Goal: Task Accomplishment & Management: Manage account settings

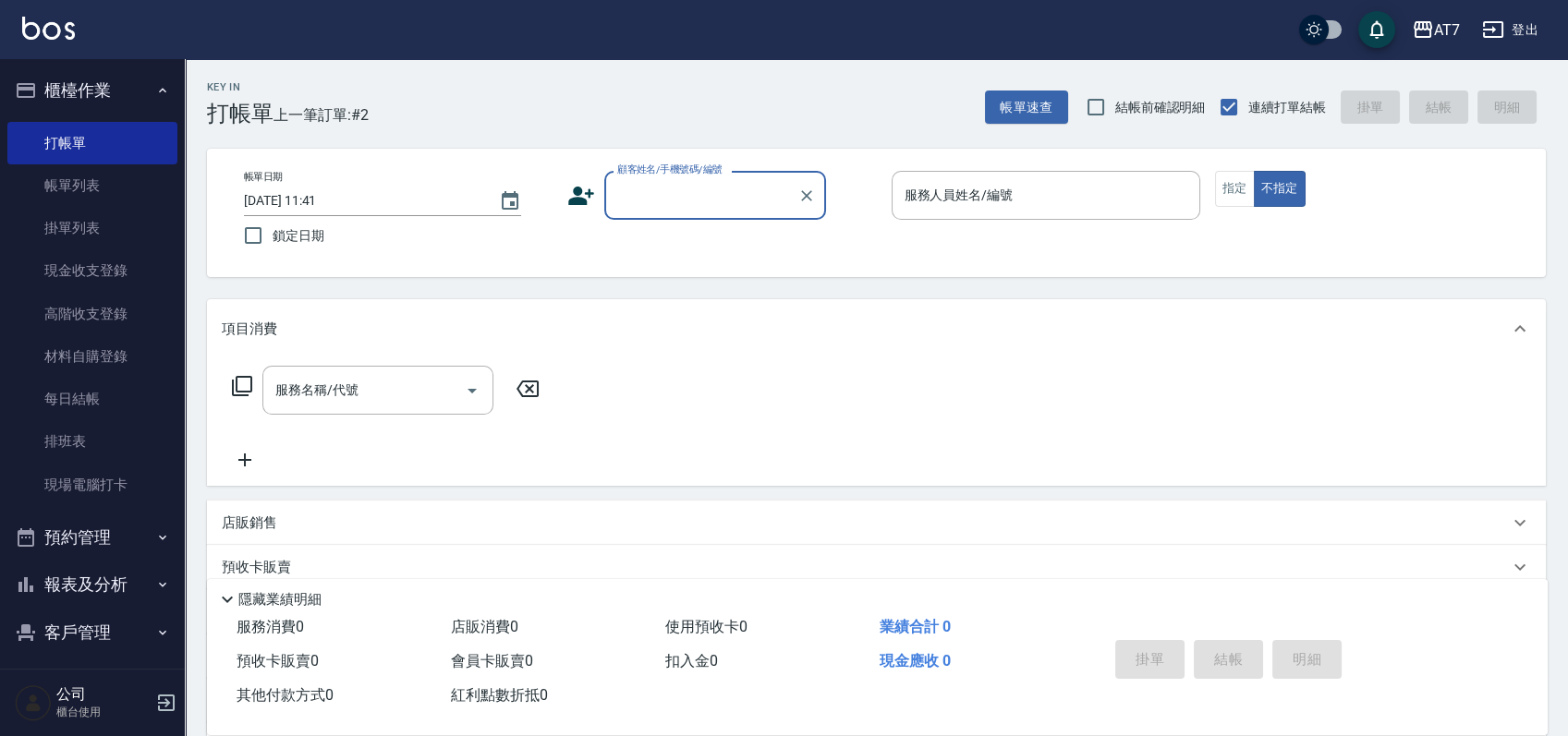
click at [709, 206] on input "顧客姓名/手機號碼/編號" at bounding box center [701, 195] width 177 height 32
type input "06120"
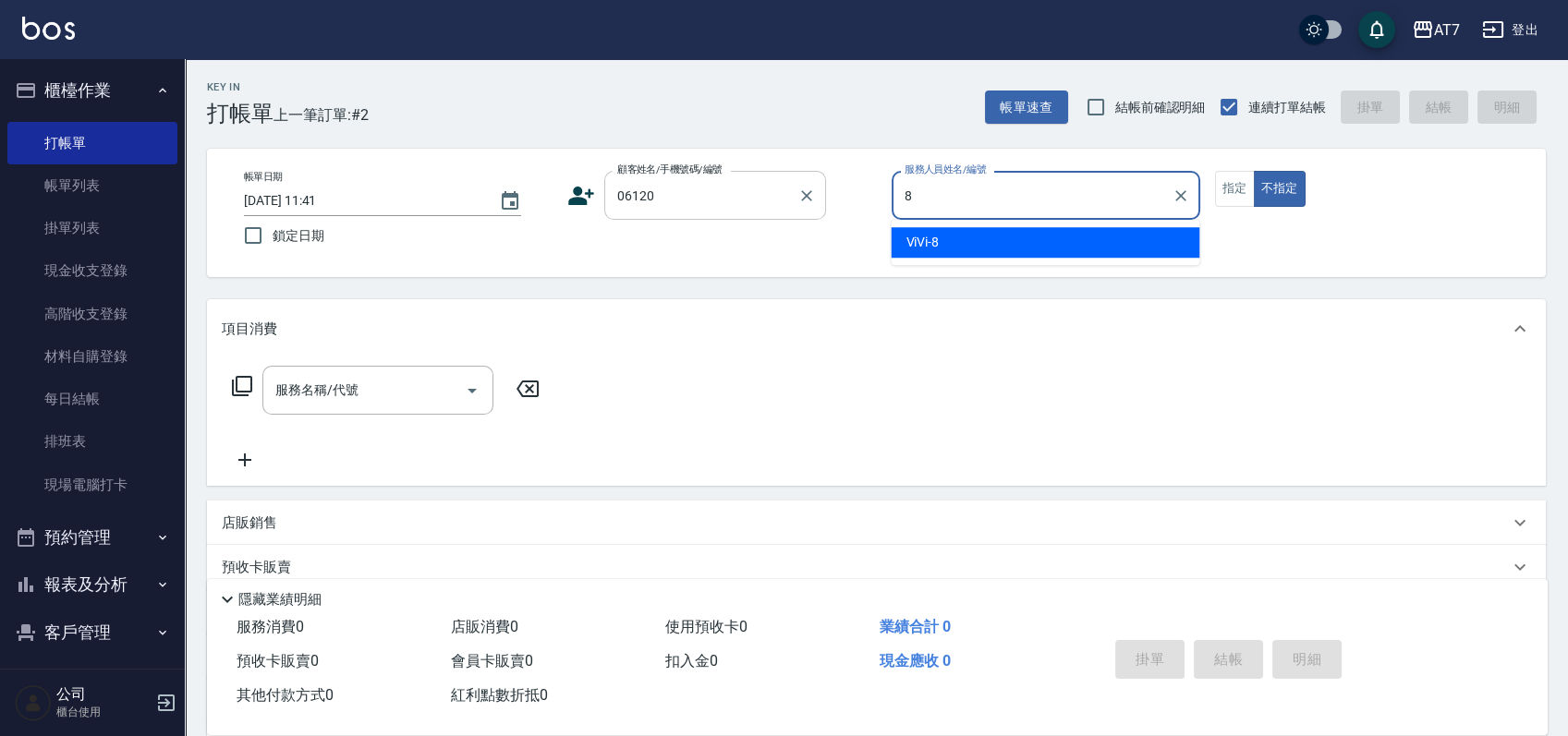
type input "8"
type button "false"
type input "公司單/06120-1/06120"
type input "ViVi-8"
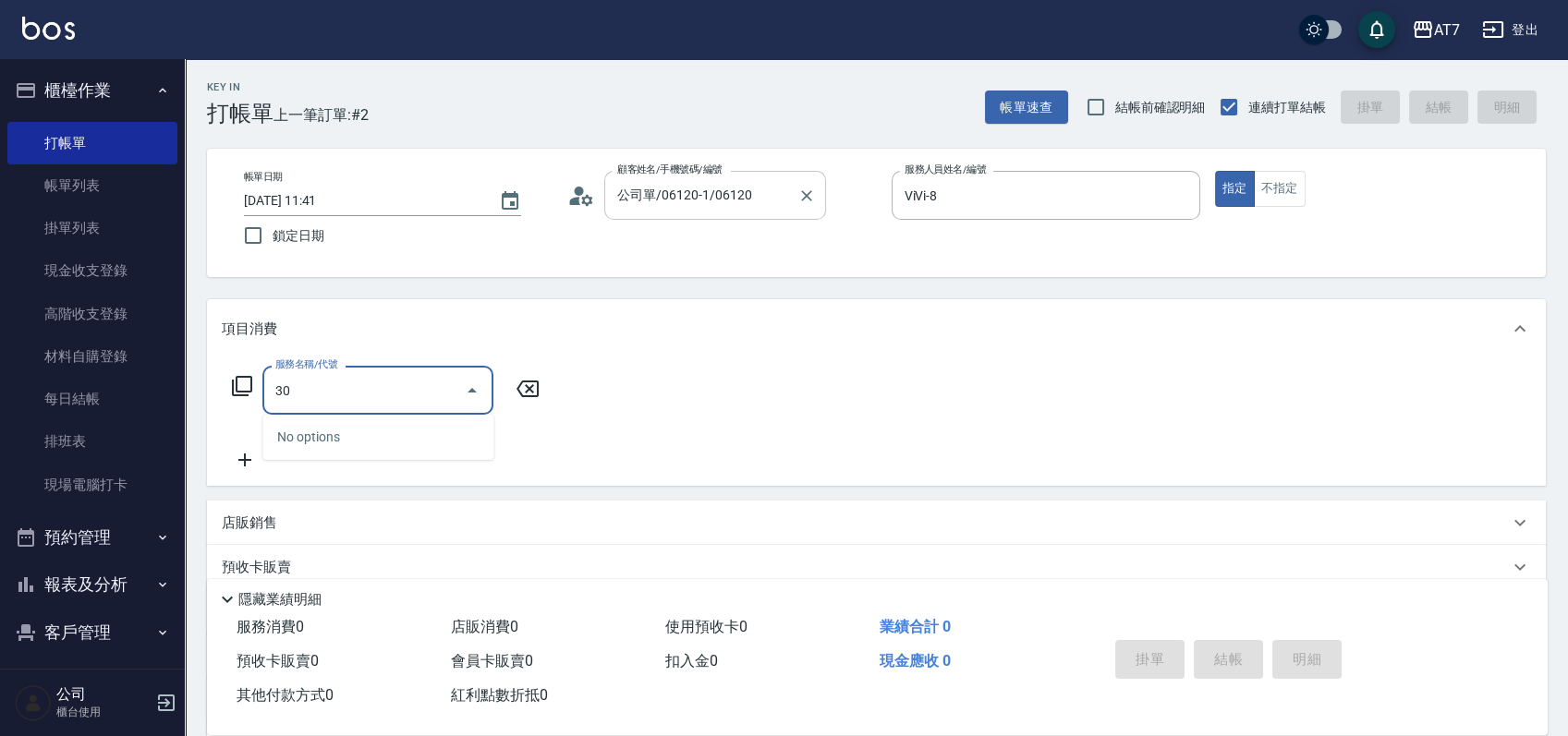
type input "305"
type input "50"
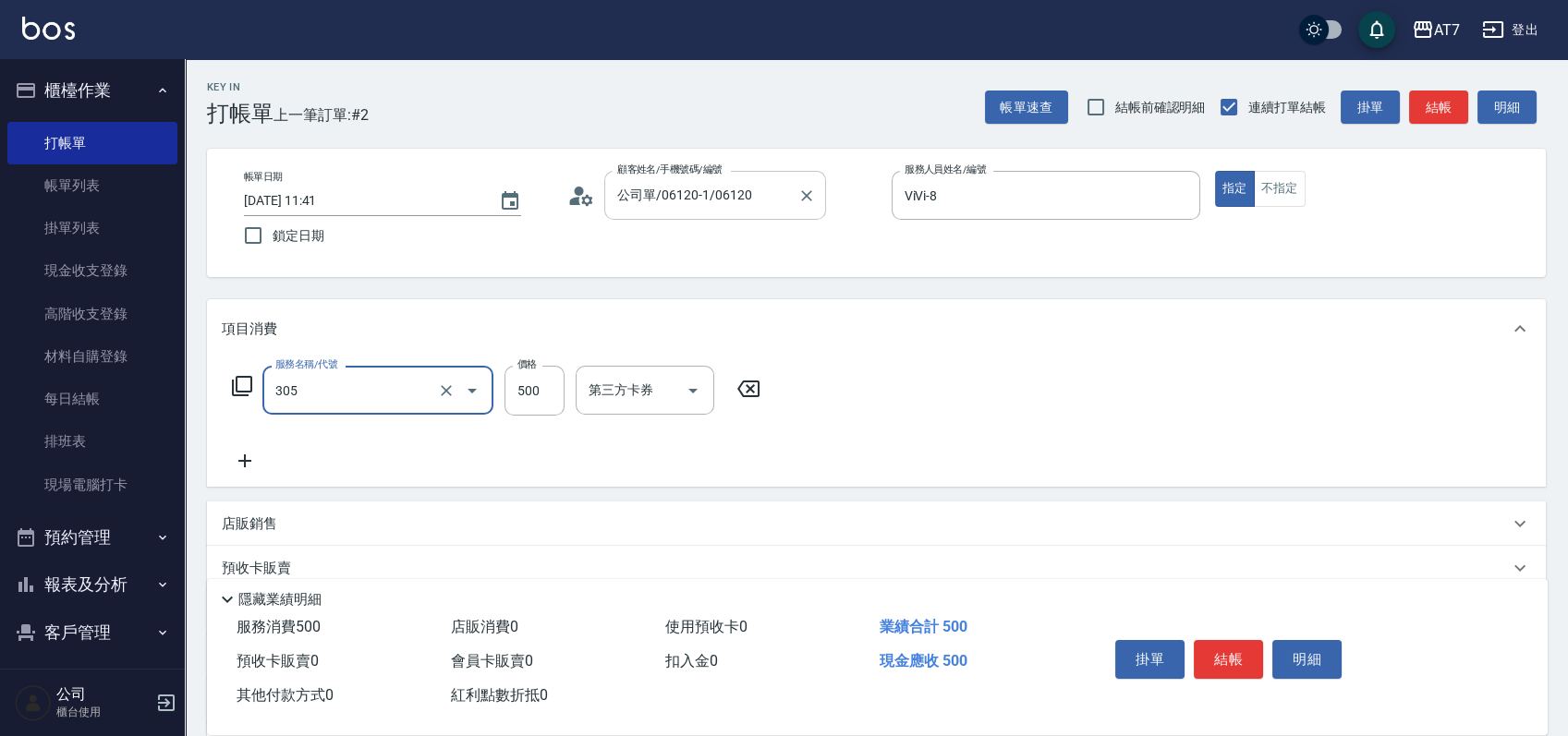
type input "A++剪髮(305)"
click at [1230, 663] on button "結帳" at bounding box center [1228, 659] width 70 height 39
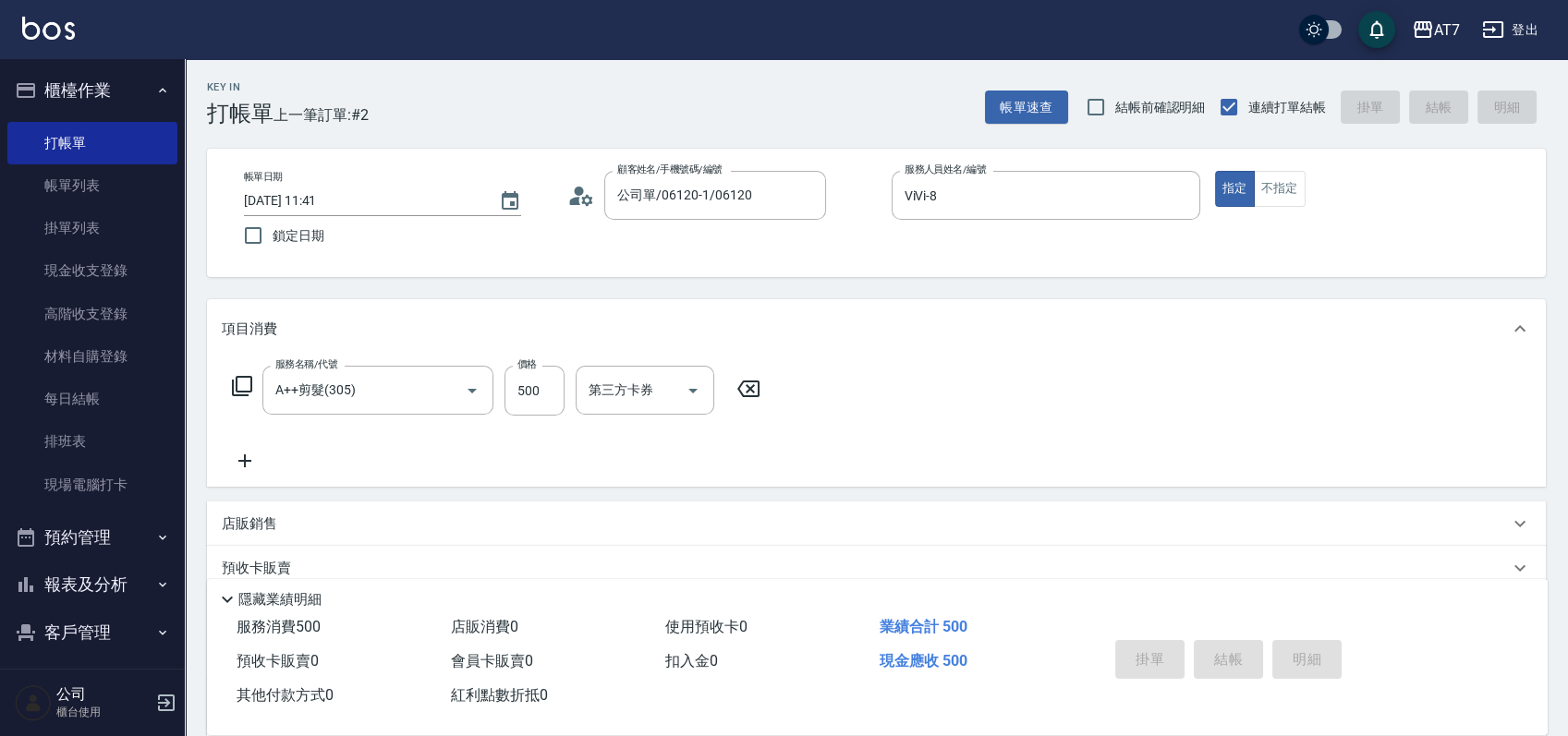
type input "2025/09/21 13:01"
type input "0"
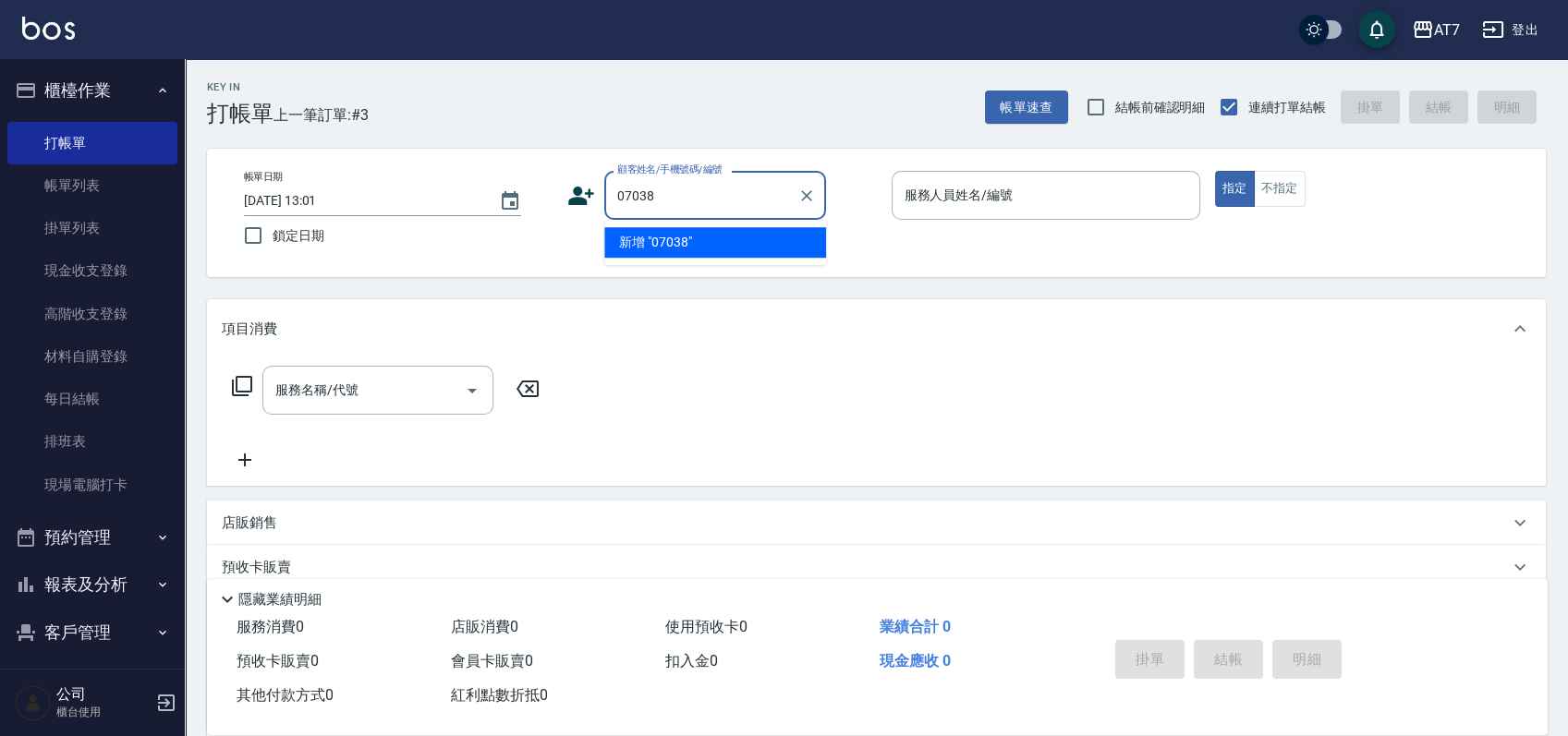
type input "07038"
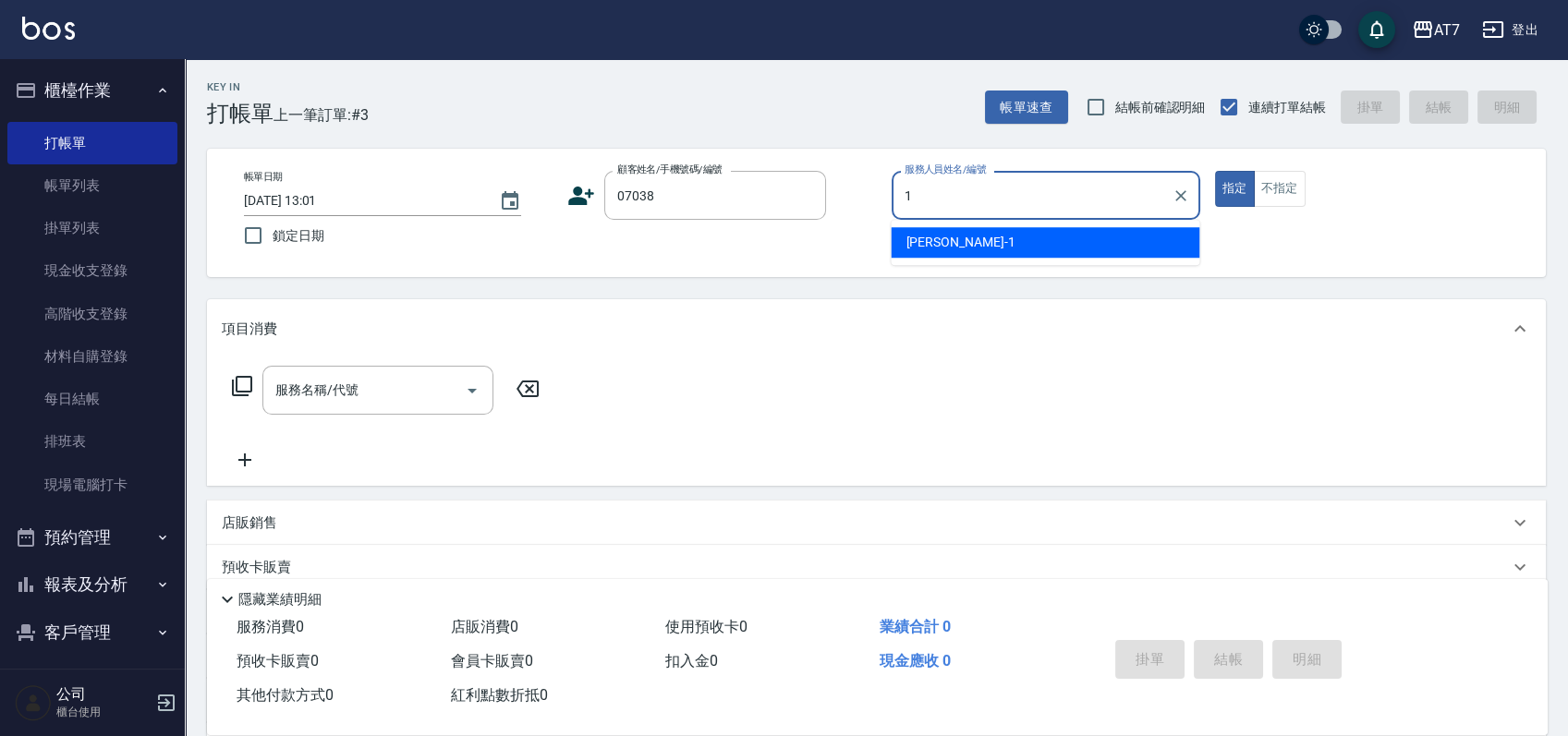
type input "18"
type input "公司/公司07038/07038"
type input "Mason-18"
type button "true"
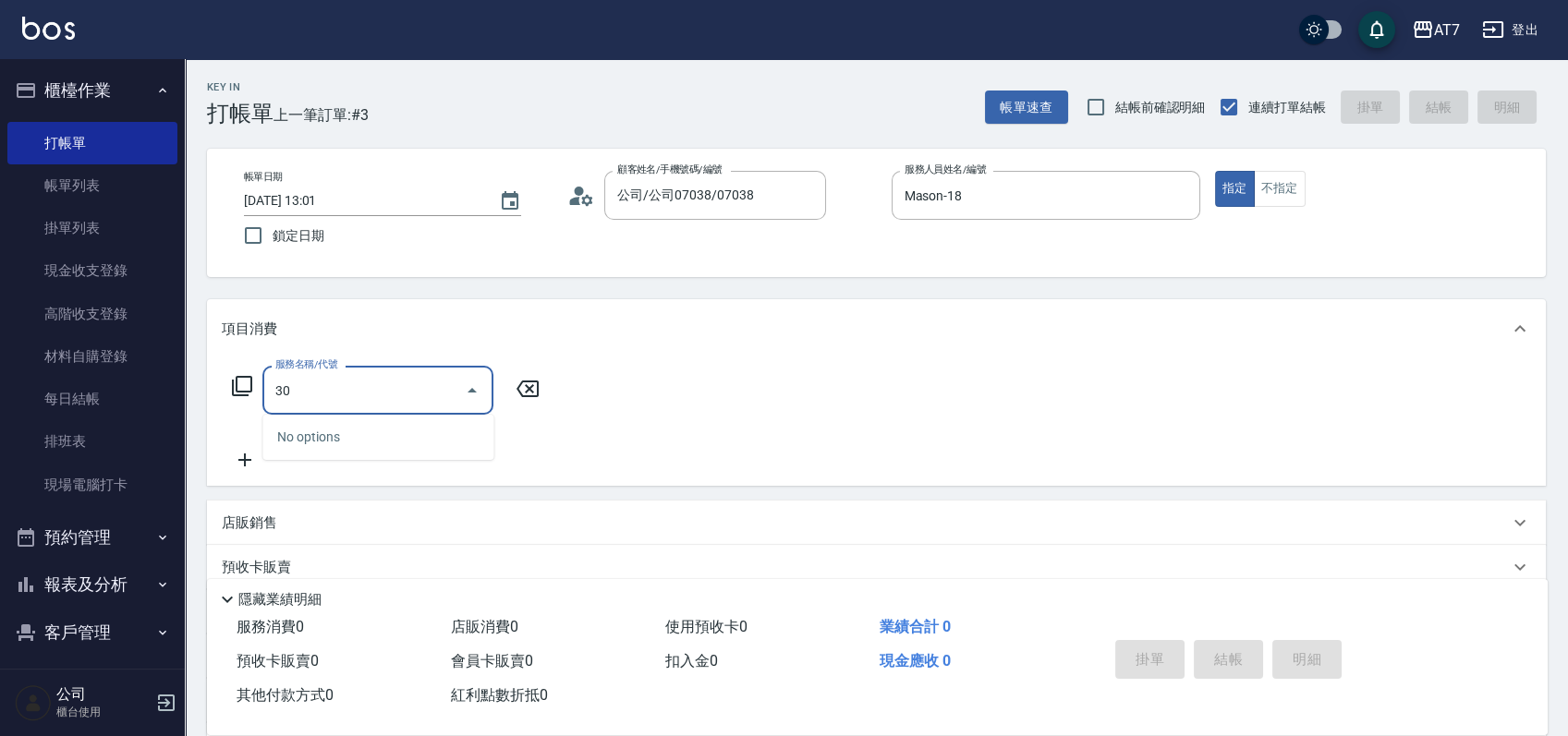
type input "303"
type input "40"
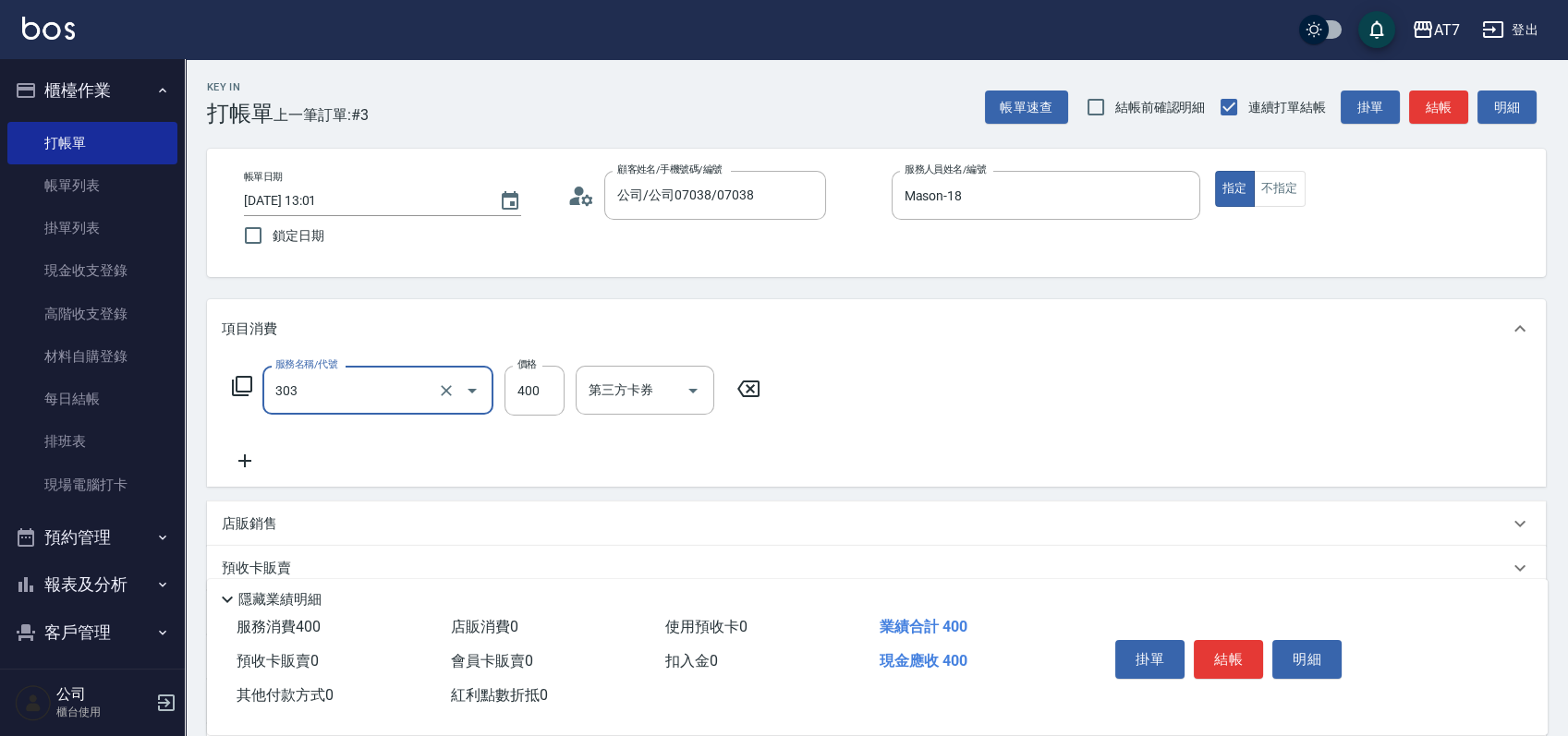
type input "A級剪髮(303)"
click at [1223, 657] on button "結帳" at bounding box center [1228, 659] width 70 height 39
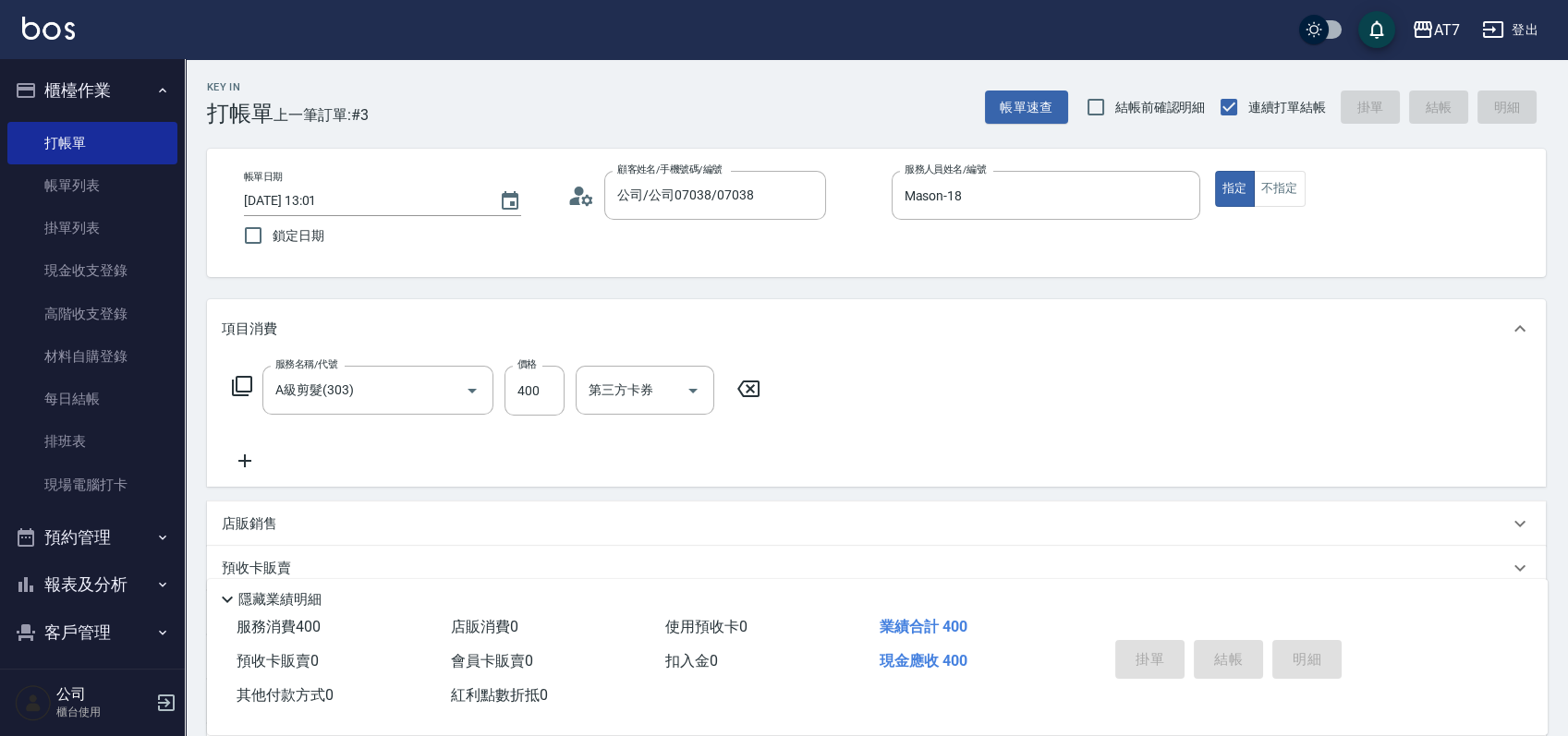
type input "2025/09/21 13:02"
type input "0"
click at [872, 285] on div "Key In 打帳單 上一筆訂單:#4 帳單速查 結帳前確認明細 連續打單結帳 掛單 結帳 明細 帳單日期 2025/09/21 13:02 鎖定日期 顧客姓…" at bounding box center [875, 500] width 1383 height 882
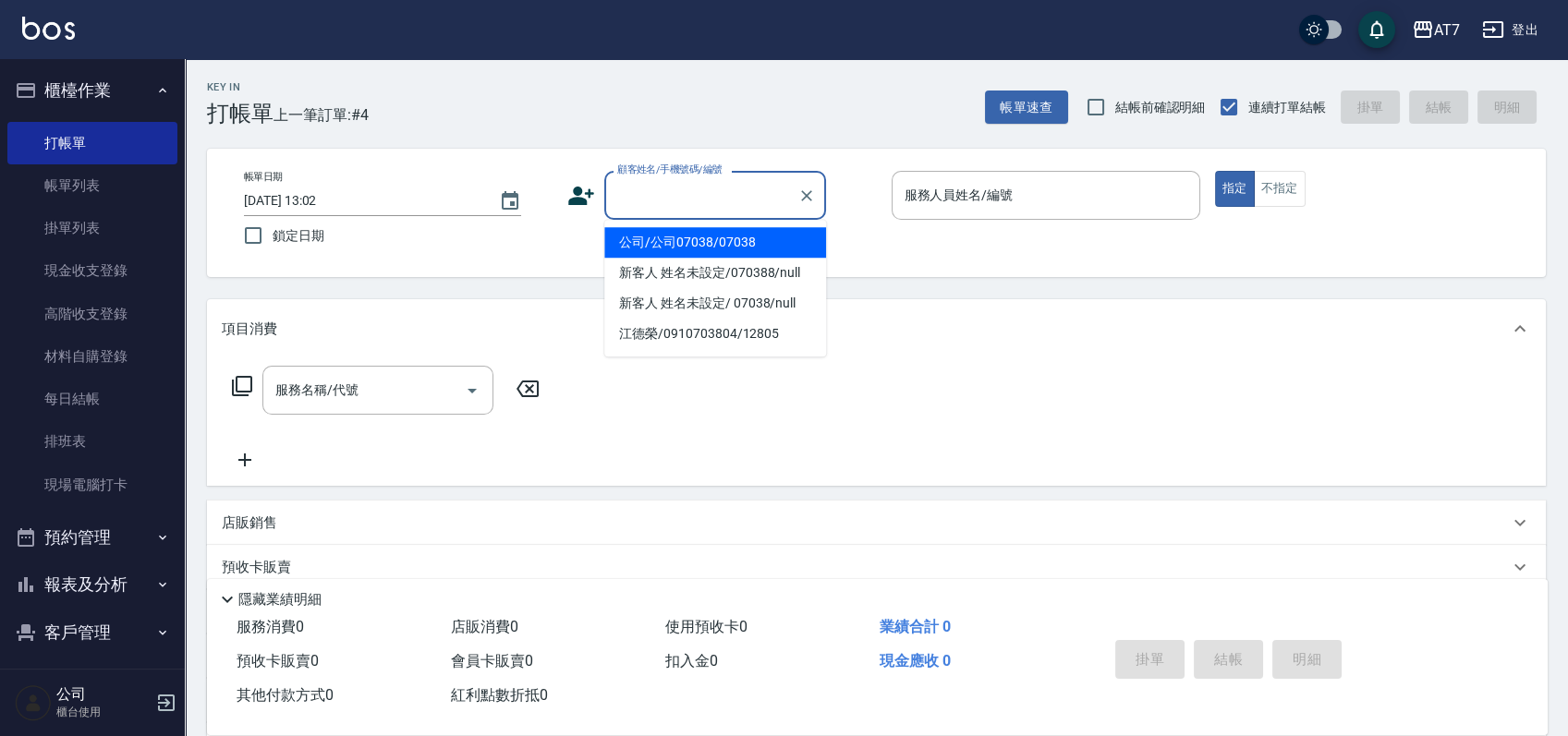
click at [674, 204] on input "顧客姓名/手機號碼/編號" at bounding box center [701, 195] width 177 height 32
type input "06120"
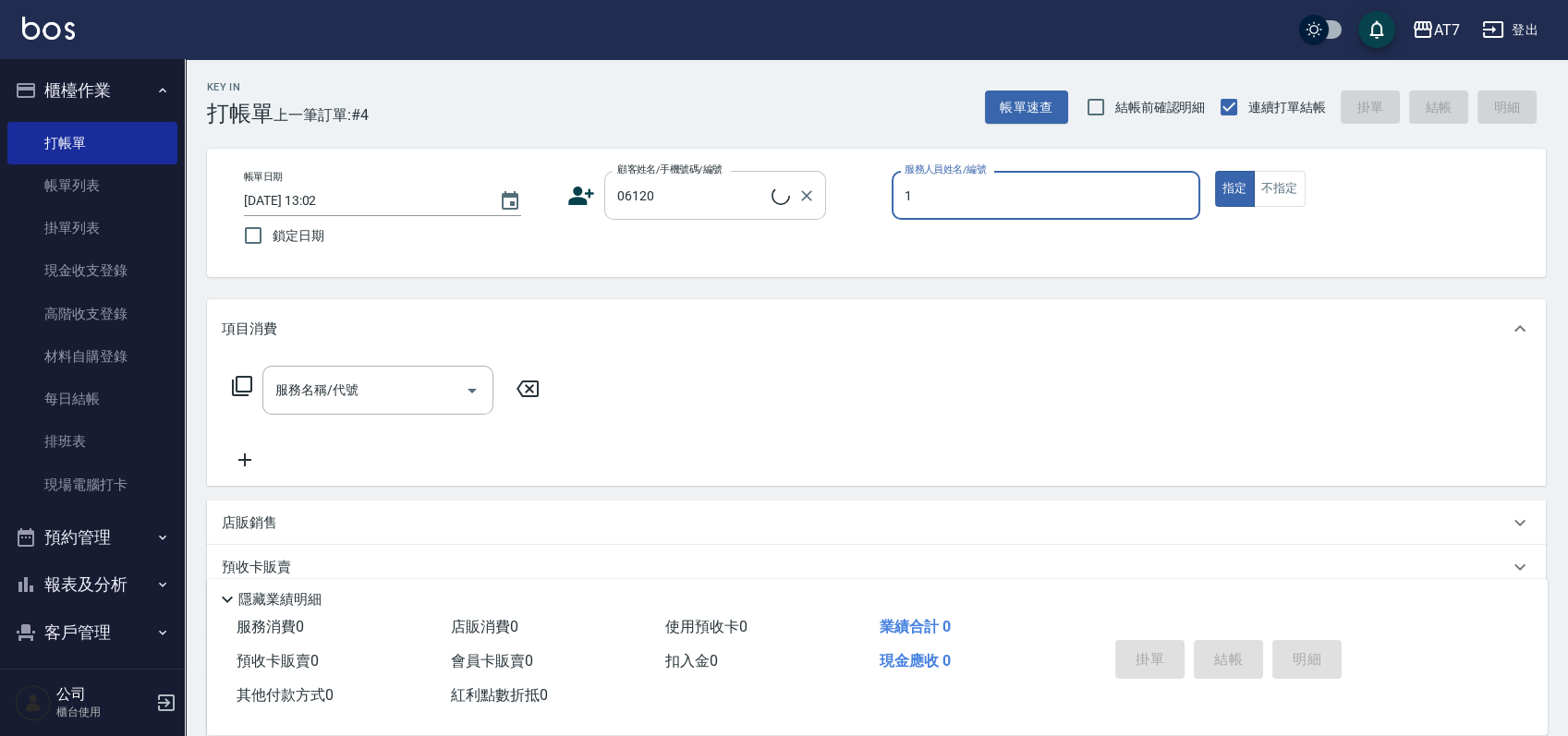
type input "10"
type input "公司單/06120-1/06120"
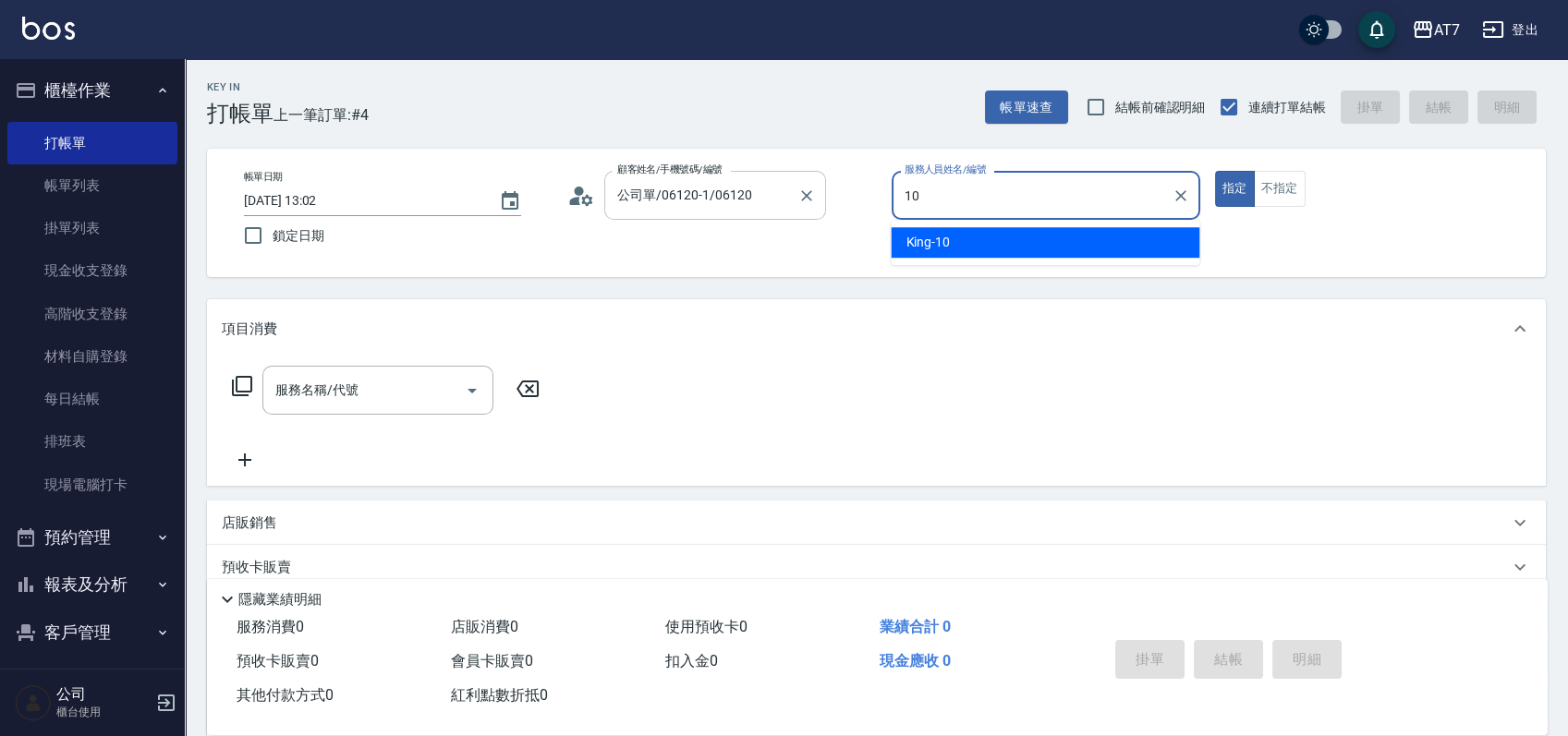
type input "King-10"
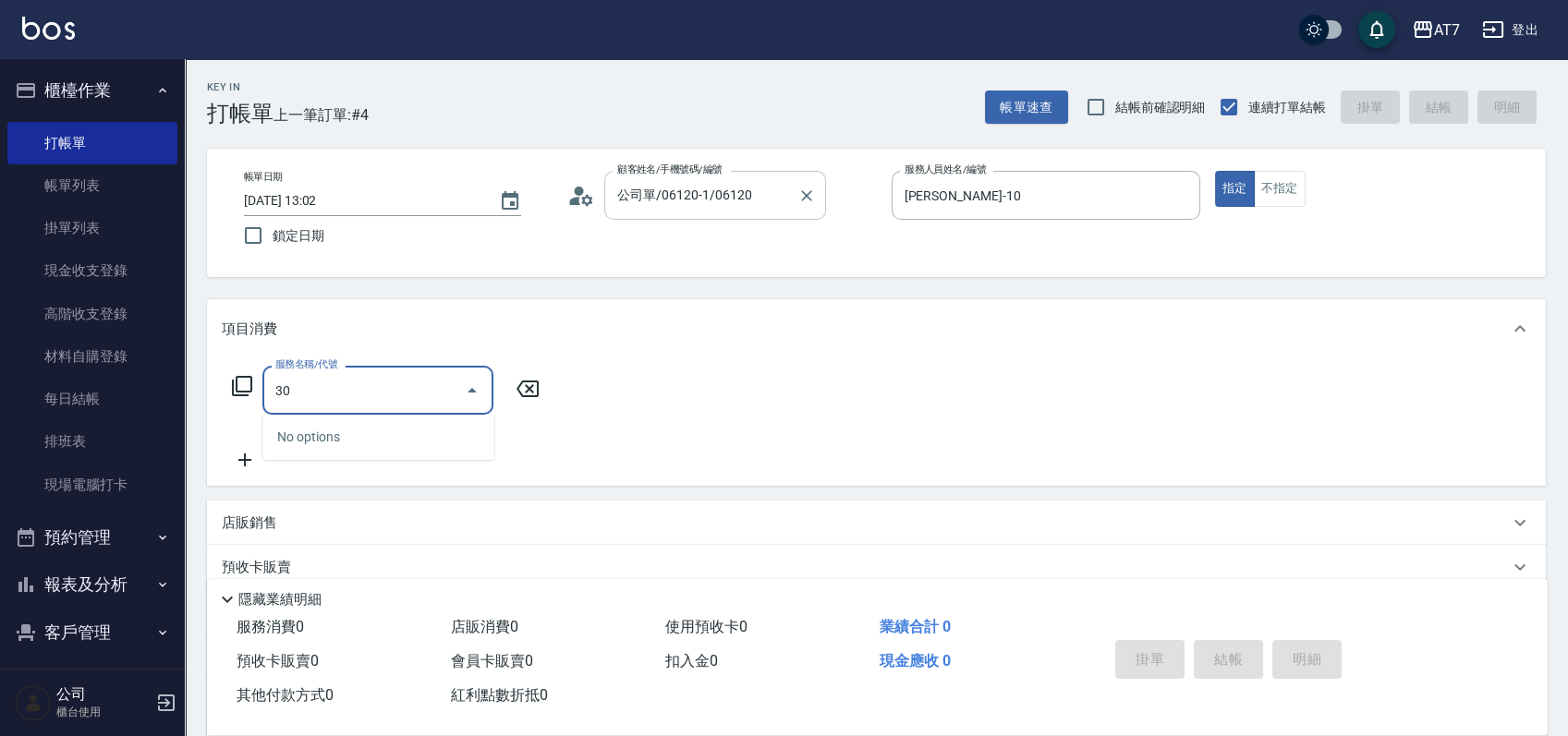
type input "302"
type input "30"
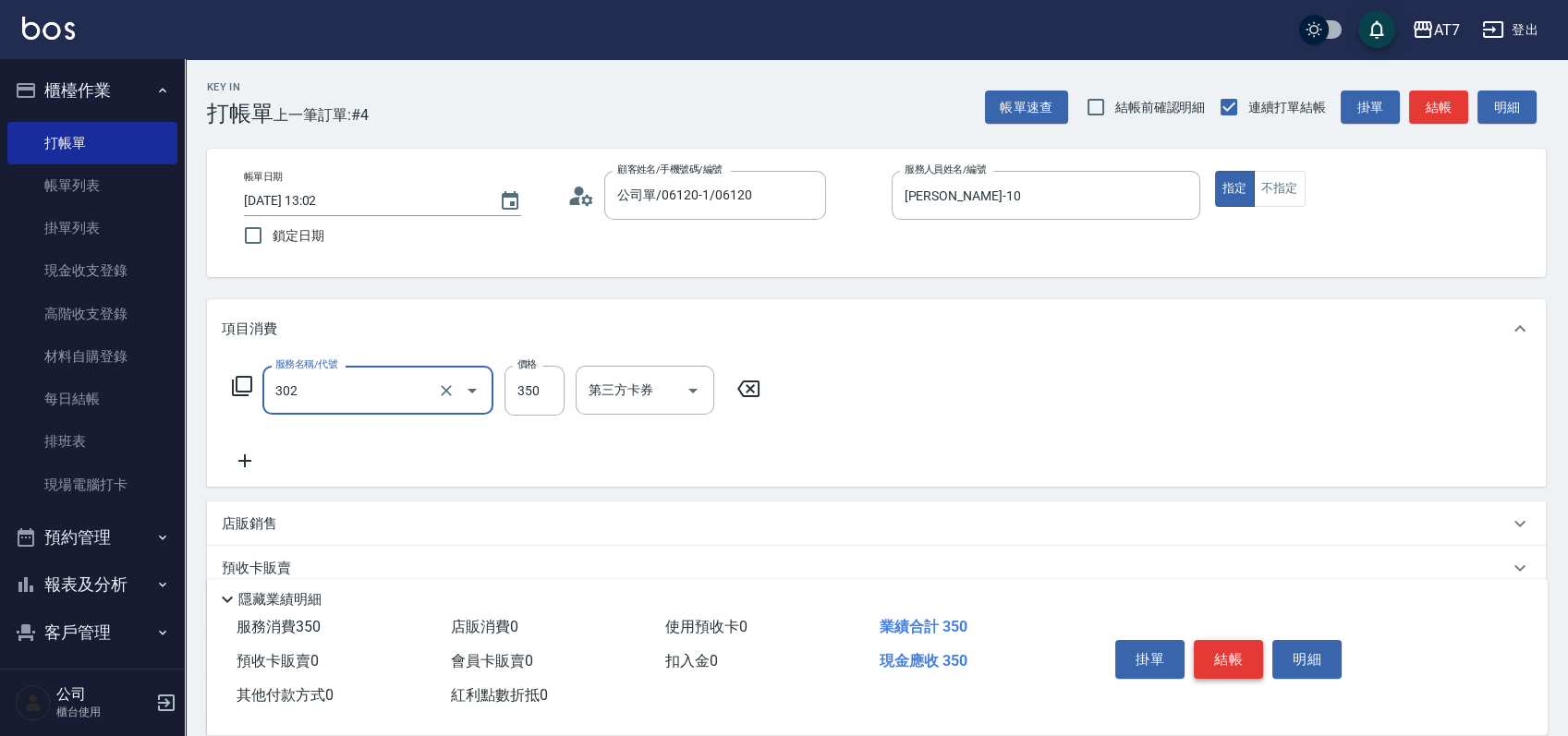
type input "剪髮(302)"
click at [1220, 645] on button "結帳" at bounding box center [1228, 659] width 70 height 39
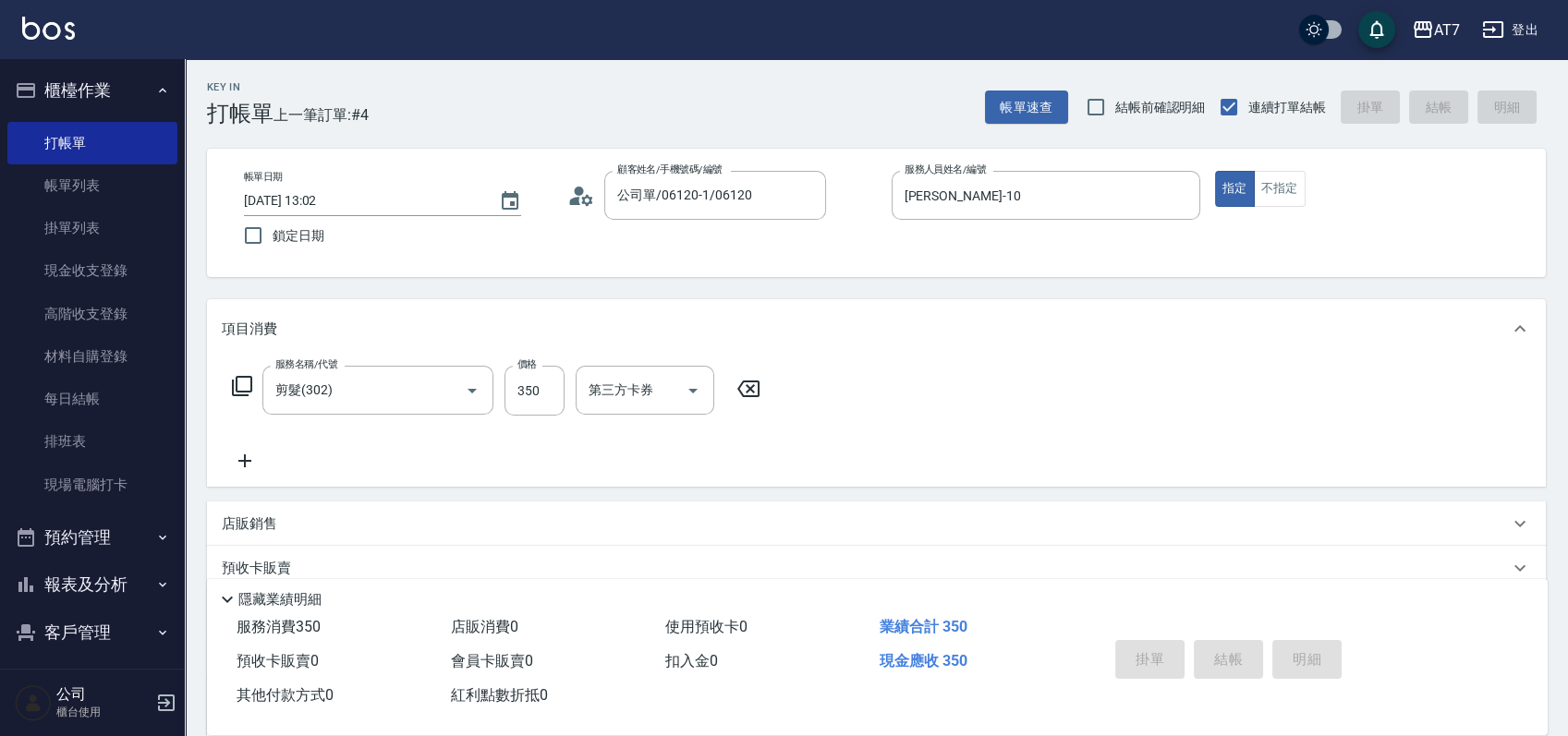
type input "2025/09/21 13:22"
type input "0"
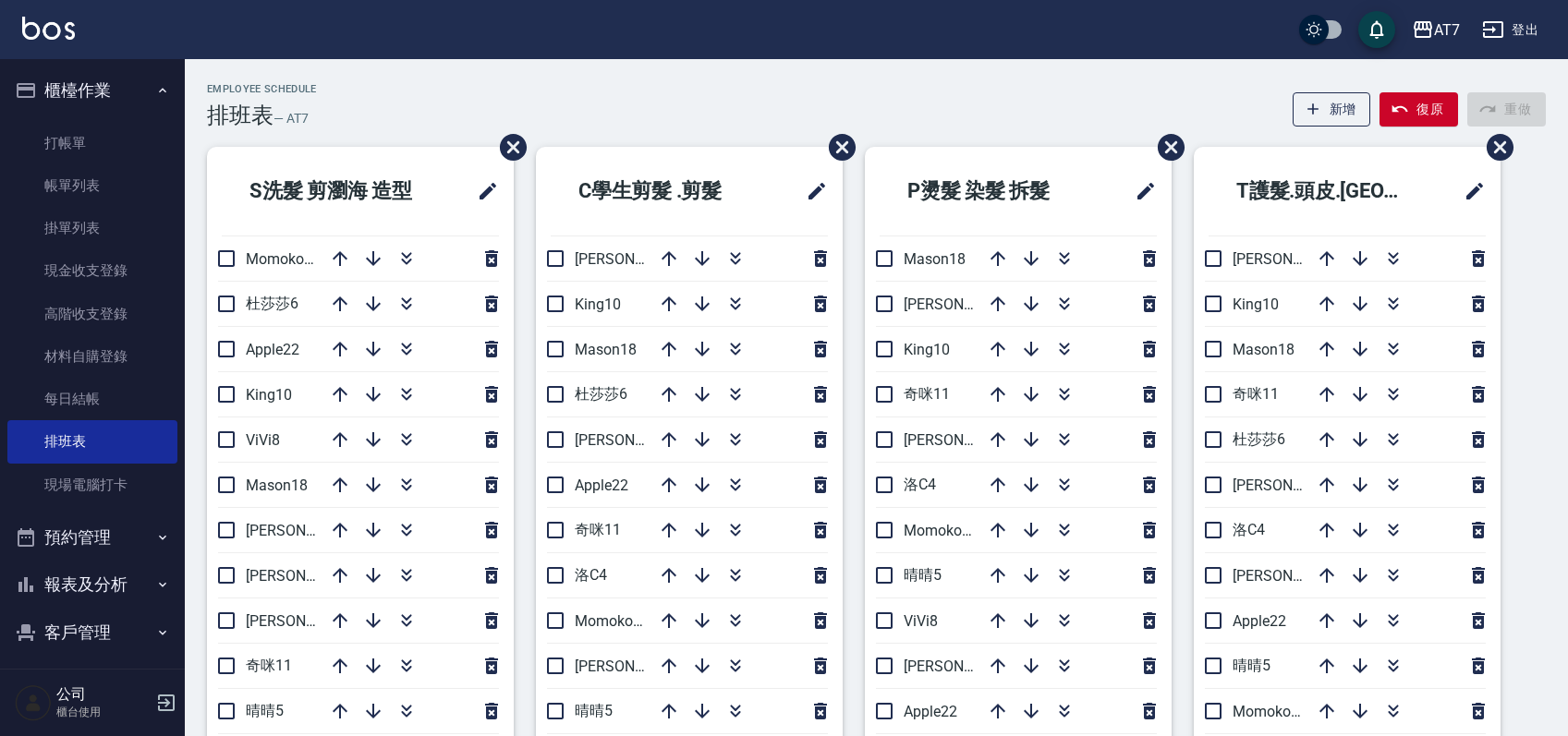
scroll to position [123, 0]
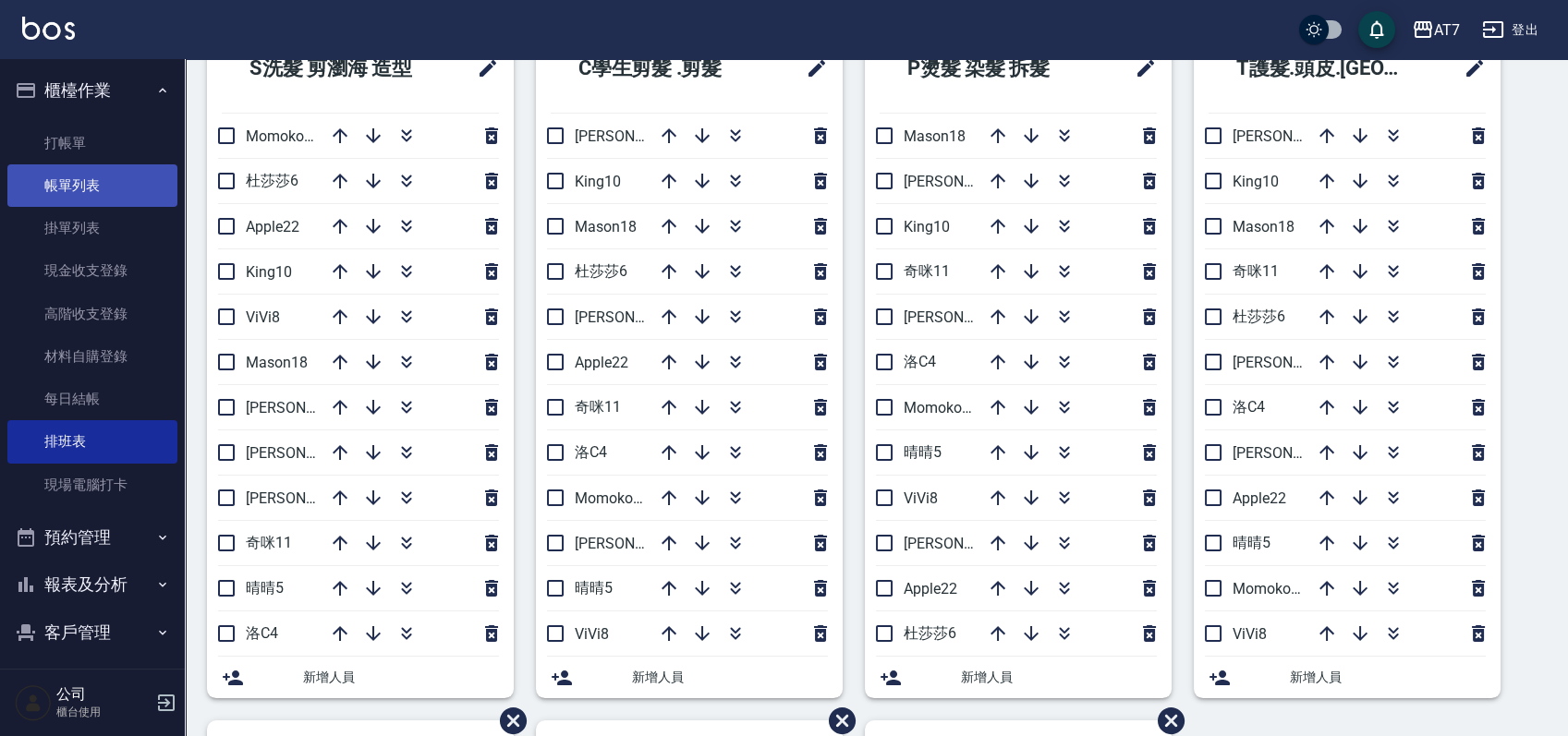
click at [100, 196] on link "帳單列表" at bounding box center [92, 185] width 170 height 42
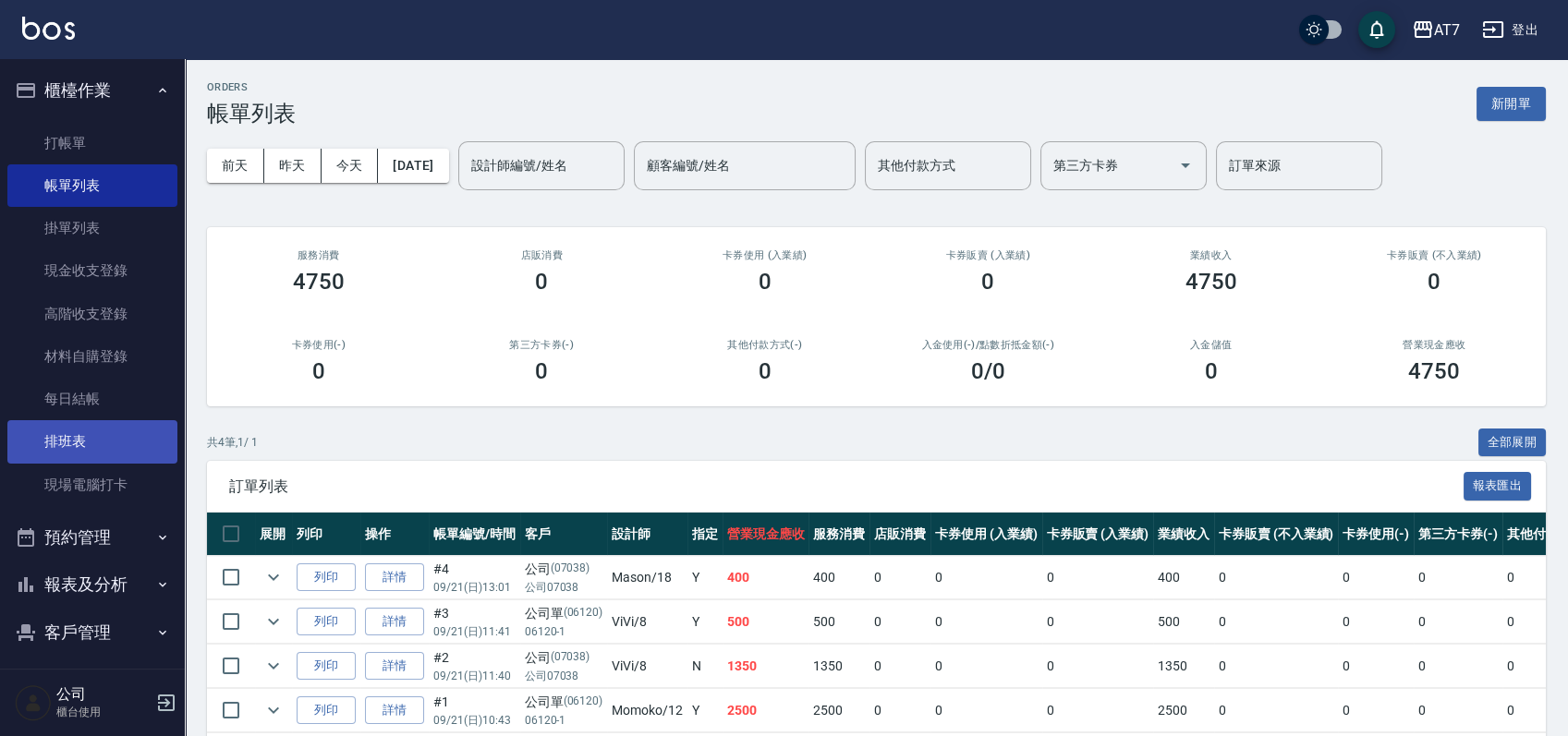
click at [112, 441] on link "排班表" at bounding box center [92, 441] width 170 height 42
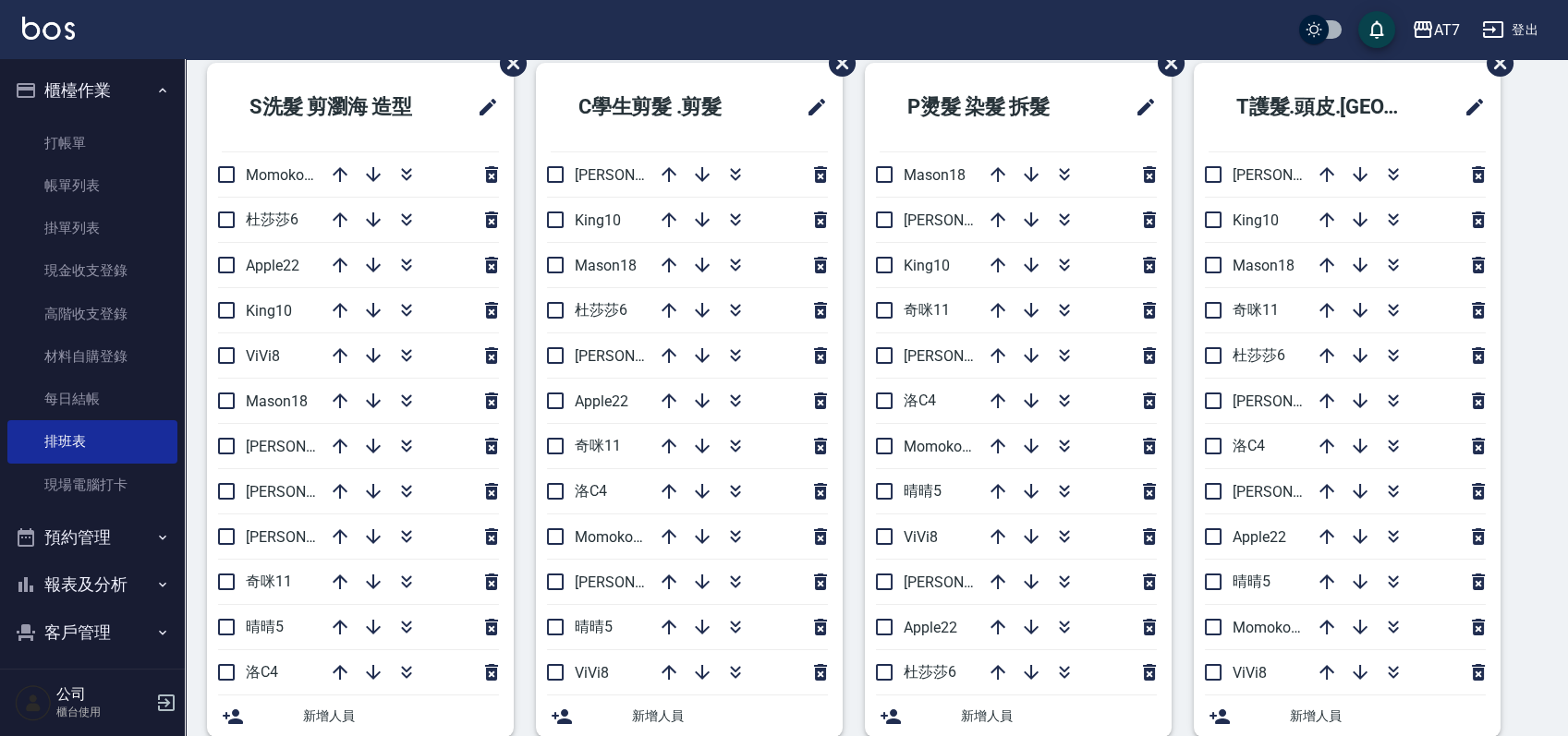
scroll to position [123, 0]
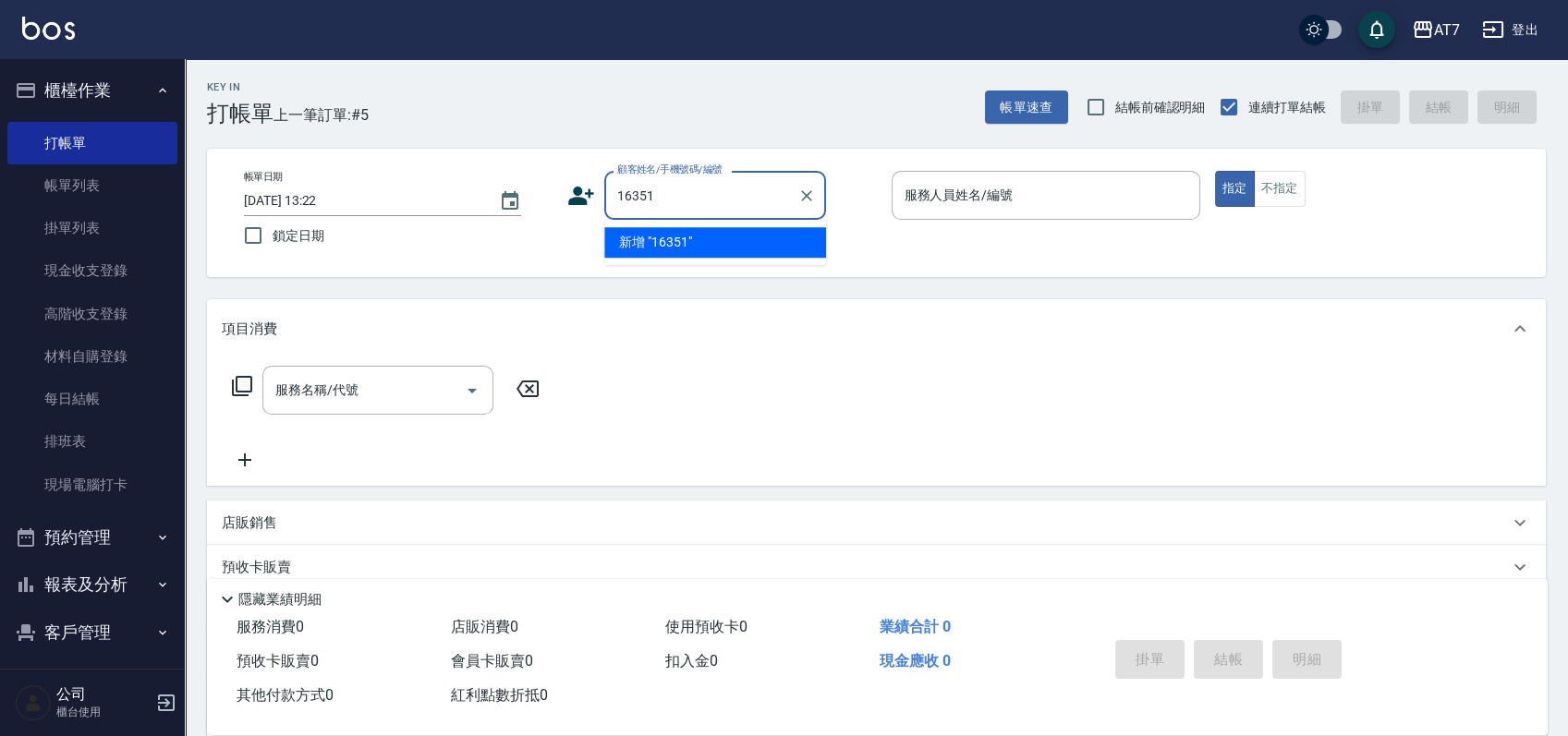
type input "16351"
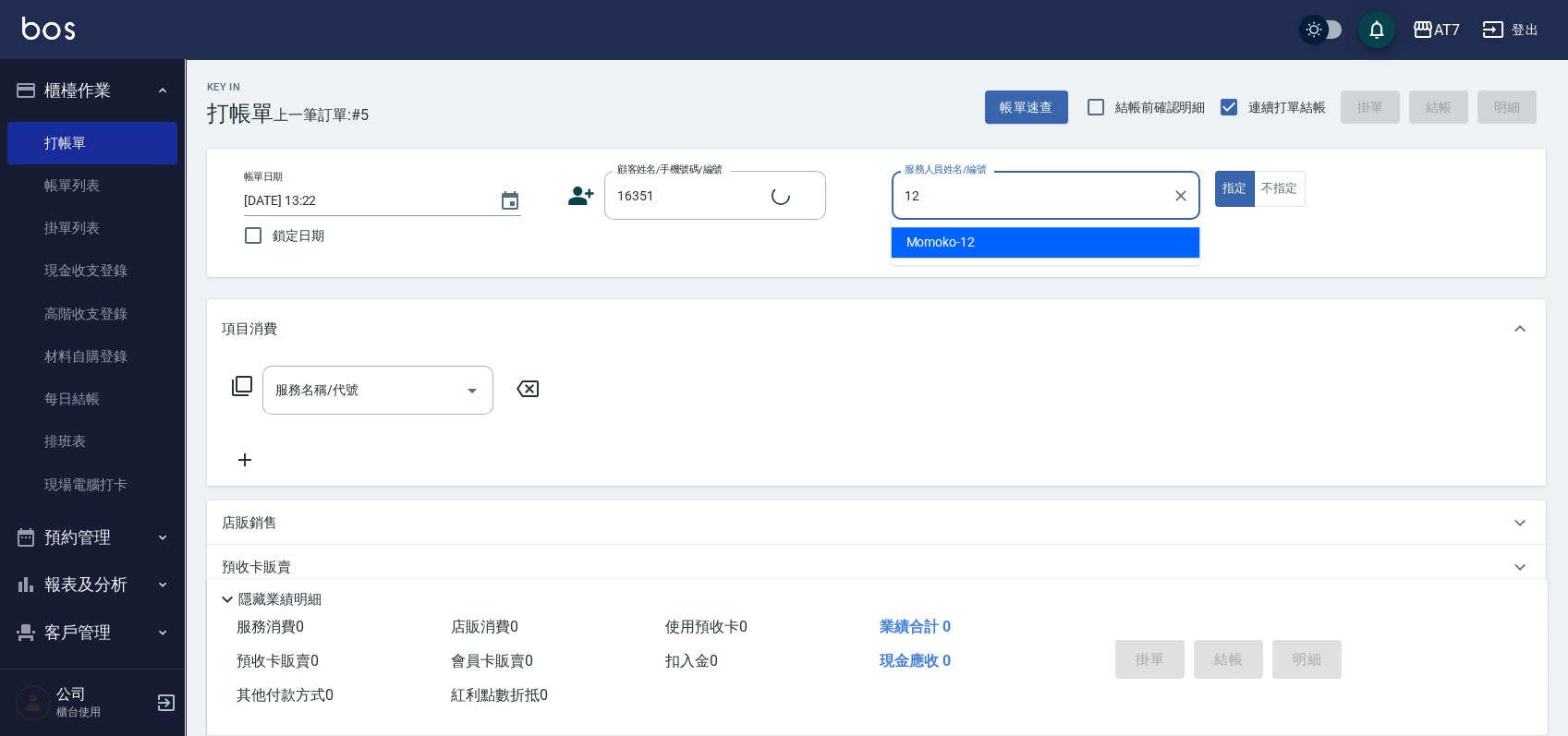
type input "12"
type button "true"
type input "公司/公司16351/16351"
type input "Momoko-12"
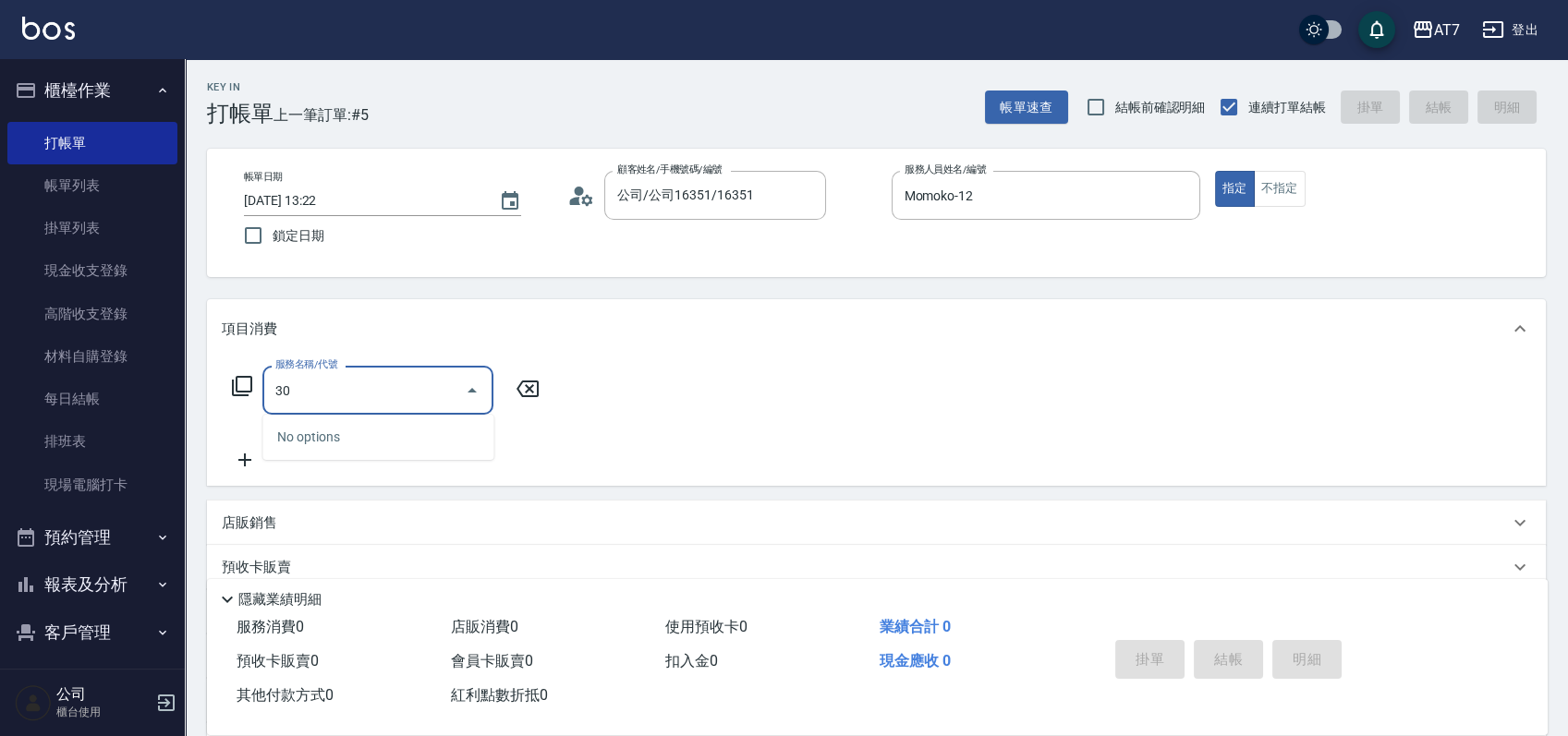
type input "304"
type input "40"
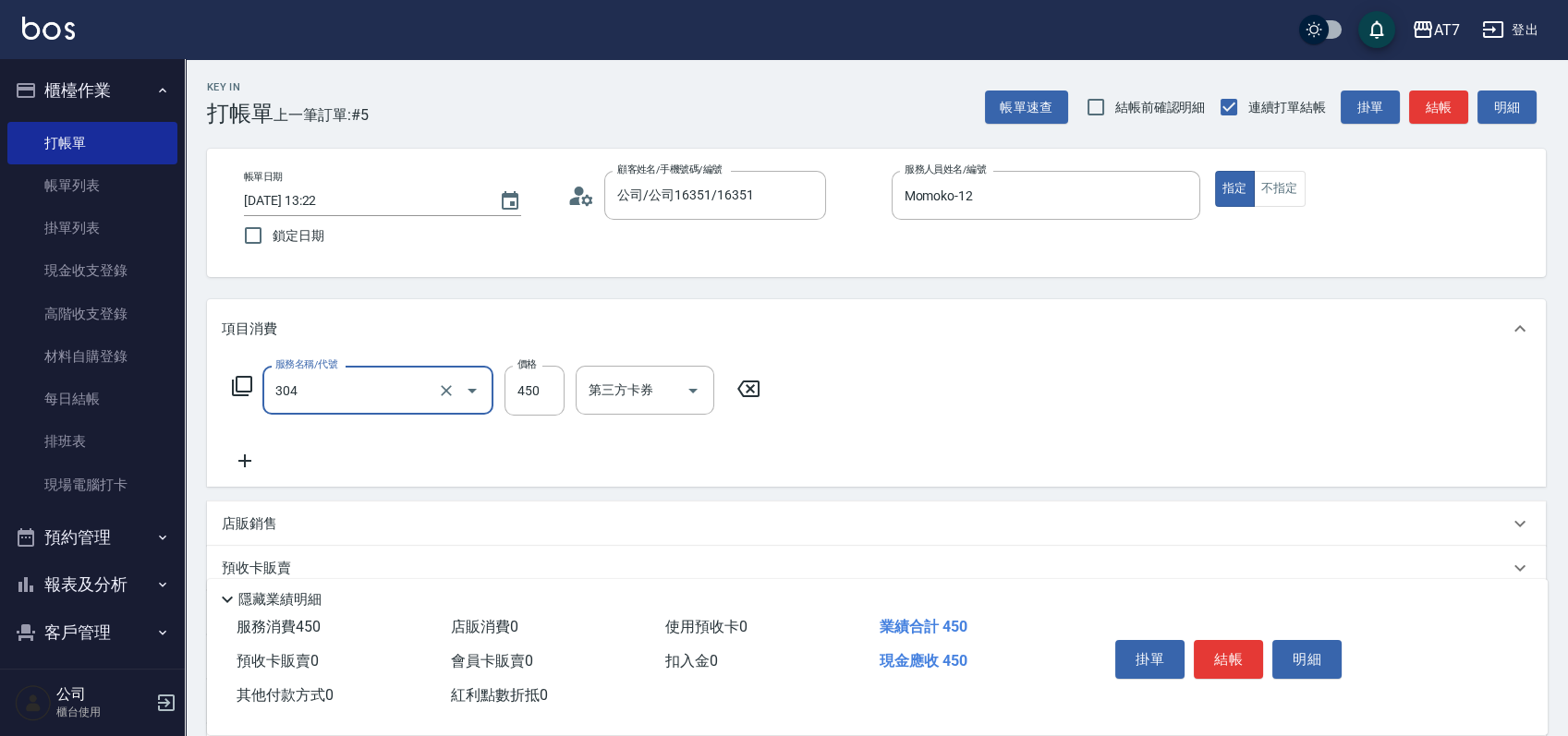
type input "A+級剪髮(304)"
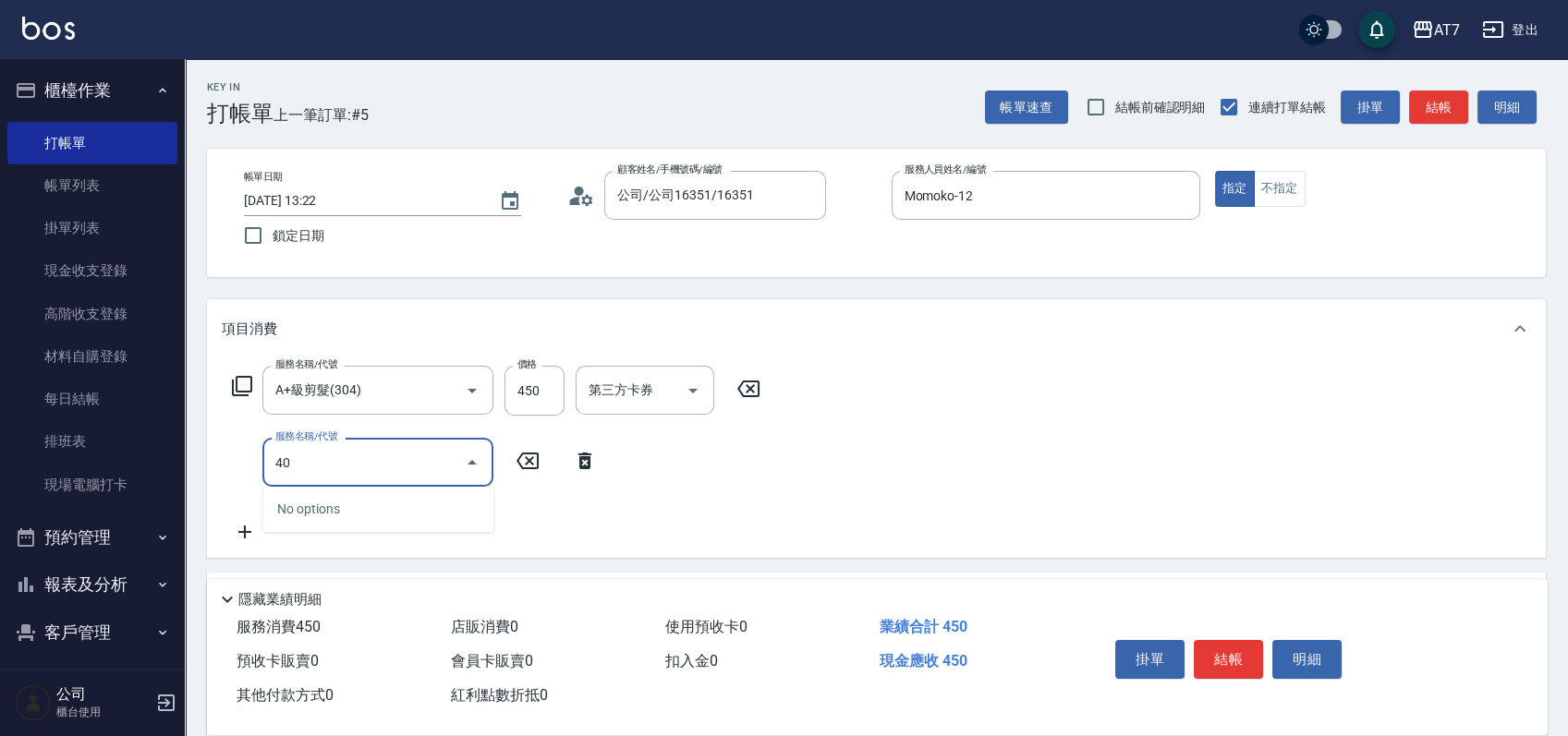
type input "401"
type input "190"
type input "染髮(互助)(401)"
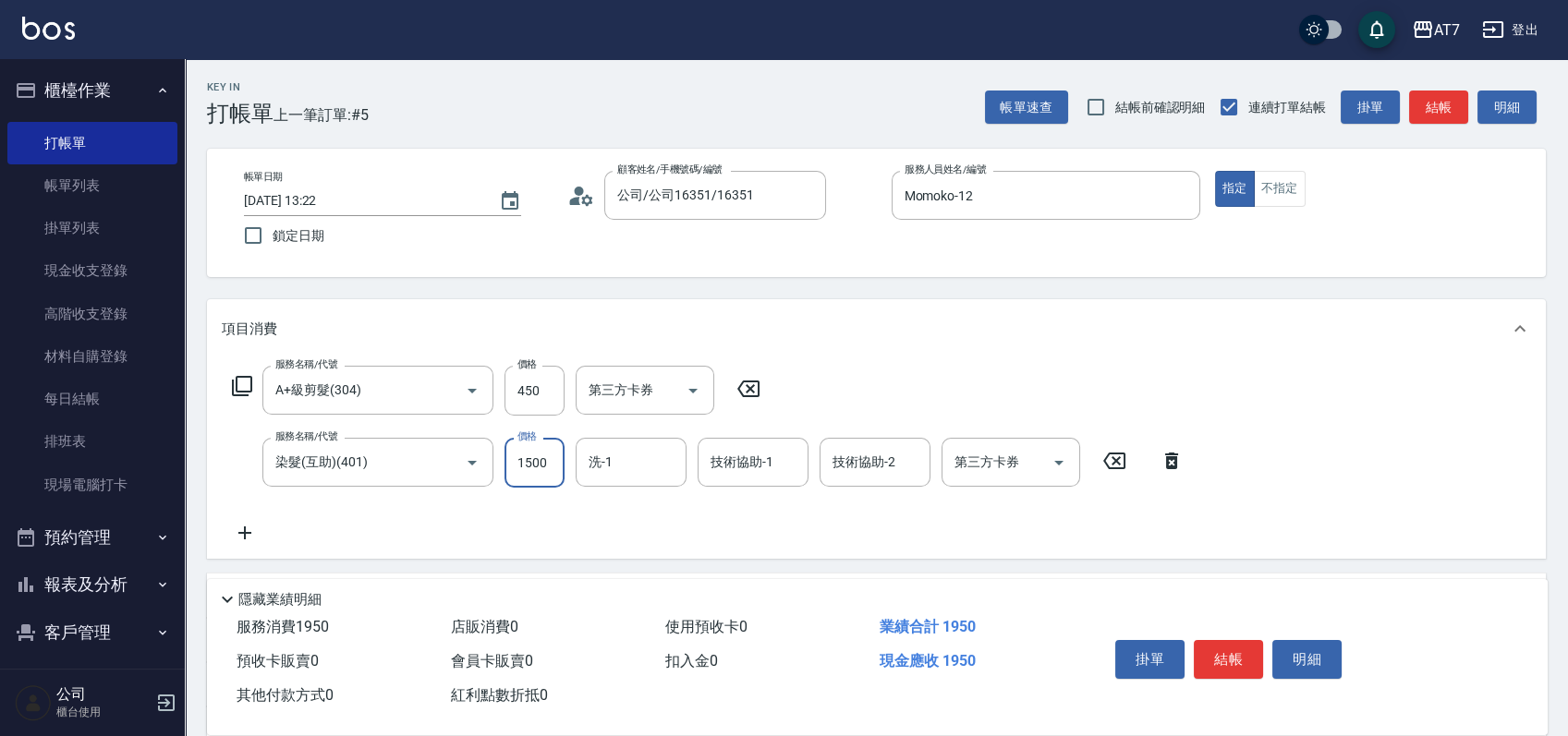
type input "40"
type input "16"
type input "60"
type input "168"
type input "210"
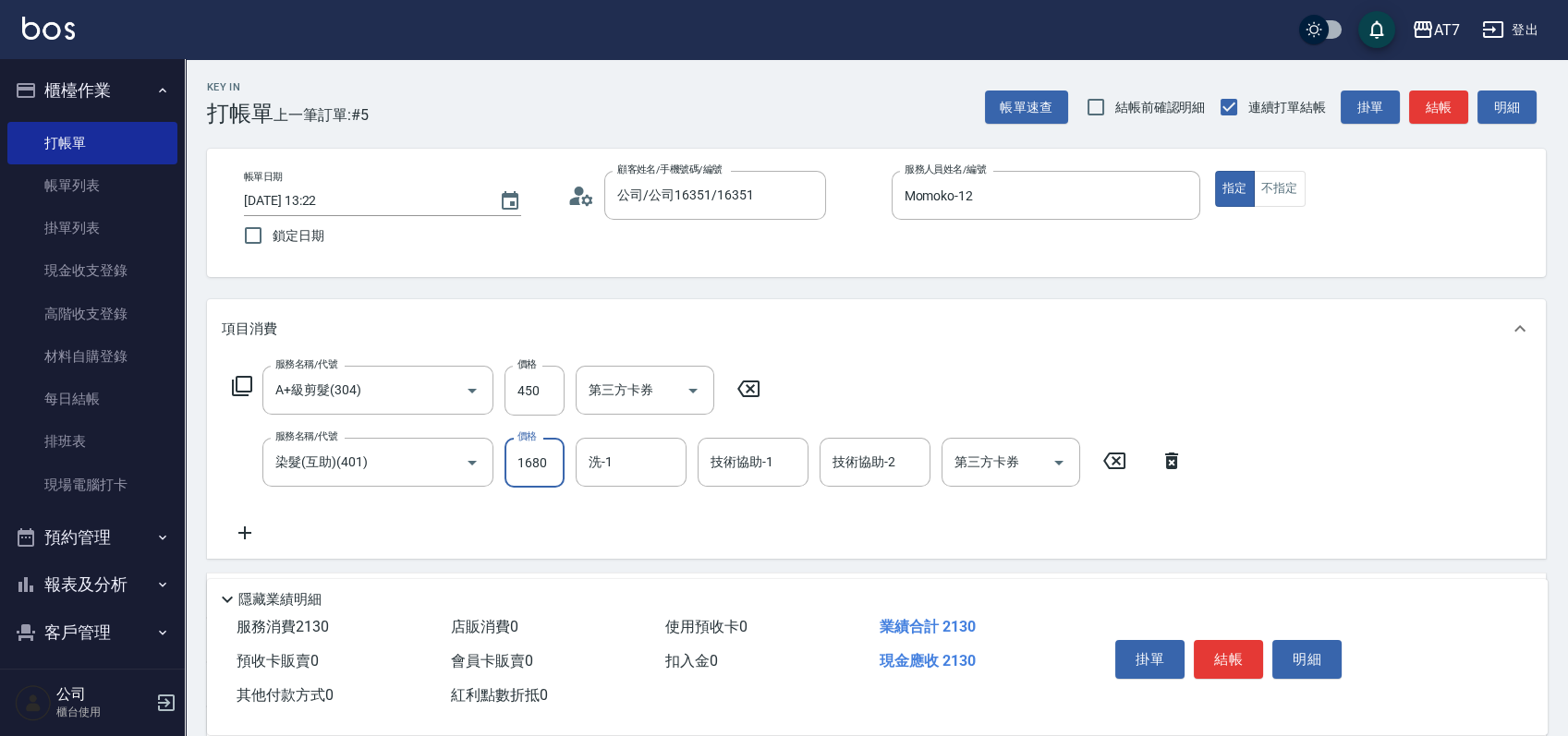
type input "1680"
type input "YuYu-40"
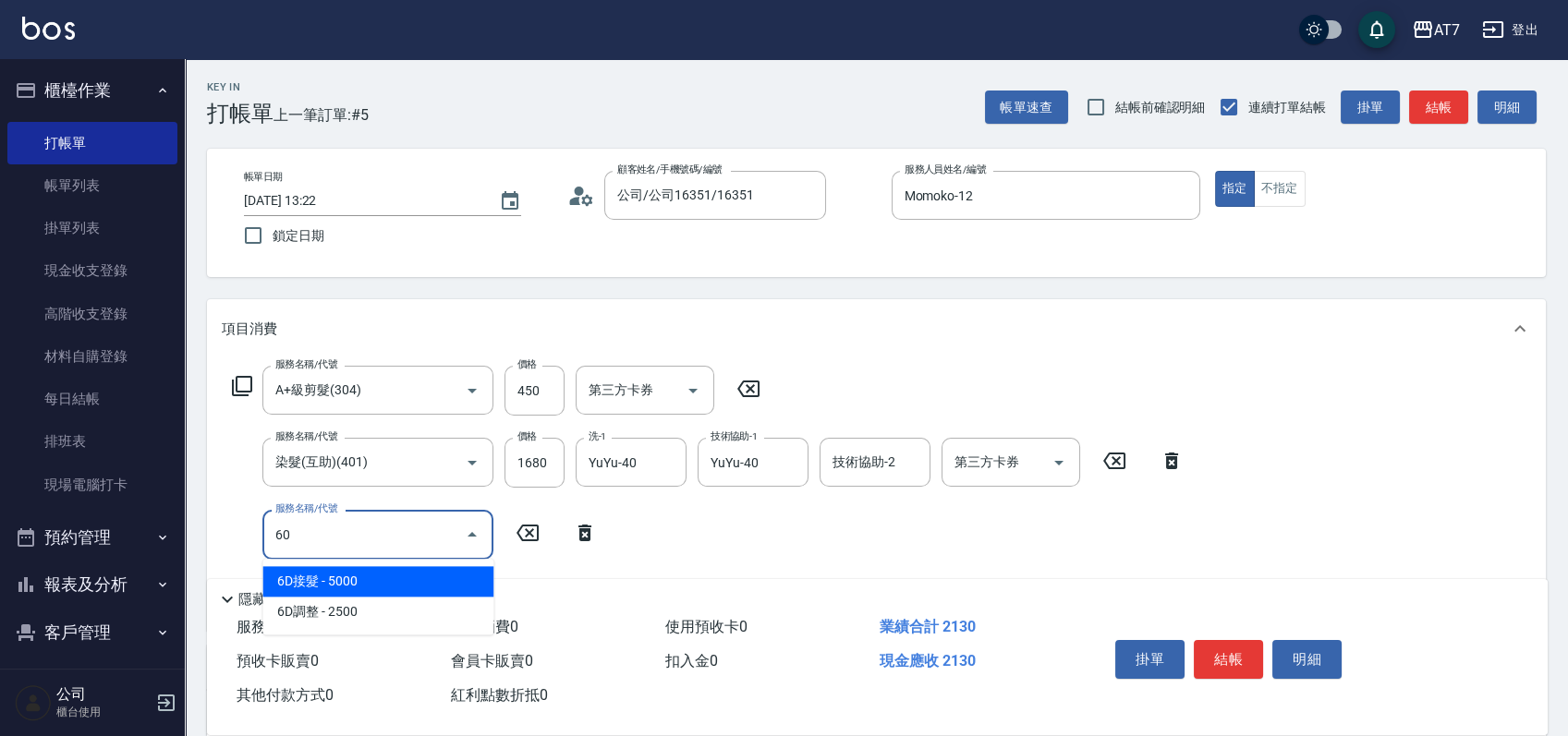
type input "601"
type input "270"
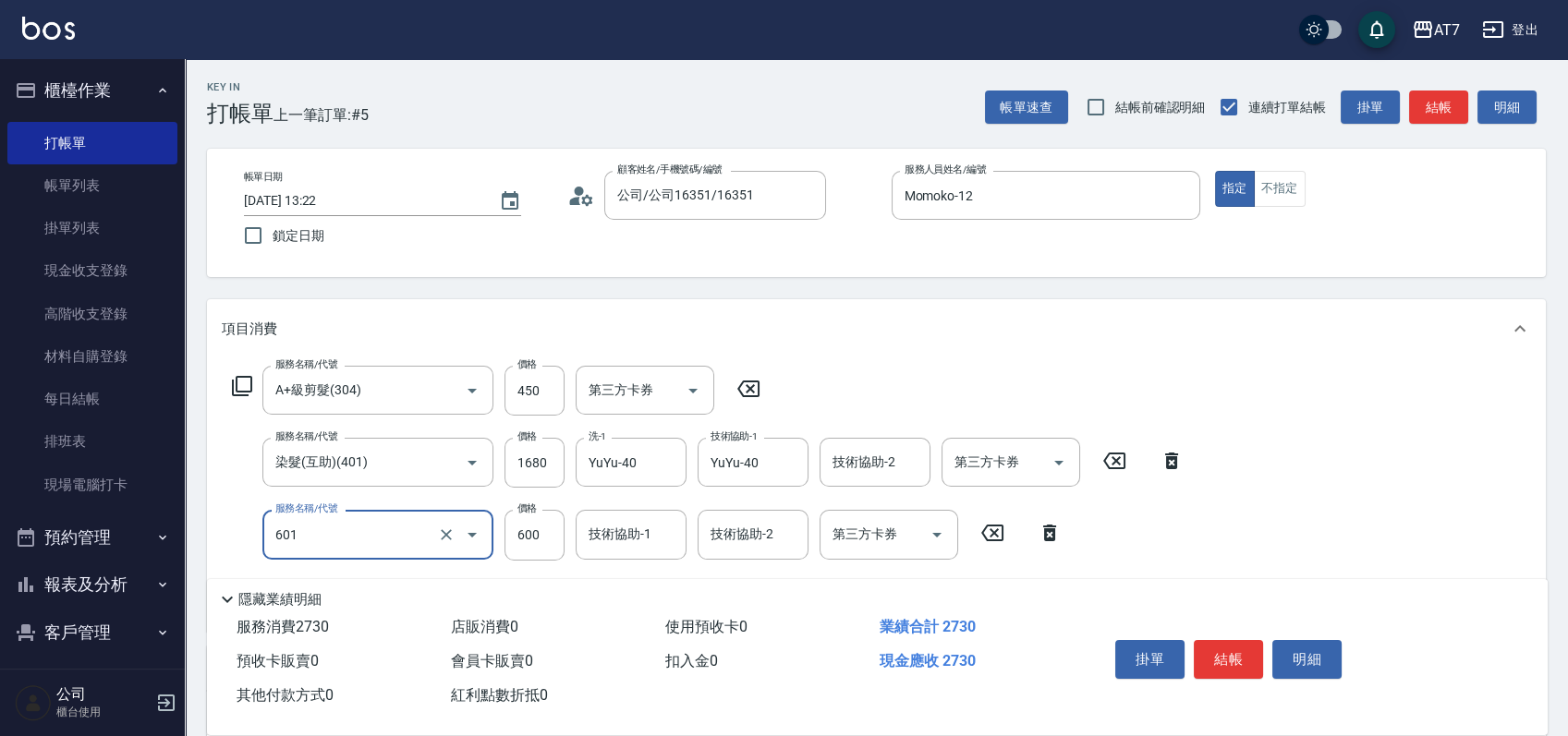
type input "深層護髮（助）(601)"
type input "3"
type input "210"
type input "300"
type input "240"
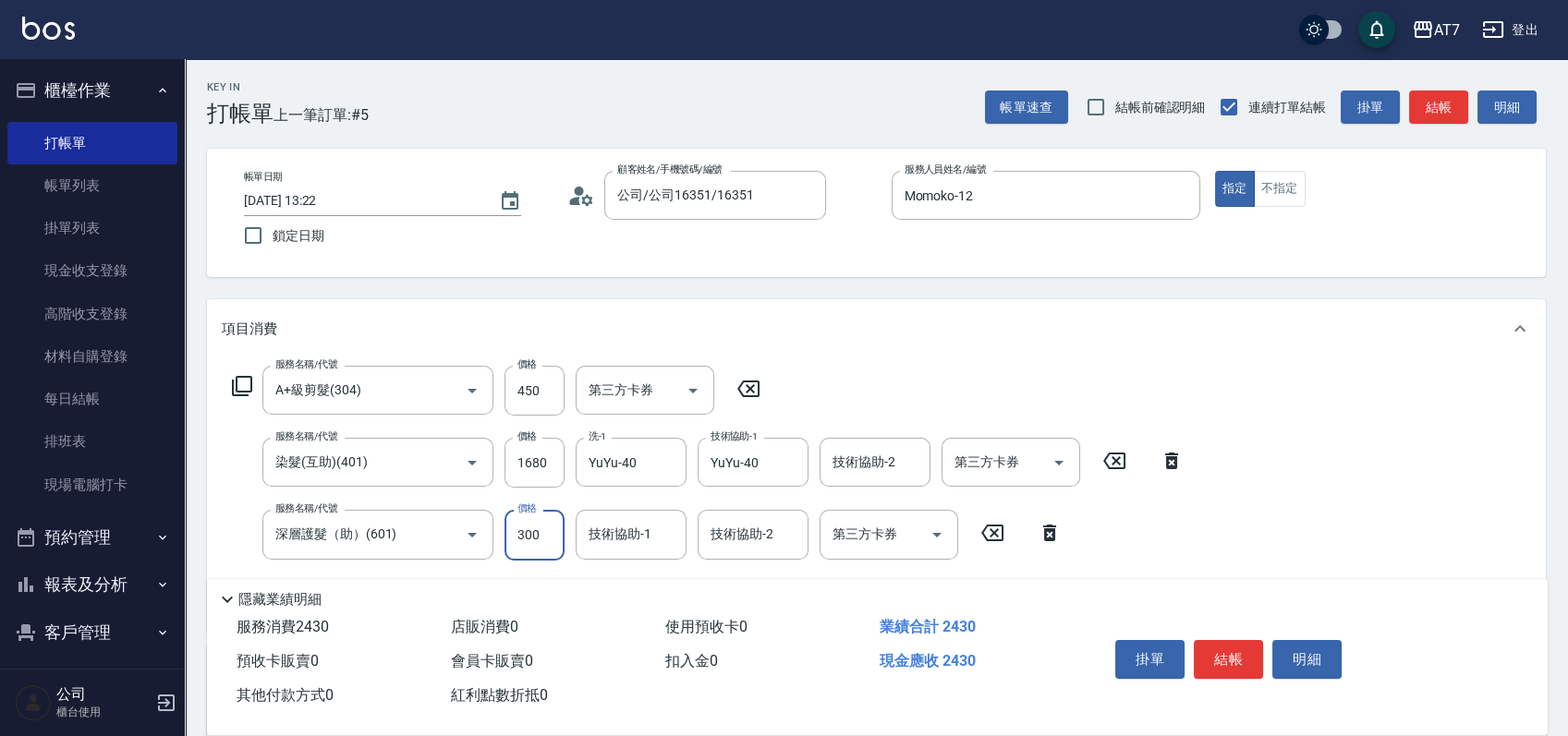
type input "300"
type input "YuYu-40"
click at [1210, 651] on button "結帳" at bounding box center [1228, 659] width 70 height 39
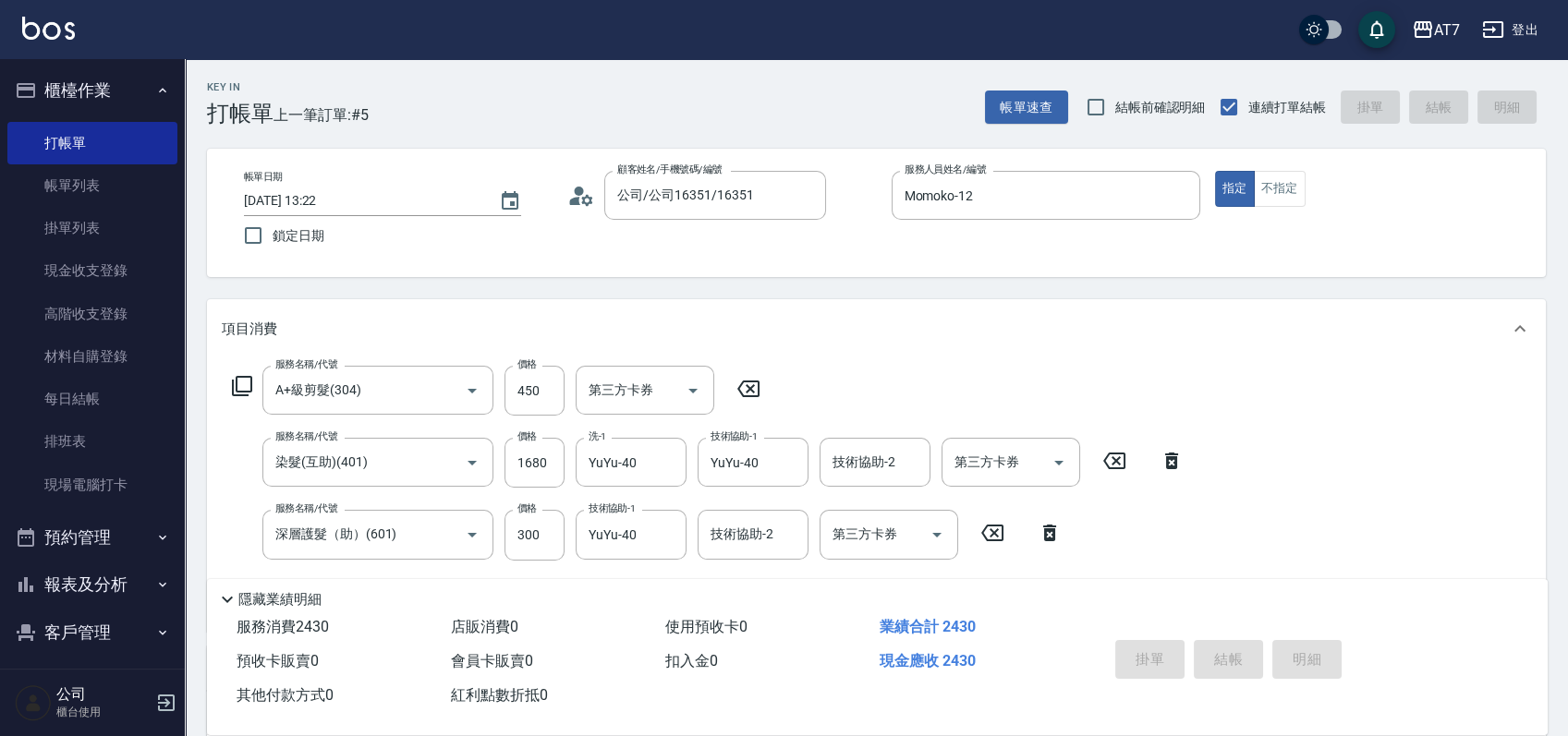
type input "2025/09/21 14:11"
type input "0"
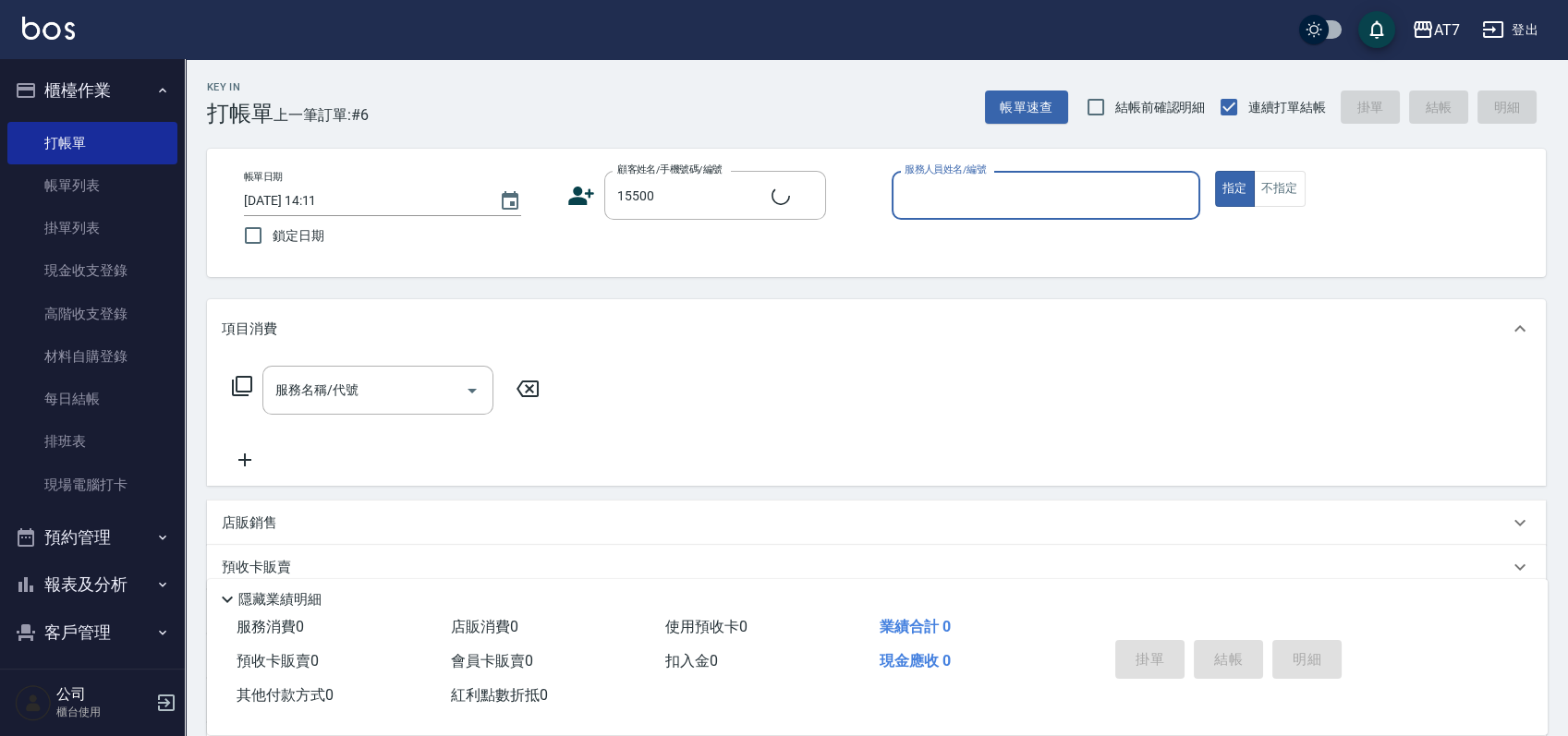
type input "公司/公司15500/15500"
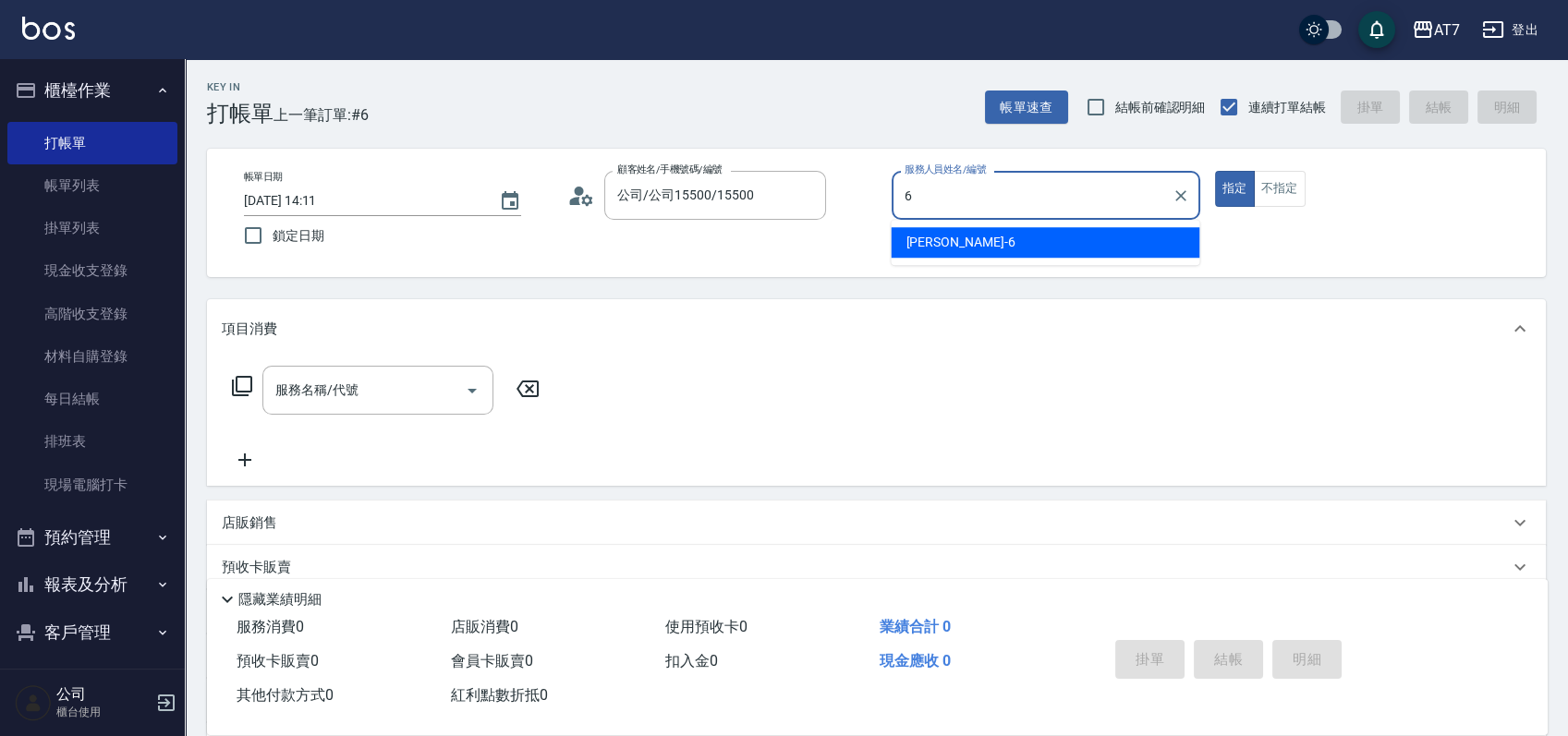
type input "杜莎莎-6"
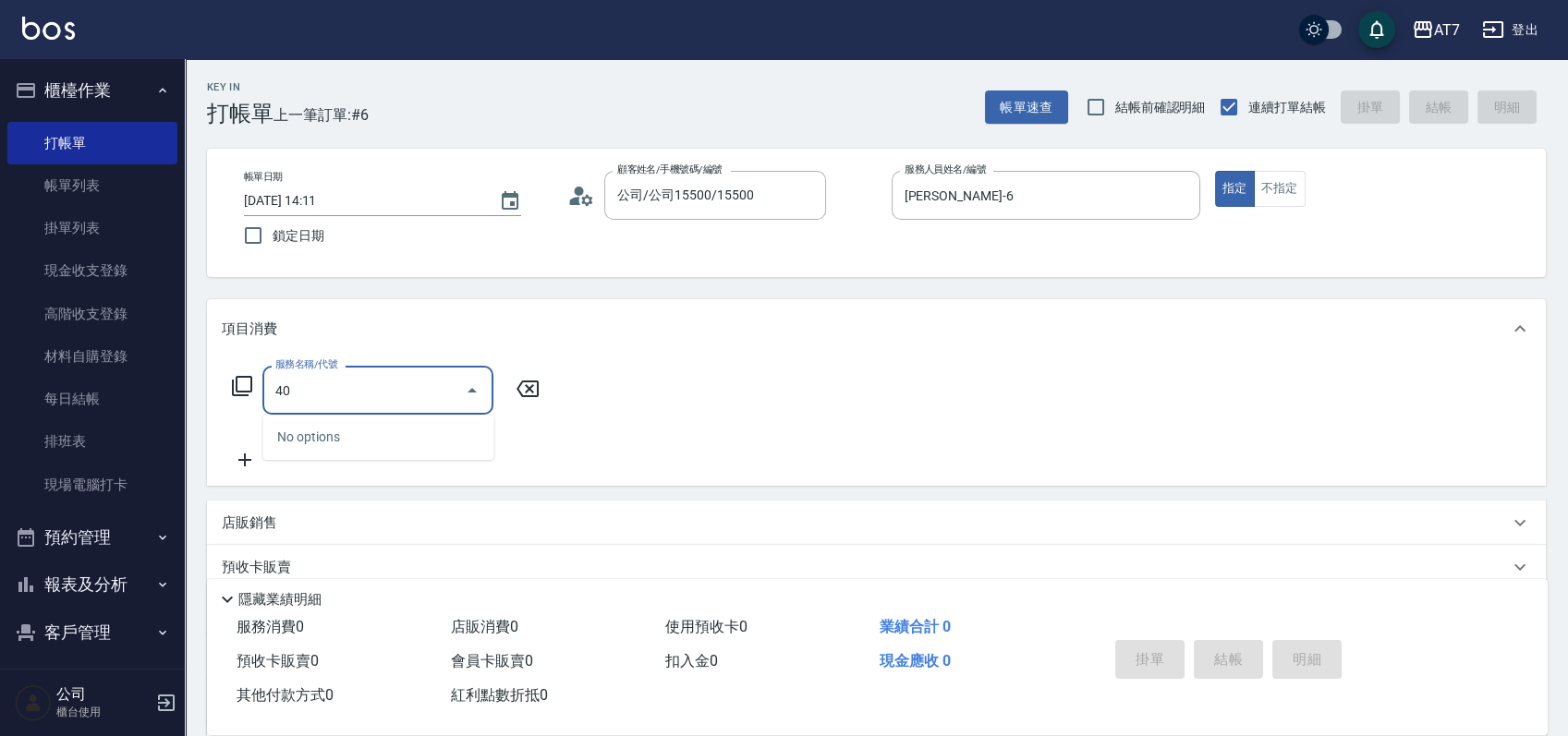
type input "401"
type input "150"
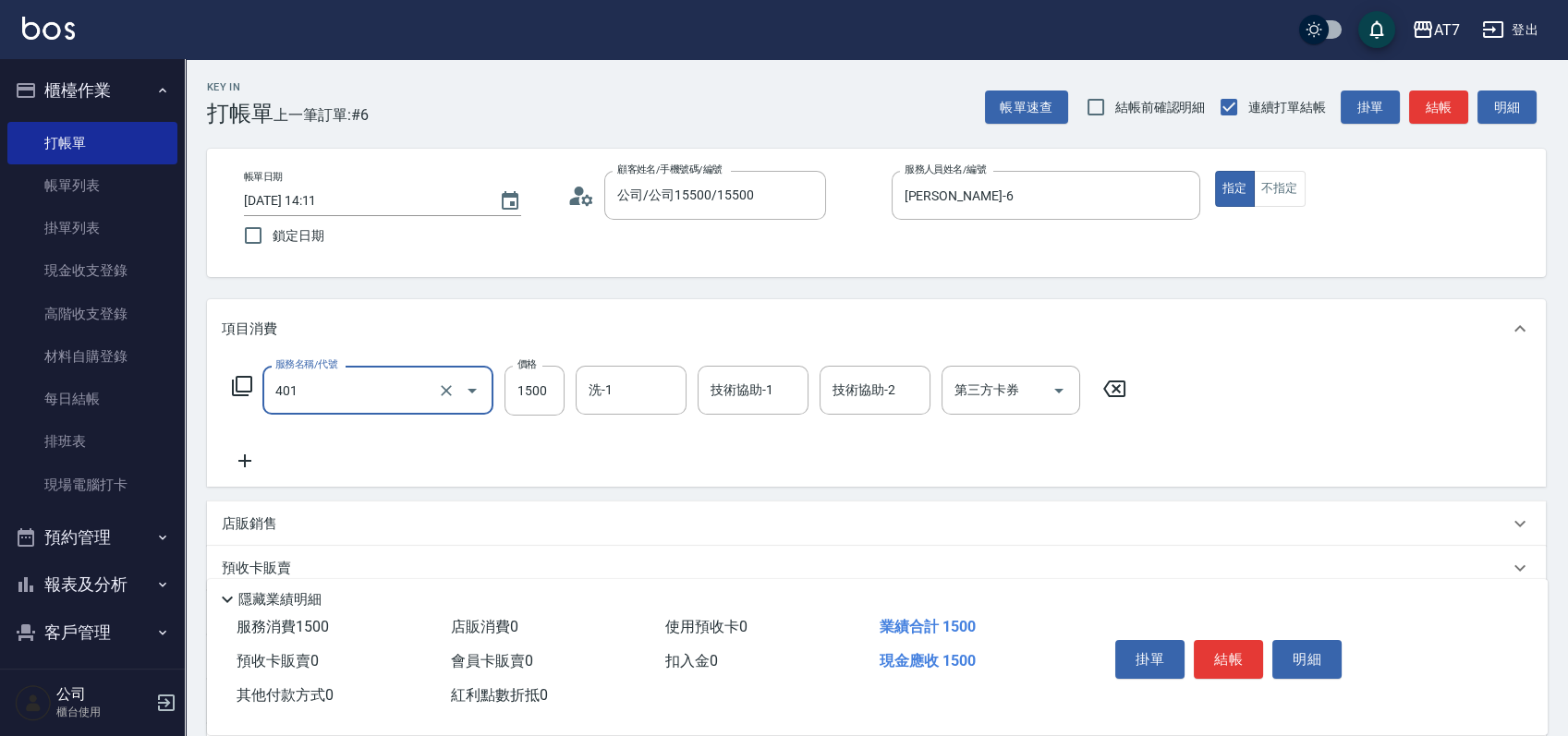
type input "染髮(互助)(401)"
type input "1"
type input "0"
type input "168"
type input "10"
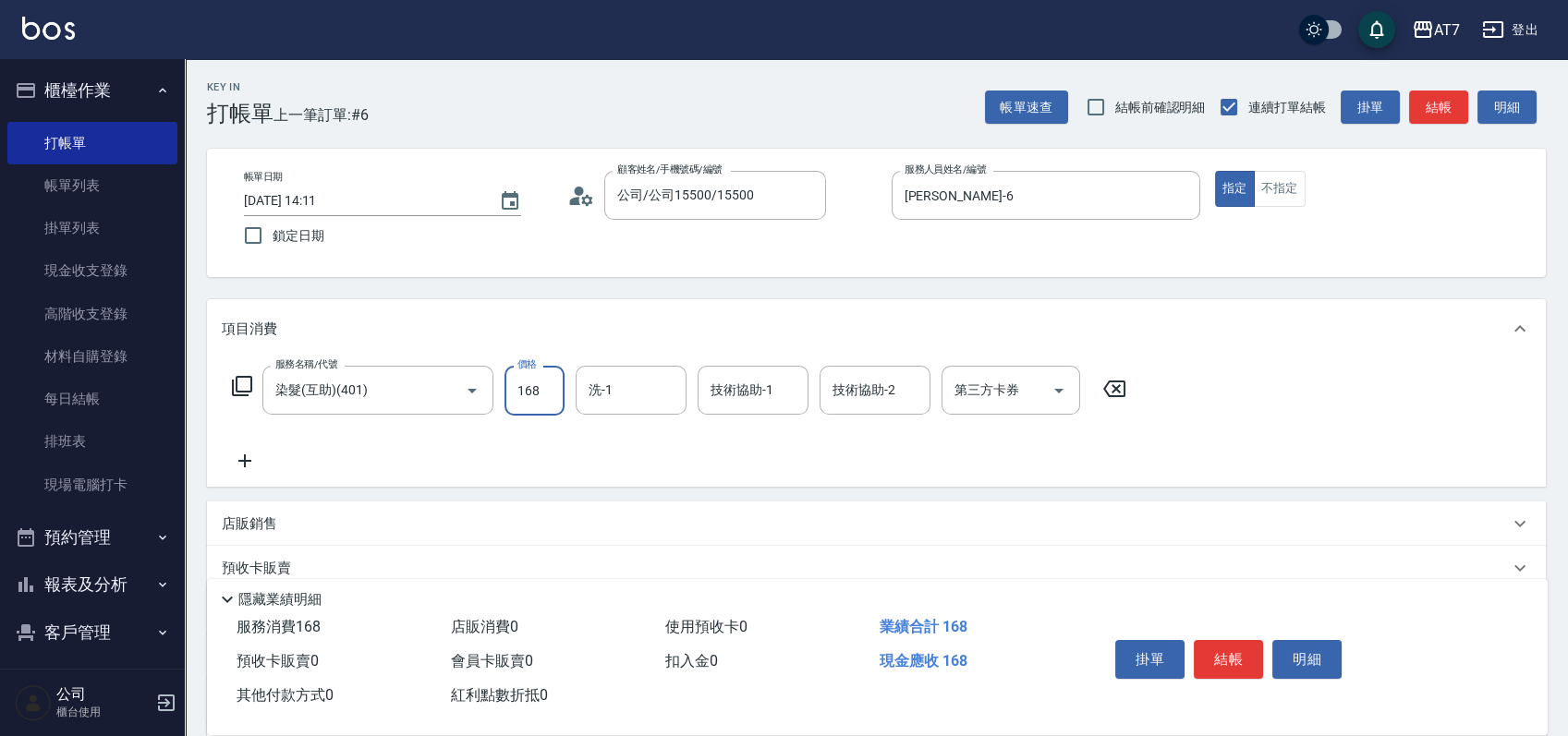
type input "1680"
type input "160"
type input "1680"
type input "怡甄-23"
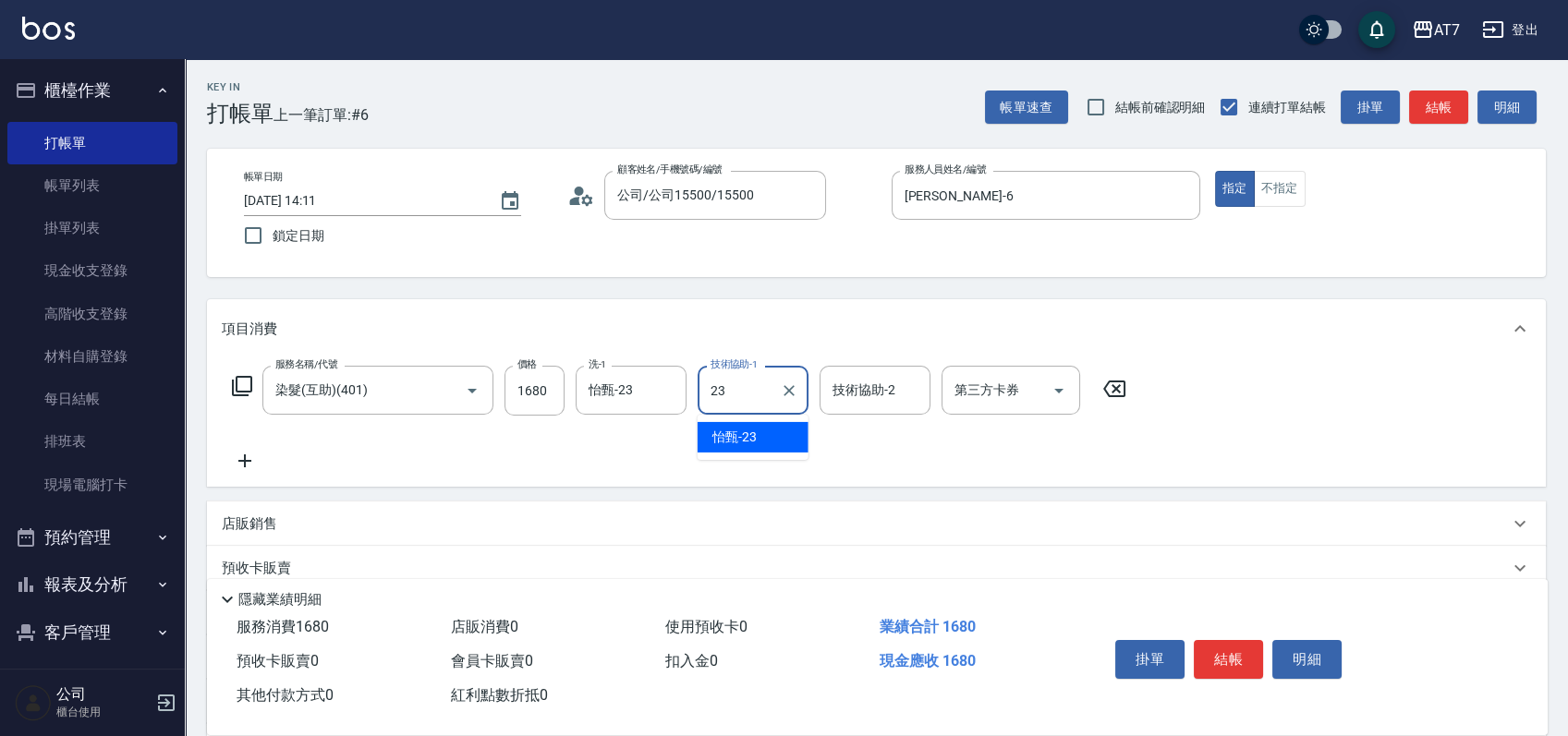
type input "怡甄-23"
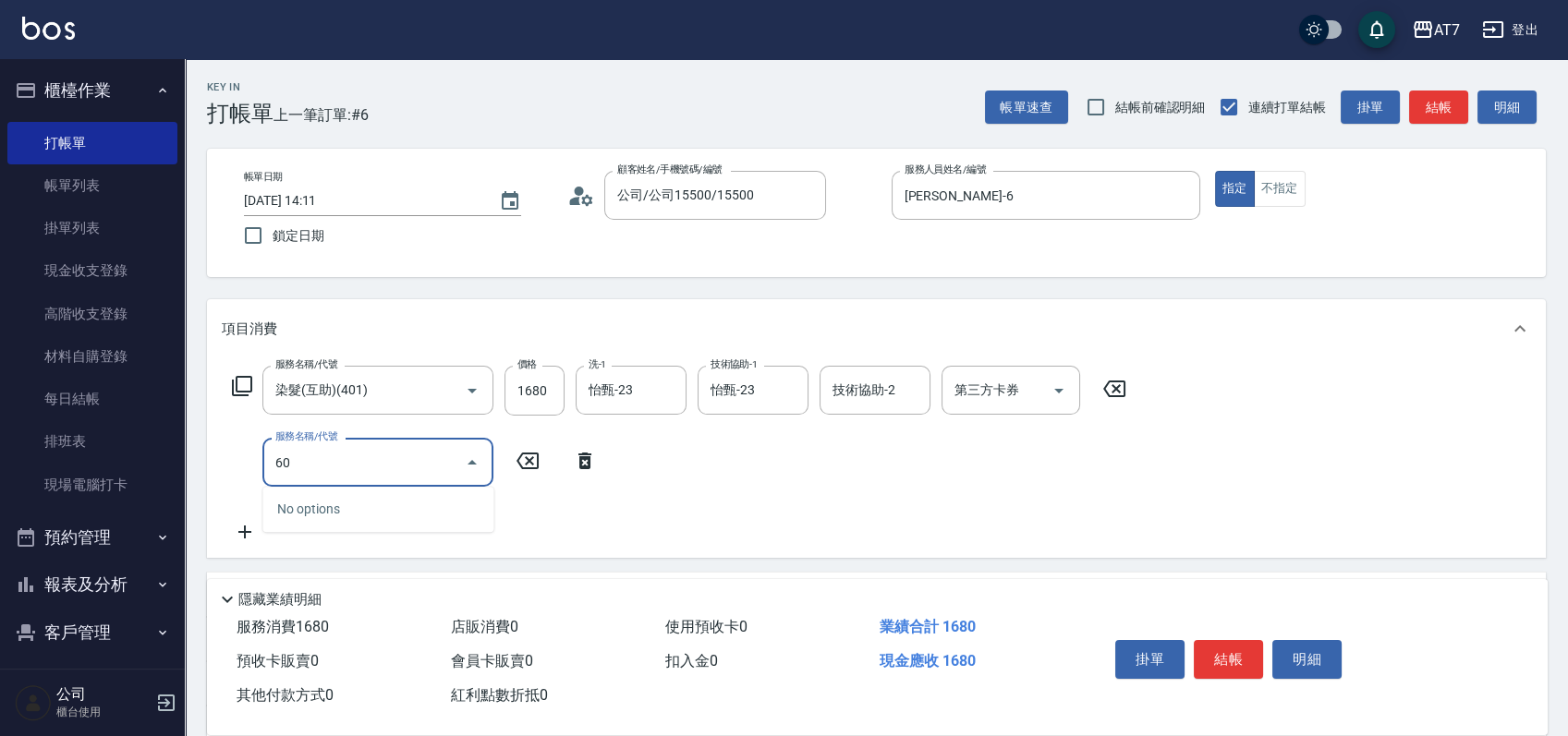
type input "609"
type input "410"
type input "鉑金護髮M（自領(609)"
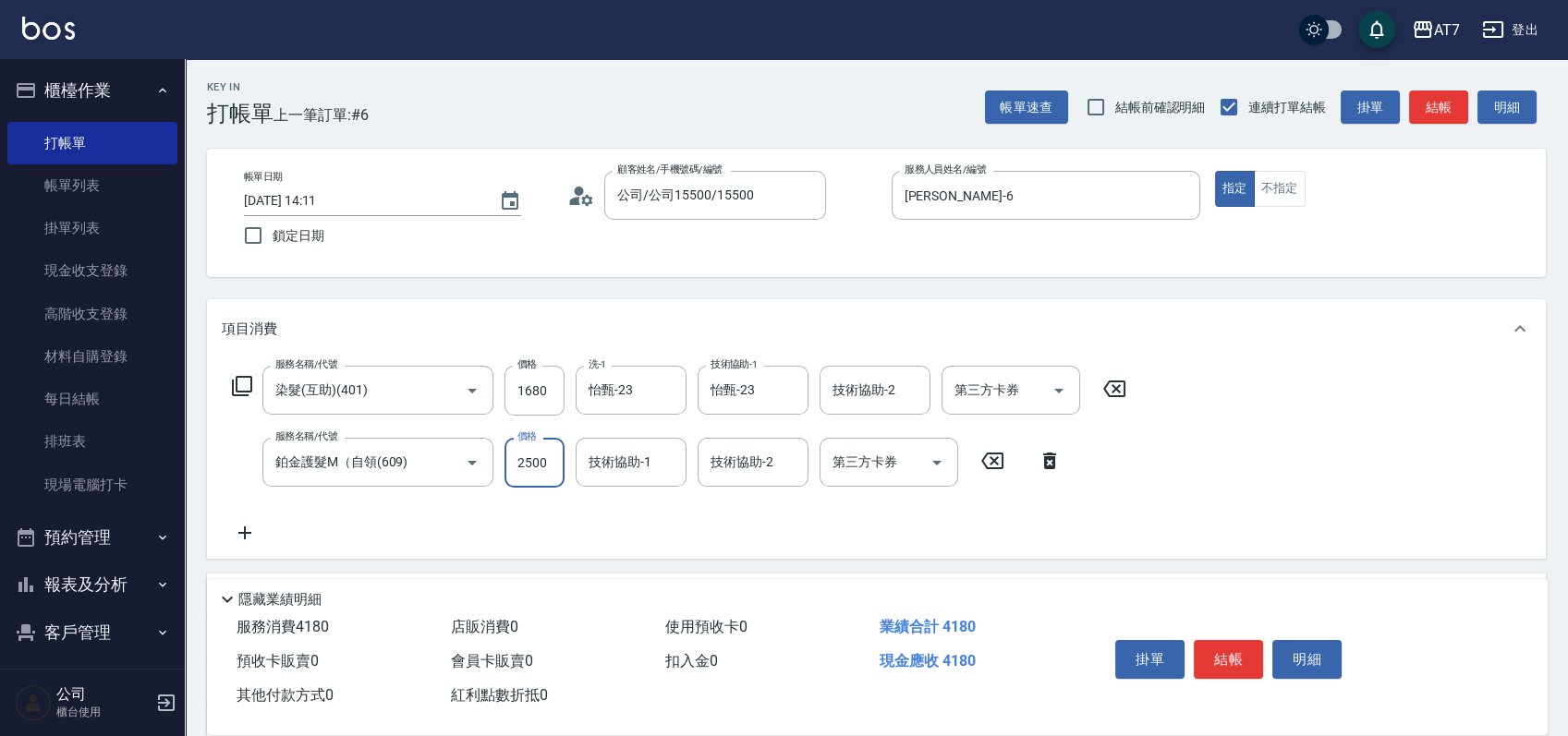
type input "2"
type input "160"
type input "24"
type input "170"
type input "248"
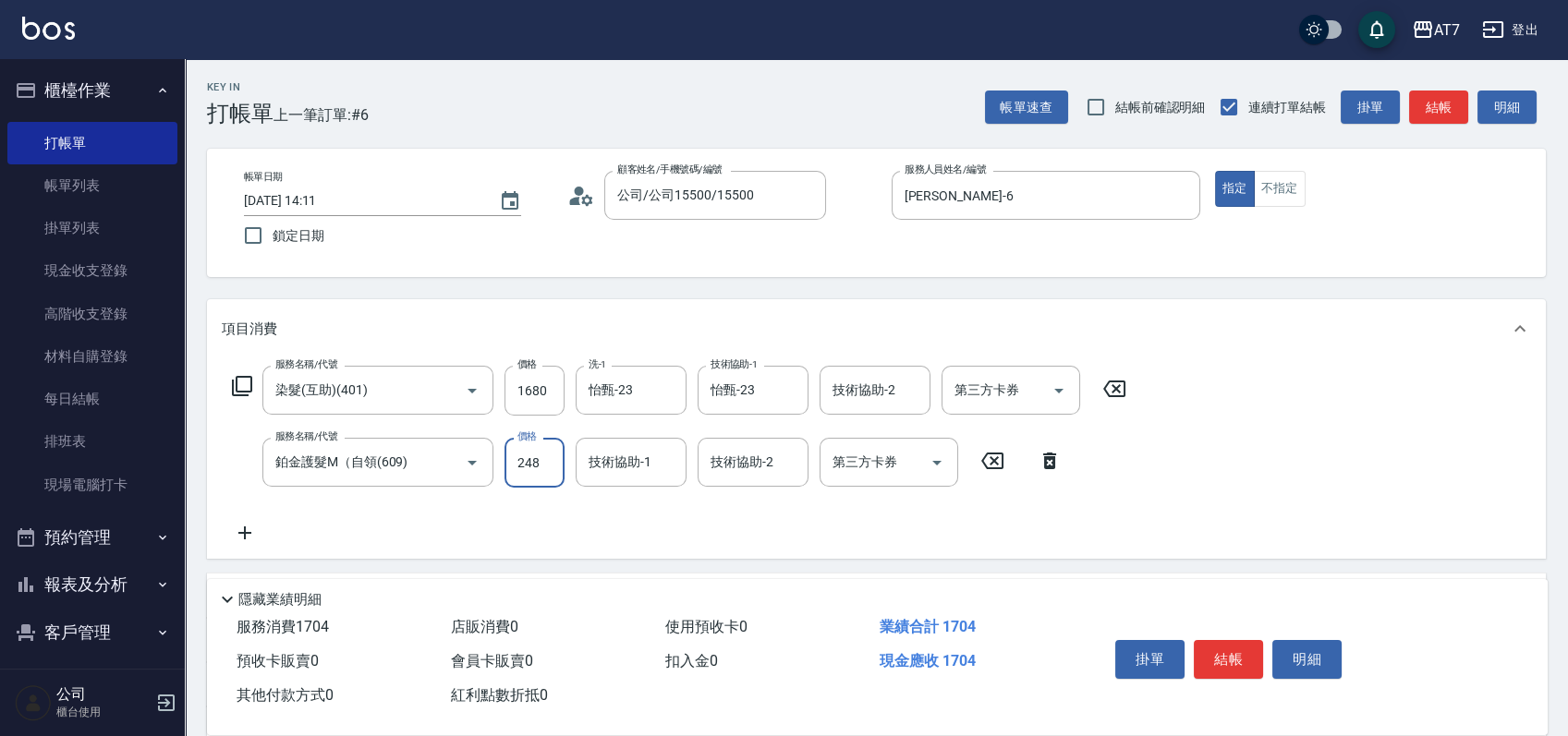
type input "190"
type input "2480"
type input "410"
type input "2480"
type input "怡甄-23"
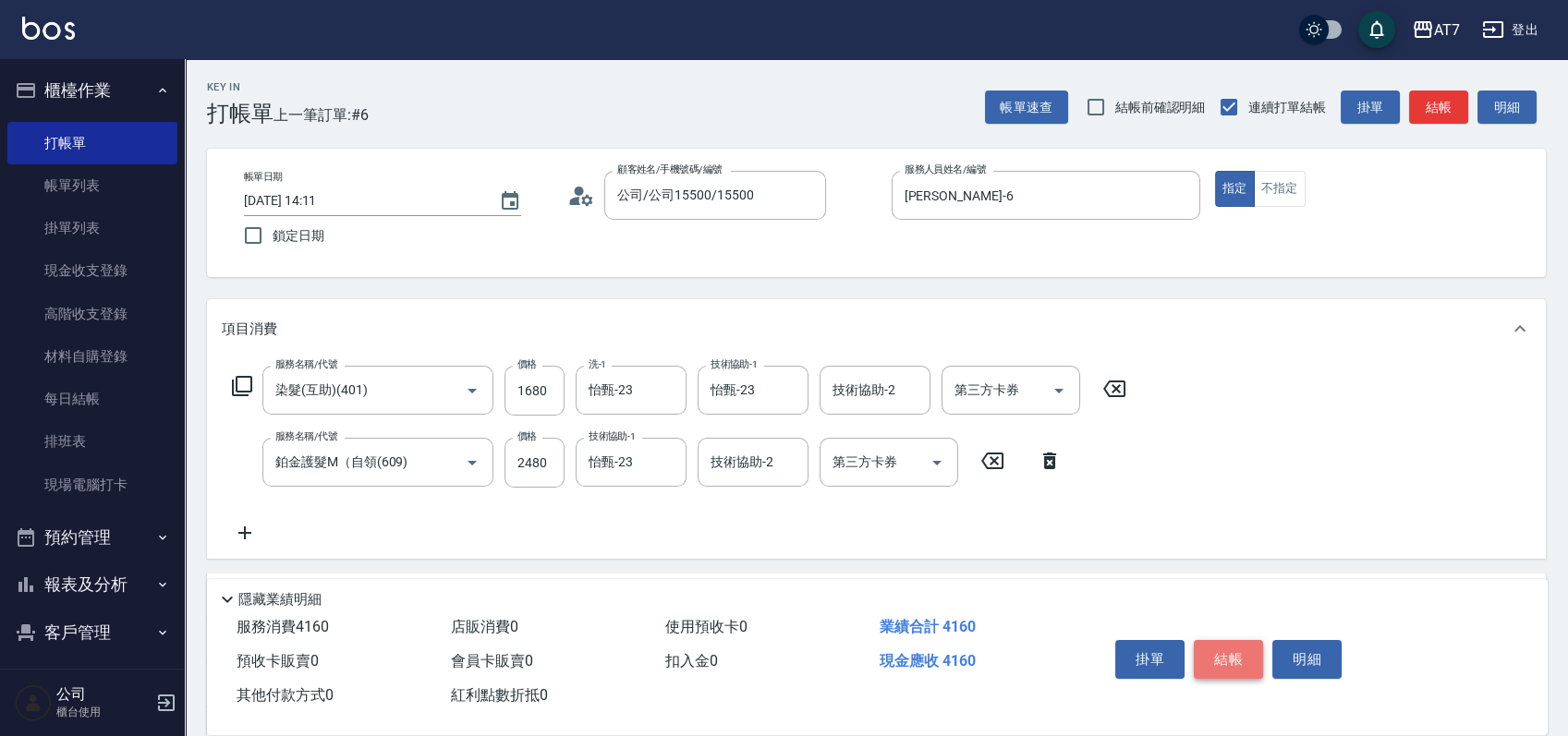
click at [1218, 651] on button "結帳" at bounding box center [1228, 659] width 70 height 39
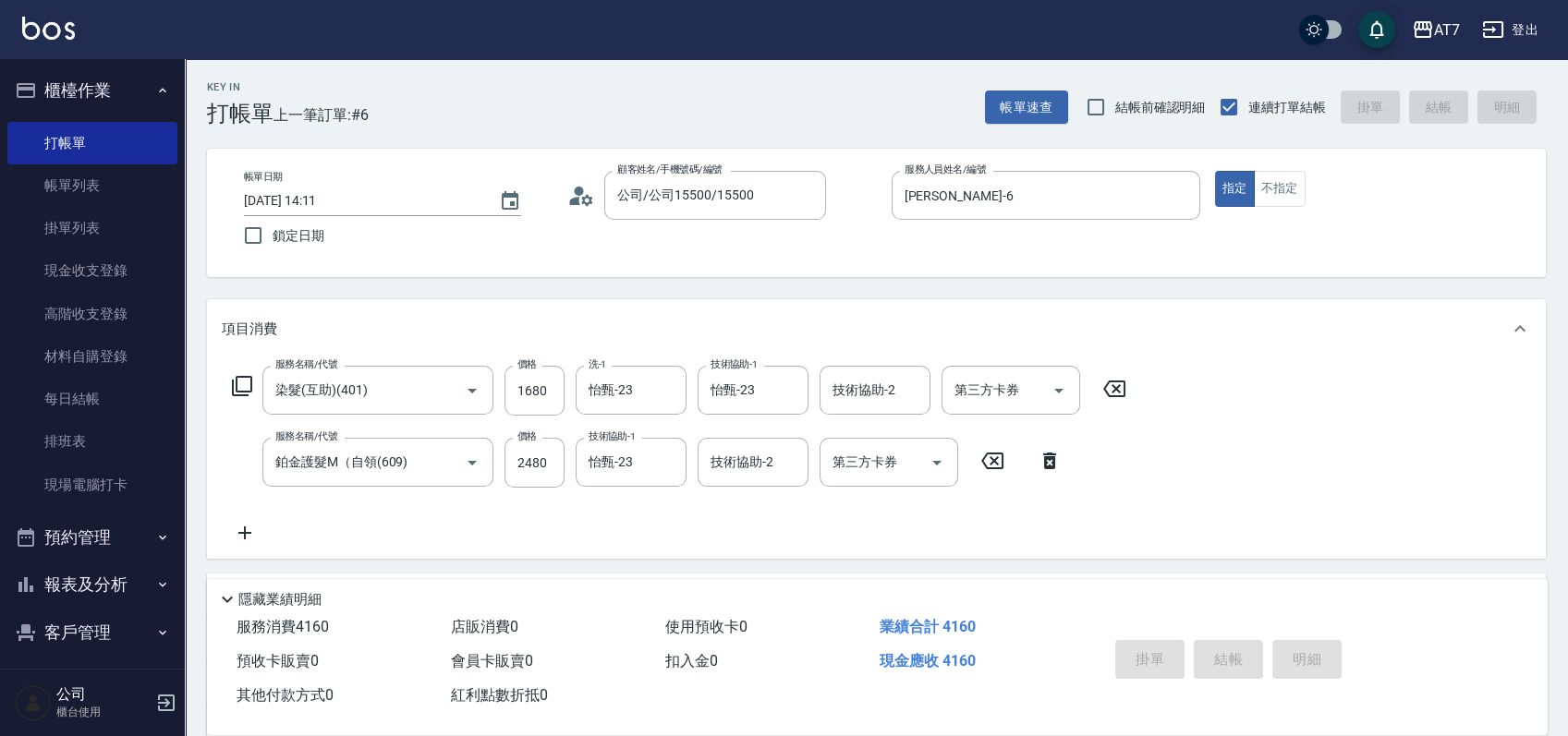
type input "2025/09/21 14:35"
type input "0"
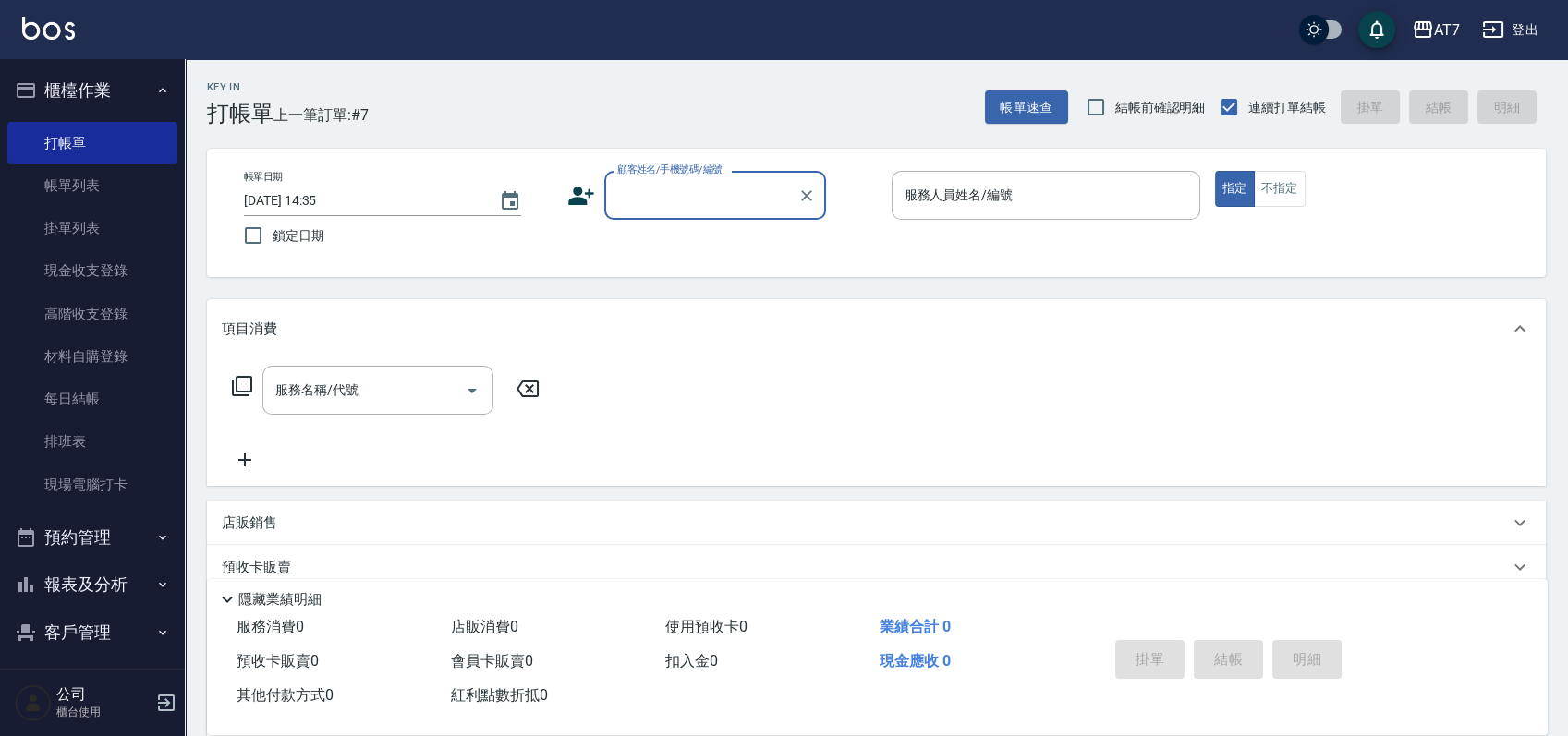
click at [673, 191] on input "顧客姓名/手機號碼/編號" at bounding box center [701, 195] width 177 height 32
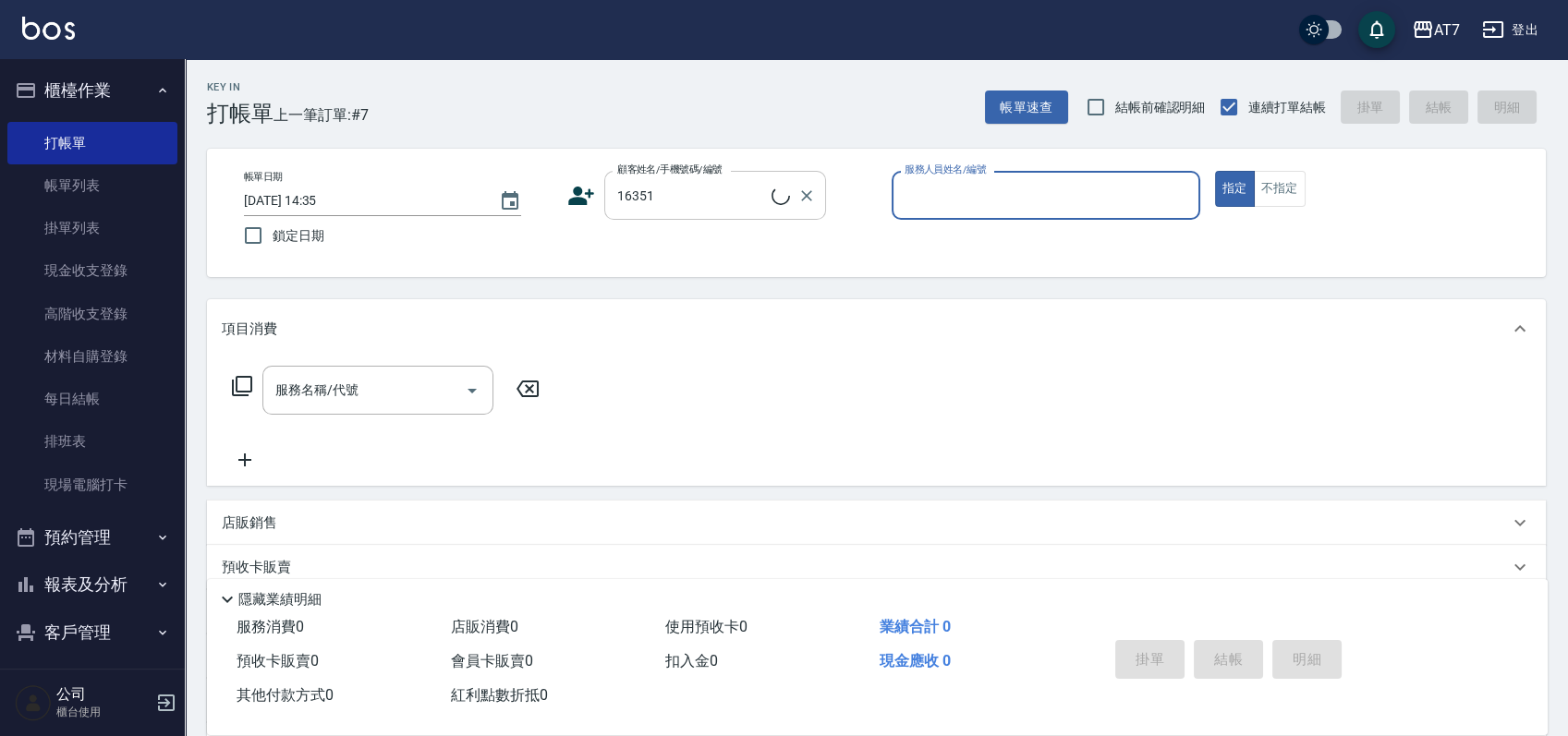
type input "公司/公司16351/16351"
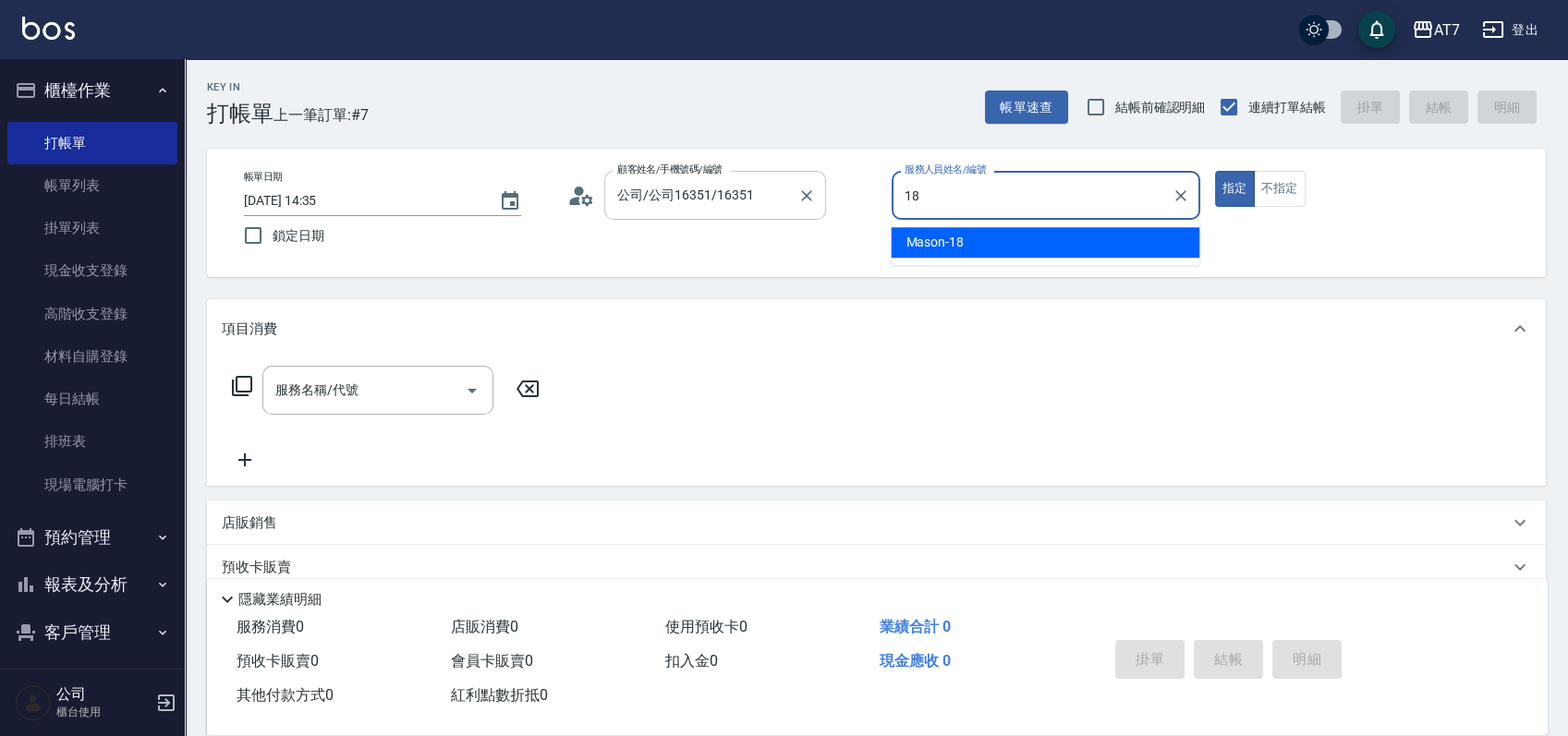
type input "Mason-18"
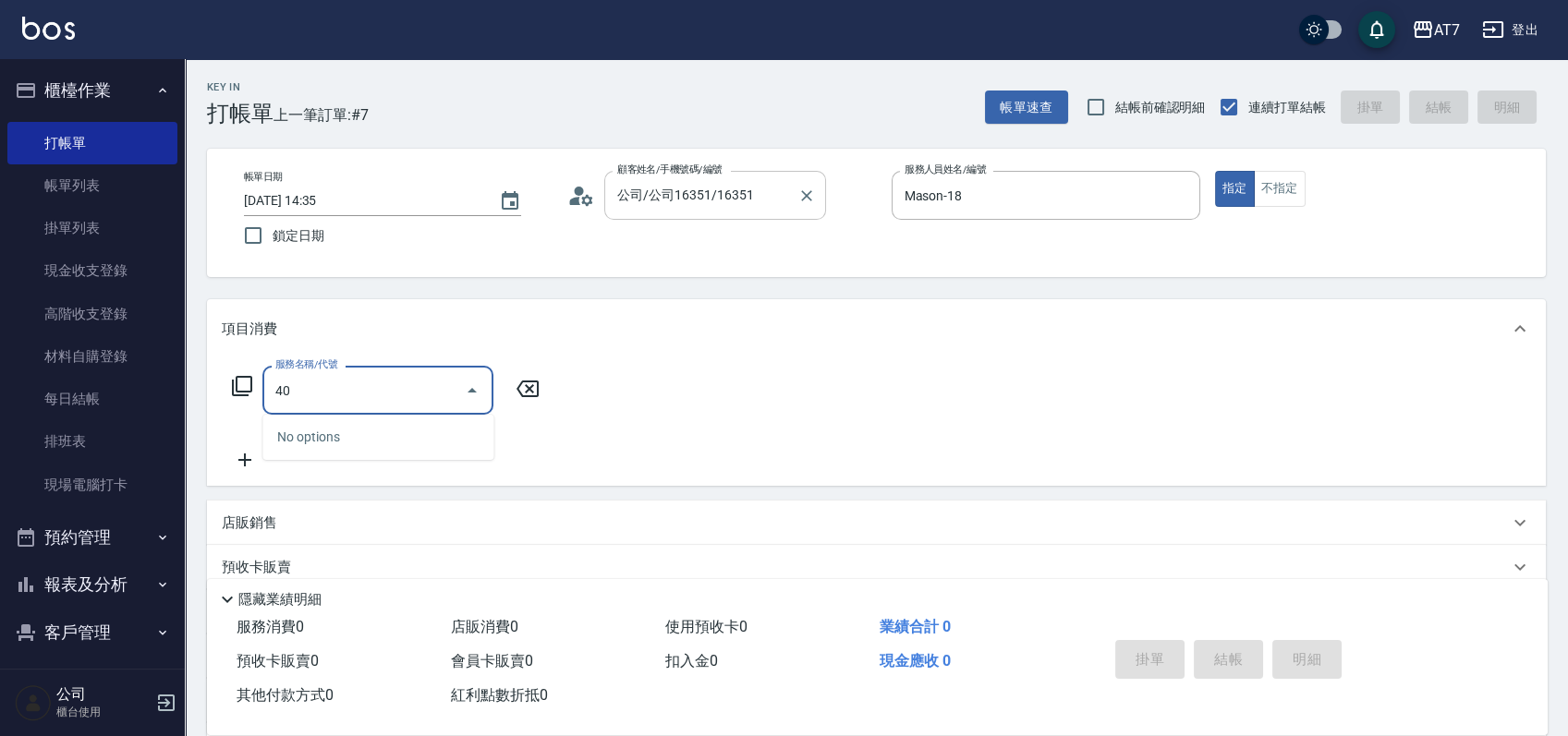
type input "401"
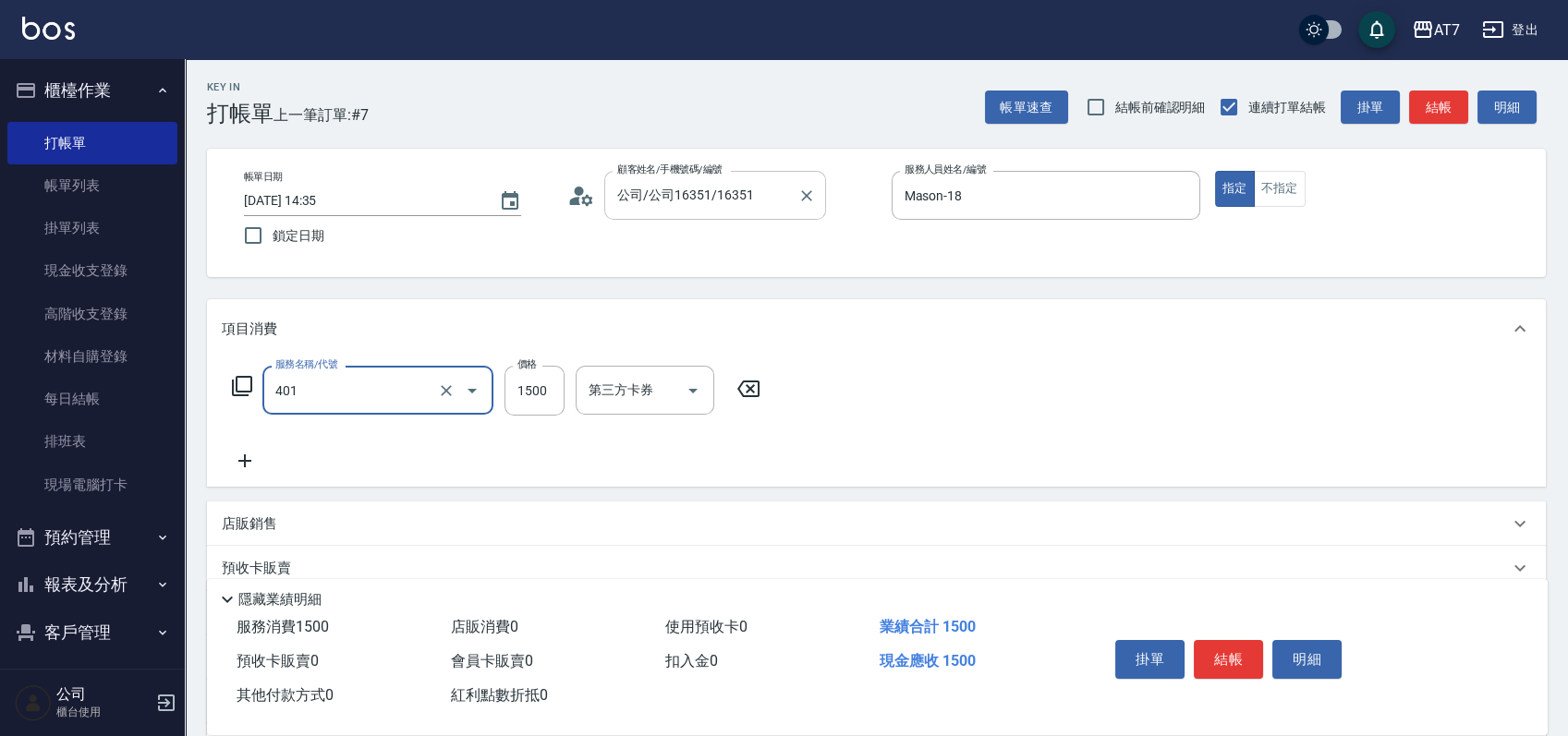
type input "150"
type input "染髮(互助)(401)"
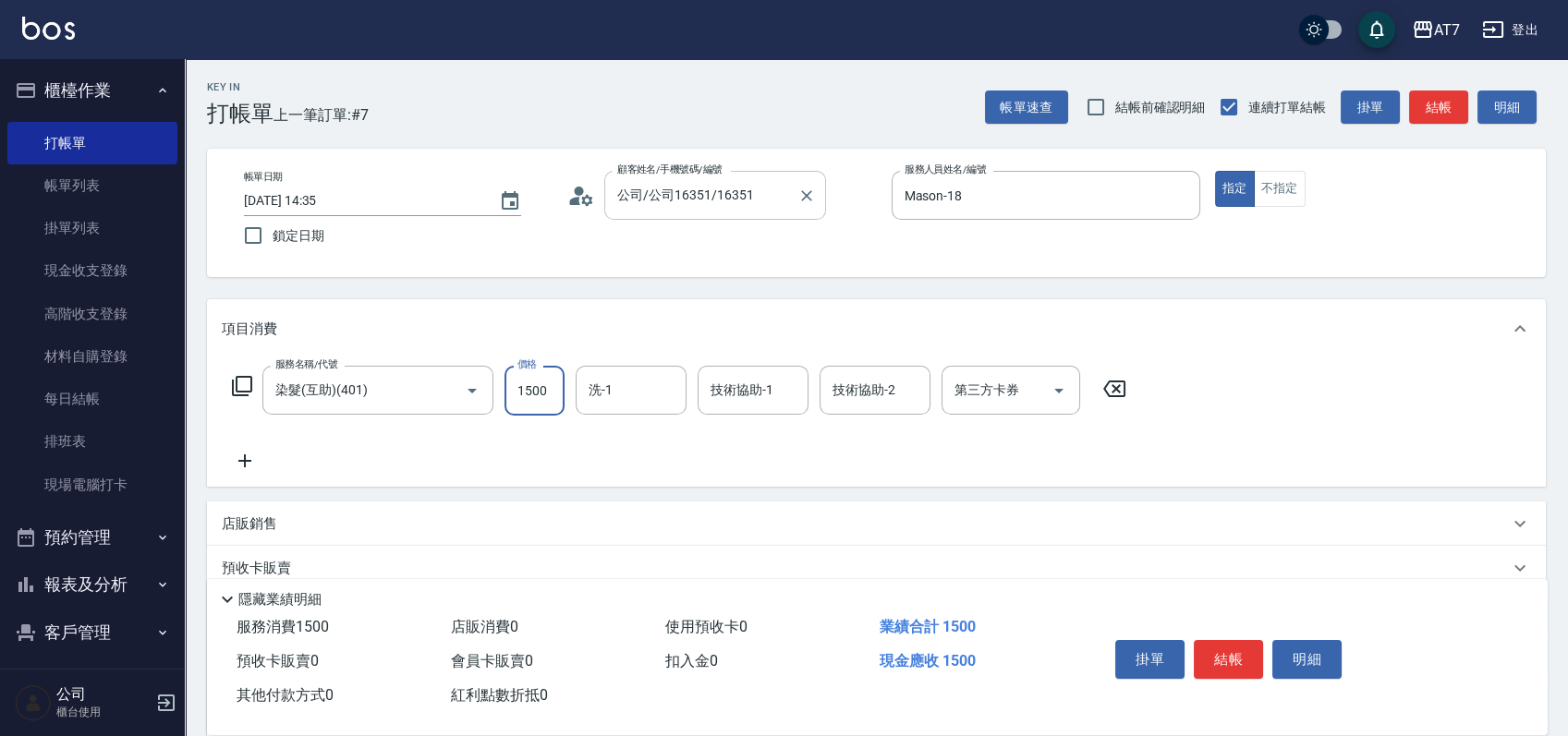
type input "0"
type input "159"
type input "10"
type input "1599"
type input "150"
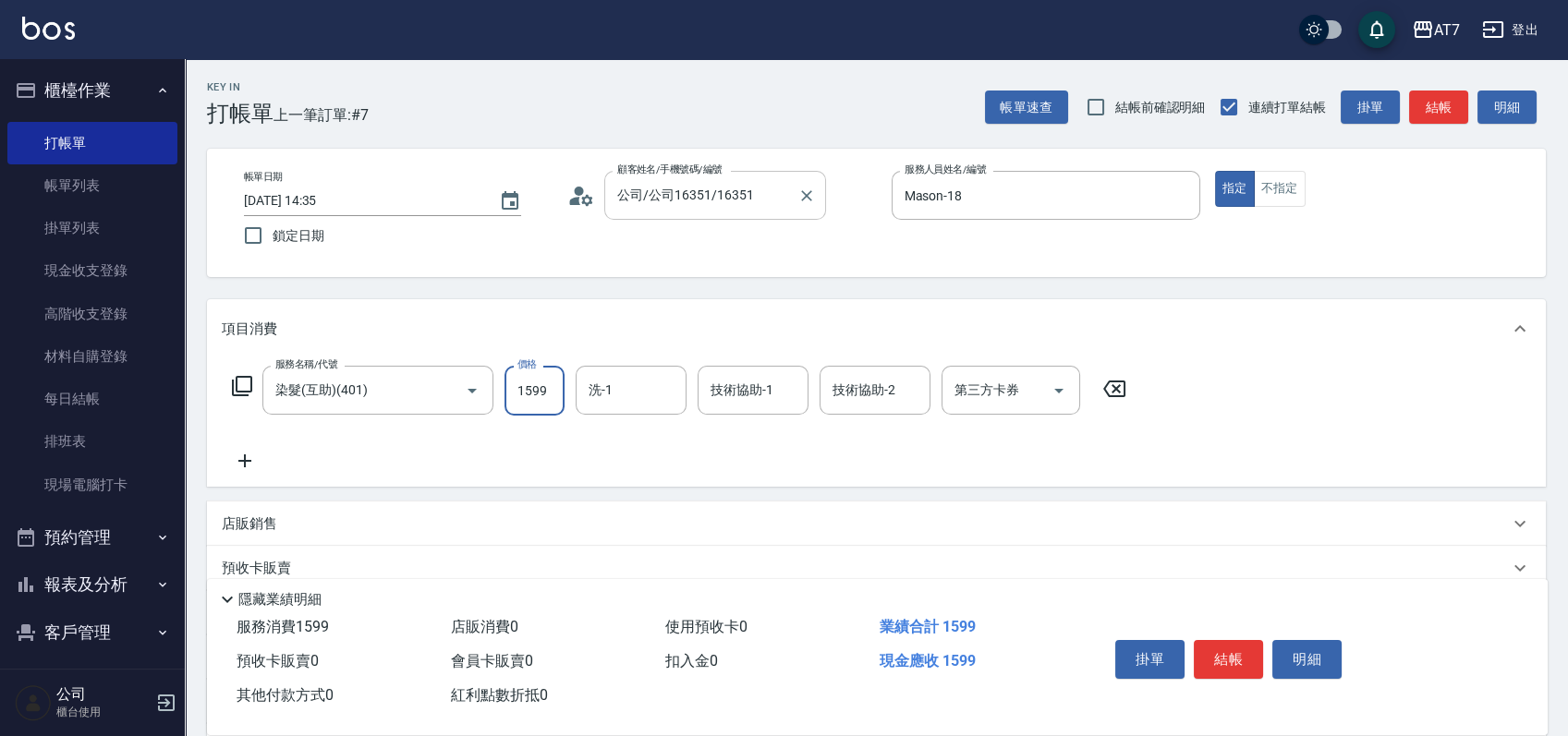
type input "1599"
type input "Josh-38"
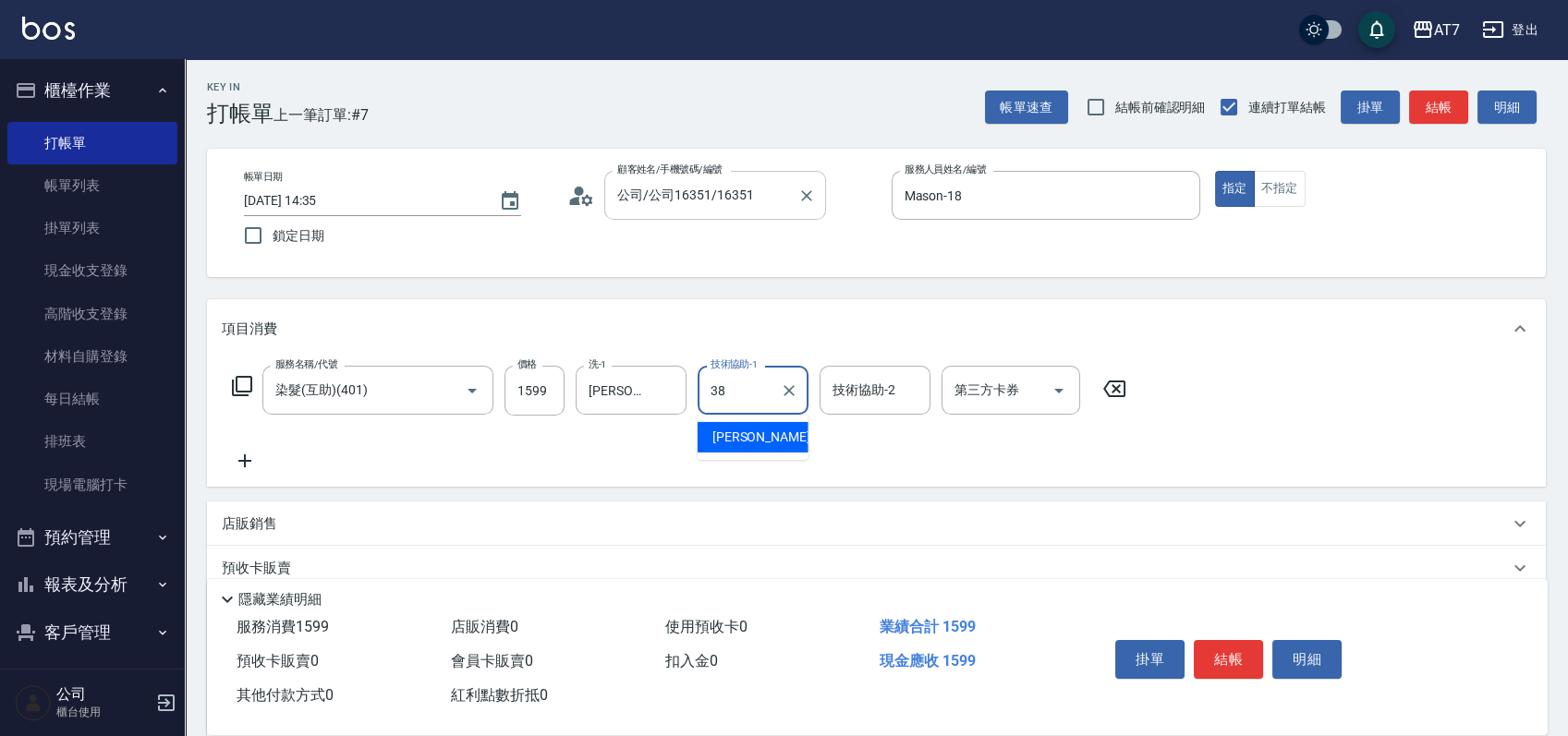
type input "Josh-38"
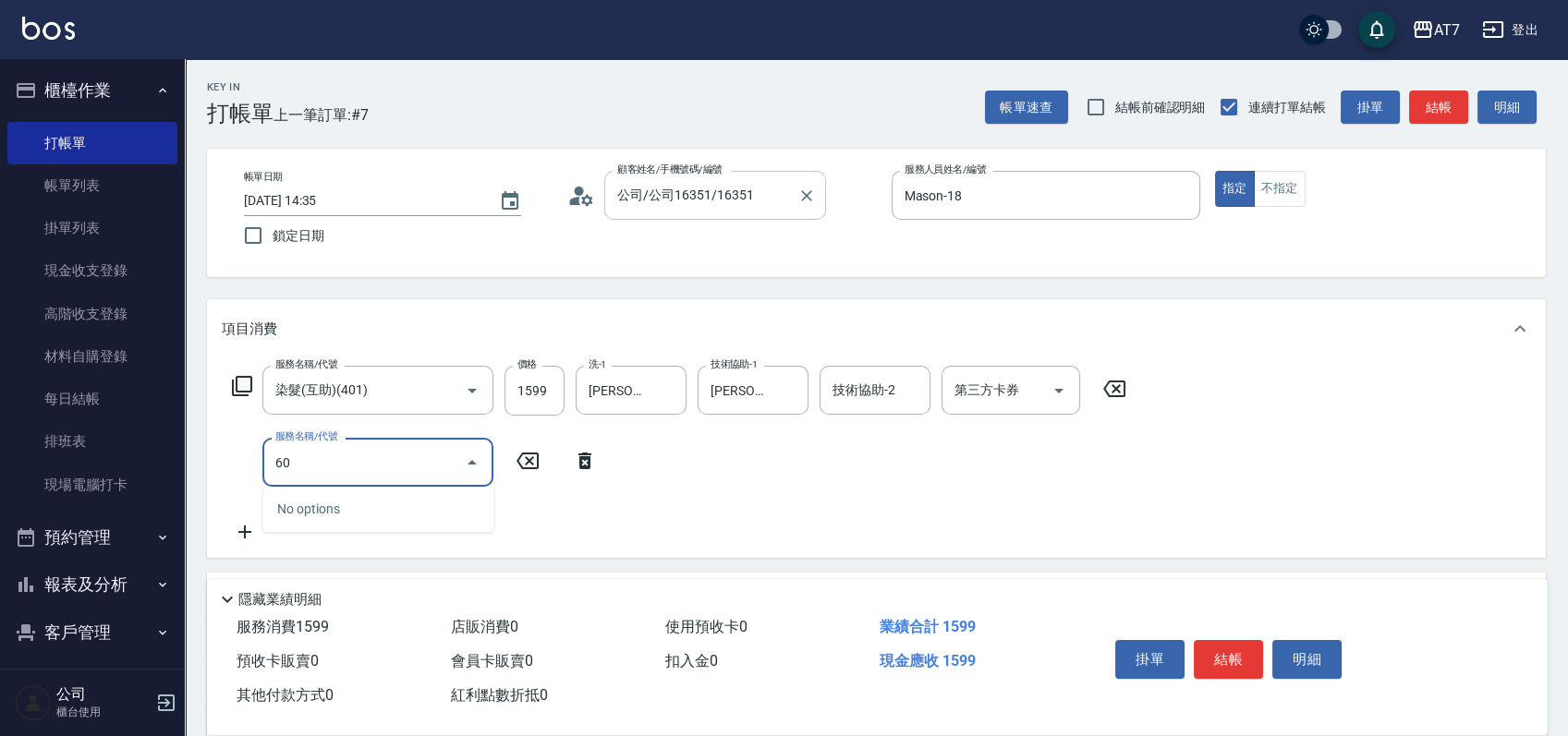
type input "603"
type input "230"
type input "TKO護髮（助(603)"
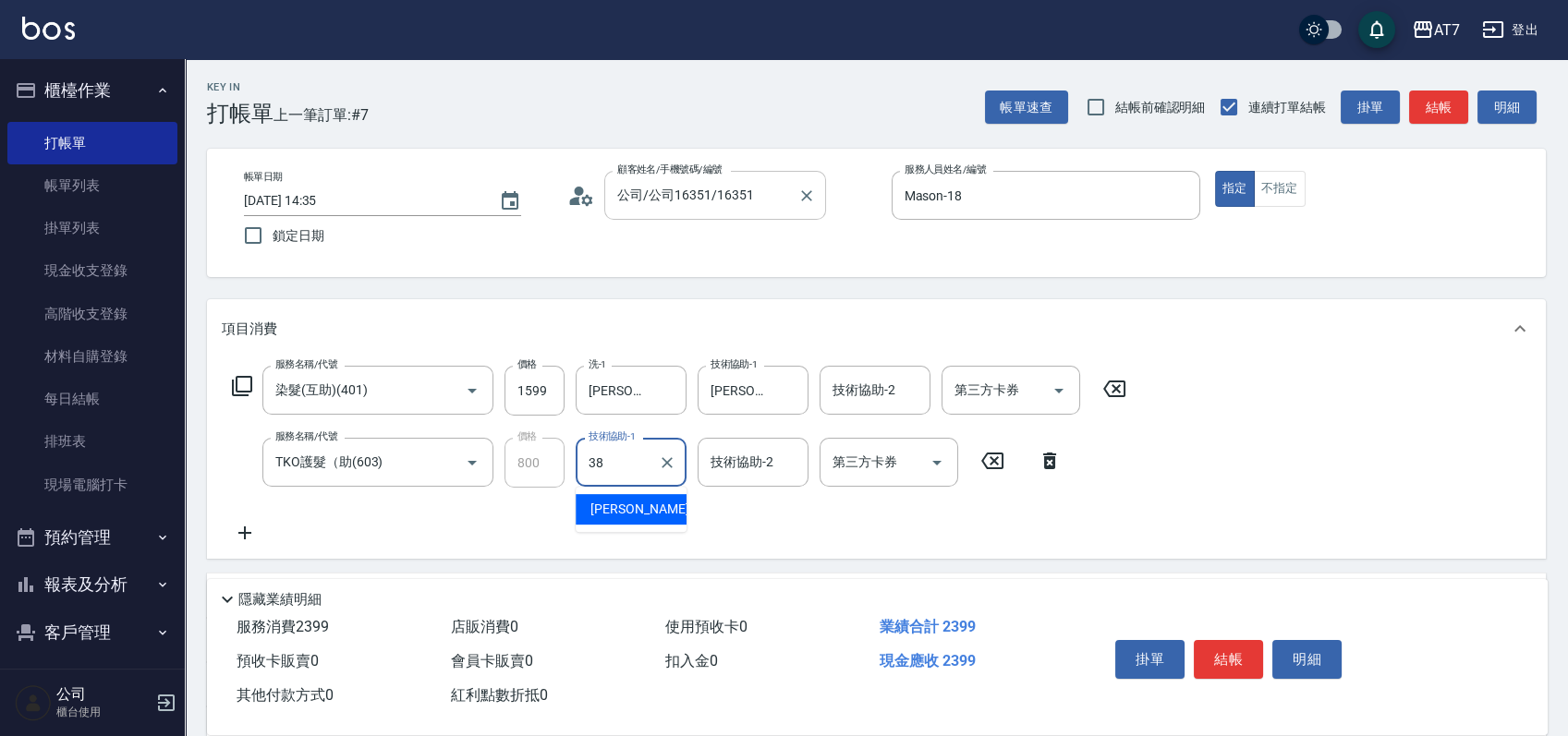
type input "[PERSON_NAME]-38"
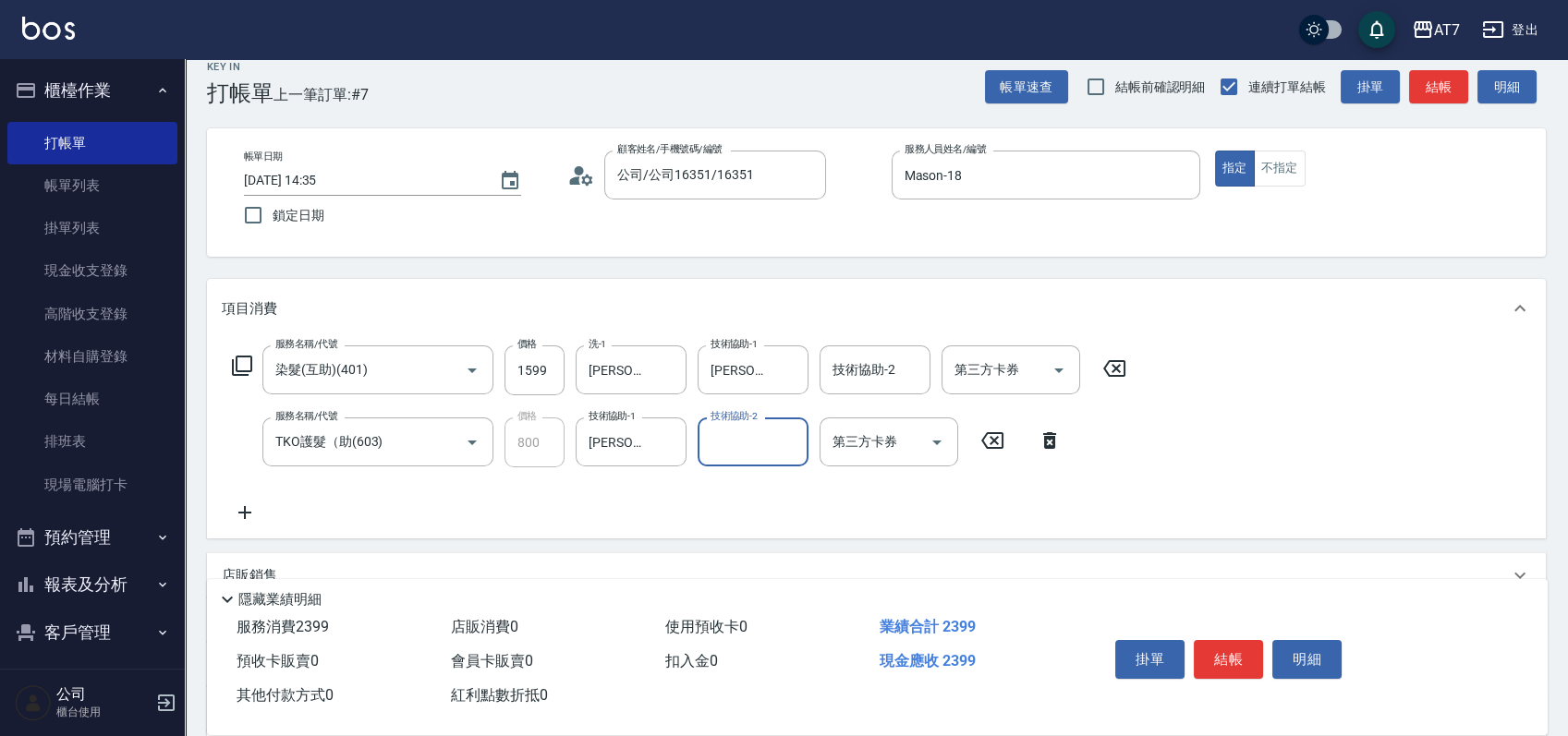
scroll to position [278, 0]
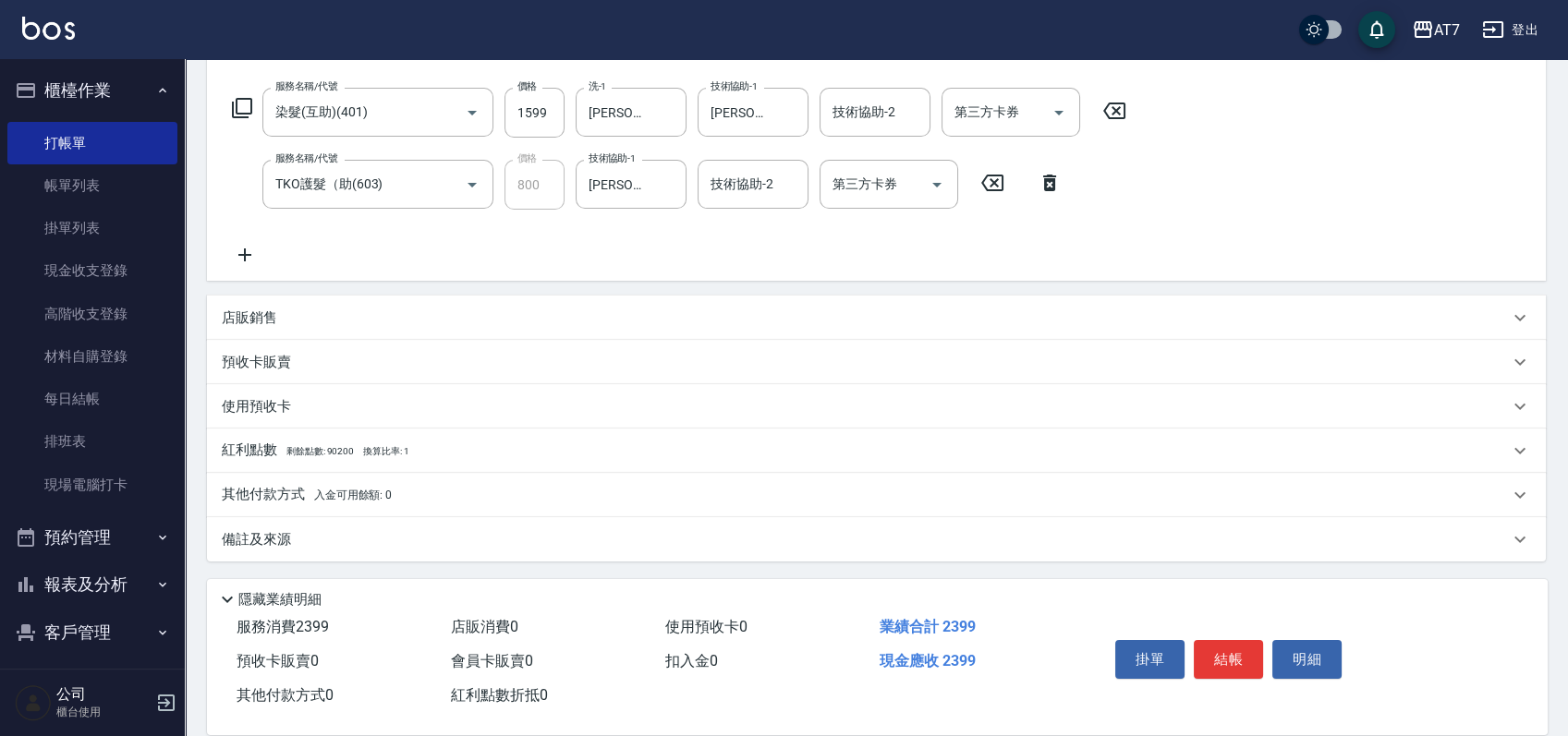
click at [250, 491] on p "其他付款方式 入金可用餘額: 0" at bounding box center [307, 495] width 170 height 21
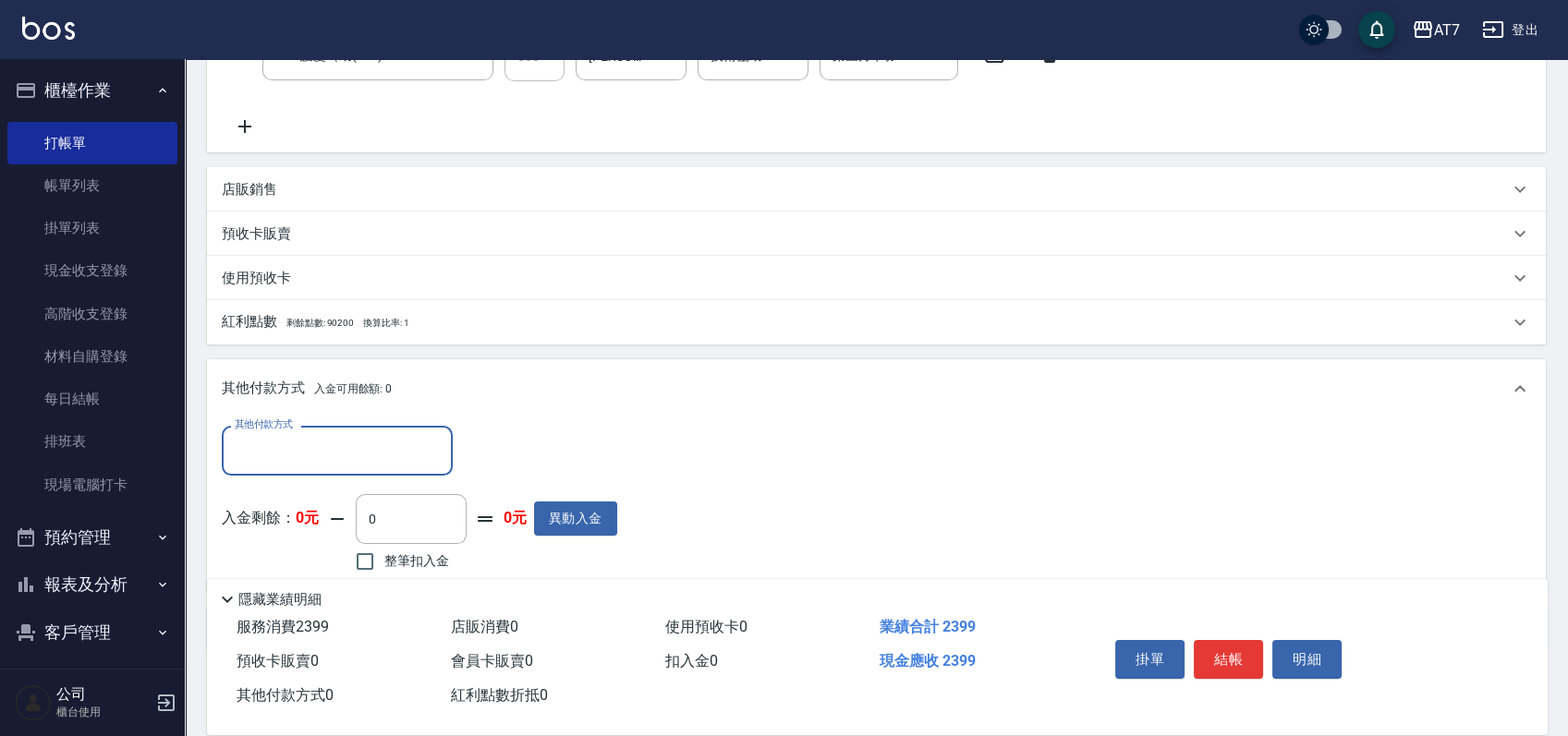
scroll to position [495, 0]
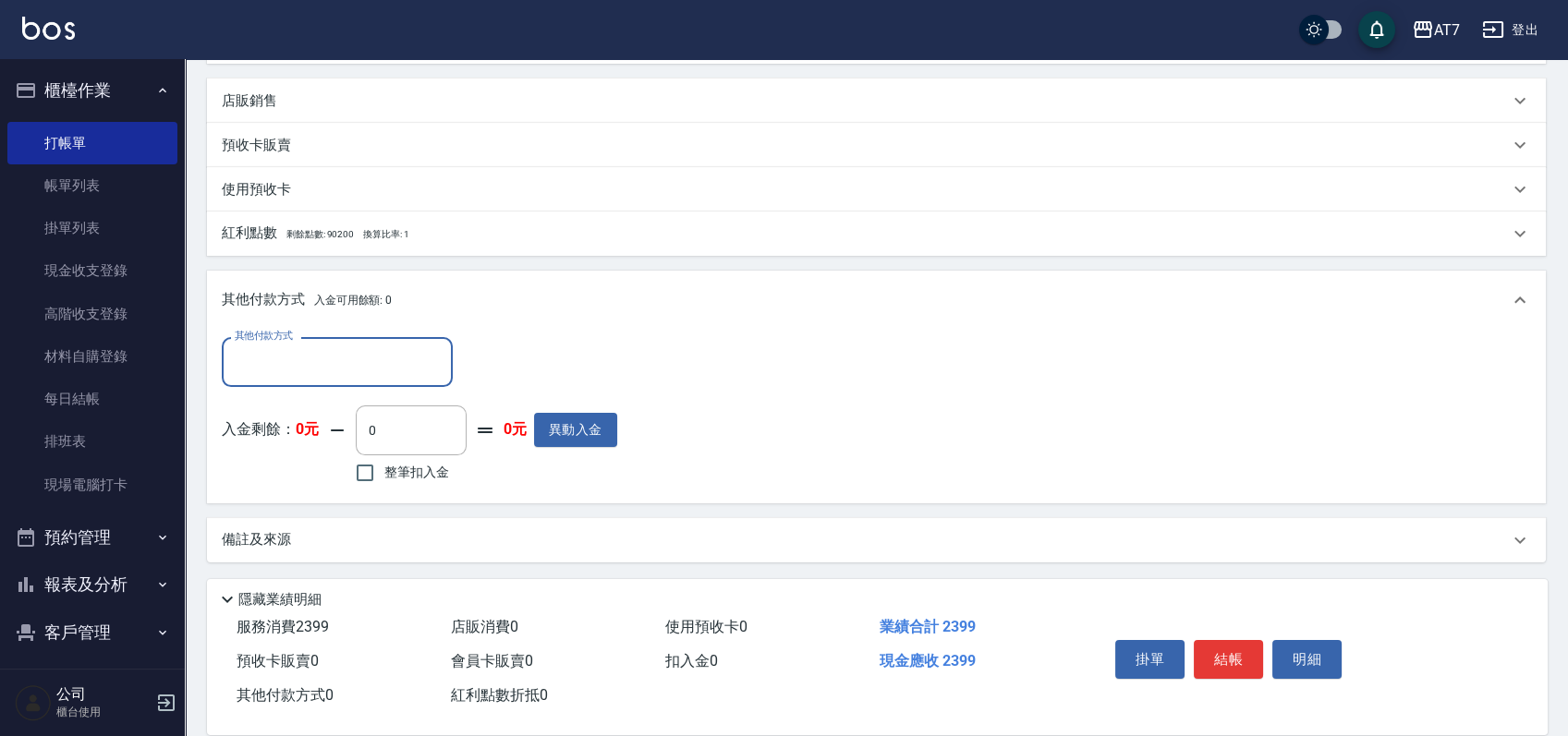
click at [354, 359] on input "其他付款方式" at bounding box center [337, 361] width 215 height 32
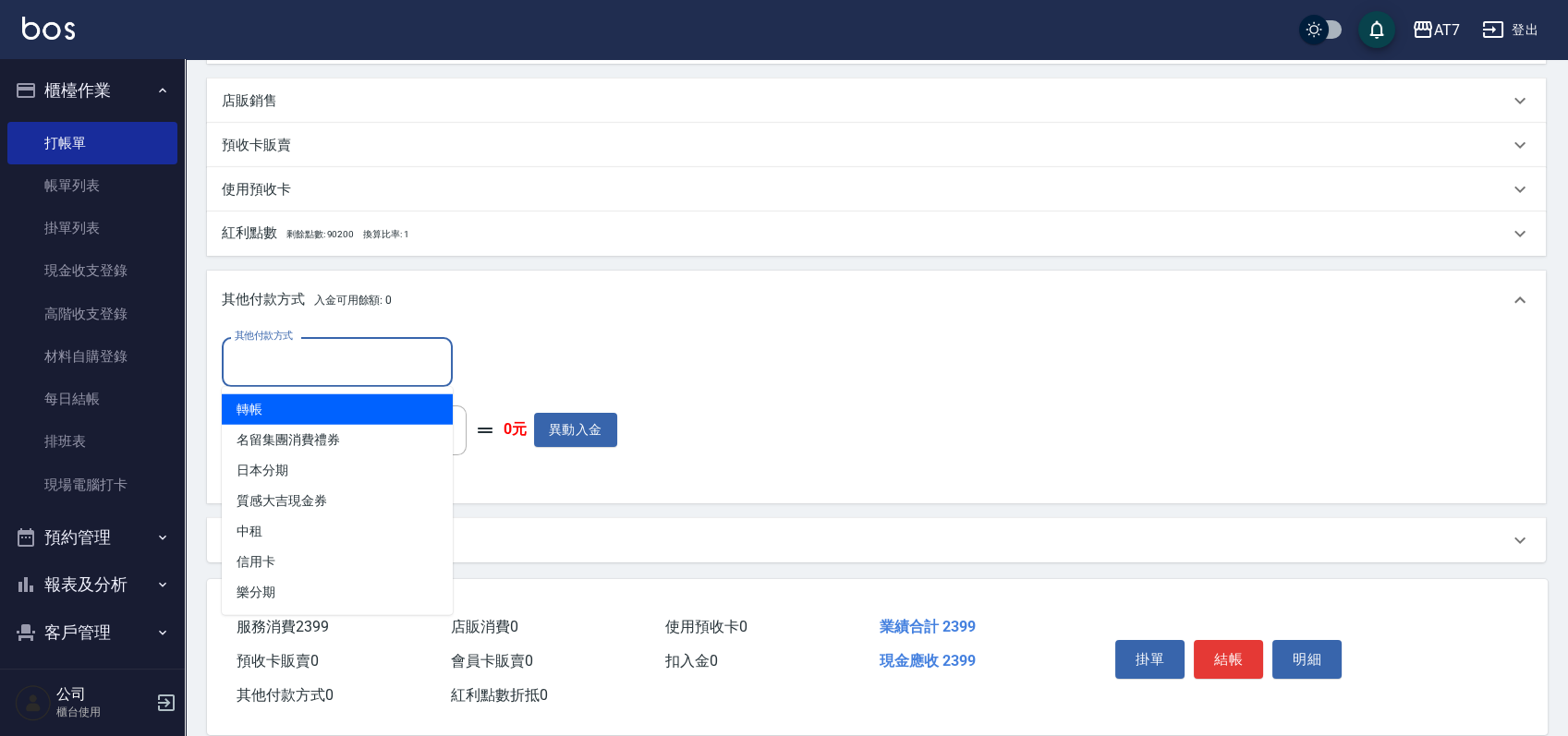
click at [330, 423] on span "轉帳" at bounding box center [337, 409] width 231 height 30
type input "轉帳"
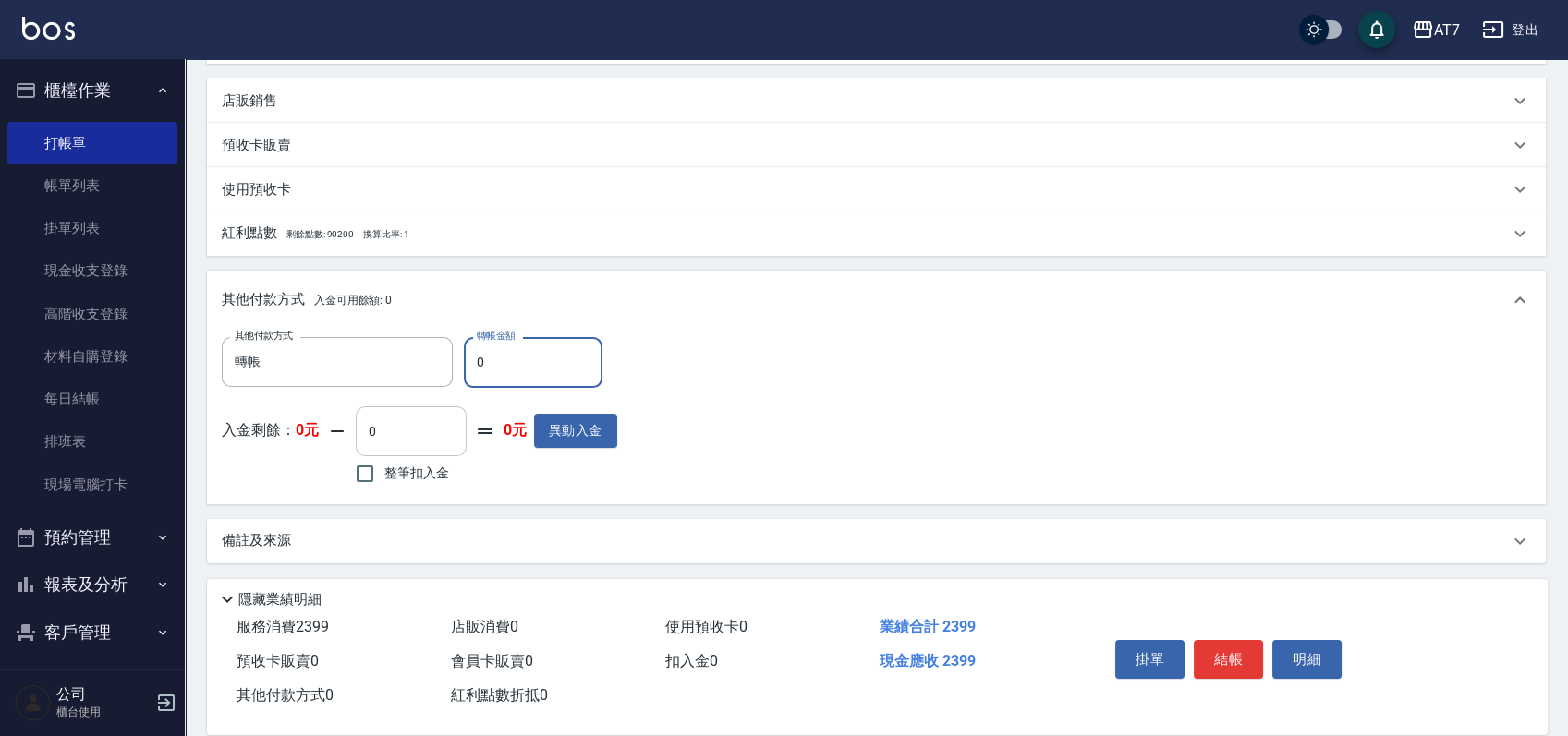
type input "20"
type input "210"
type input "2390"
type input "0"
type input "239"
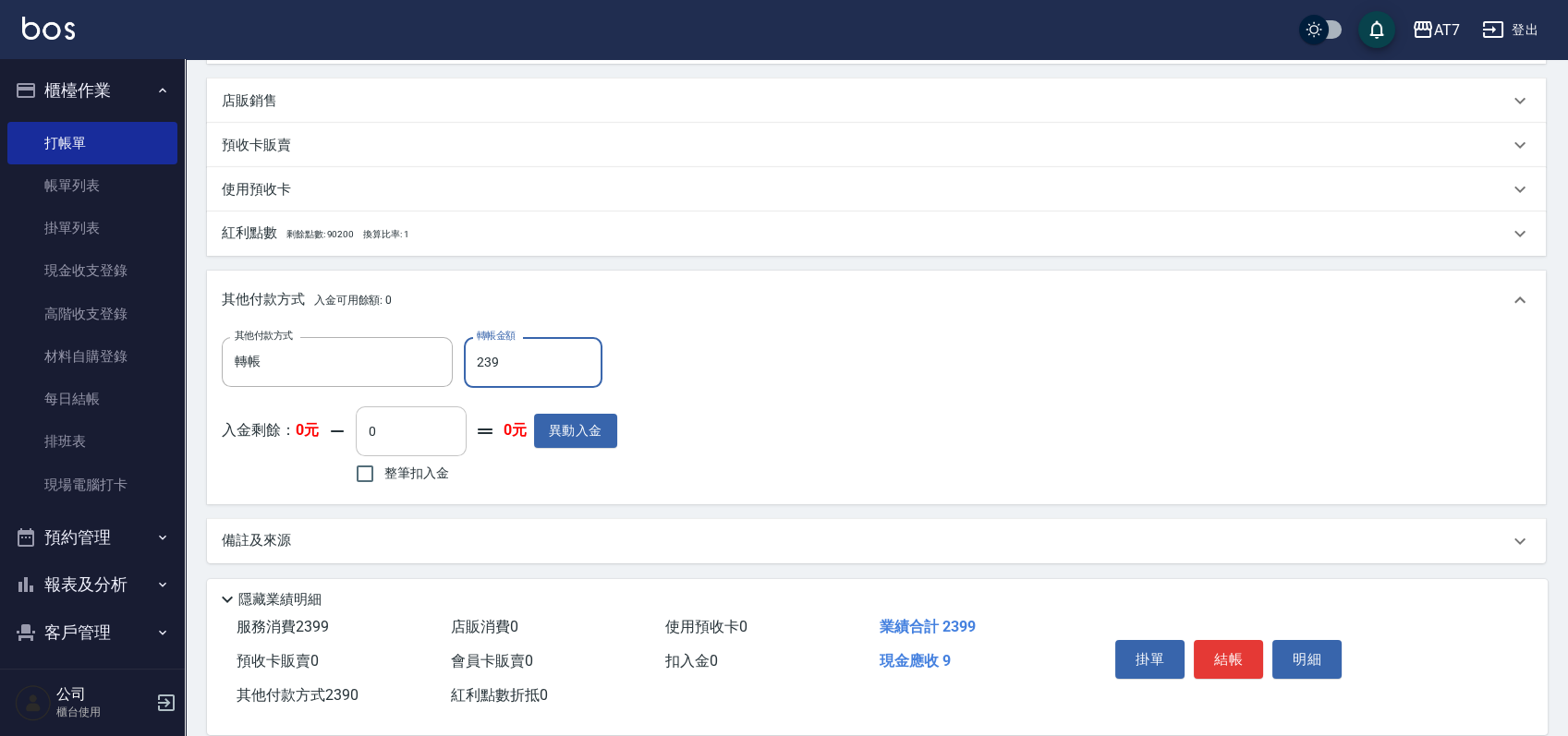
type input "210"
type input "2399"
type input "0"
type input "2399"
click at [1244, 647] on button "結帳" at bounding box center [1228, 659] width 70 height 39
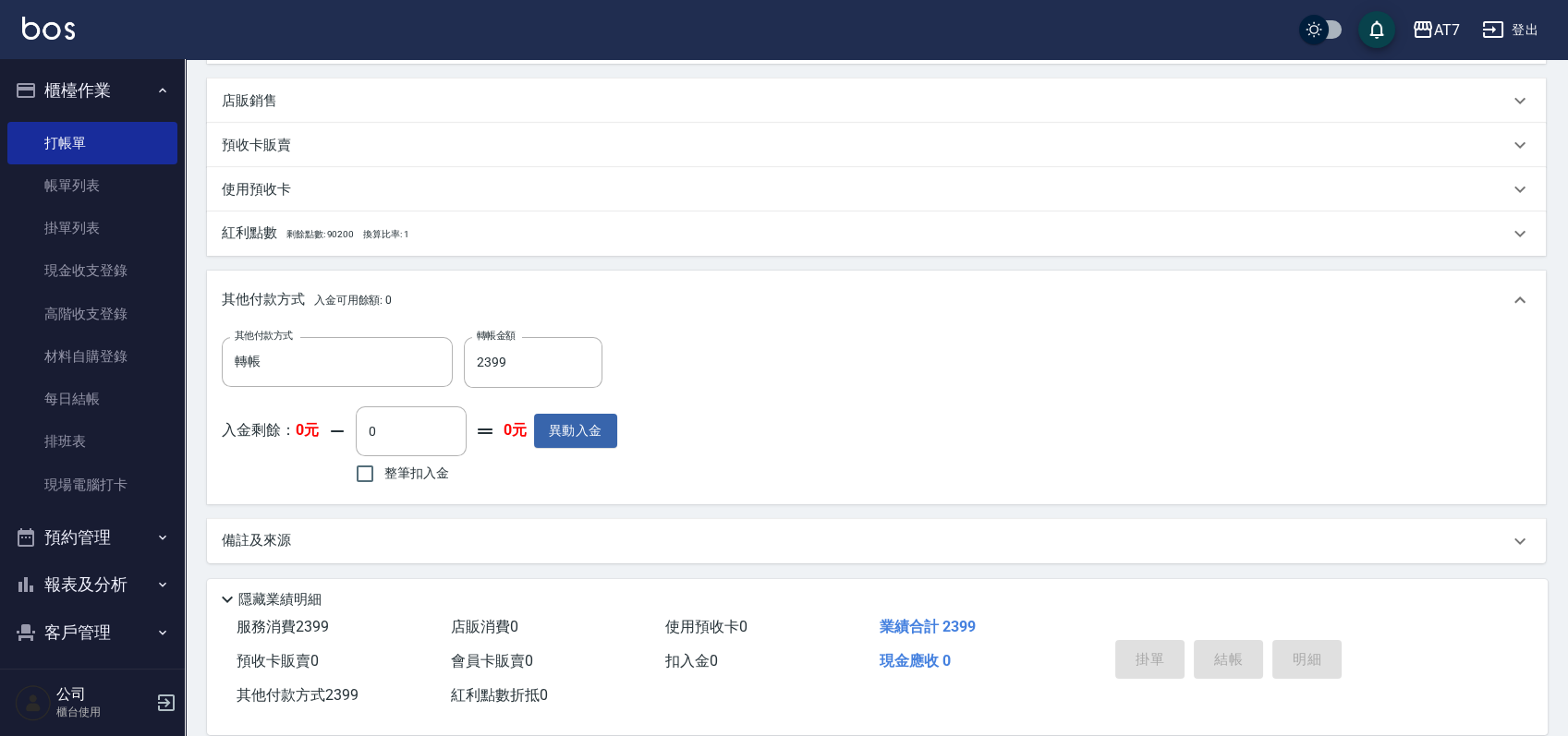
type input "2025/09/21 14:48"
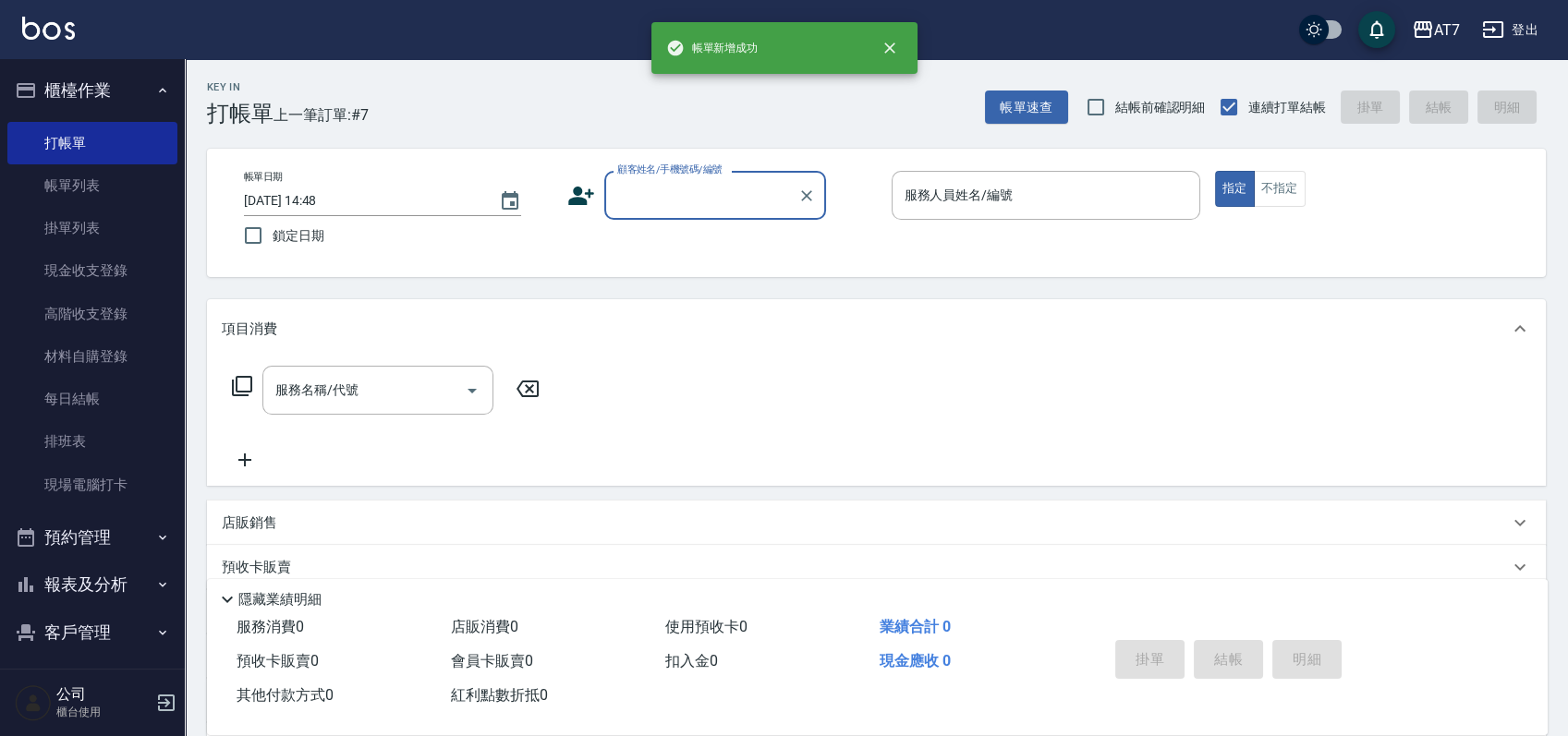
scroll to position [0, 0]
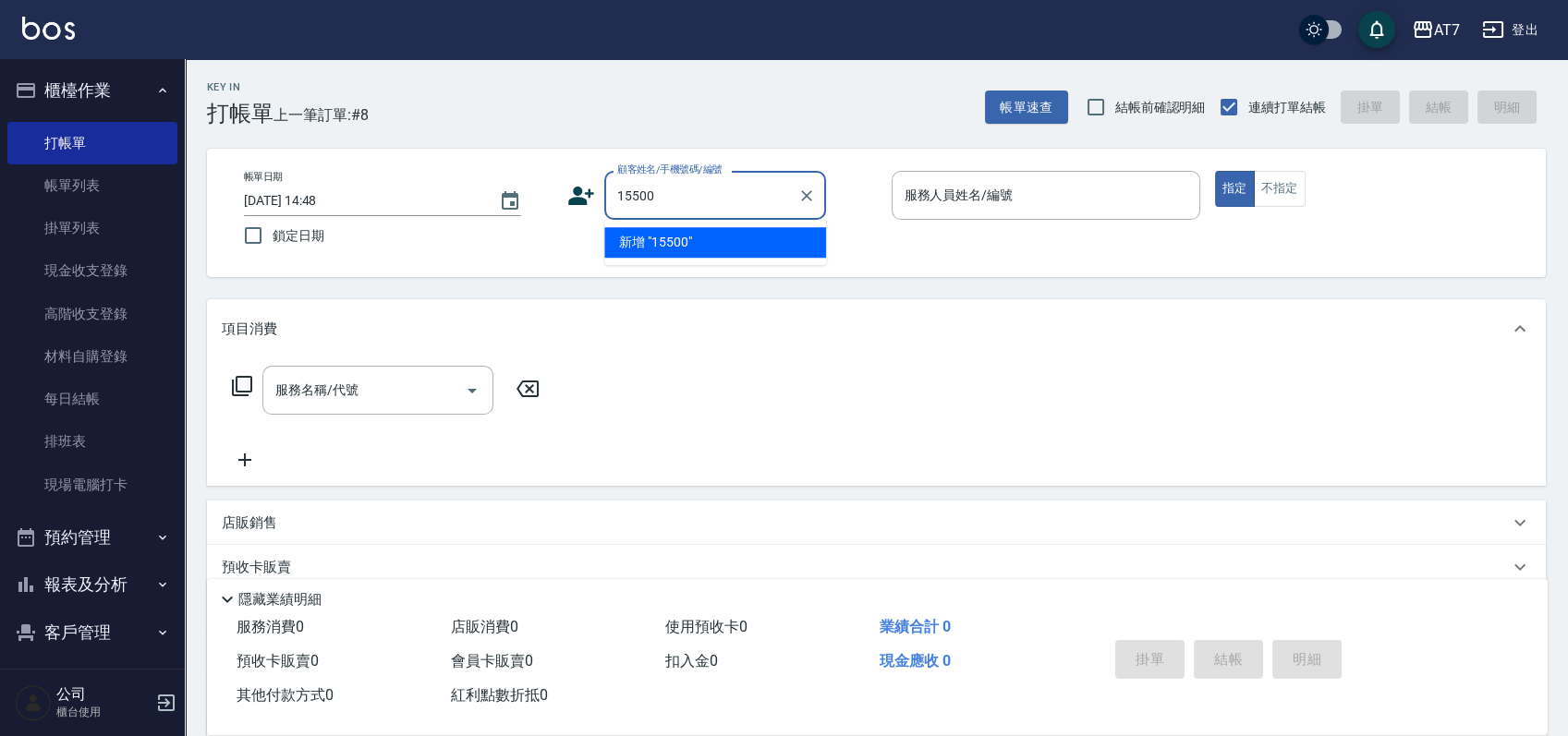
type input "15500"
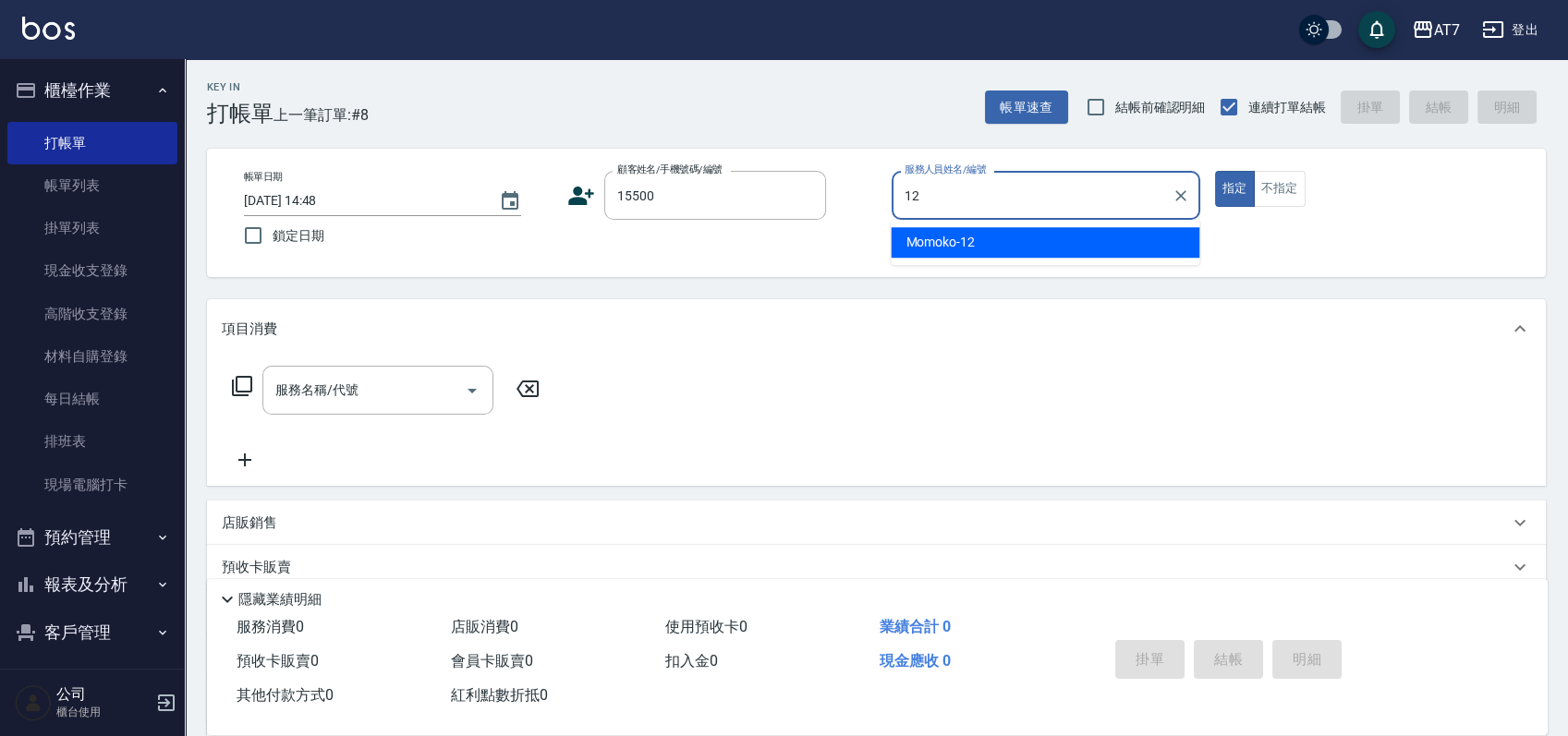
type input "Momoko-12"
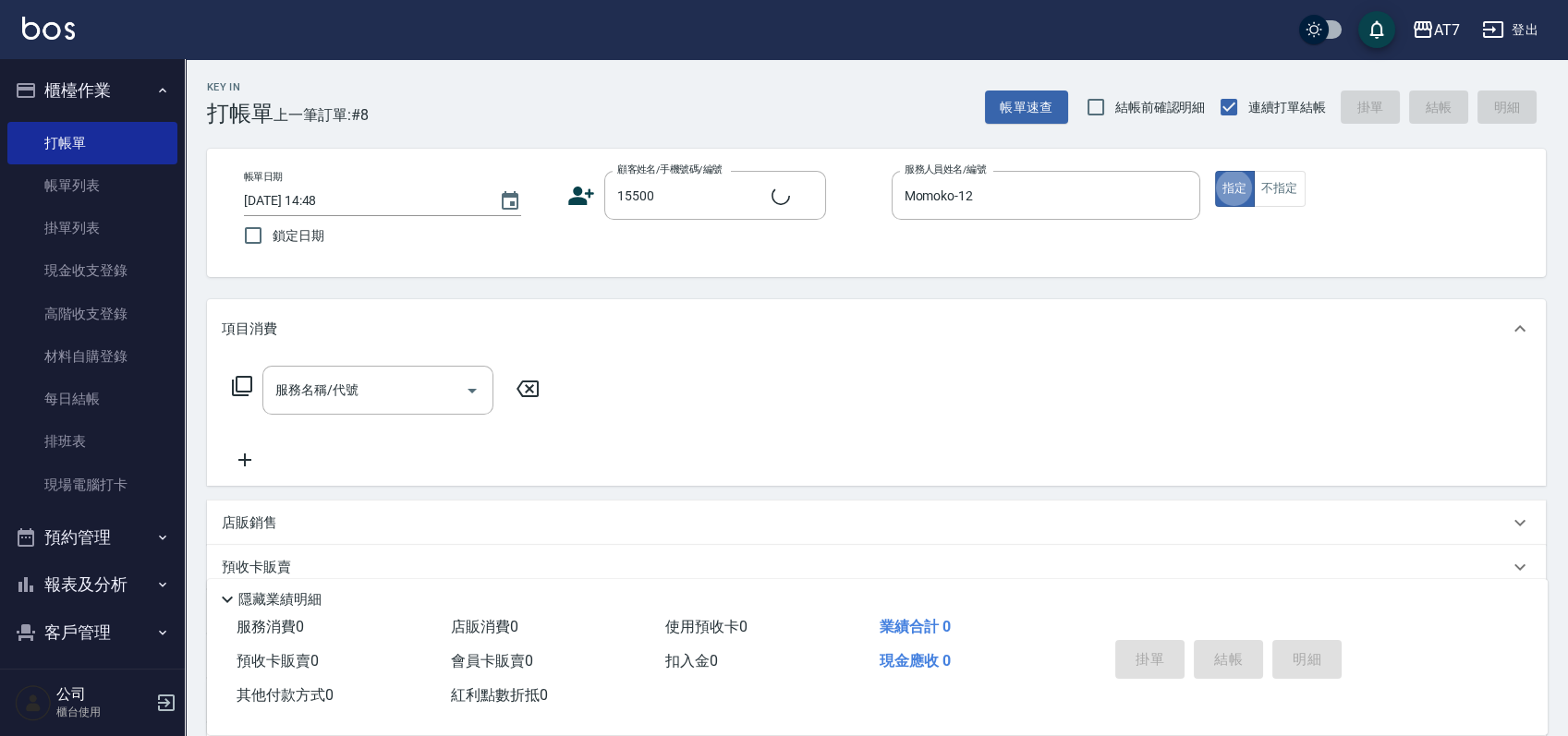
type input "公司/公司15500/15500"
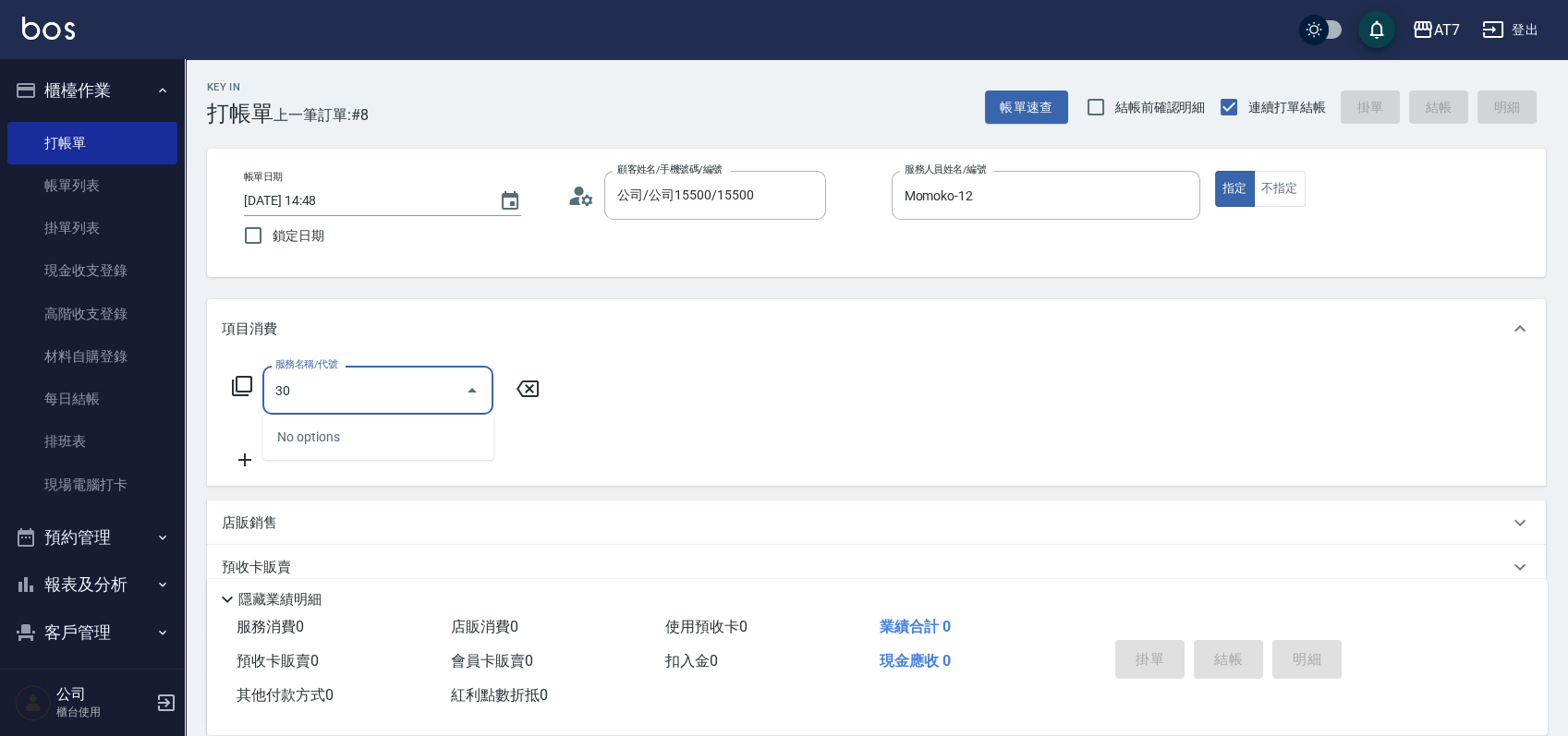
type input "304"
type input "40"
type input "A+級剪髮(304)"
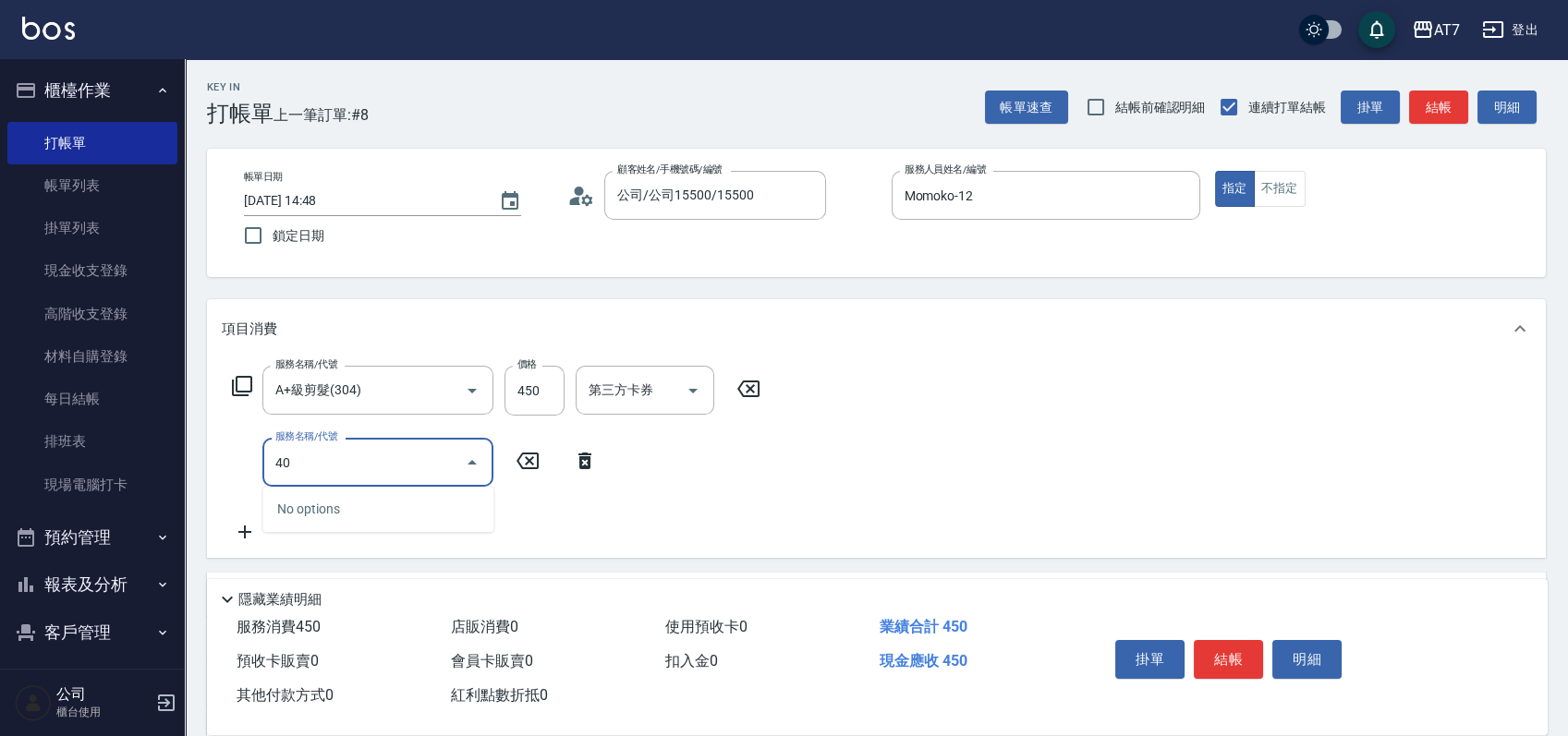
type input "401"
type input "190"
type input "染髮(互助)(401)"
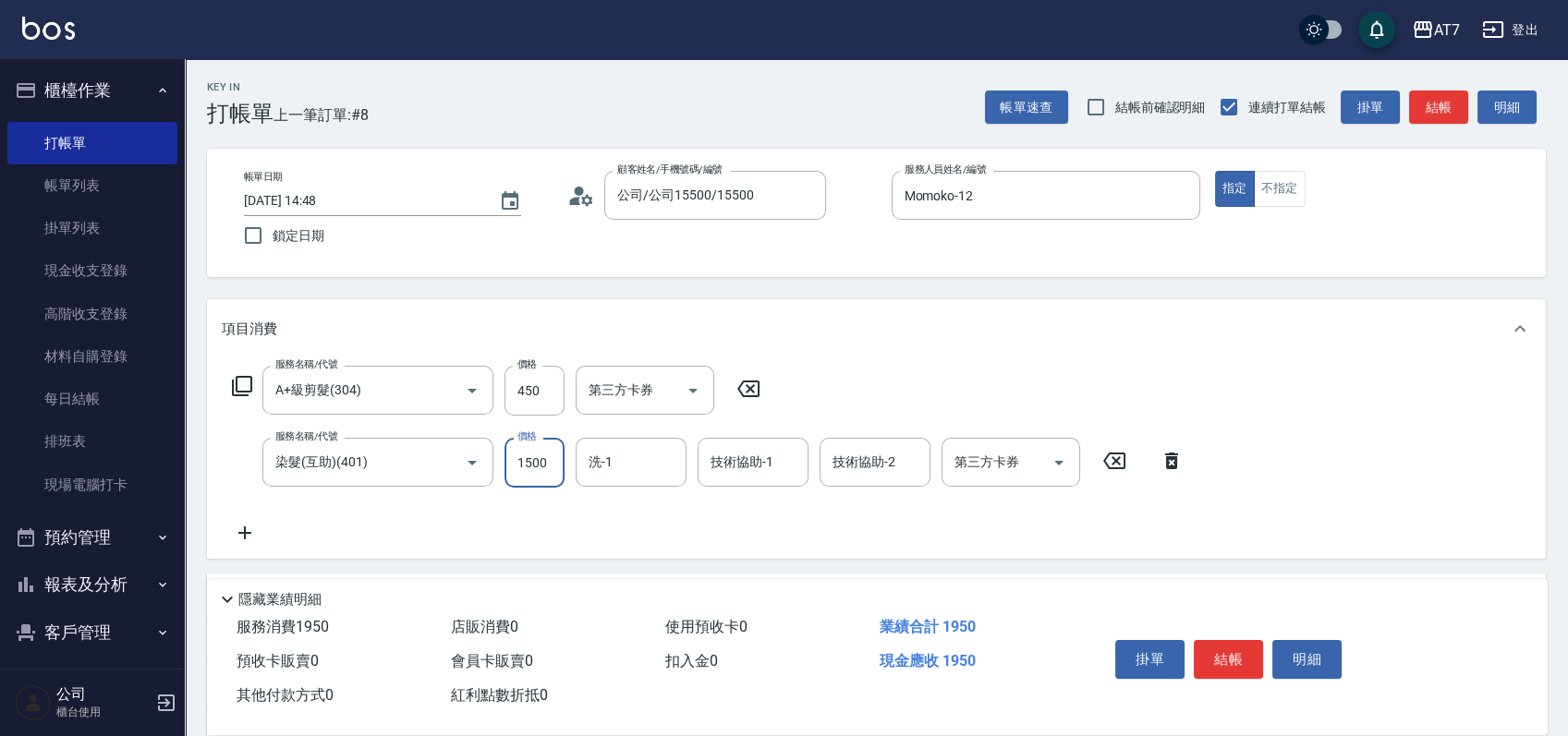
type input "40"
type input "188"
type input "60"
type input "1880"
type input "230"
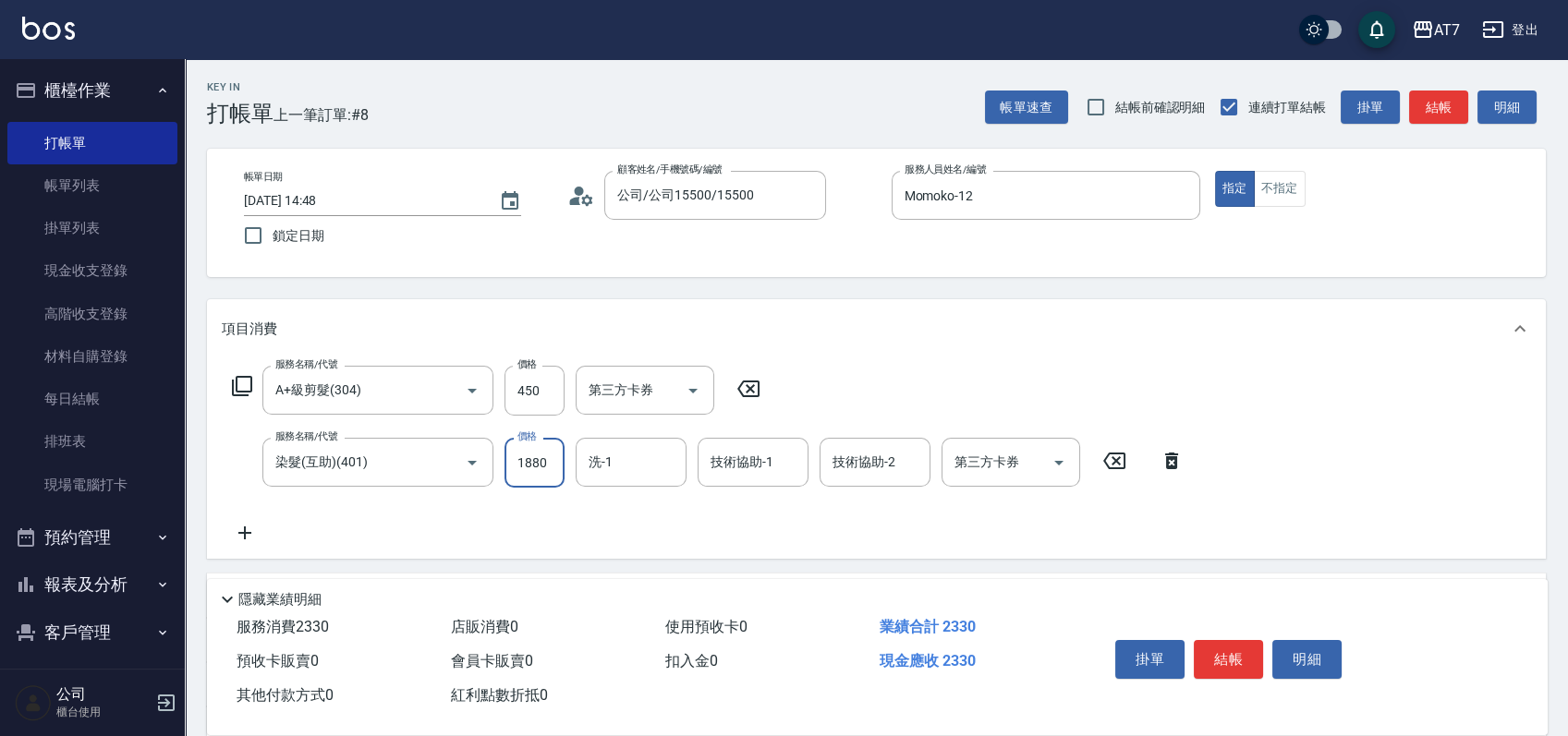
type input "1880"
type input "依依-30"
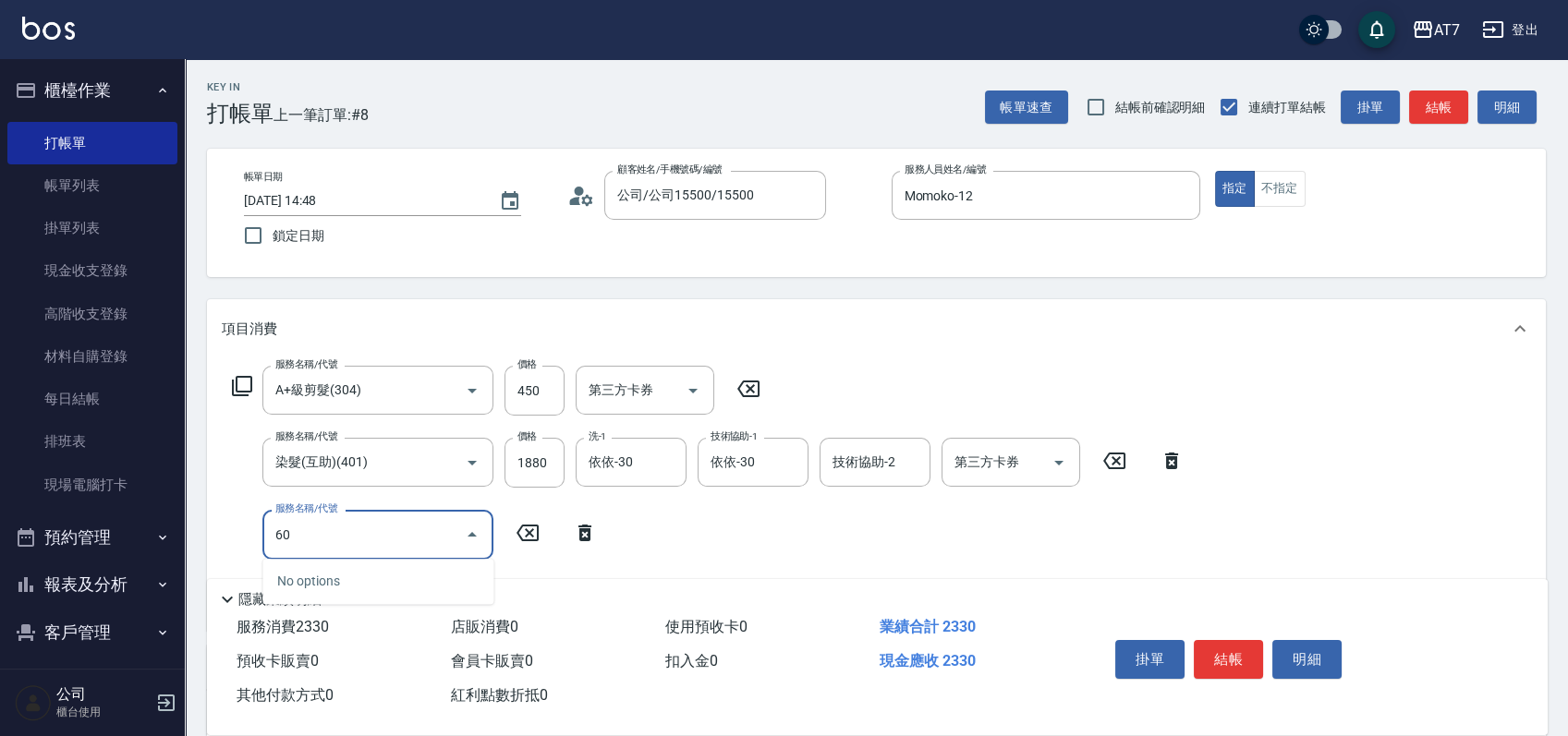
type input "601"
type input "290"
type input "深層護髮（助）(601)"
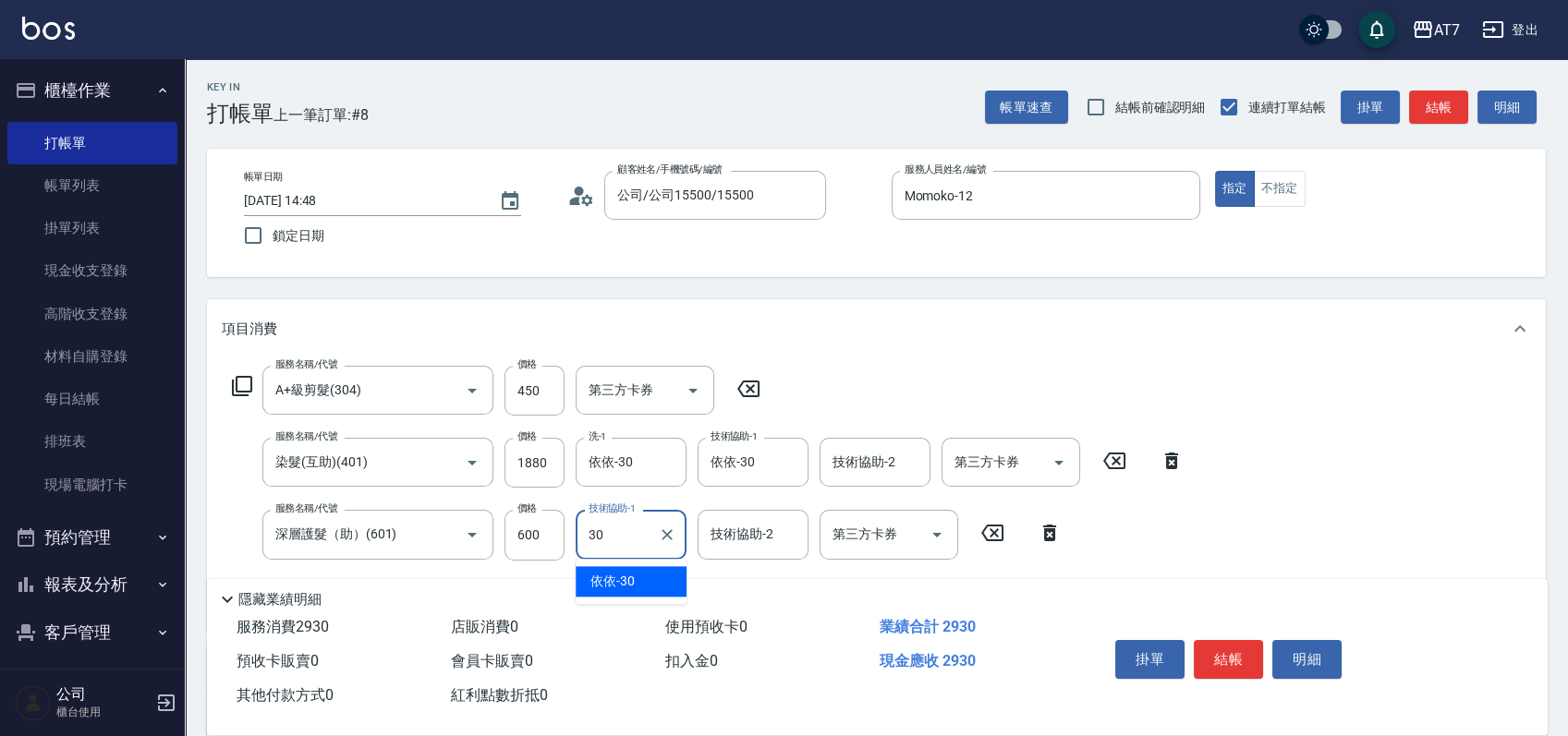
type input "依依-30"
click at [1235, 655] on button "結帳" at bounding box center [1228, 659] width 70 height 39
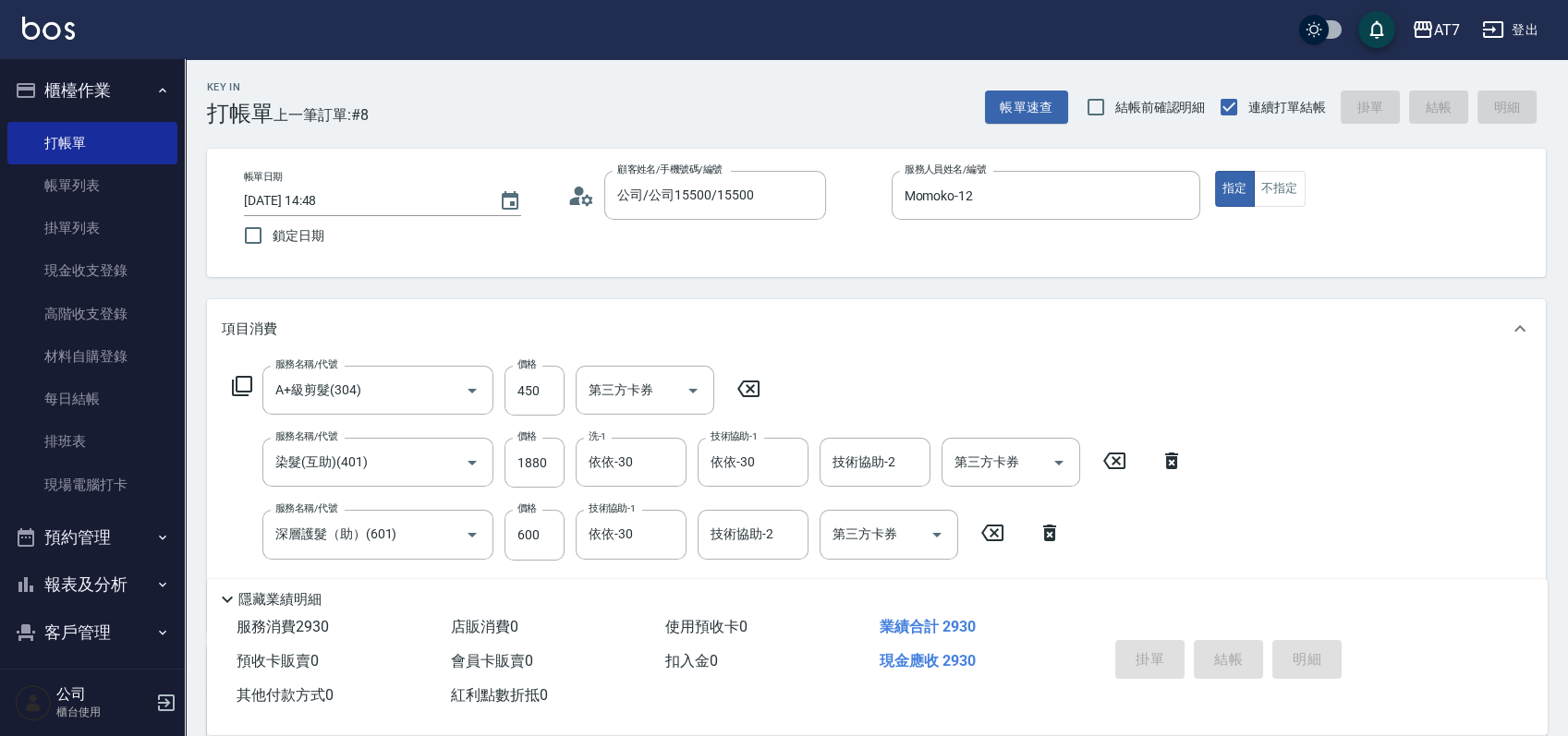
type input "2025/09/21 14:50"
type input "0"
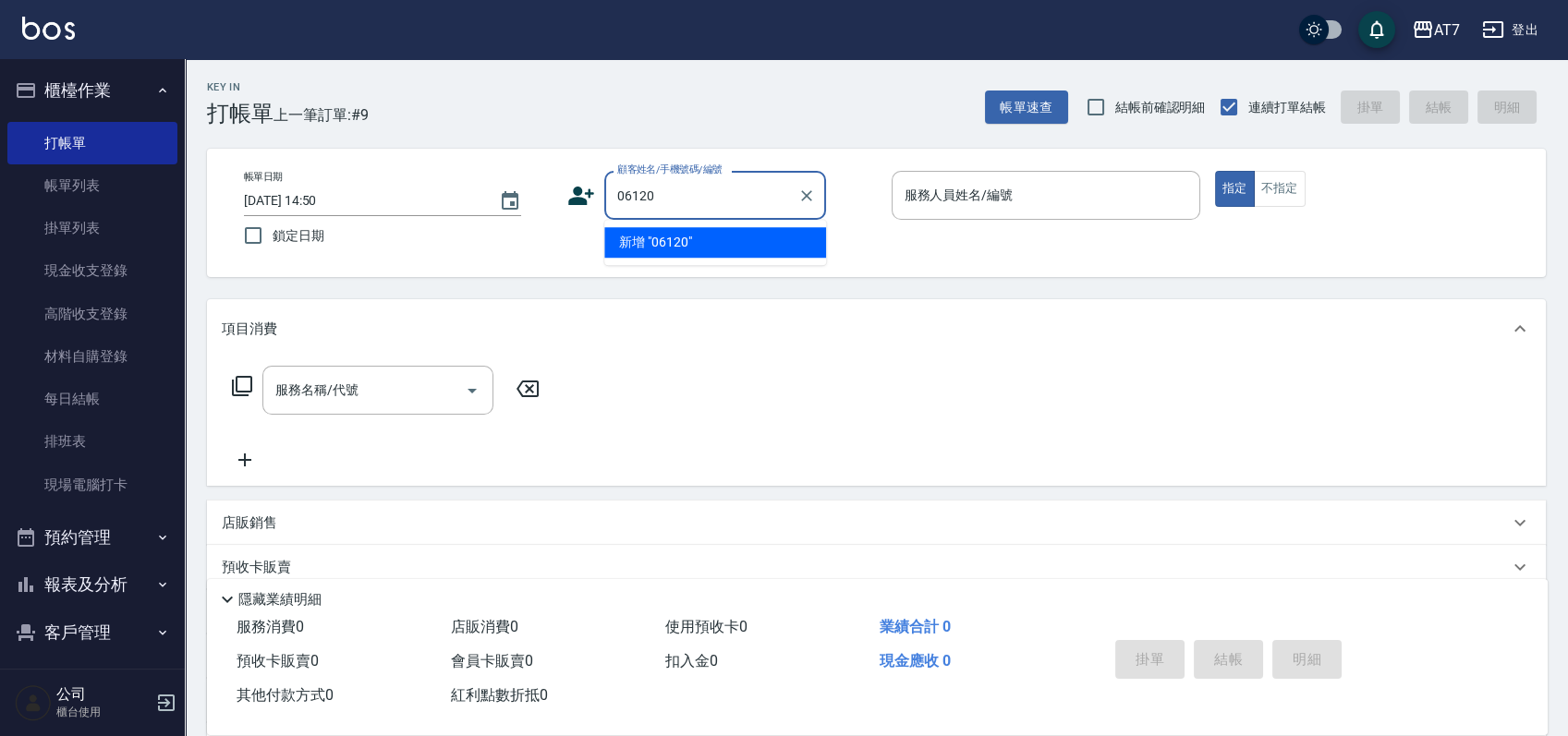
type input "06120"
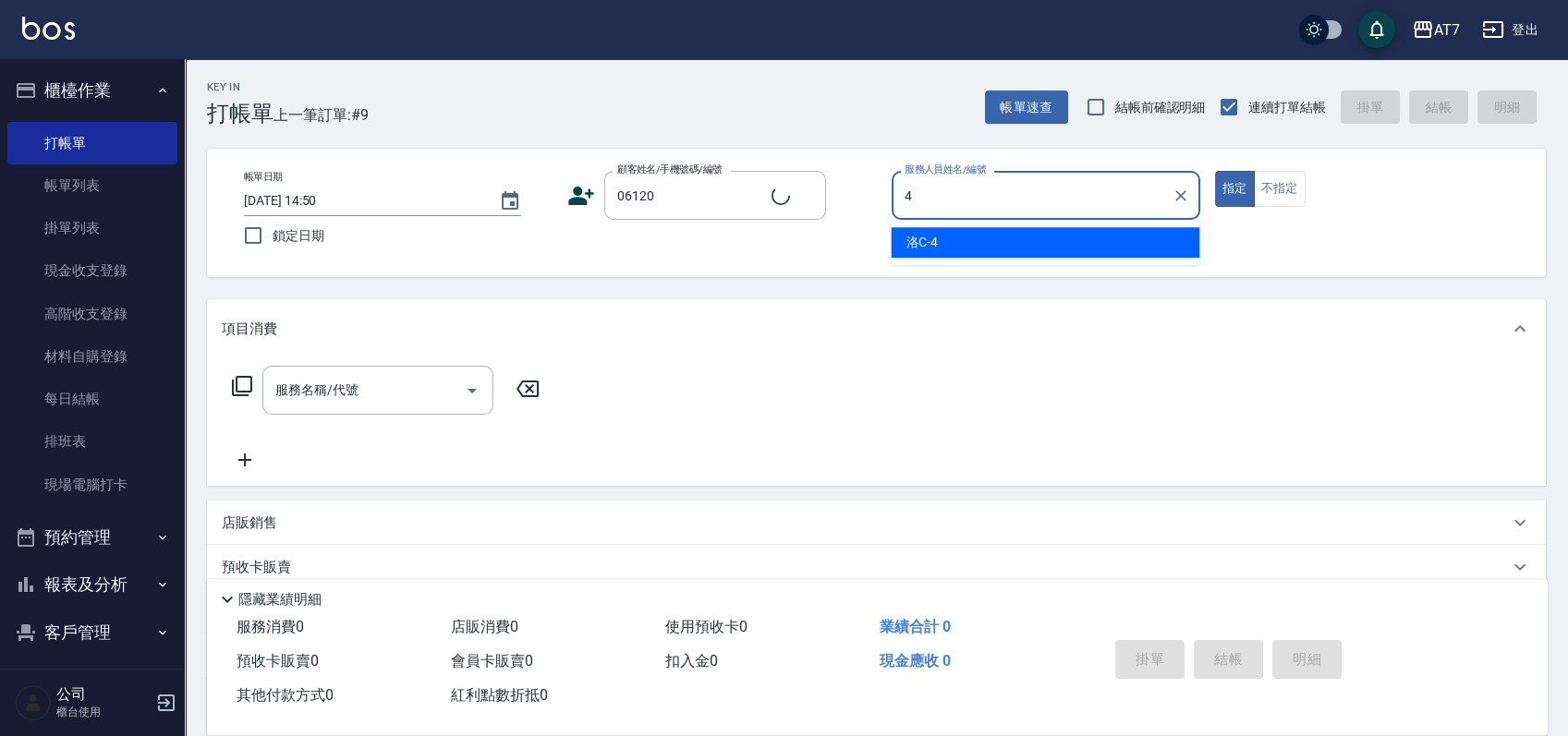
type input "洛C-4"
type input "公司單/06120-1/06120"
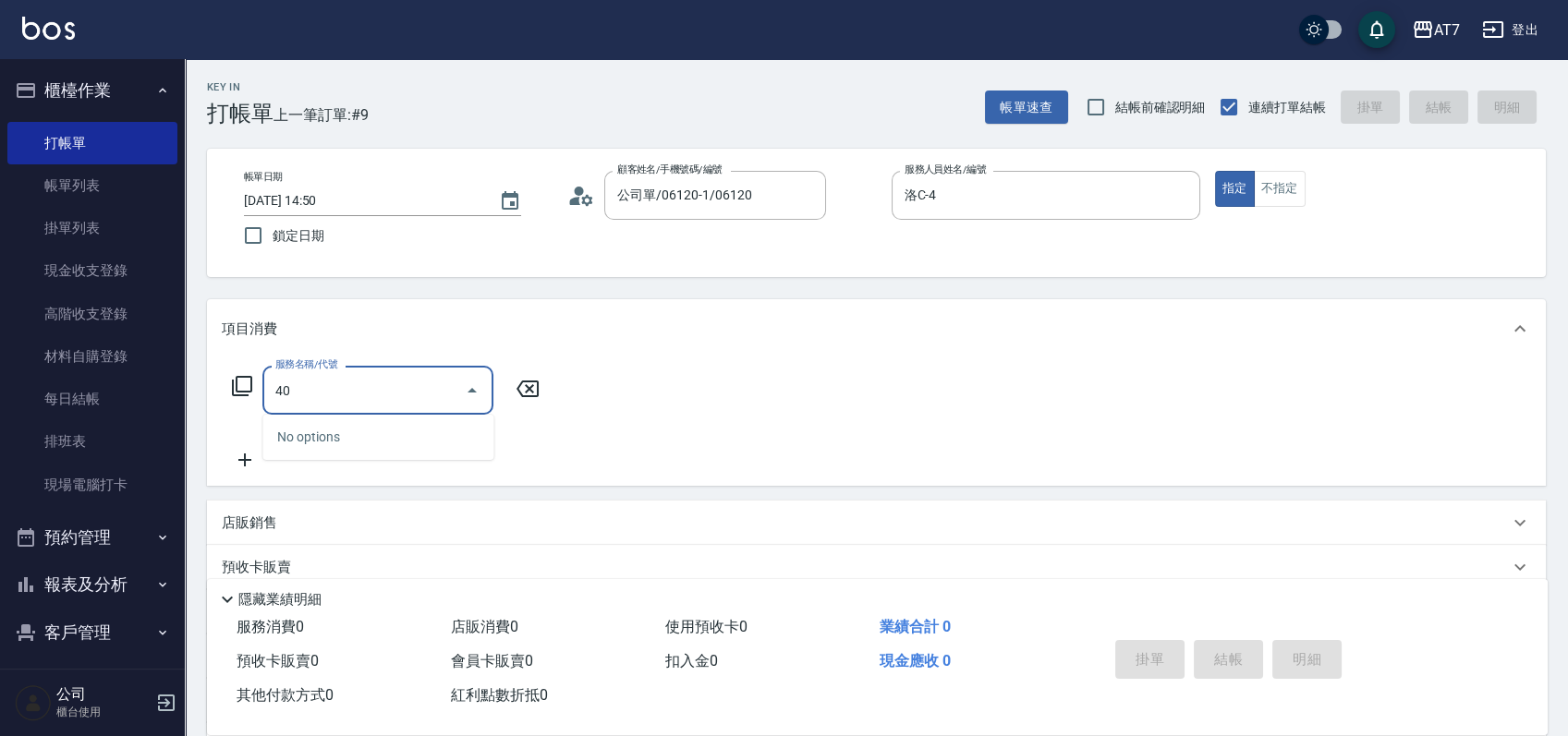
type input "401"
type input "150"
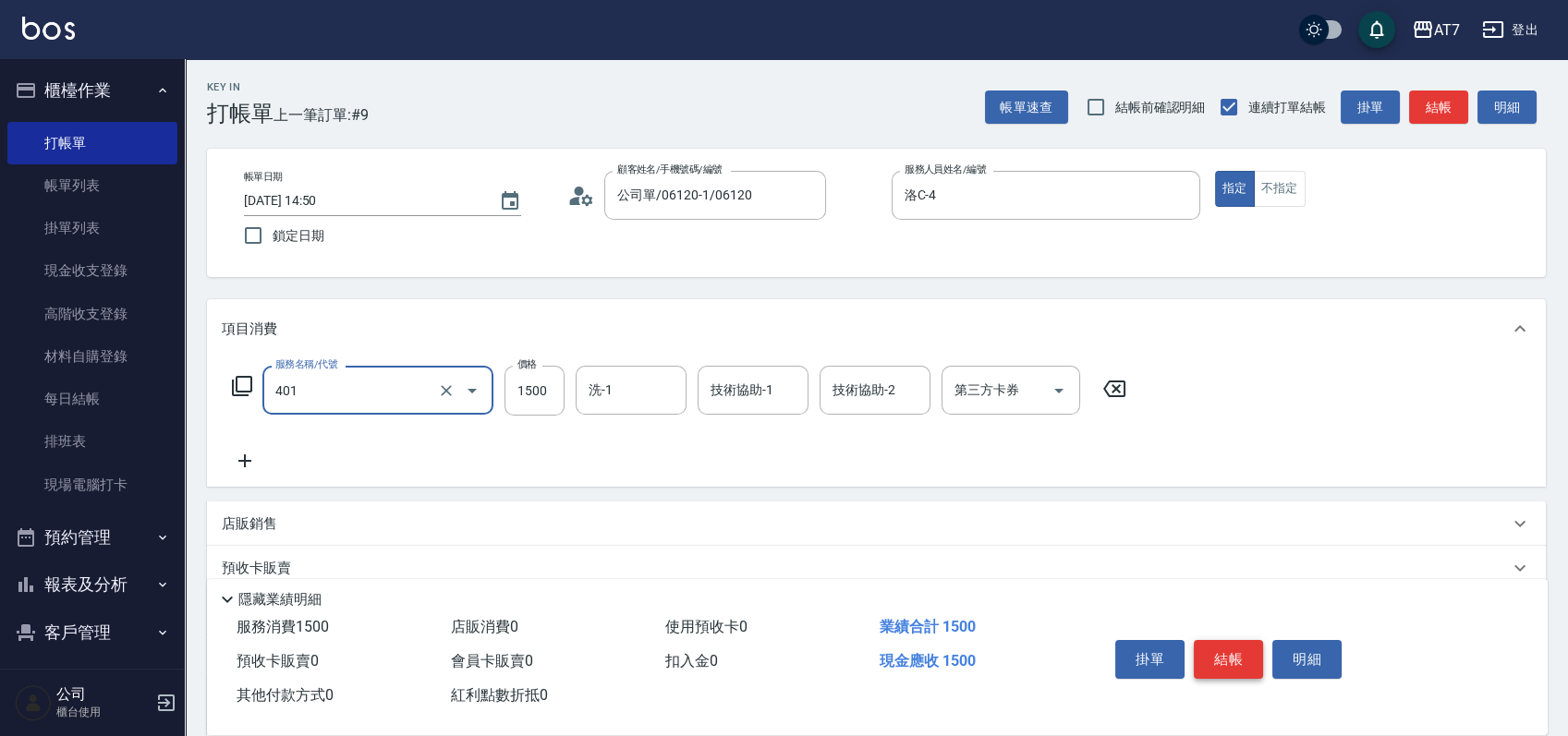
type input "染髮(互助)(401)"
type input "0"
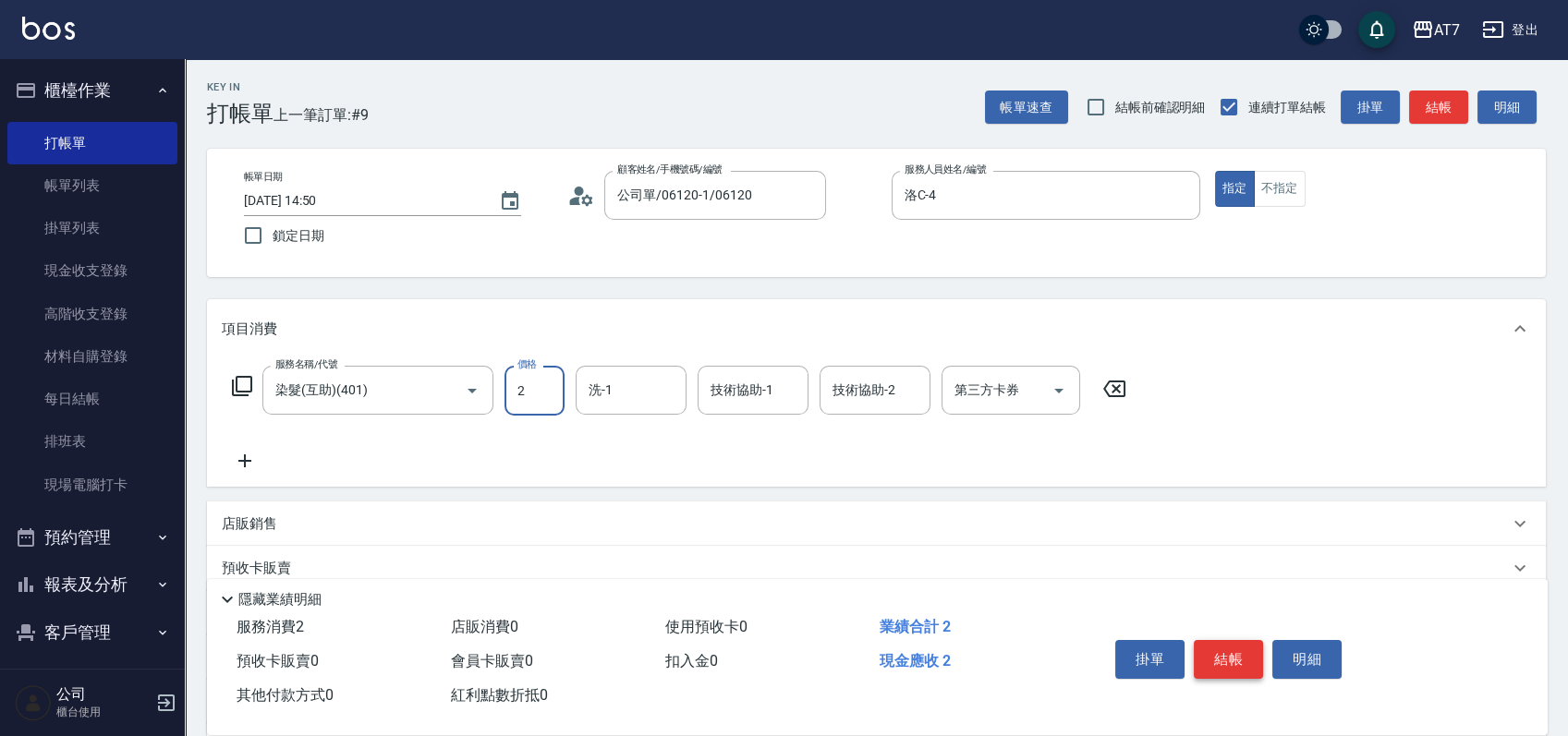
type input "26"
type input "20"
type input "268"
type input "260"
type input "2680"
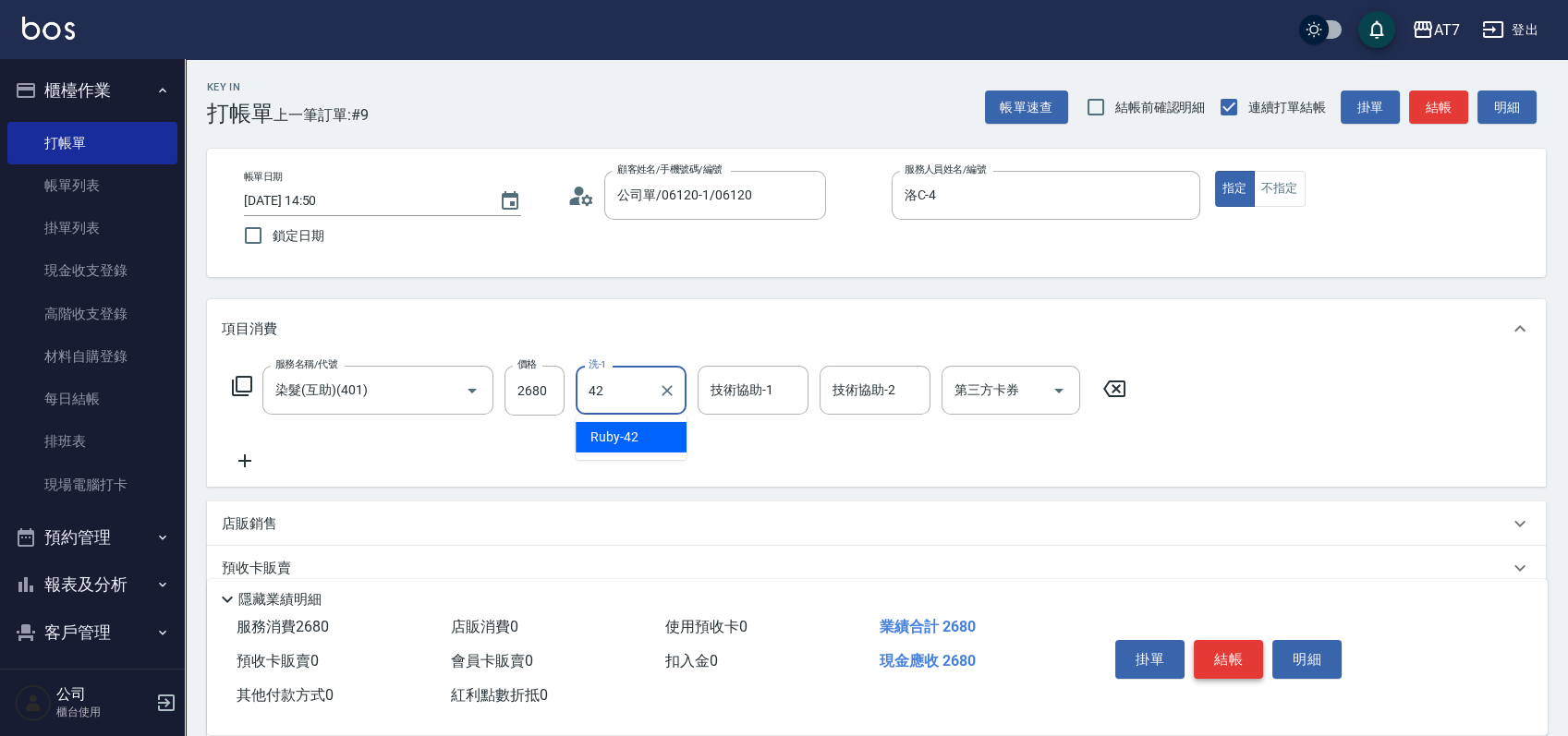
type input "Ruby-42"
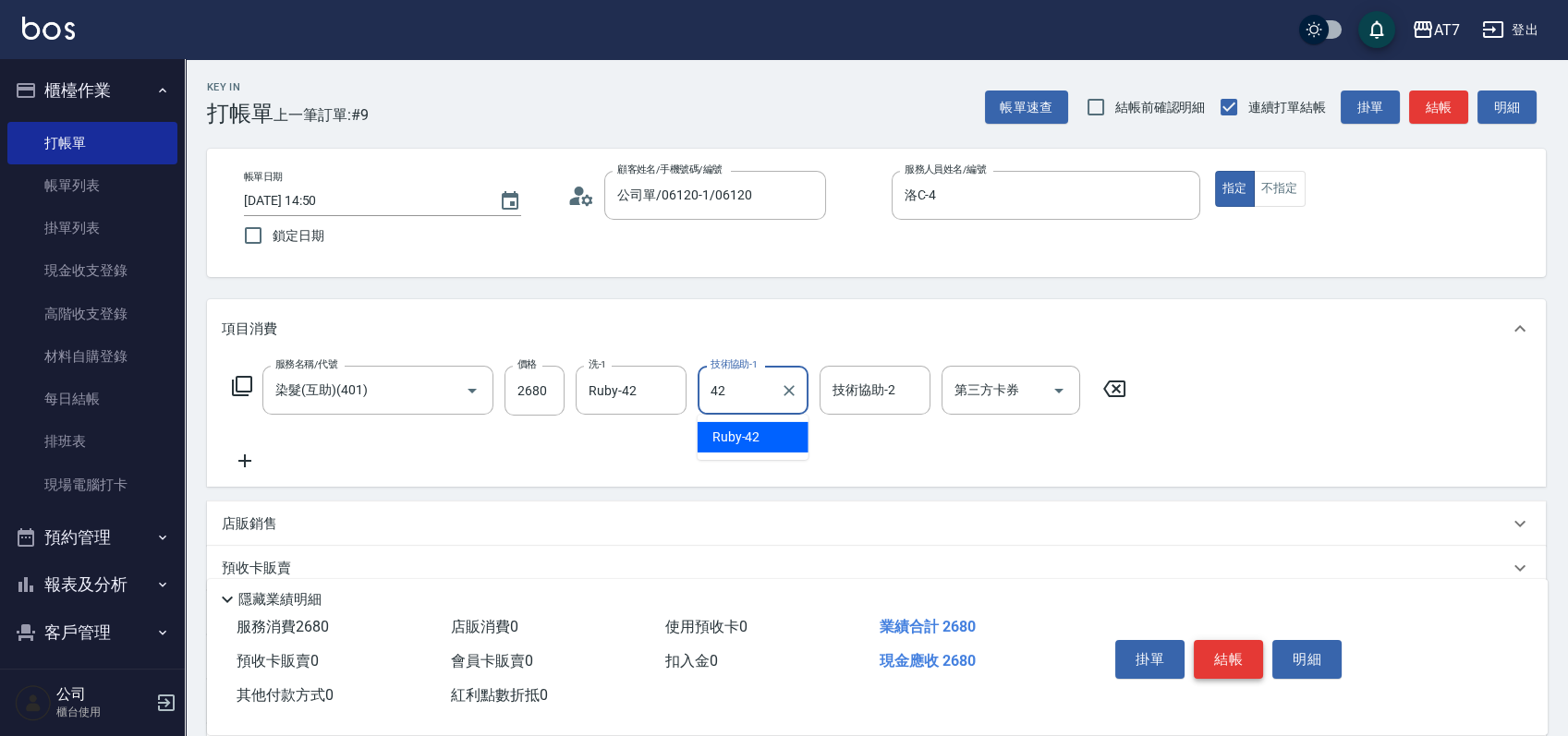
type input "Ruby-42"
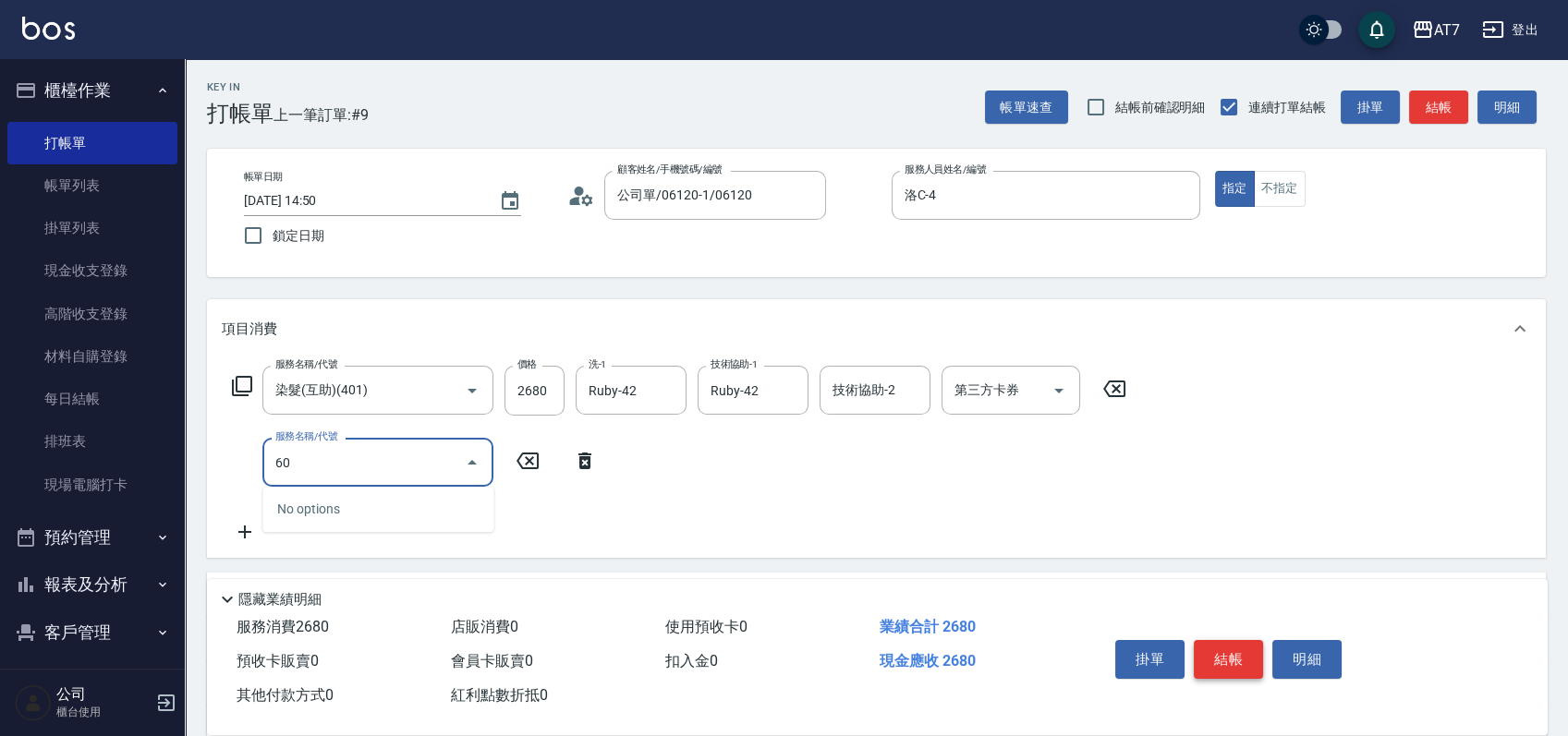
type input "607"
type input "410"
type input "260"
type input "607"
type input "410"
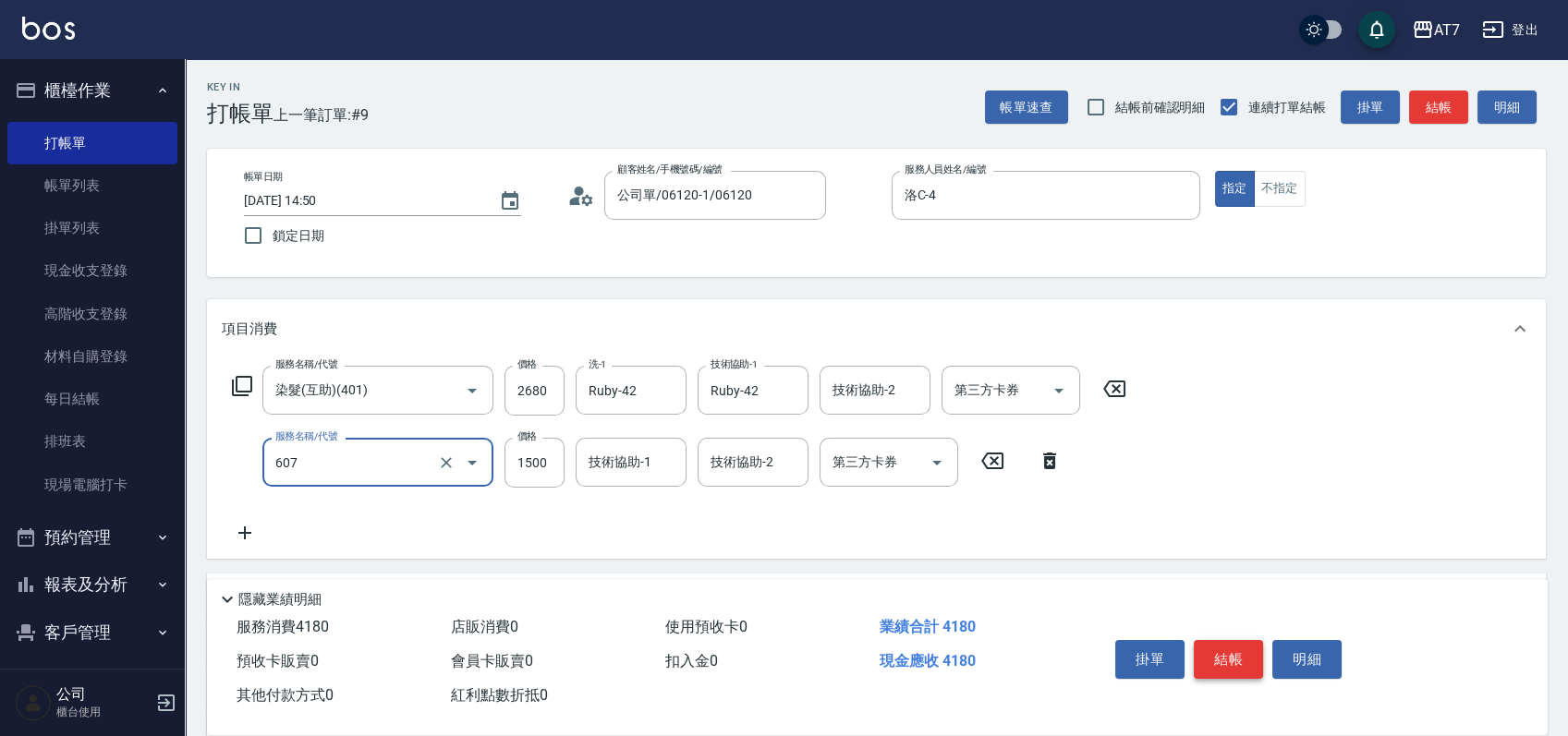
type input "東日玫瑰短（助）(607)"
type input "1"
type input "260"
type input "120"
type input "280"
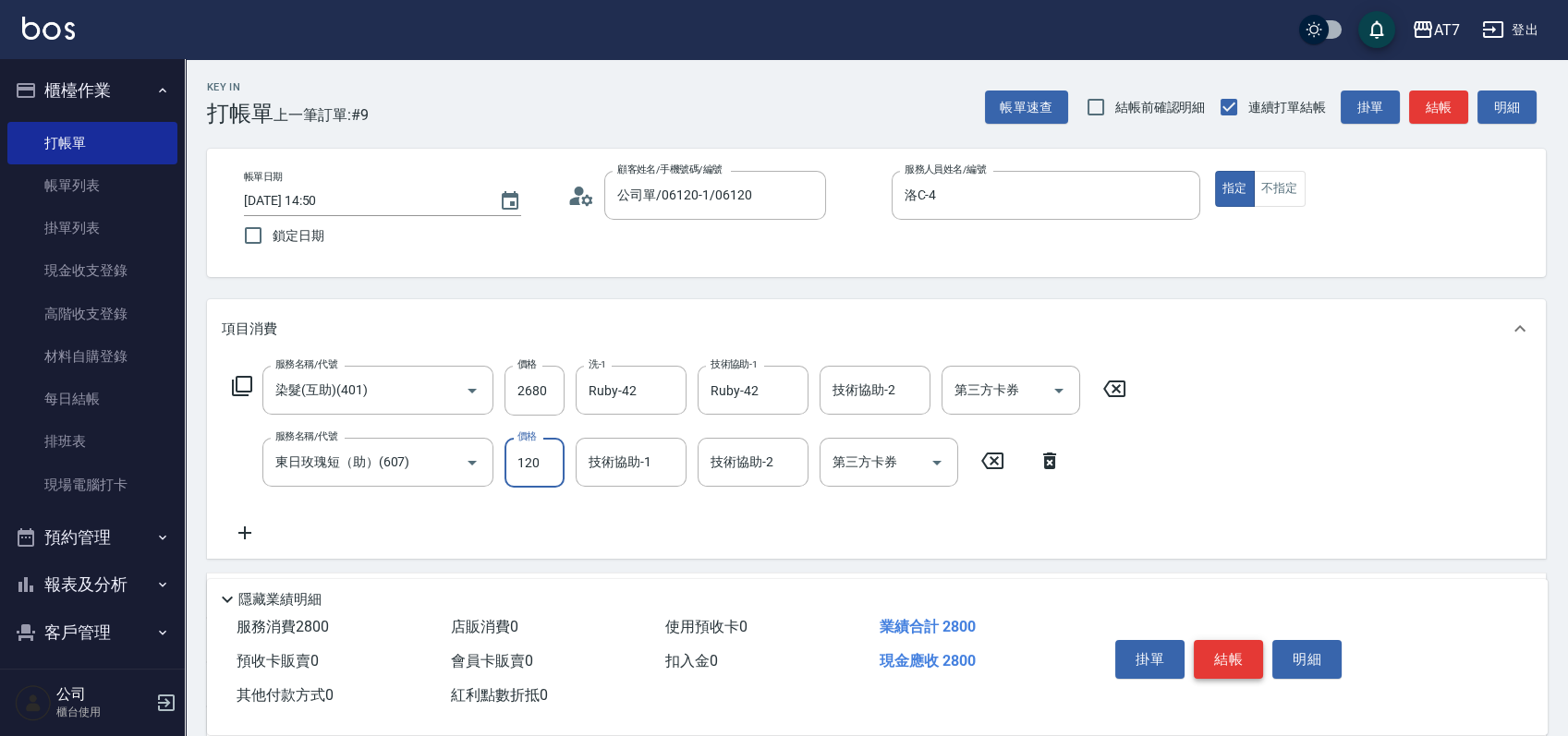
type input "1200"
type input "380"
type input "1200"
type input "Ruby-42"
click at [1235, 655] on button "結帳" at bounding box center [1228, 659] width 70 height 39
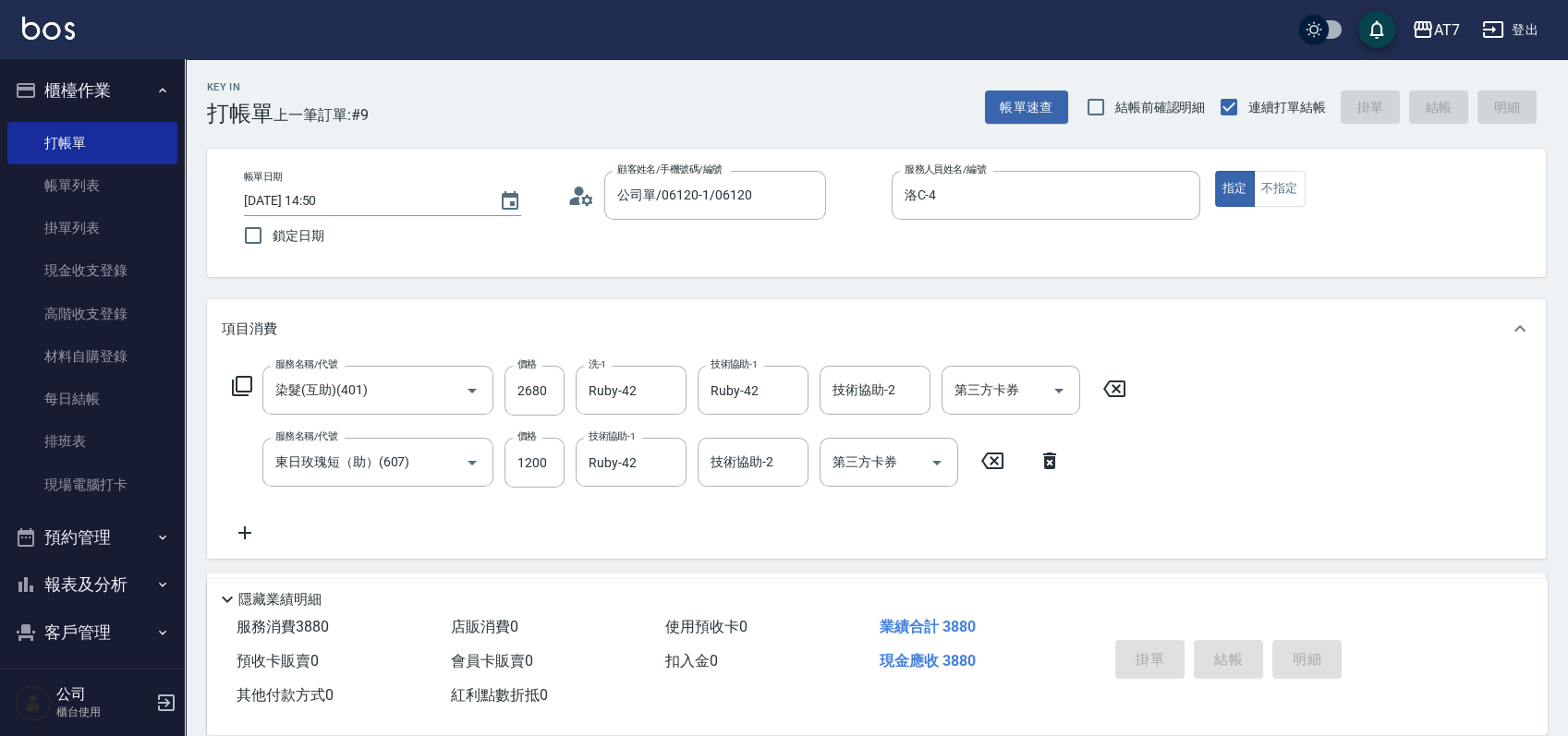
type input "2025/09/21 14:54"
type input "0"
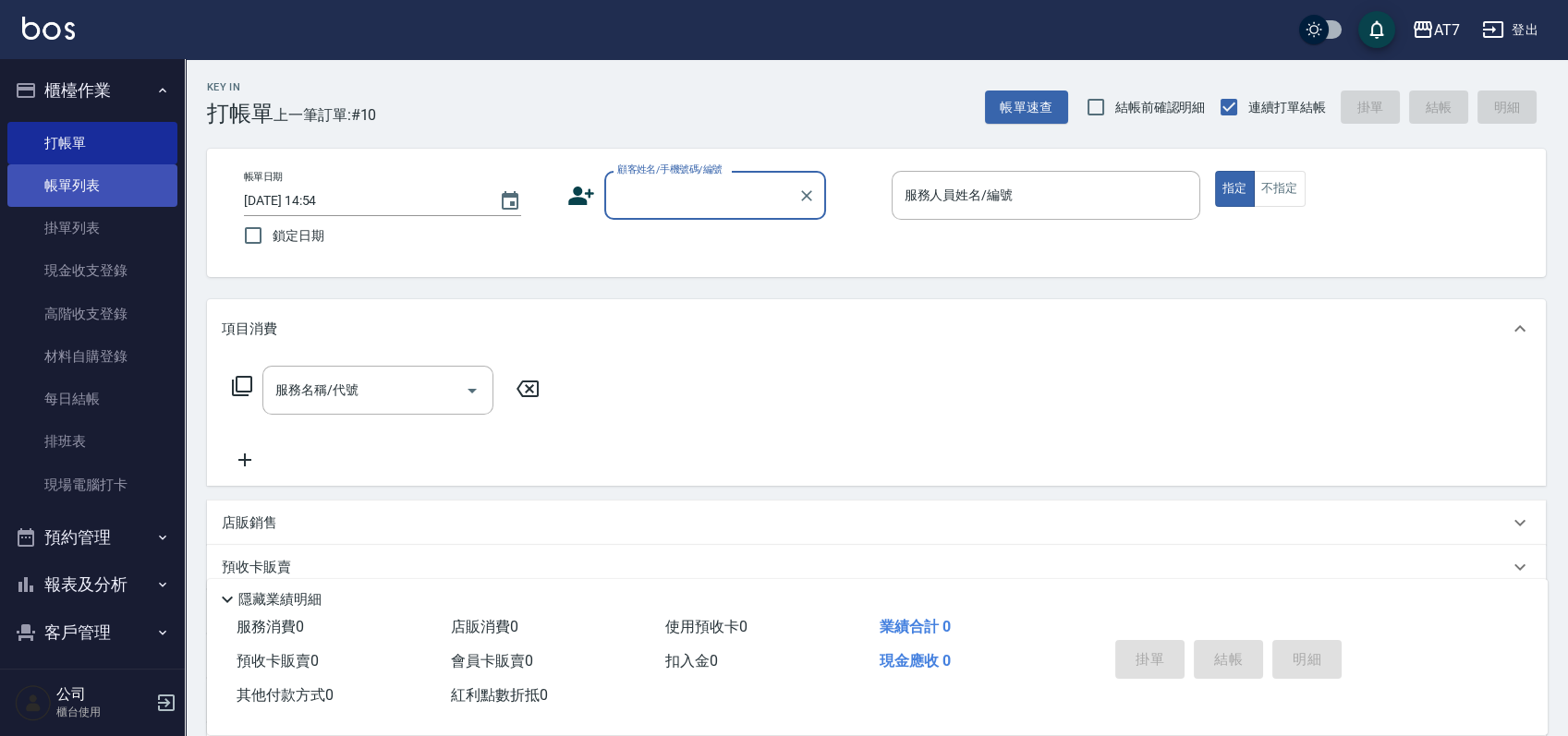
click at [60, 187] on link "帳單列表" at bounding box center [92, 185] width 170 height 42
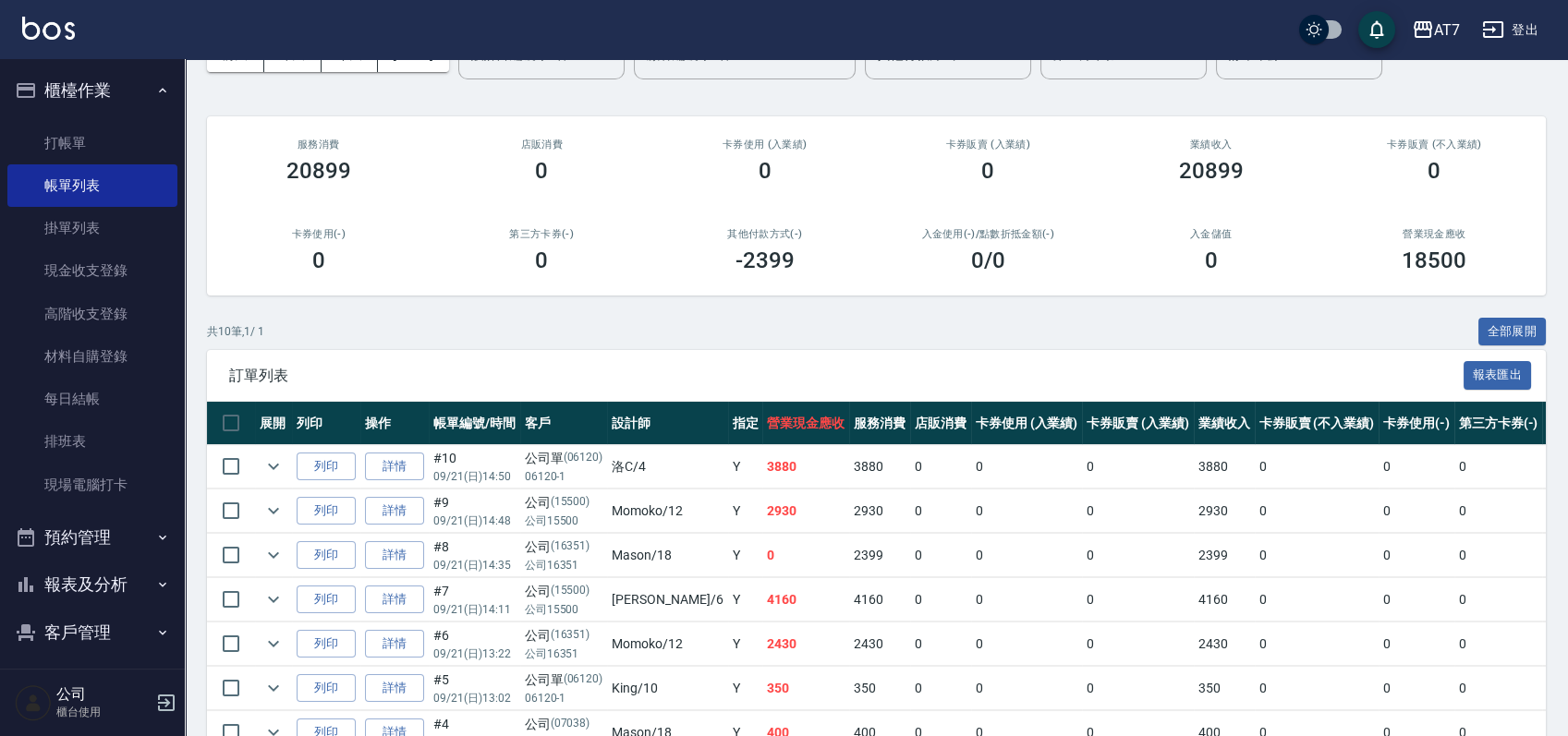
scroll to position [123, 0]
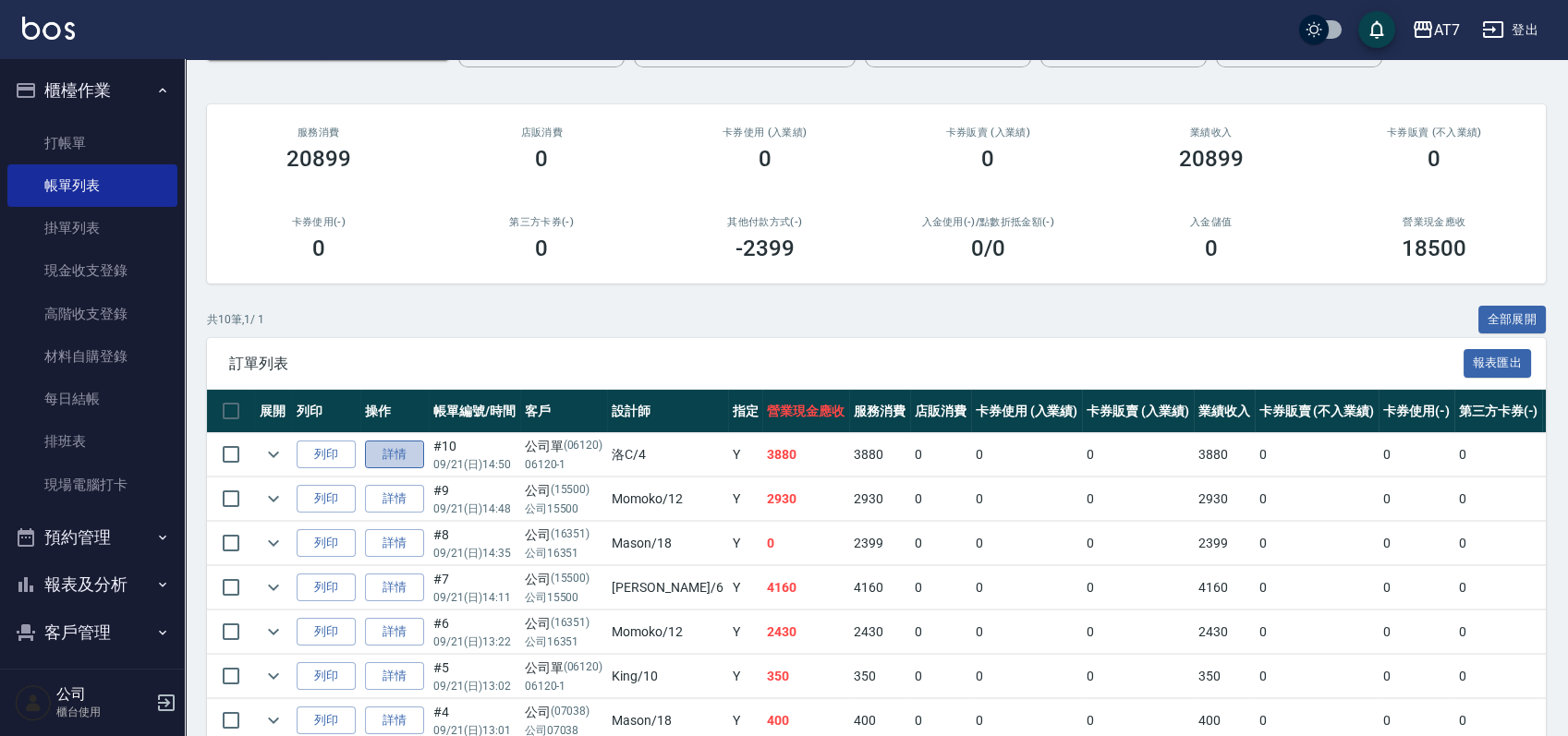
click at [400, 460] on link "詳情" at bounding box center [394, 455] width 59 height 28
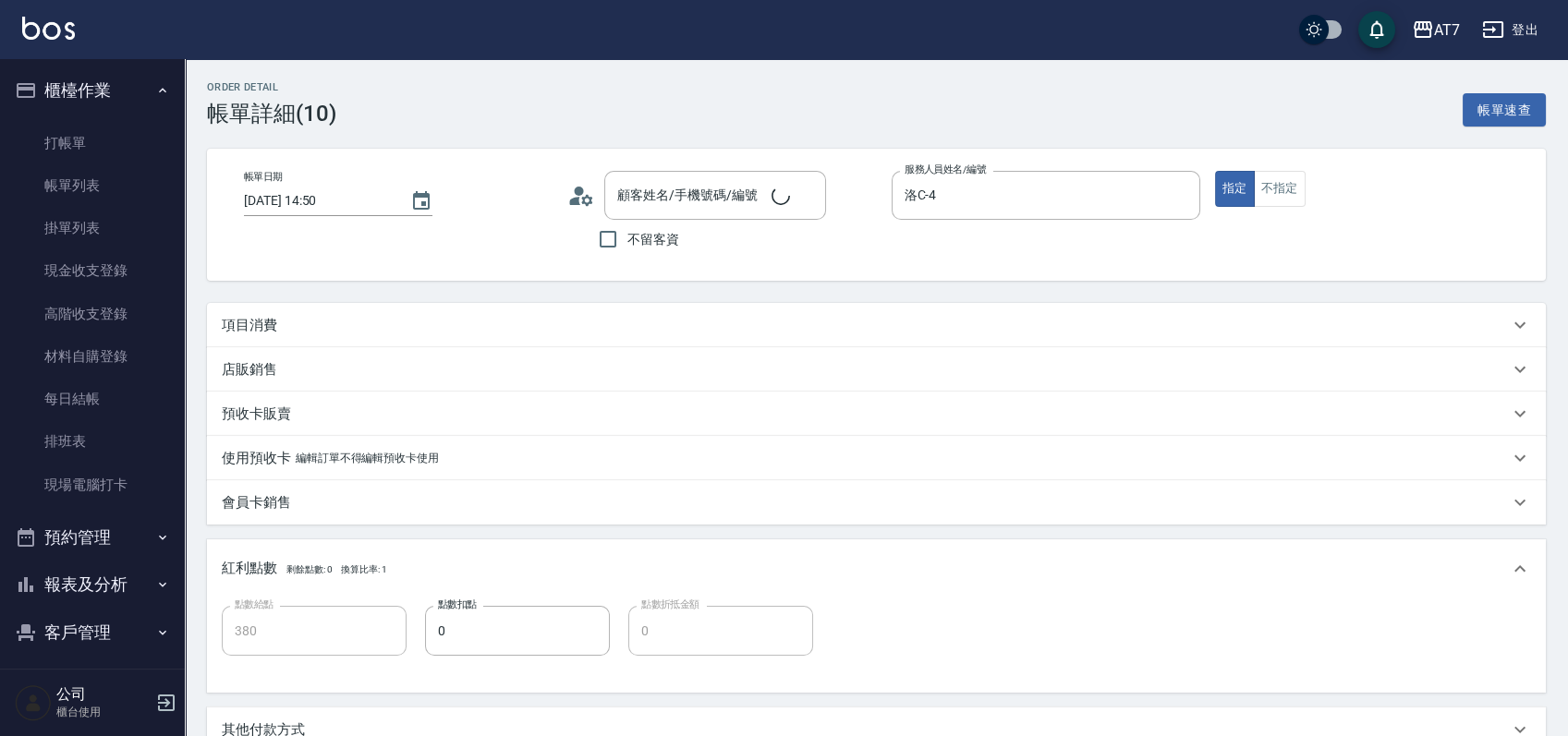
type input "2025/09/21 14:50"
type input "洛C-4"
type input "380"
type input "公司單/06120-1/06120"
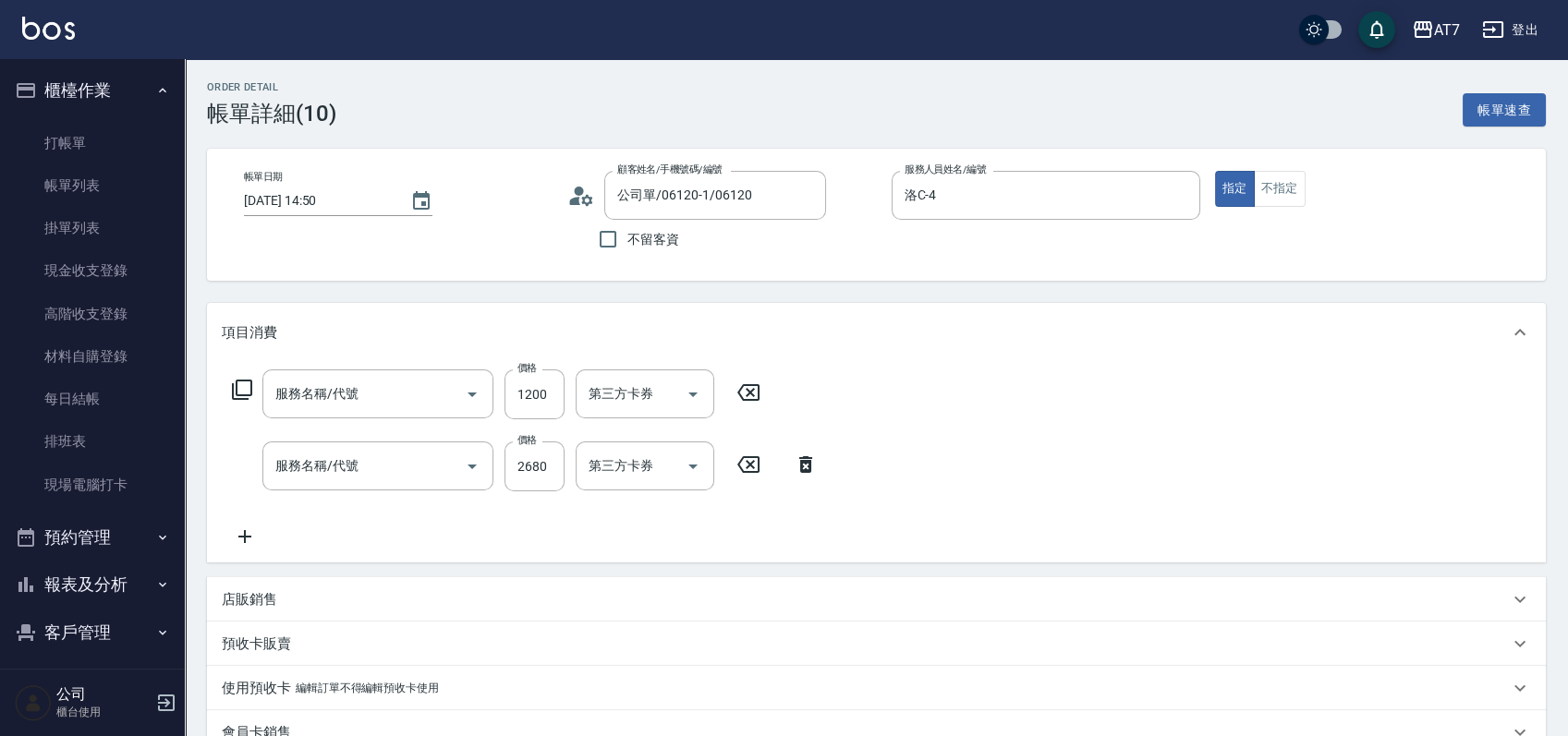
type input "東日玫瑰短（助）(607)"
type input "染髮(互助)(401)"
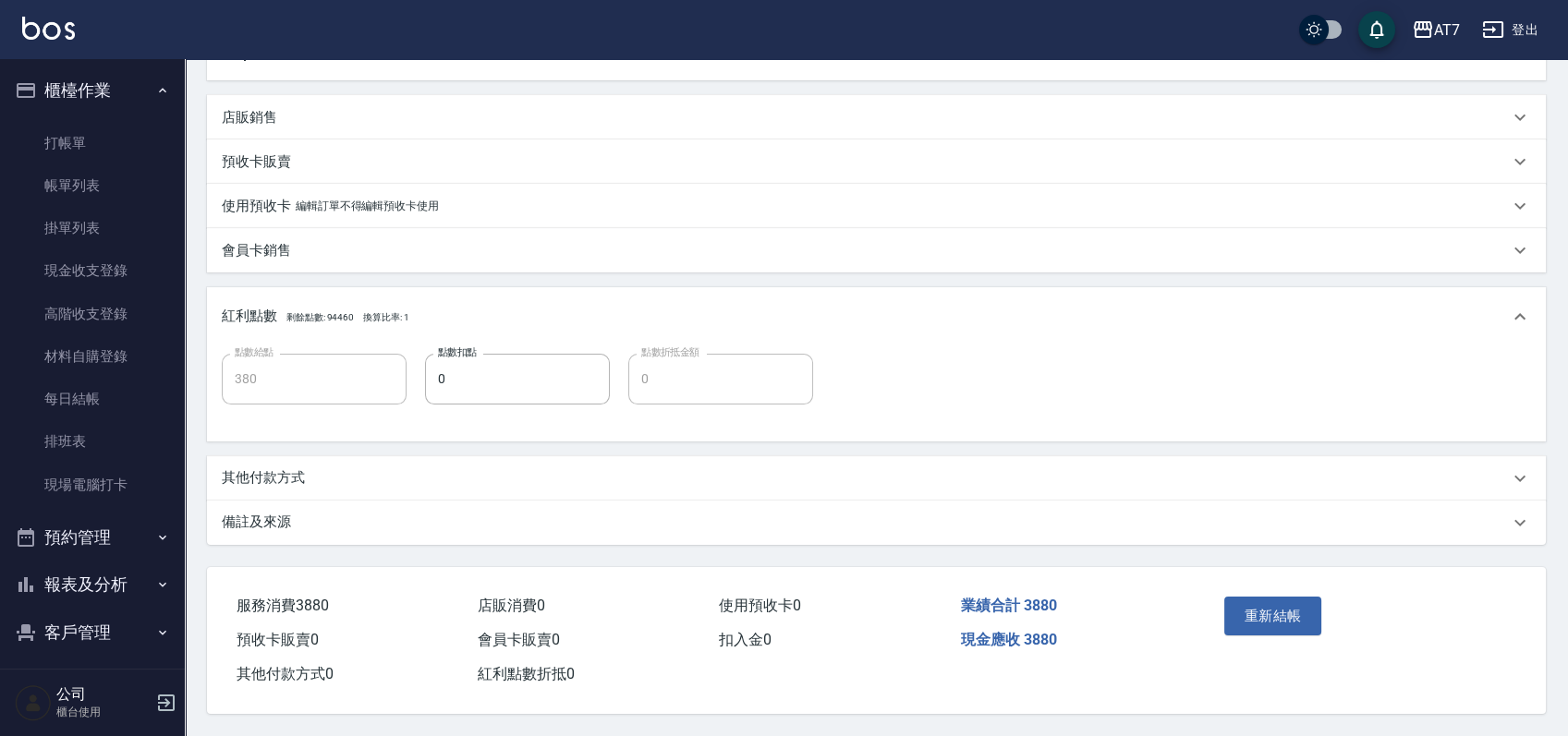
scroll to position [487, 0]
click at [306, 470] on div "其他付款方式" at bounding box center [865, 478] width 1287 height 20
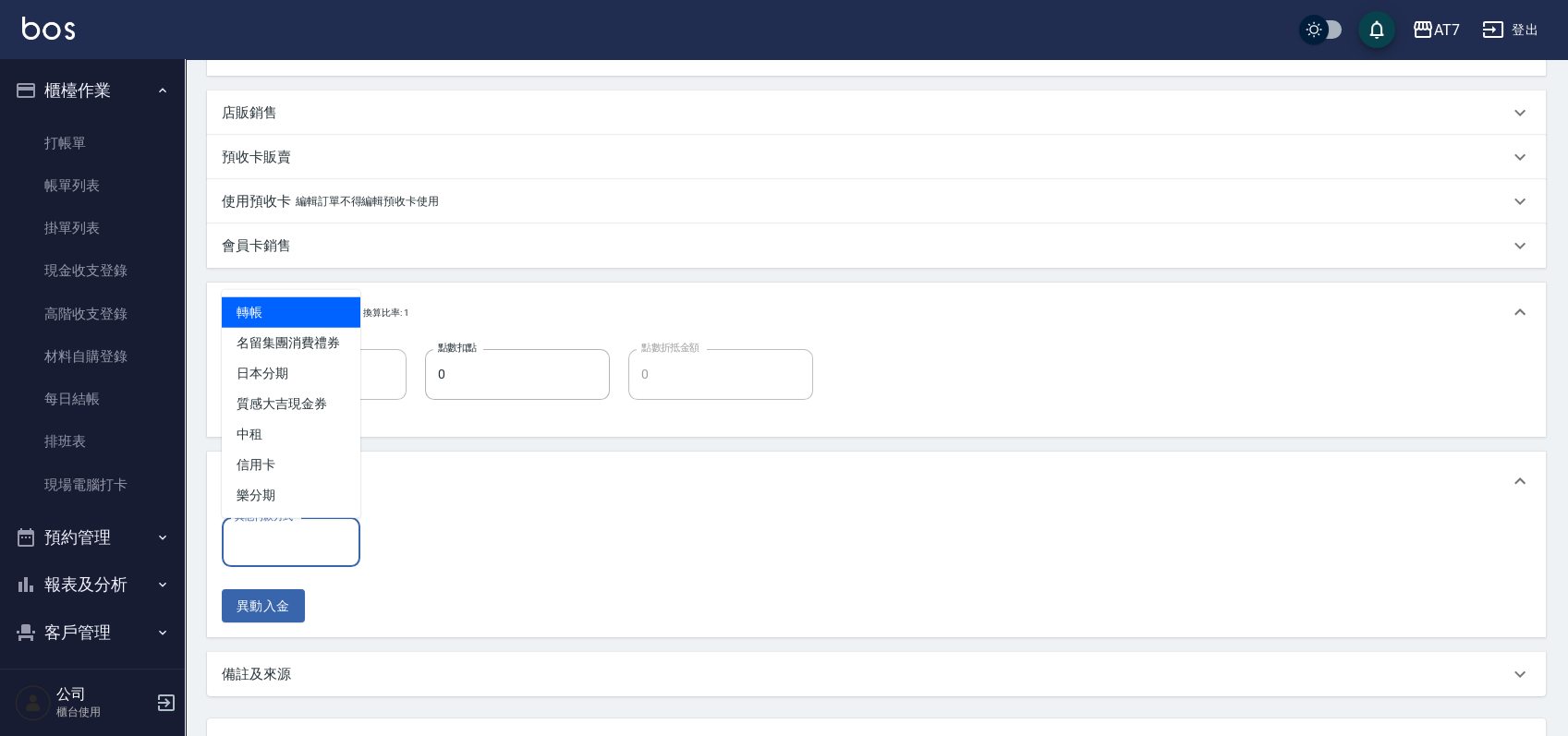
click at [317, 543] on input "其他付款方式" at bounding box center [291, 543] width 122 height 32
click at [284, 312] on span "轉帳" at bounding box center [291, 312] width 138 height 30
type input "轉帳"
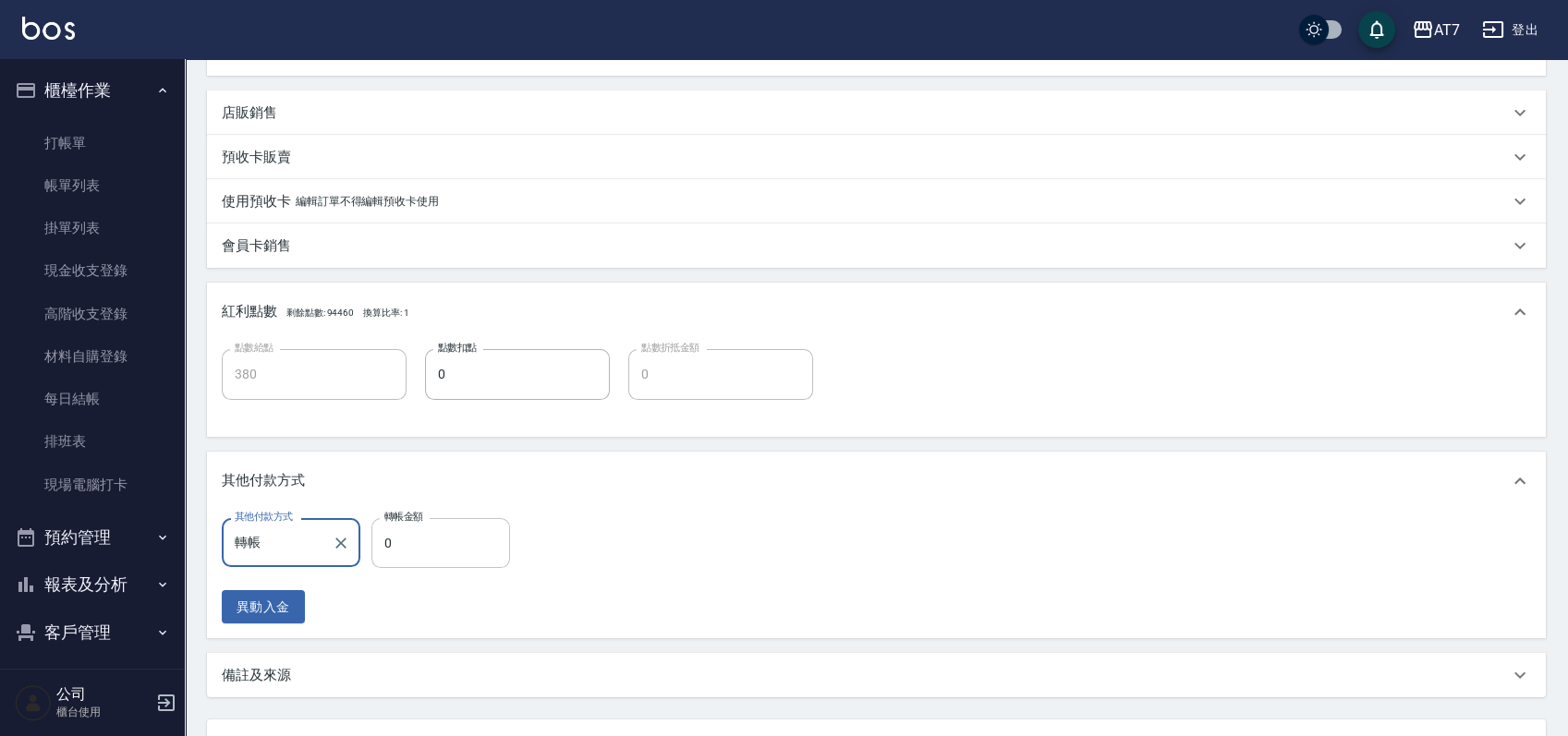
click at [383, 547] on input "0" at bounding box center [440, 543] width 138 height 50
type input "380"
type input "350"
type input "3880"
type input "0"
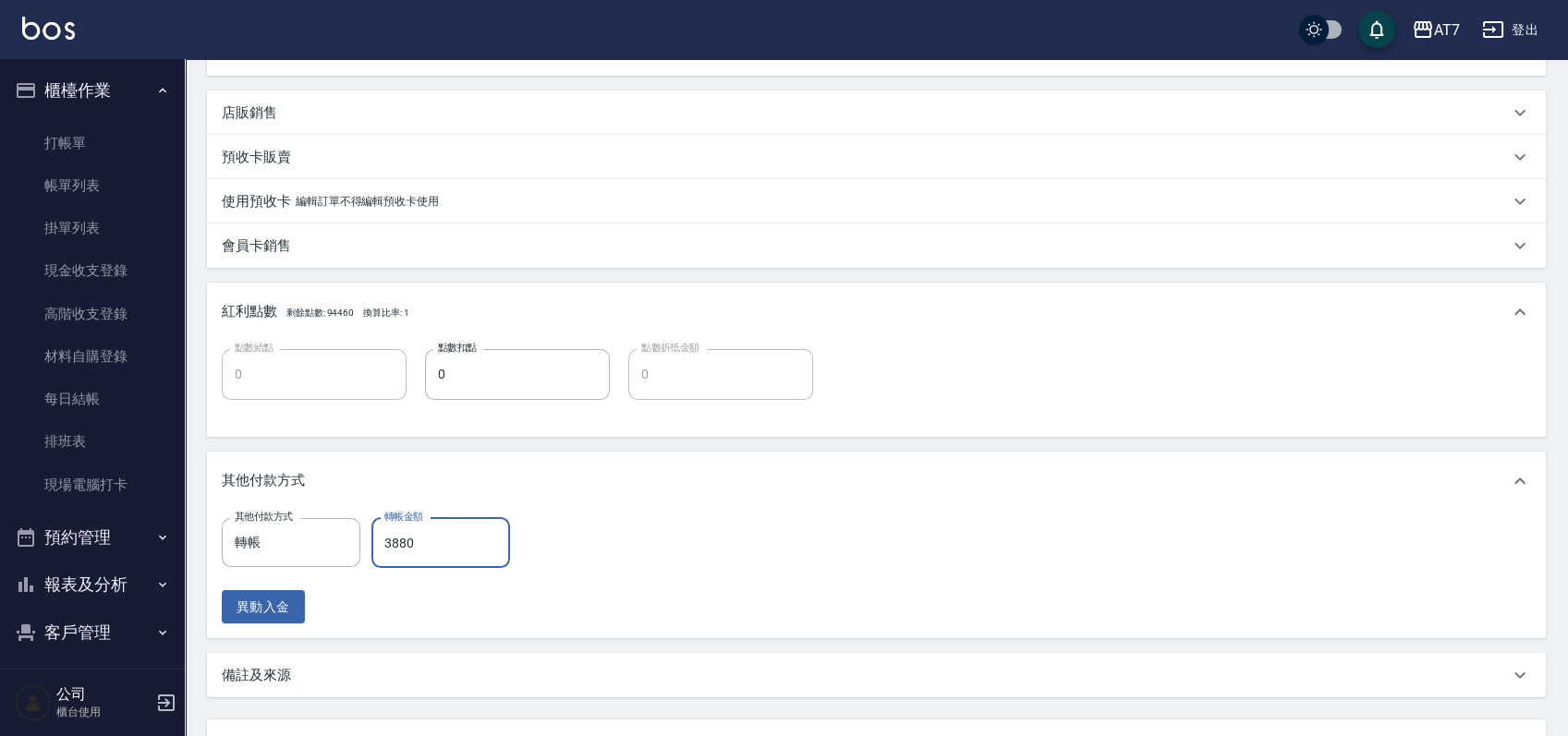
type input "3880"
click at [757, 497] on div "其他付款方式" at bounding box center [876, 481] width 1338 height 59
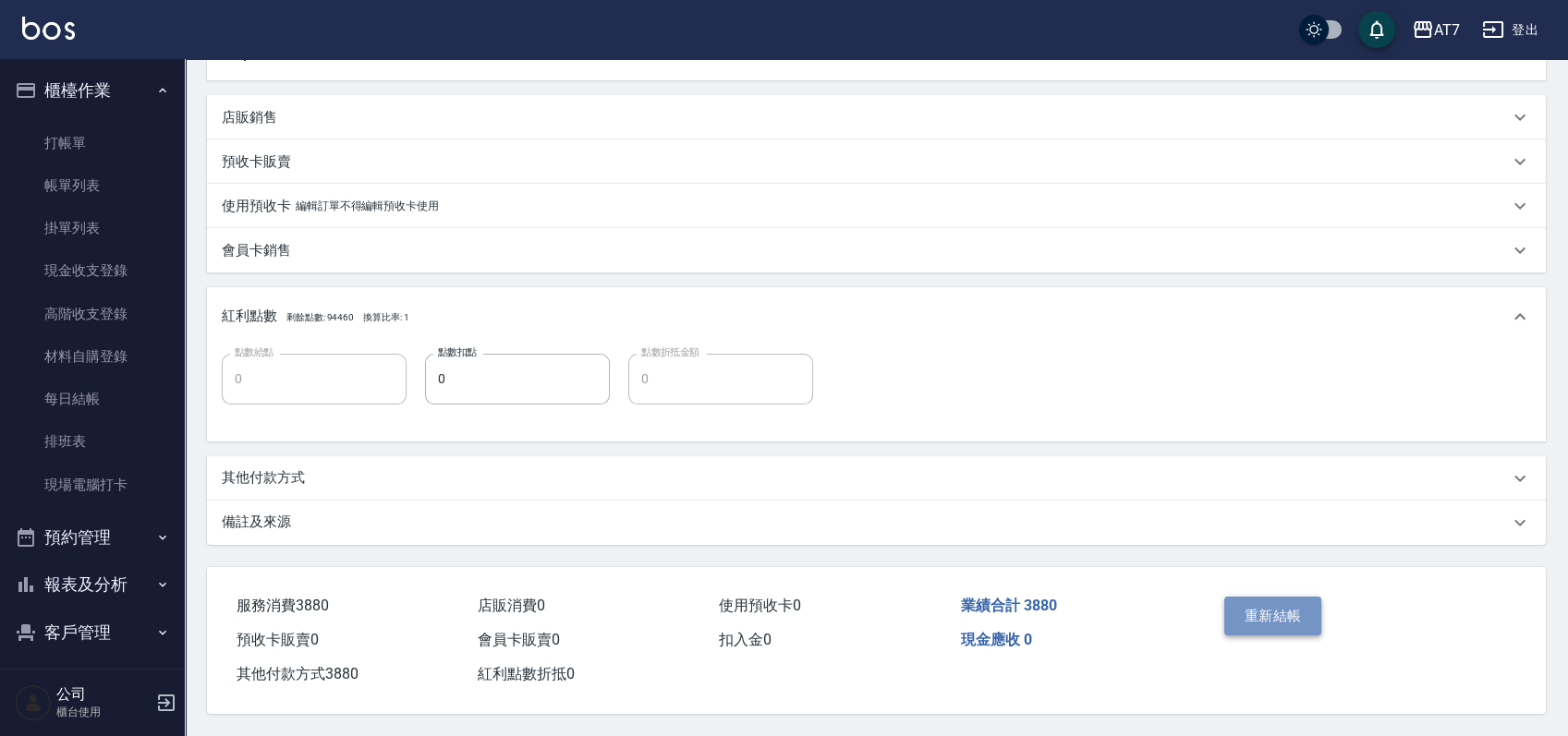
click at [1271, 624] on button "重新結帳" at bounding box center [1273, 616] width 98 height 39
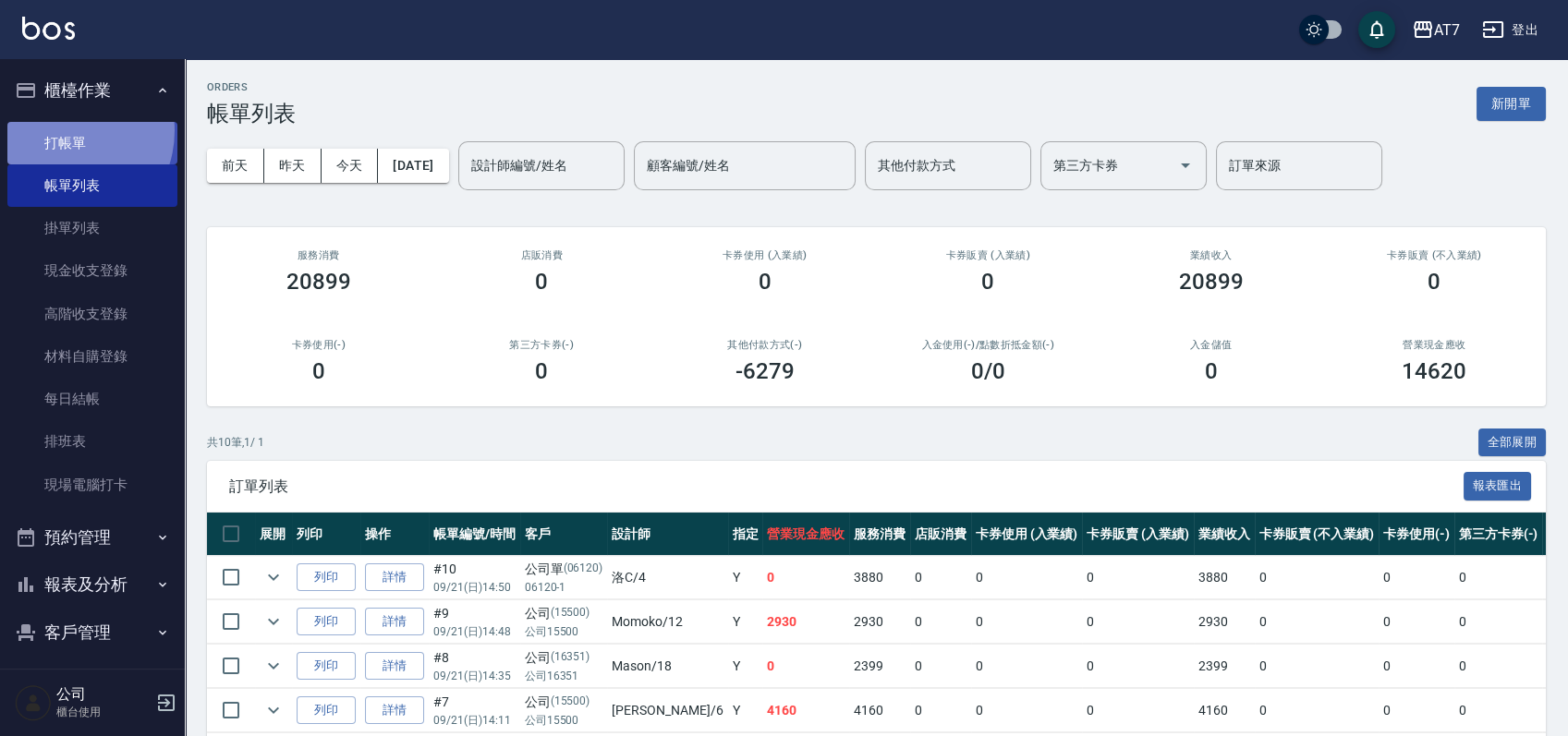
click at [61, 130] on link "打帳單" at bounding box center [92, 143] width 170 height 42
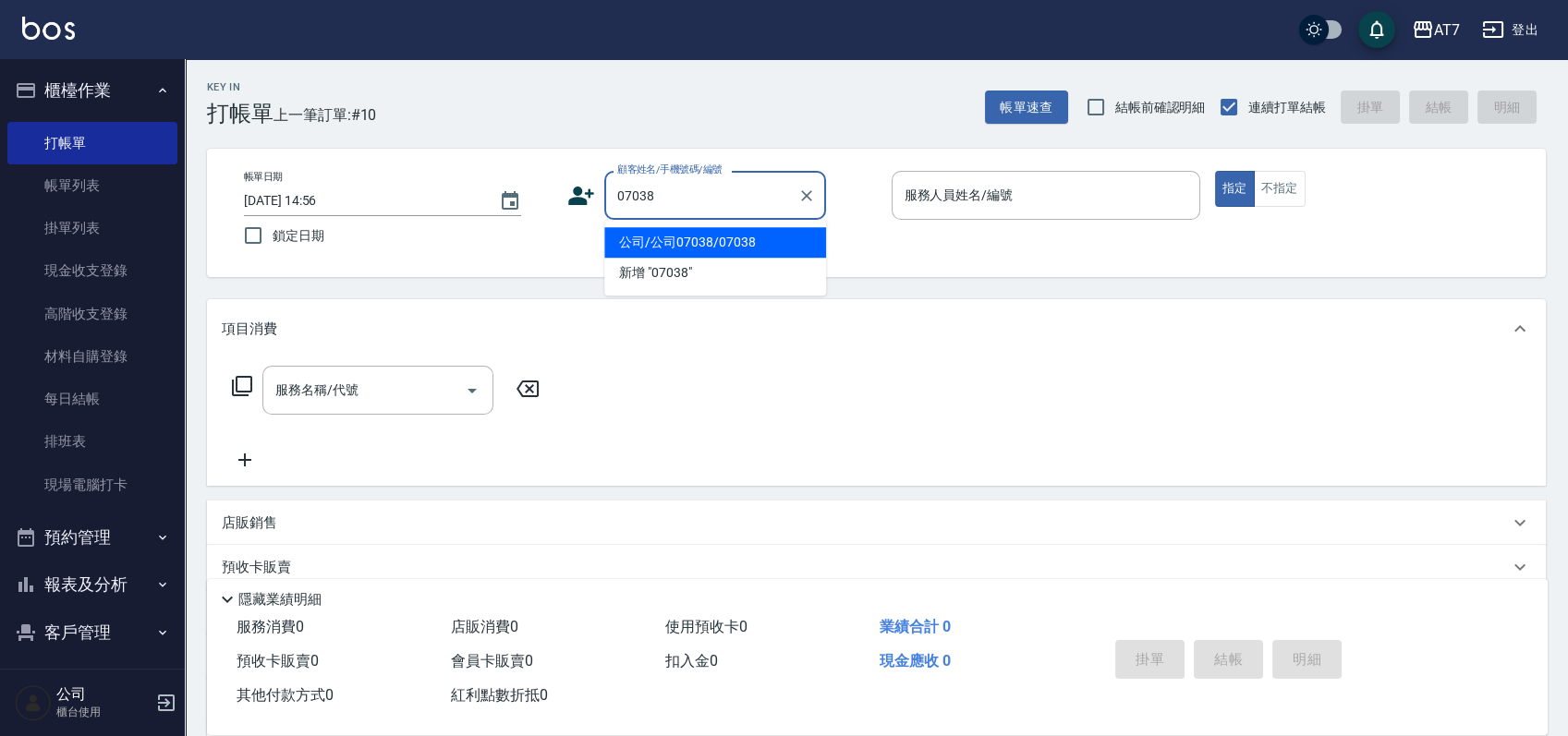
type input "公司/公司07038/07038"
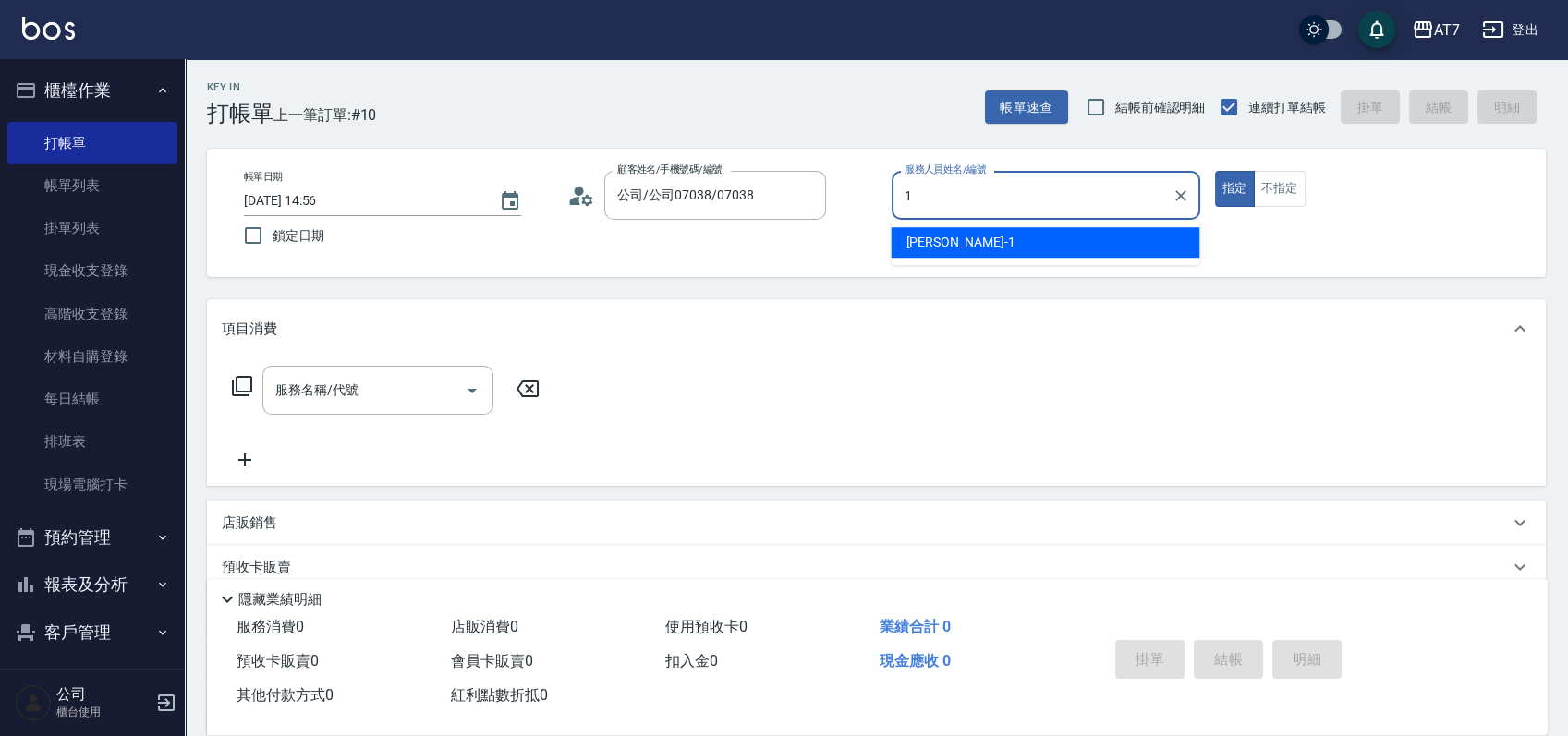
type input "1"
type button "true"
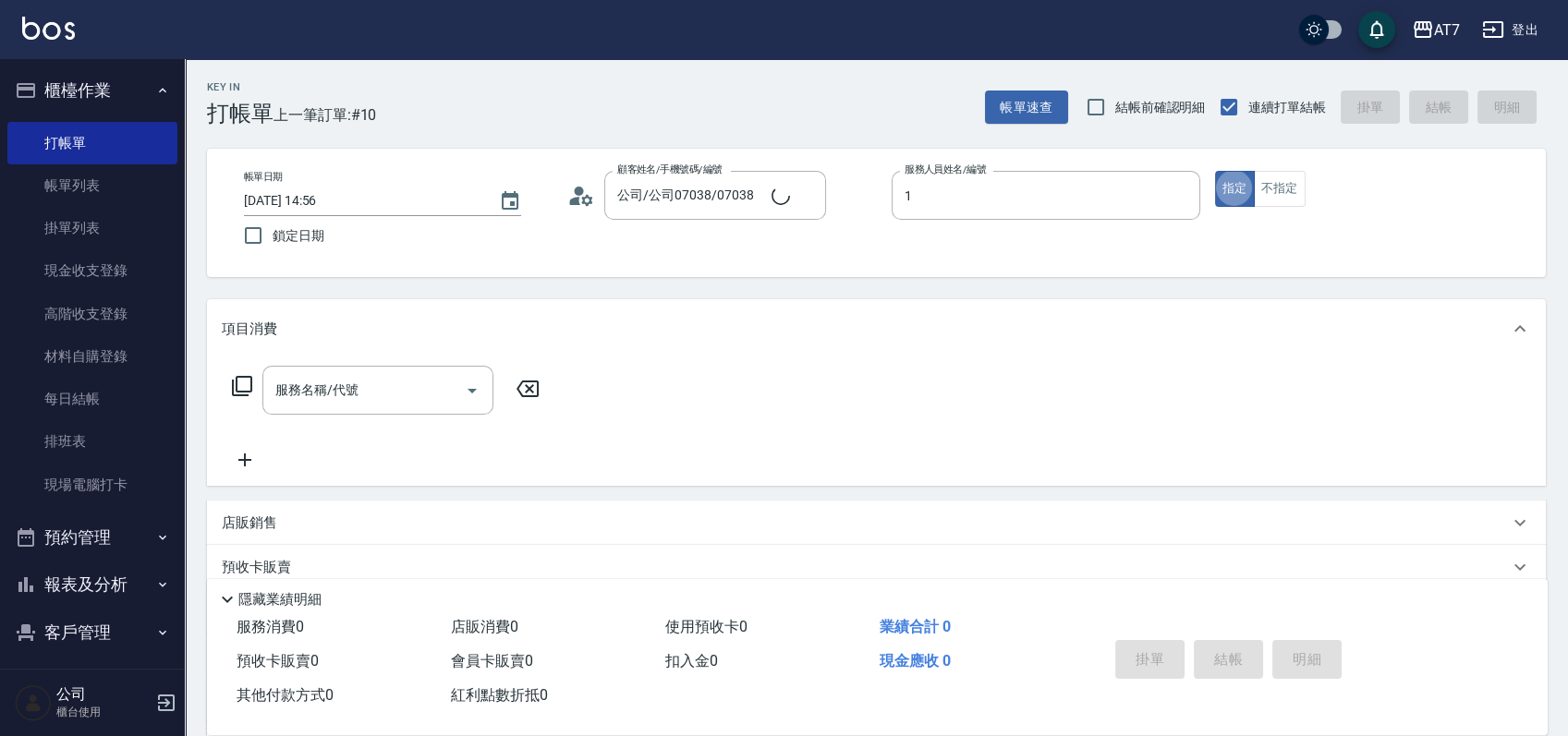
type input "米雪兒-1"
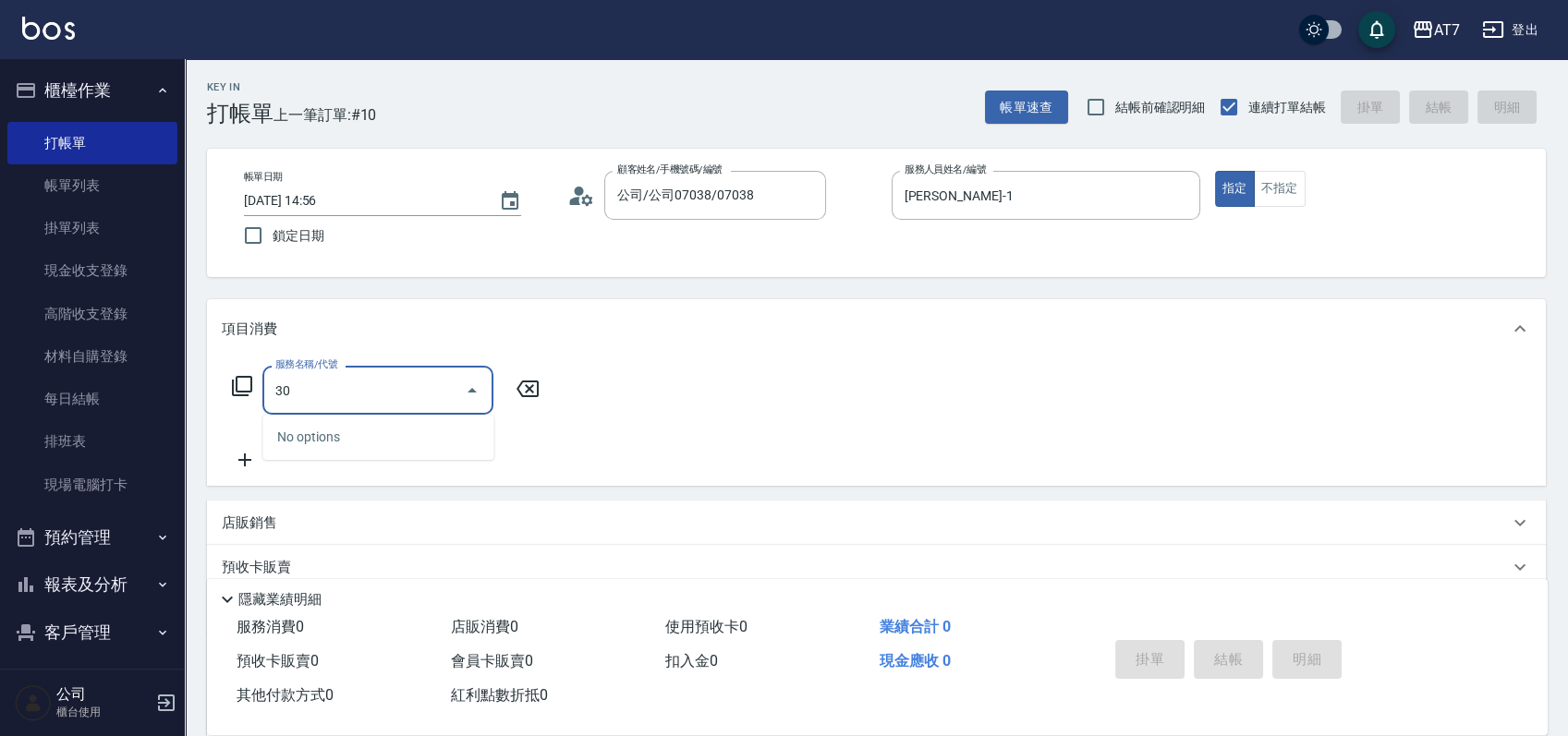
type input "305"
type input "50"
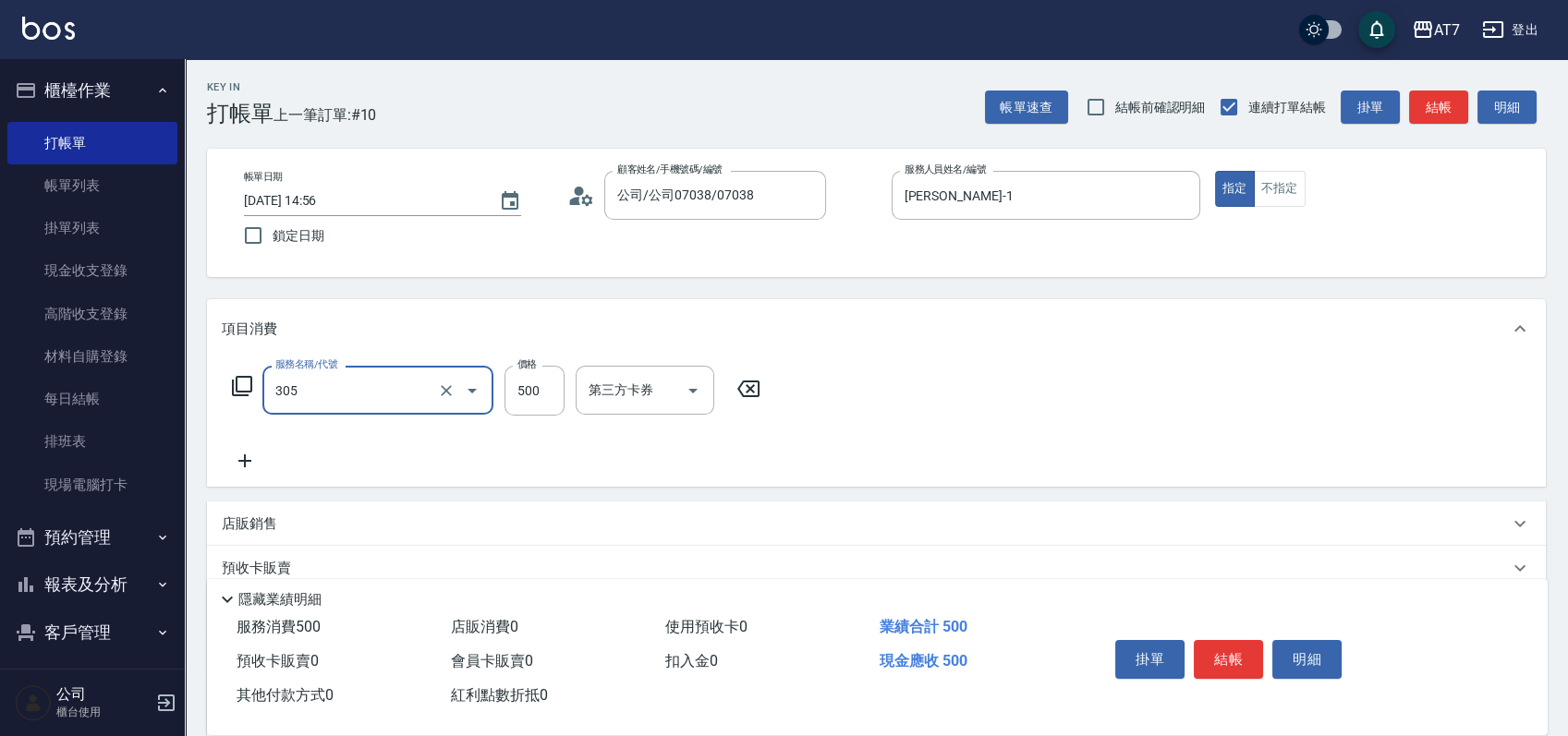
type input "A++剪髮(305)"
type input "0"
type input "225"
type input "220"
type input "2250"
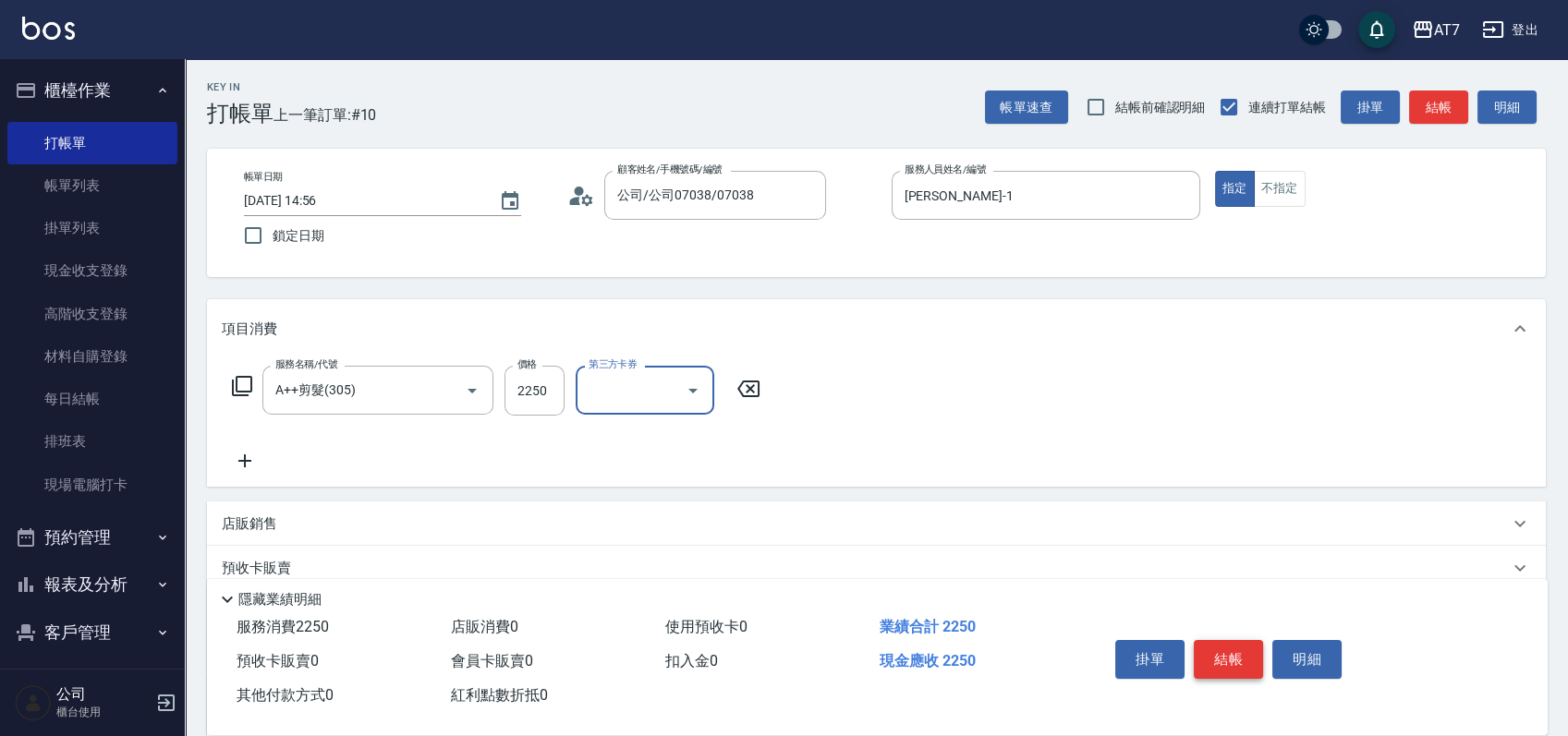
click at [1200, 664] on button "結帳" at bounding box center [1228, 659] width 70 height 39
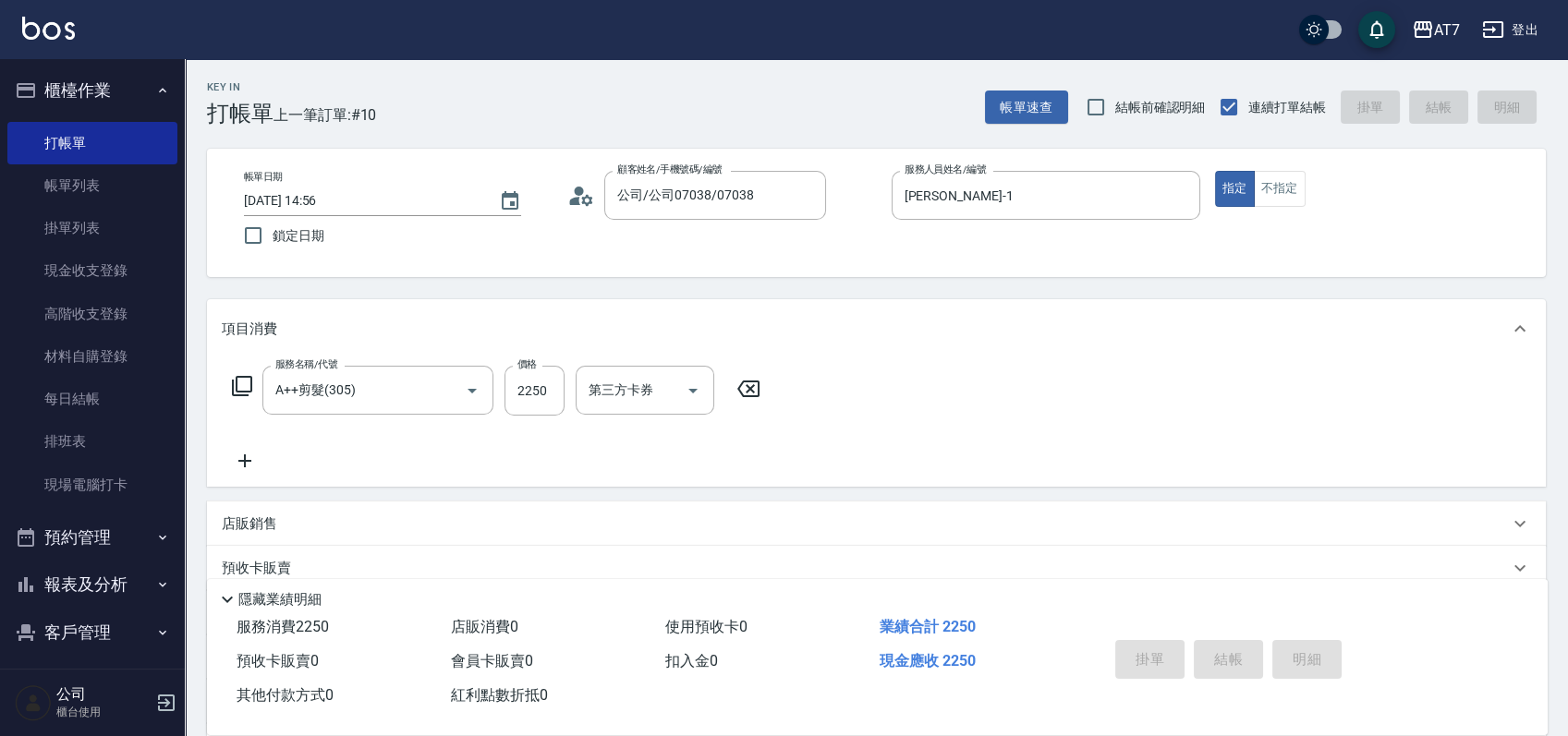
type input "0"
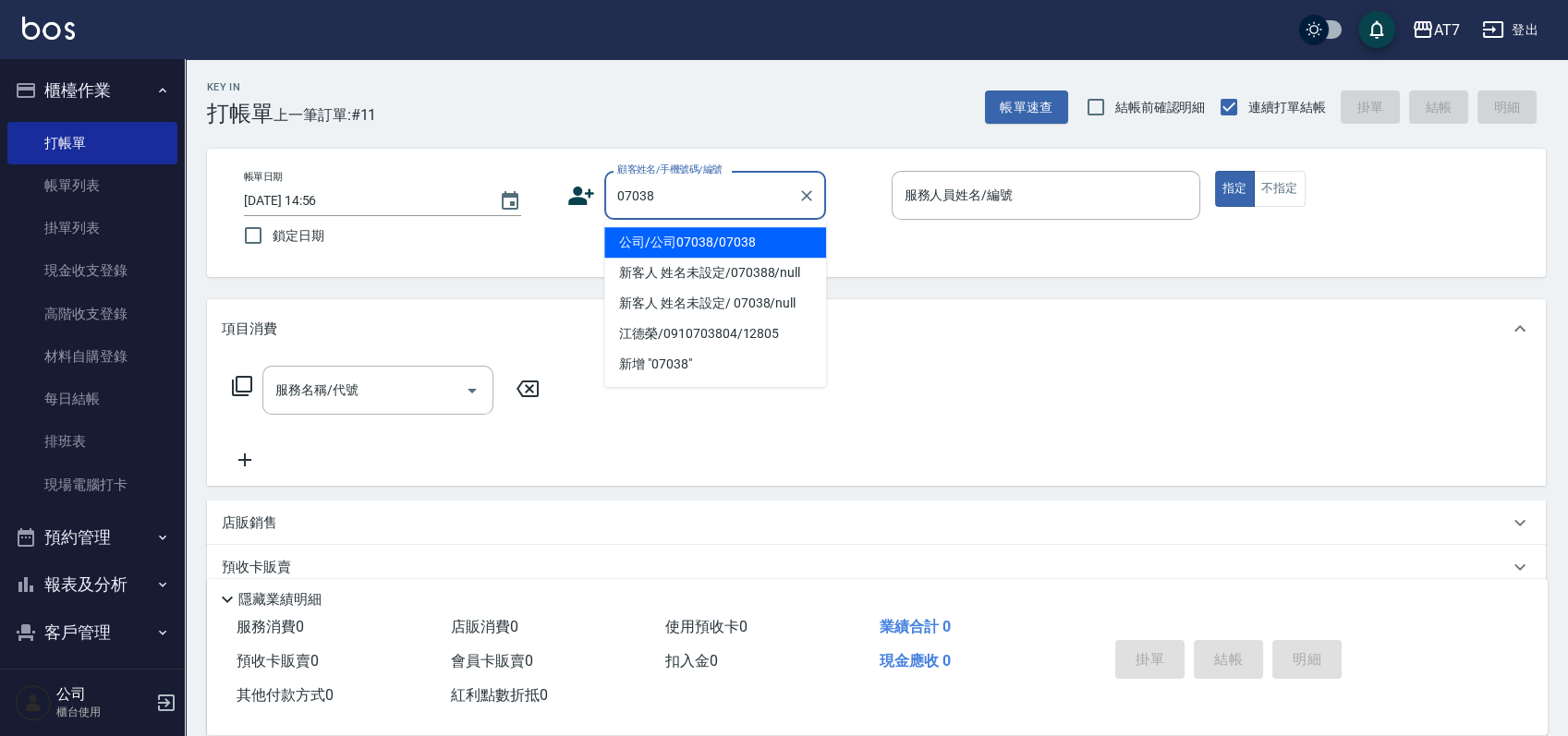
type input "公司/公司07038/07038"
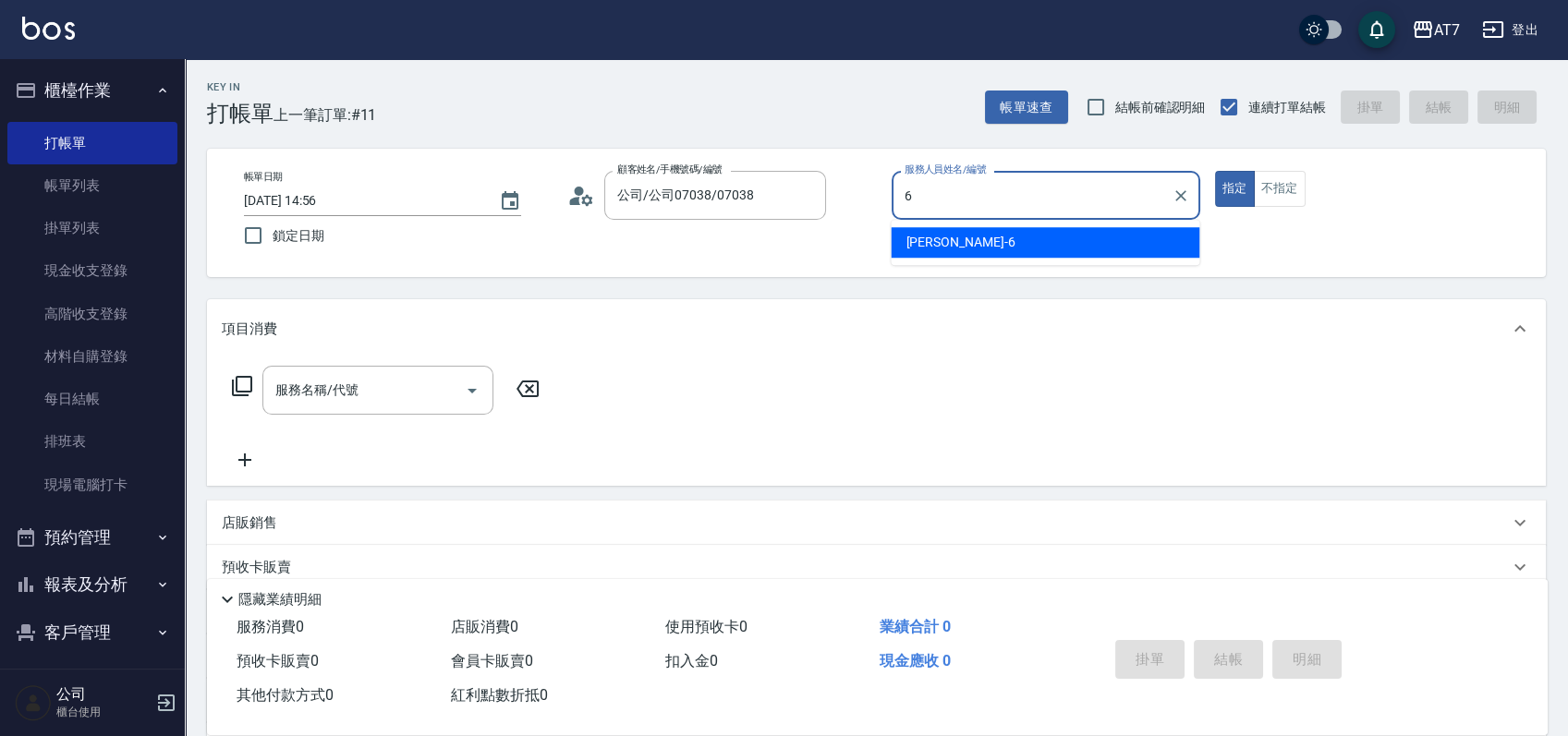
type input "杜莎莎-6"
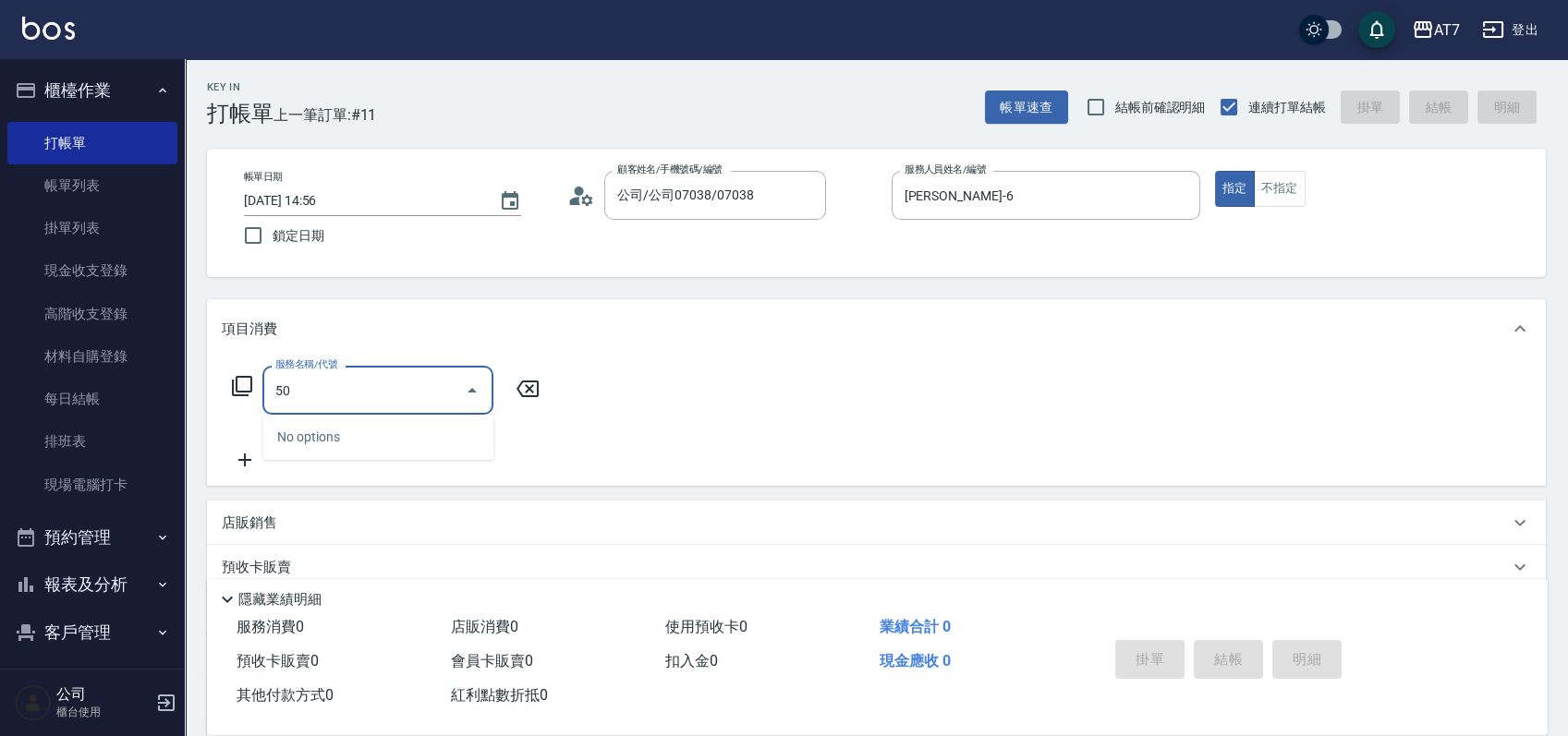
type input "501"
type input "30"
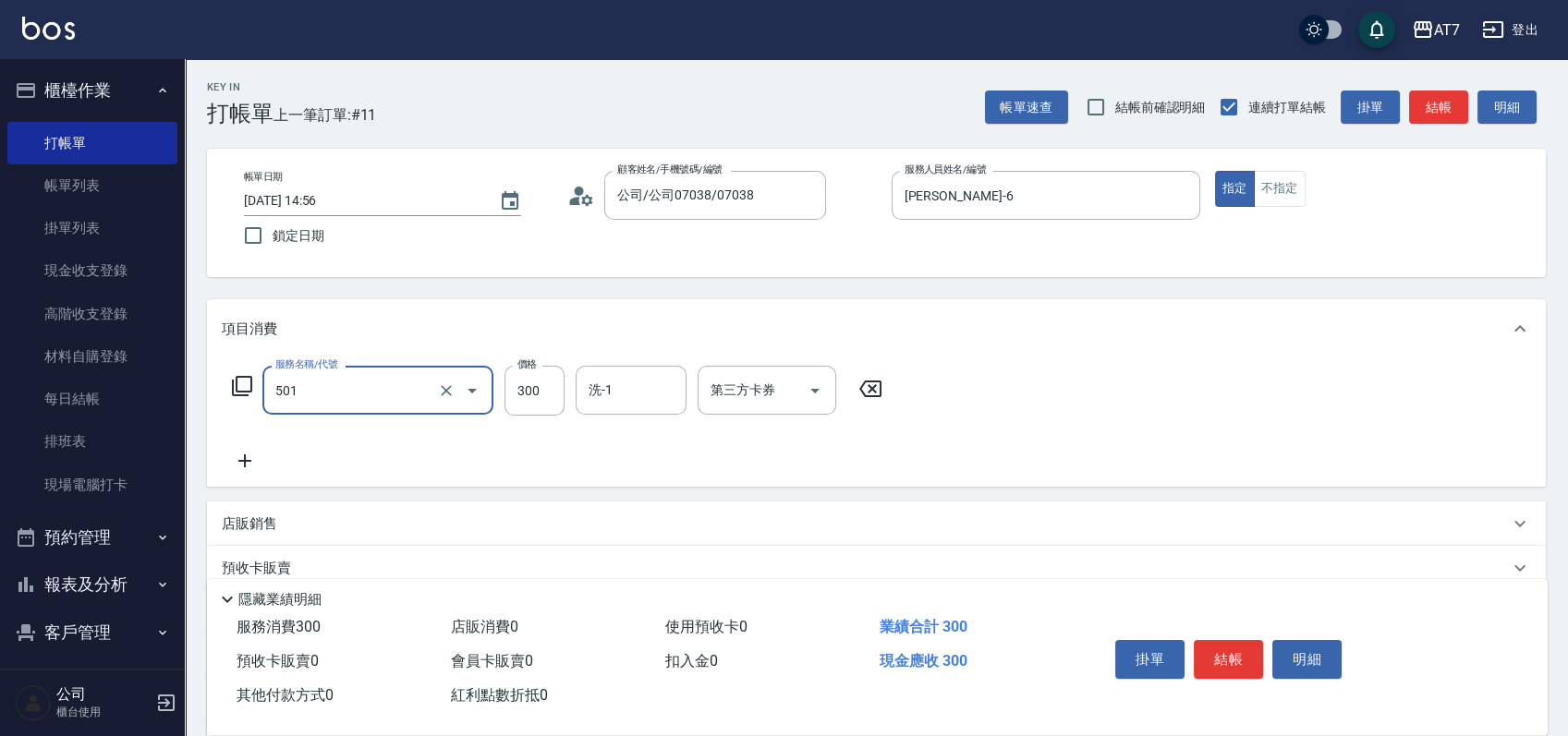
type input "洗髮(互助)(501)"
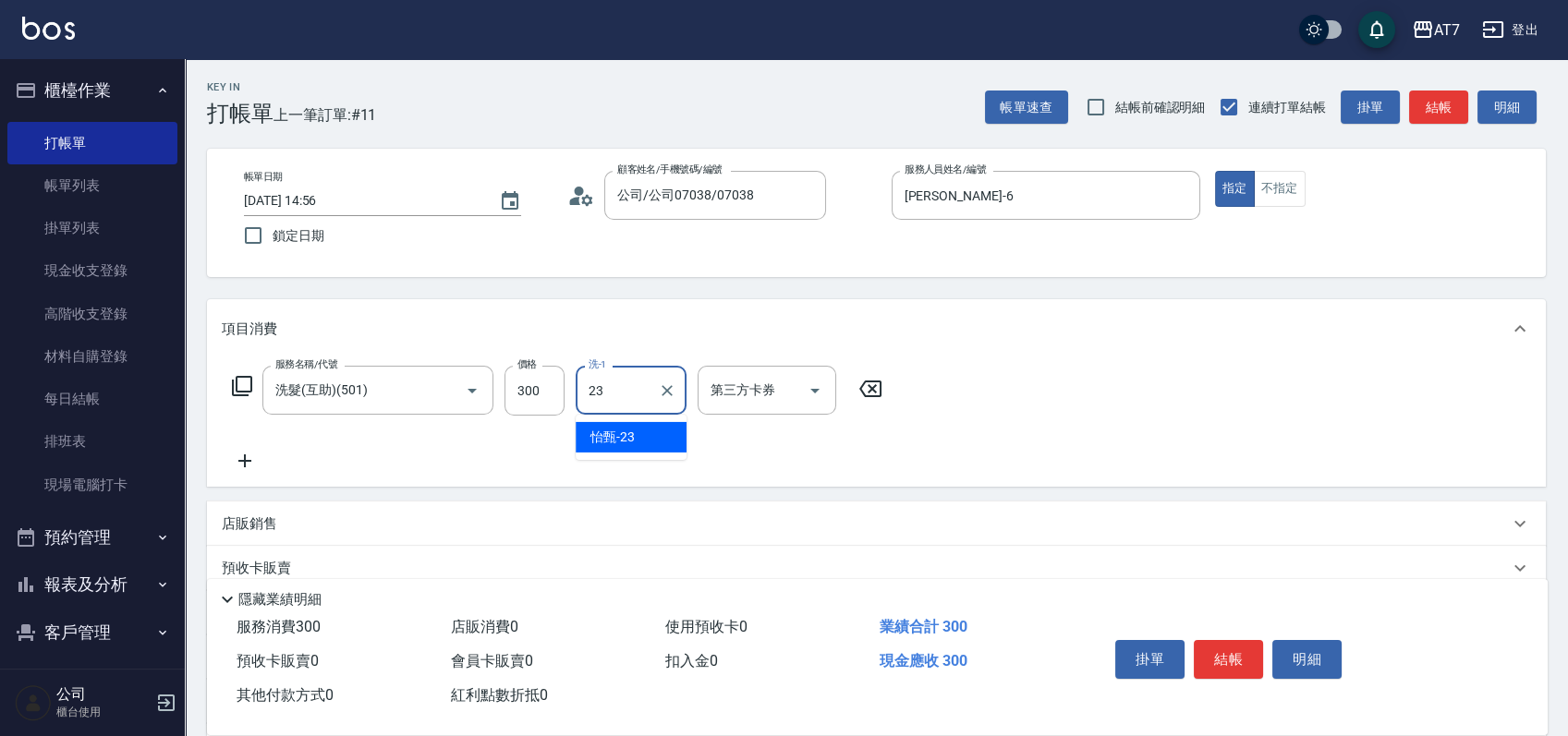
type input "怡甄-23"
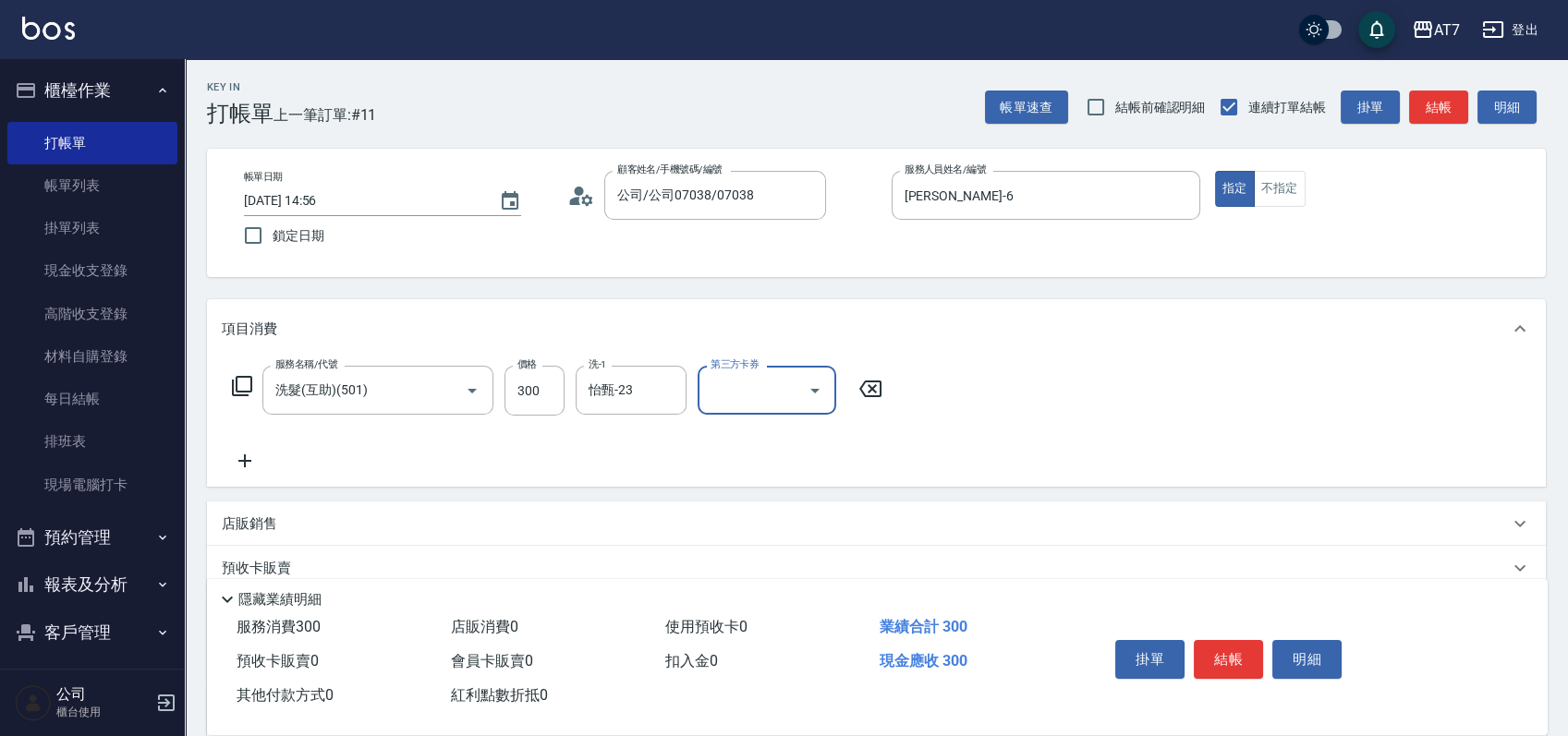
click at [1229, 662] on button "結帳" at bounding box center [1228, 659] width 70 height 39
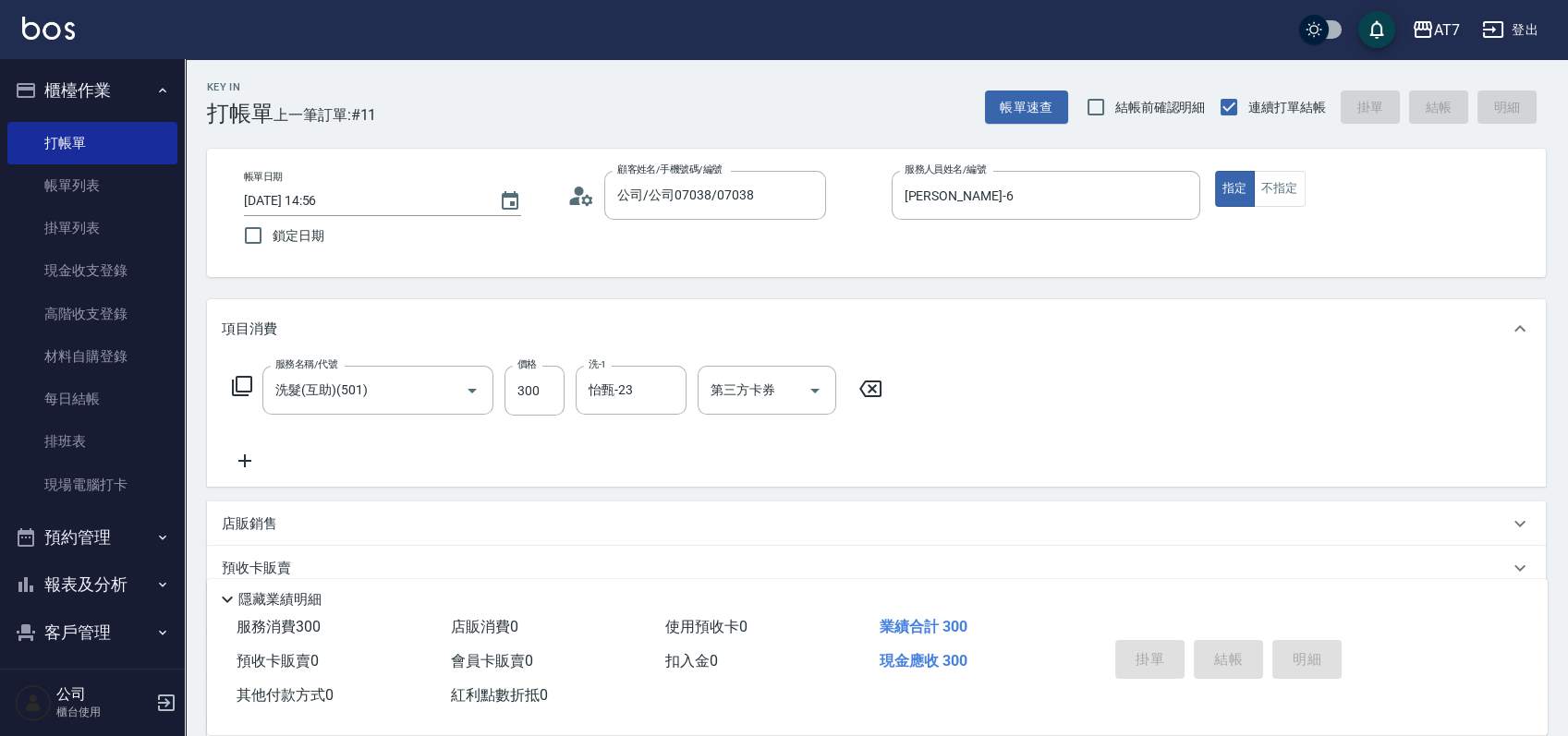
type input "2025/09/21 15:06"
type input "0"
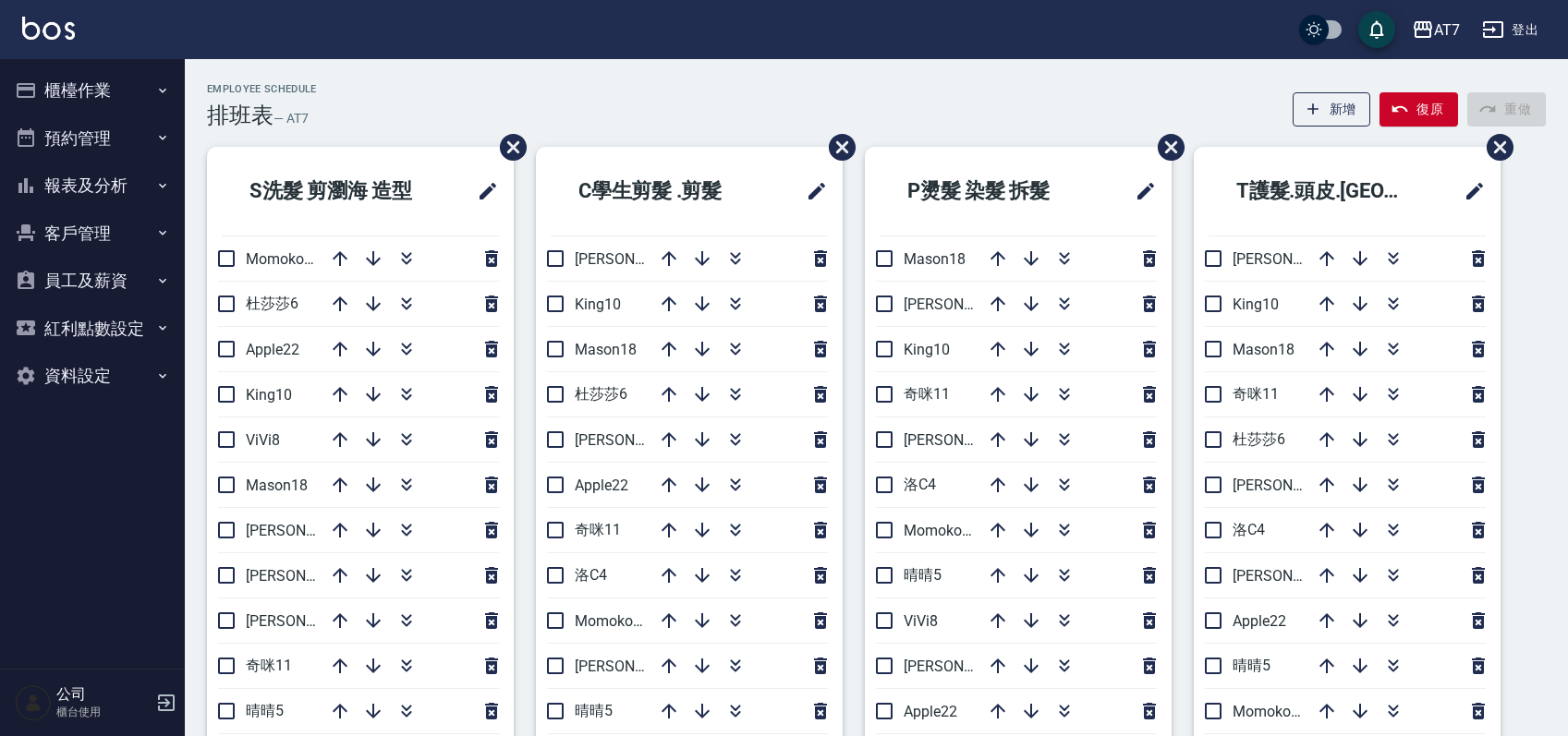
scroll to position [123, 0]
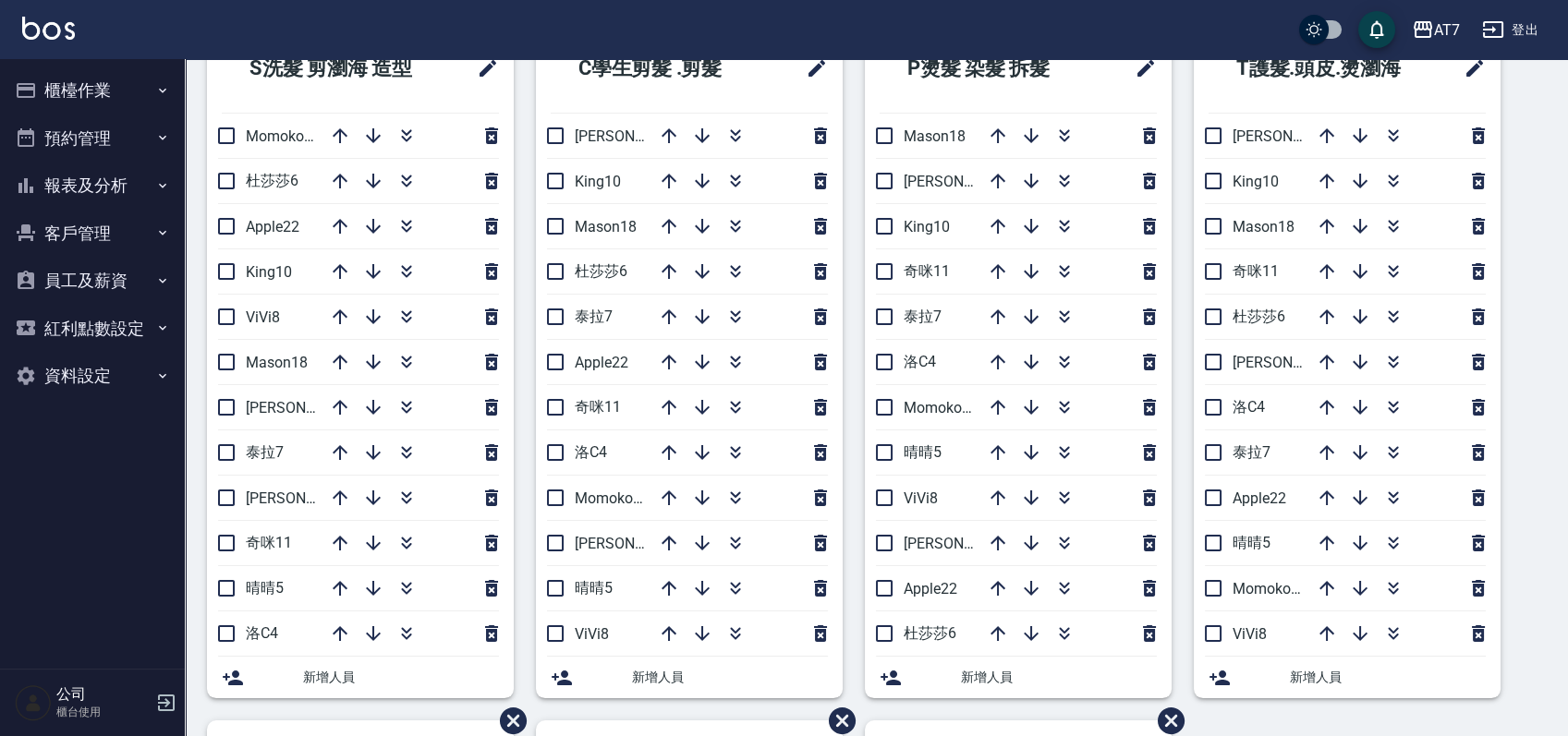
click at [111, 89] on button "櫃檯作業" at bounding box center [92, 90] width 170 height 48
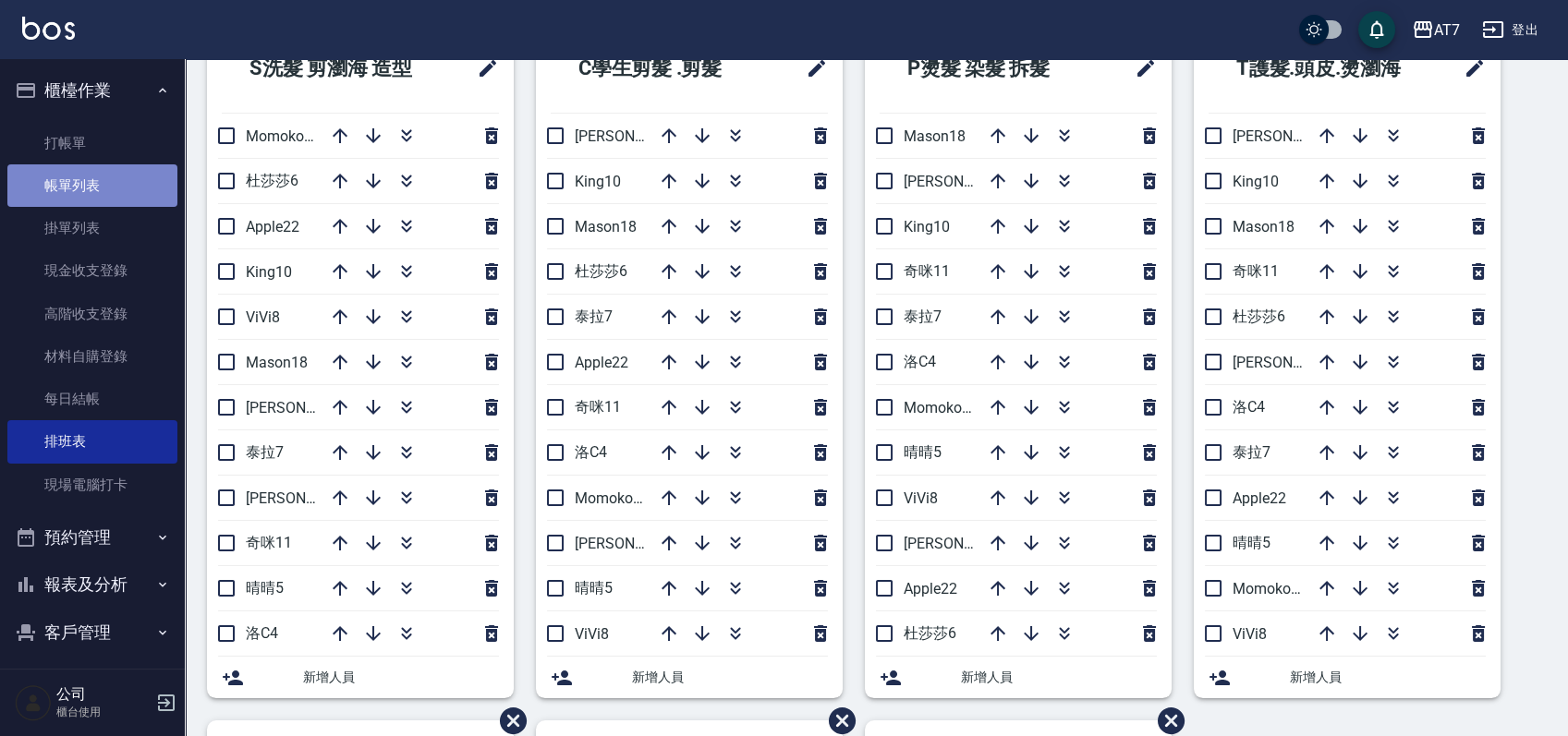
click at [104, 184] on link "帳單列表" at bounding box center [92, 185] width 170 height 42
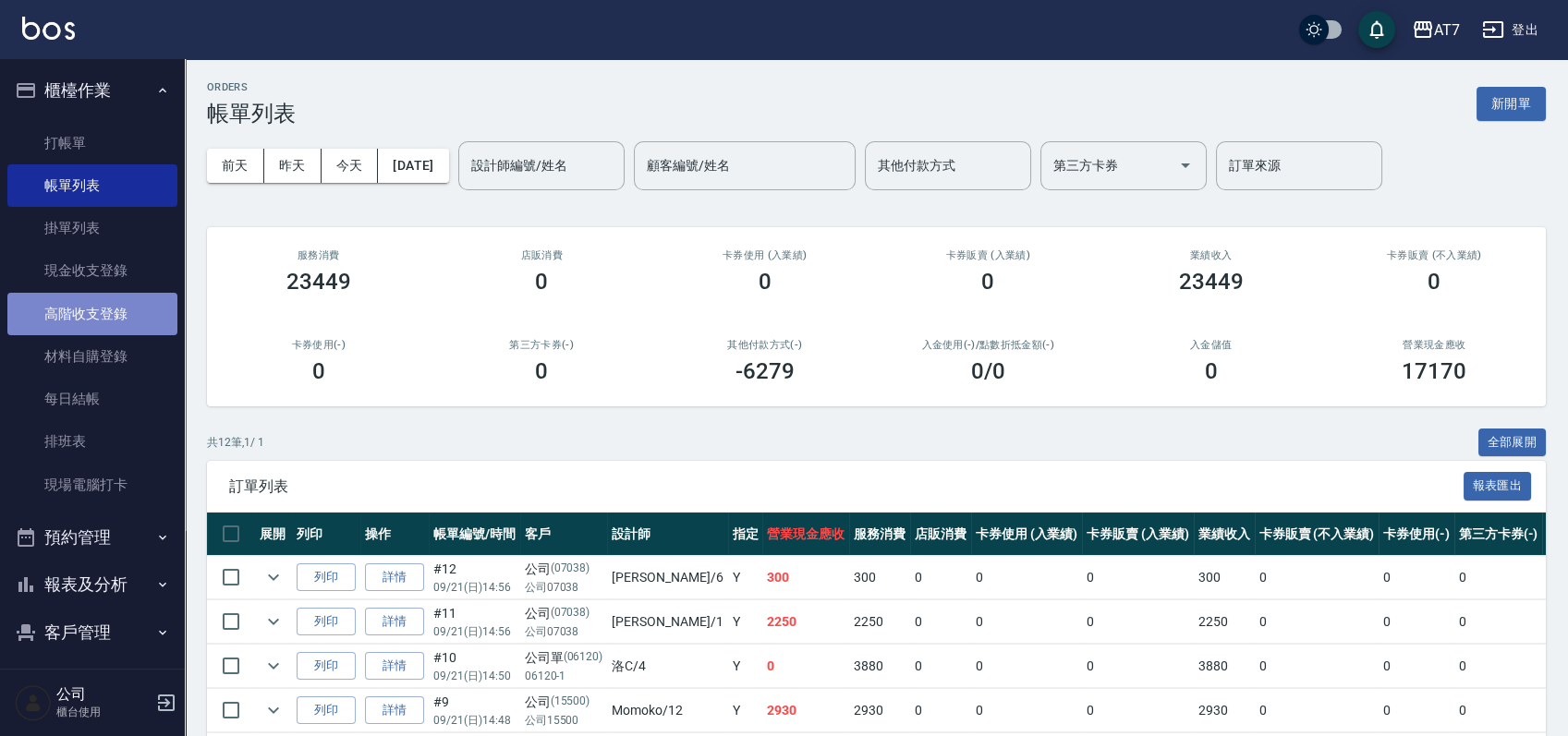
click at [139, 318] on link "高階收支登錄" at bounding box center [92, 313] width 170 height 42
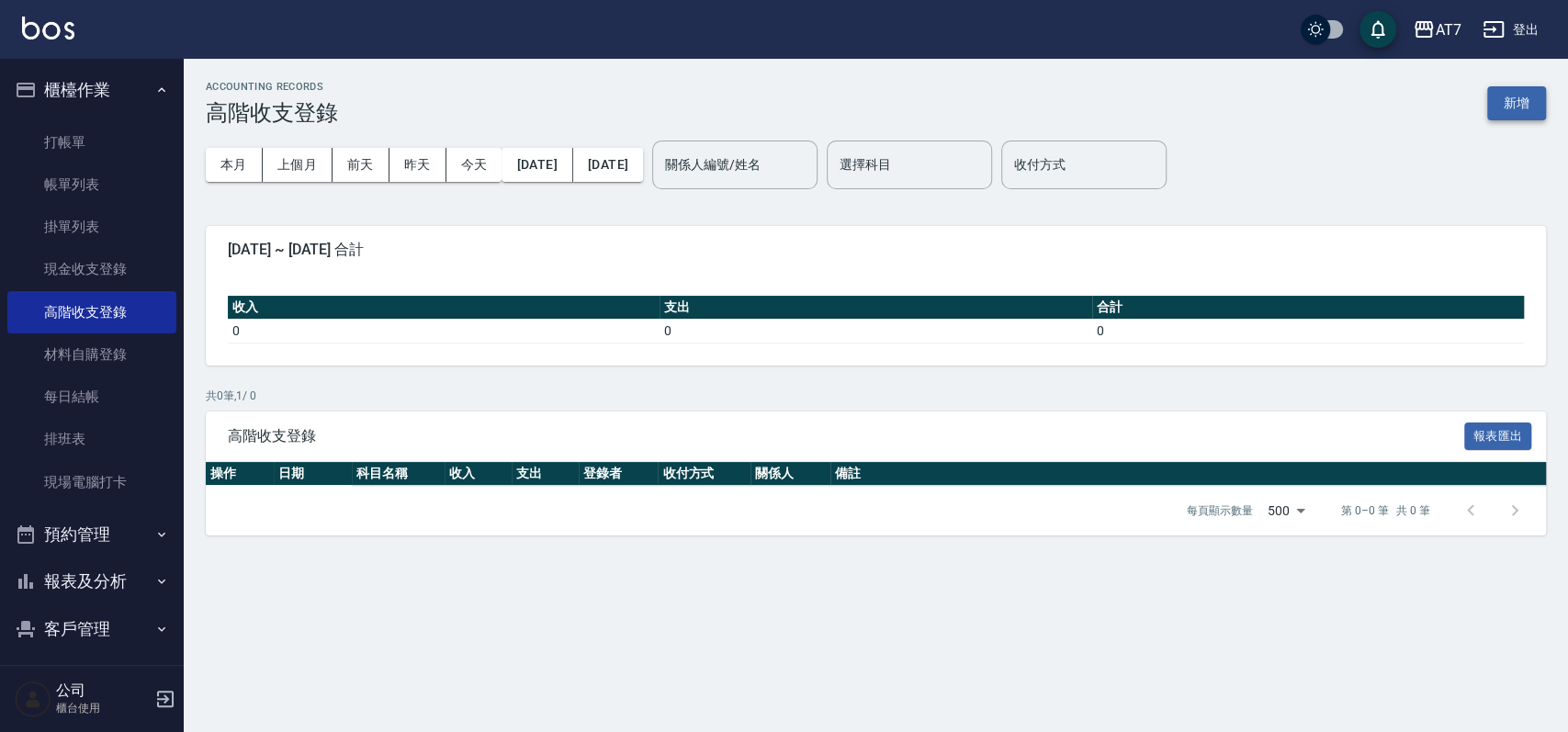
click at [1514, 109] on button "新增" at bounding box center [1516, 103] width 59 height 34
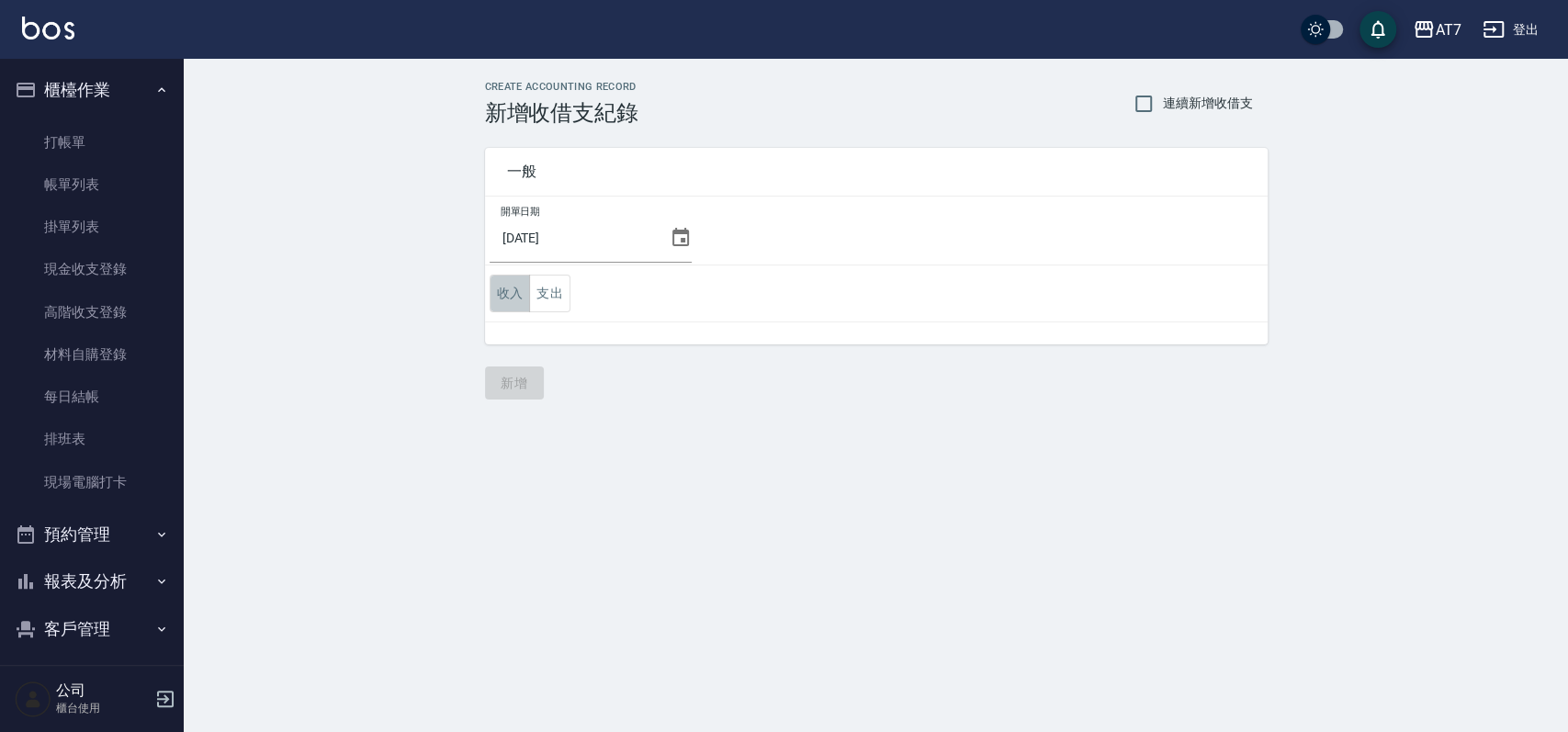
click at [506, 295] on button "收入" at bounding box center [510, 293] width 41 height 37
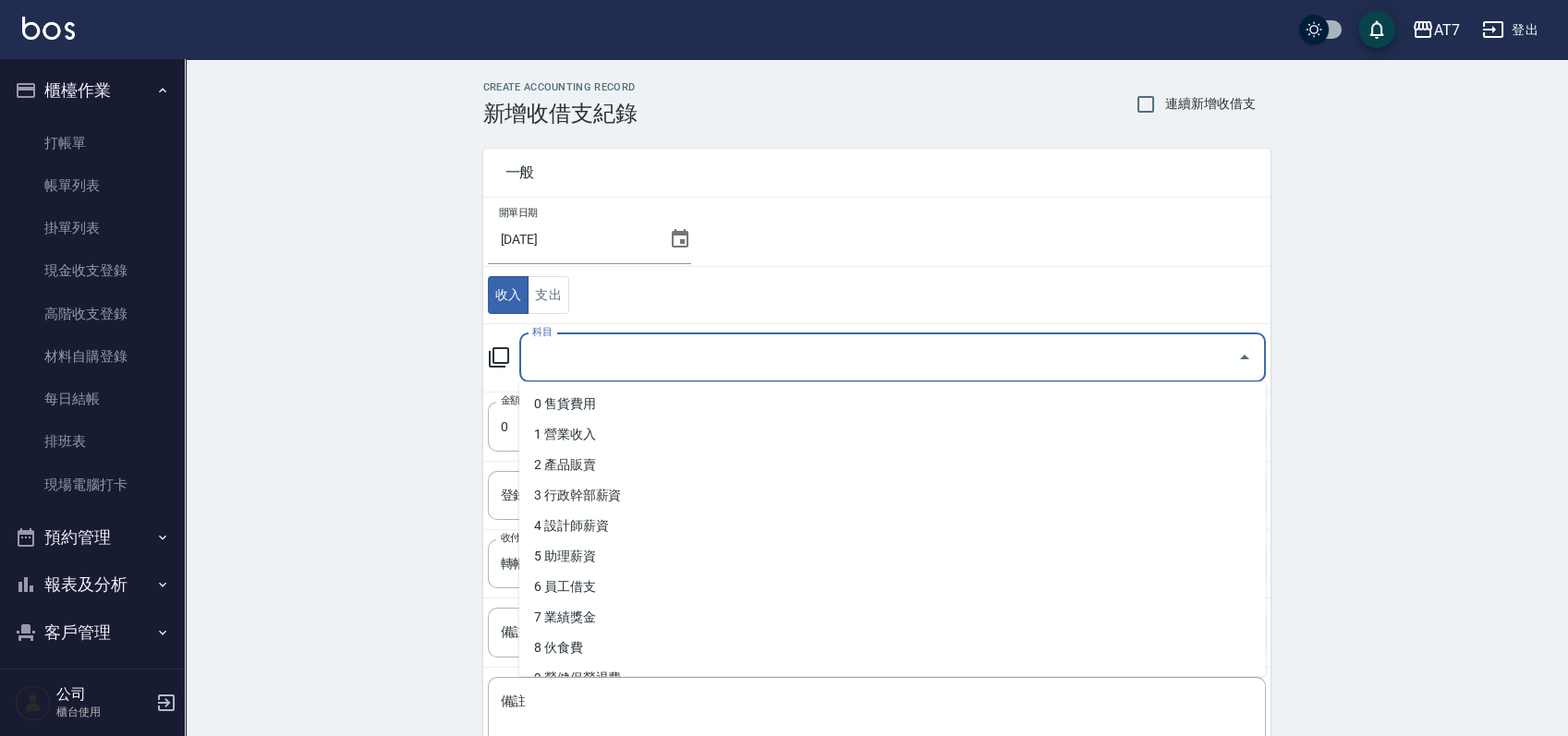
click at [709, 358] on input "科目" at bounding box center [878, 358] width 702 height 32
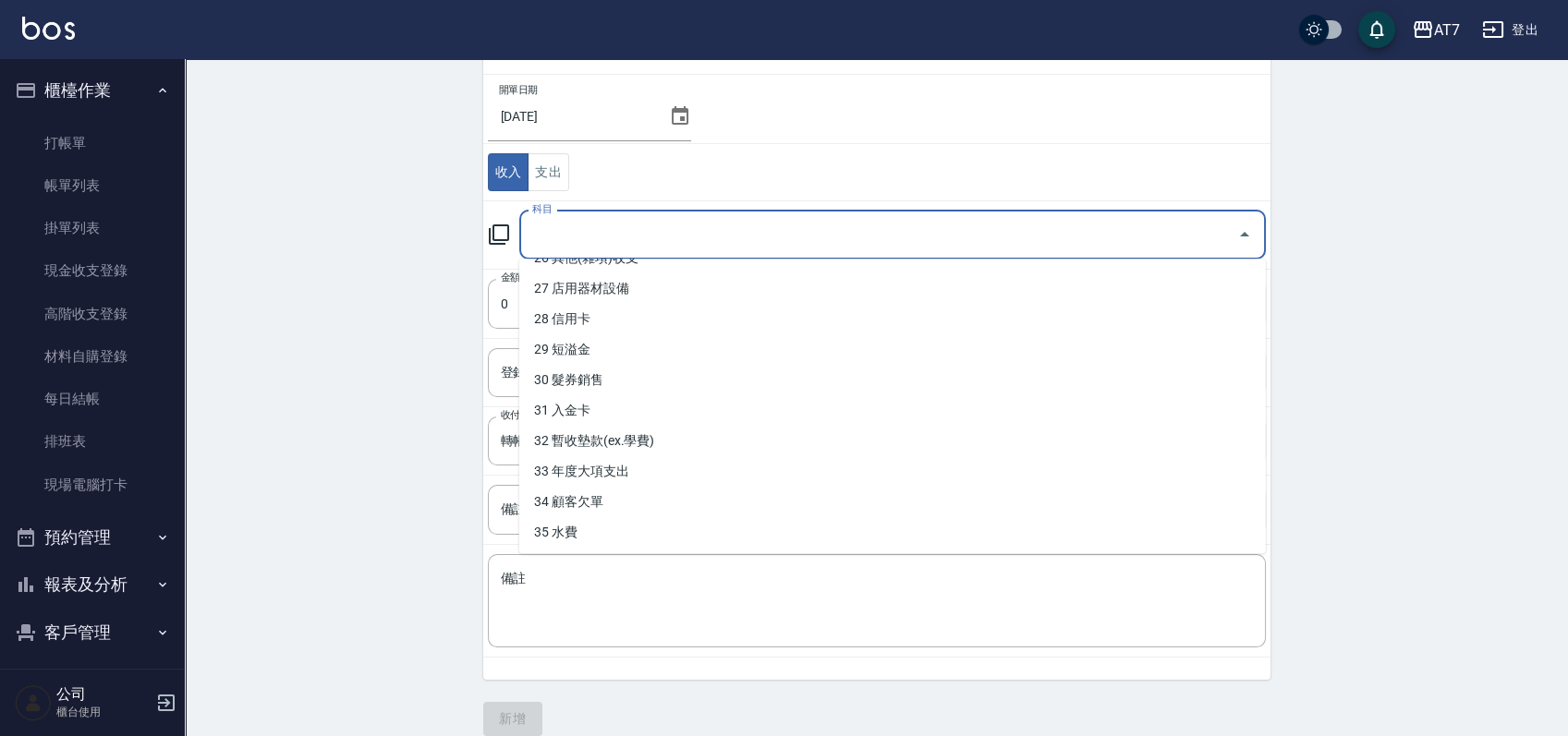
scroll to position [693, 0]
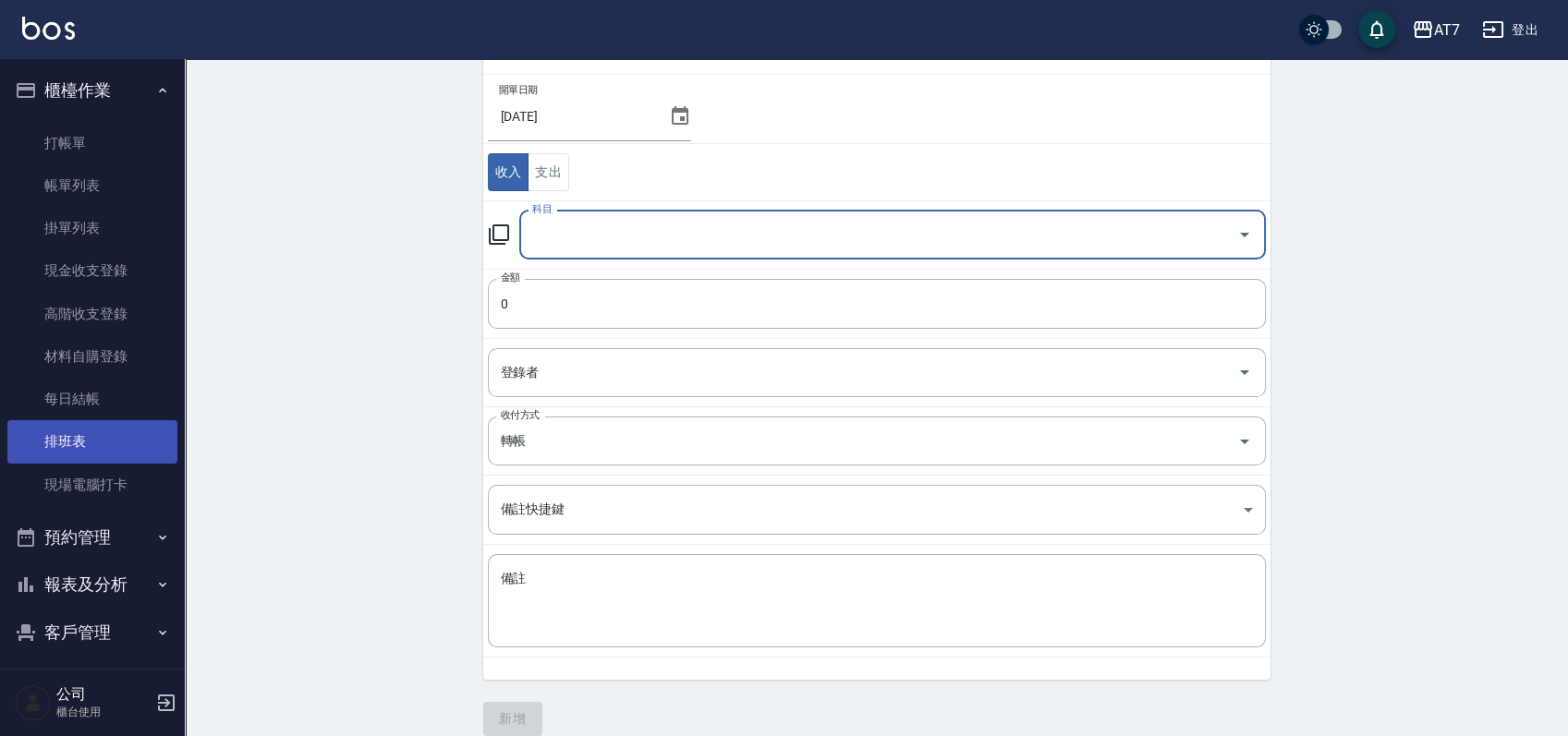
click at [112, 440] on link "排班表" at bounding box center [92, 441] width 170 height 42
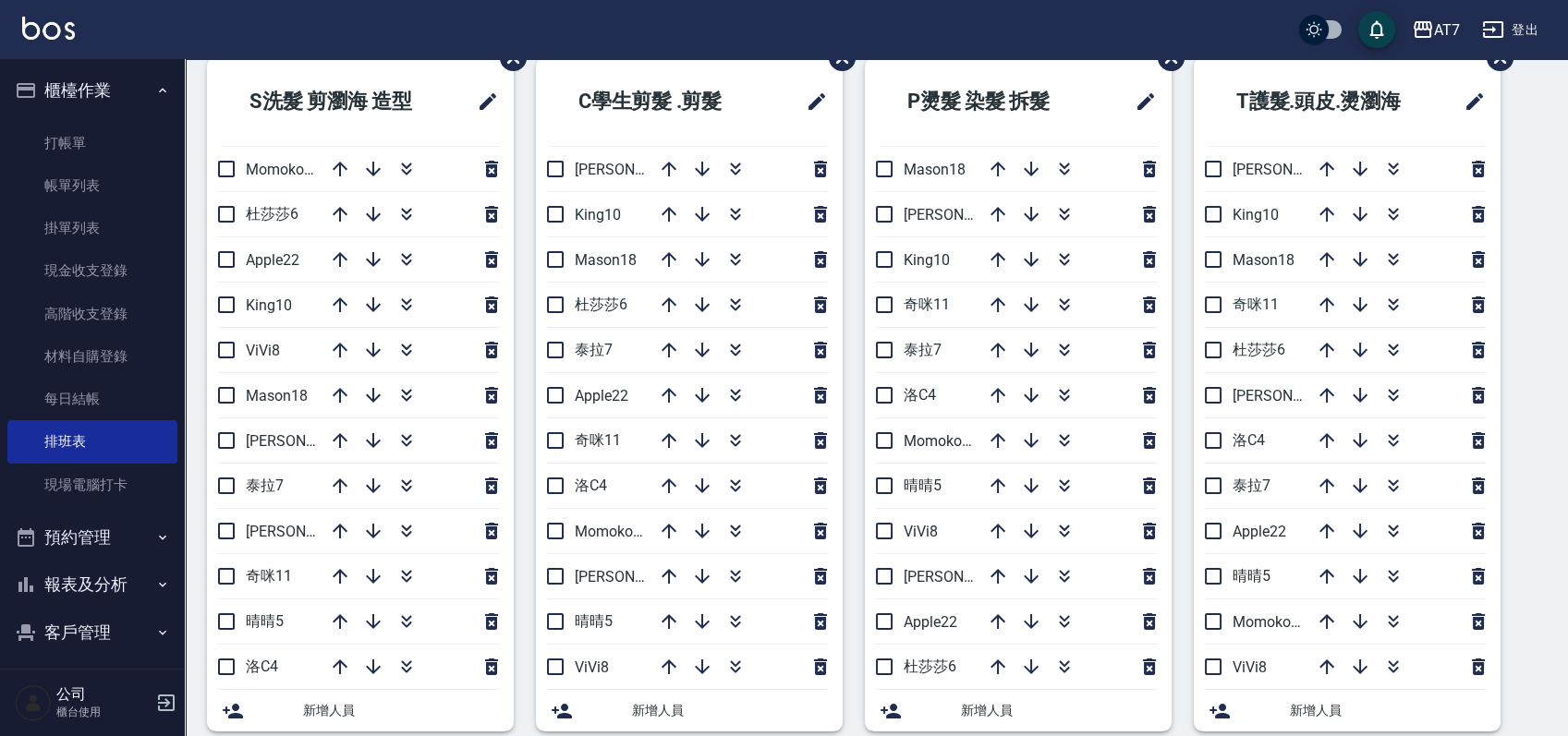
scroll to position [123, 0]
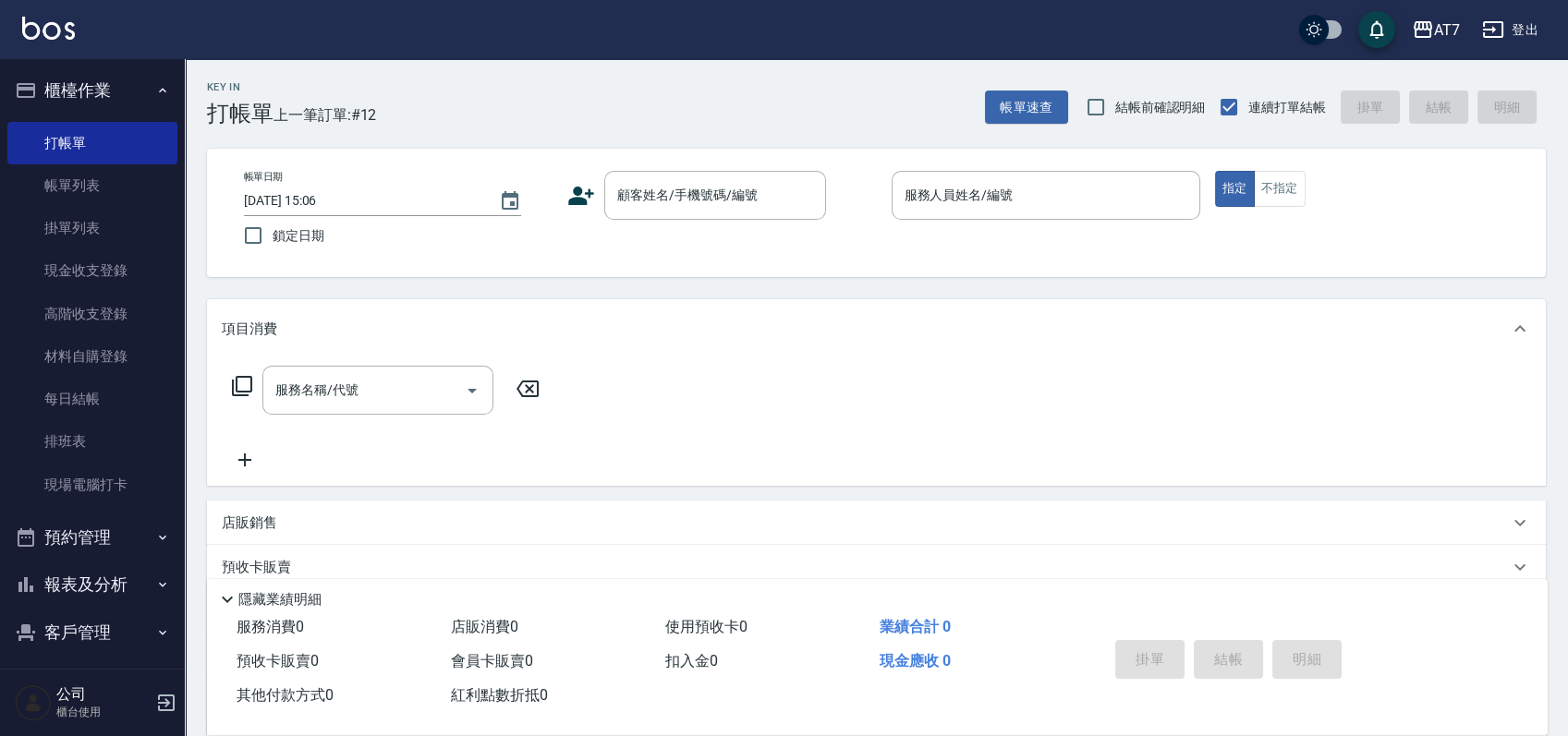
click at [856, 255] on div "帳單日期 2025/09/21 15:06 鎖定日期 顧客姓名/手機號碼/編號 顧客姓名/手機號碼/編號 服務人員姓名/編號 服務人員姓名/編號 指定 不指定" at bounding box center [876, 213] width 1338 height 128
click at [1458, 290] on div "Key In 打帳單 上一筆訂單:#12 帳單速查 結帳前確認明細 連續打單結帳 掛單 結帳 明細 帳單日期 2025/09/21 15:06 鎖定日期 顧客…" at bounding box center [875, 500] width 1383 height 882
click at [72, 169] on link "帳單列表" at bounding box center [92, 185] width 170 height 42
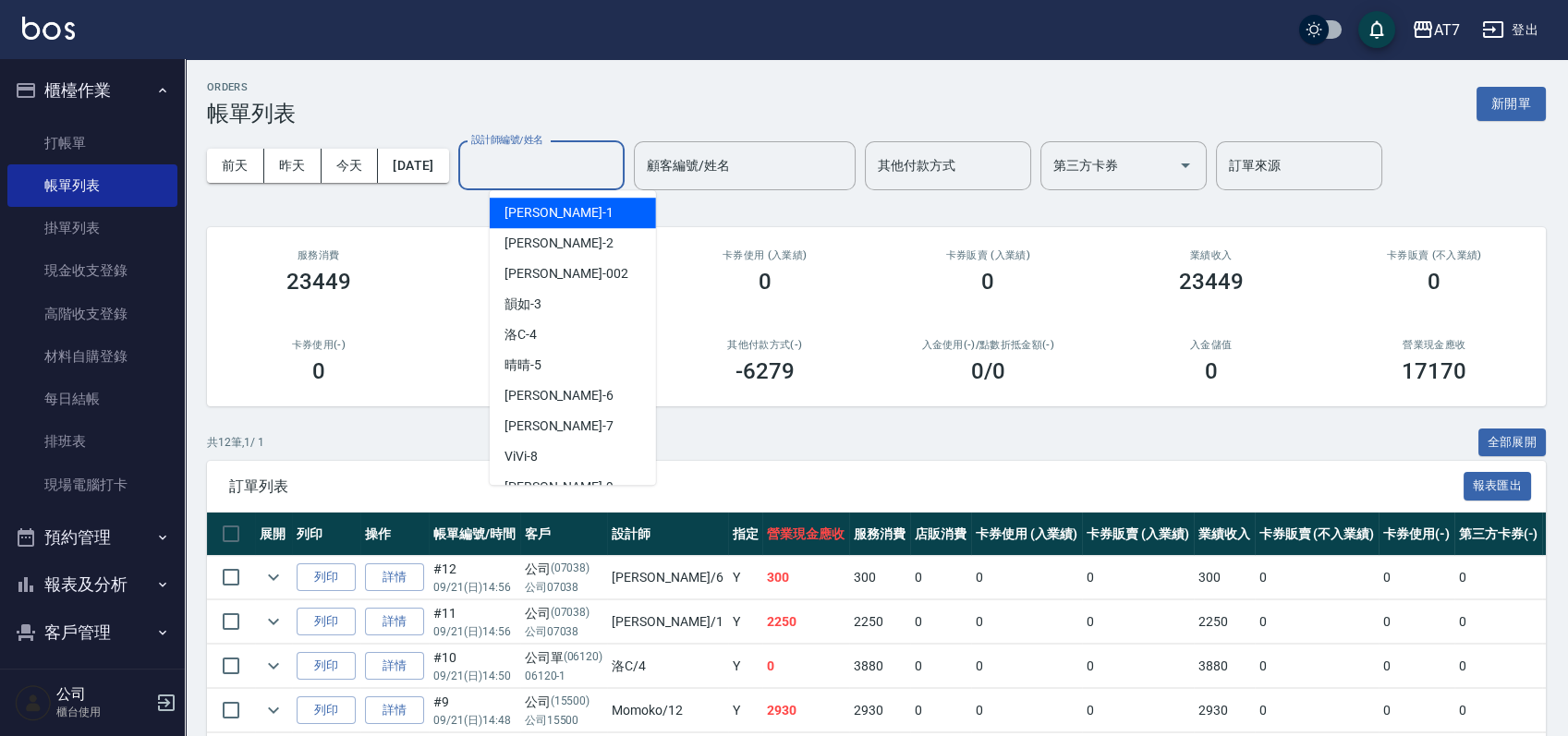
click at [523, 171] on input "設計師編號/姓名" at bounding box center [541, 166] width 150 height 32
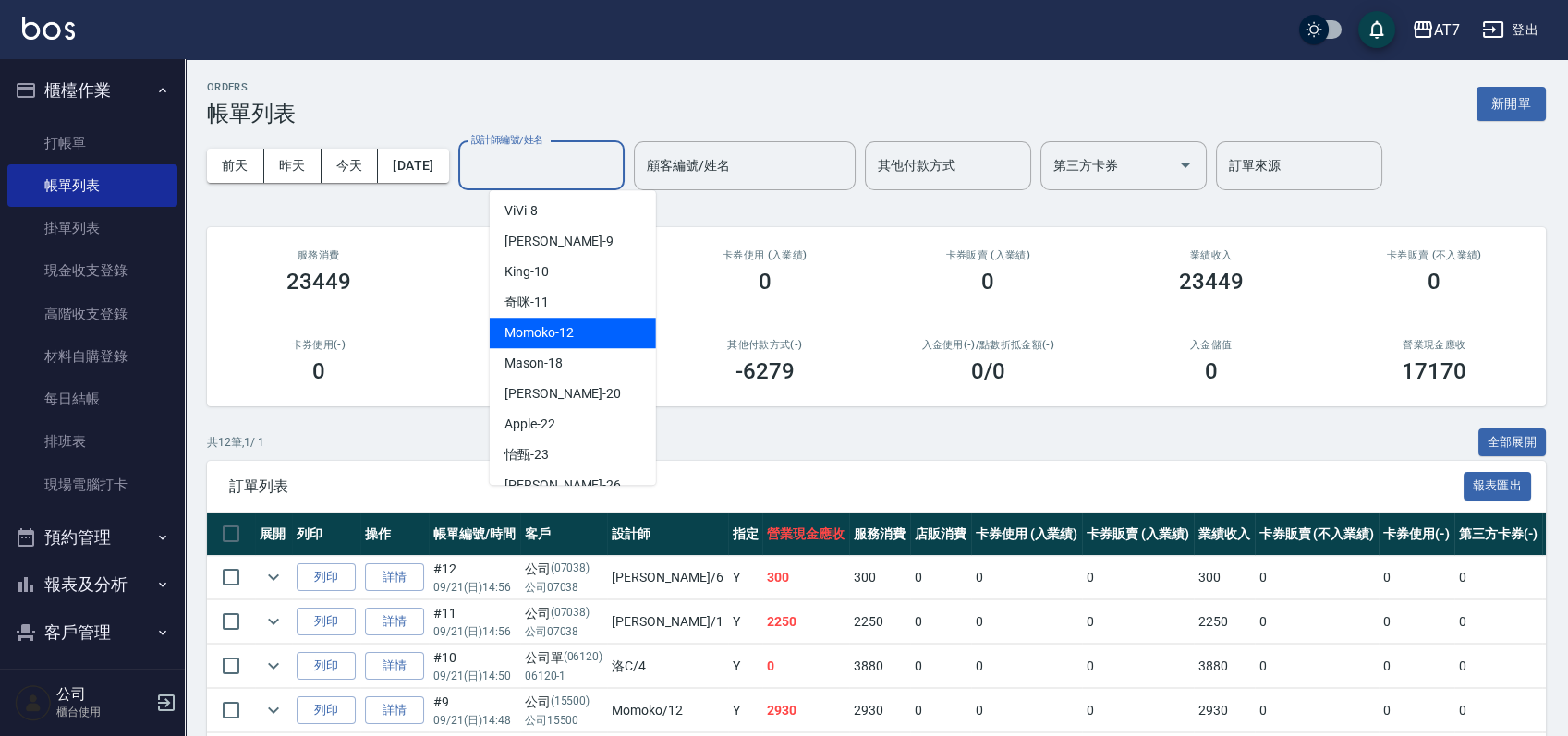
click at [574, 323] on div "Momoko -12" at bounding box center [572, 333] width 167 height 30
type input "Momoko-12"
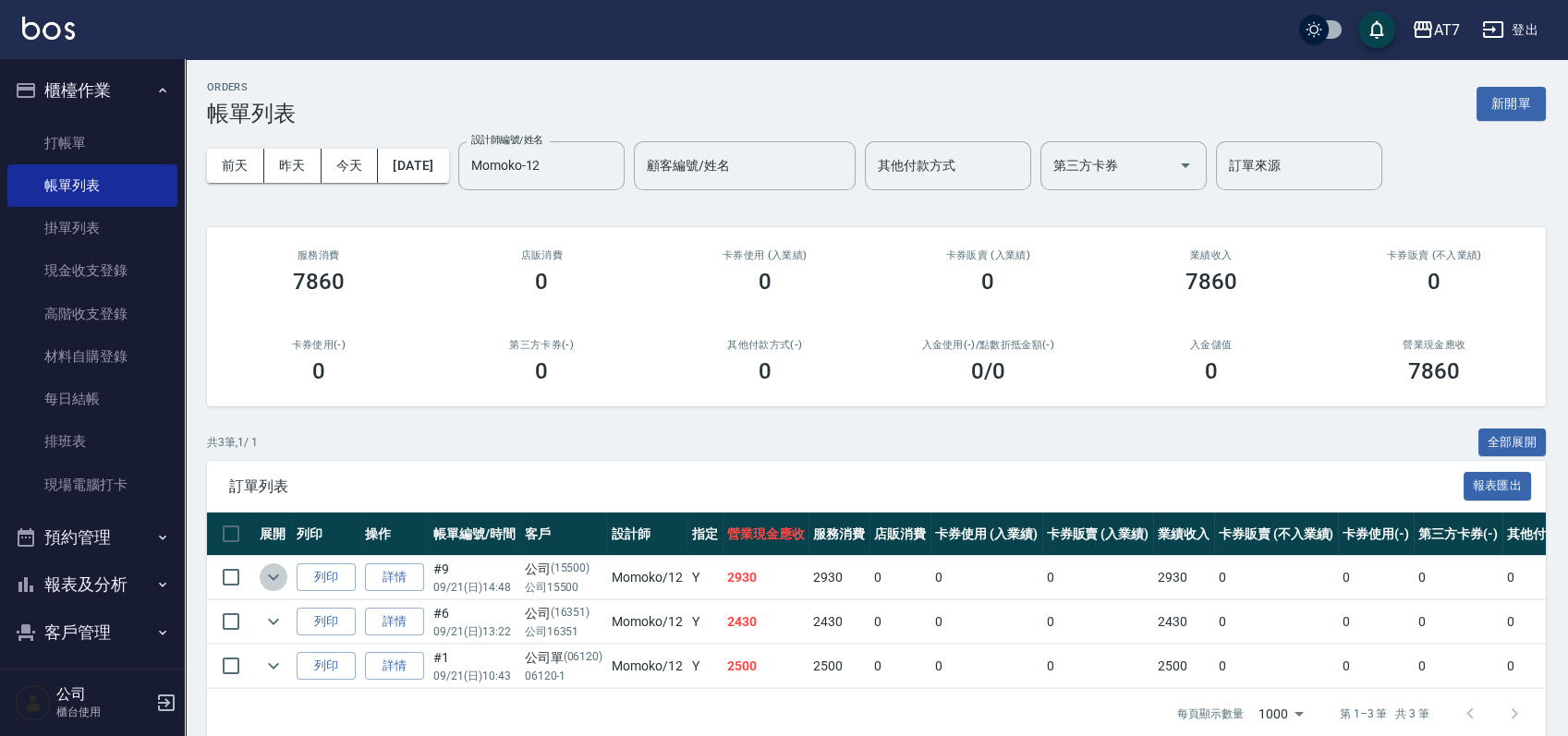
click at [271, 580] on icon "expand row" at bounding box center [274, 578] width 23 height 23
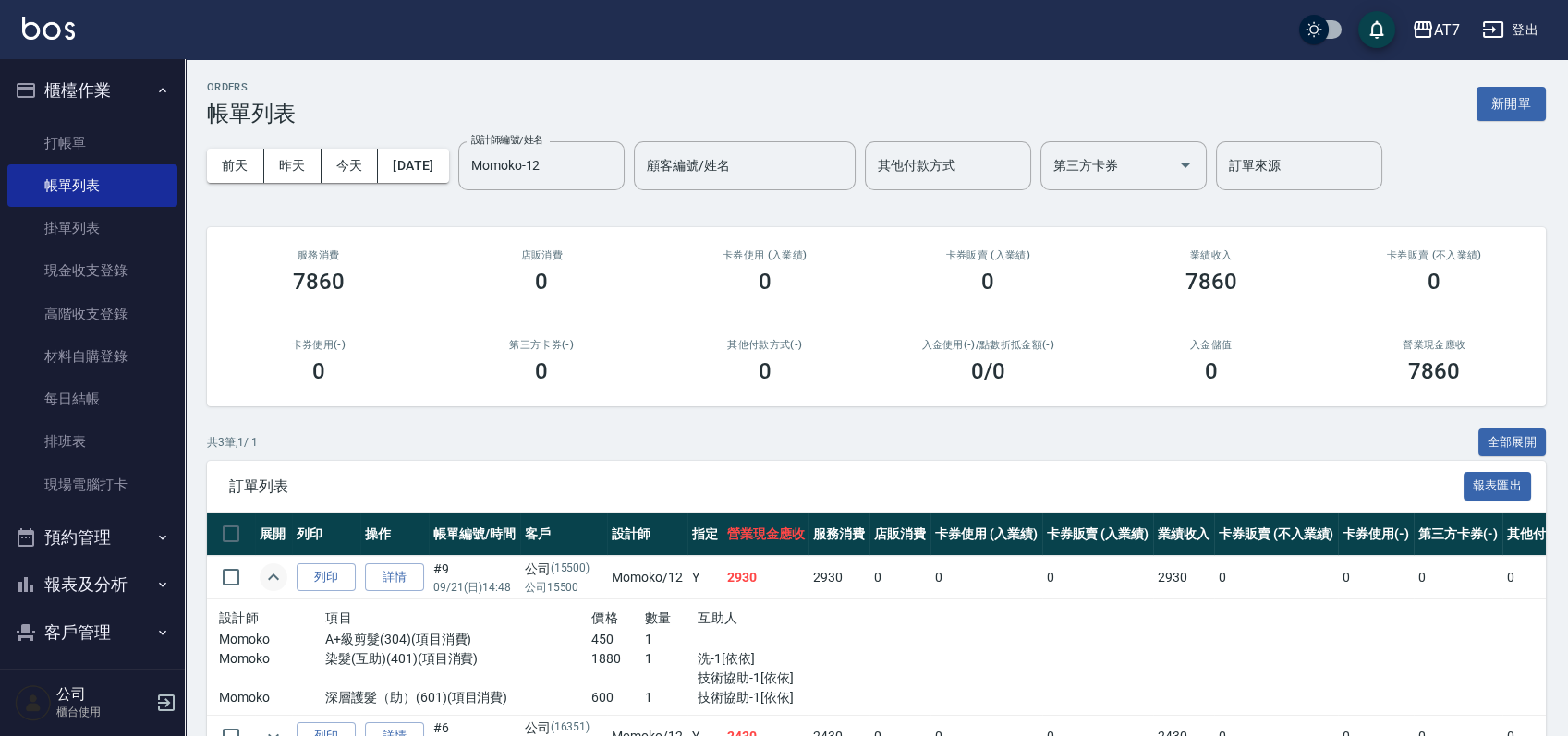
click at [271, 580] on icon "expand row" at bounding box center [274, 578] width 23 height 23
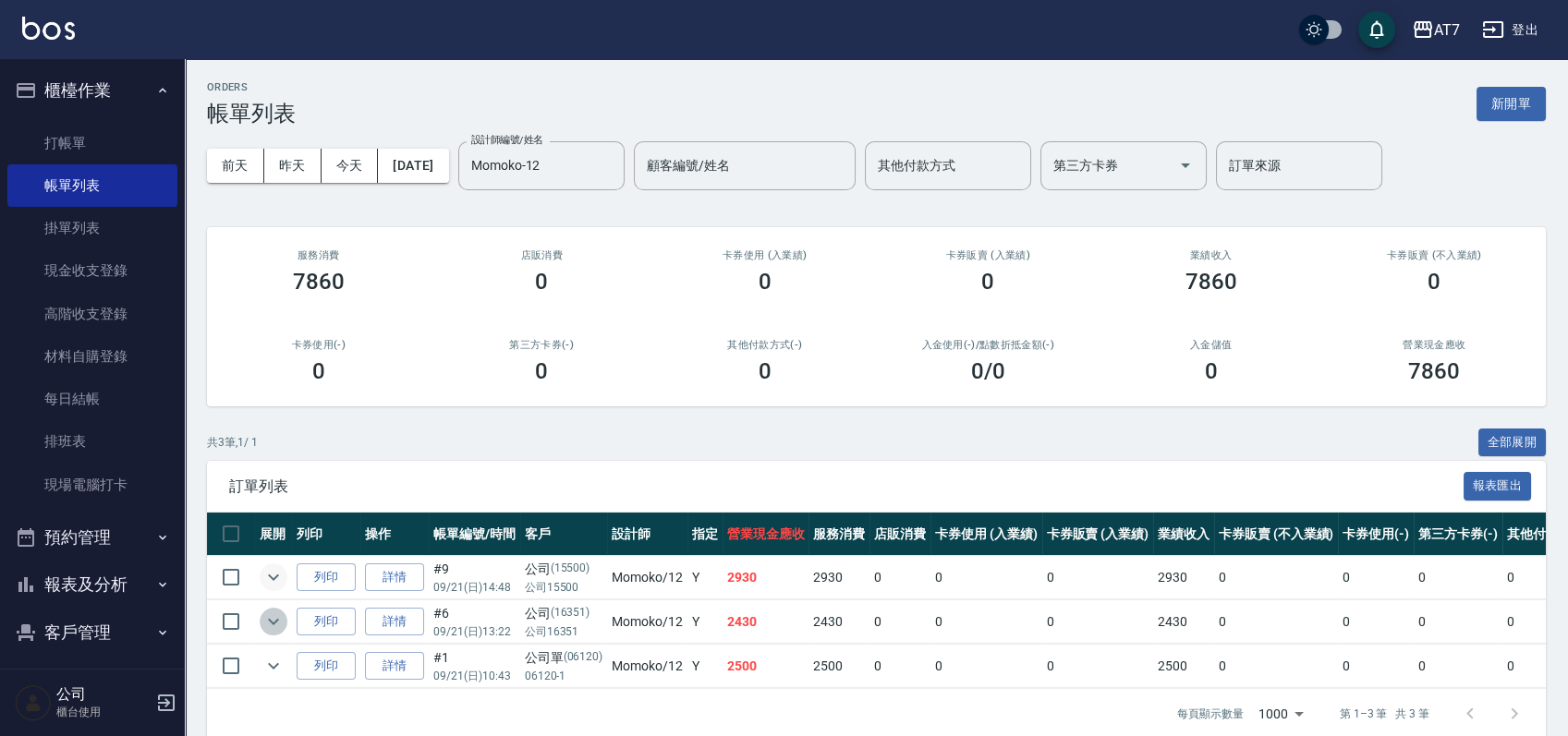
click at [278, 627] on icon "expand row" at bounding box center [274, 622] width 23 height 23
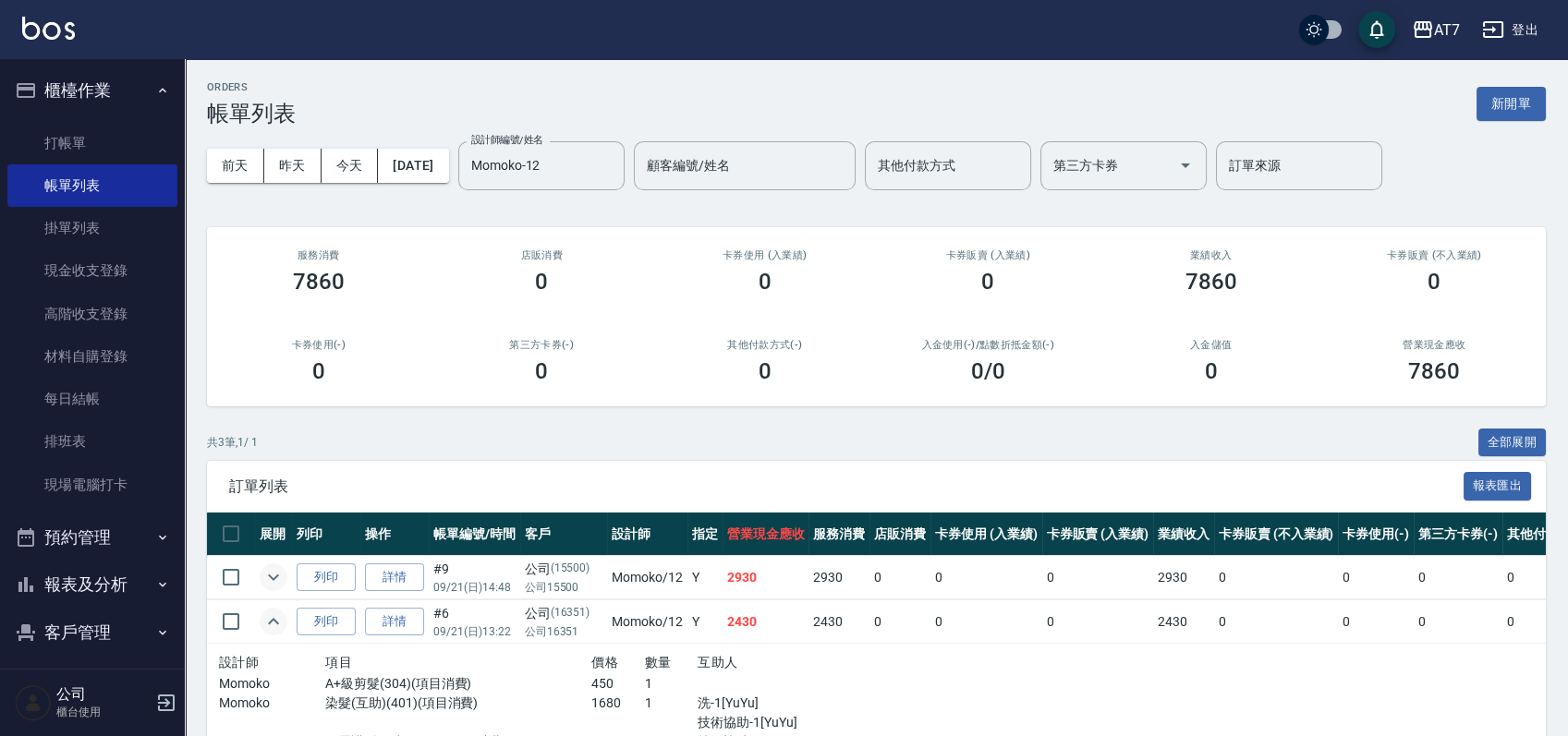
click at [278, 627] on icon "expand row" at bounding box center [274, 622] width 23 height 23
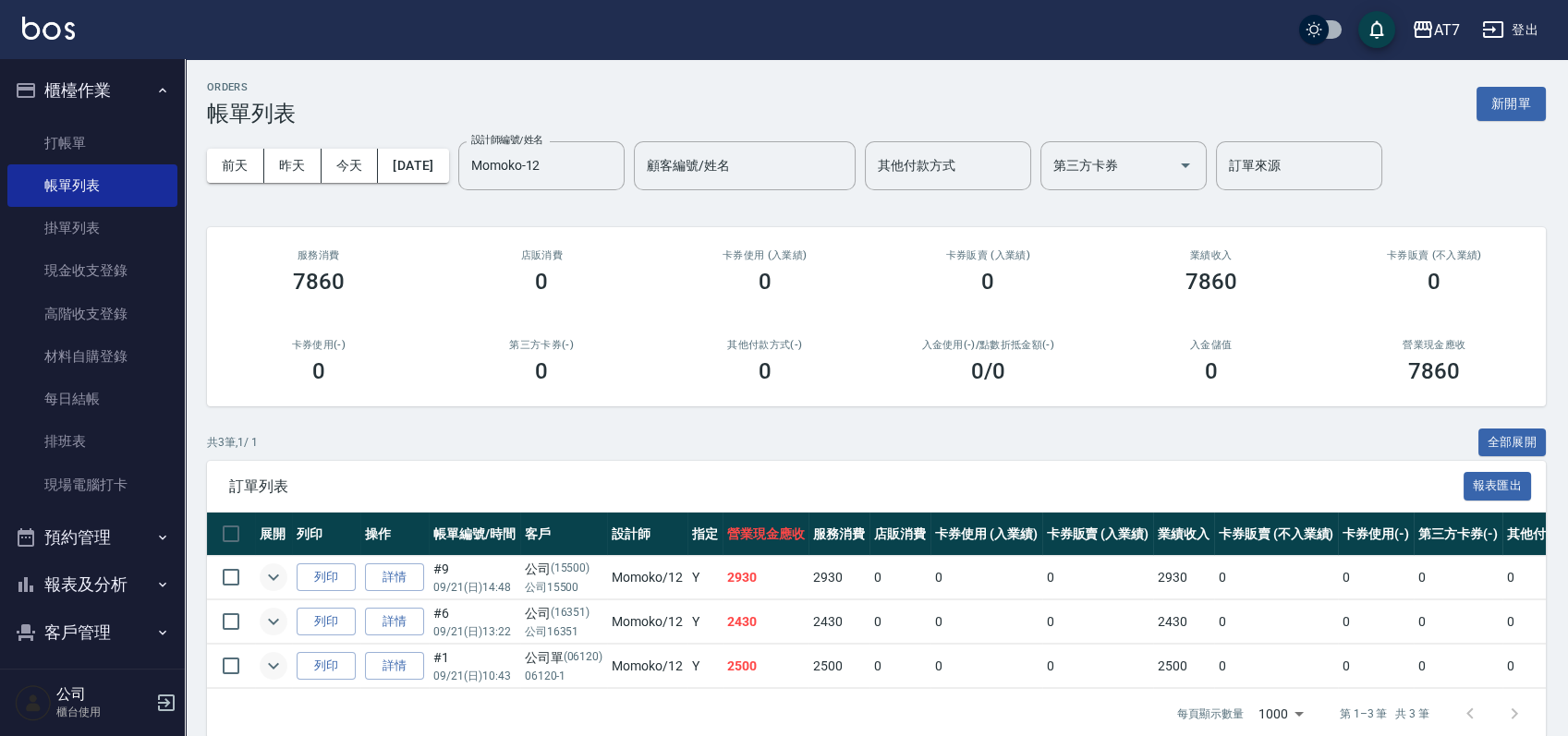
click at [267, 665] on icon "expand row" at bounding box center [274, 666] width 23 height 23
click at [86, 139] on link "打帳單" at bounding box center [92, 143] width 170 height 42
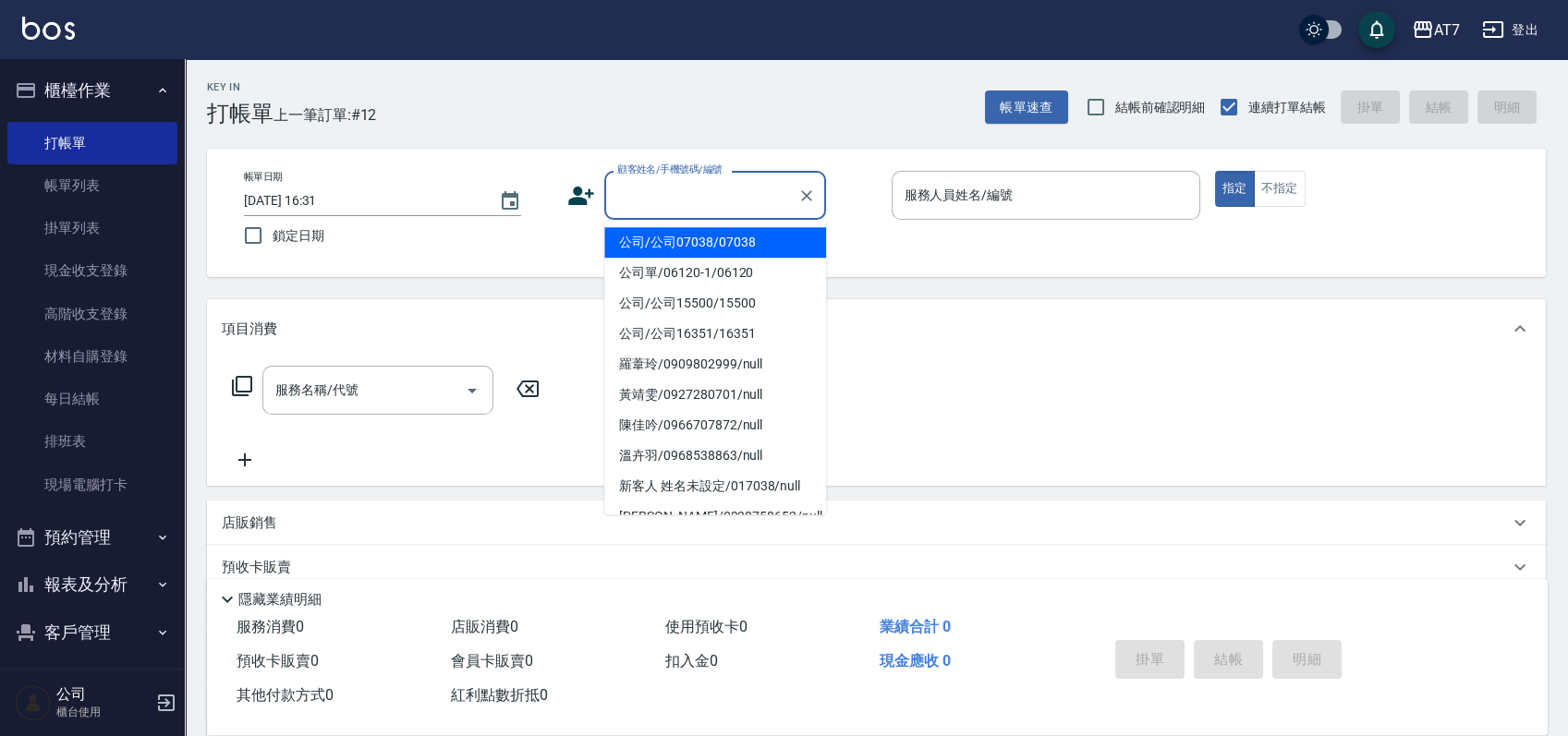
click at [724, 204] on input "顧客姓名/手機號碼/編號" at bounding box center [701, 195] width 177 height 32
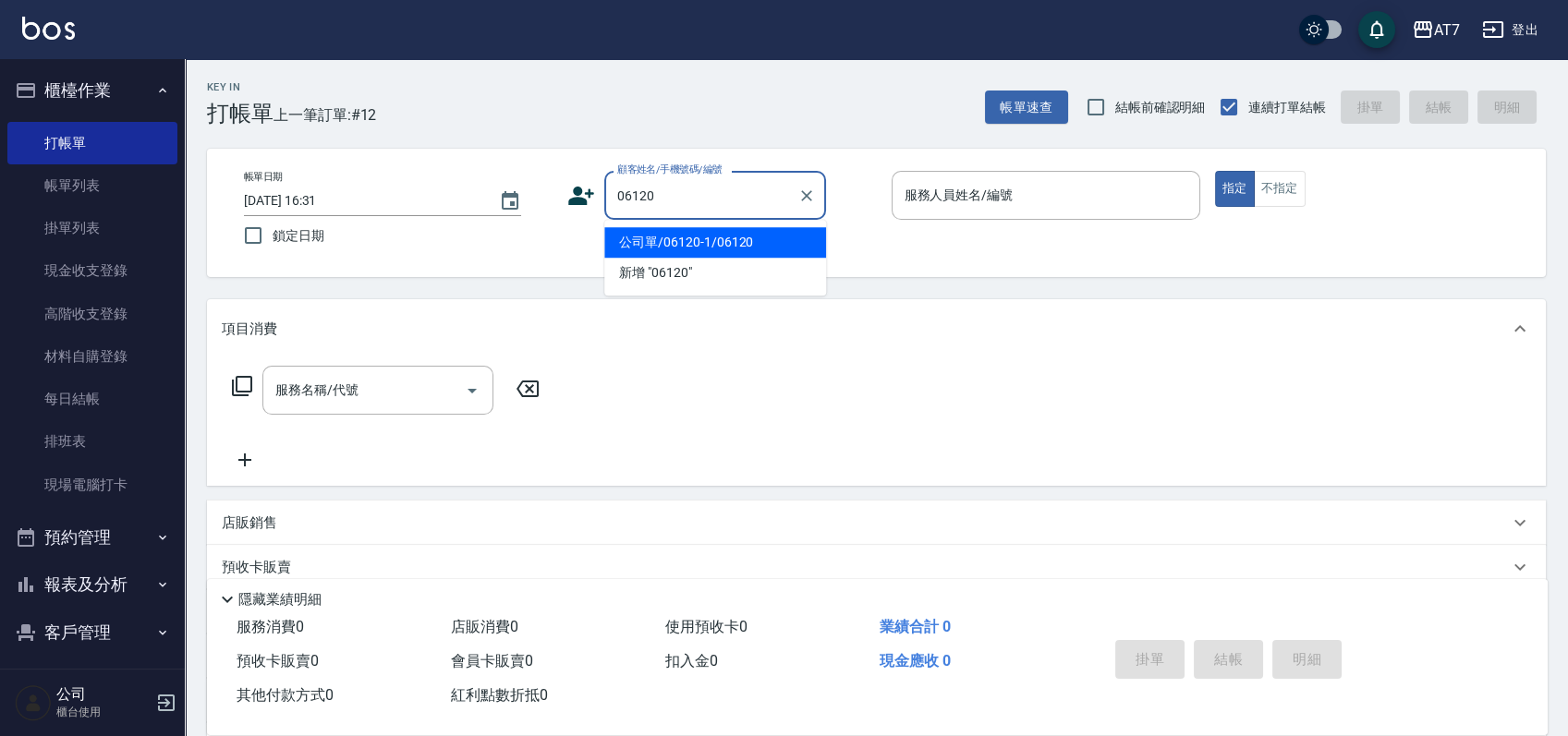
type input "公司單/06120-1/06120"
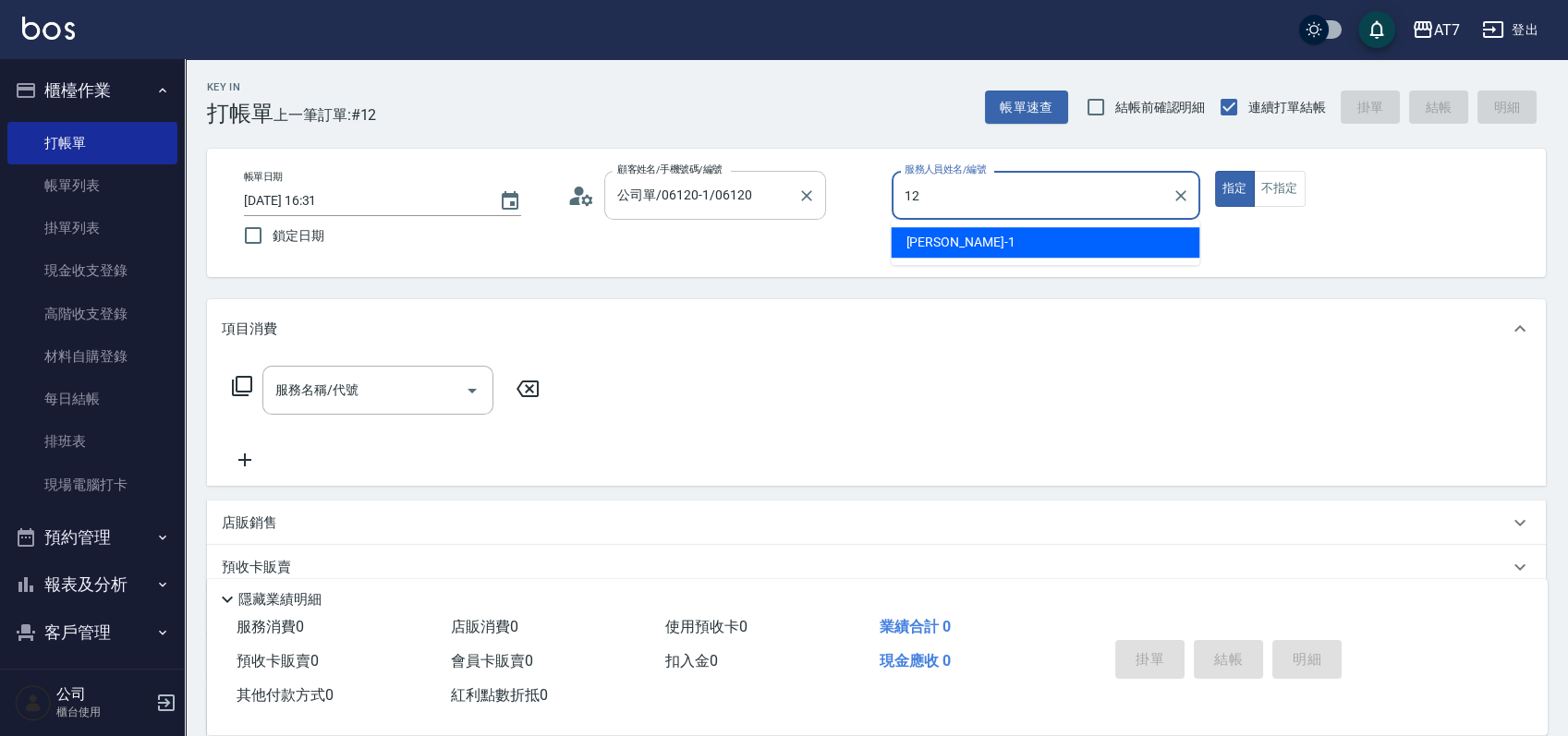
type input "Momoko-12"
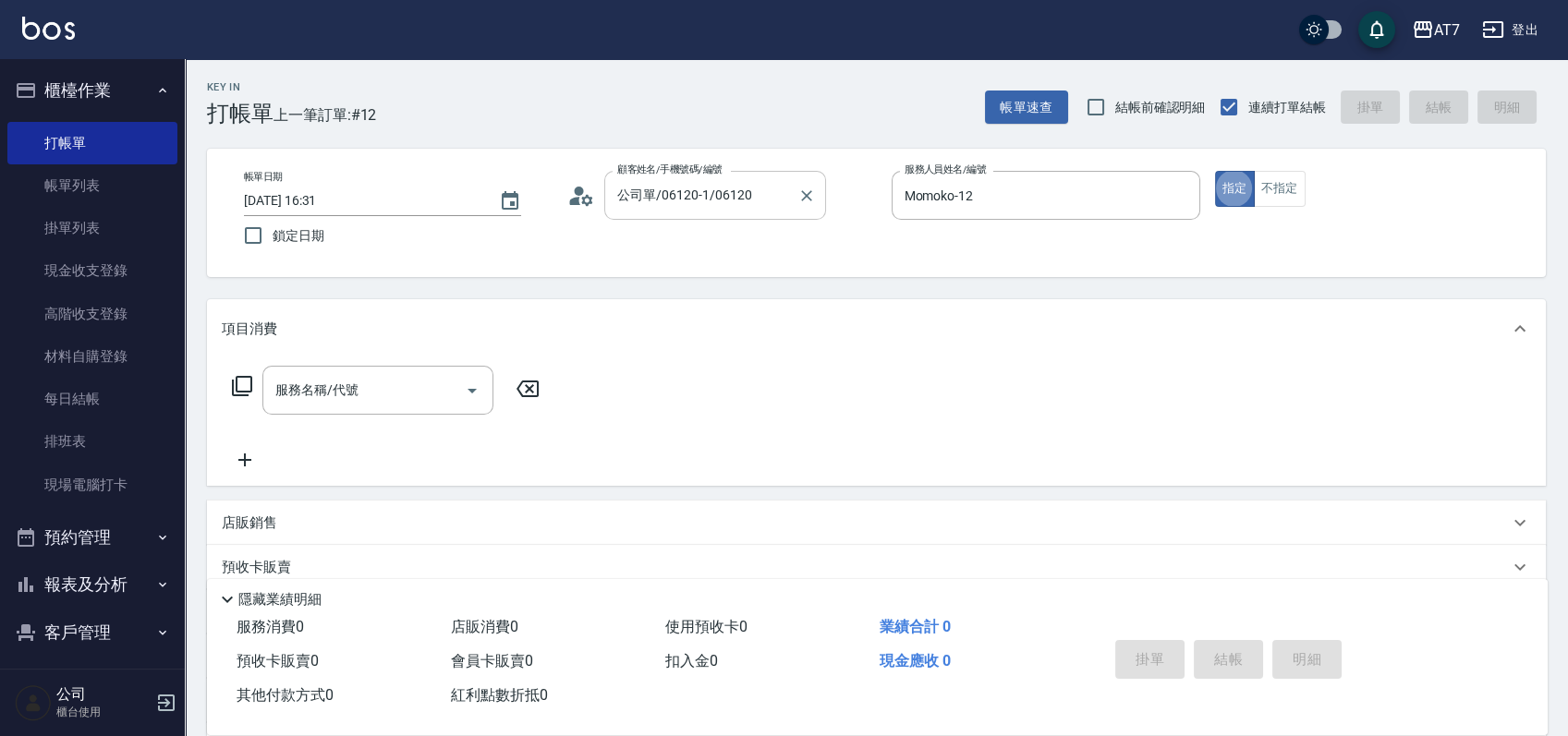
type button "true"
type input "401"
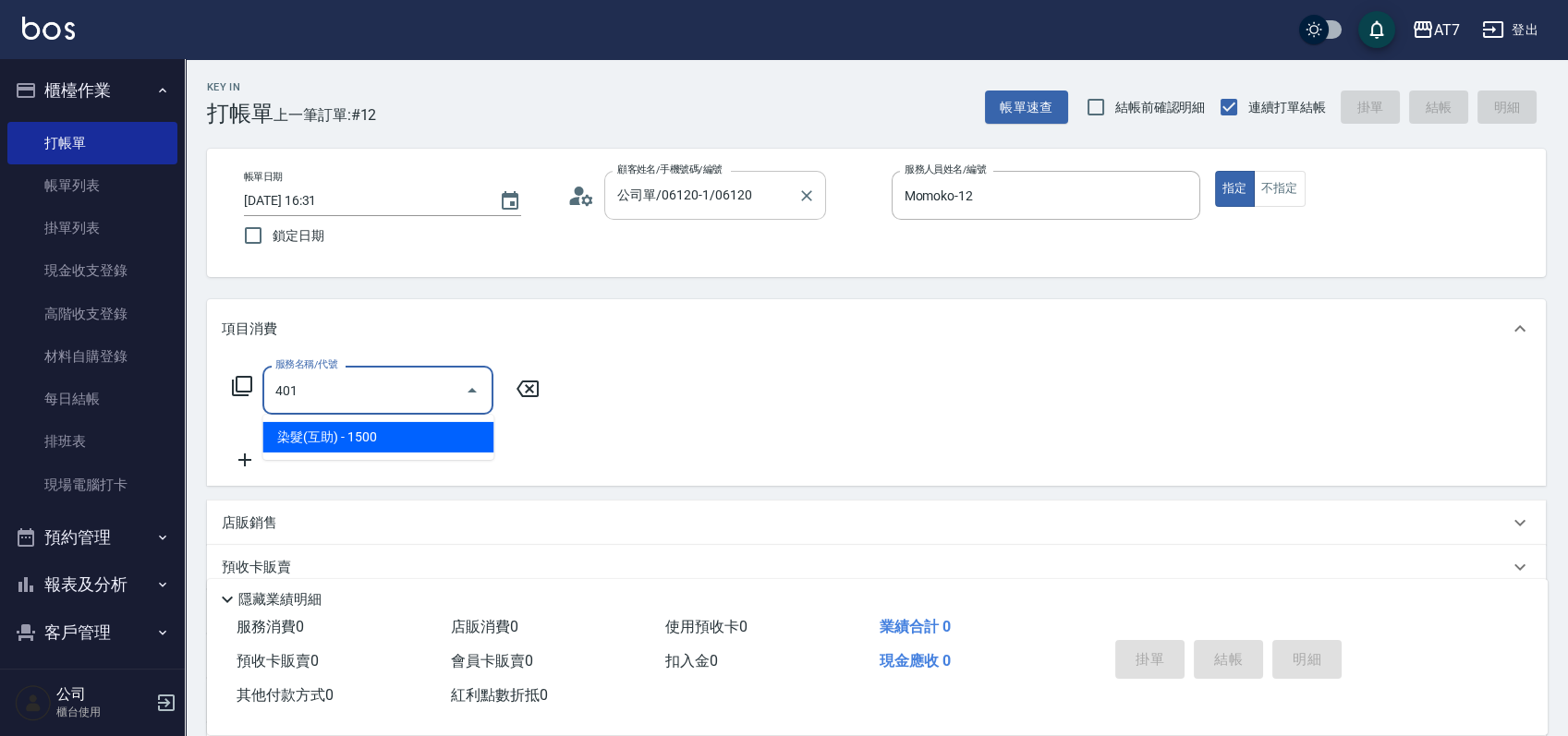
type input "150"
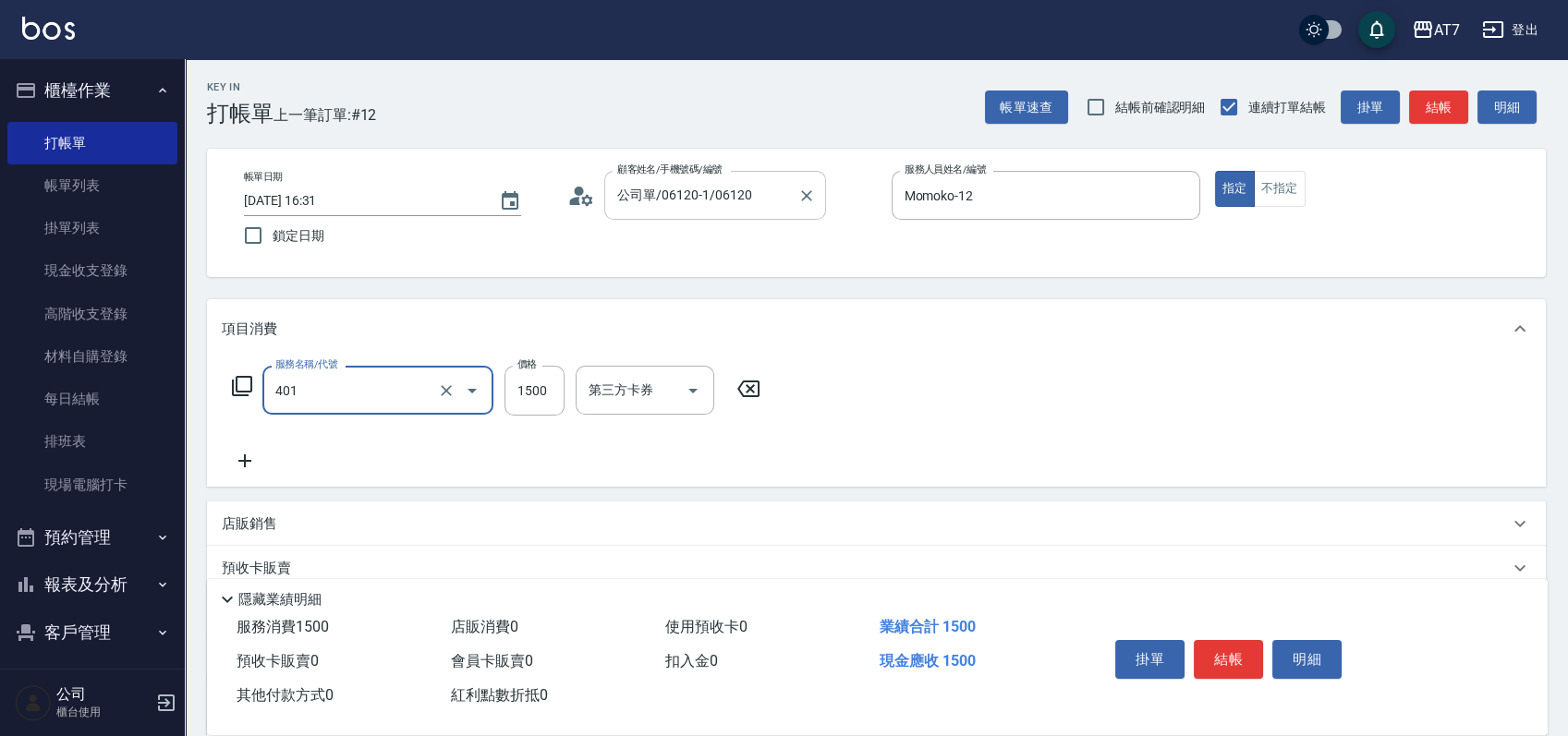
type input "染髮(互助)(401)"
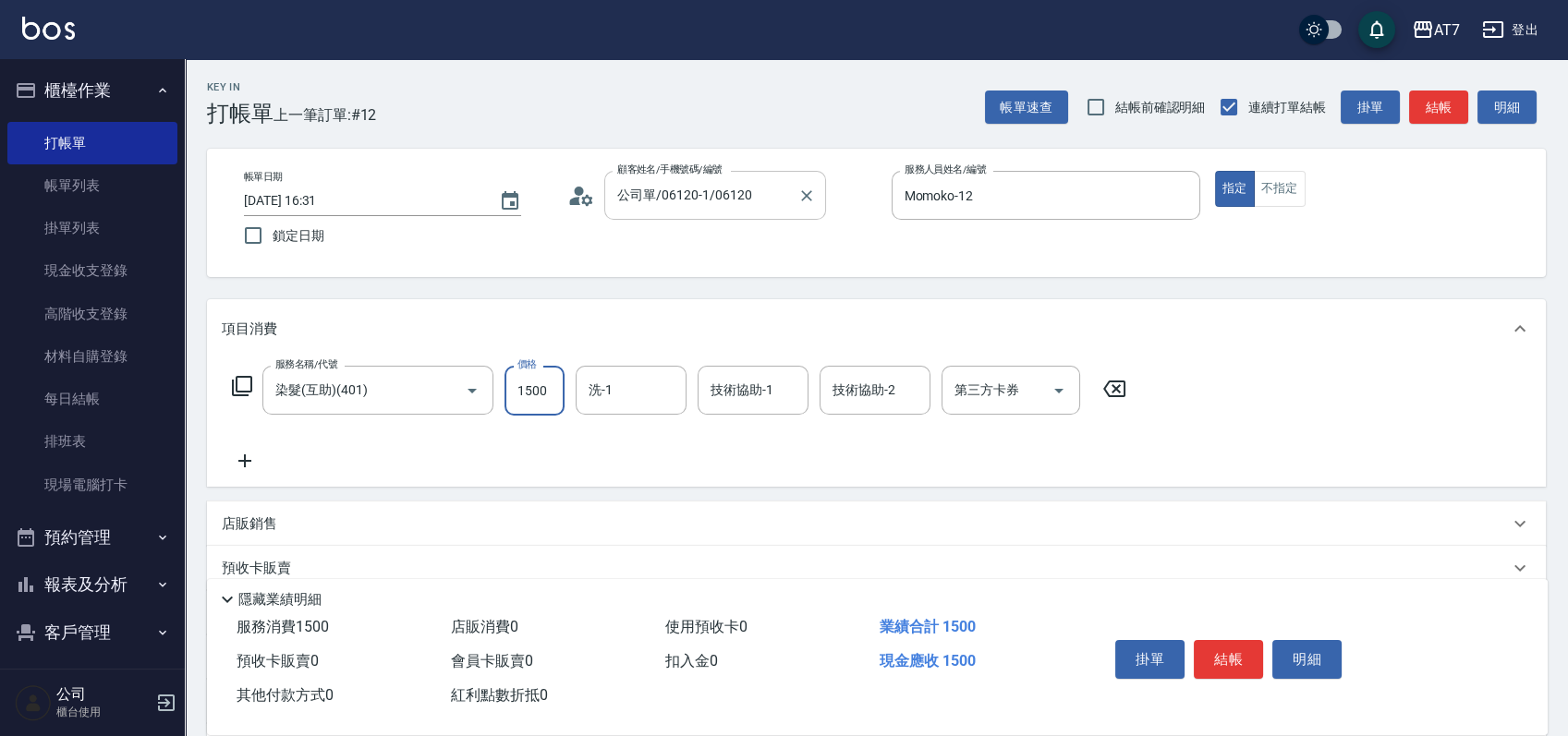
type input "1"
type input "0"
type input "168"
type input "160"
type input "1680"
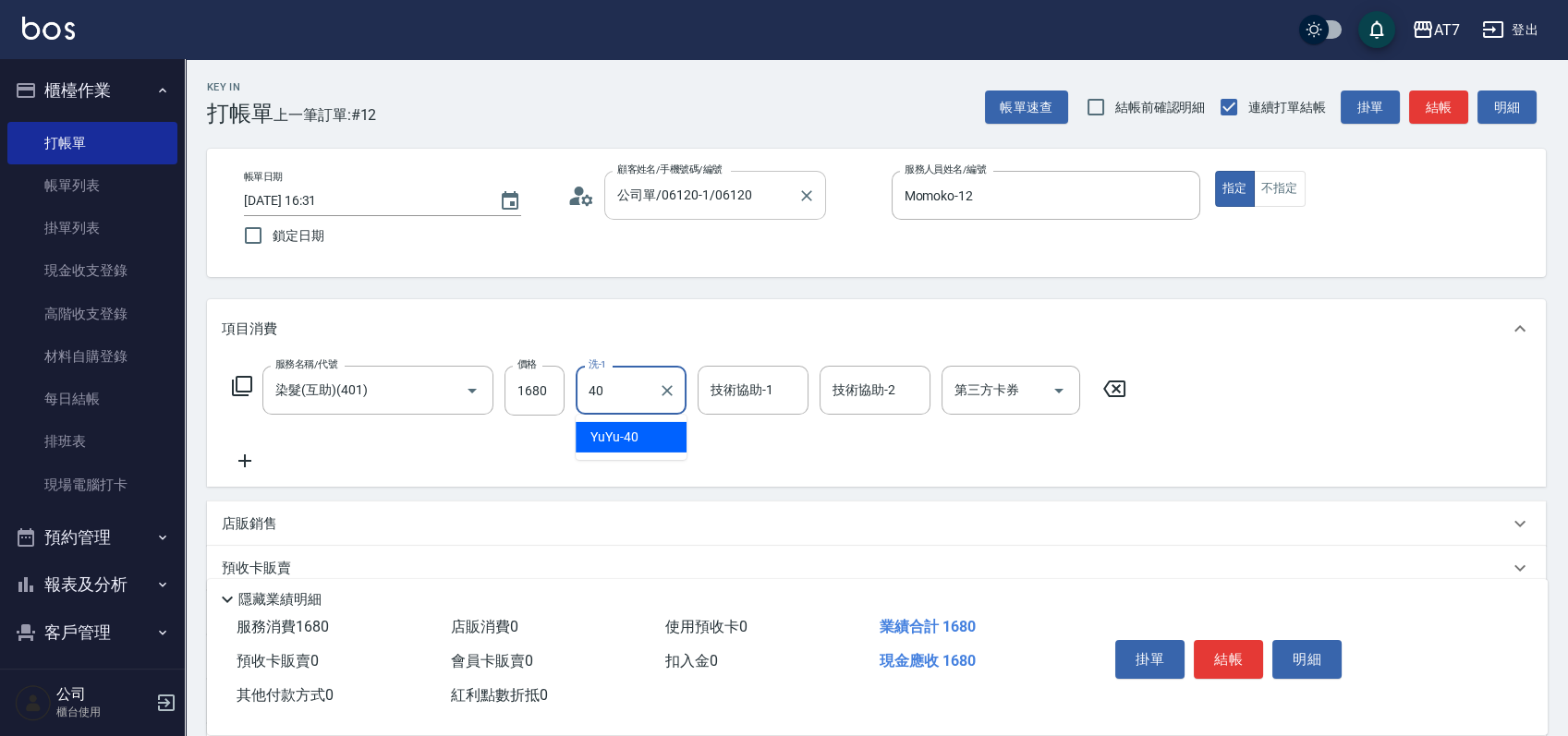
type input "YuYu-40"
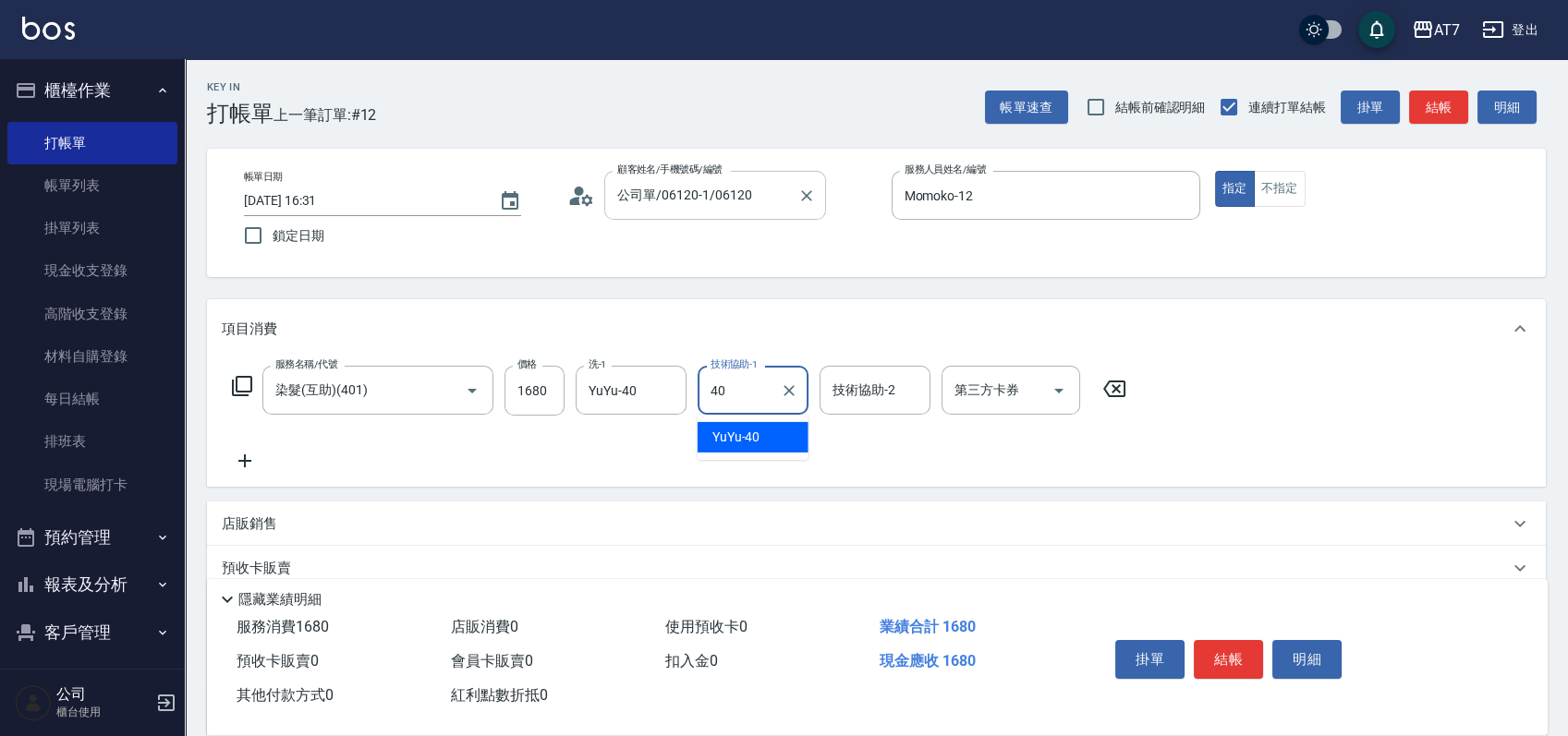
type input "YuYu-40"
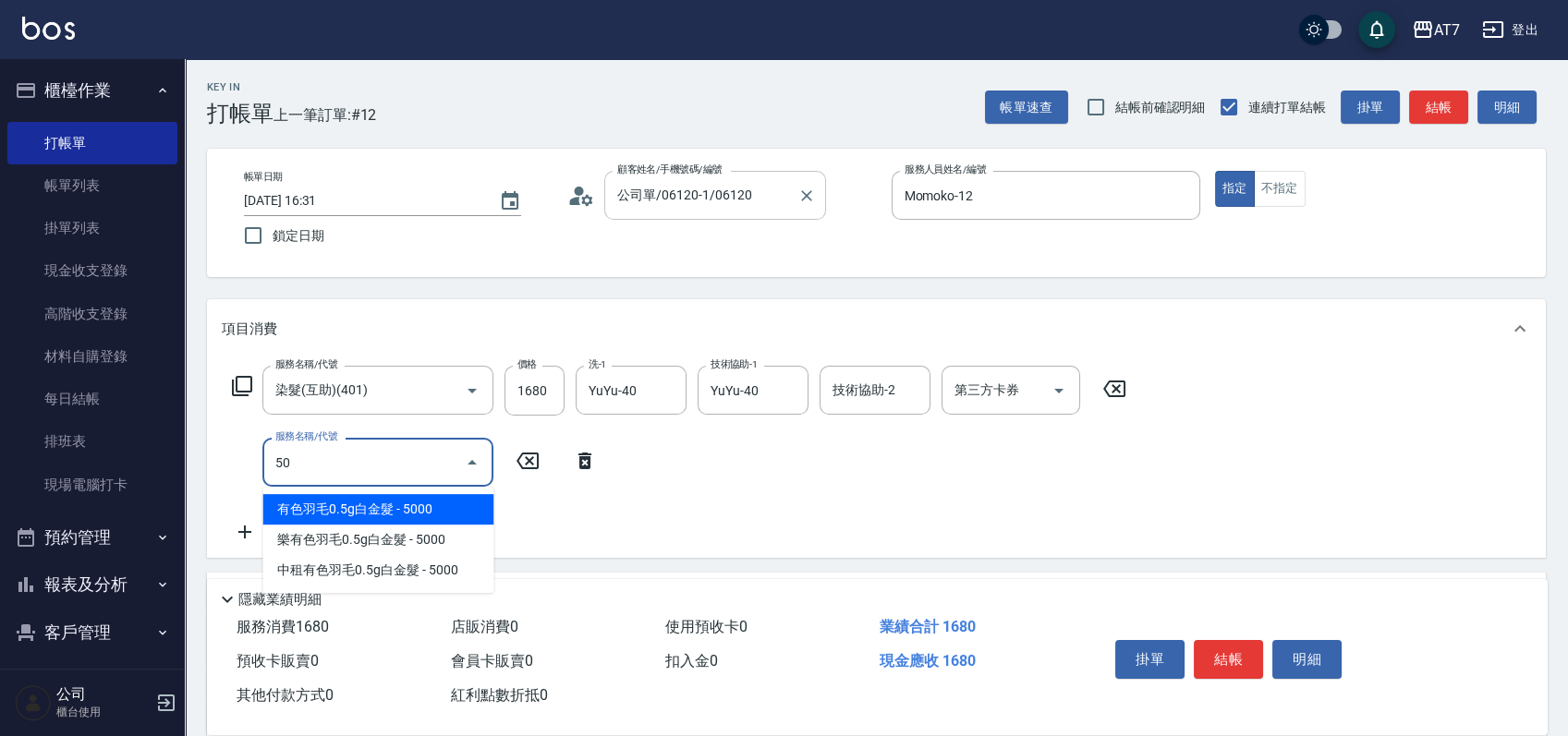
type input "504"
type input "170"
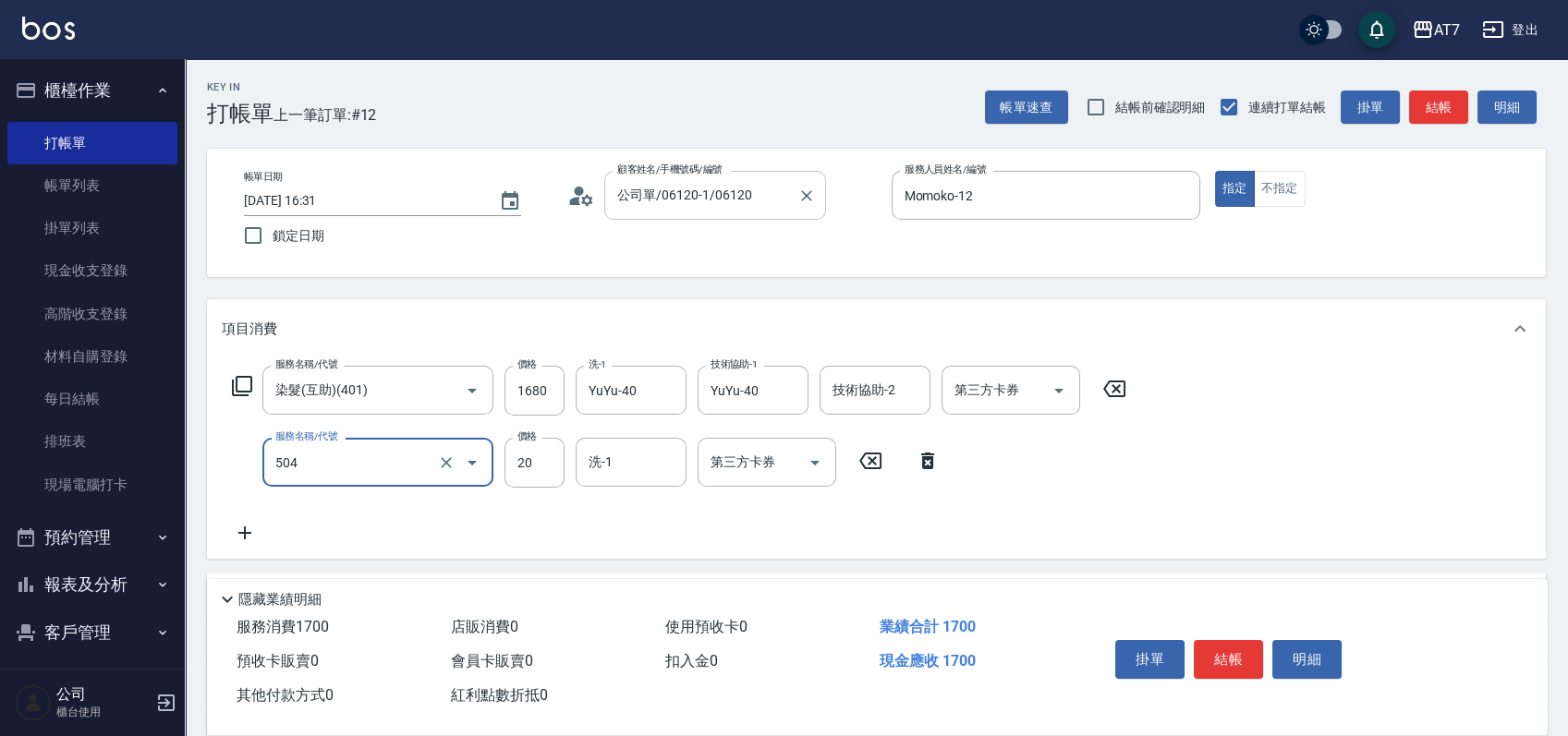
type input "潤絲(504)"
type input "5"
type input "170"
type input "50"
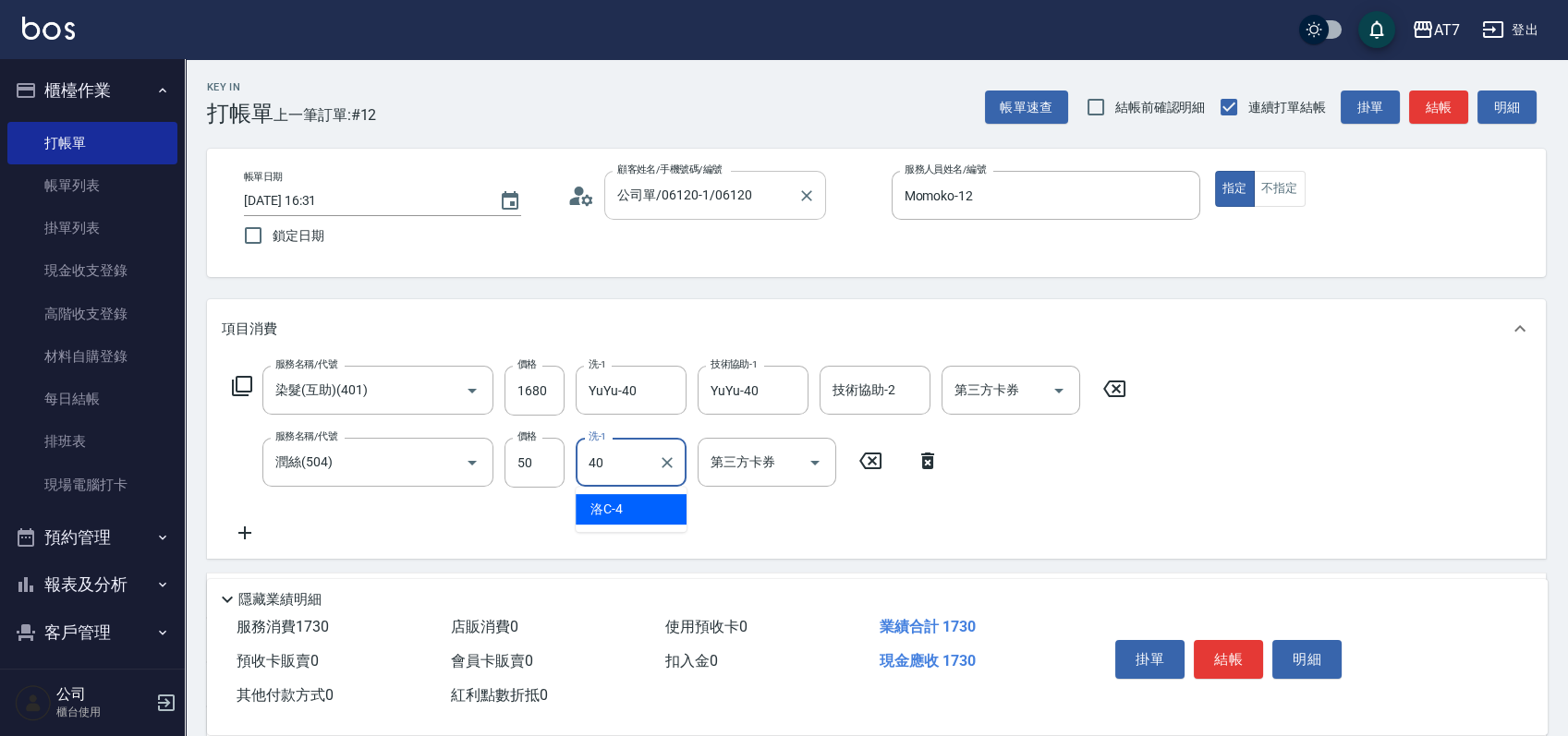
type input "YuYu-40"
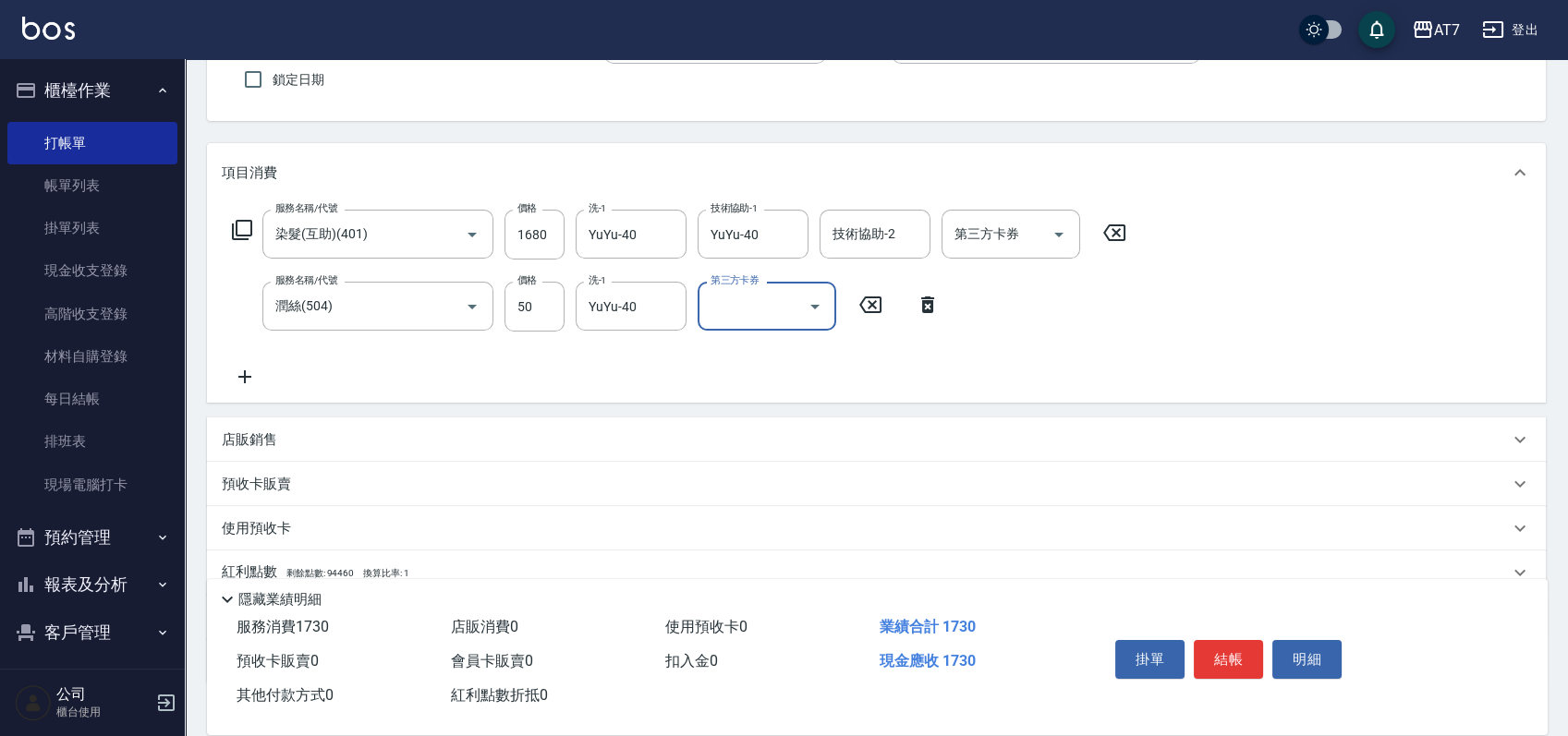
scroll to position [278, 0]
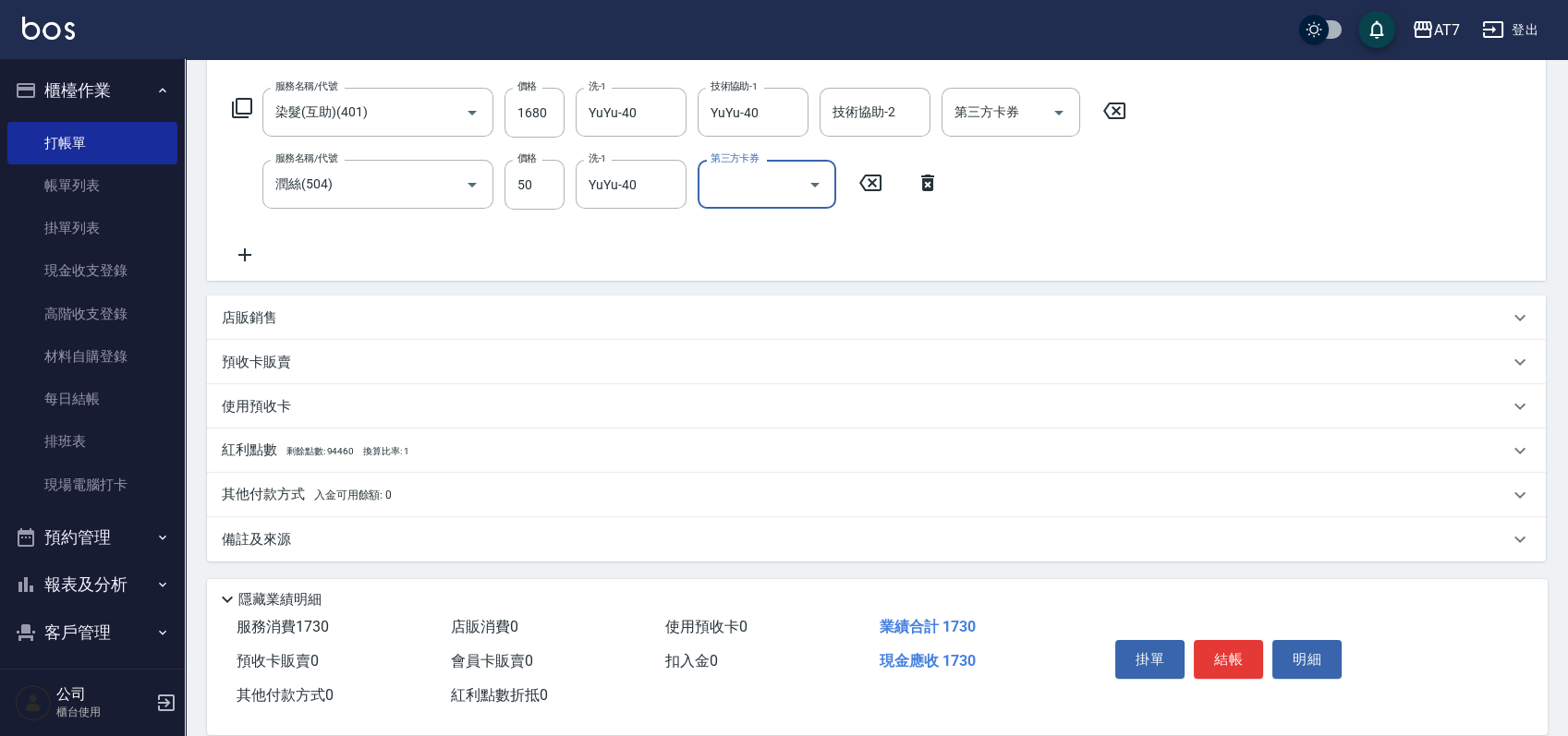
click at [495, 488] on div "其他付款方式 入金可用餘額: 0" at bounding box center [865, 495] width 1287 height 21
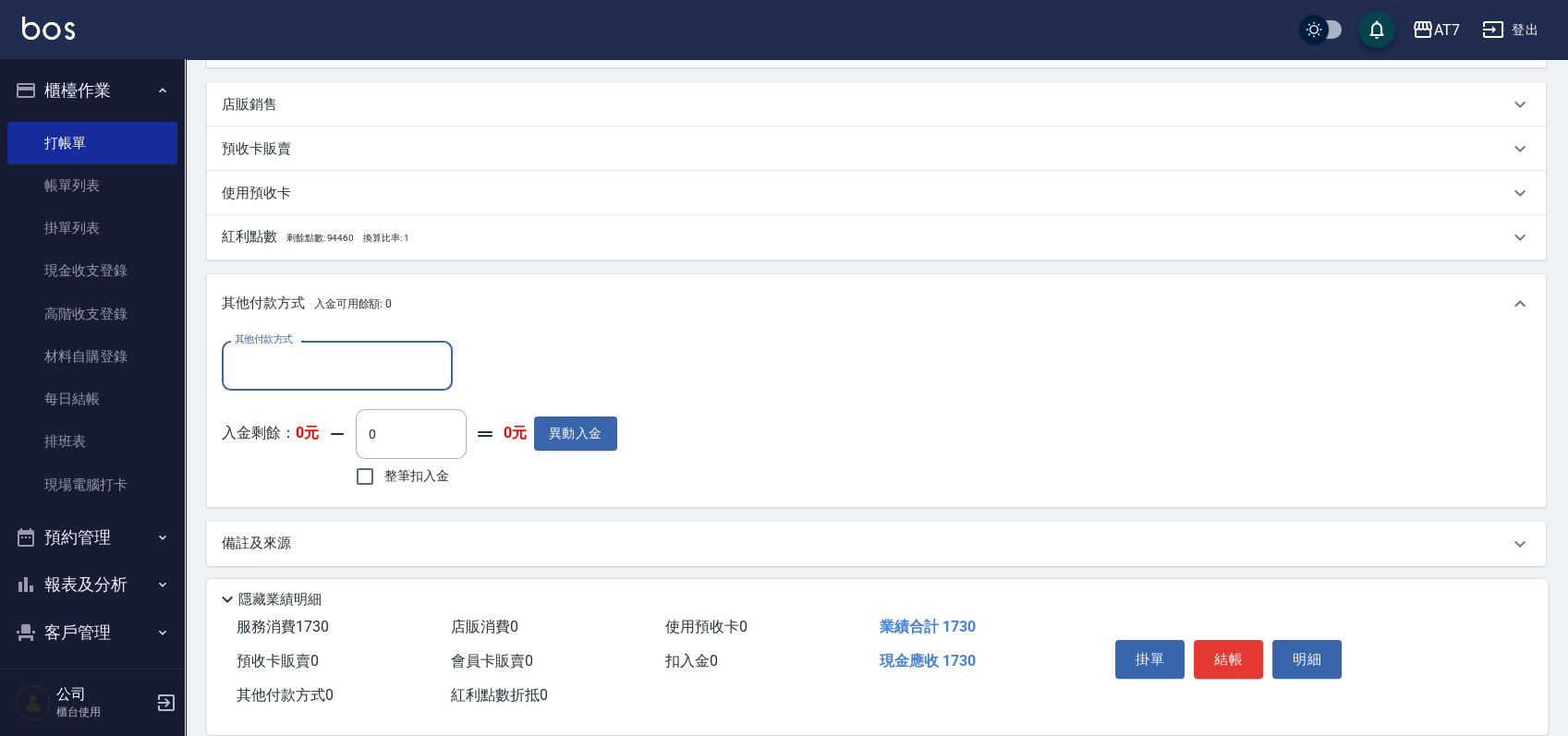
scroll to position [494, 0]
click at [355, 383] on div "其他付款方式" at bounding box center [337, 362] width 231 height 49
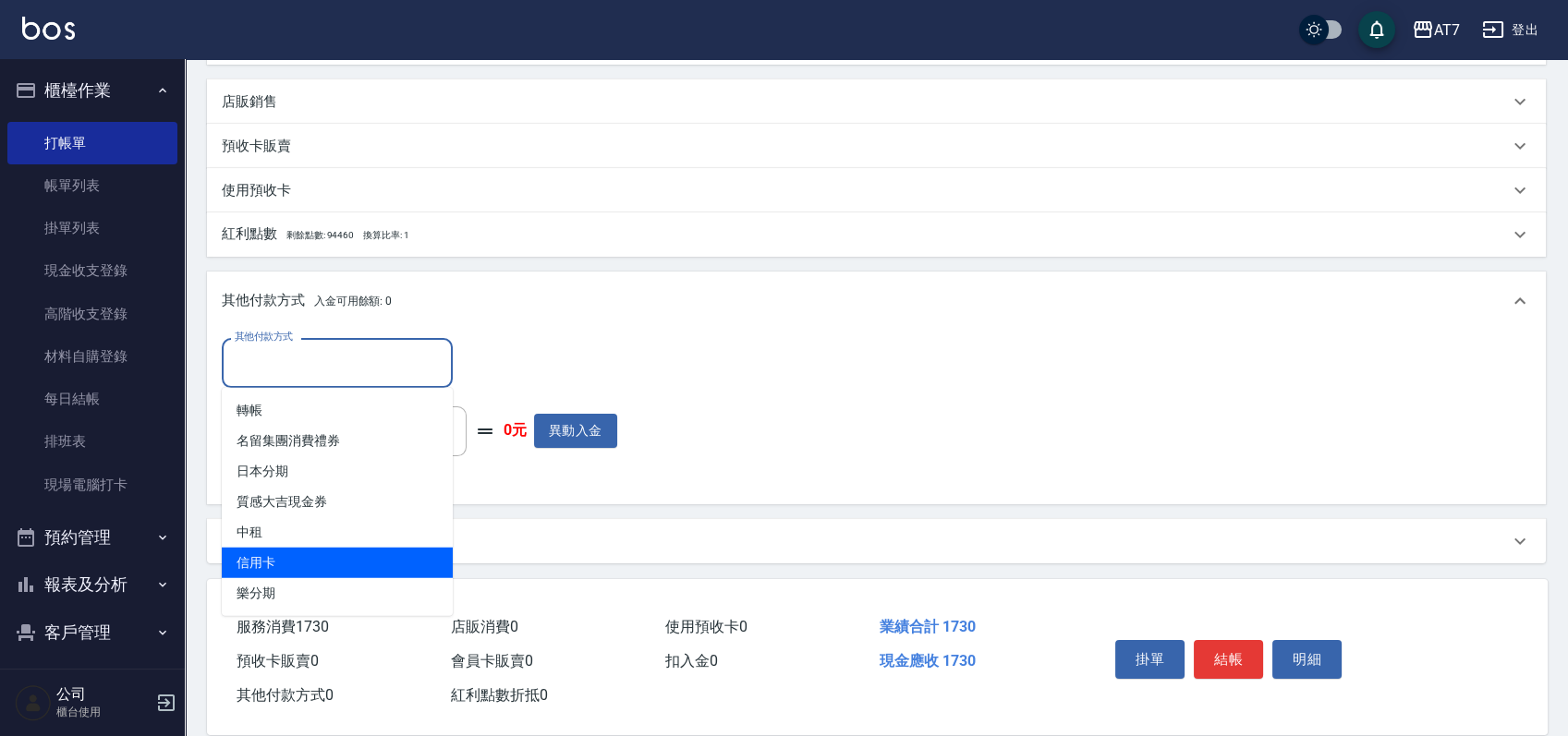
click at [288, 553] on span "信用卡" at bounding box center [337, 563] width 231 height 30
type input "信用卡"
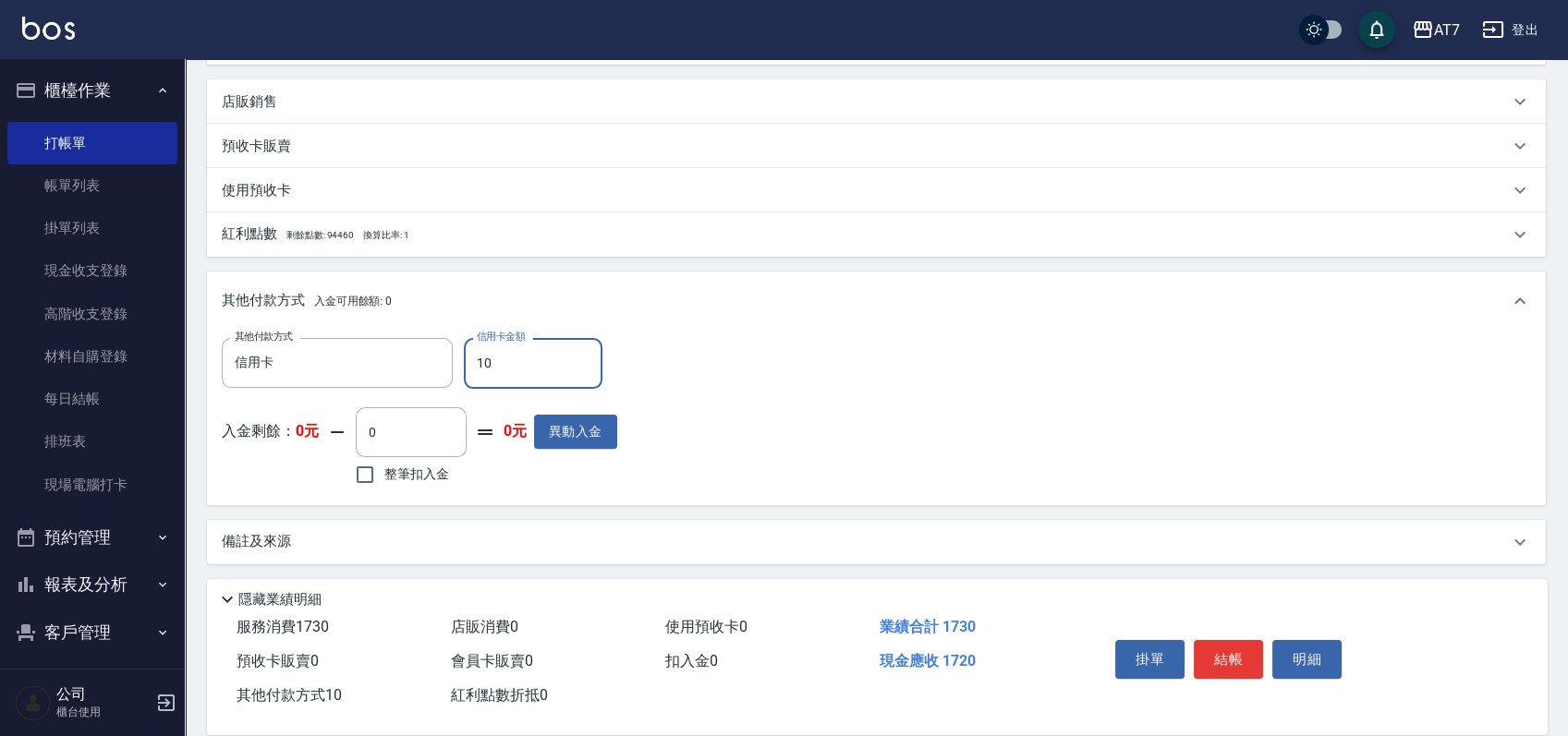
type input "170"
type input "150"
type input "1730"
type input "0"
type input "1730"
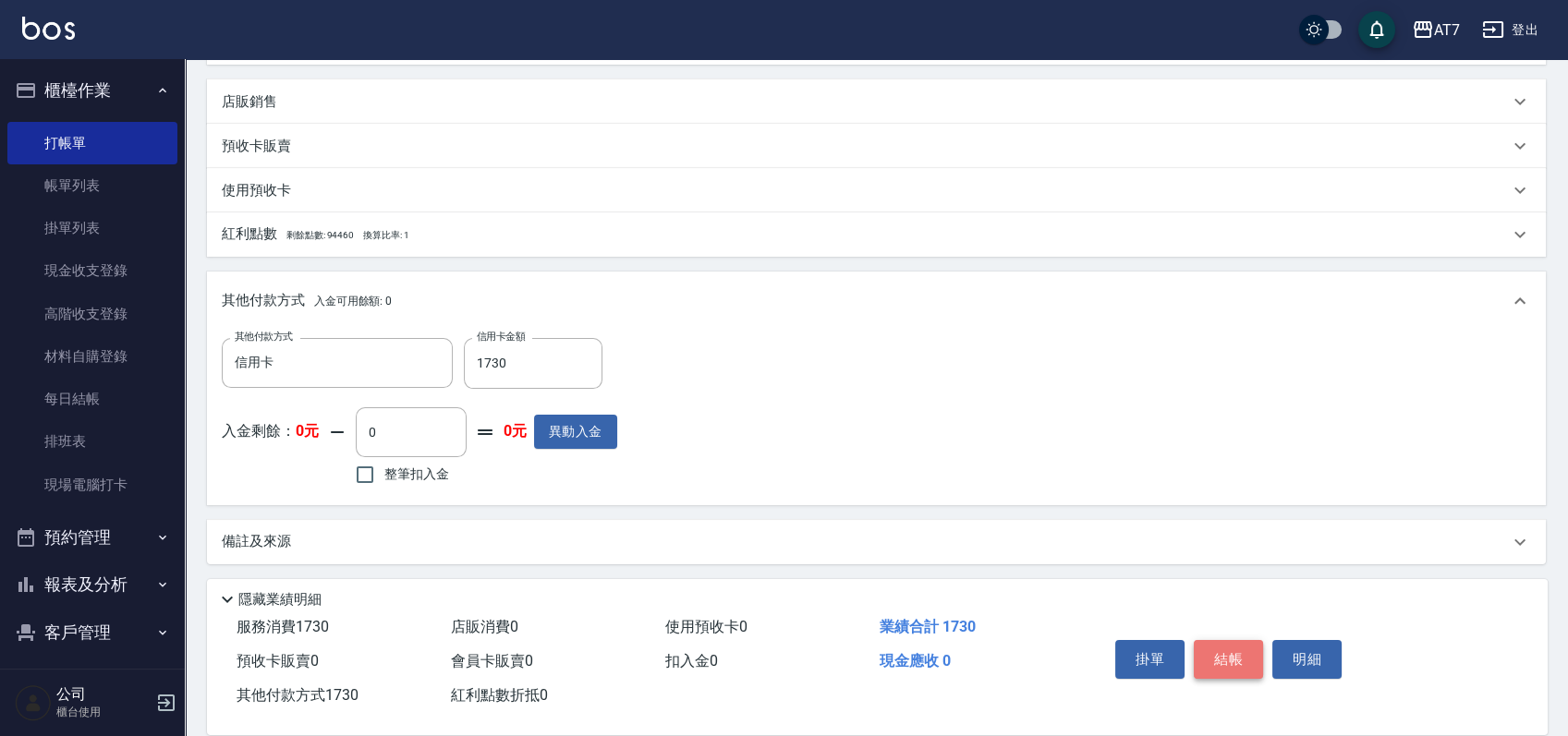
click at [1238, 654] on button "結帳" at bounding box center [1228, 659] width 70 height 39
type input "2025/09/21 16:32"
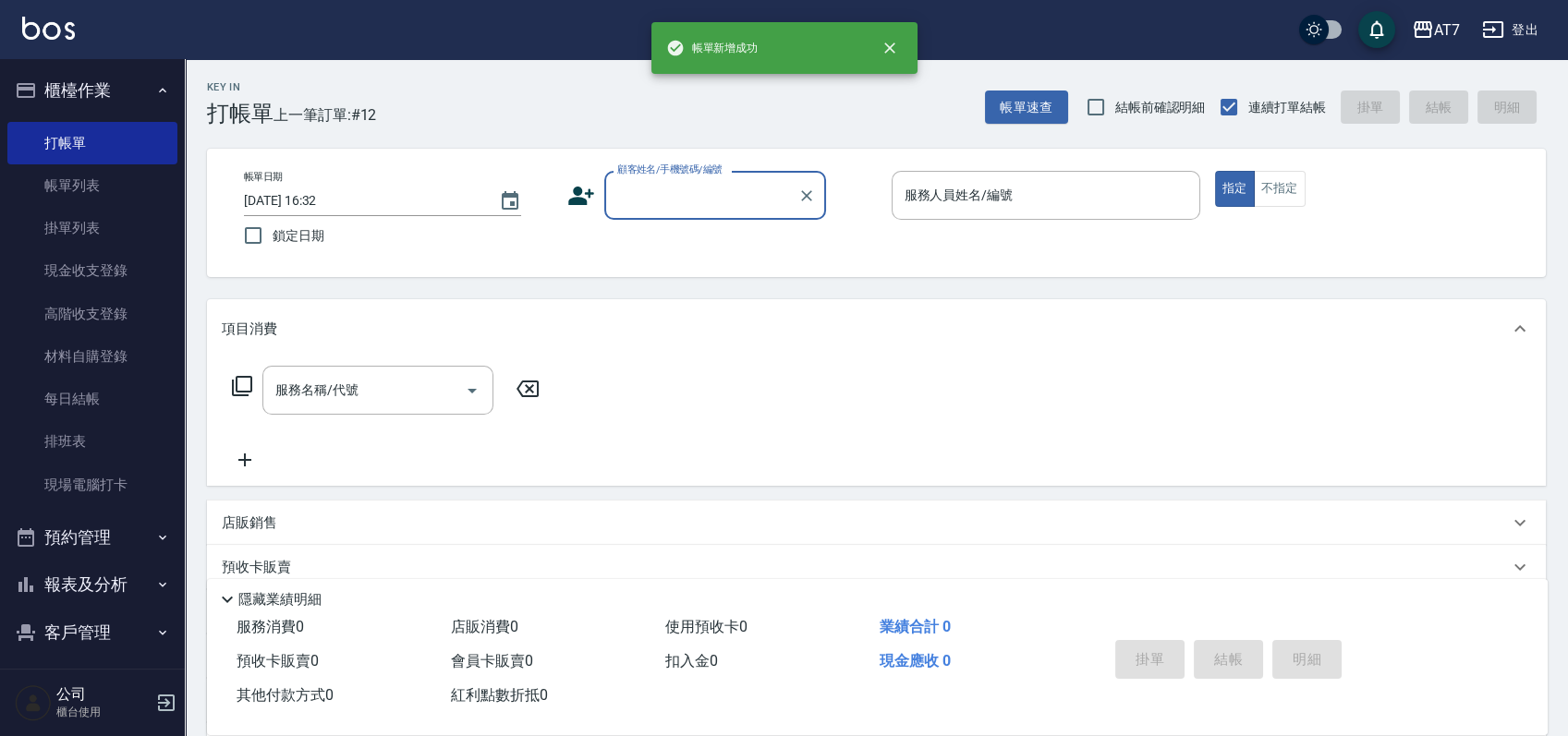
scroll to position [0, 0]
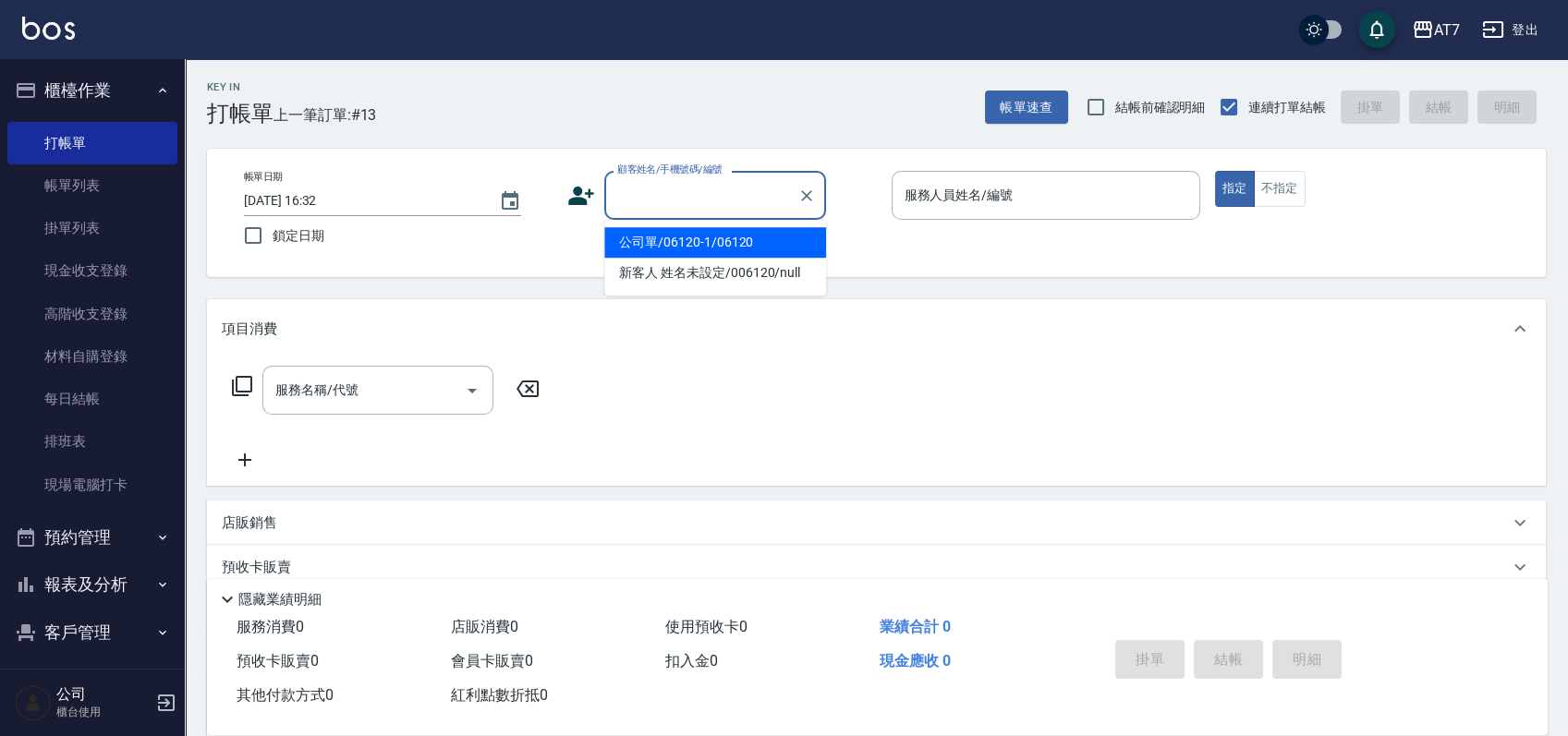
click at [689, 181] on input "顧客姓名/手機號碼/編號" at bounding box center [701, 195] width 177 height 32
type input "公司單/06120-1/06120"
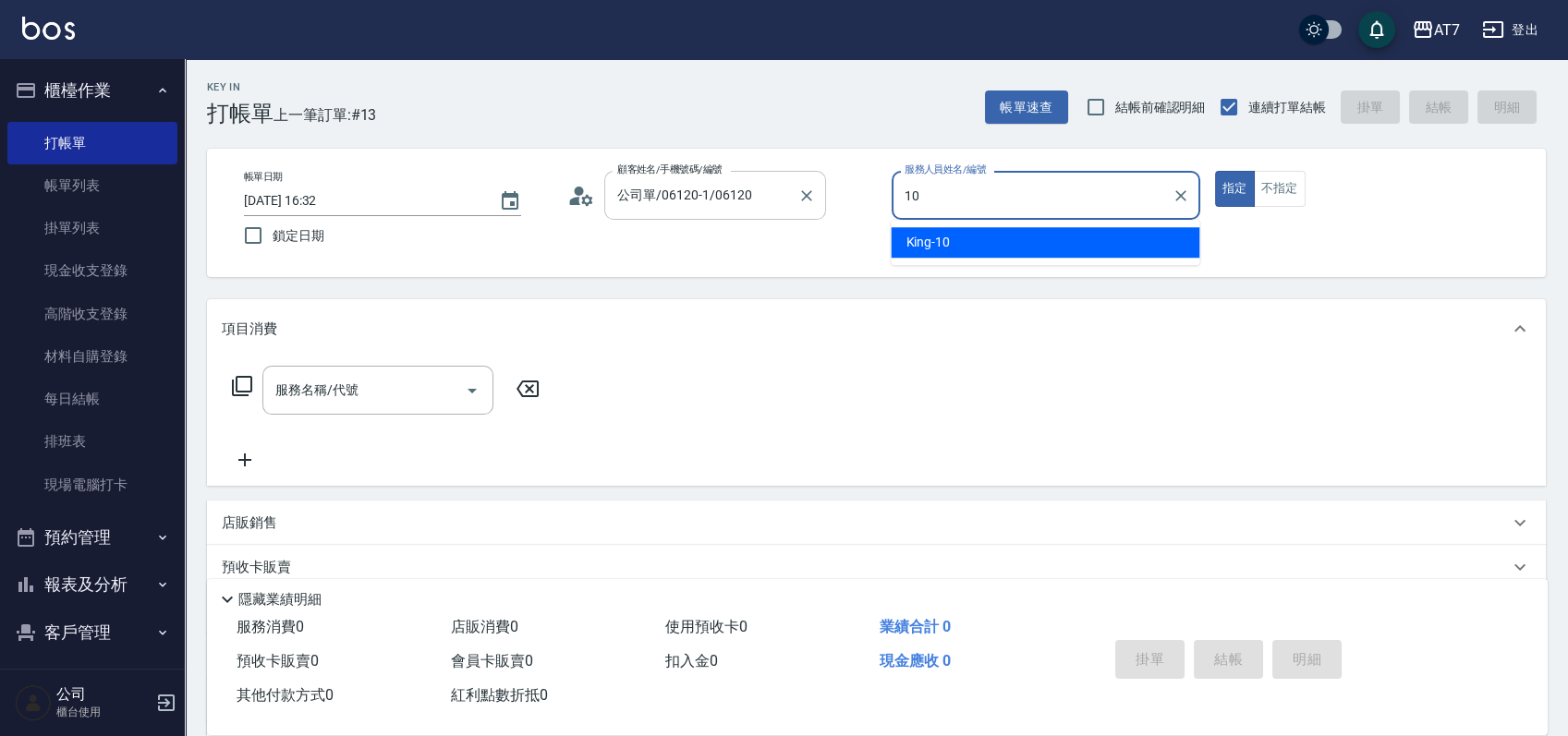
type input "King-10"
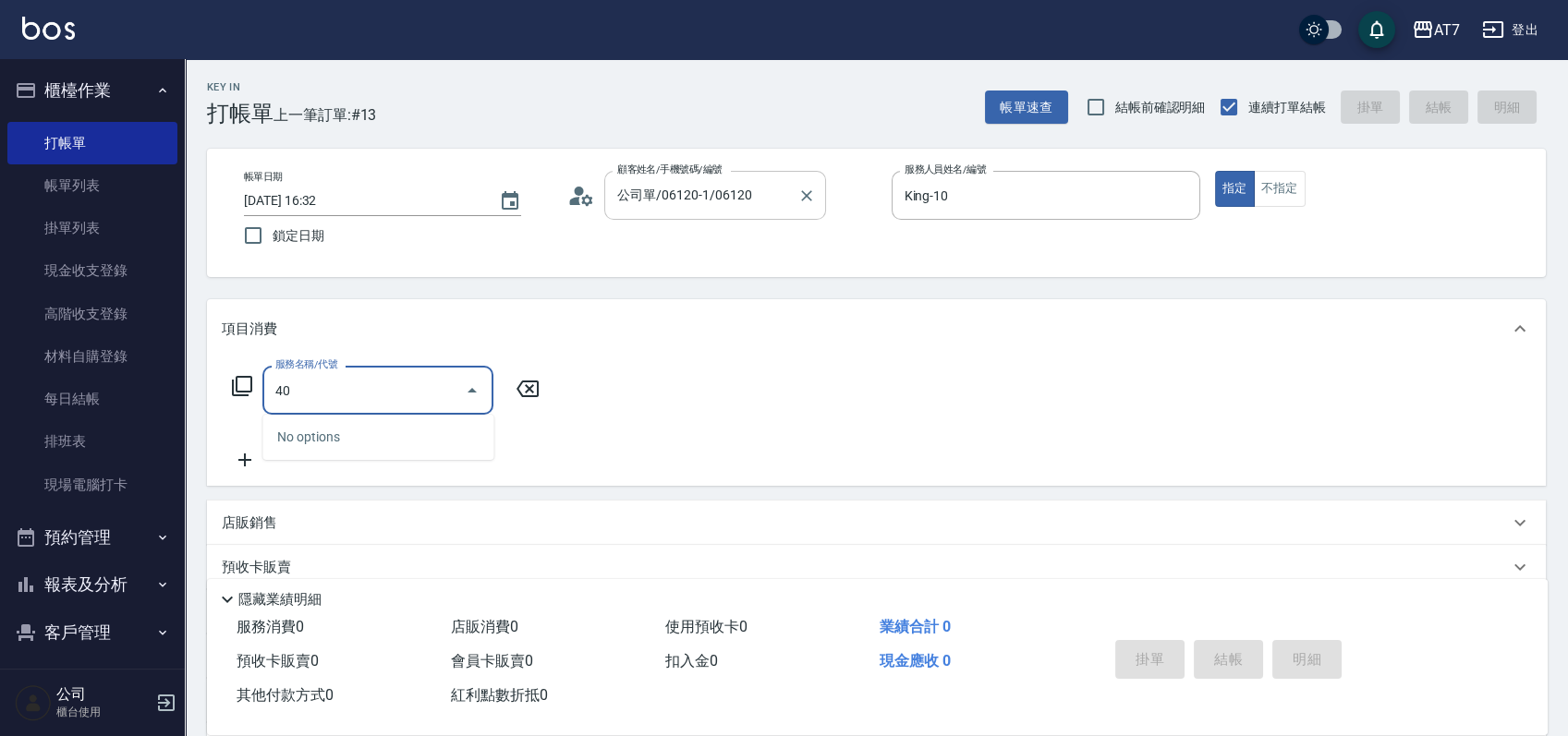
type input "401"
type input "150"
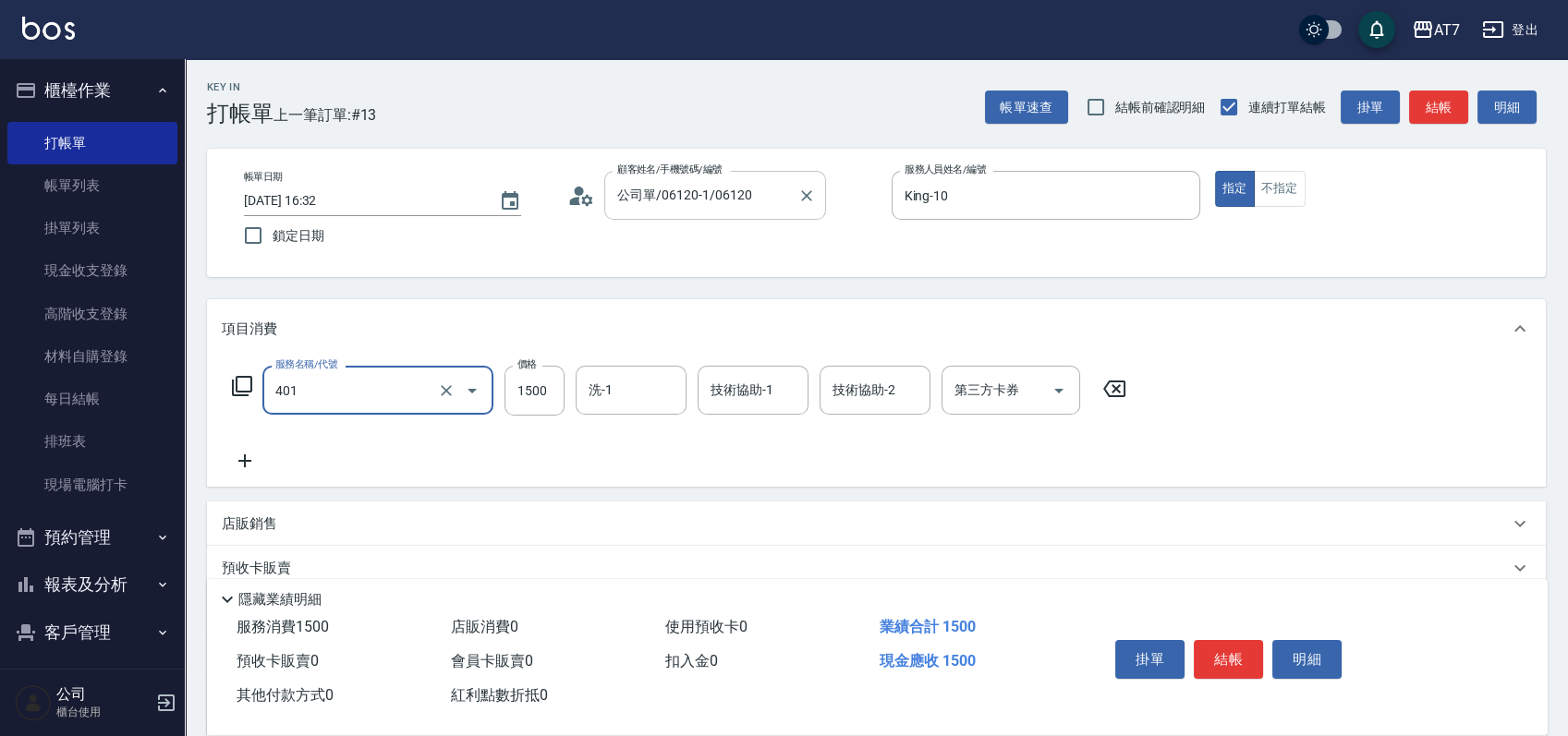
type input "染髮(互助)(401)"
type input "1"
type input "0"
type input "168"
type input "10"
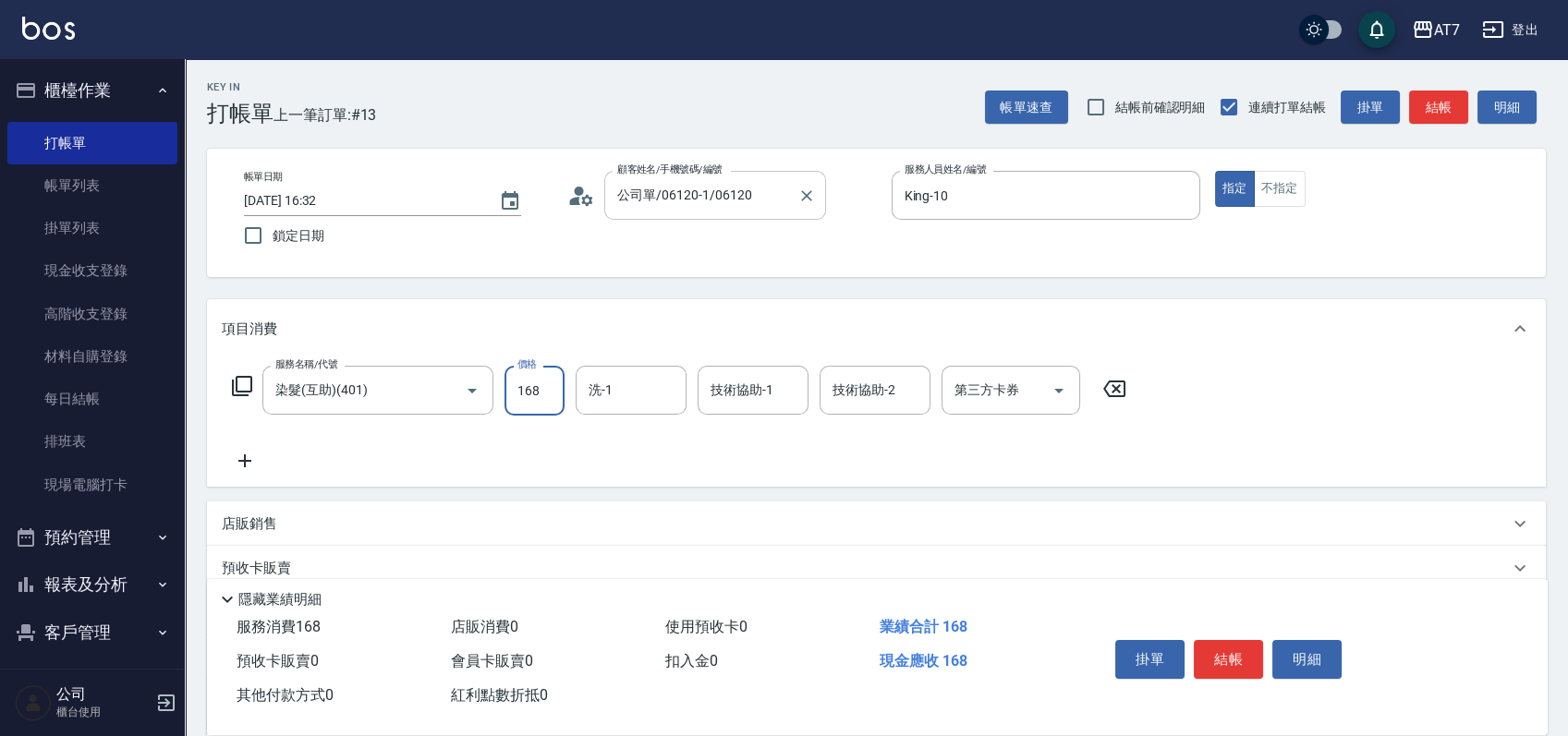
type input "1680"
type input "160"
type input "1680"
type input "Ivy-36"
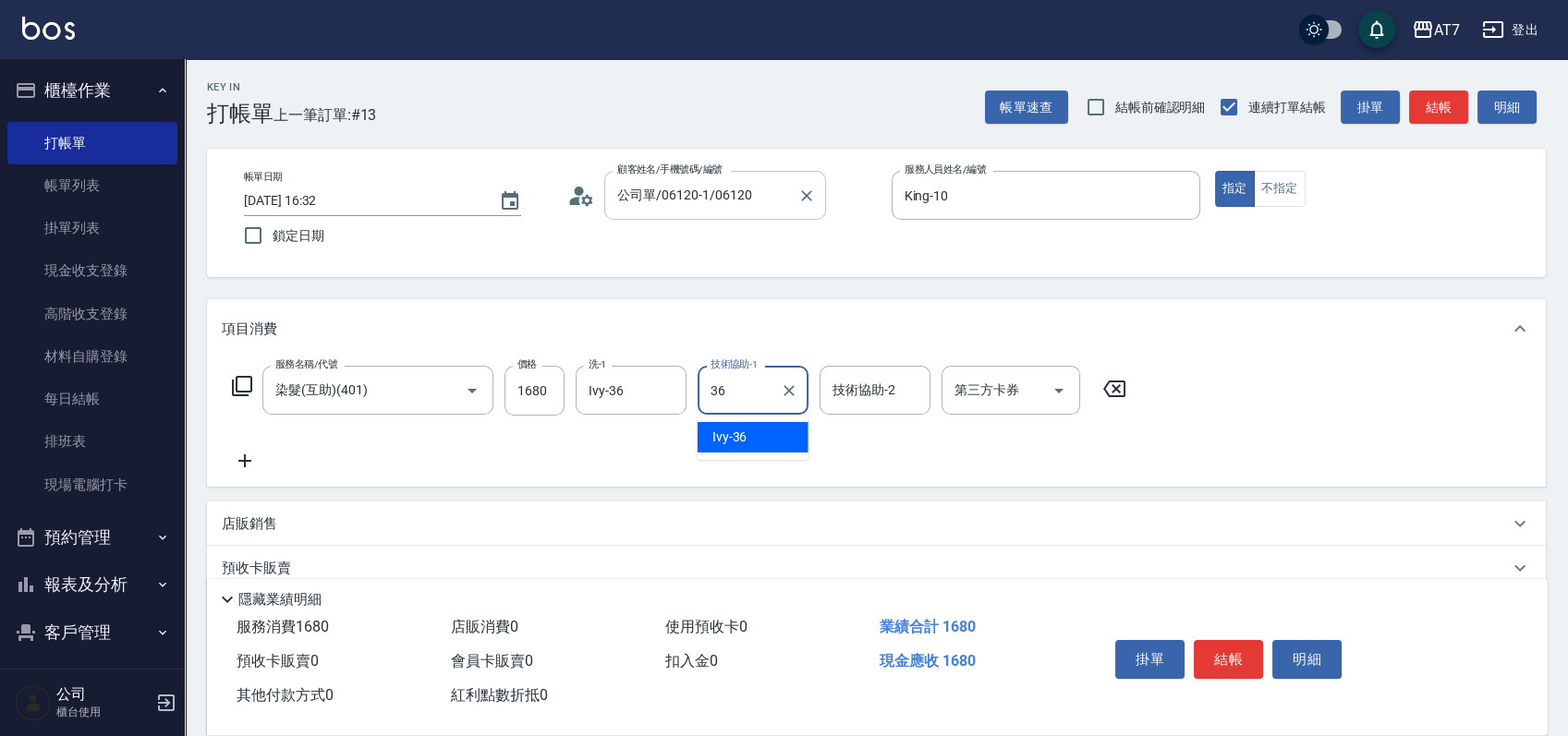
type input "Ivy-36"
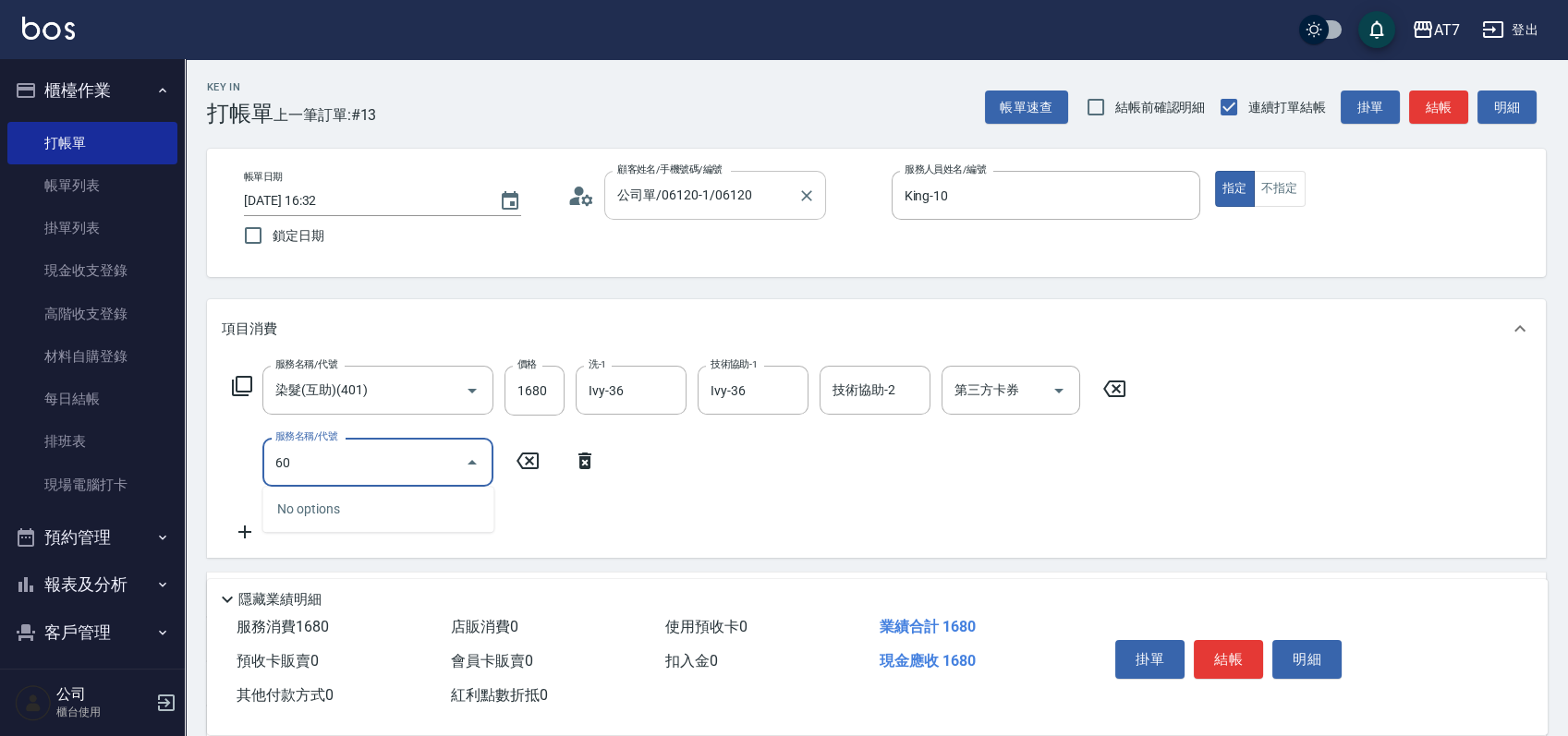
type input "608"
type input "360"
type input "鉑金護髮S（自領(608)"
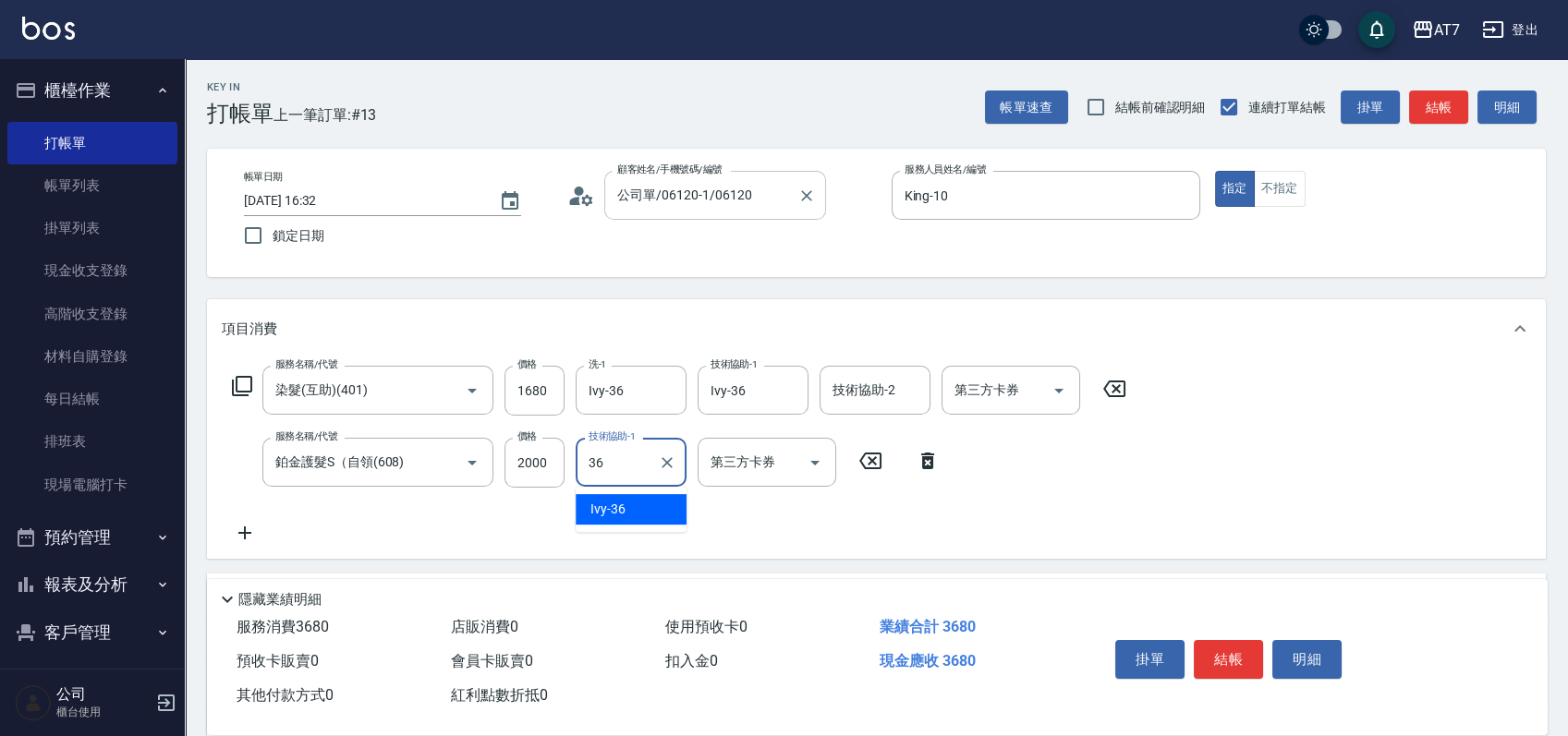
type input "Ivy-36"
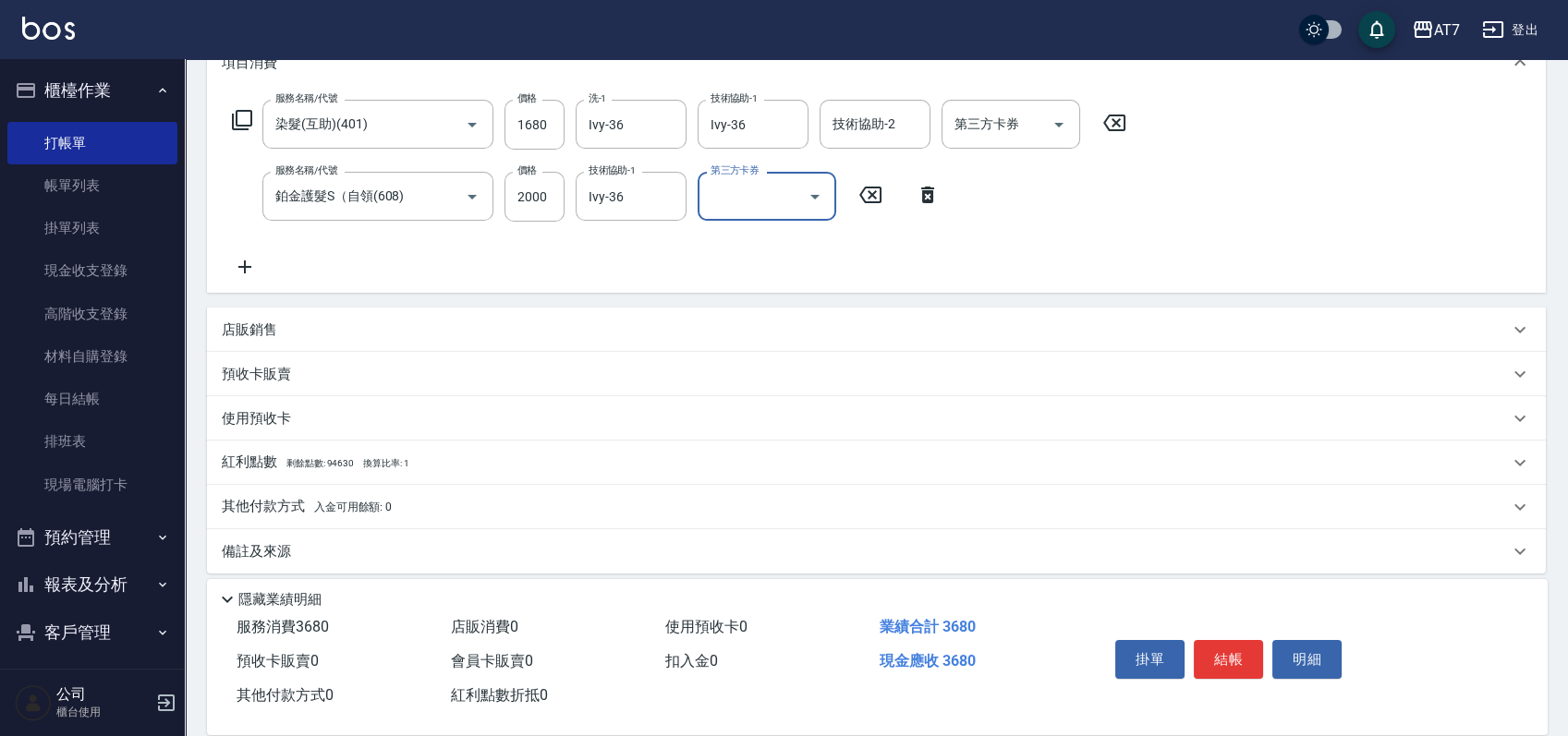
scroll to position [278, 0]
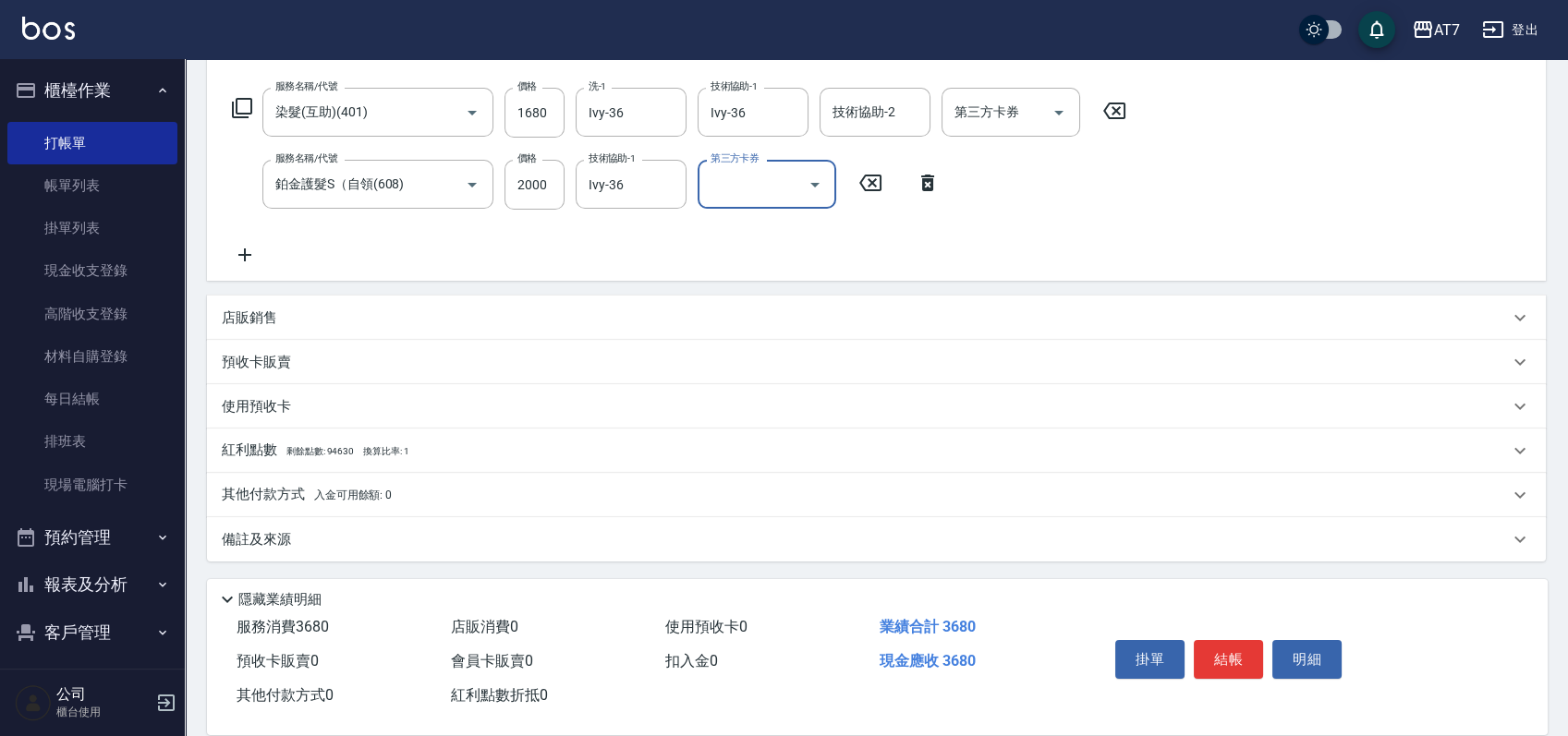
click at [285, 500] on p "其他付款方式 入金可用餘額: 0" at bounding box center [307, 495] width 170 height 21
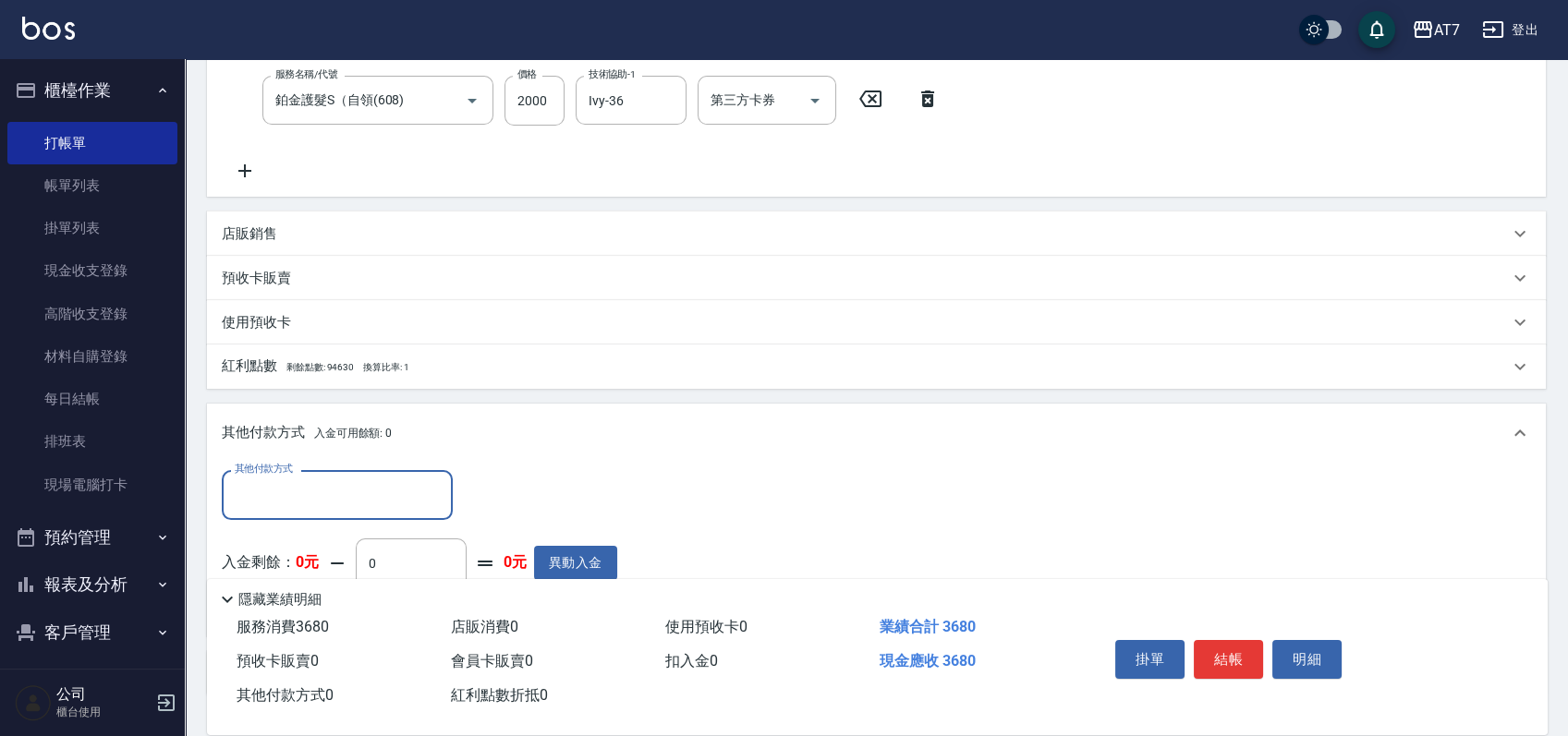
scroll to position [401, 0]
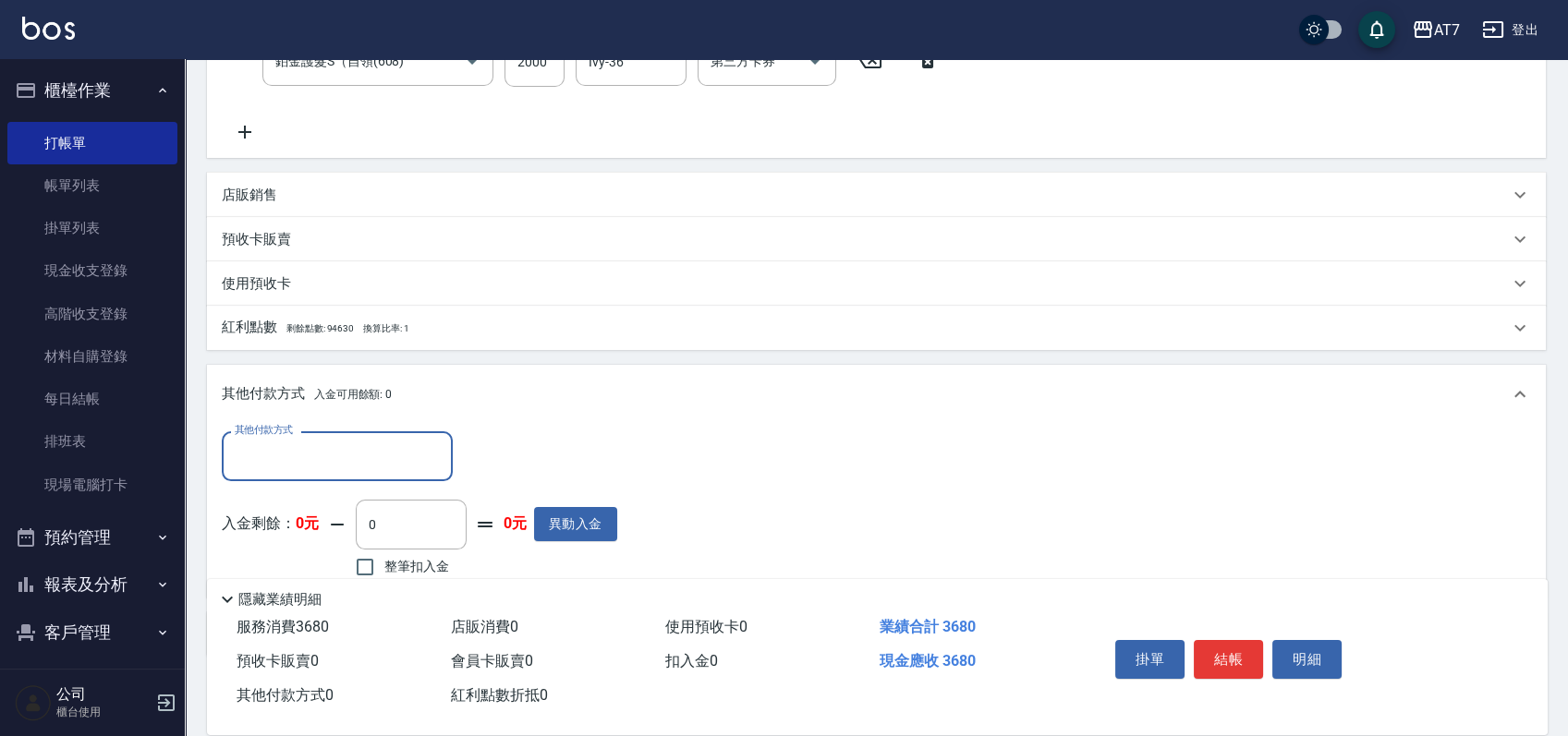
click at [354, 457] on input "其他付款方式" at bounding box center [337, 456] width 215 height 32
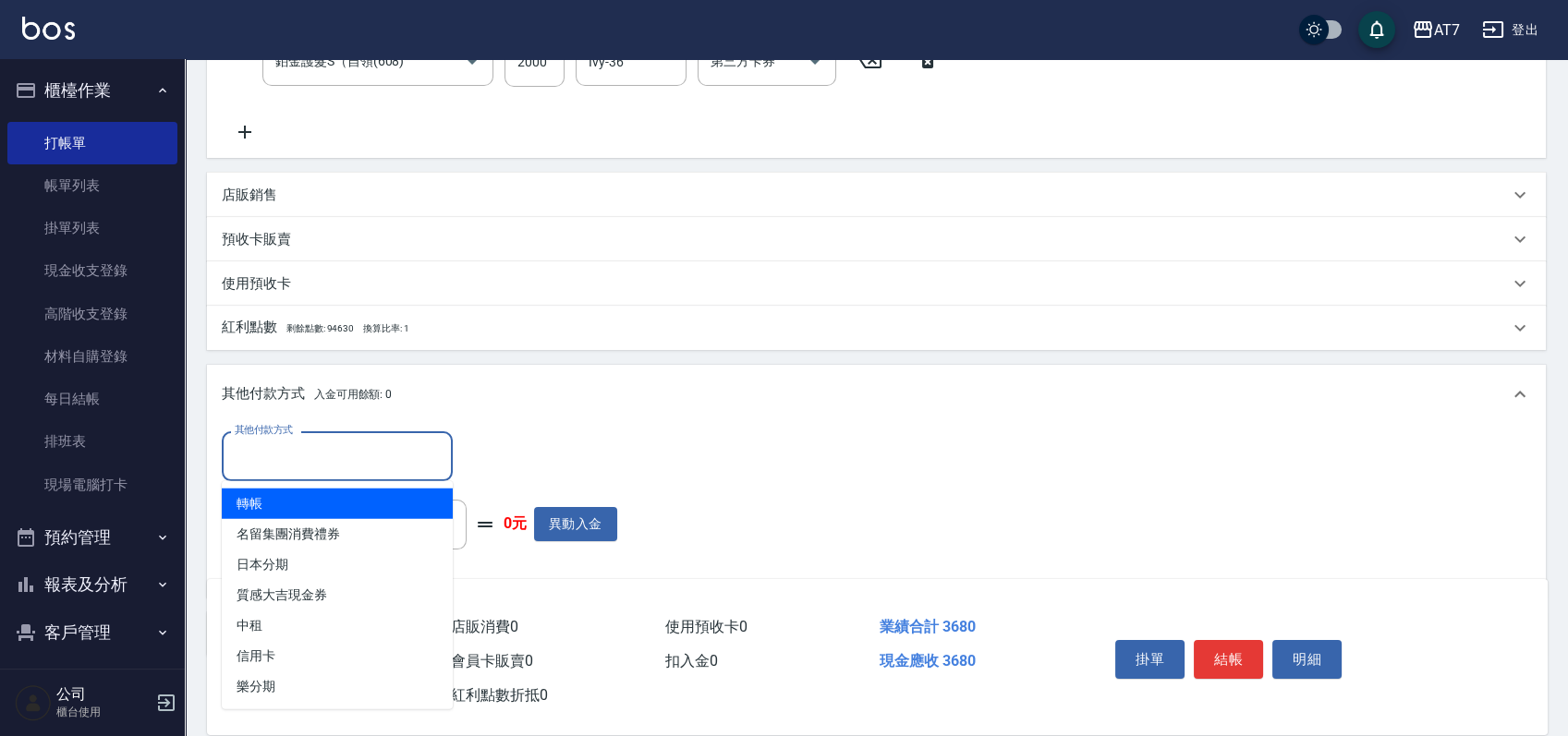
click at [355, 501] on span "轉帳" at bounding box center [337, 504] width 231 height 30
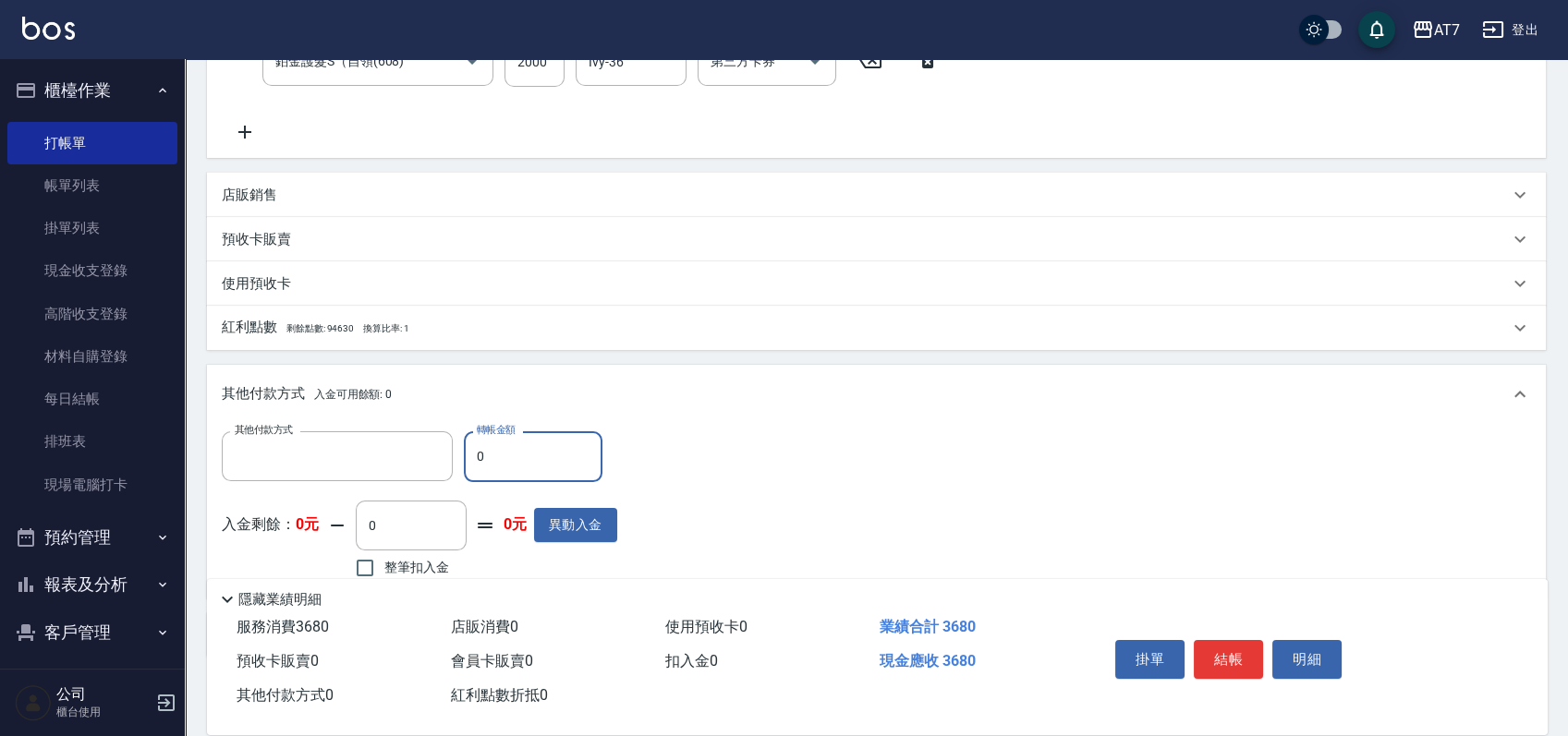
type input "轉帳"
type input "360"
type input "330"
type input "3680"
type input "0"
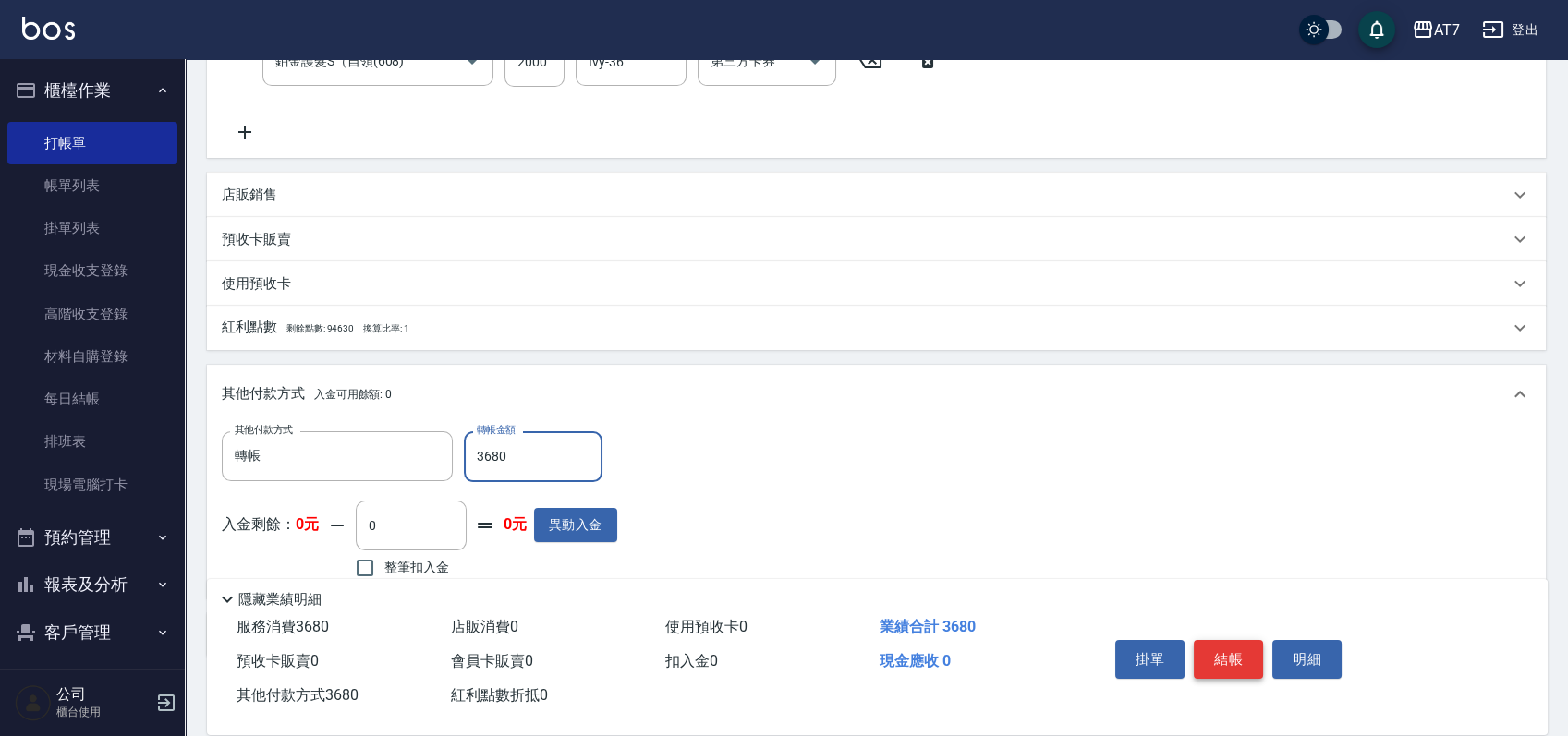
type input "3680"
click at [1239, 660] on button "結帳" at bounding box center [1228, 659] width 70 height 39
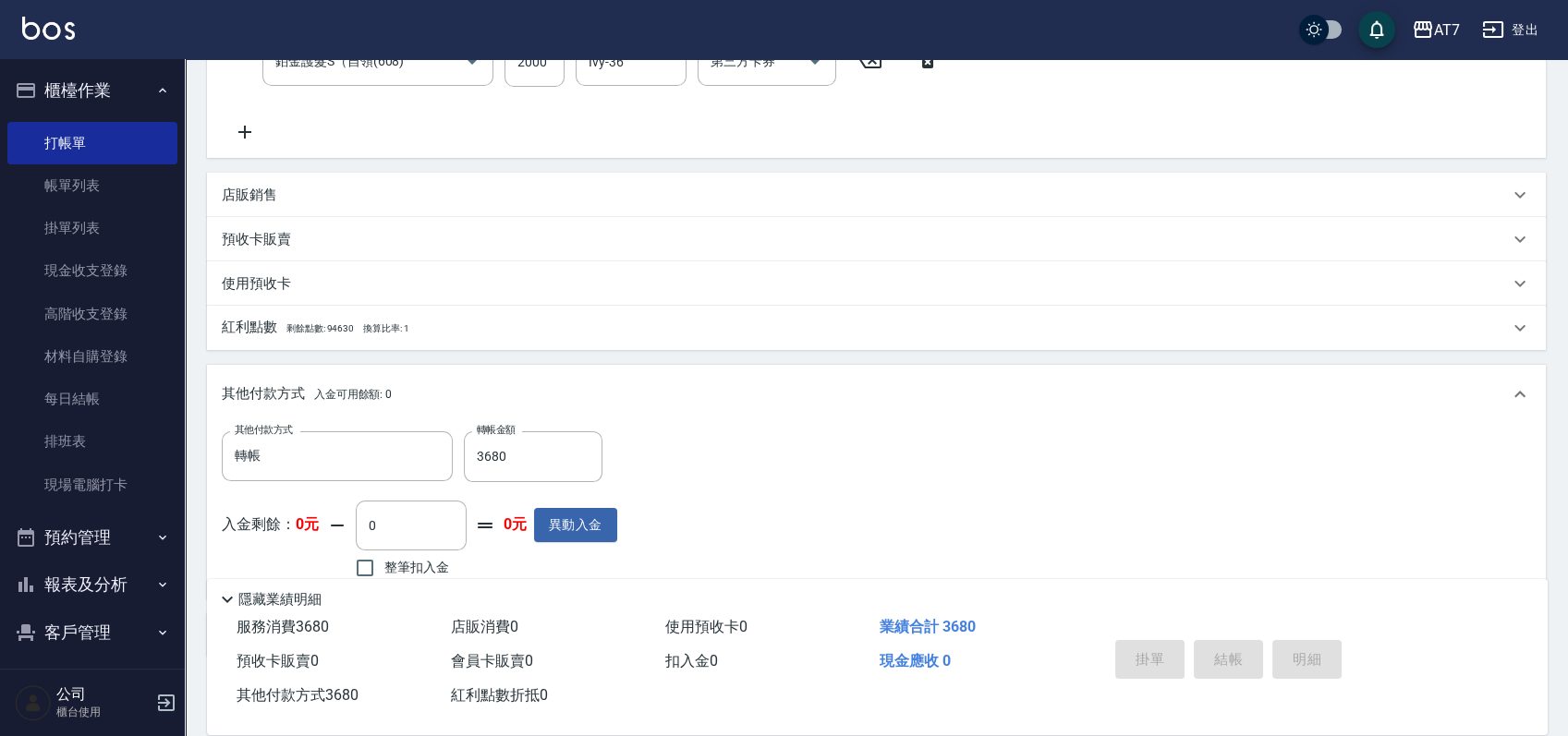
type input "2025/09/21 16:46"
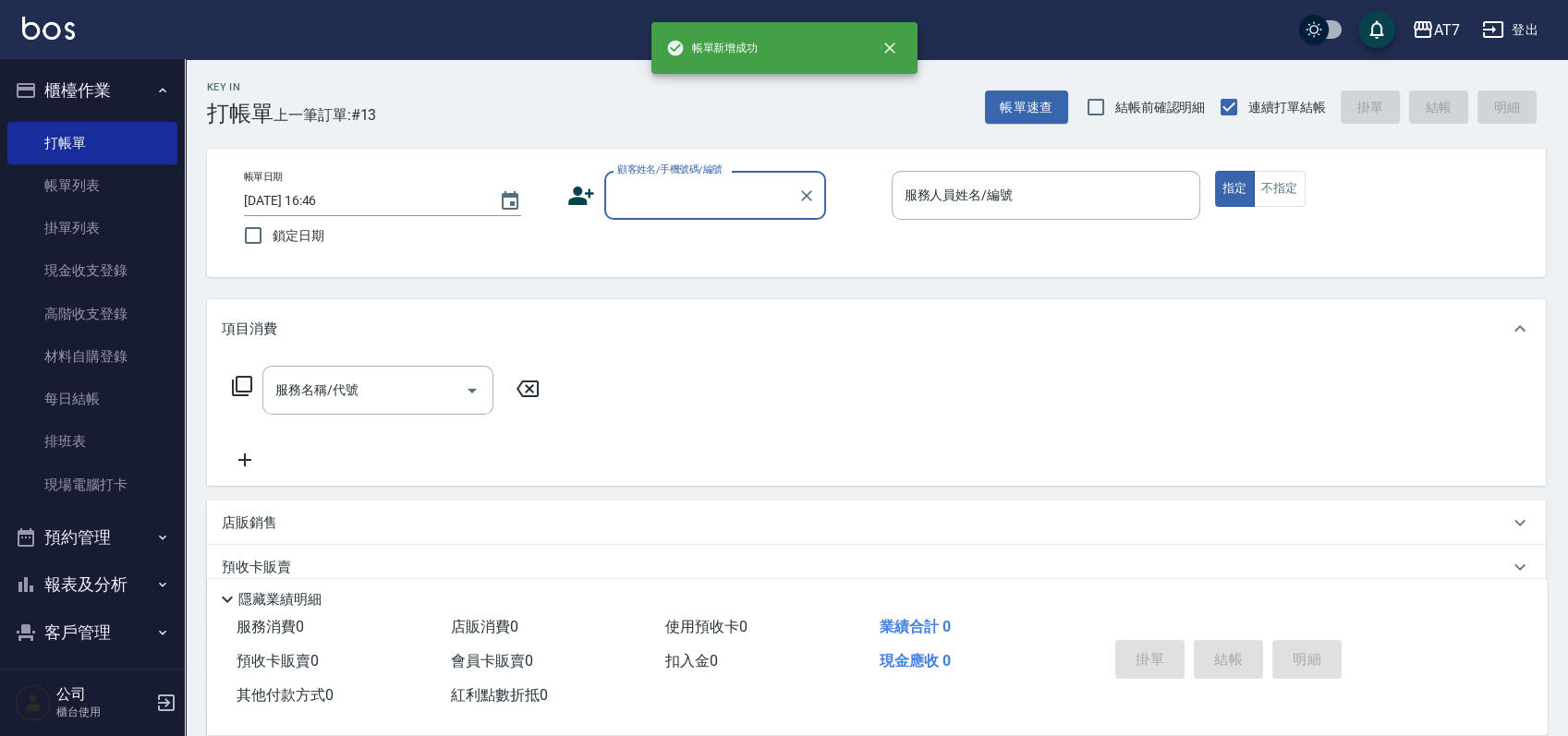
scroll to position [0, 0]
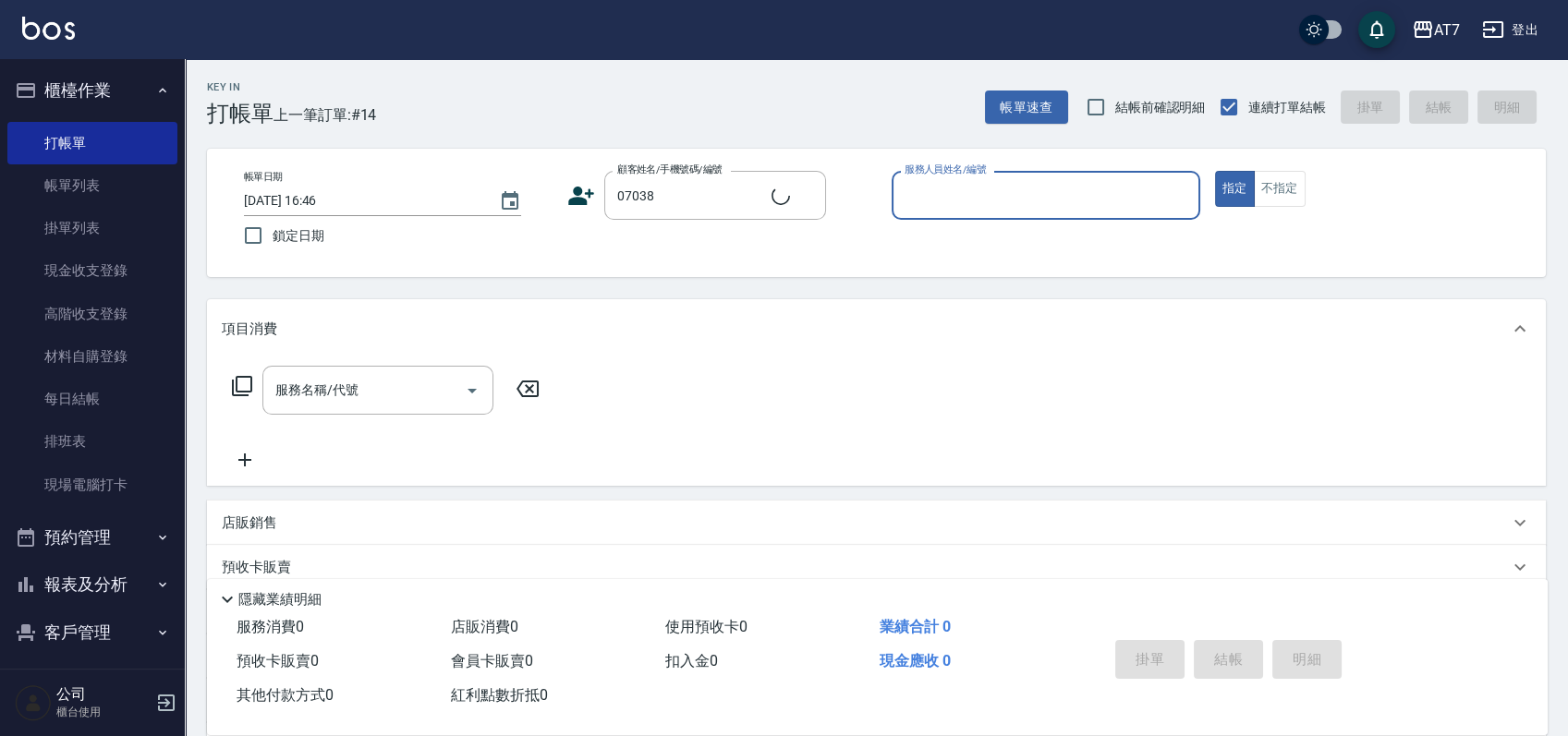
type input "公司/公司07038/07038"
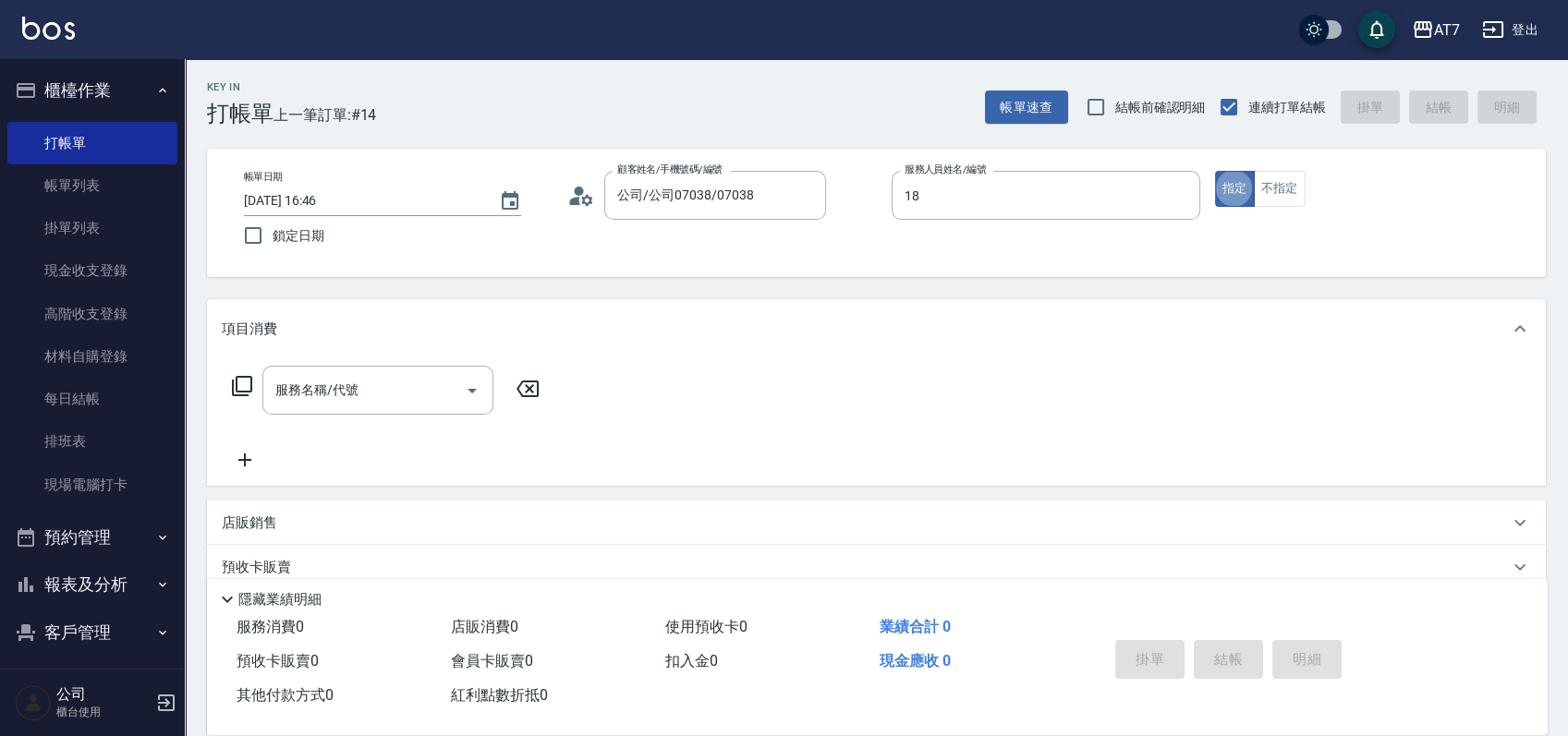
type input "Mason-18"
type input "401"
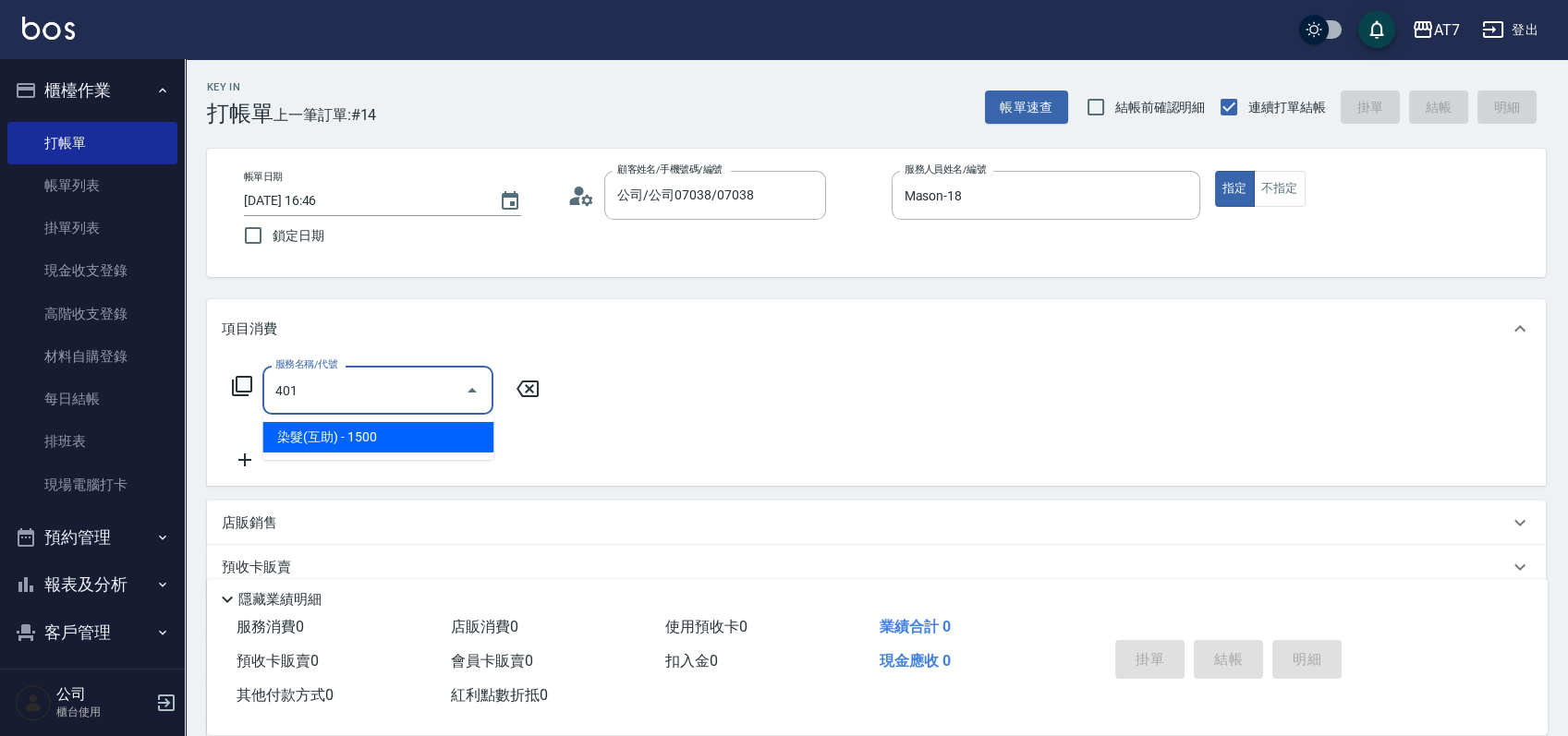
type input "150"
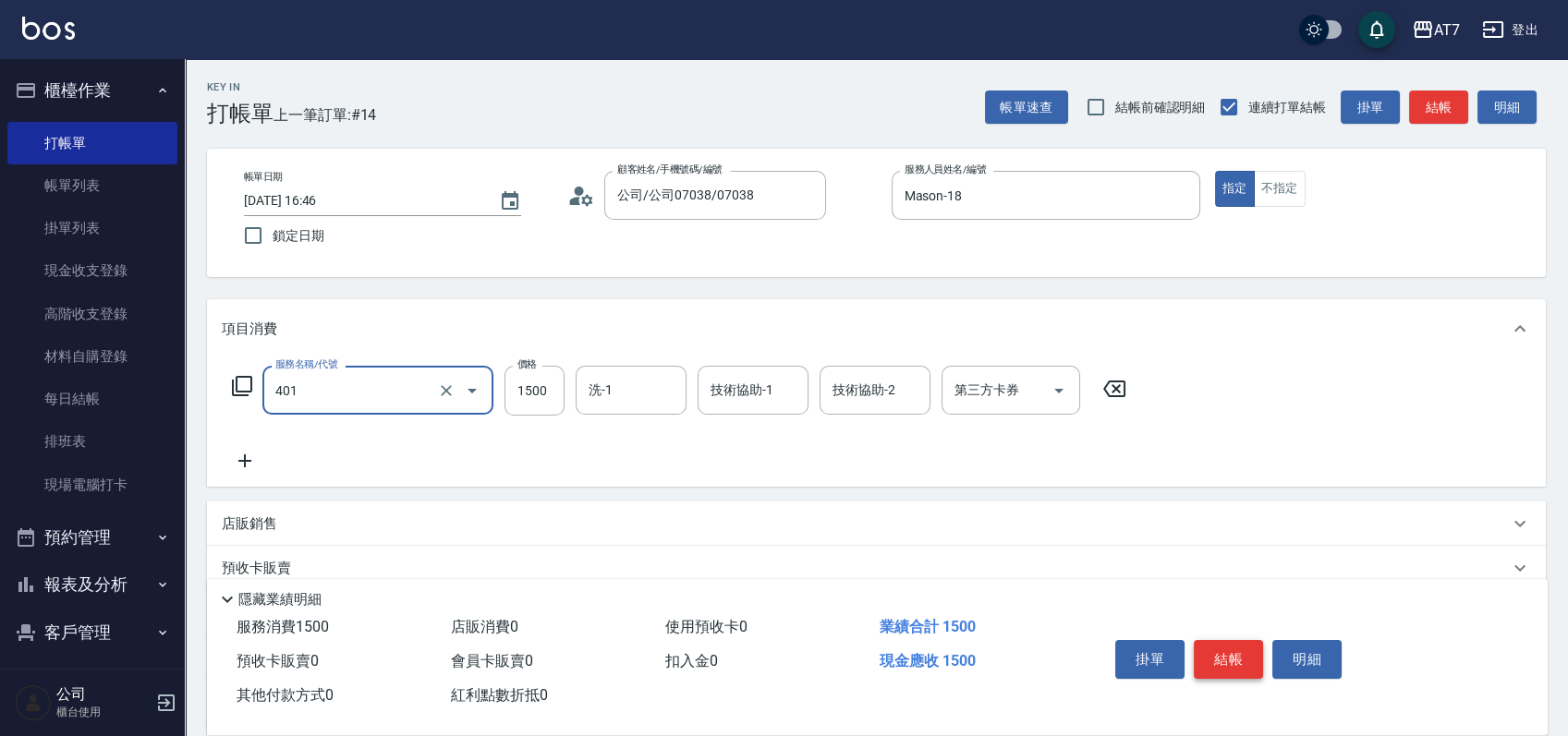
type input "染髮(互助)(401)"
type input "1"
type input "0"
type input "160"
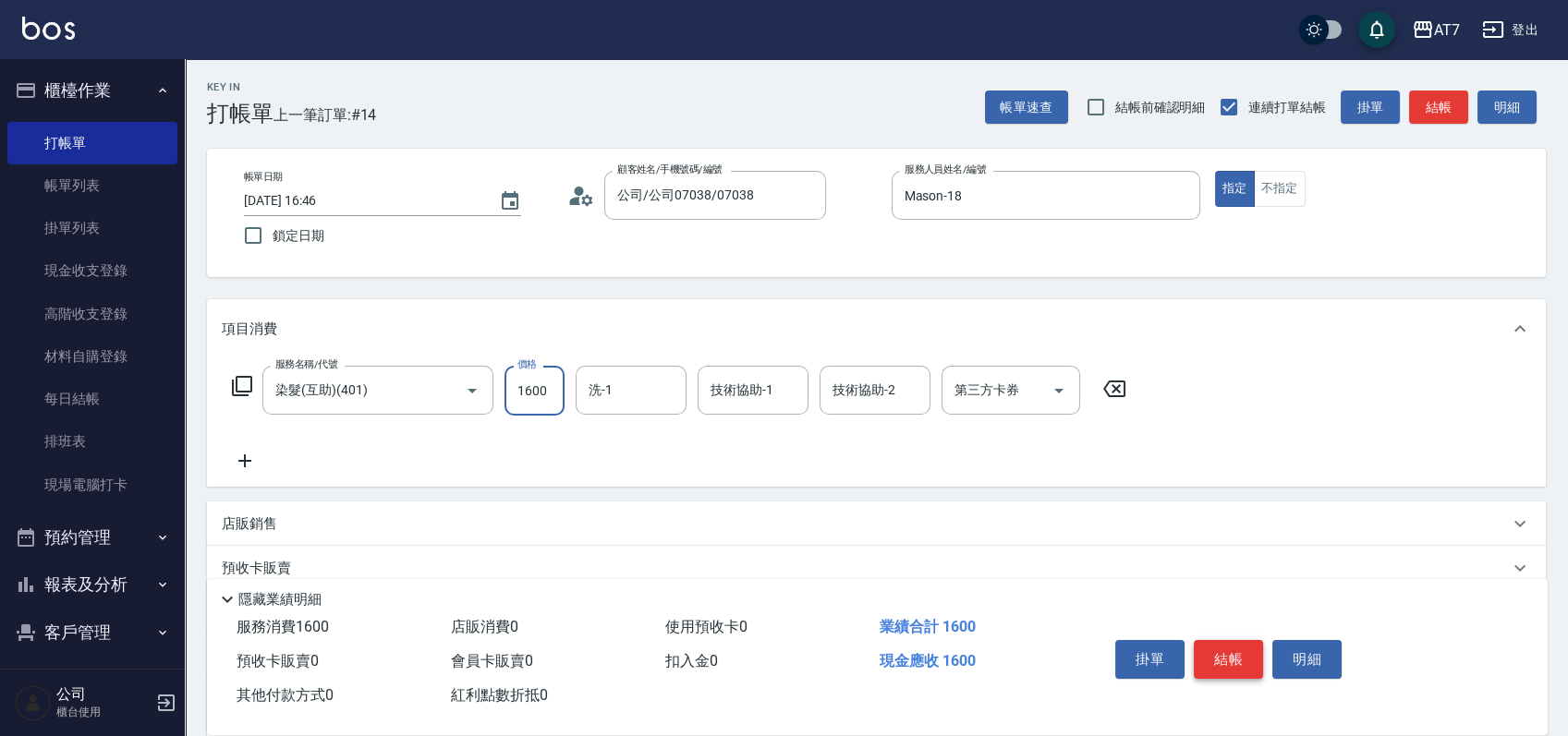
type input "1600"
type input "Josh-38"
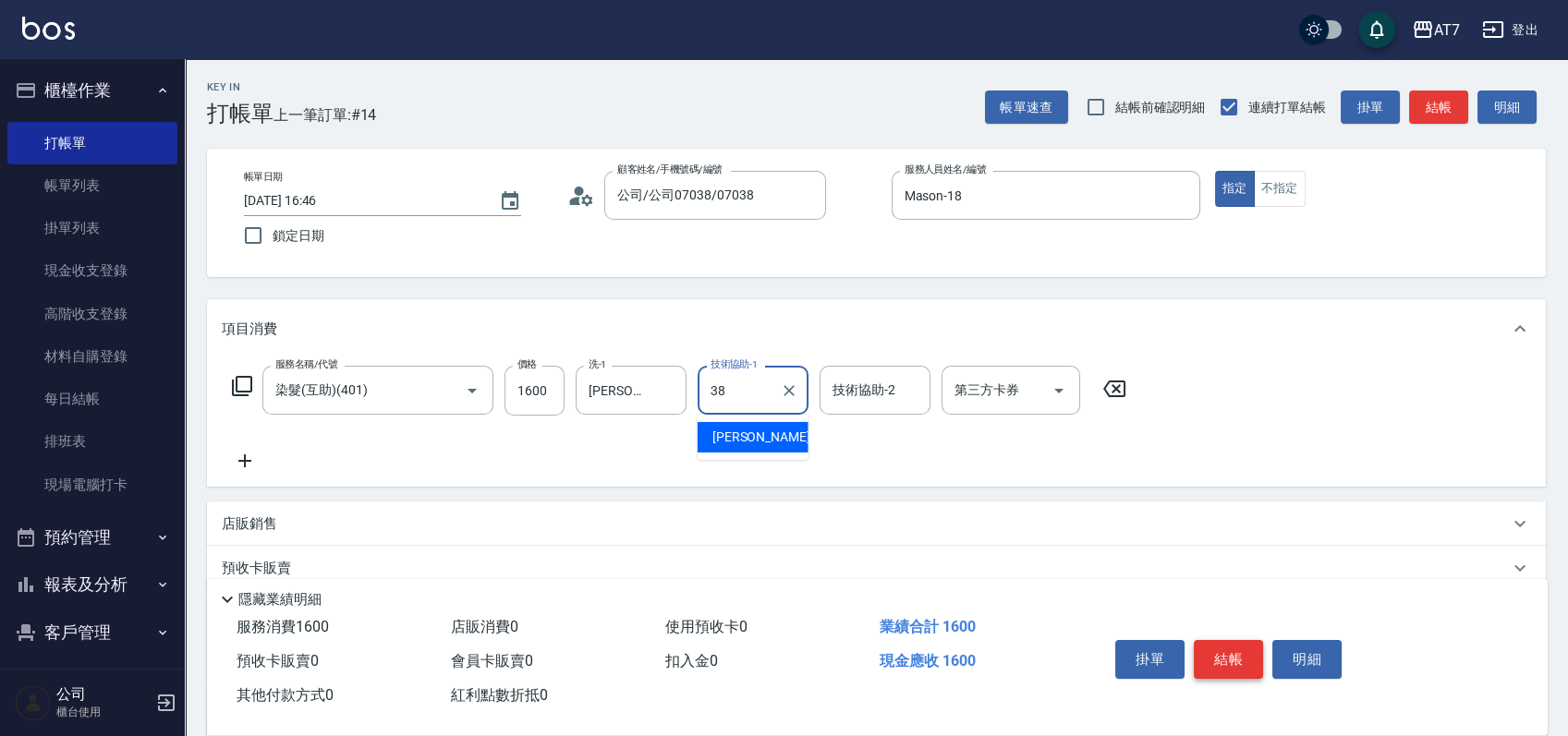
type input "Josh-38"
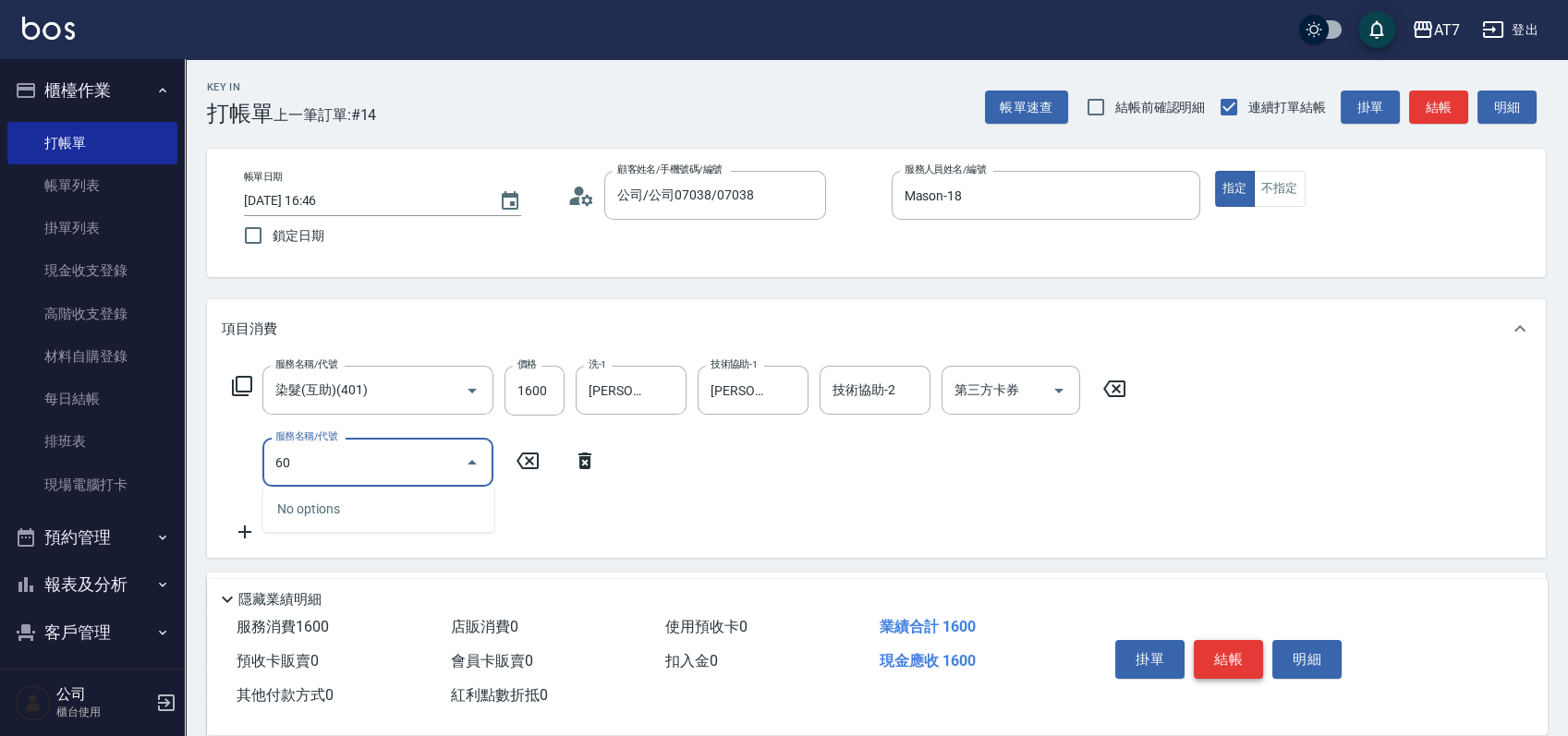
type input "601"
type input "220"
type input "深層護髮（助）(601)"
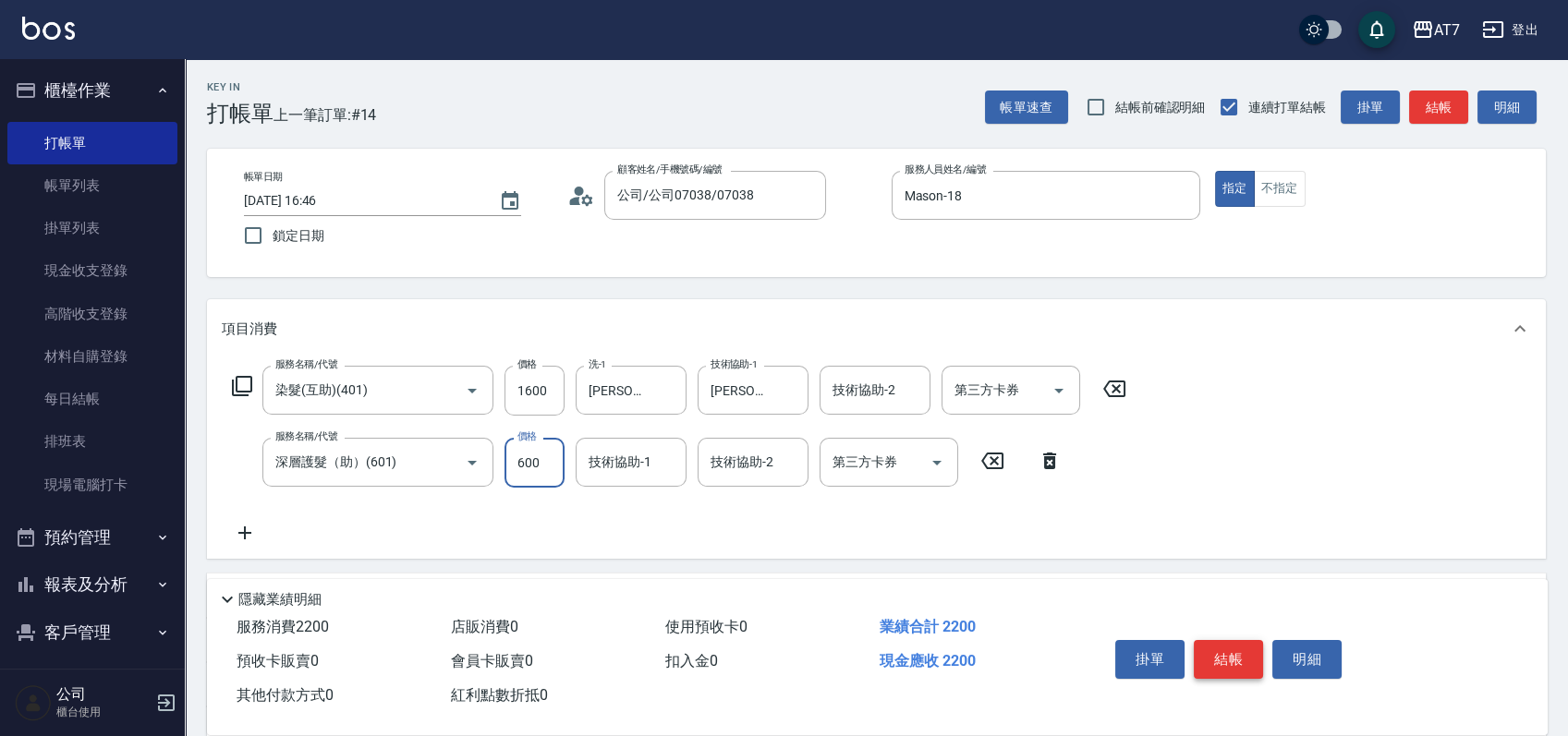
type input "1"
type input "160"
type input "150"
type input "170"
type input "150"
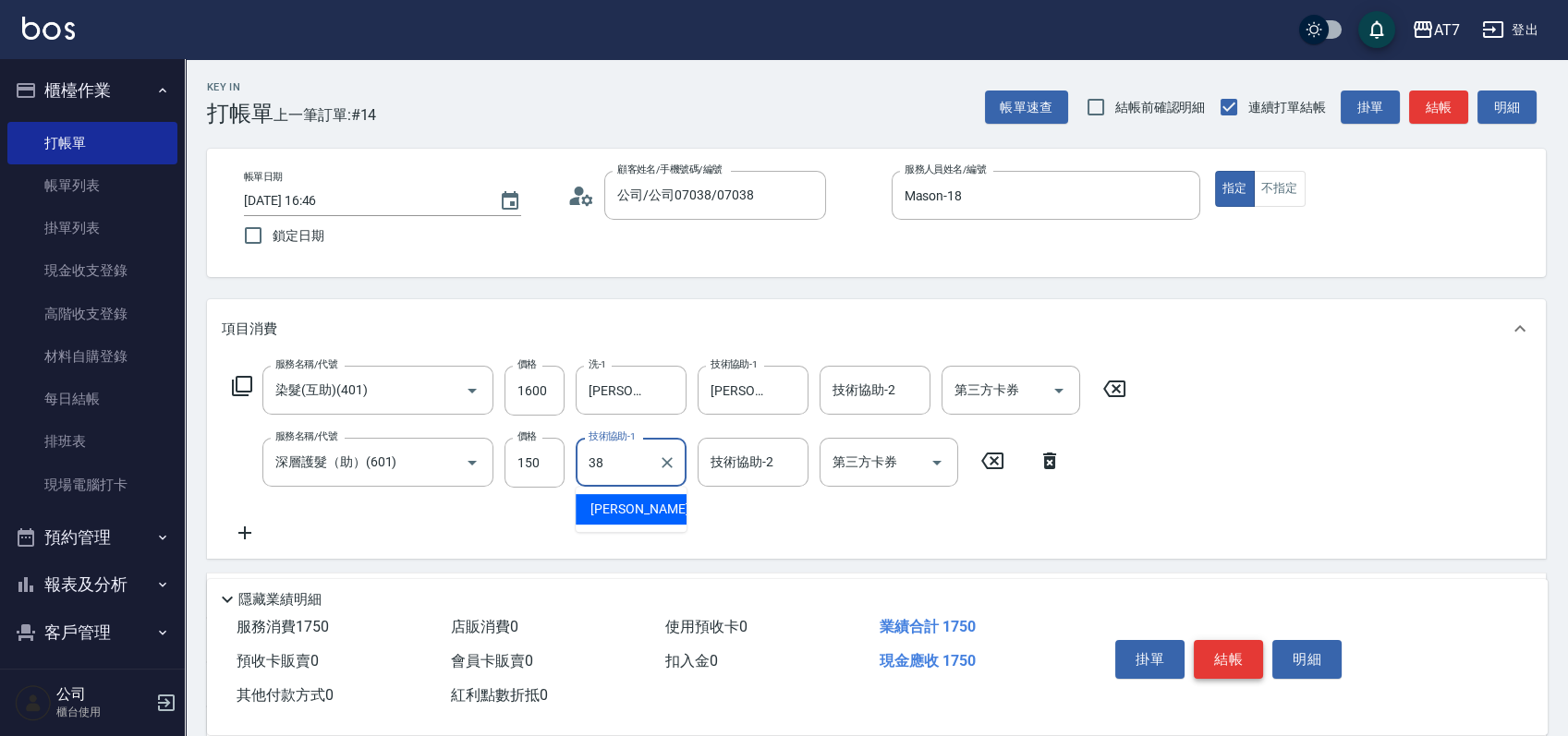
type input "Josh-38"
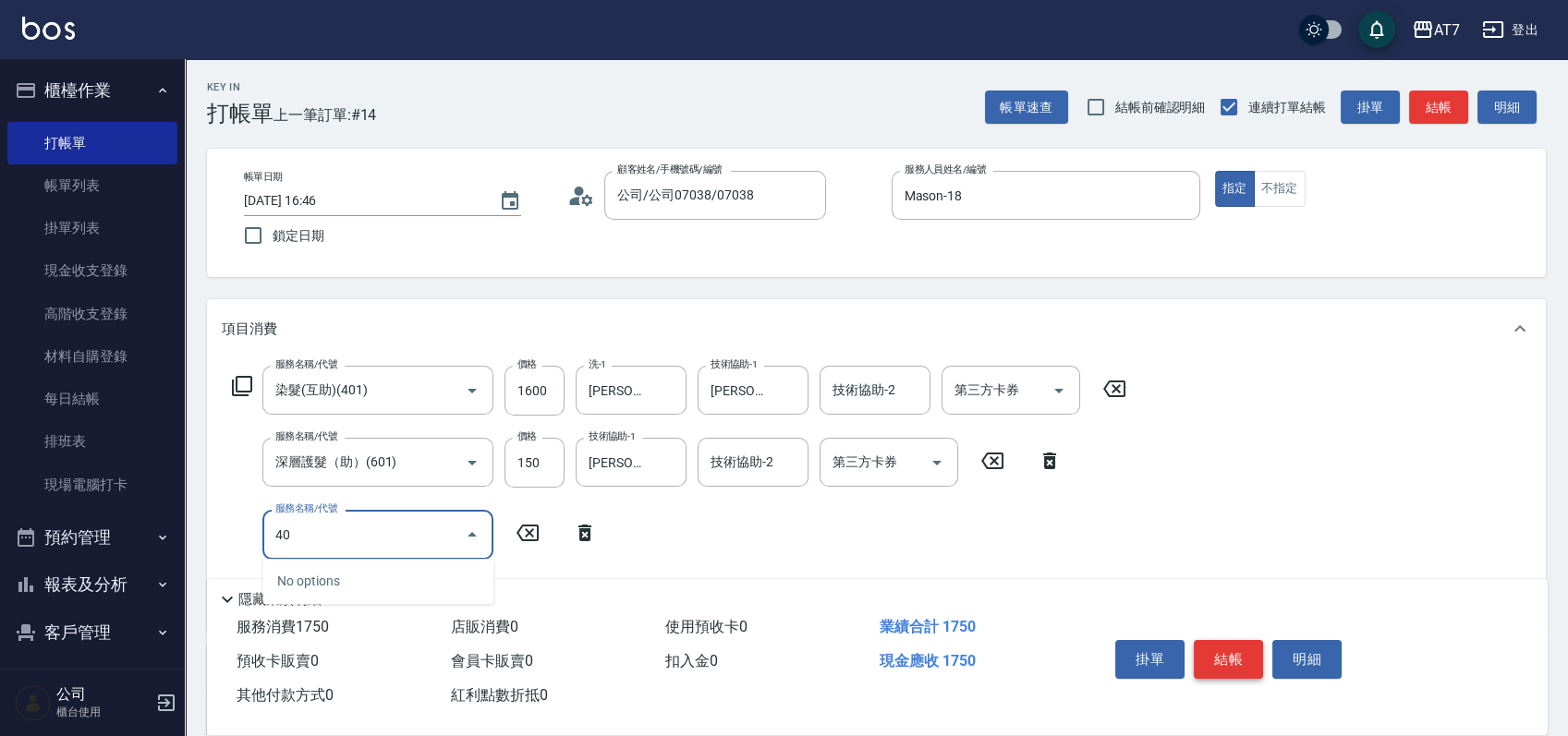
type input "401"
type input "320"
type input "170"
type input "401"
type input "320"
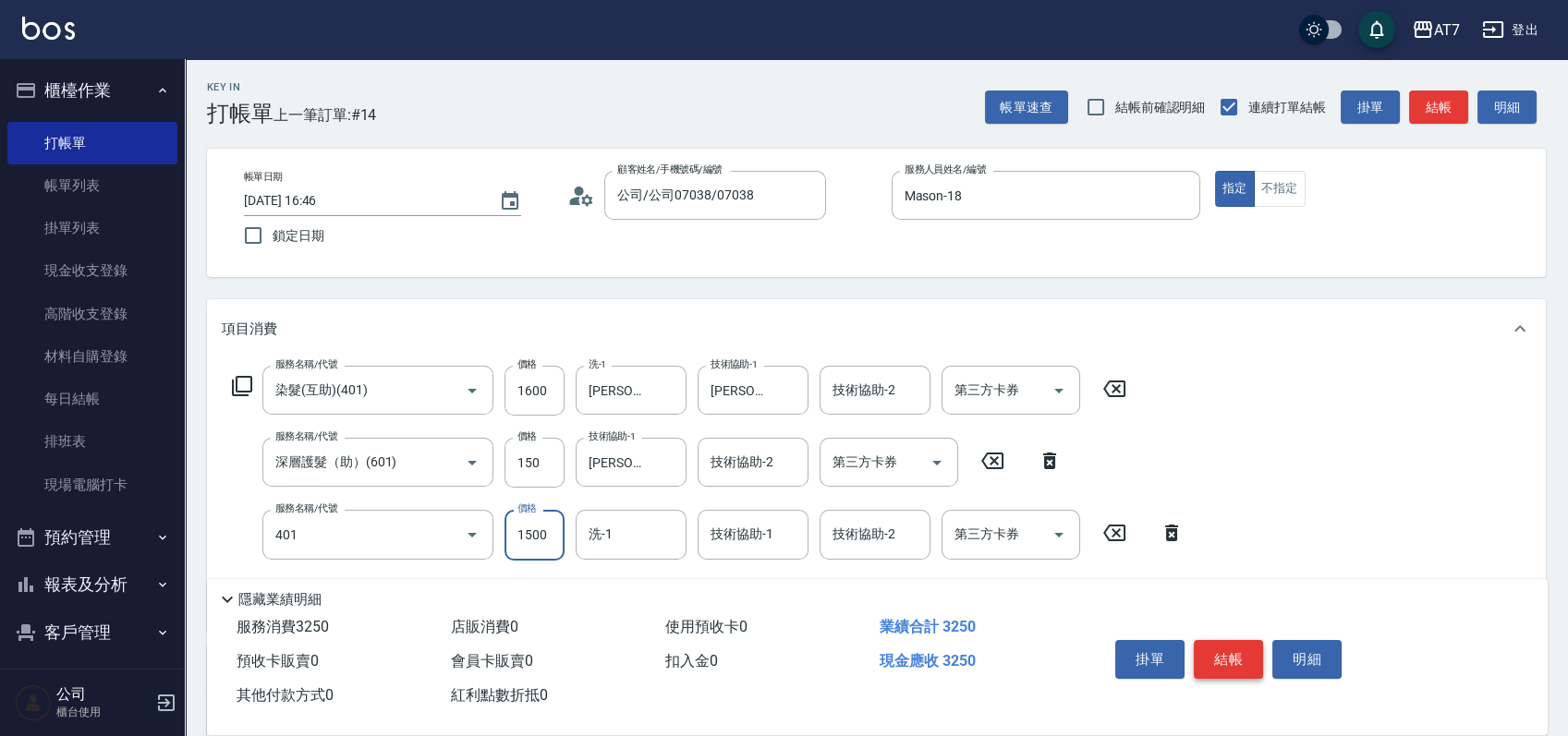
type input "染髮(互助)(401)"
type input "1"
type input "170"
type input "160"
type input "190"
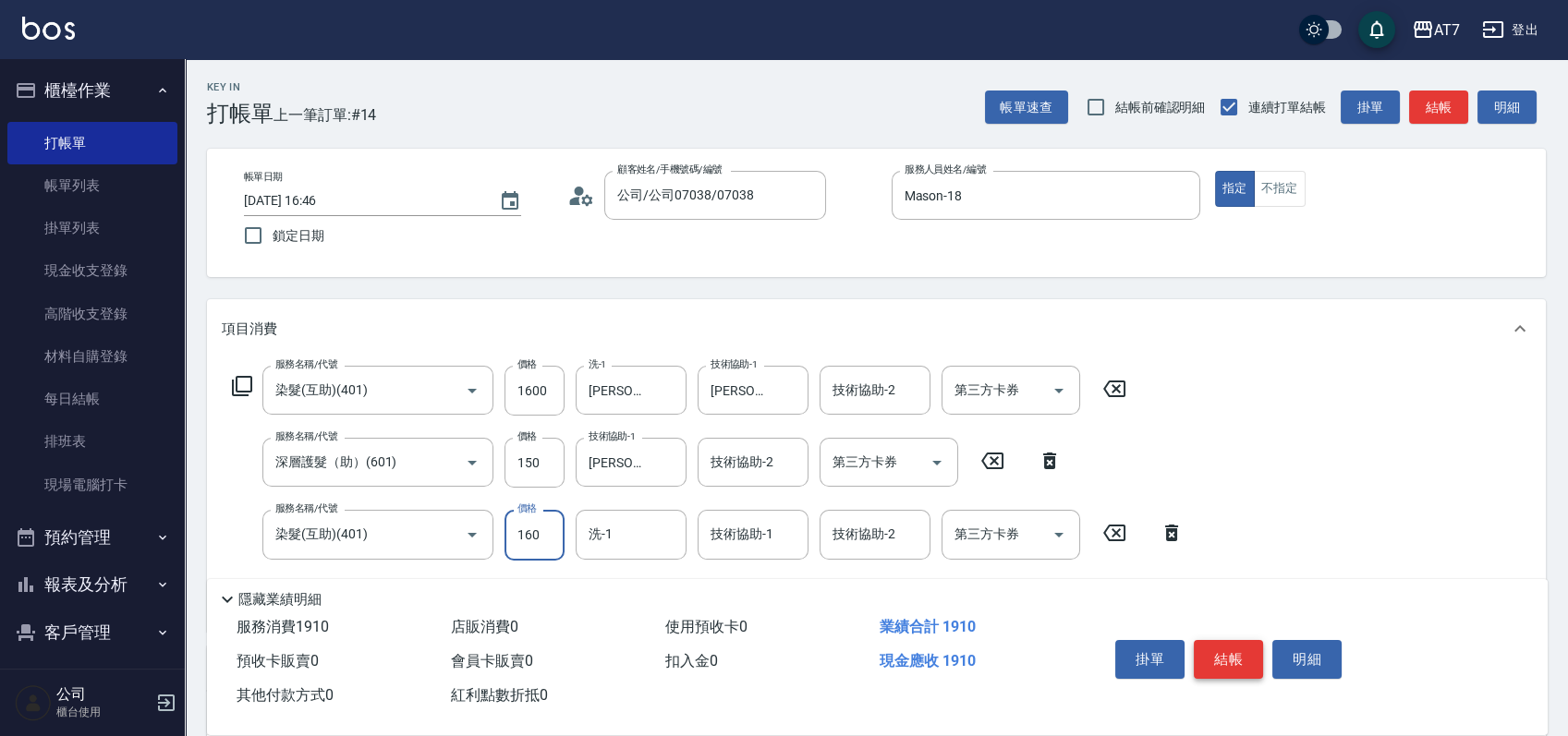
type input "1600"
type input "330"
type input "1600"
type input "Josh-38"
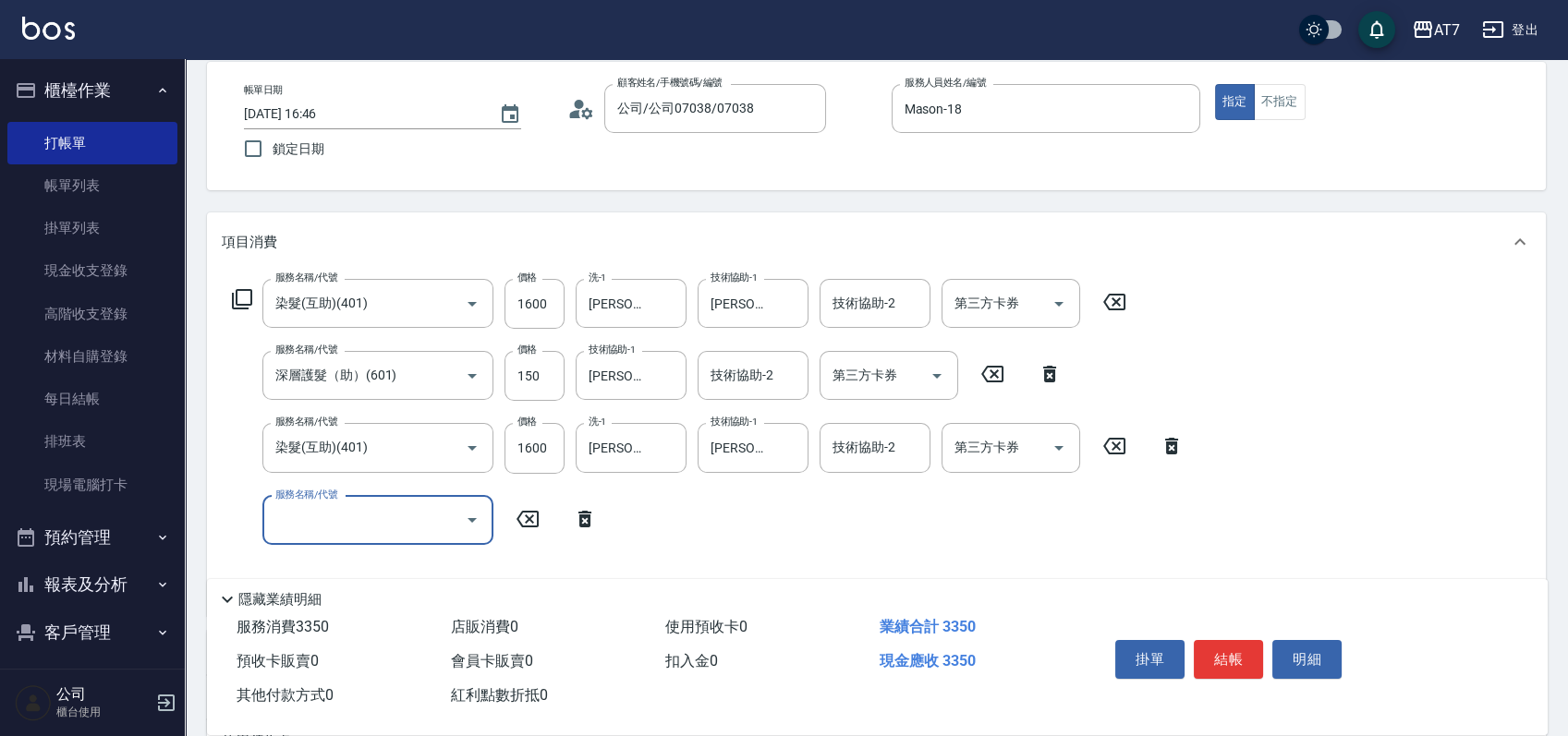
scroll to position [123, 0]
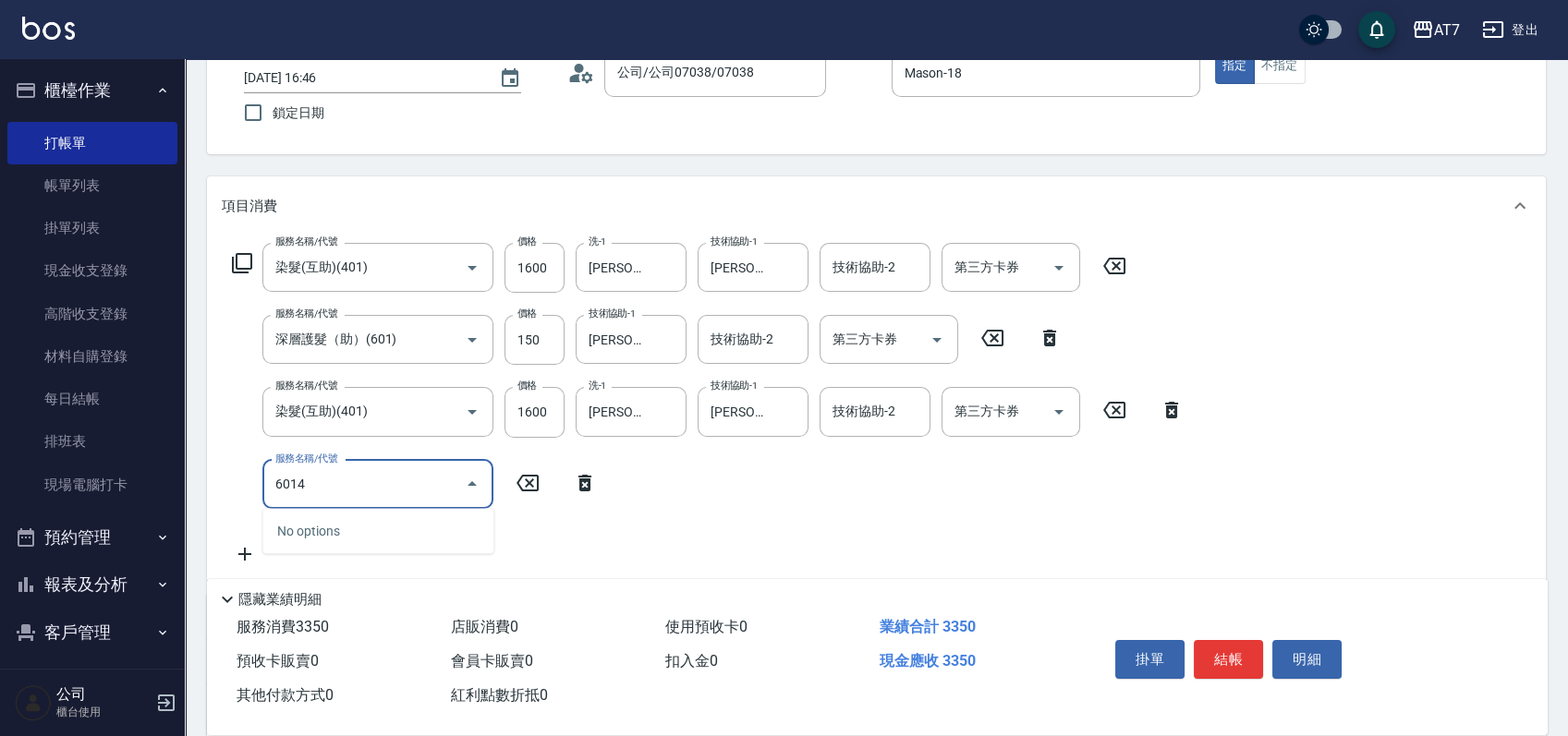
type input "601"
type input "390"
type input "深層護髮（助）(601)"
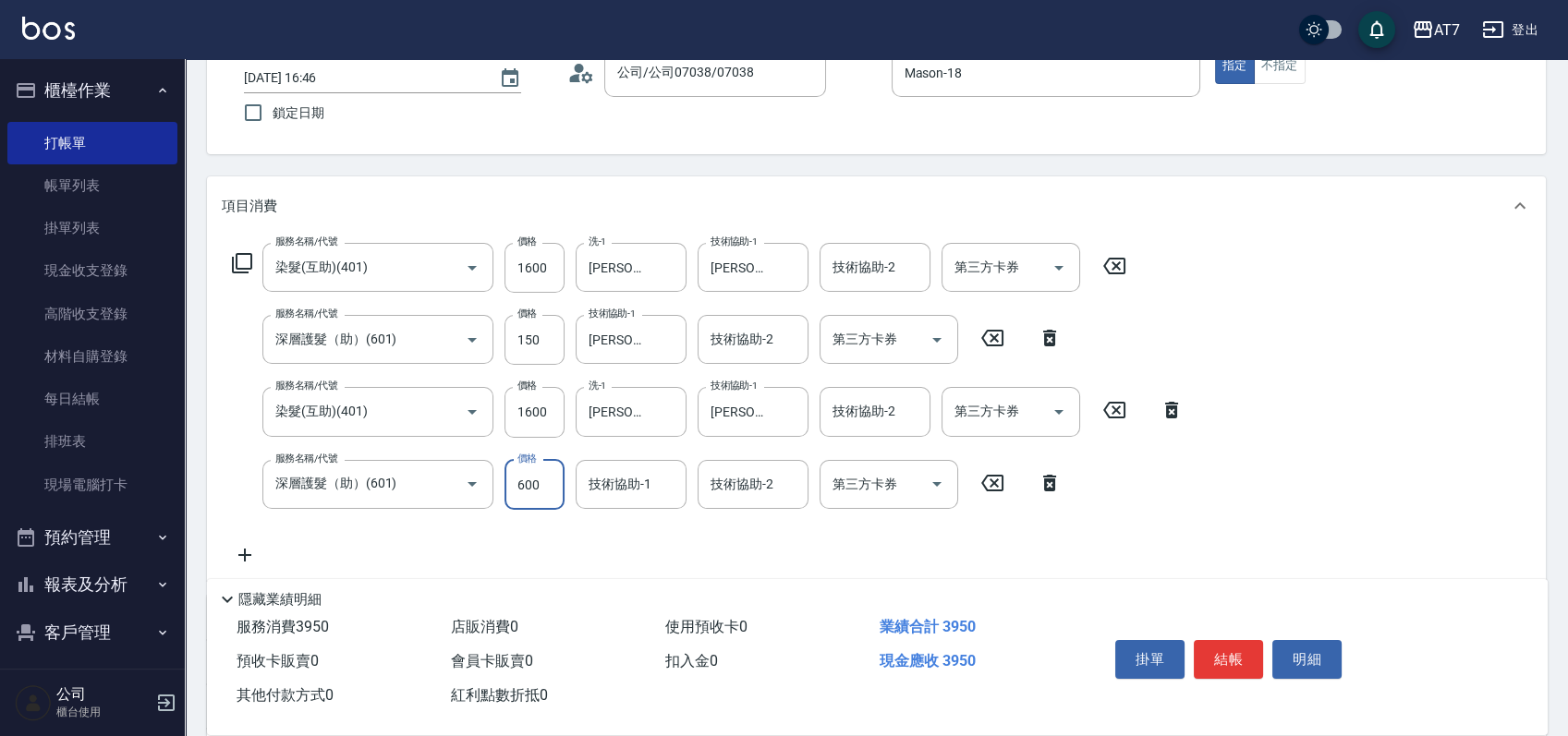
type input "5"
type input "340"
type input "50"
type input "Josh-38"
click at [526, 344] on input "150" at bounding box center [535, 340] width 60 height 50
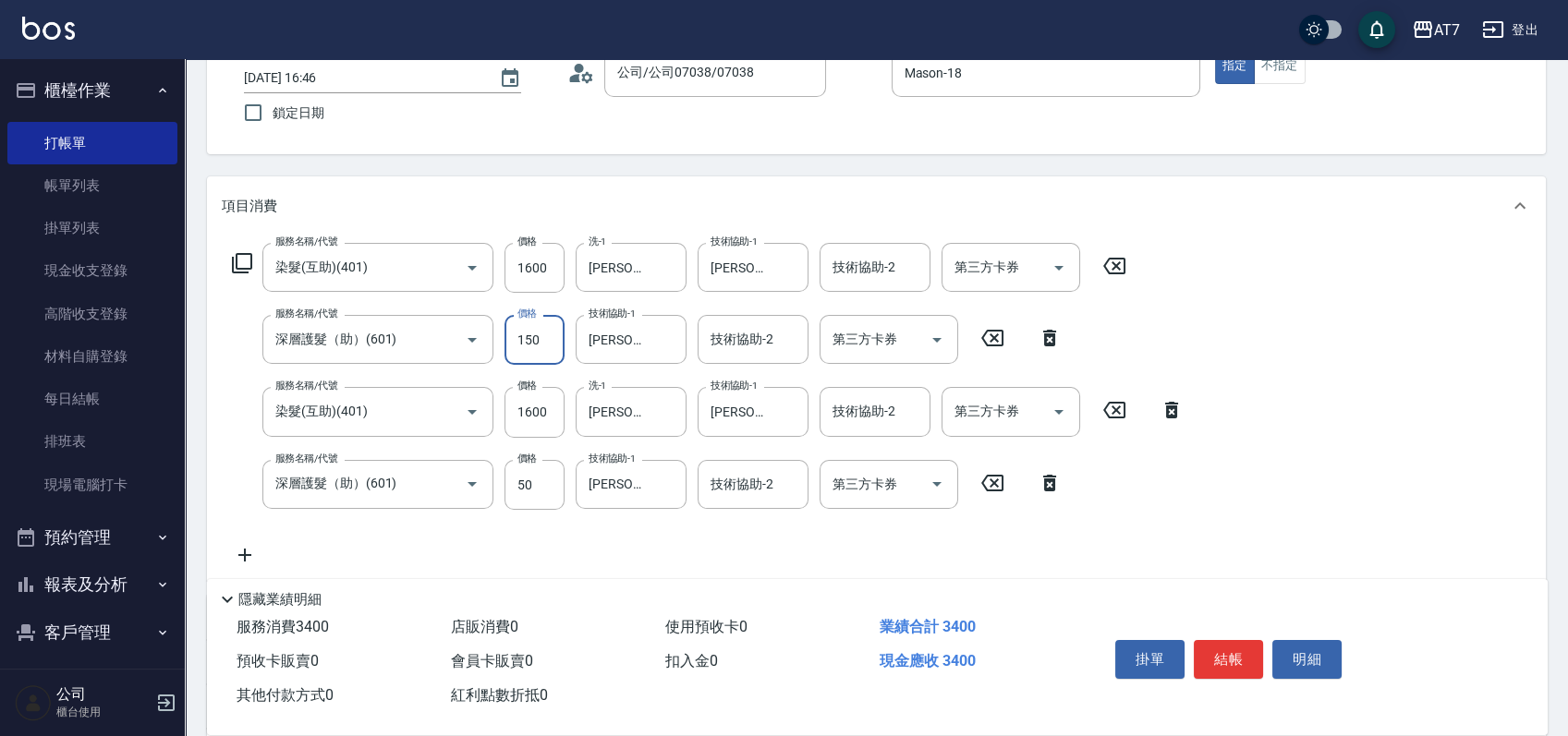
click at [547, 344] on input "150" at bounding box center [535, 340] width 60 height 50
click at [448, 343] on icon "Clear" at bounding box center [446, 340] width 19 height 19
type input "深層護髮（助）(601)"
click at [454, 343] on icon "Clear" at bounding box center [446, 340] width 19 height 19
type input "0"
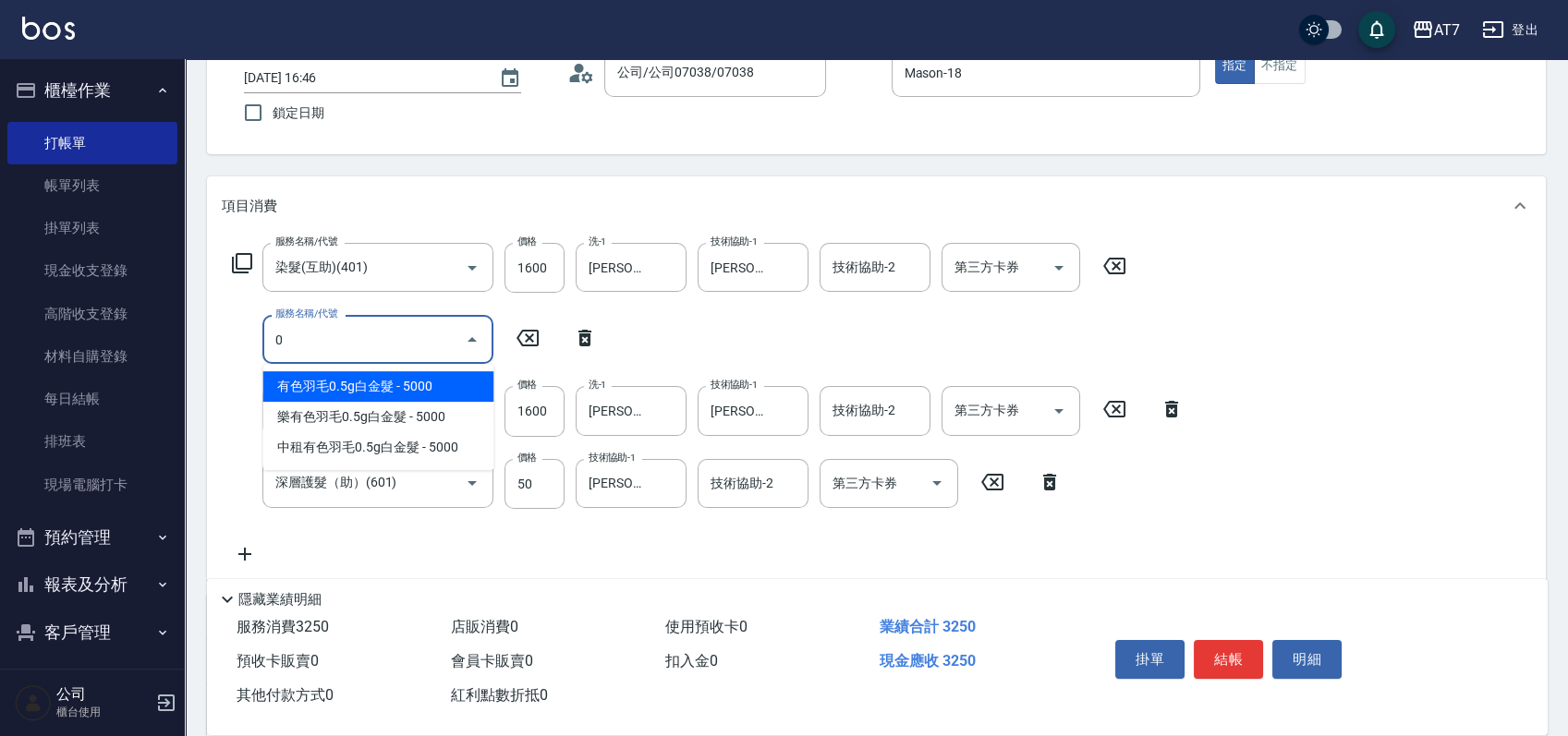
type input "320"
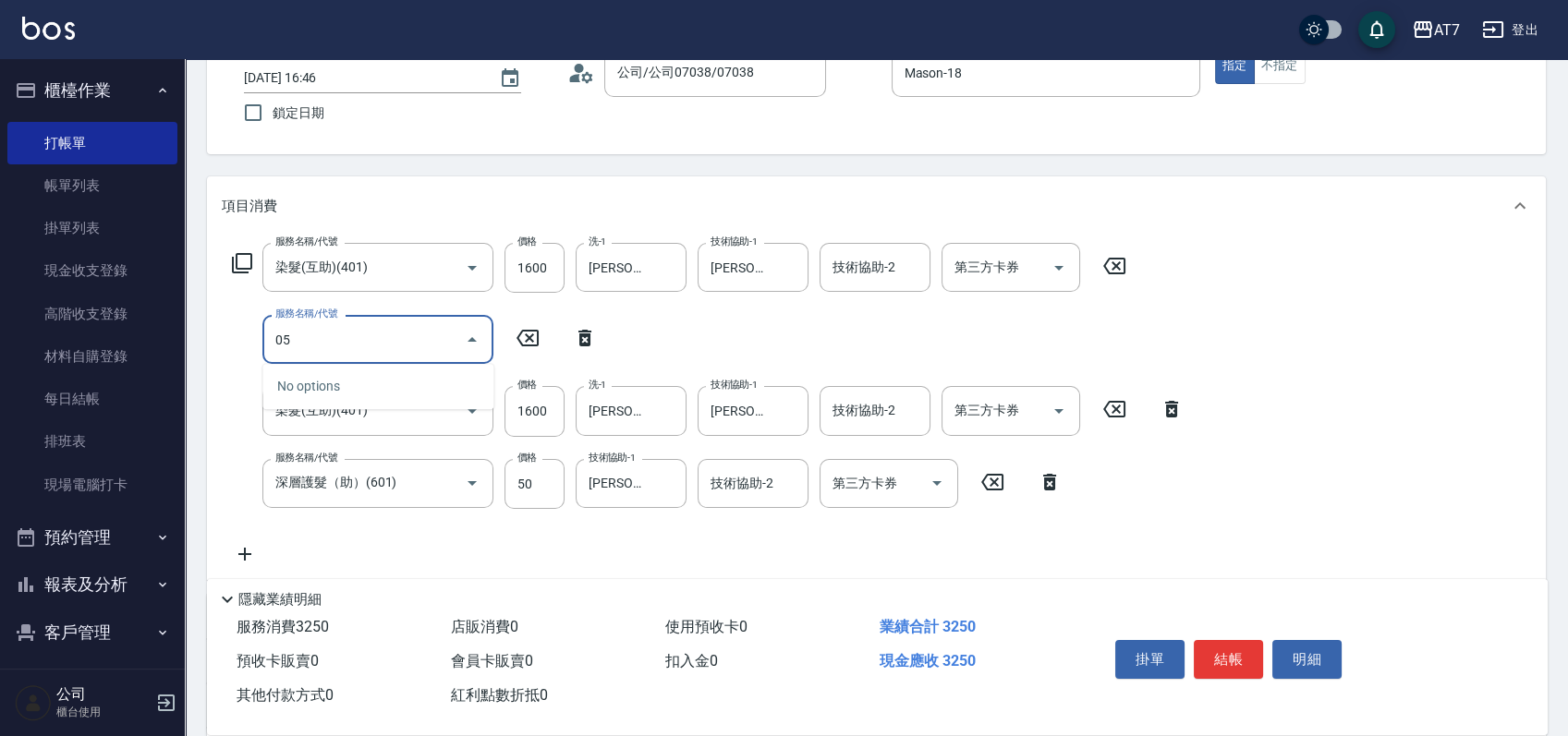
type input "605"
type input "420"
type input "順子護髮(助(605)"
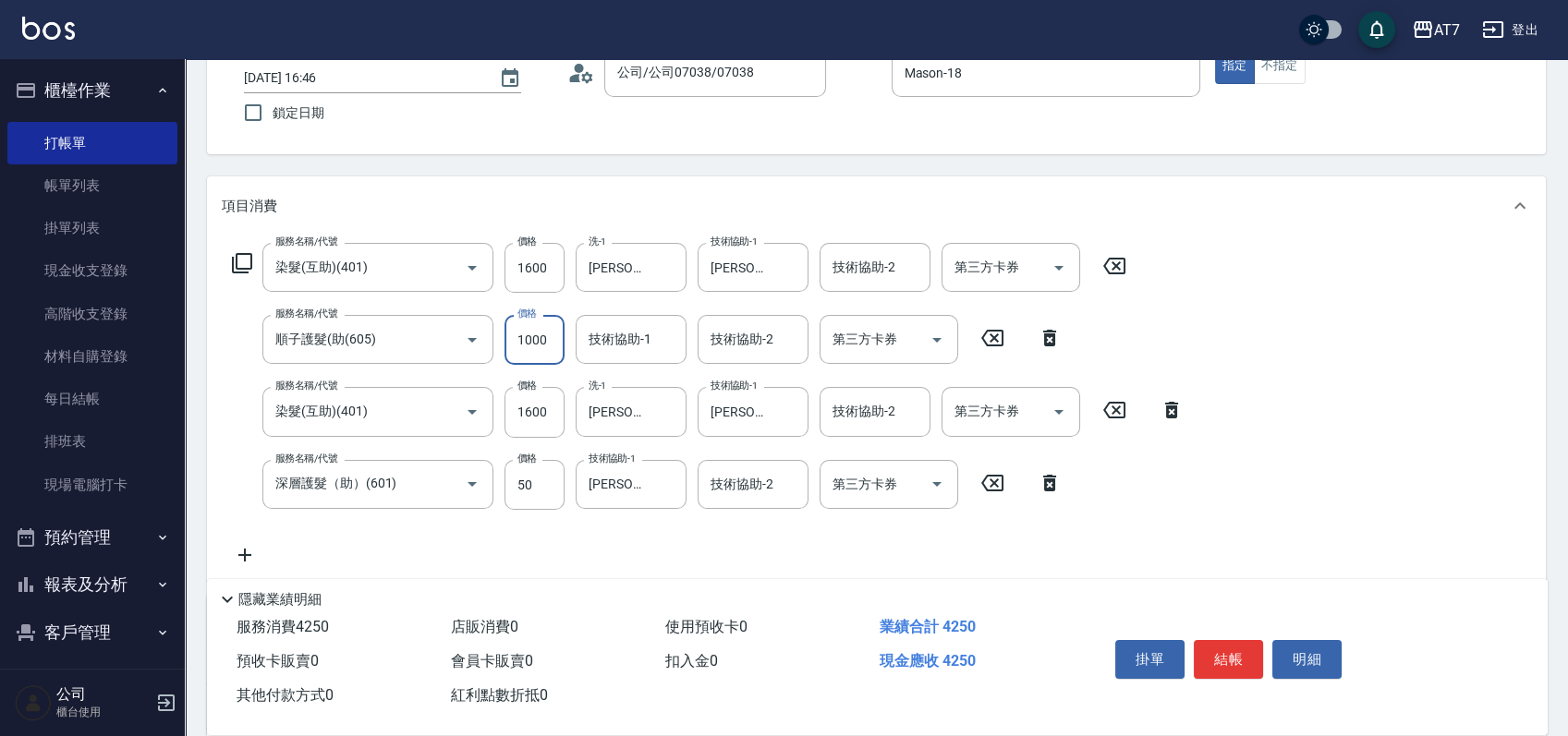
click at [542, 346] on input "1000" at bounding box center [535, 340] width 60 height 50
type input "1"
type input "320"
type input "105"
type input "330"
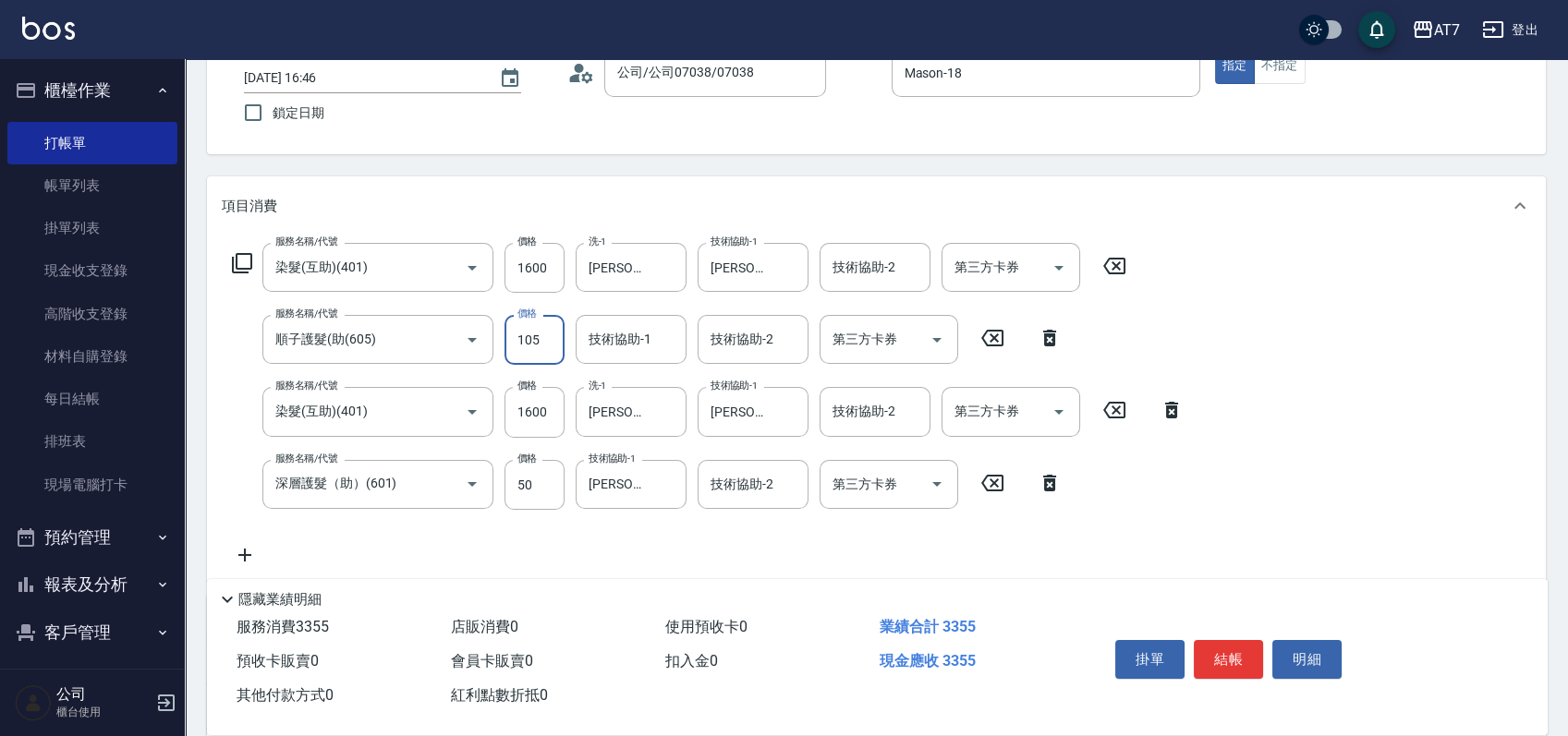
type input "1050"
type input "430"
type input "1050"
type input "Josh-38"
click at [1221, 664] on button "結帳" at bounding box center [1228, 659] width 70 height 39
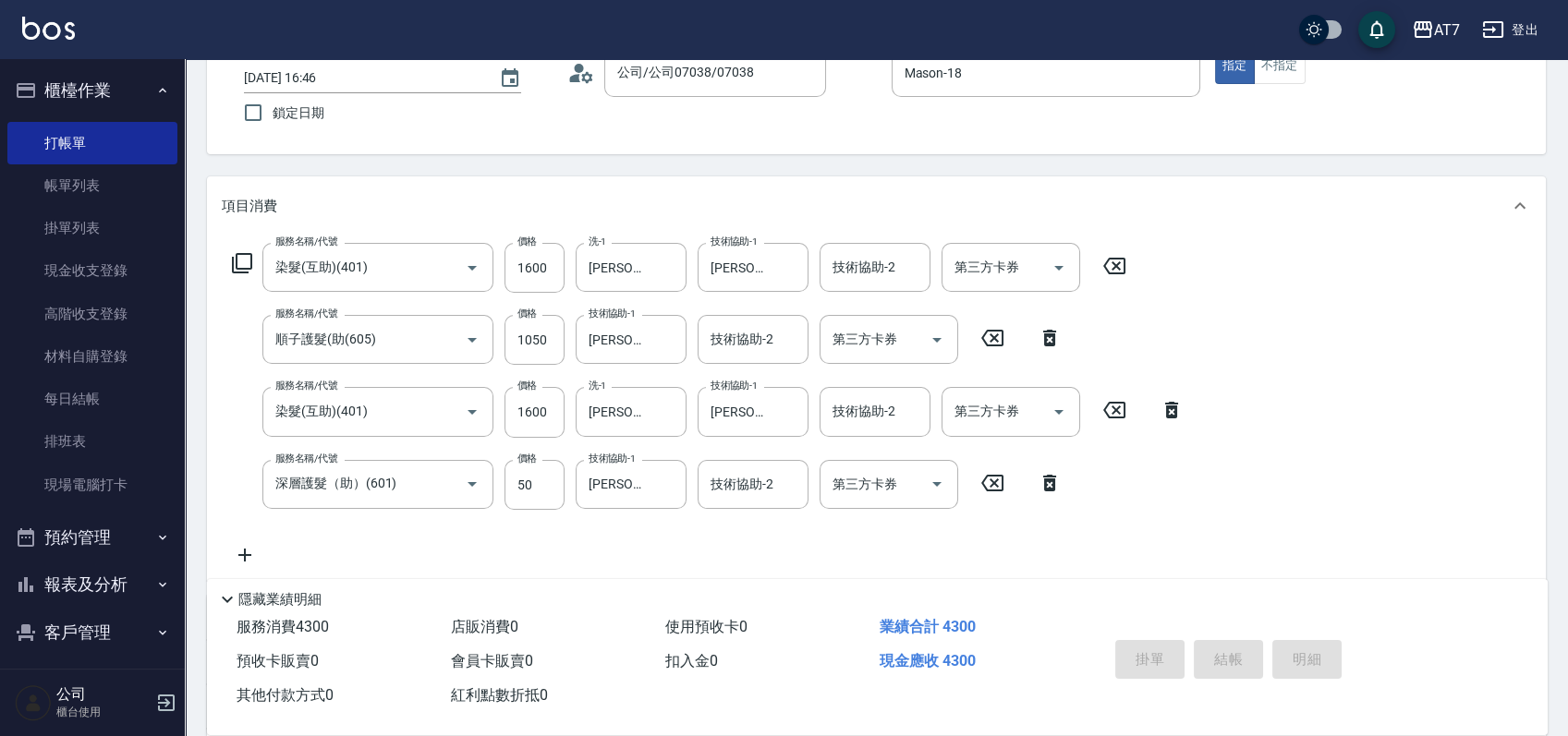
type input "2025/09/21 16:48"
type input "0"
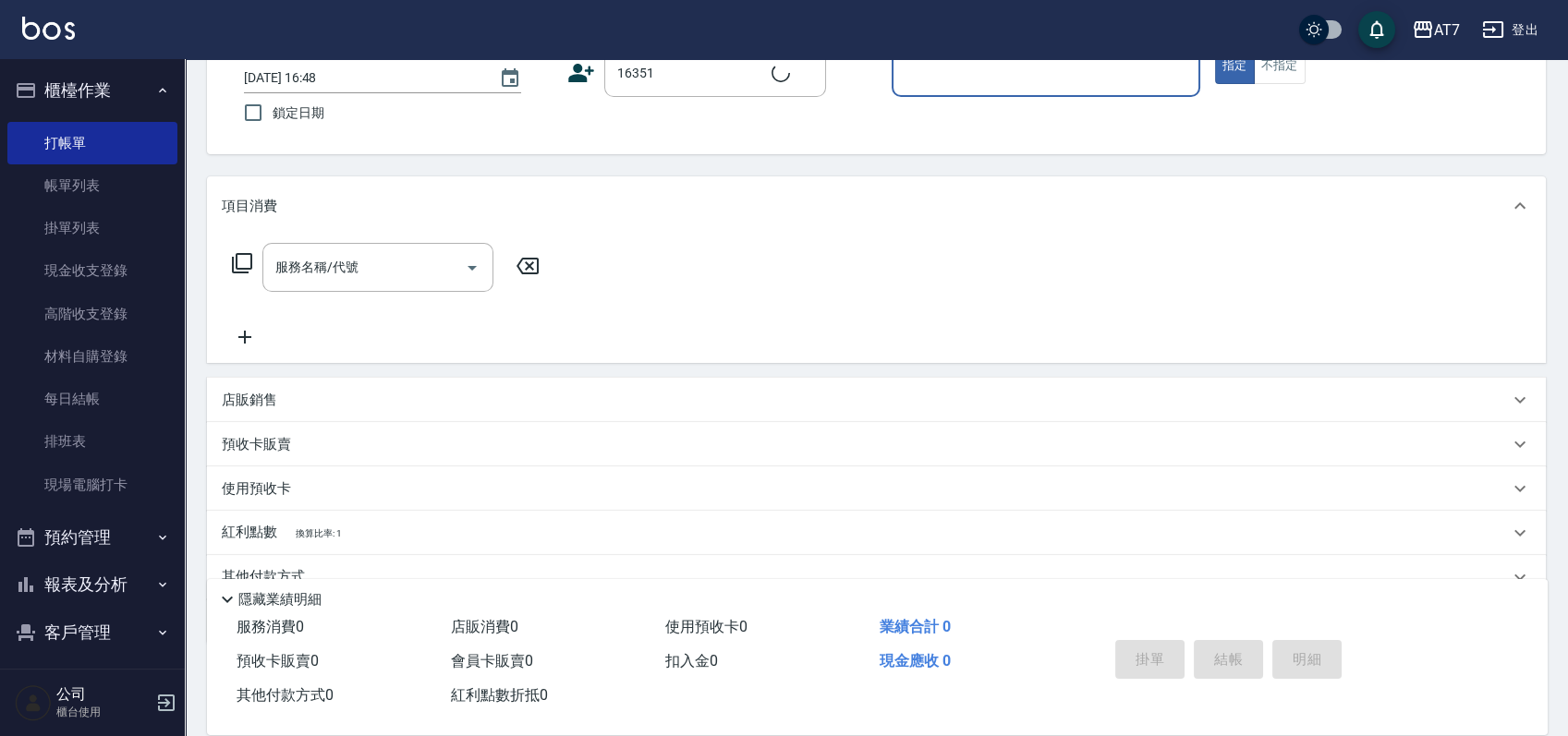
type input "公司/公司16351/16351"
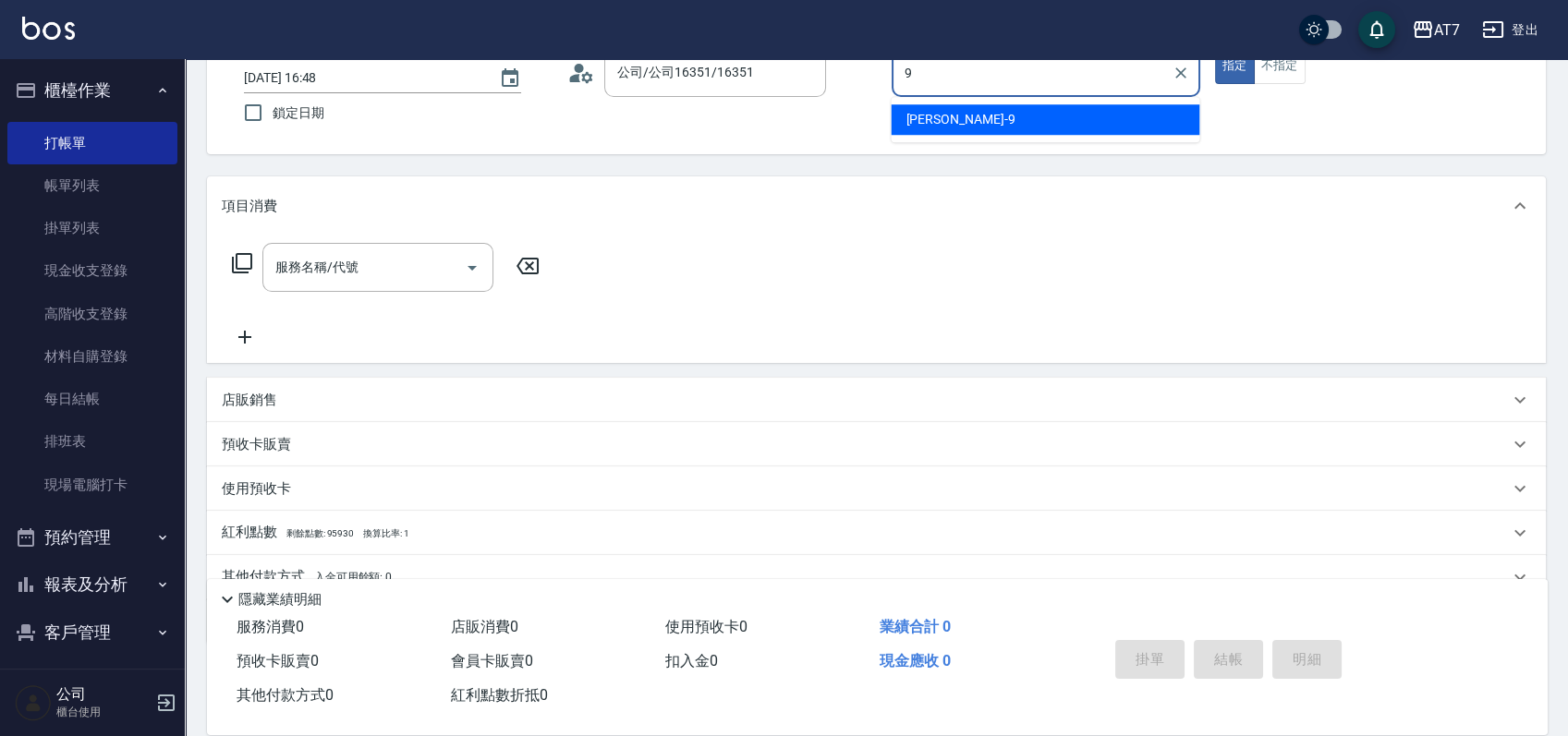
type input "郭郭-9"
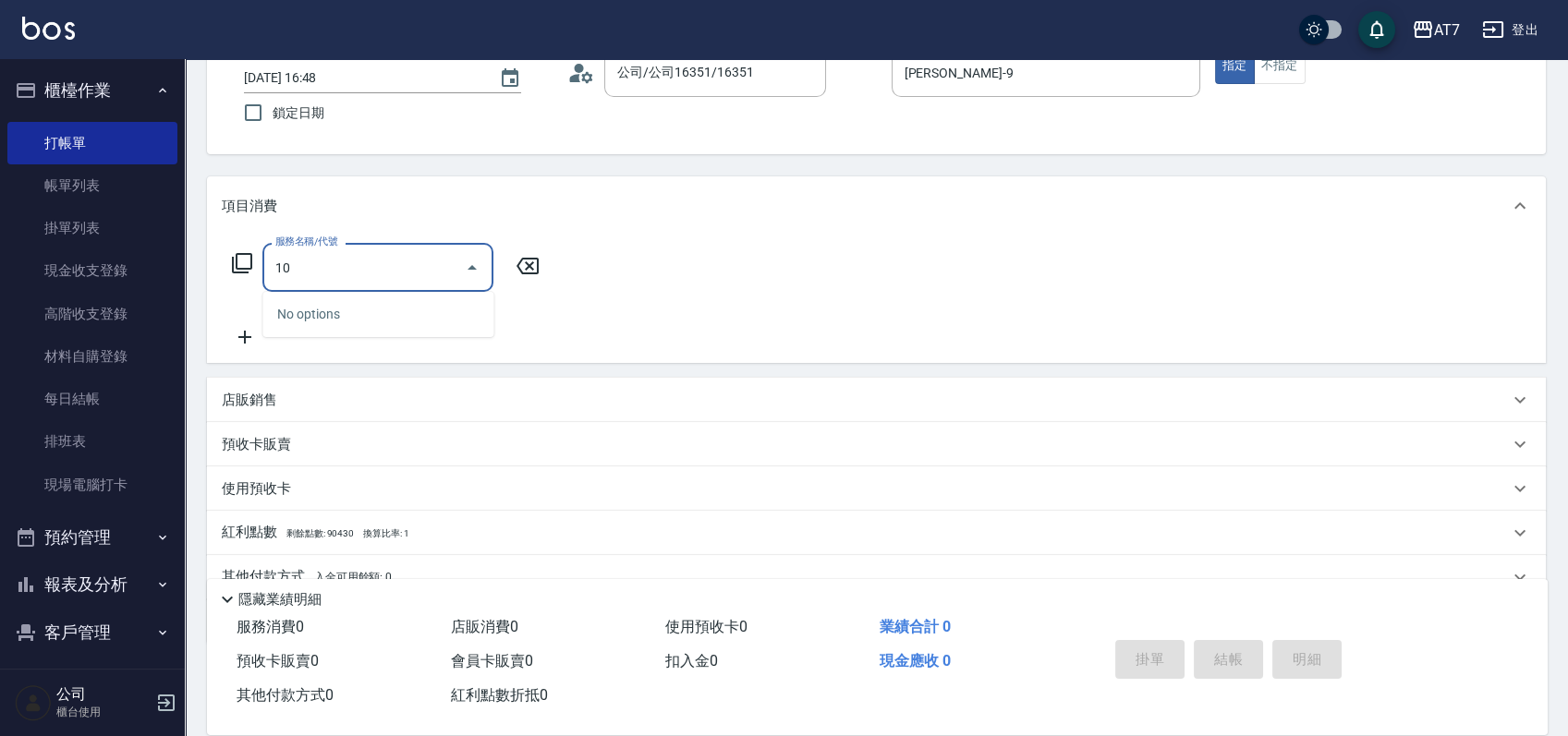
type input "107"
type input "500"
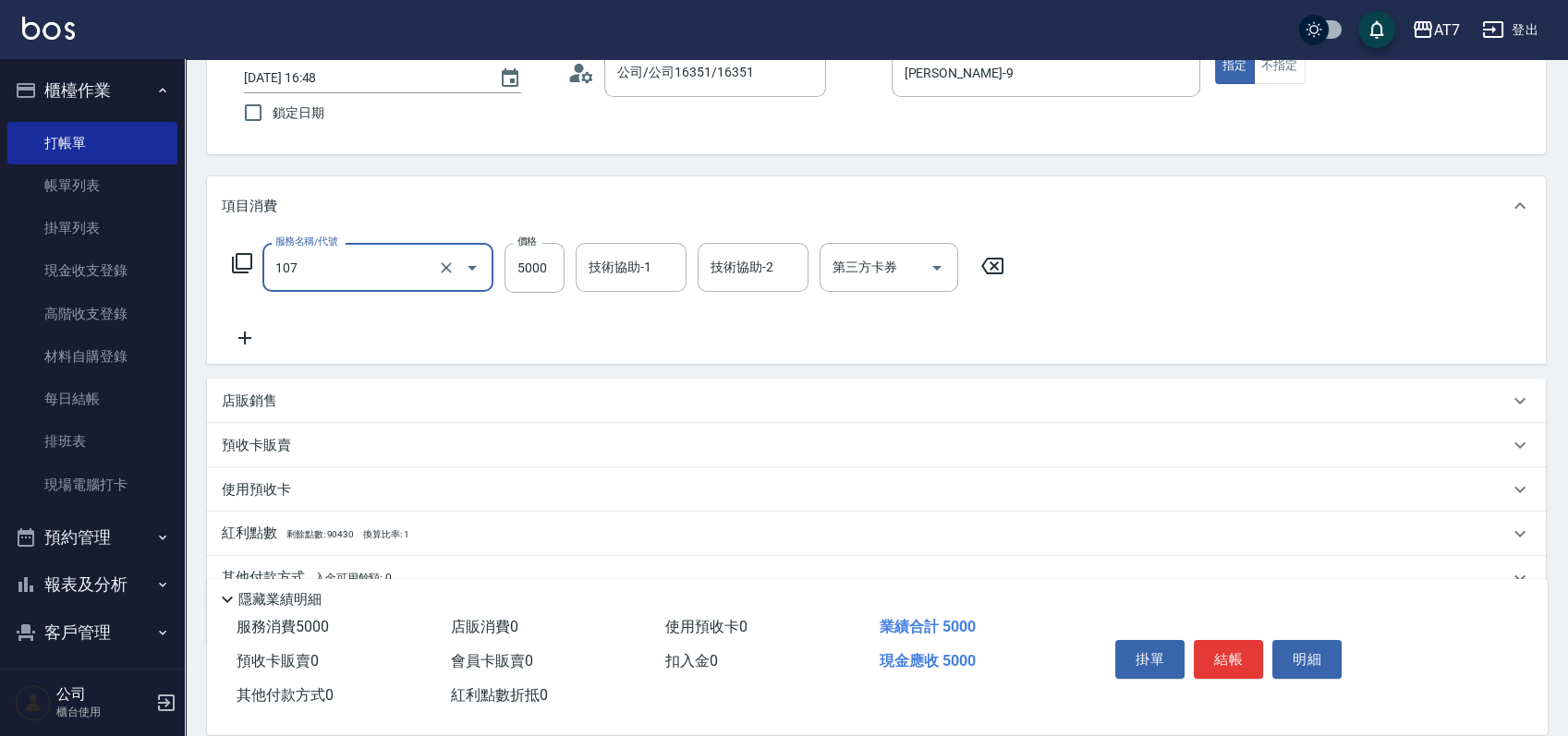
type input "新羽毛鉑金接髮調整(107)"
type input "4"
type input "0"
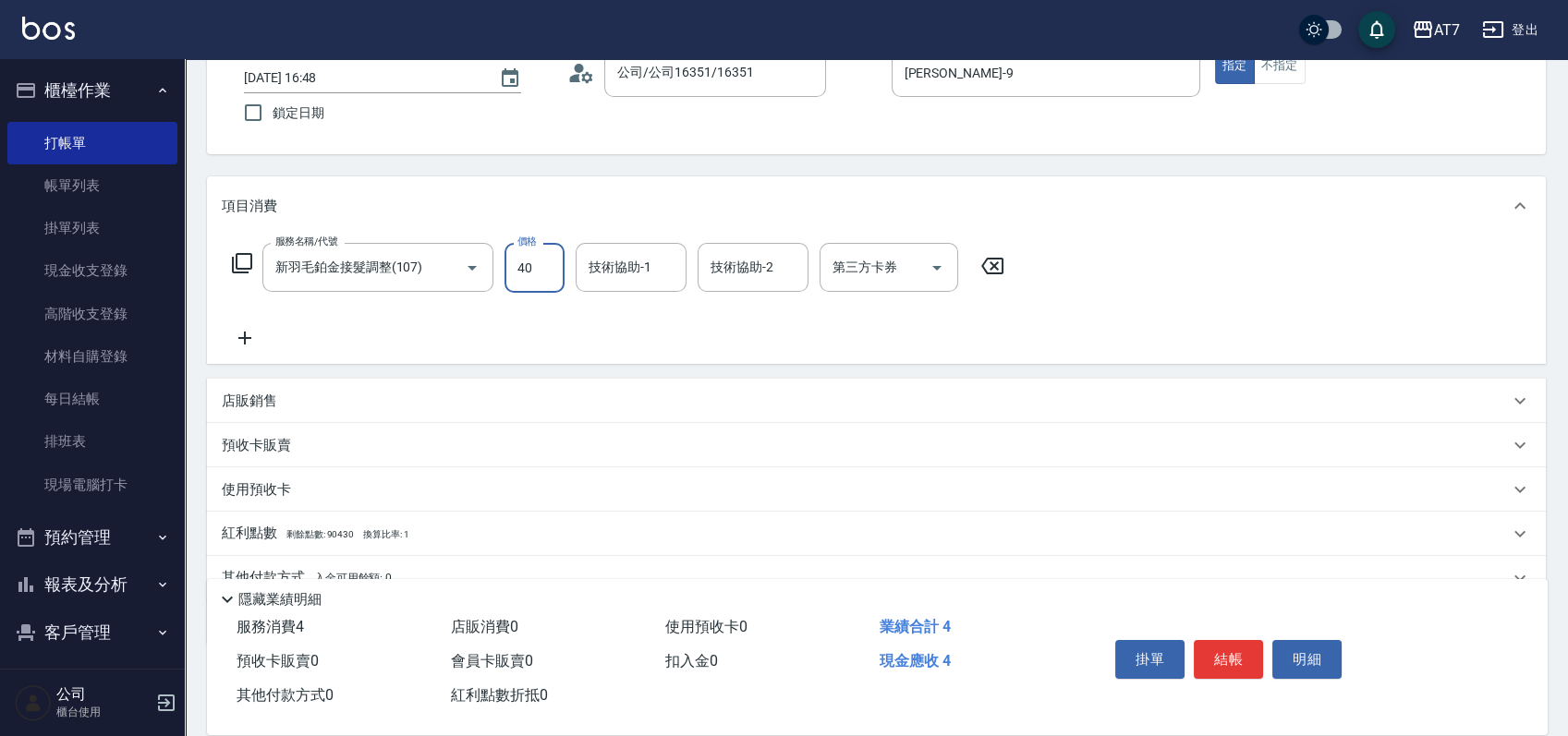
type input "400"
type input "40"
type input "4000"
type input "400"
click at [538, 271] on input "4000" at bounding box center [535, 267] width 60 height 50
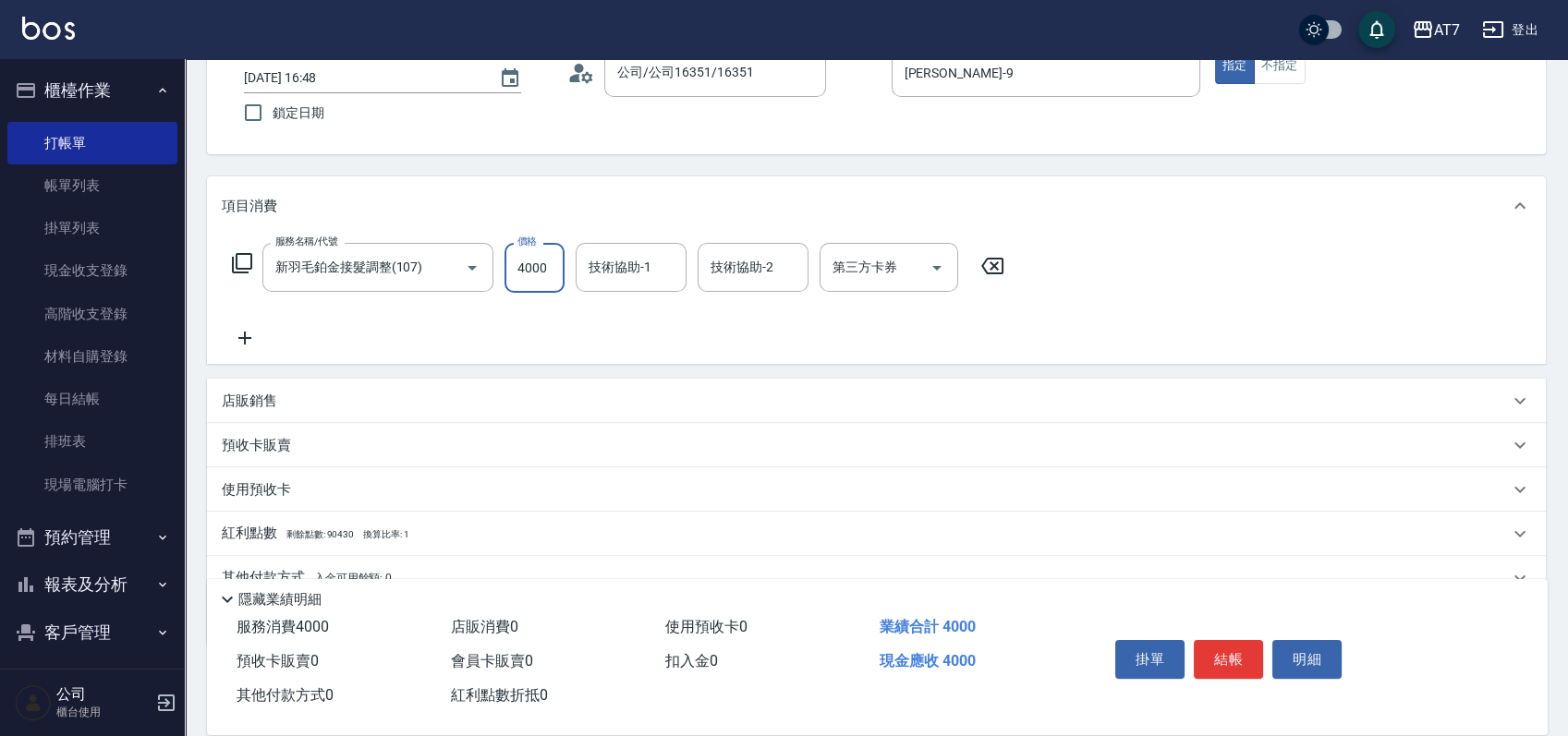
type input "3"
type input "0"
type input "370"
type input "30"
type input "3700"
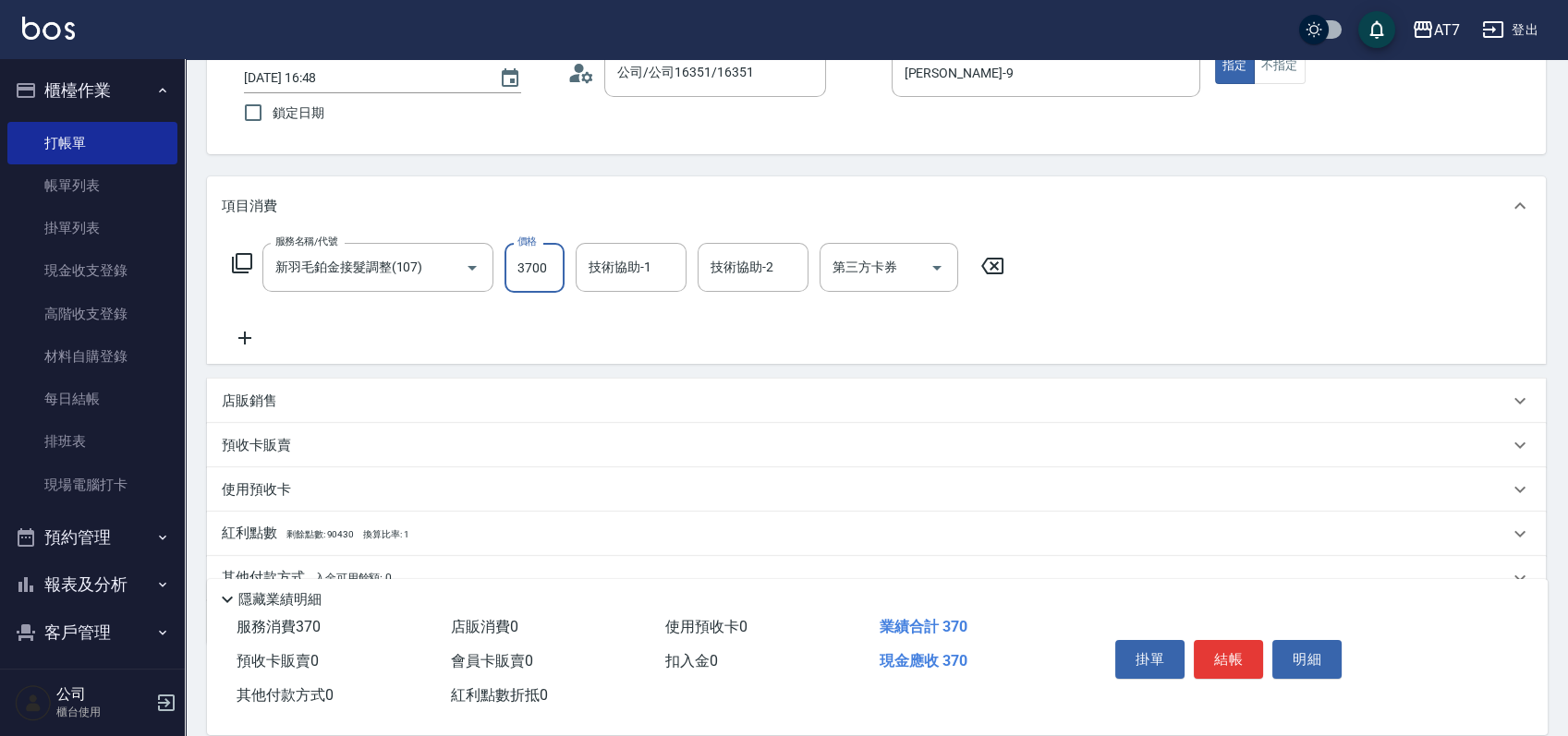
type input "370"
type input "3700"
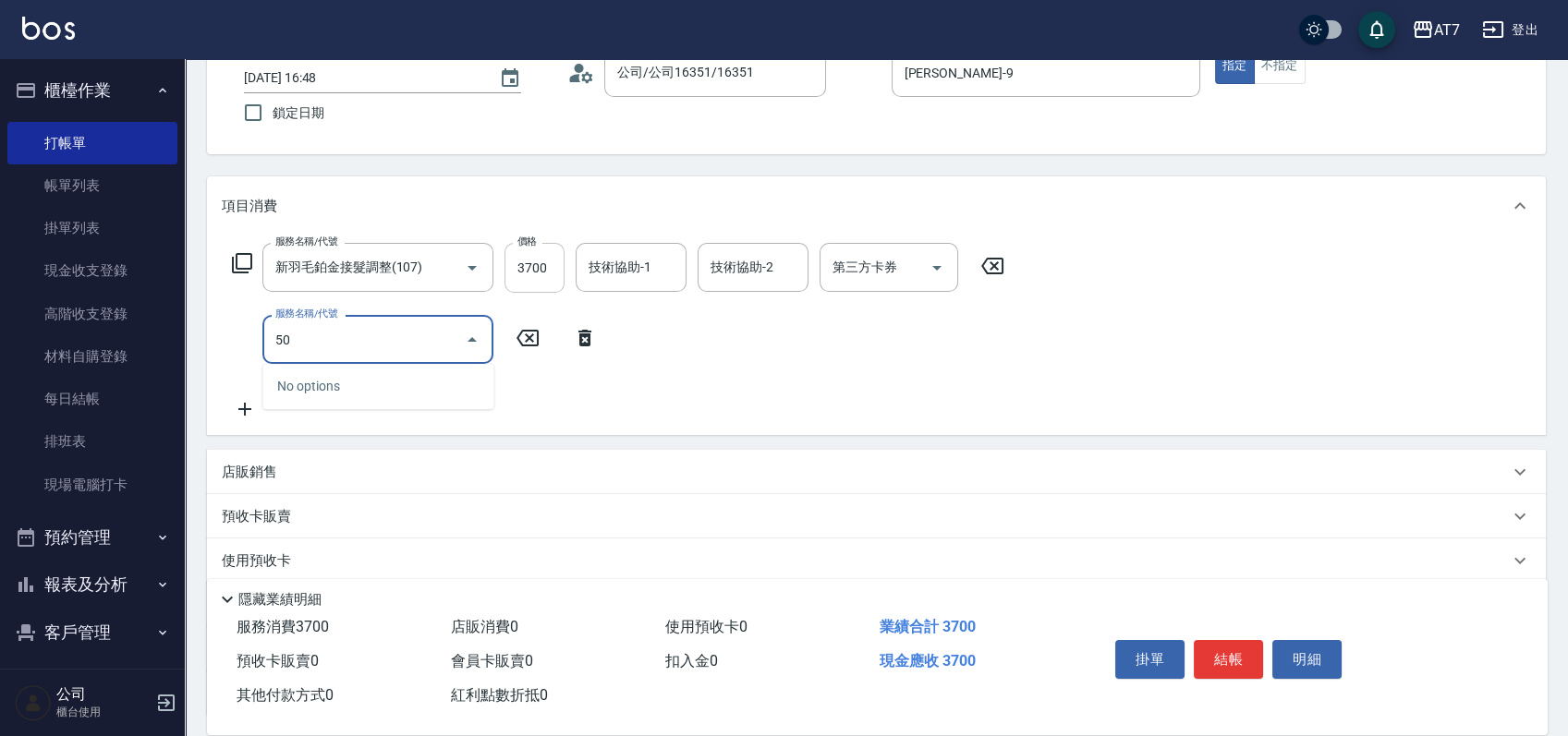
type input "501"
type input "400"
type input "洗髮(互助)(501)"
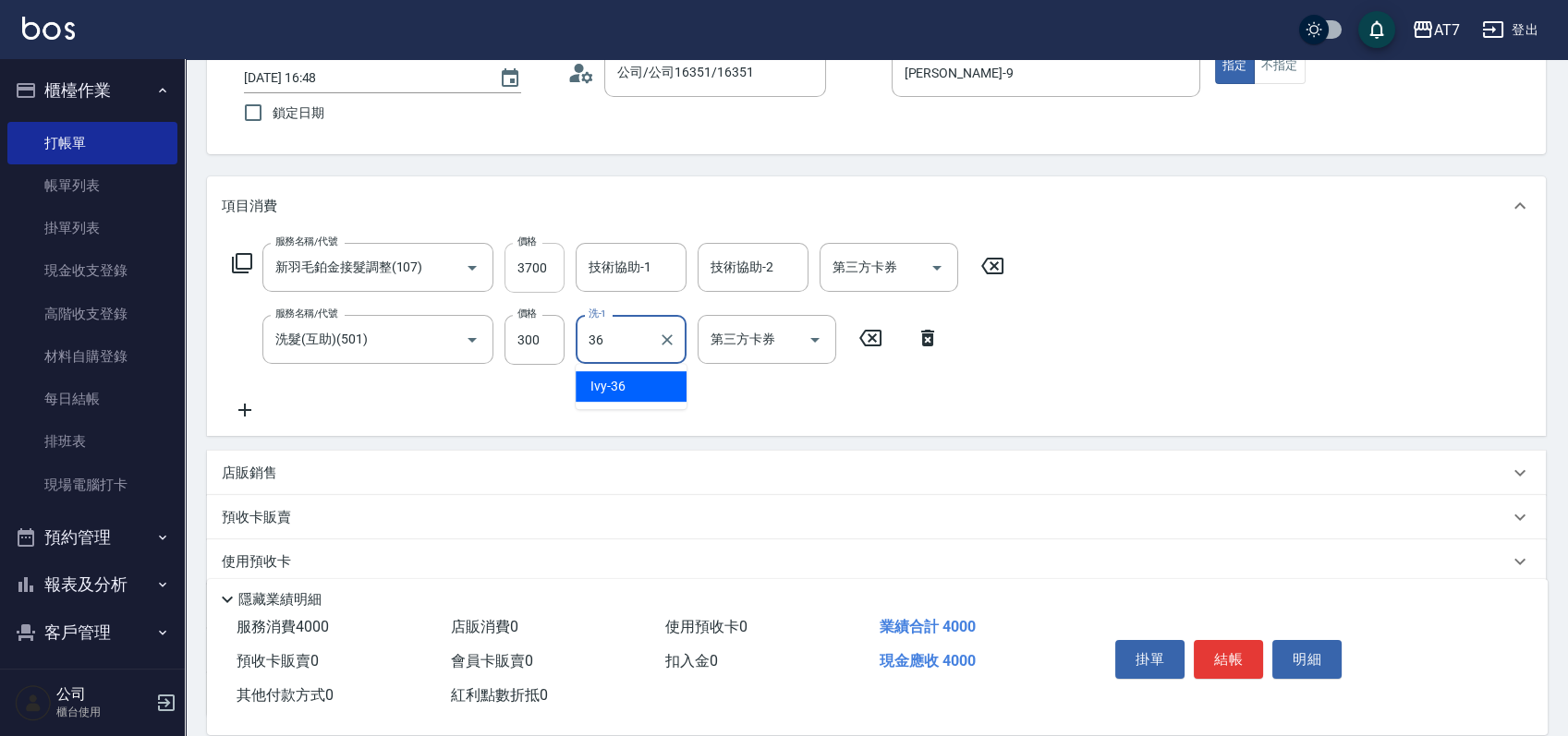
type input "Ivy-36"
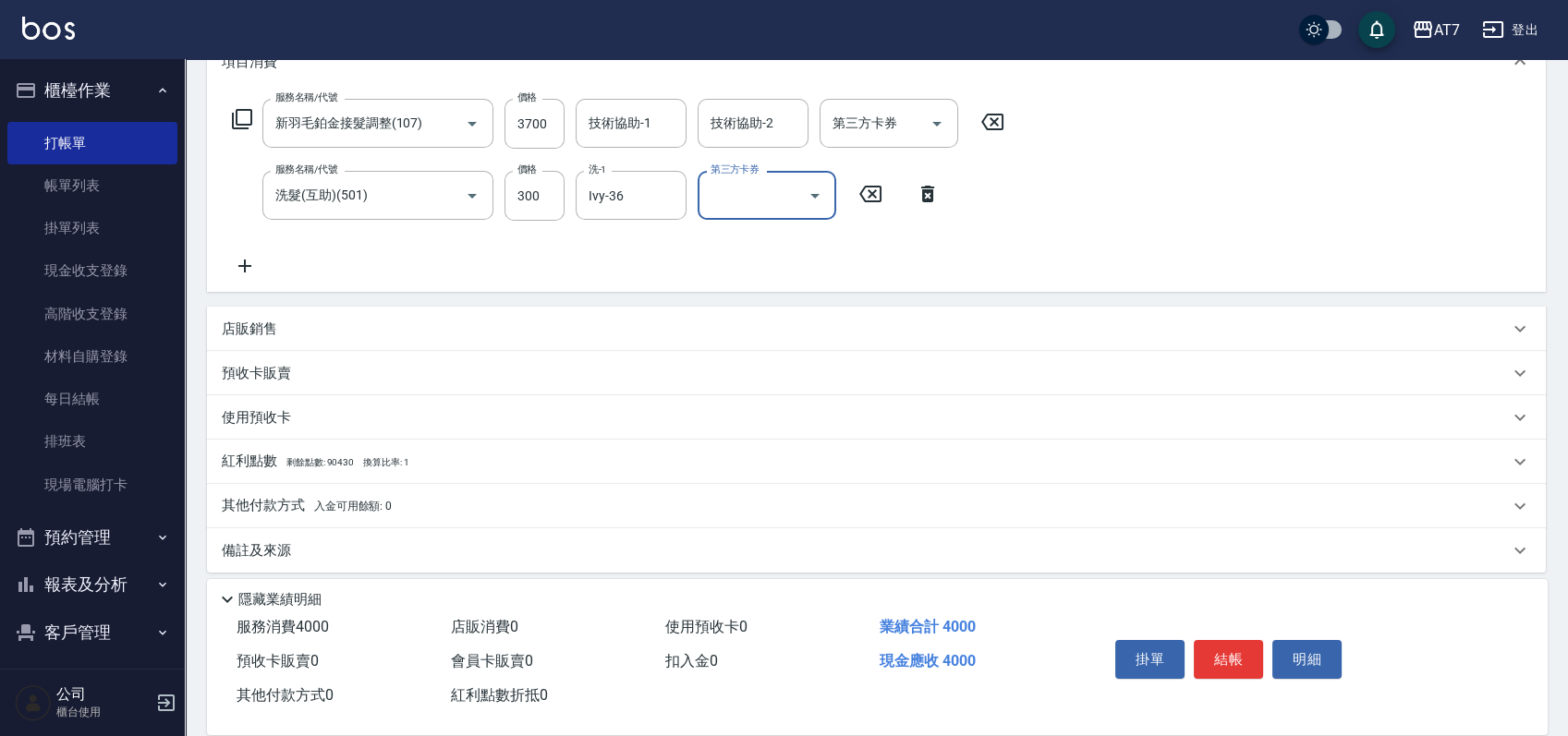
scroll to position [278, 0]
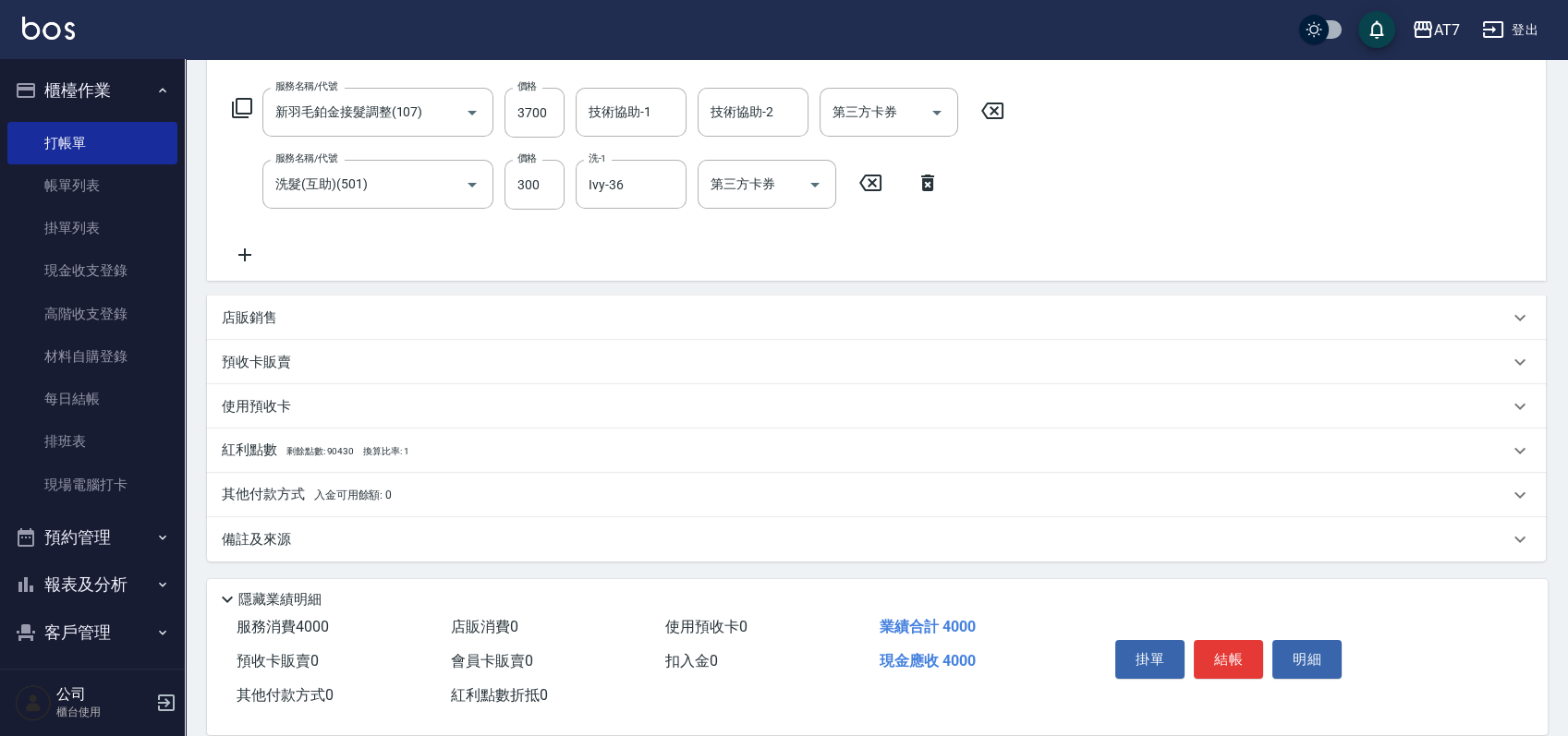
click at [268, 501] on p "其他付款方式 入金可用餘額: 0" at bounding box center [307, 495] width 170 height 21
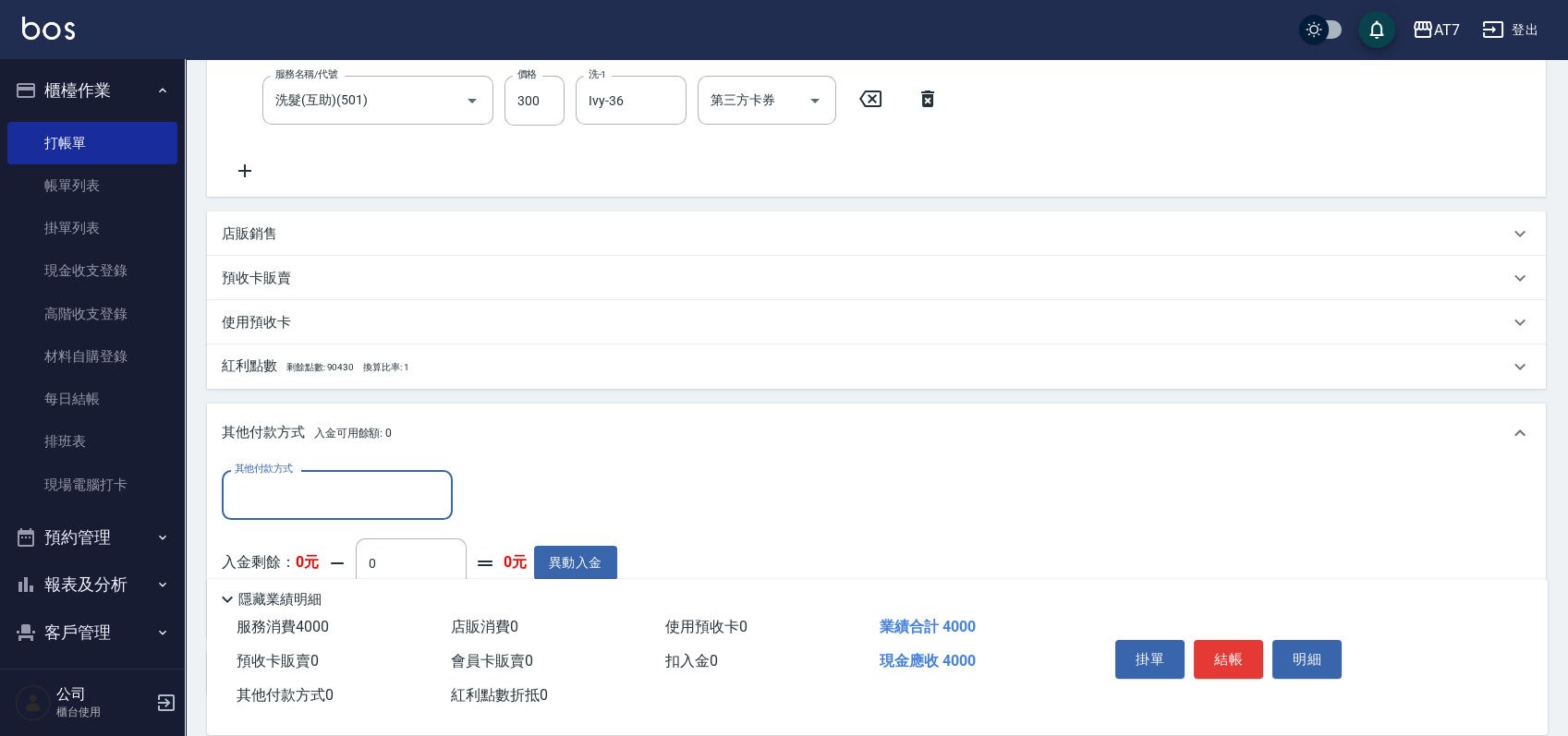
scroll to position [401, 0]
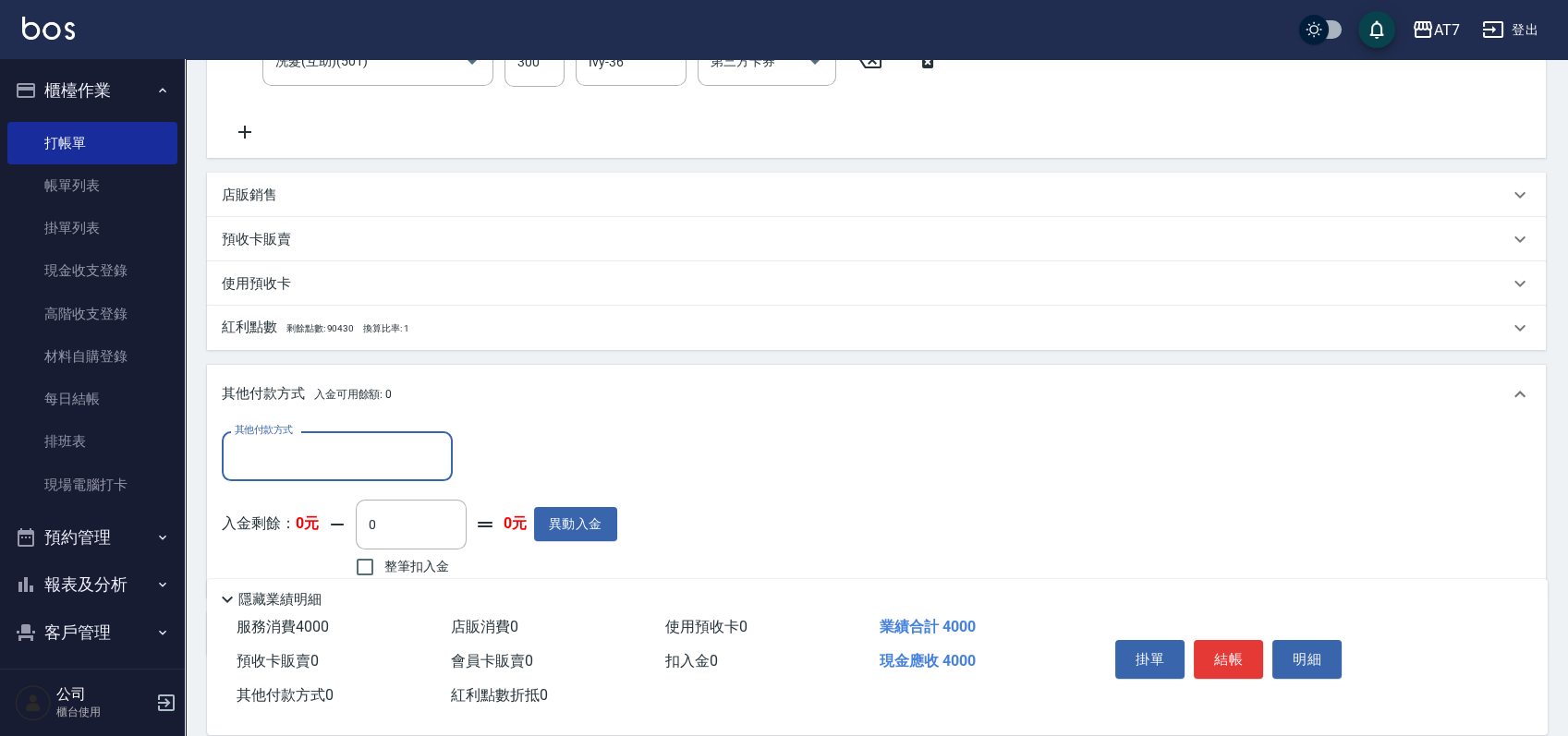
click at [284, 469] on input "其他付款方式" at bounding box center [337, 456] width 215 height 32
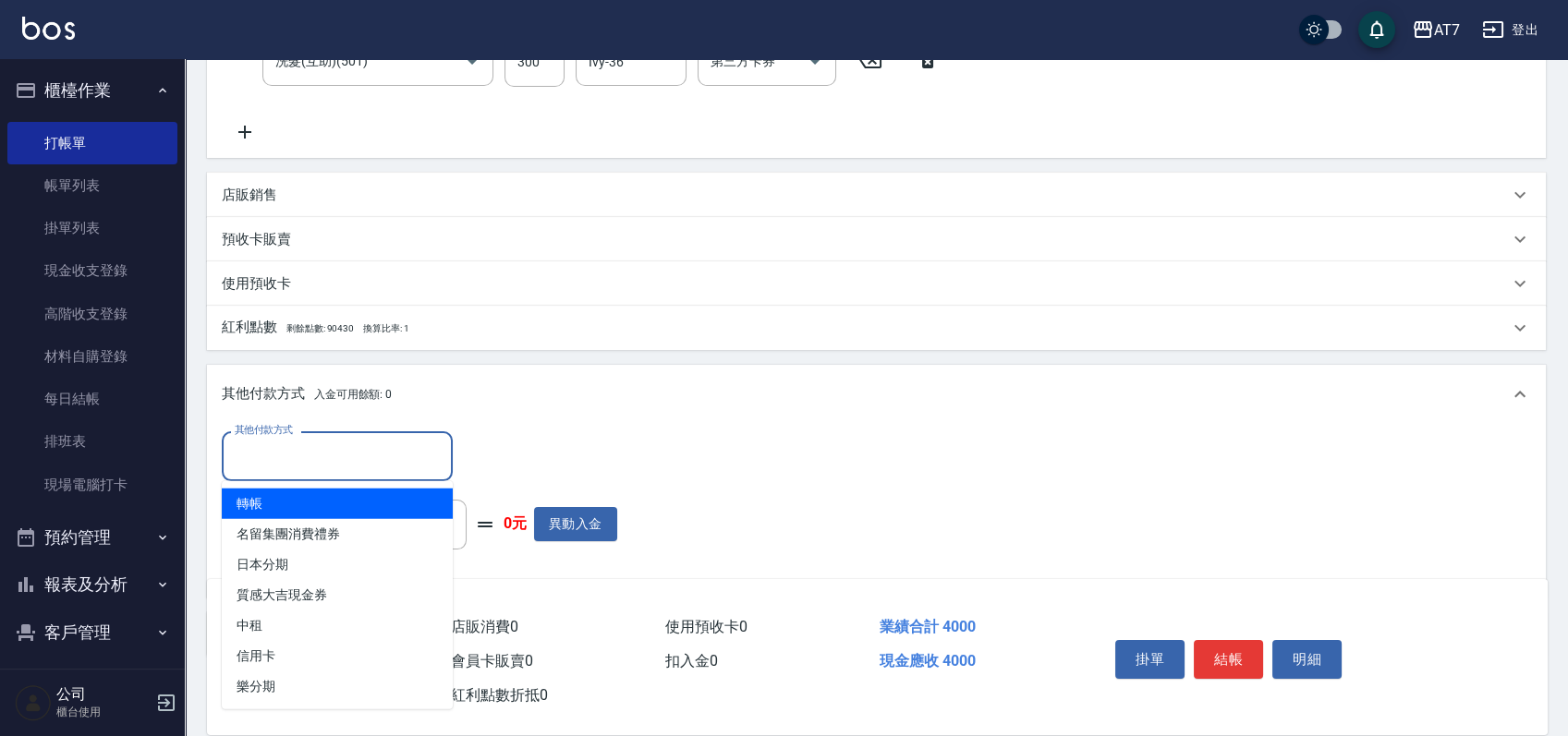
click at [281, 513] on span "轉帳" at bounding box center [337, 504] width 231 height 30
type input "轉帳"
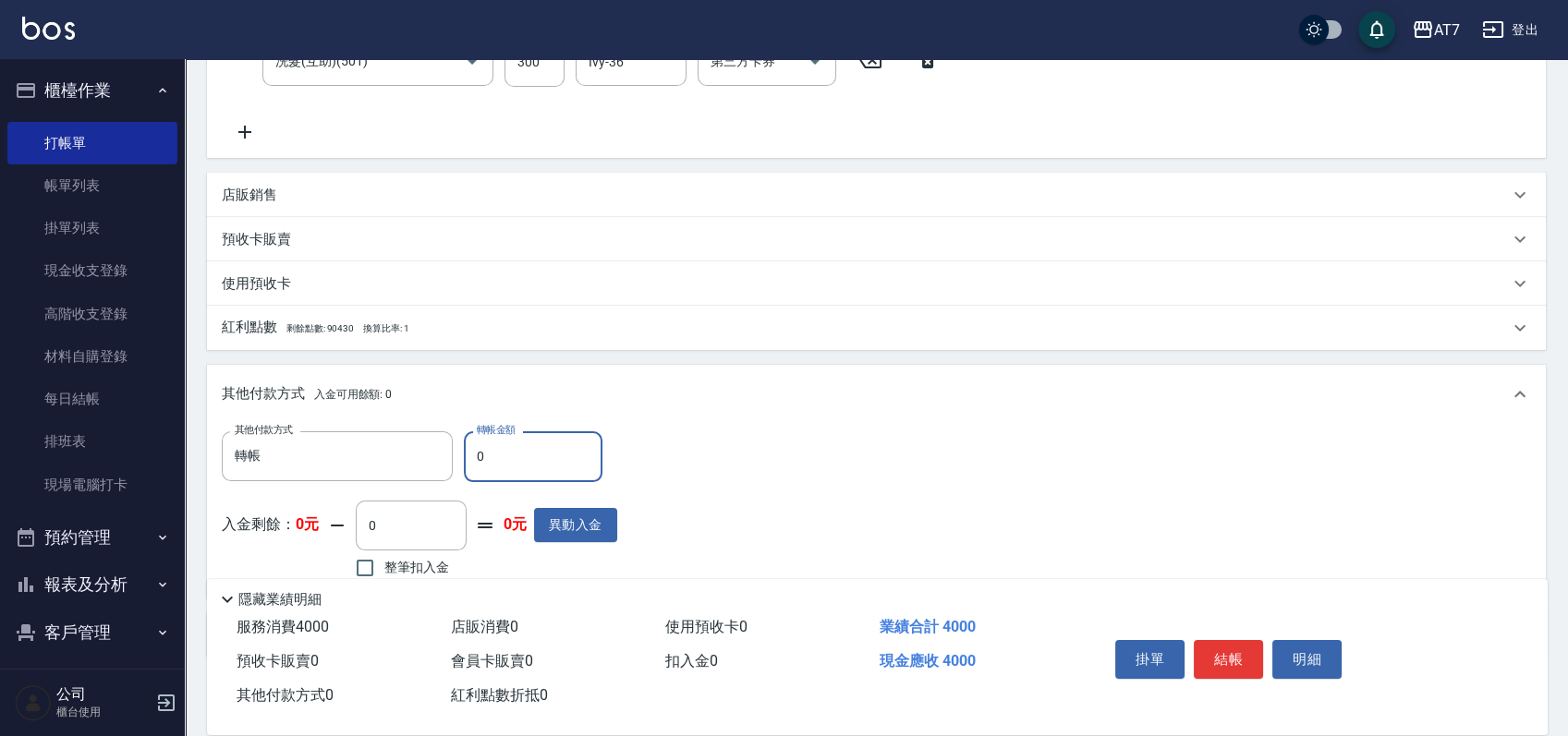
type input "40"
type input "390"
type input "400"
type input "360"
type input "4000"
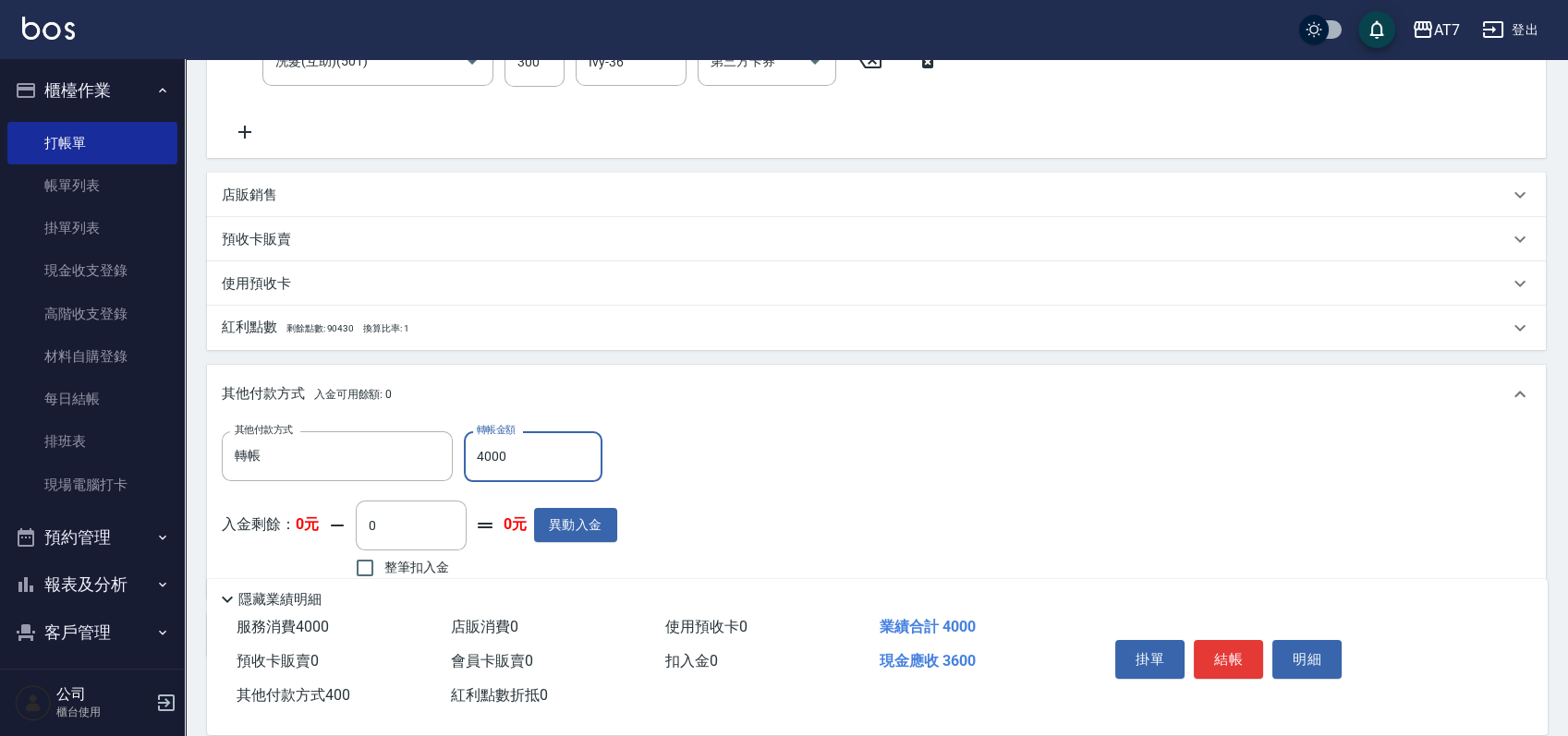
type input "0"
type input "4000"
click at [1225, 648] on button "結帳" at bounding box center [1228, 659] width 70 height 39
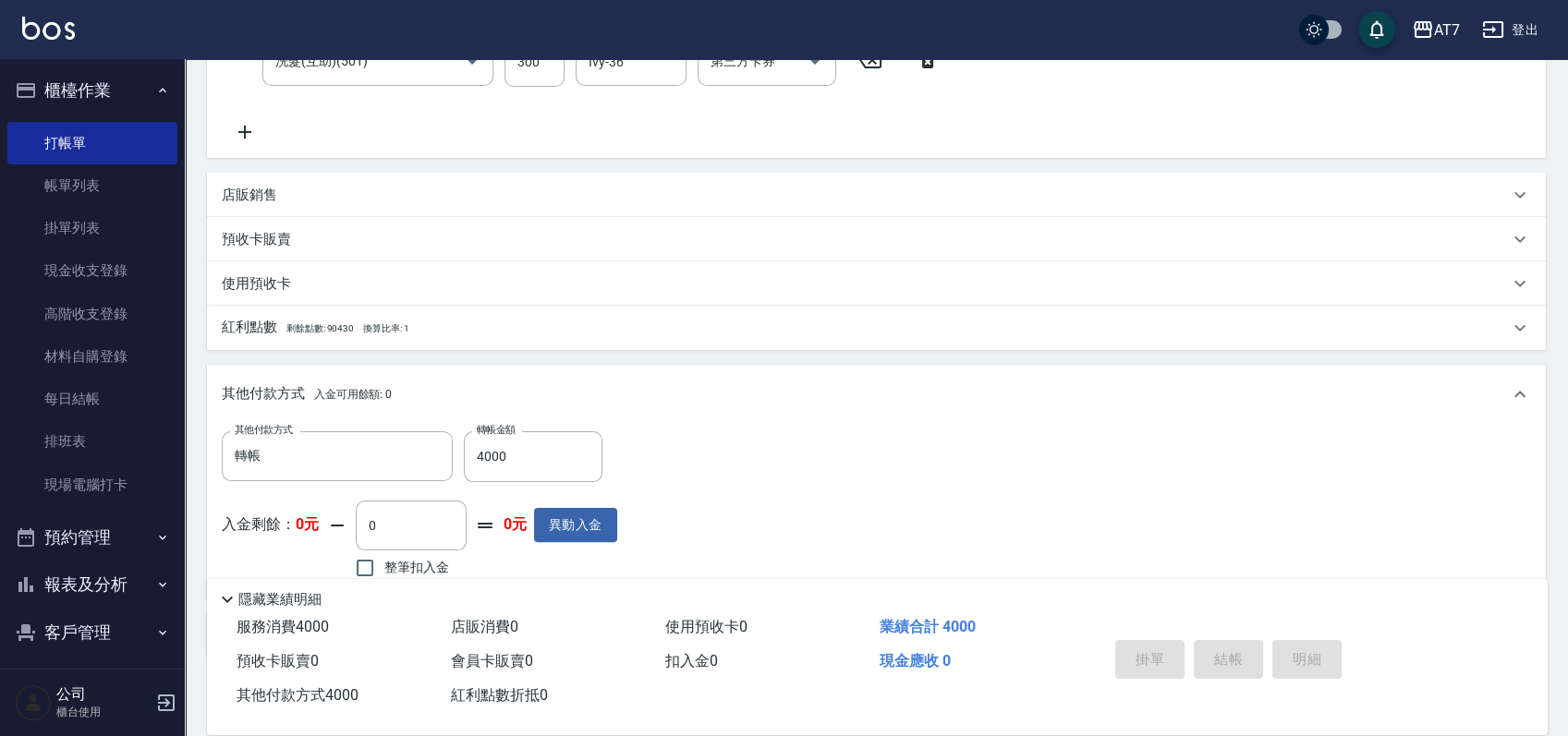
type input "2025/09/21 16:49"
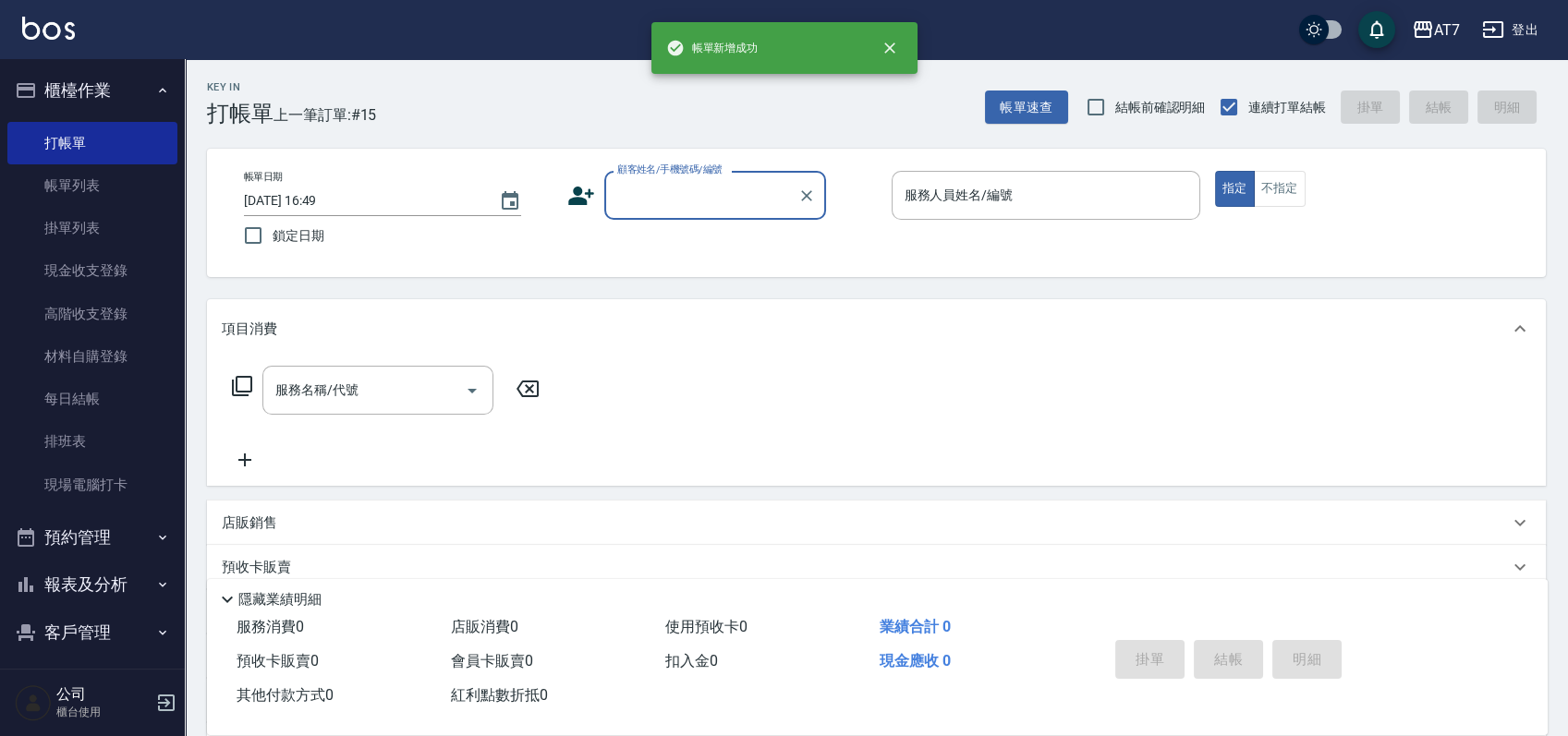
scroll to position [0, 0]
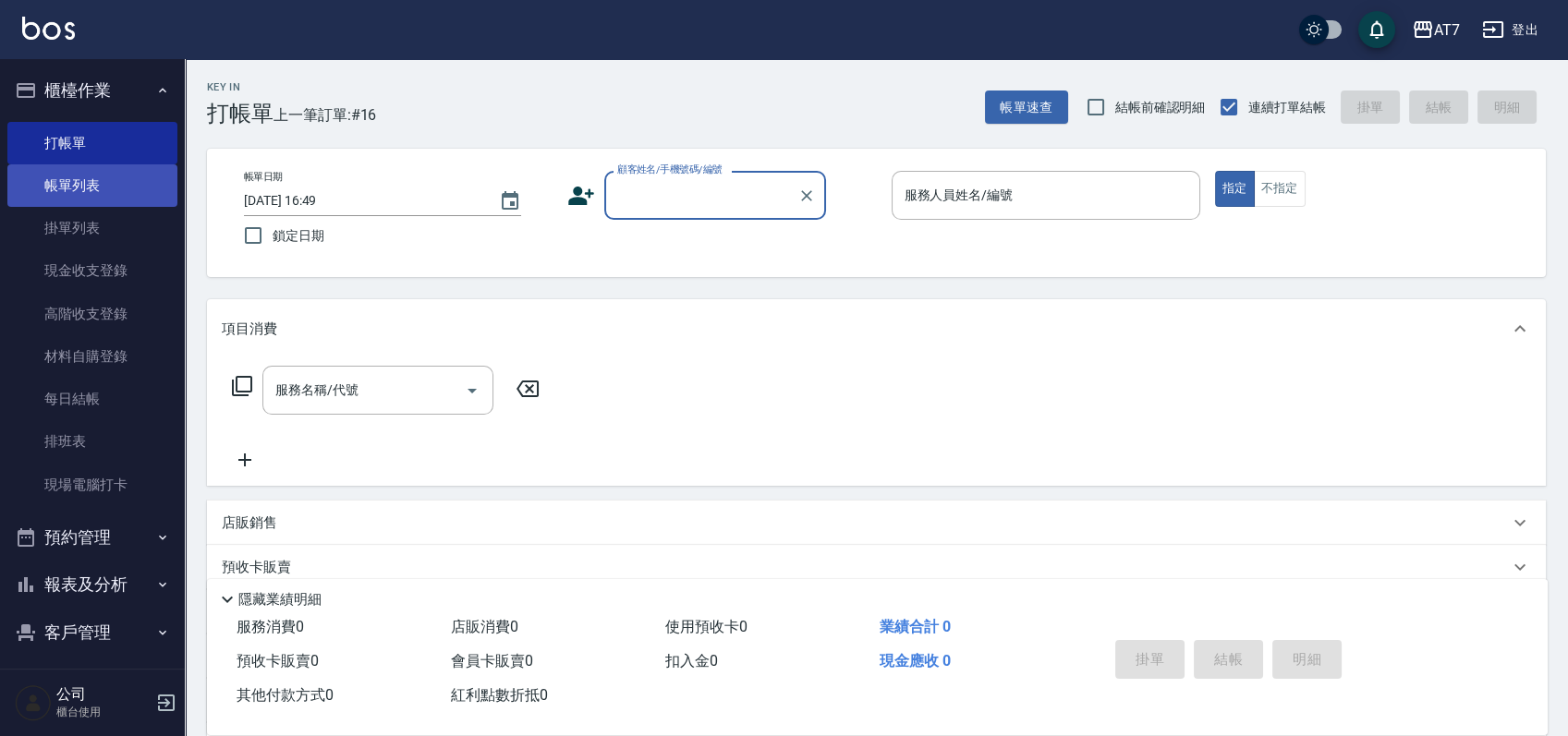
click at [63, 166] on link "帳單列表" at bounding box center [92, 185] width 170 height 42
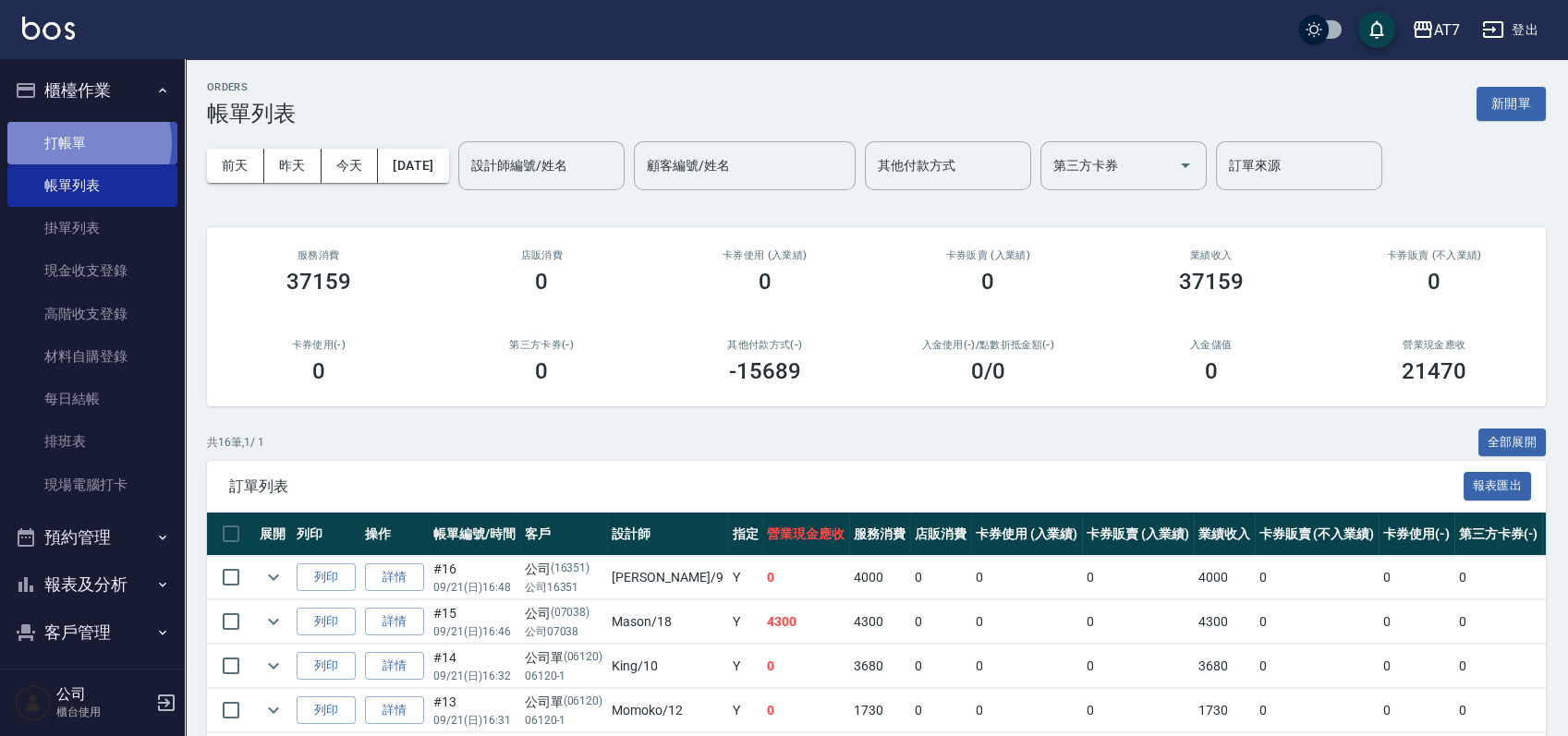
click at [80, 142] on link "打帳單" at bounding box center [92, 143] width 170 height 42
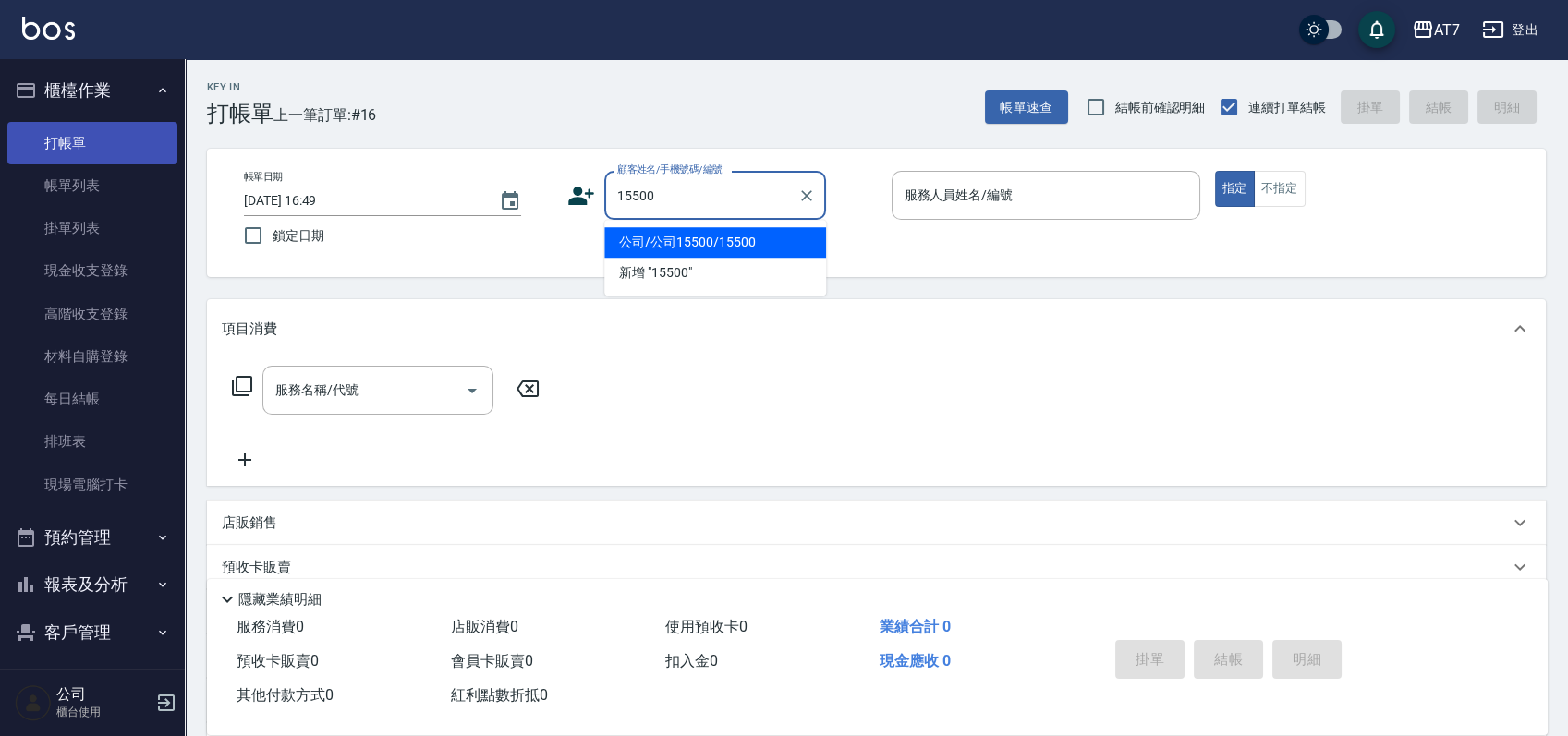
type input "公司/公司15500/15500"
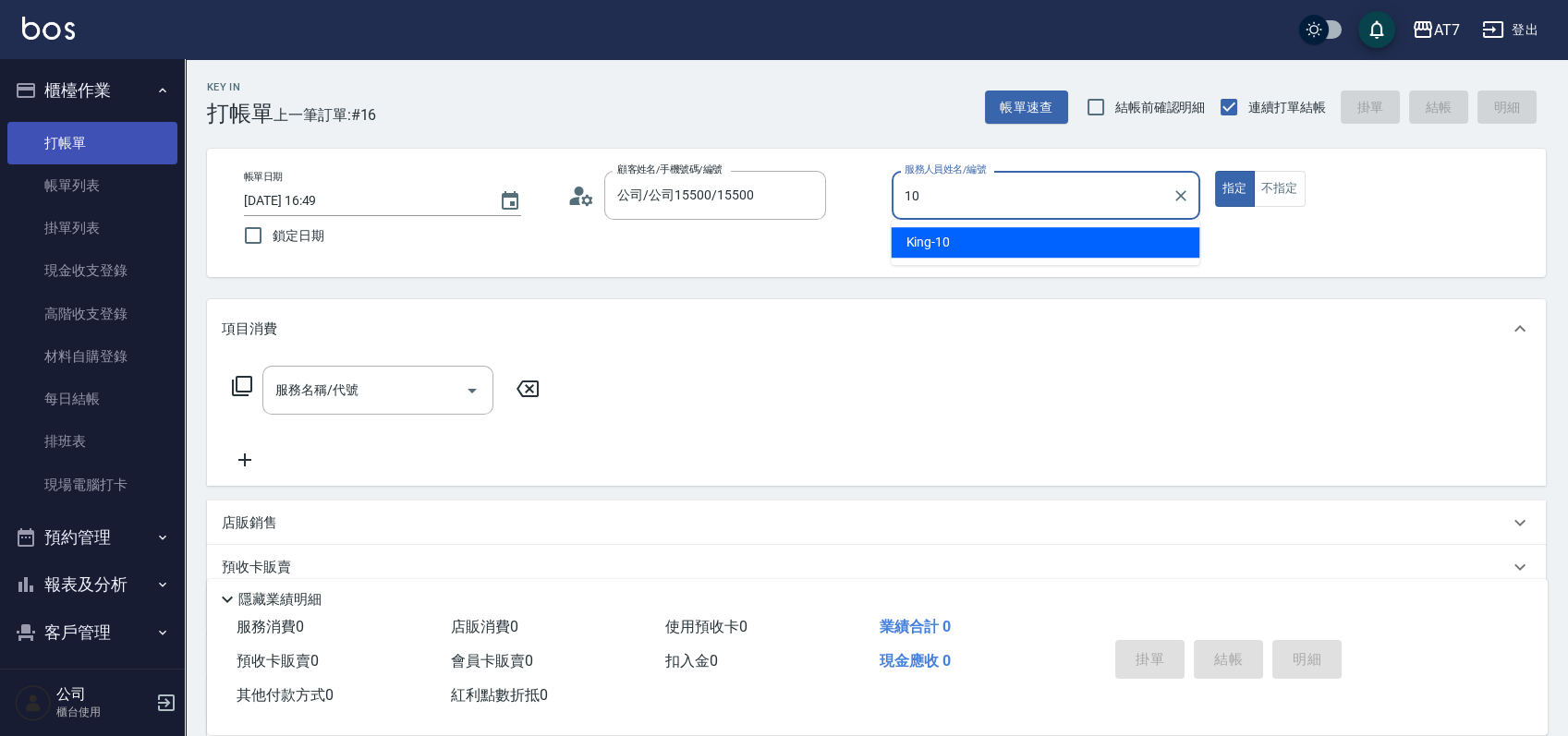
type input "King-10"
type button "true"
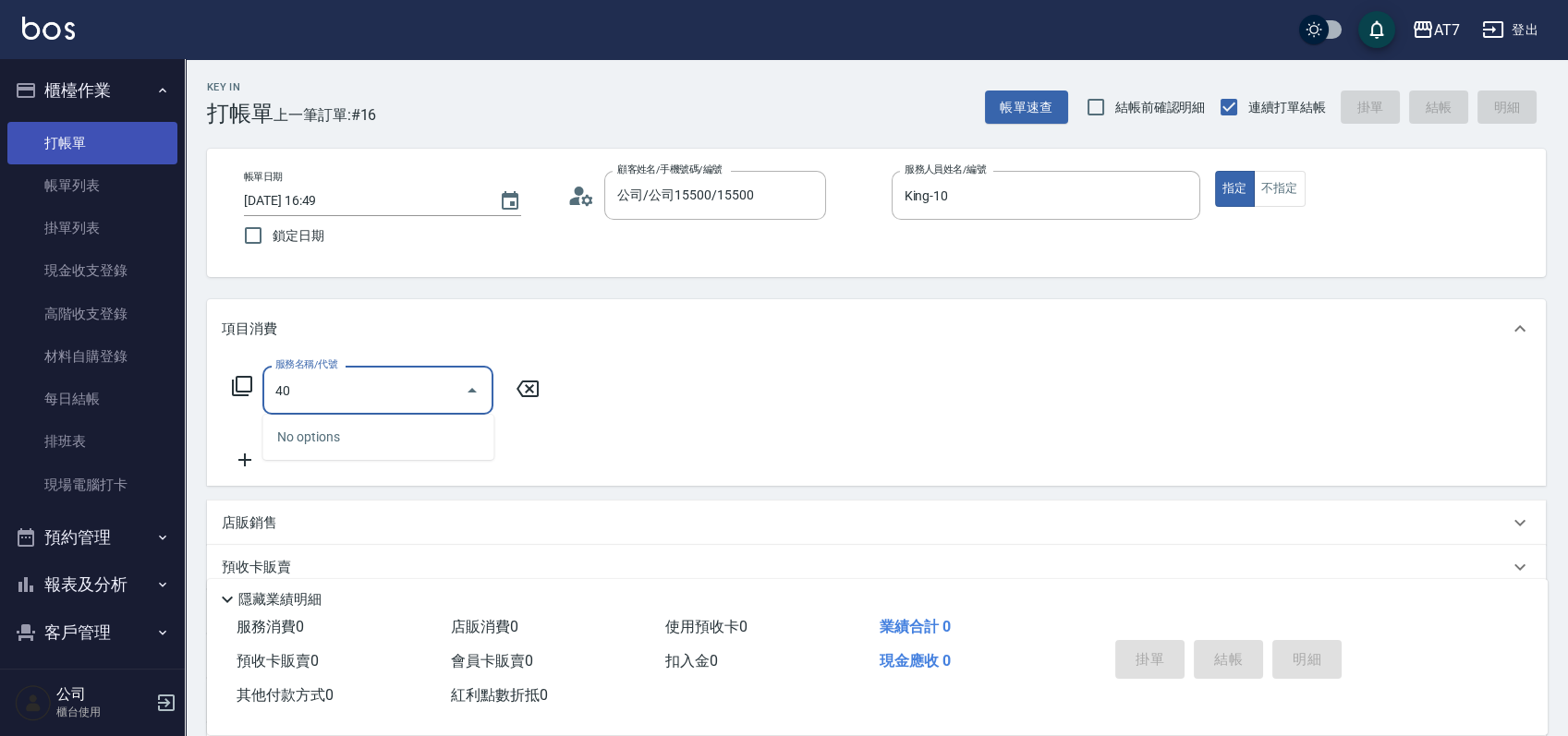
type input "401"
type input "150"
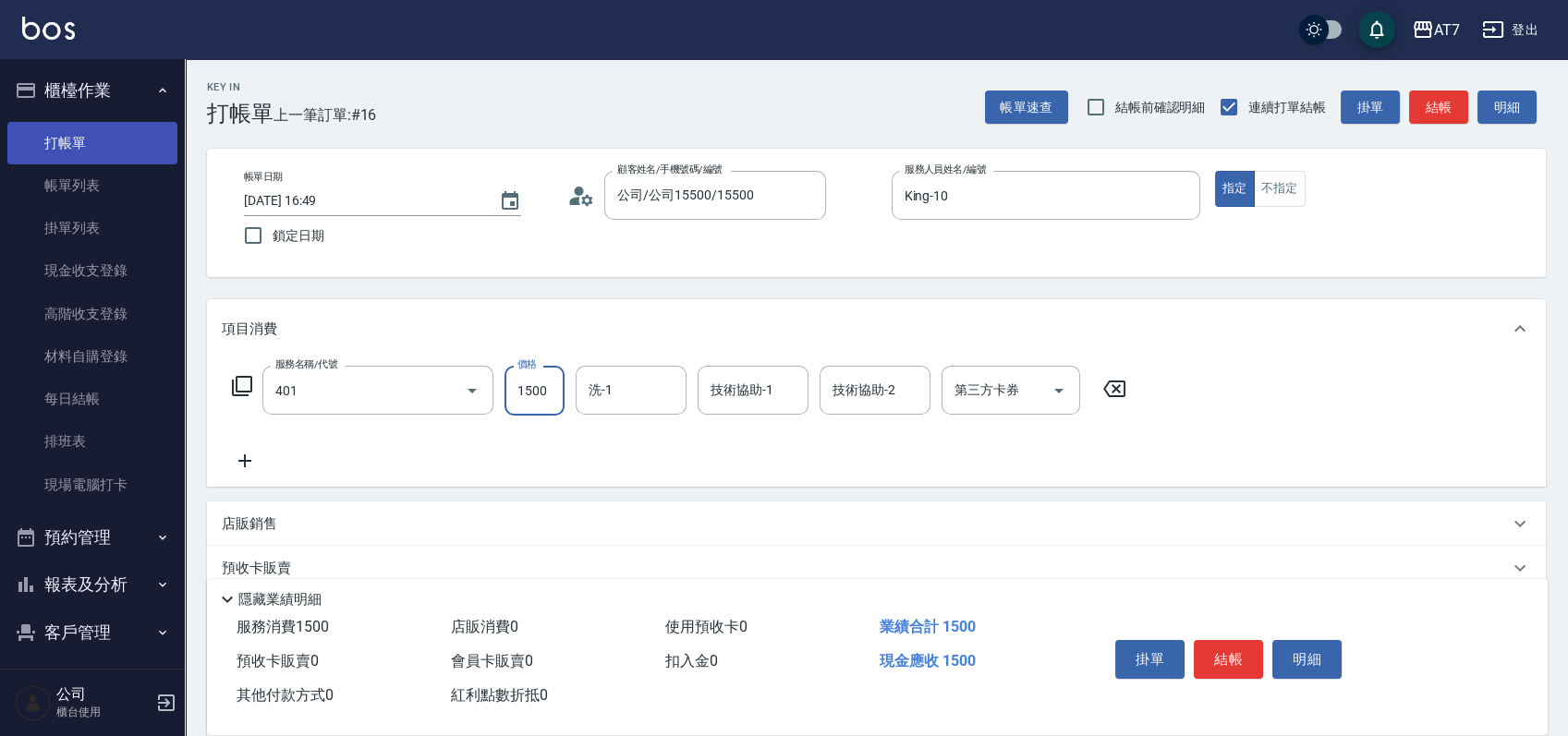
type input "染髮(互助)(401)"
type input "0"
type input "16"
type input "10"
type input "168"
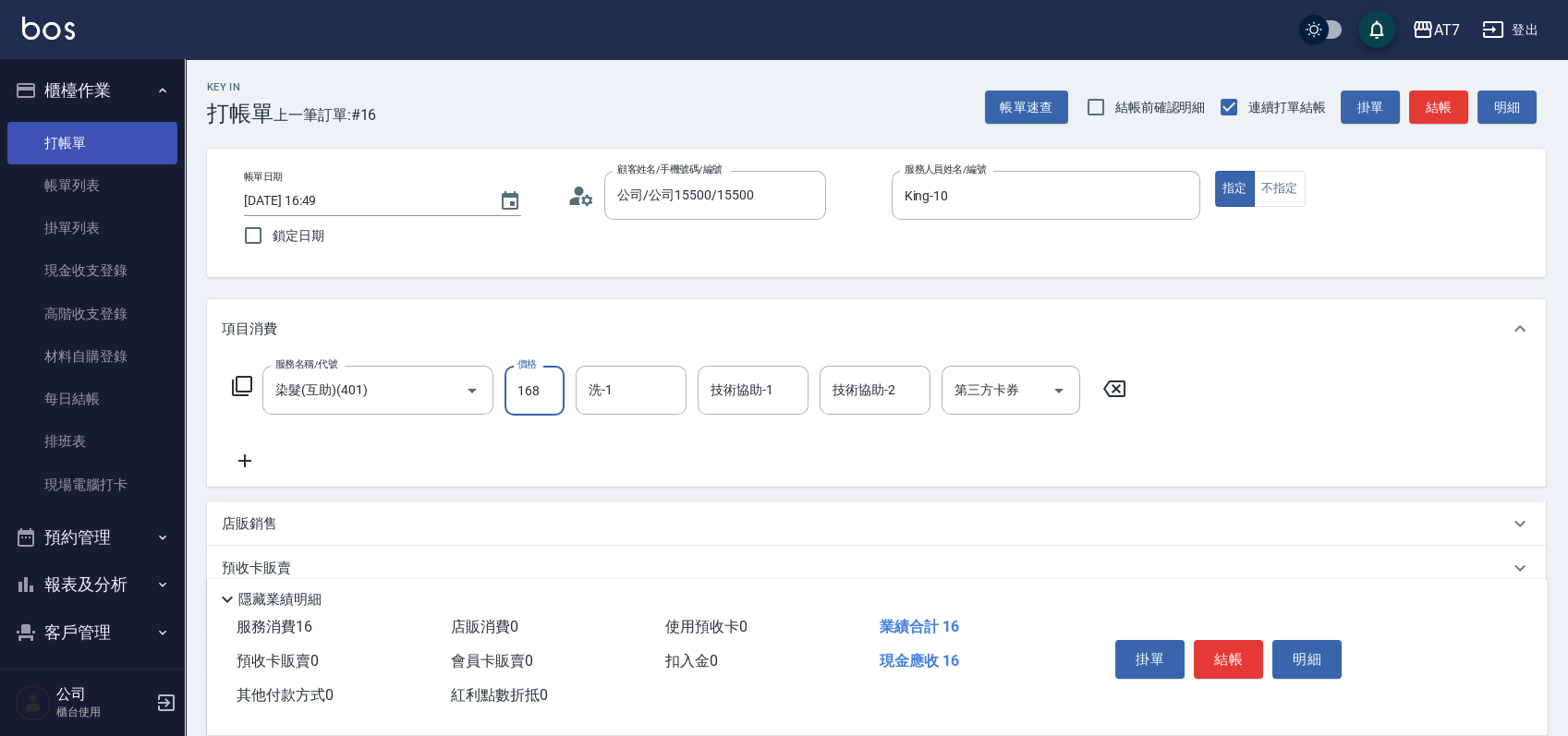
type input "160"
type input "1680"
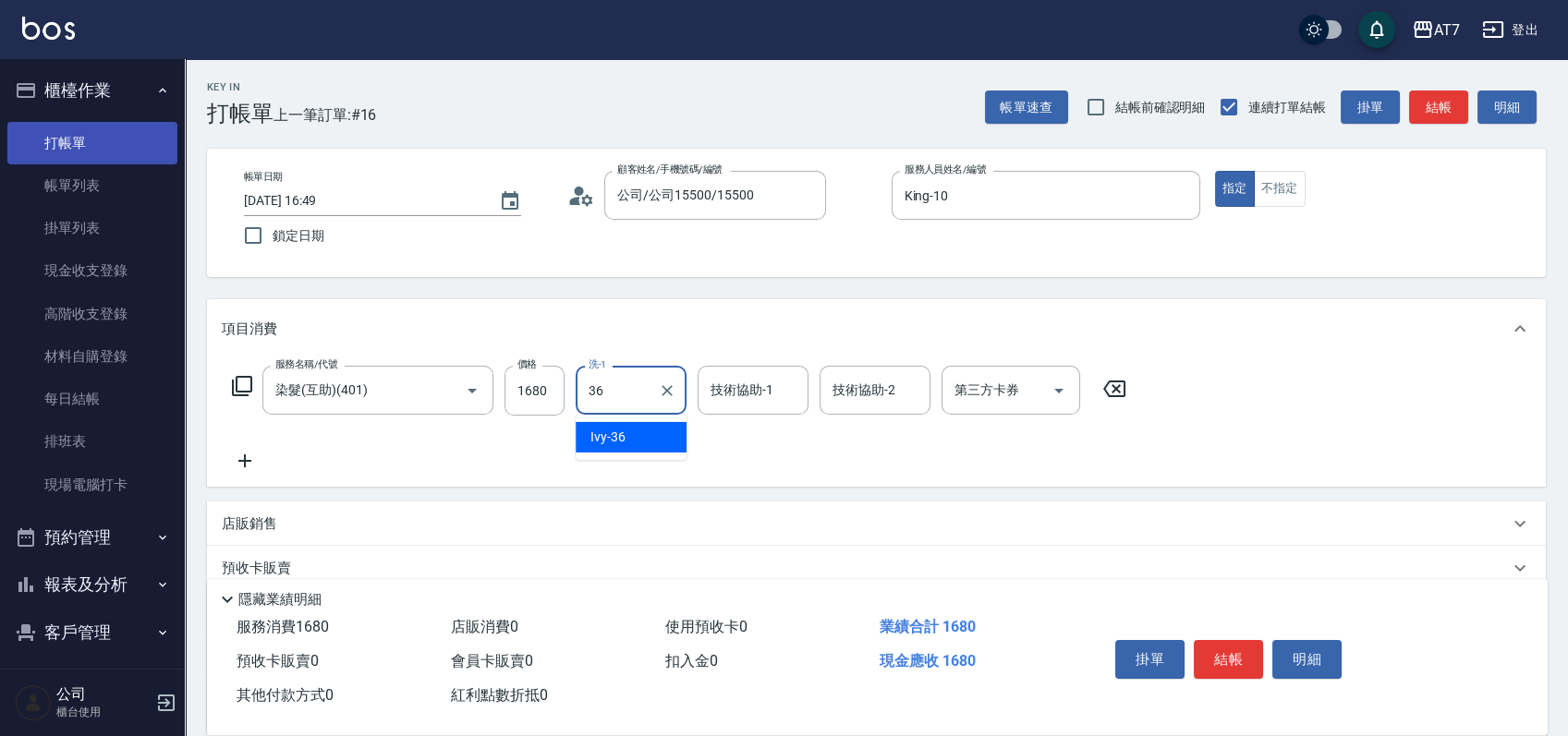
type input "Ivy-36"
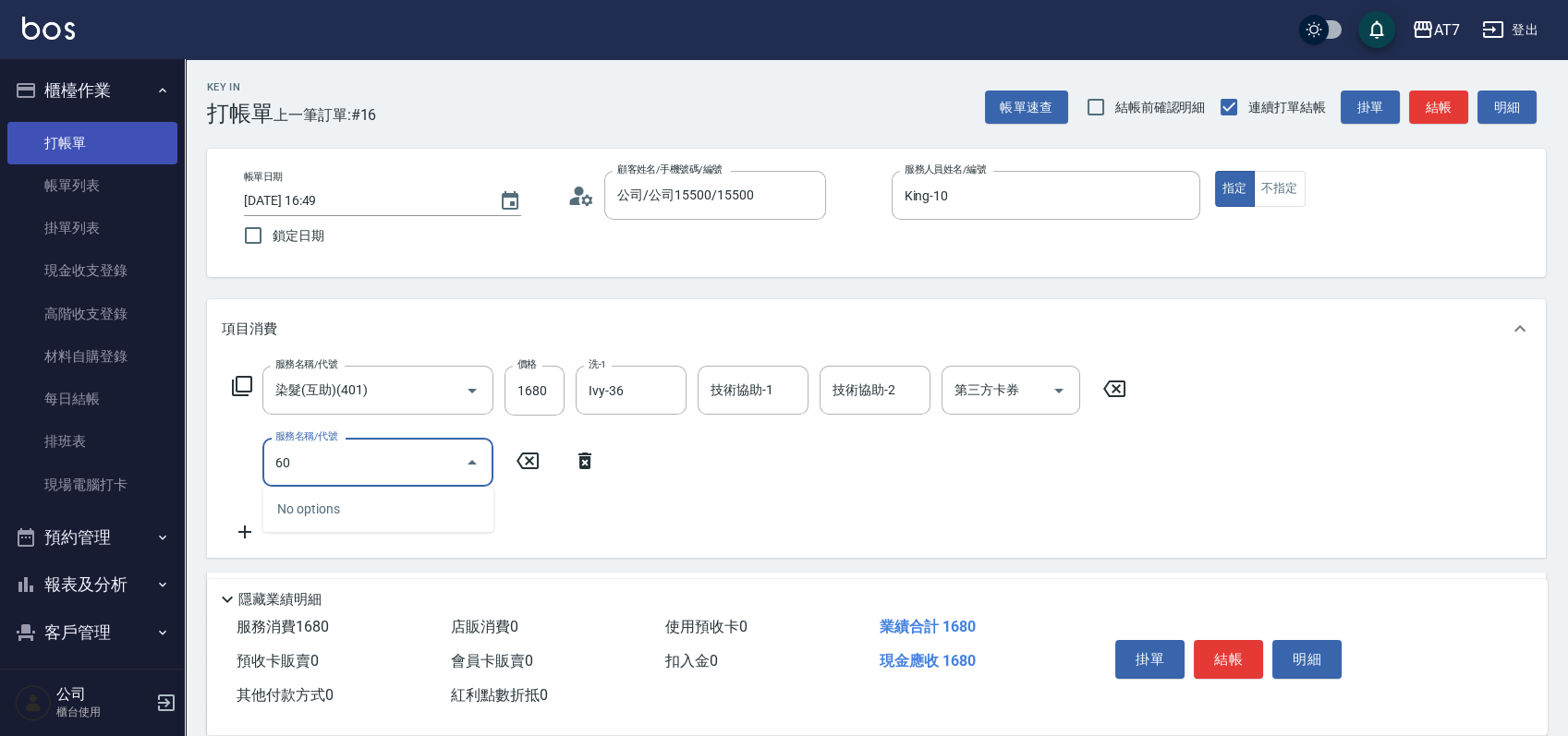
type input "607"
type input "310"
type input "東日玫瑰短（助）(607)"
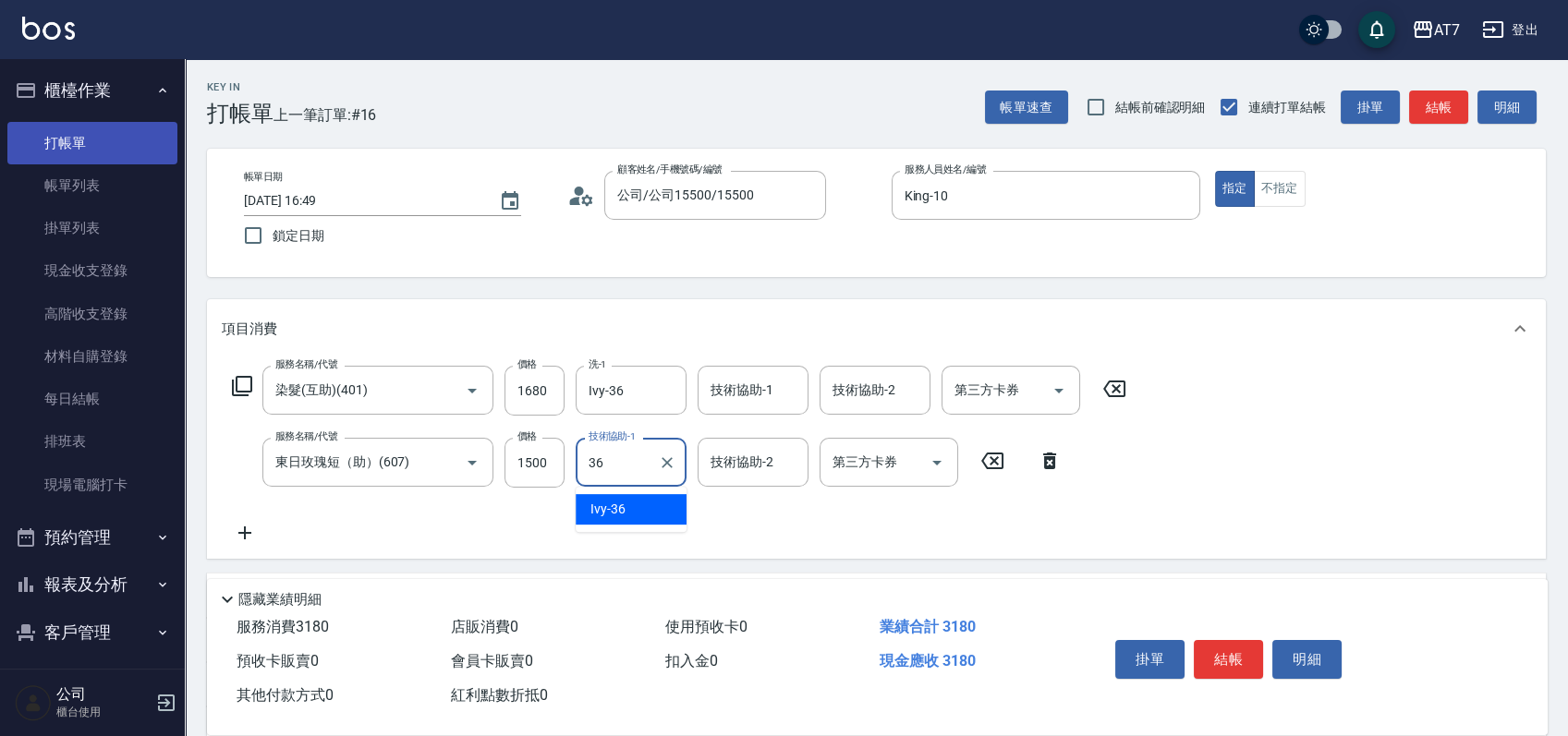
type input "Ivy-36"
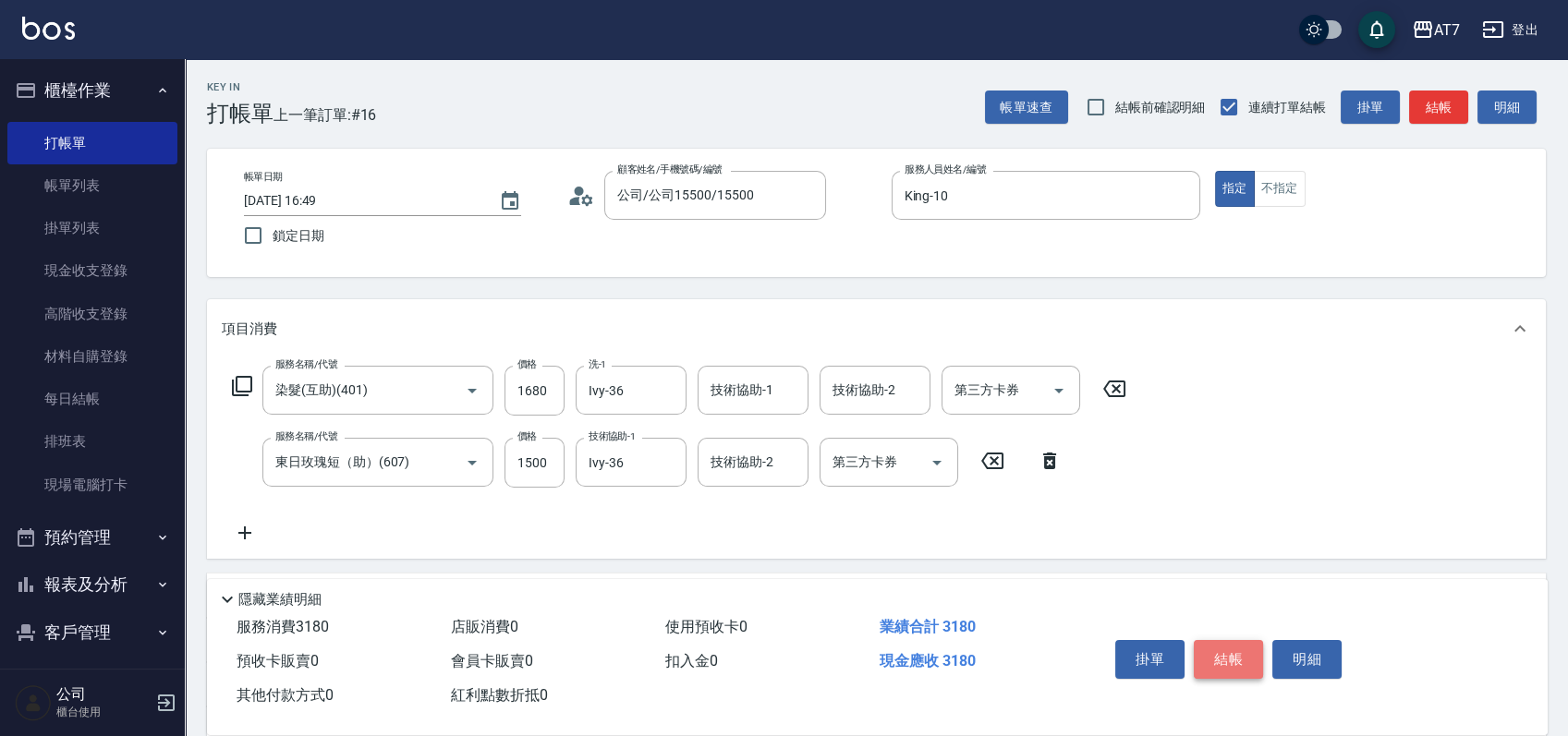
click at [1234, 658] on button "結帳" at bounding box center [1228, 659] width 70 height 39
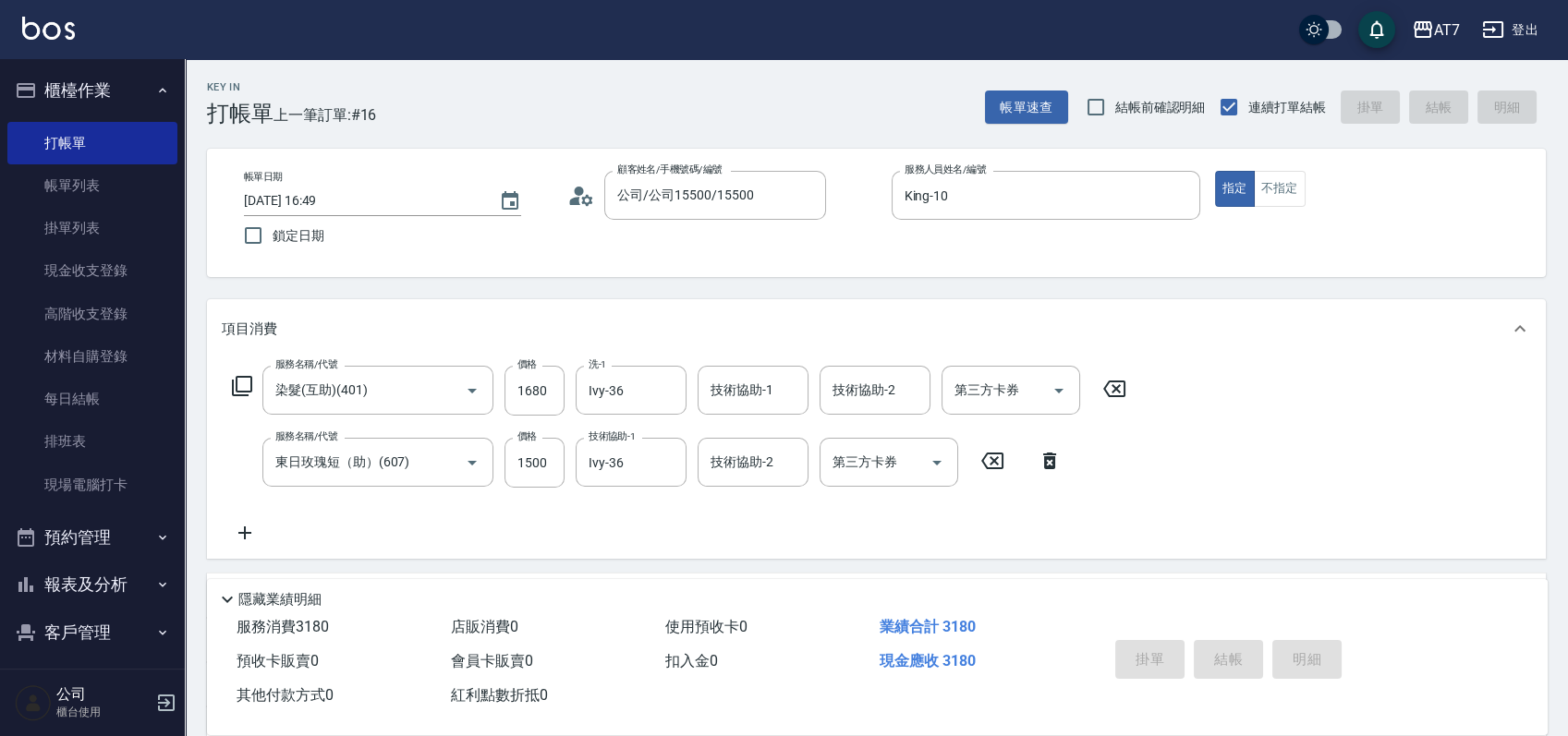
type input "2025/09/21 16:50"
type input "0"
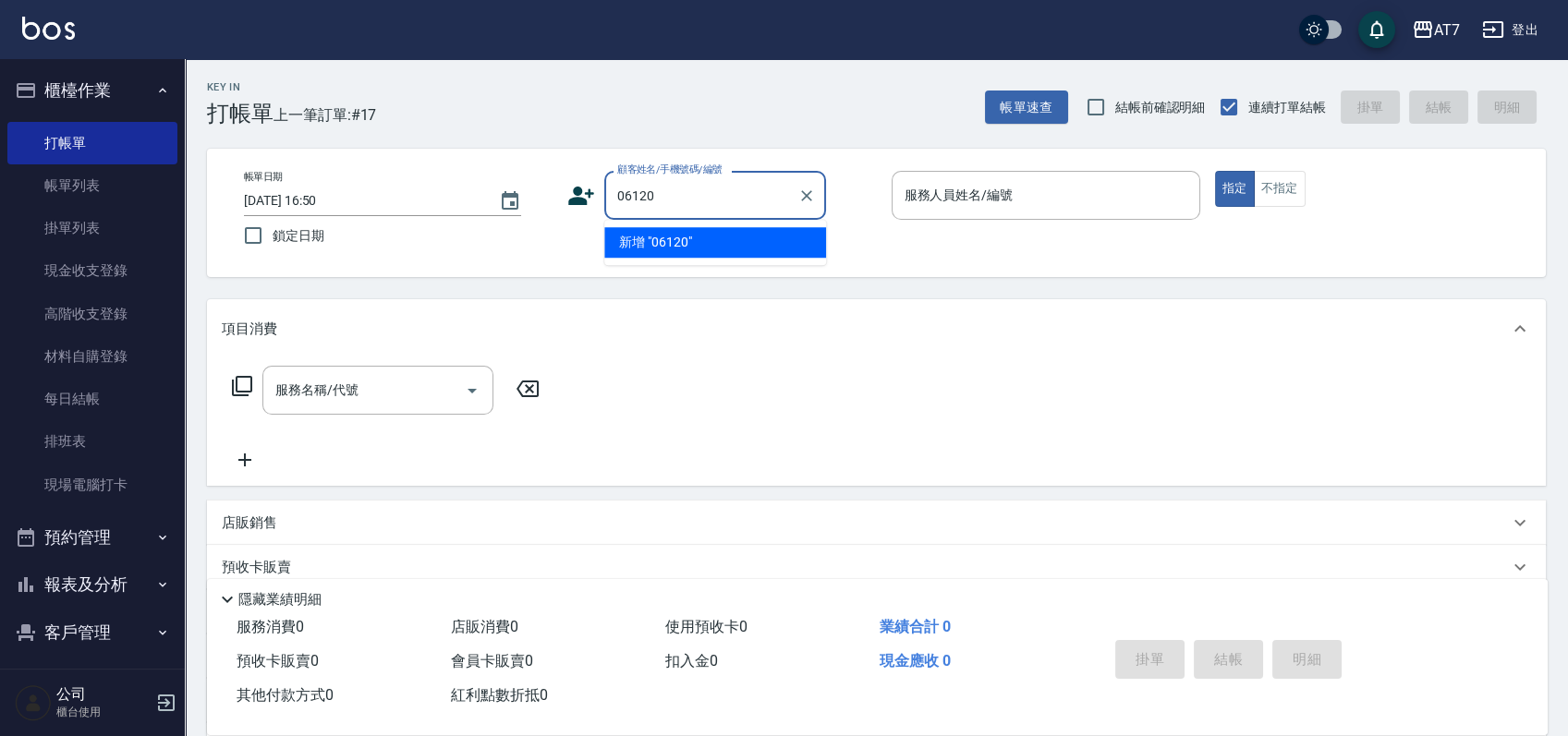
type input "06120"
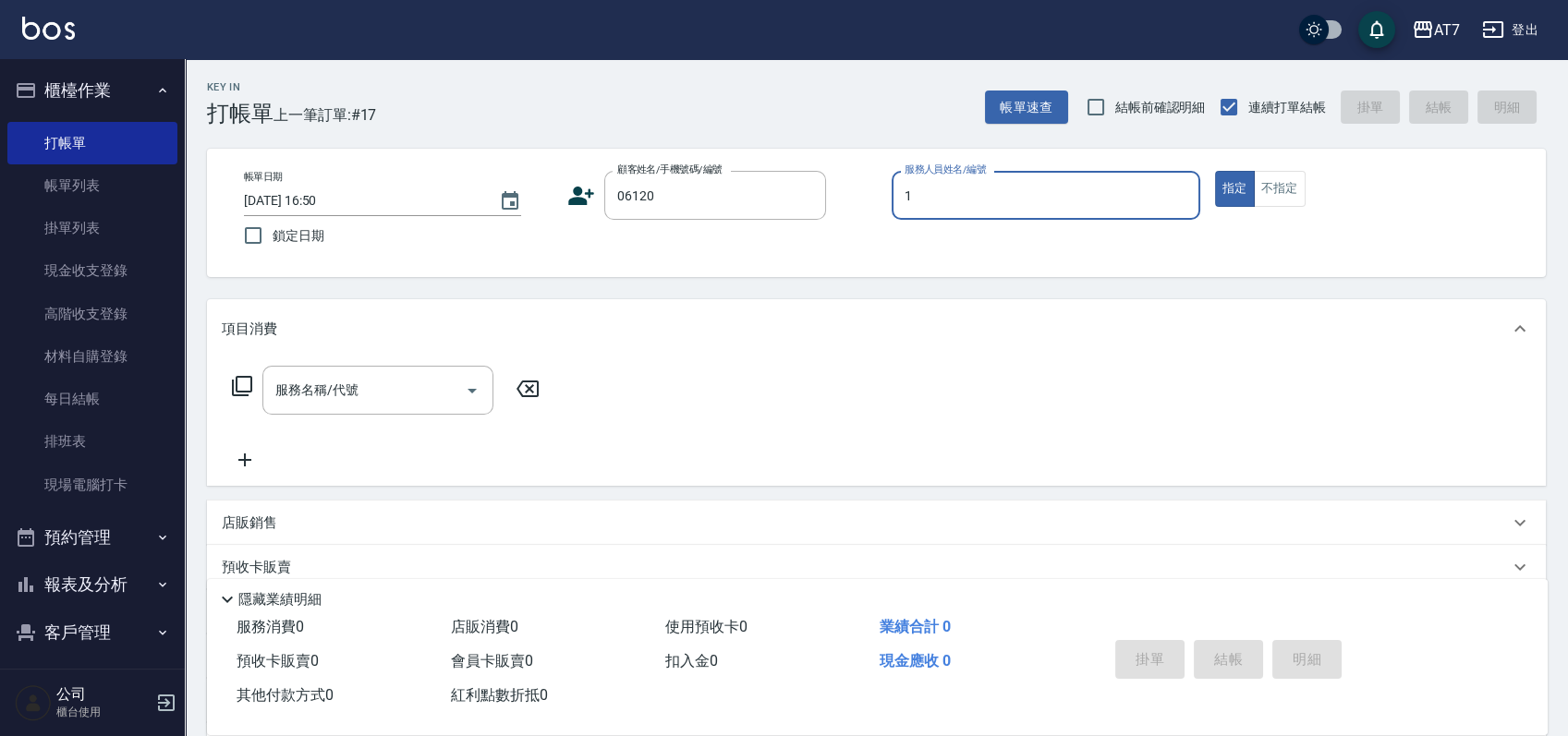
type input "12"
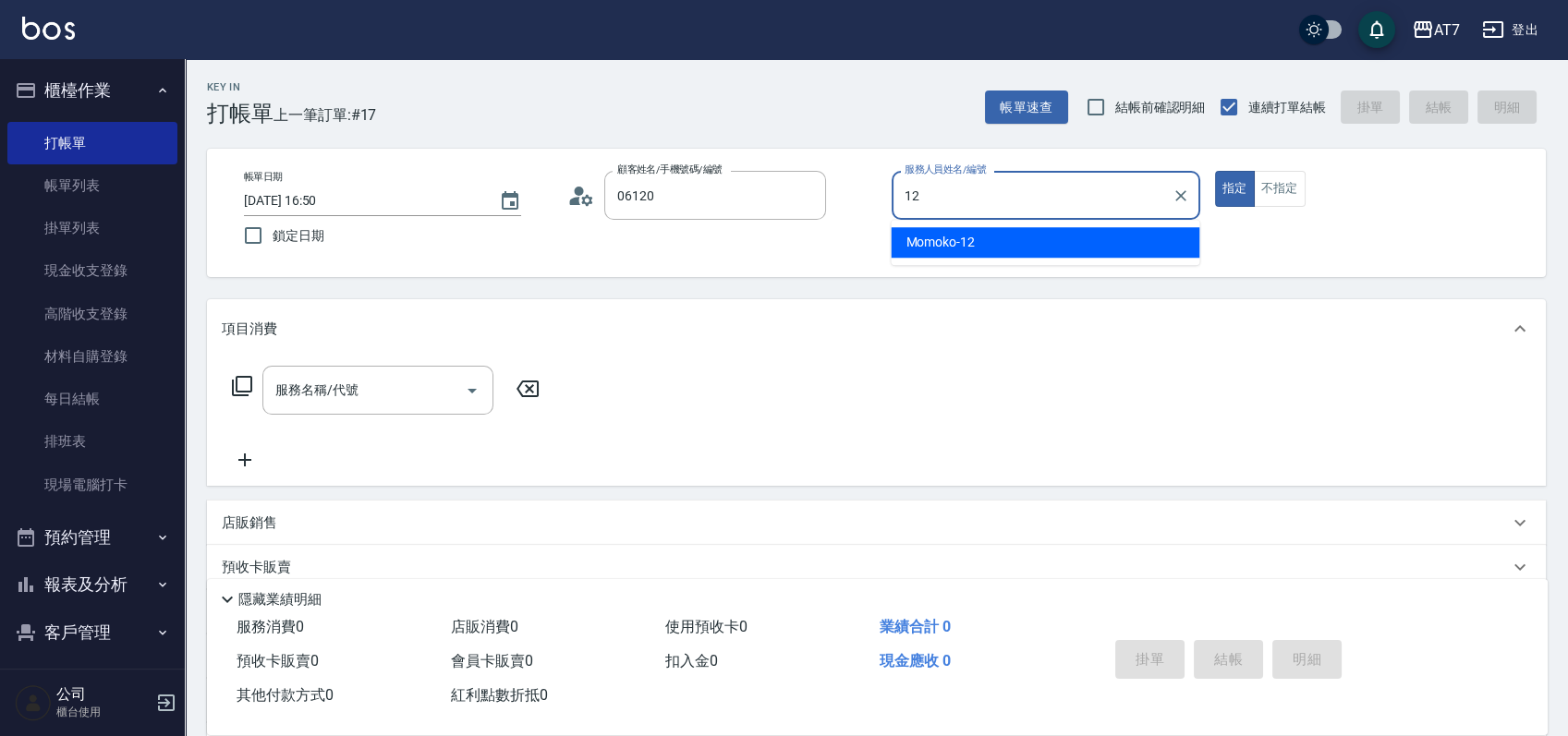
type input "公司單/06120-1/06120"
type input "Momoko-12"
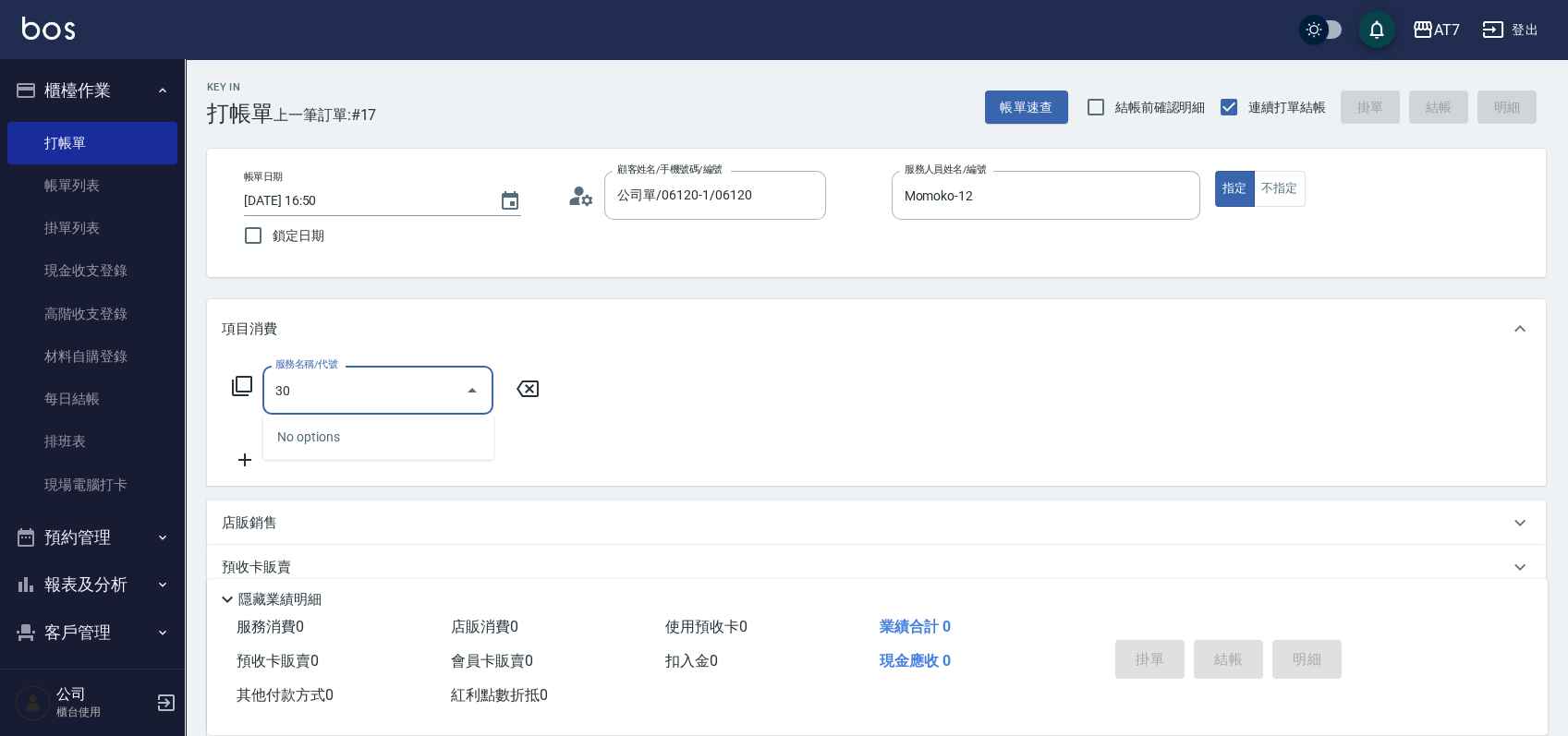
type input "304"
type input "40"
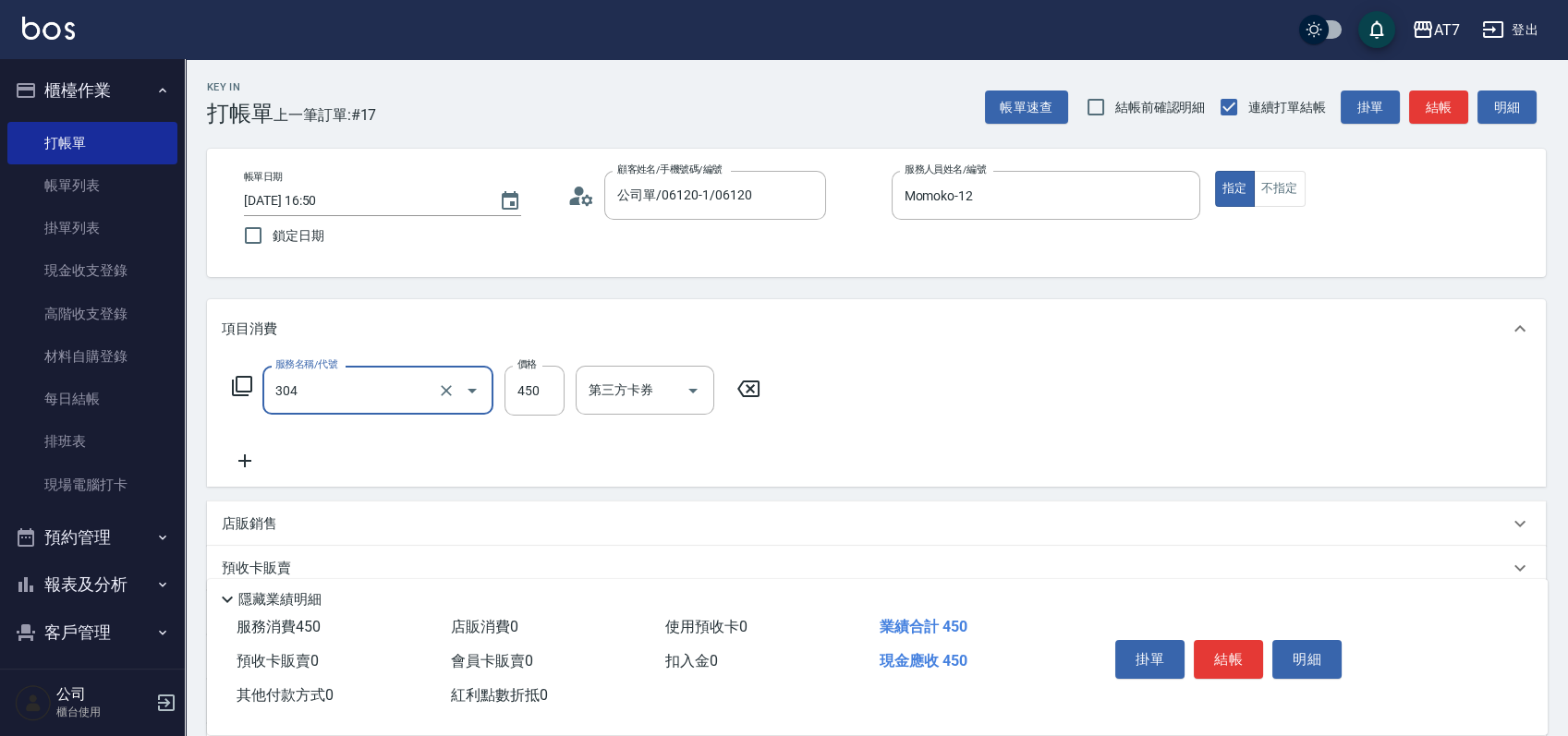
type input "A+級剪髮(304)"
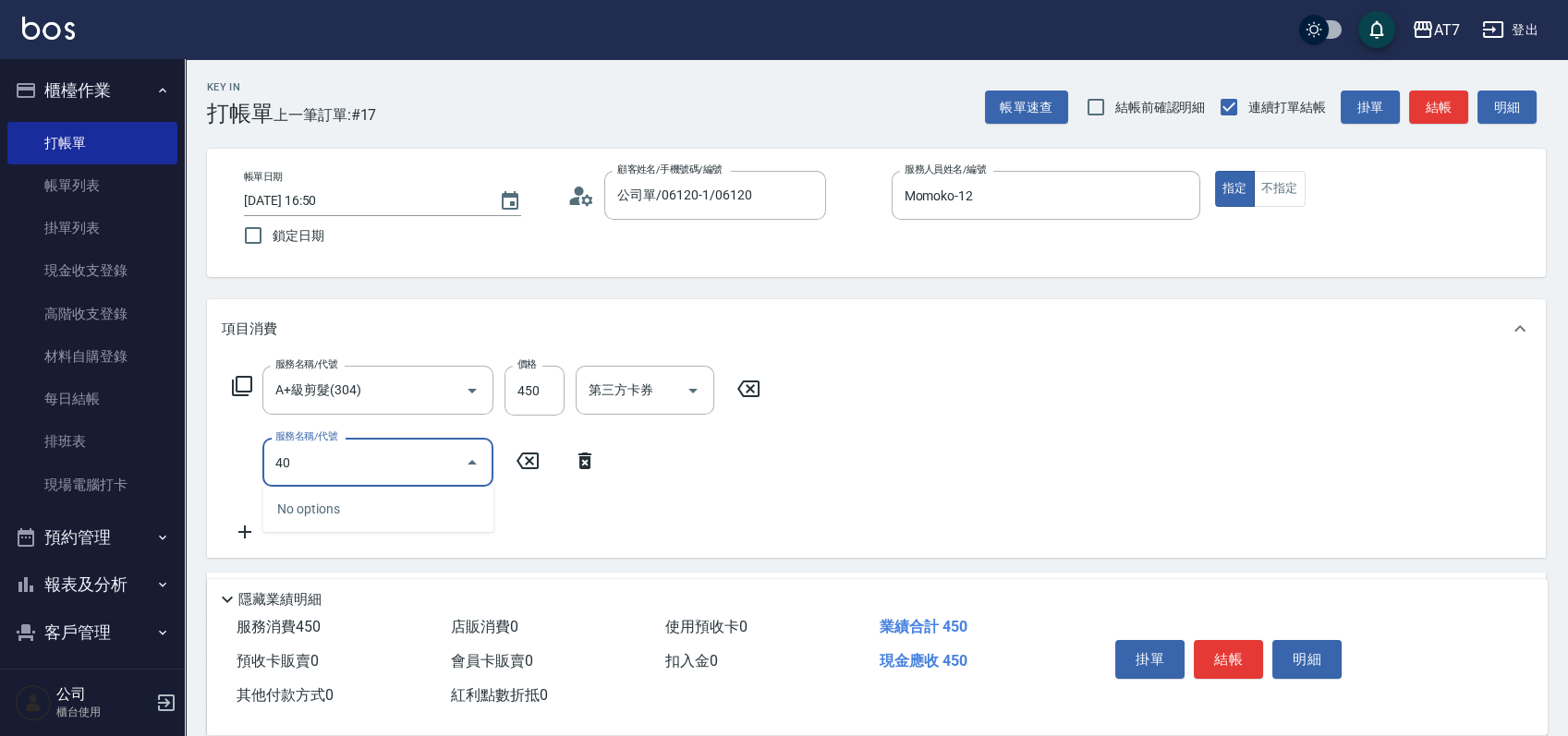
type input "401"
type input "190"
type input "染髮(互助)(401)"
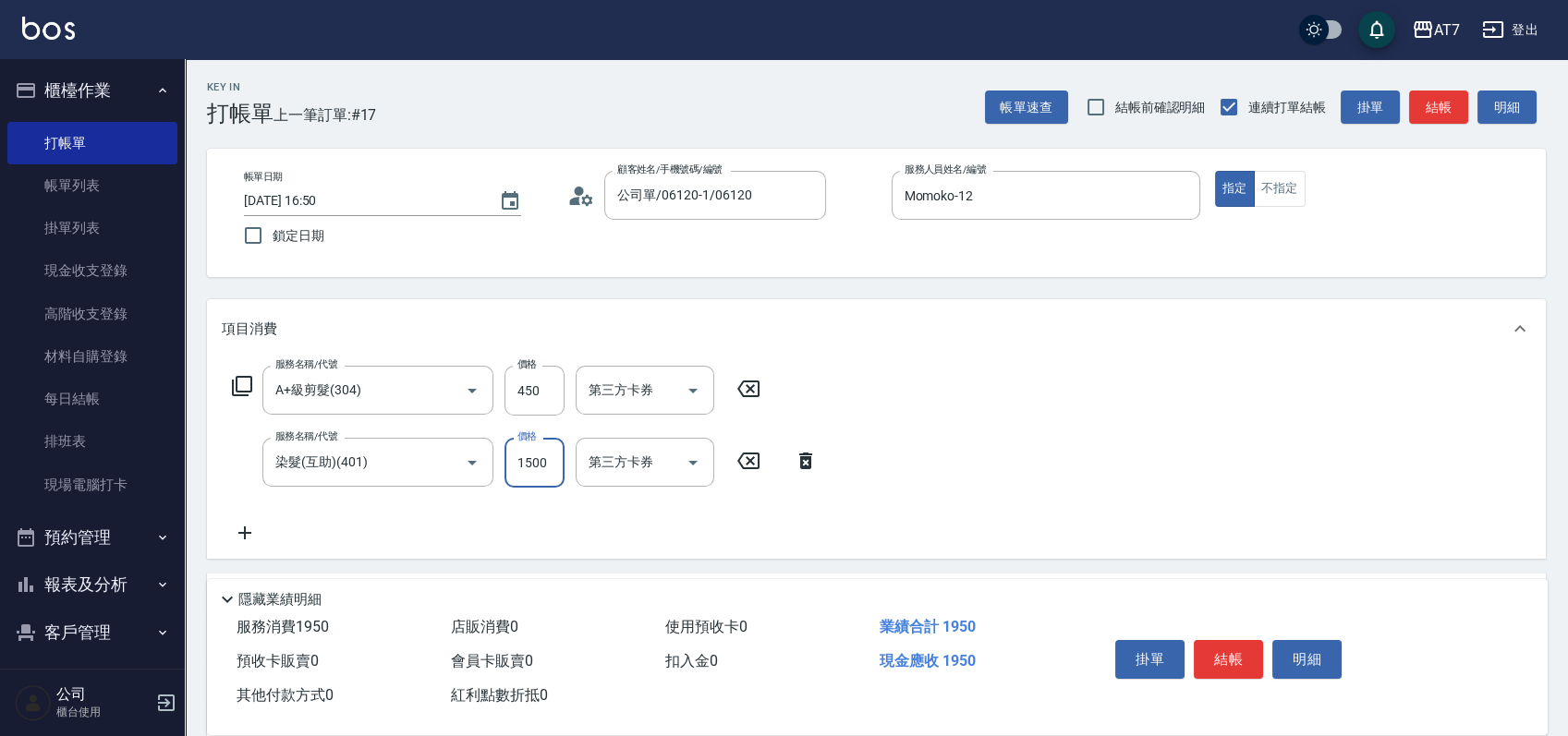
type input "40"
type input "188"
type input "230"
type input "1880"
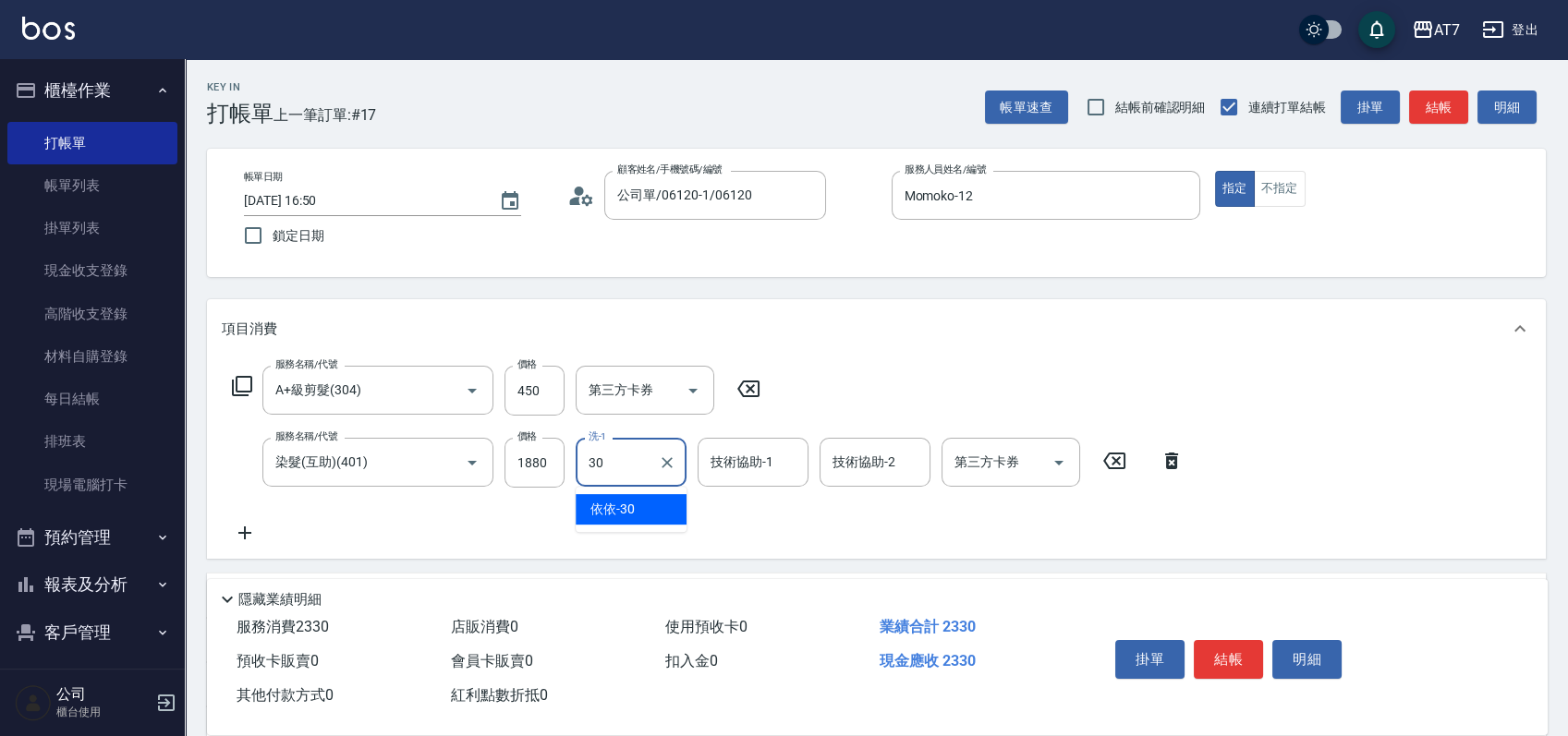
type input "依依-30"
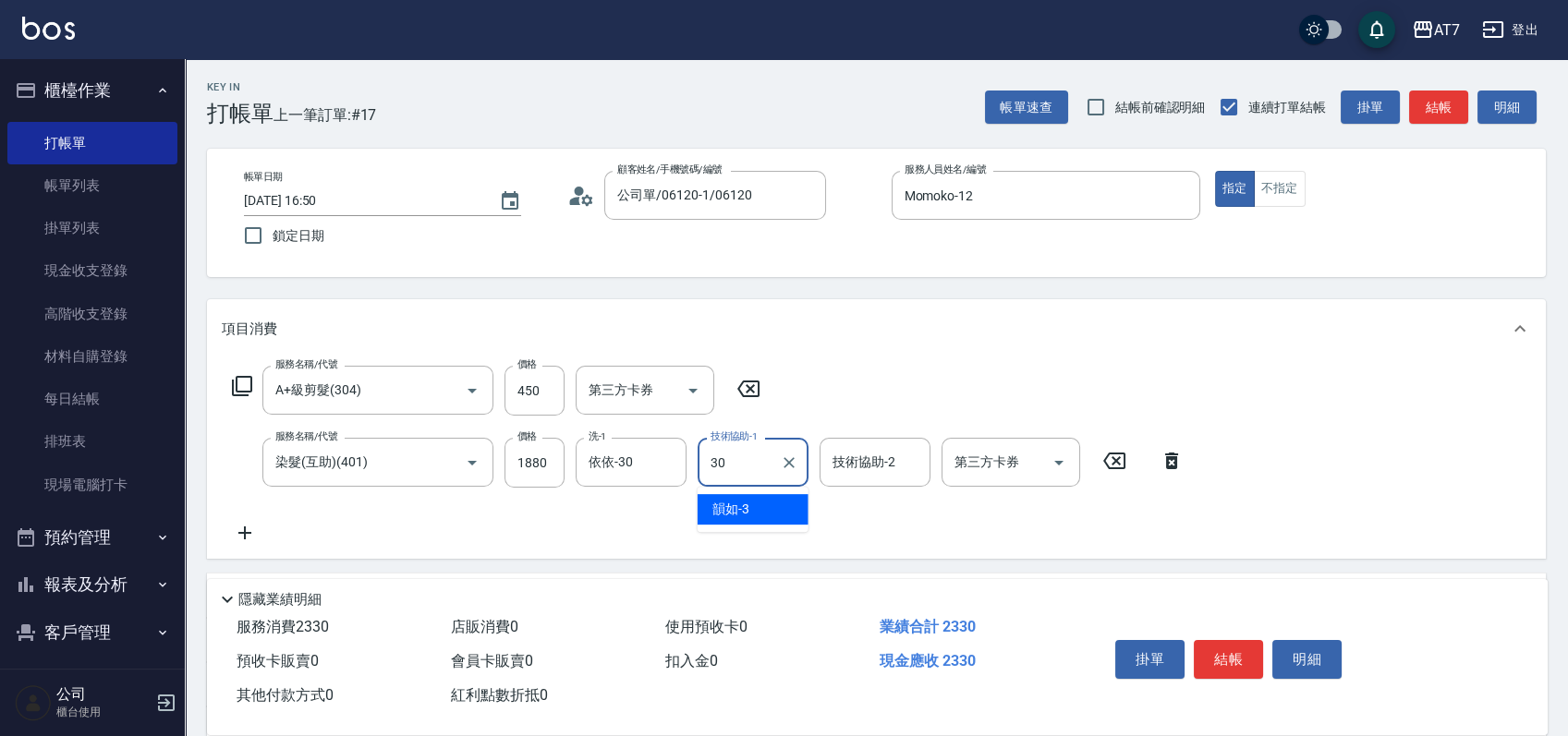
type input "依依-30"
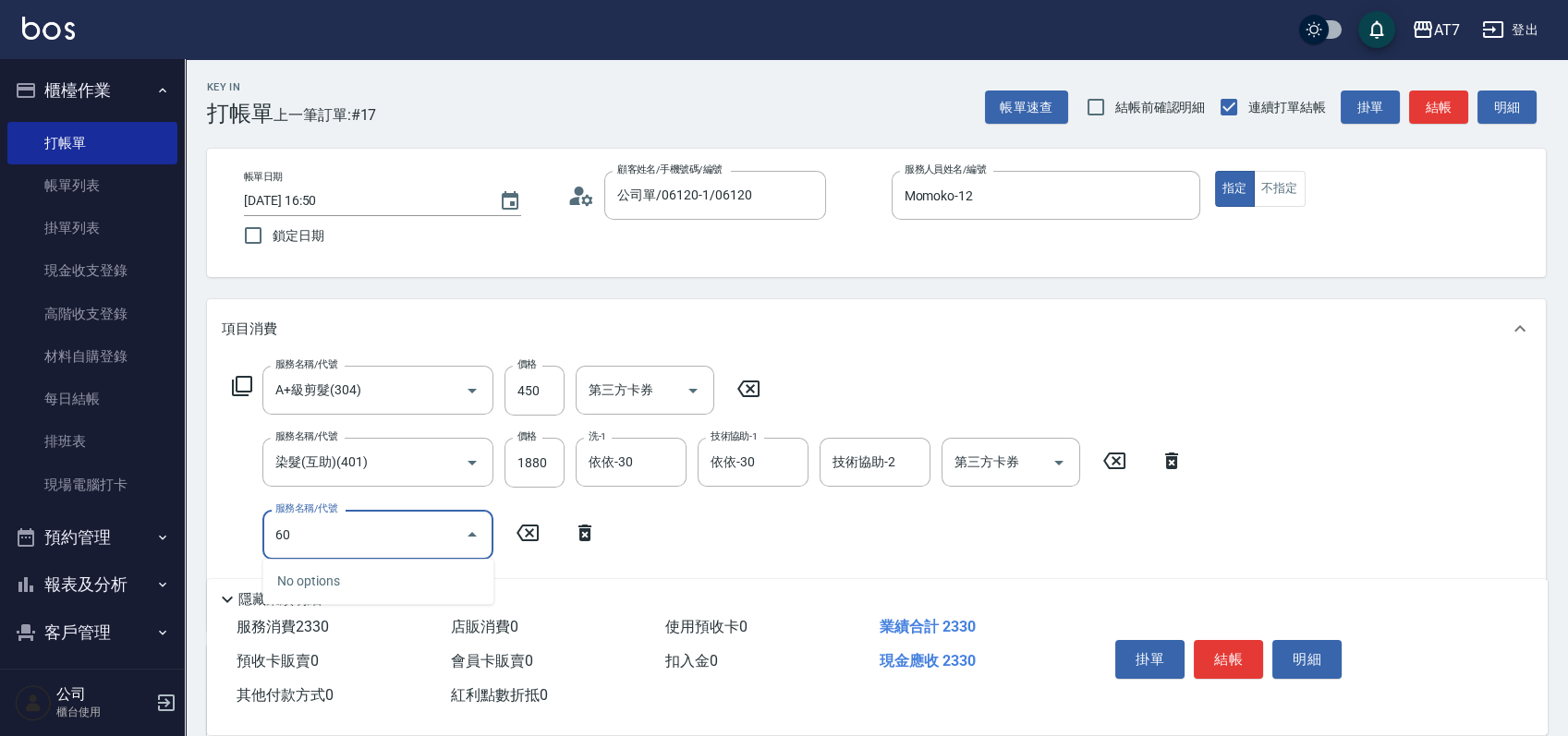
type input "601"
type input "290"
type input "深層護髮（助）(601)"
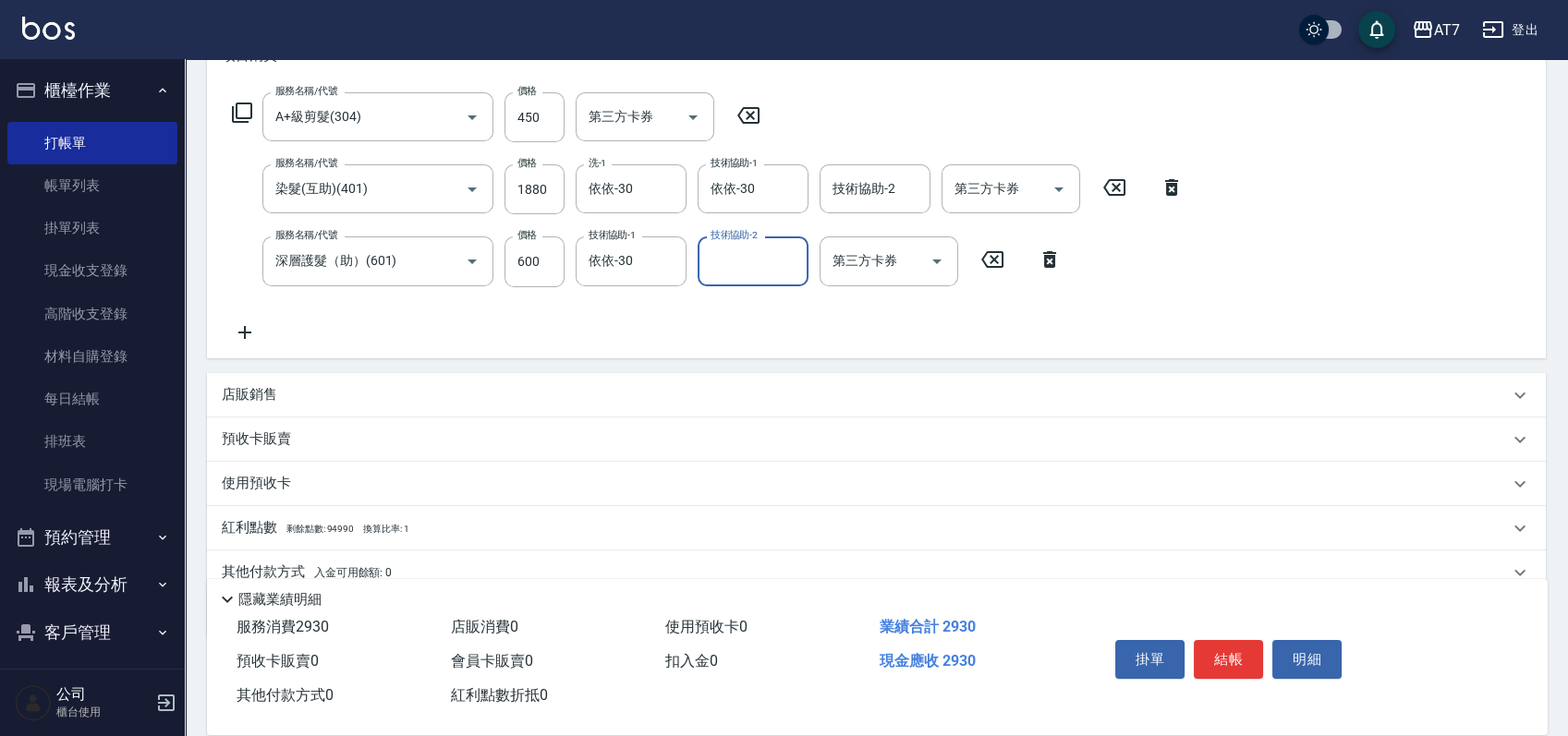
scroll to position [350, 0]
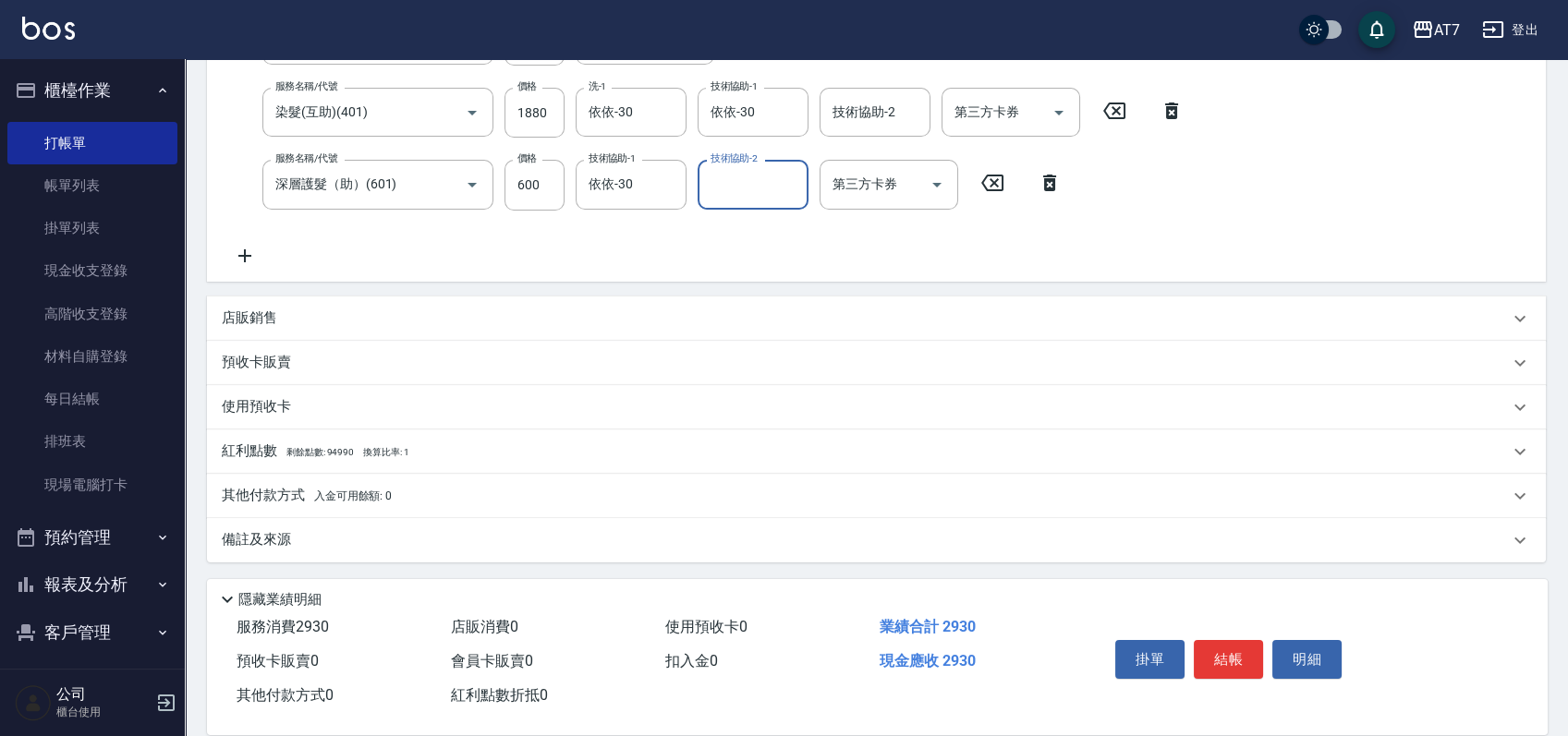
click at [270, 494] on p "其他付款方式 入金可用餘額: 0" at bounding box center [307, 496] width 170 height 21
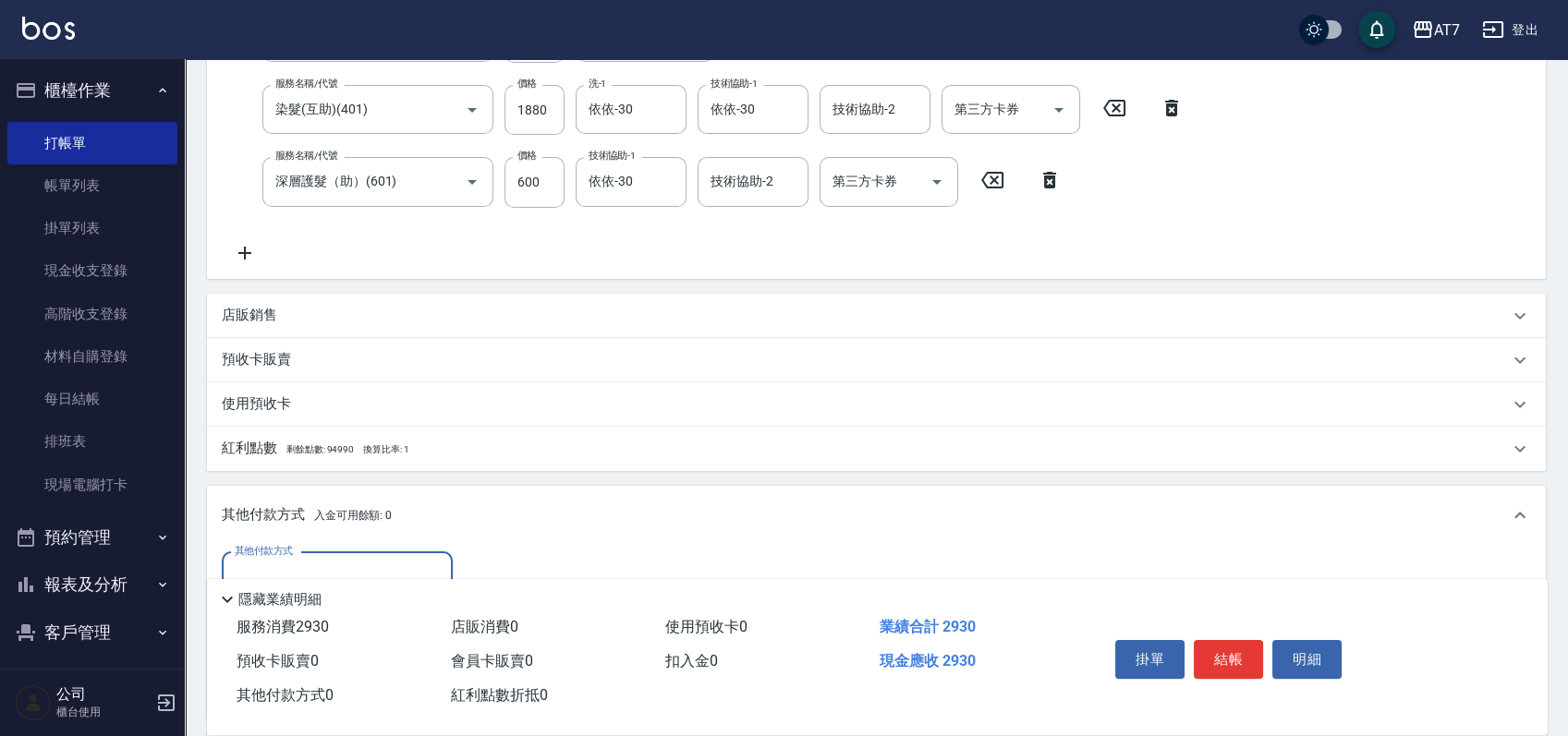
scroll to position [568, 0]
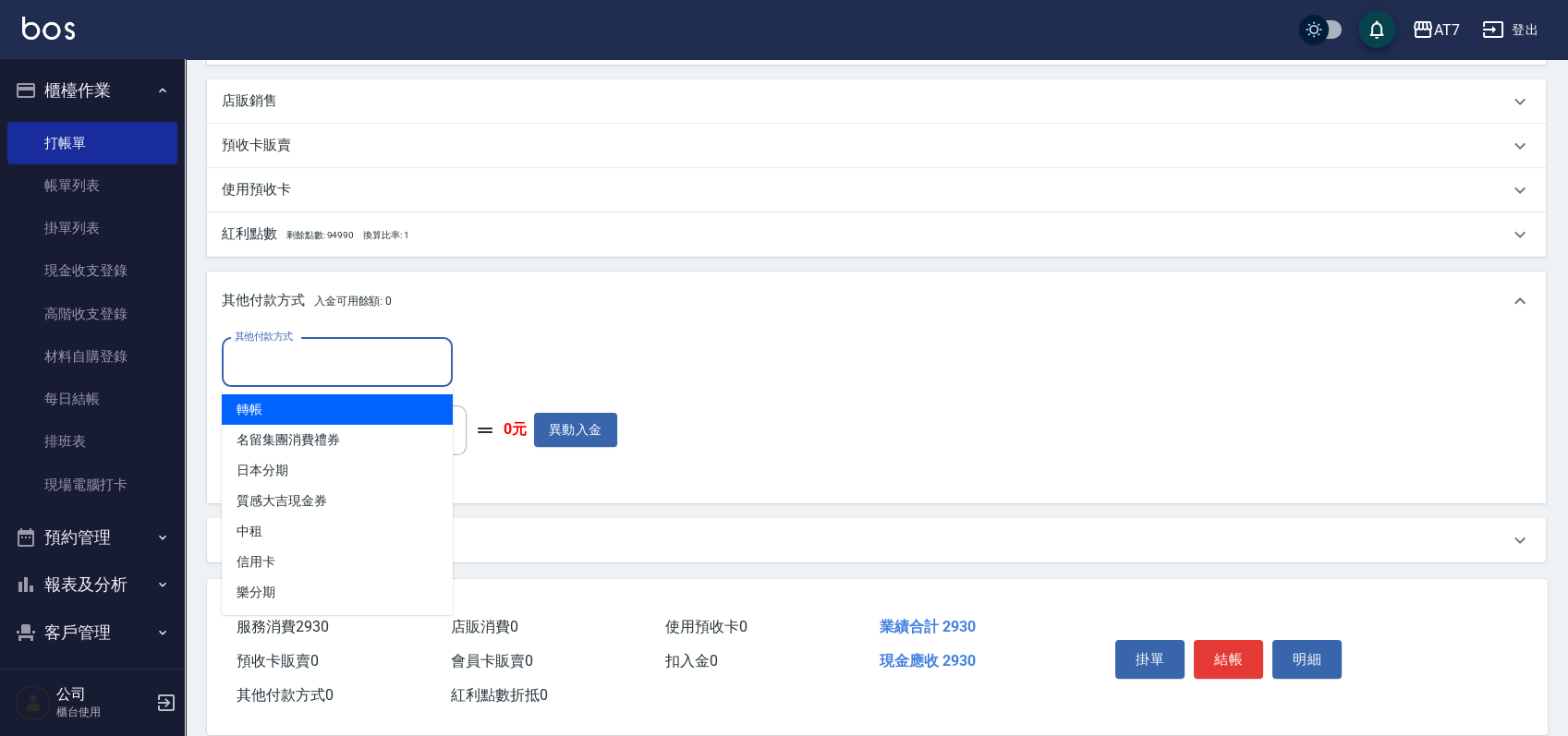
click at [353, 366] on input "其他付款方式" at bounding box center [337, 362] width 215 height 32
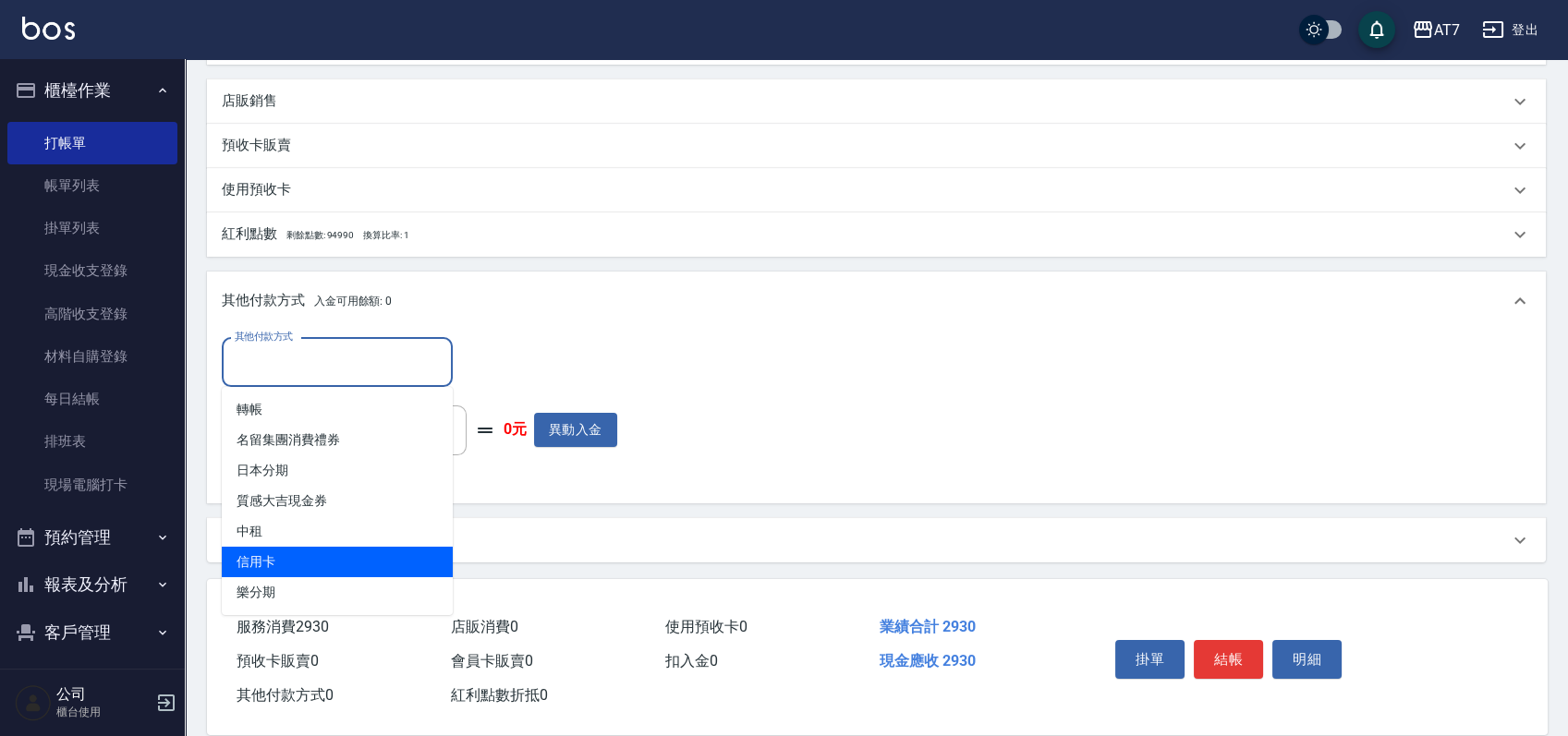
click at [328, 549] on span "信用卡" at bounding box center [337, 562] width 231 height 30
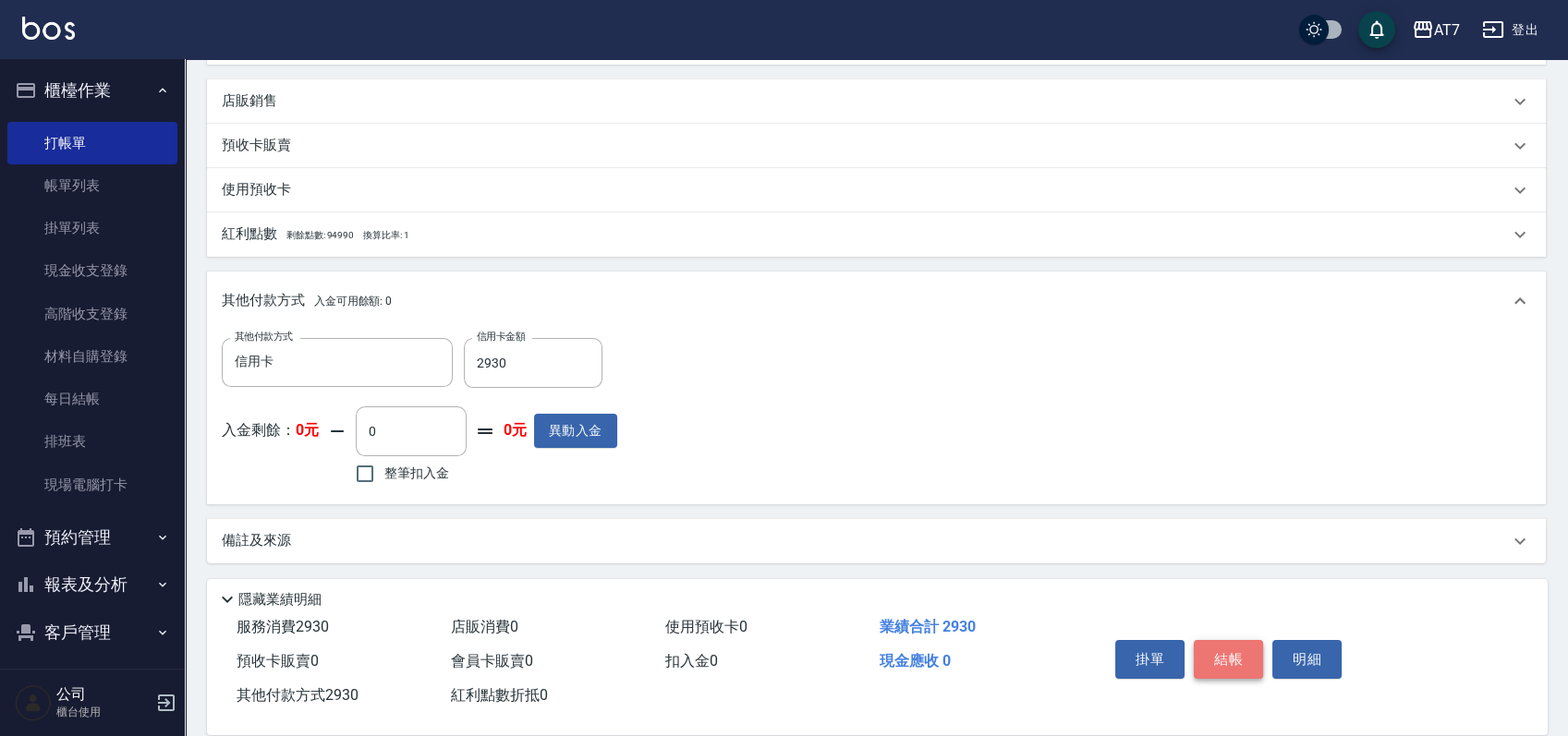
click at [1227, 646] on button "結帳" at bounding box center [1228, 659] width 70 height 39
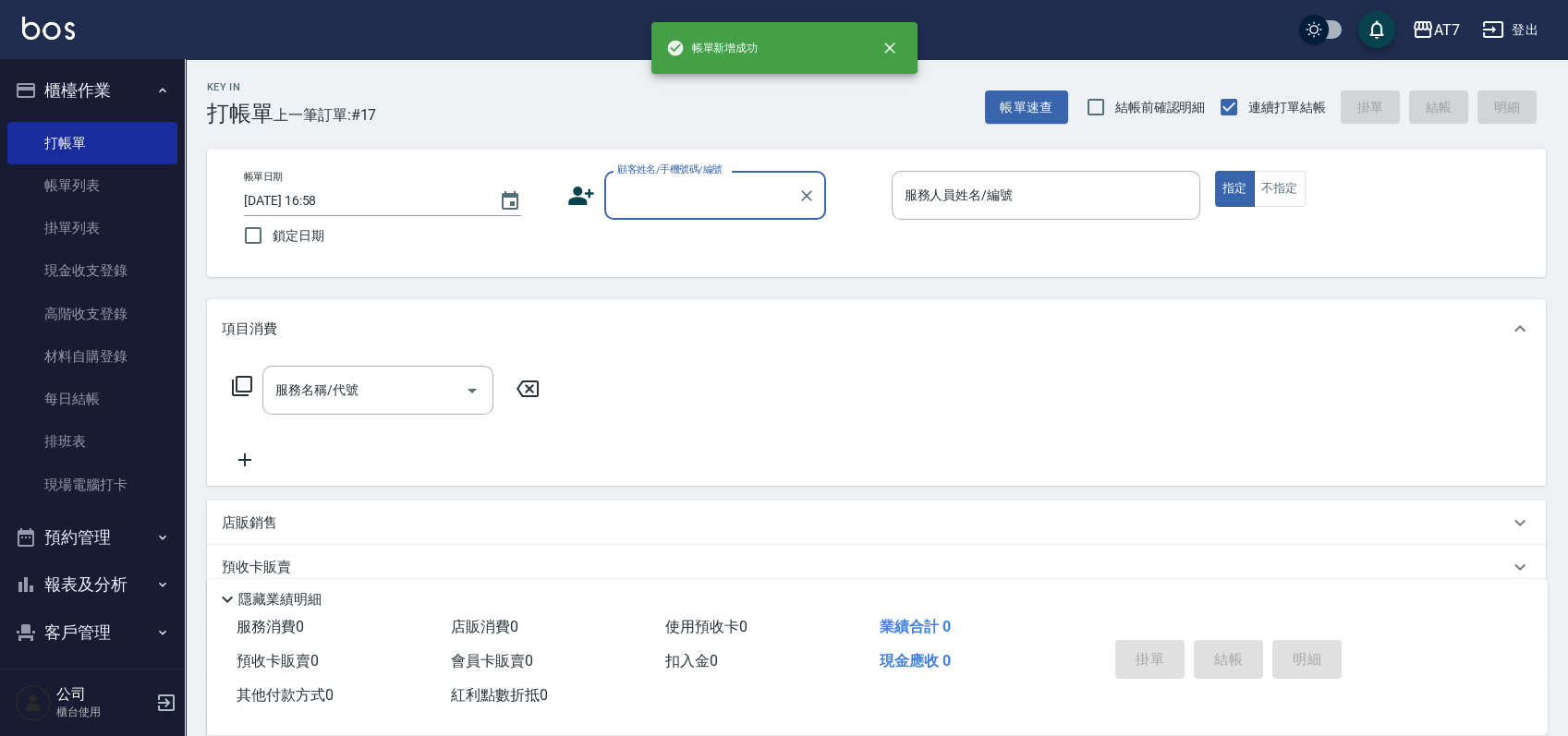
scroll to position [0, 0]
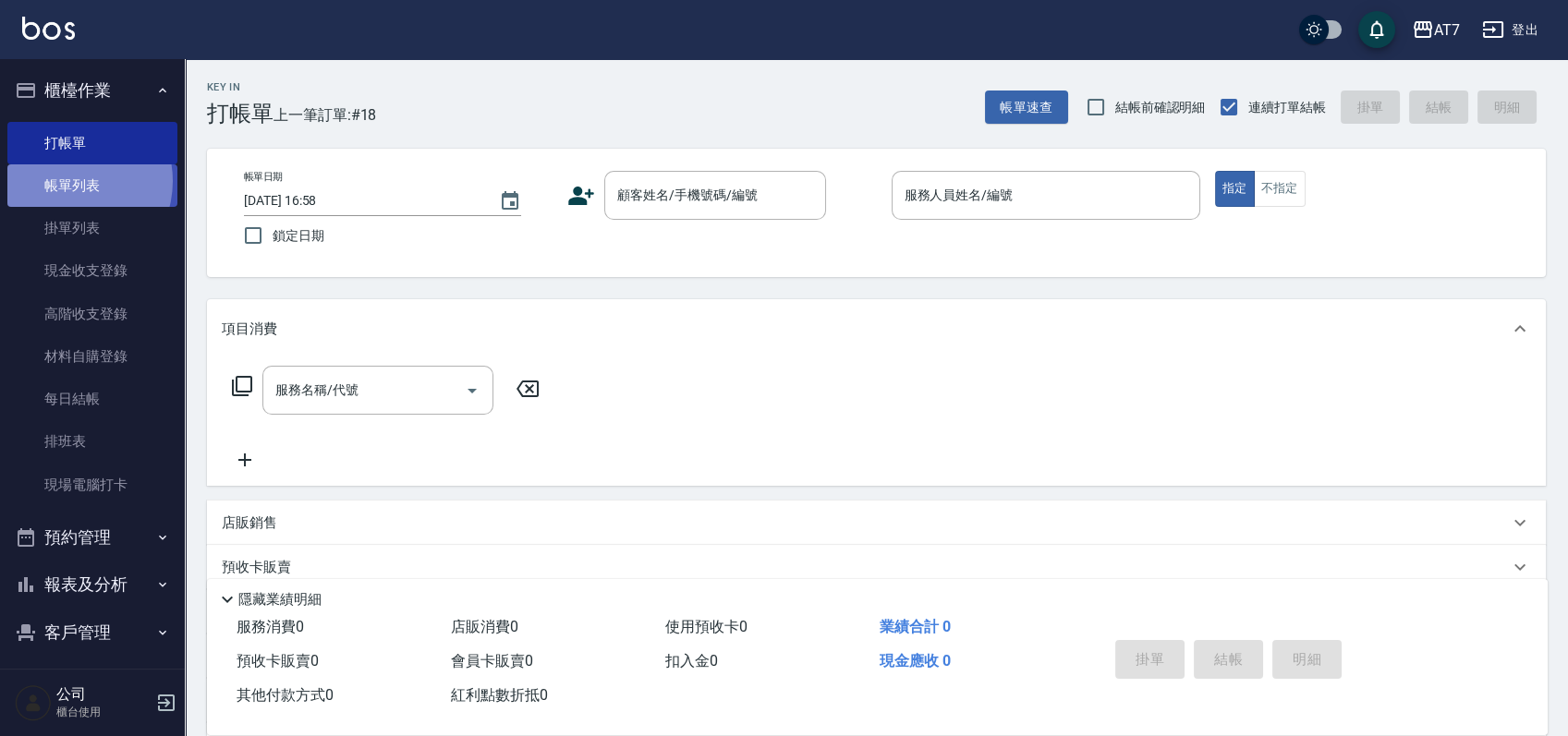
click at [69, 181] on link "帳單列表" at bounding box center [92, 185] width 170 height 42
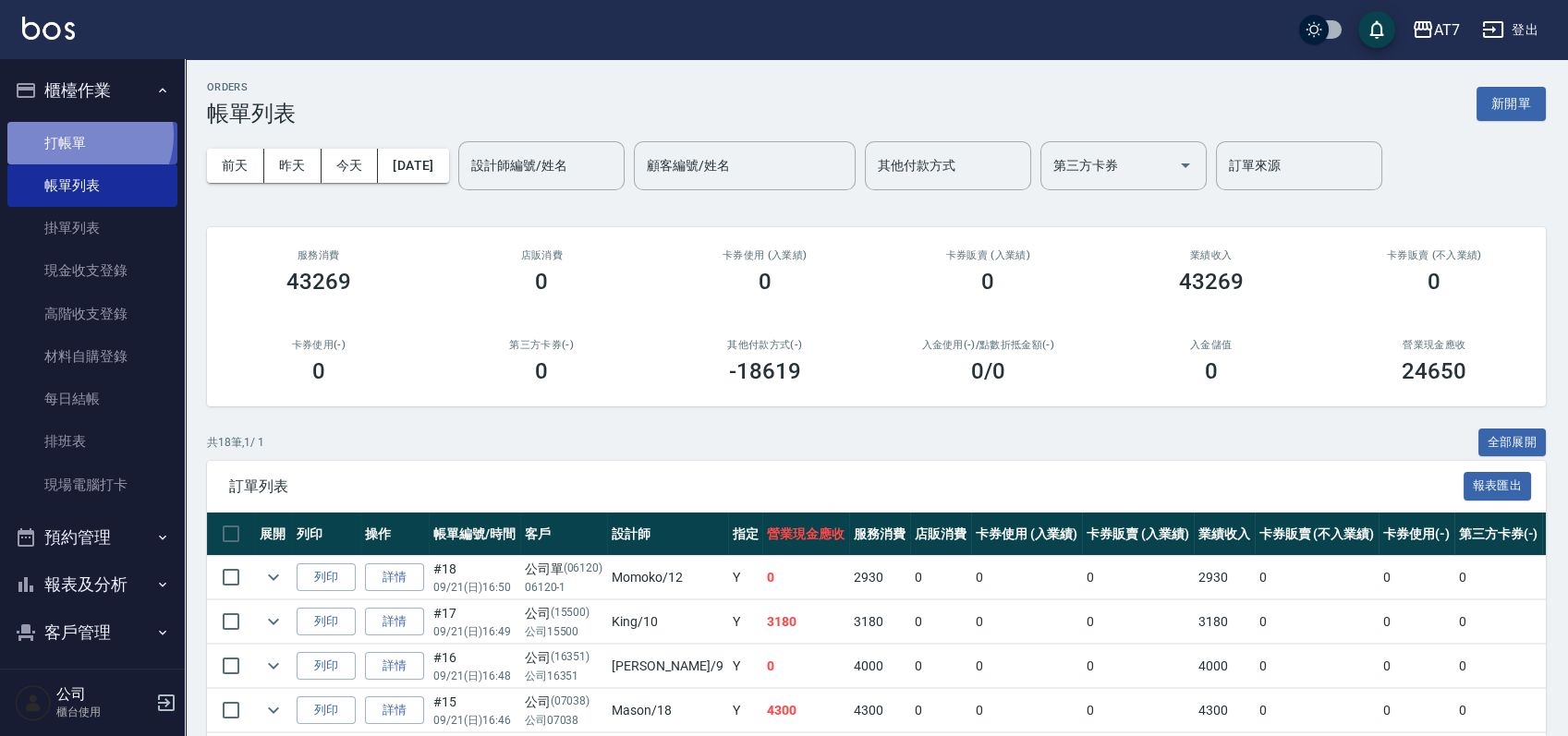
click at [85, 135] on link "打帳單" at bounding box center [92, 143] width 170 height 42
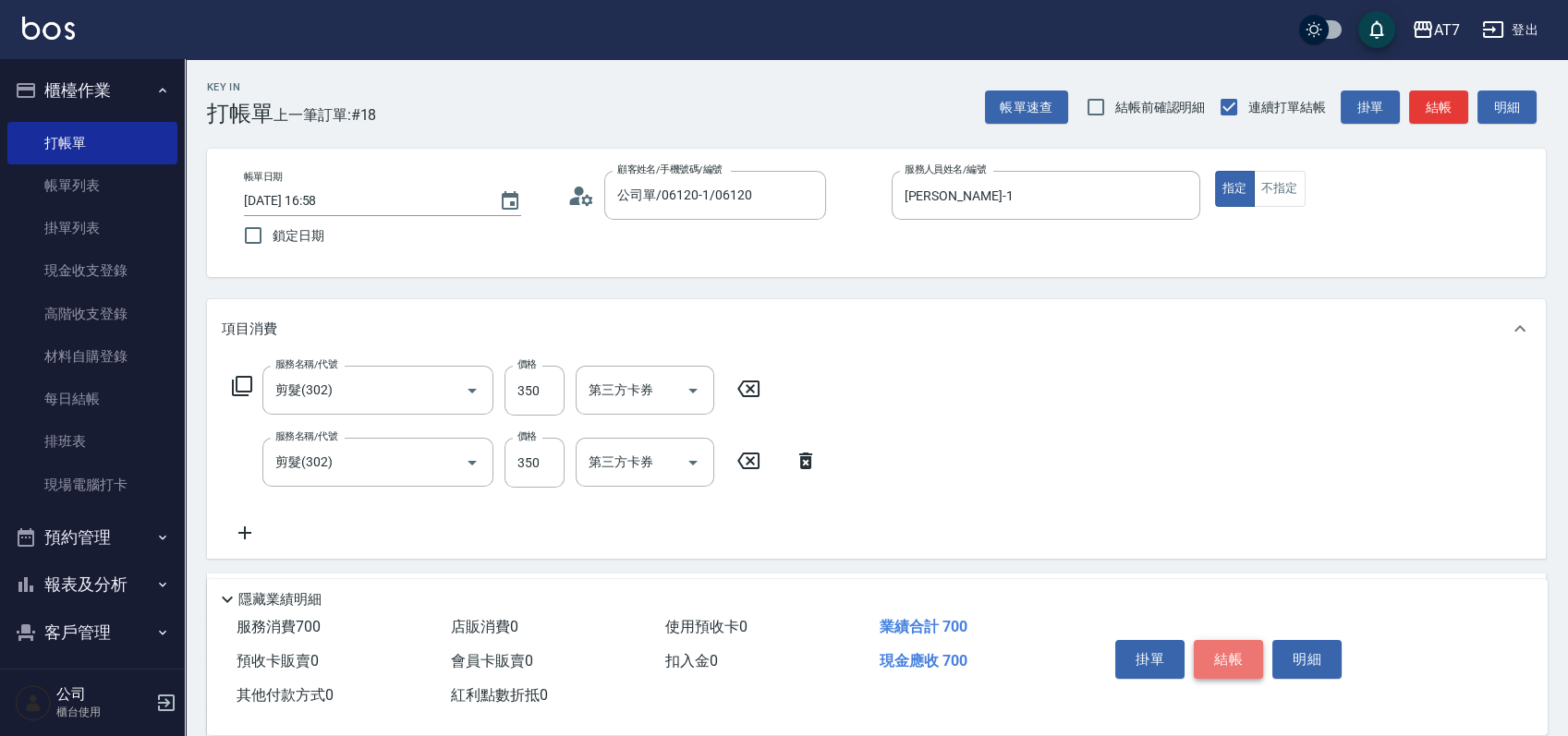
click at [1224, 651] on button "結帳" at bounding box center [1228, 659] width 70 height 39
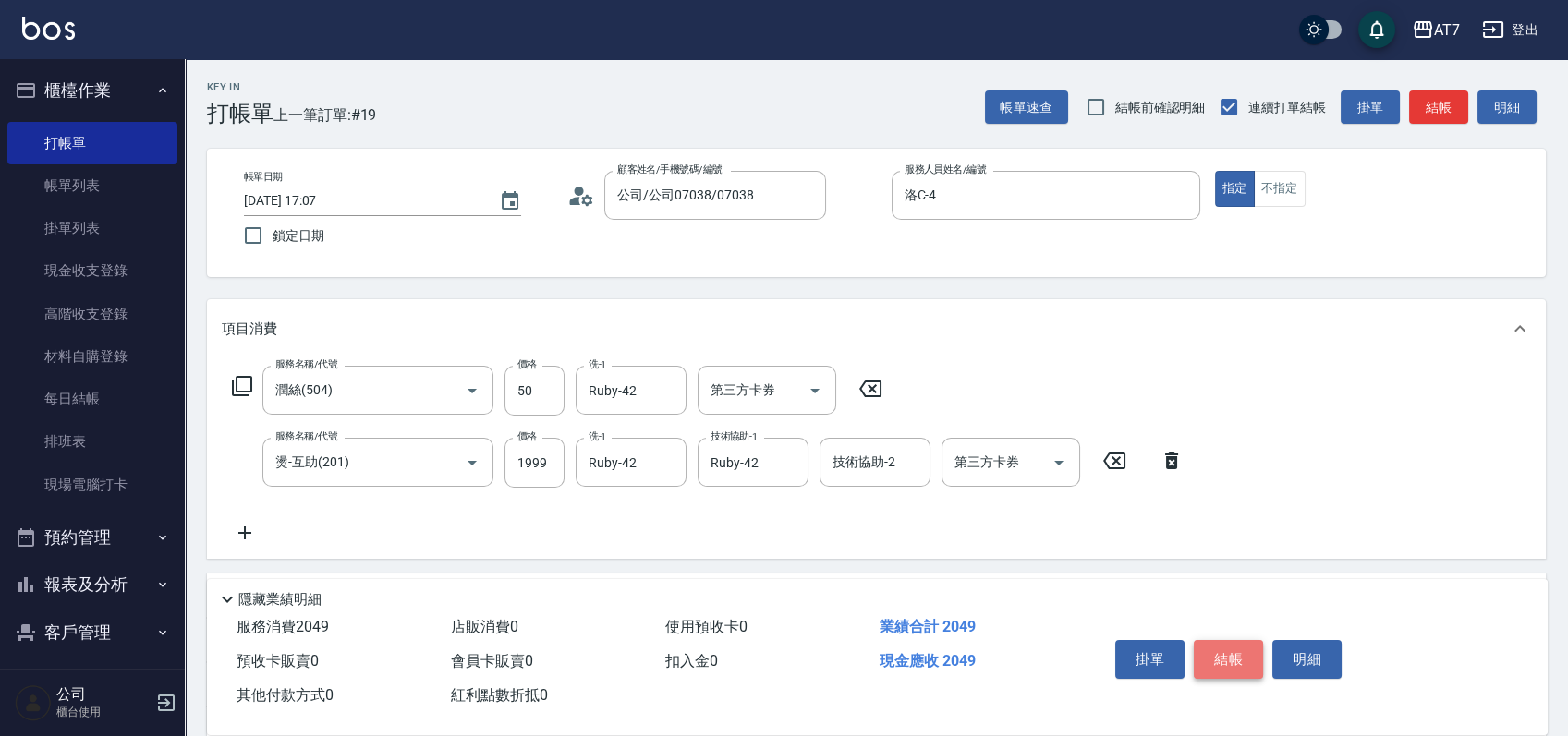
click at [1252, 656] on button "結帳" at bounding box center [1228, 659] width 70 height 39
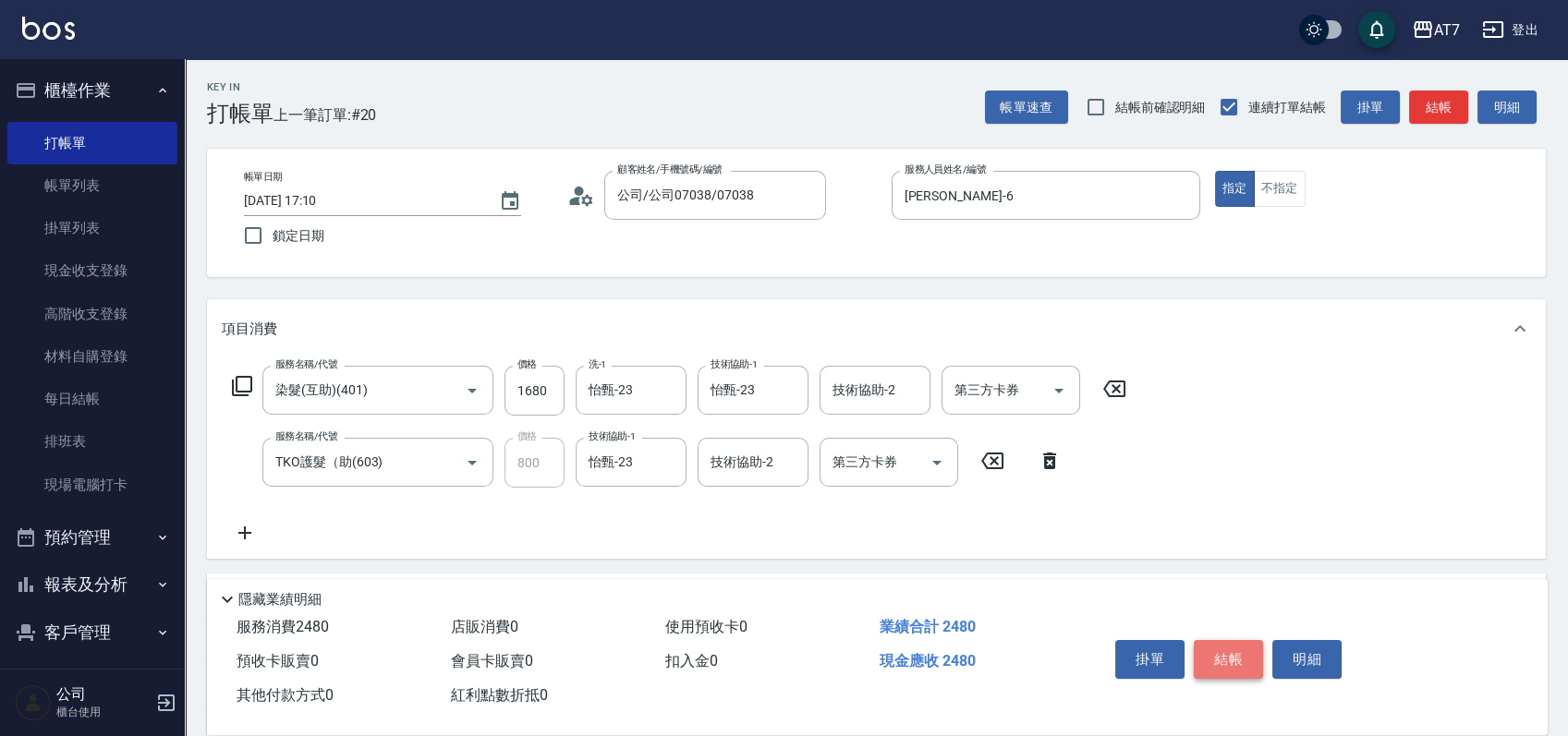
click at [1215, 652] on button "結帳" at bounding box center [1228, 659] width 70 height 39
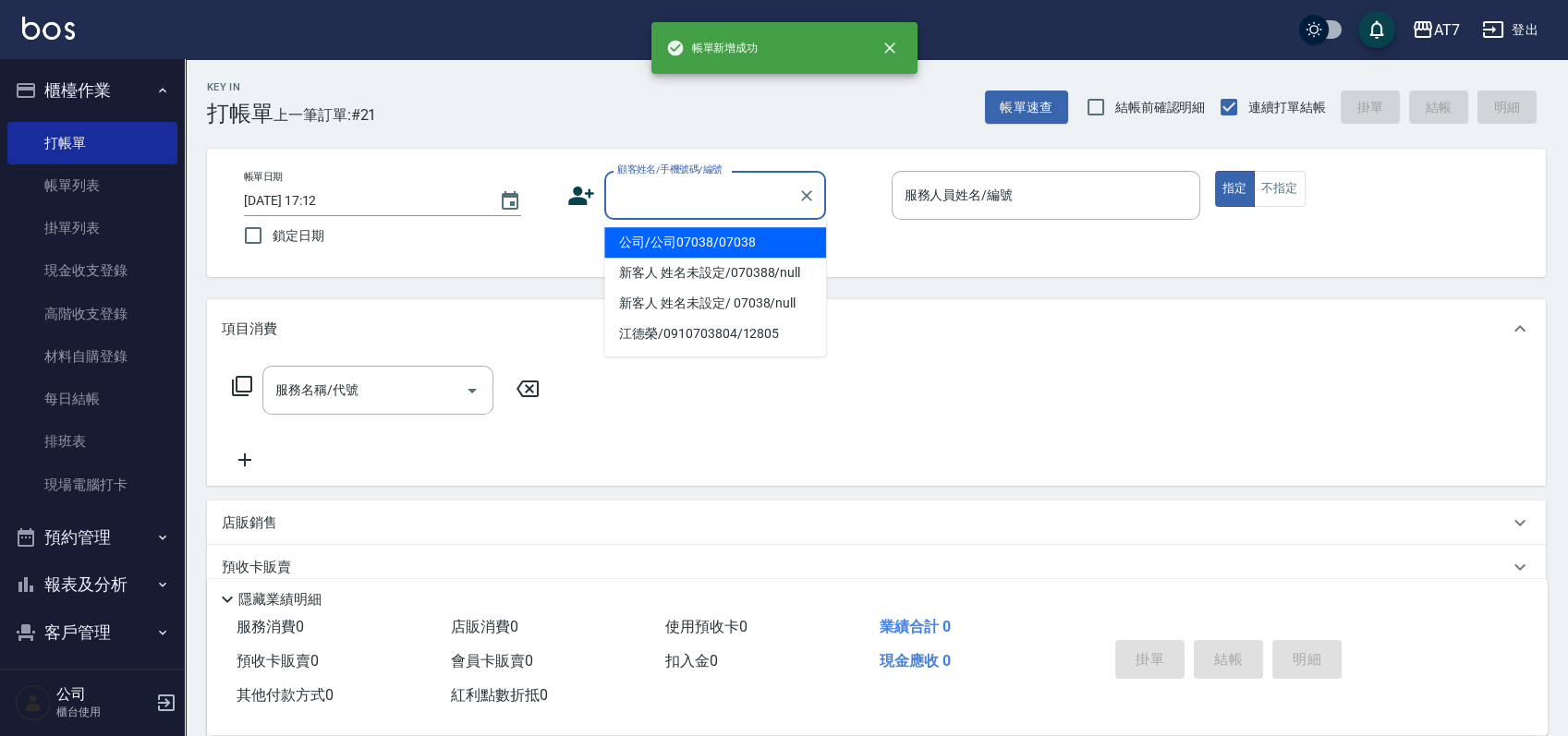
click at [656, 195] on input "顧客姓名/手機號碼/編號" at bounding box center [701, 195] width 177 height 32
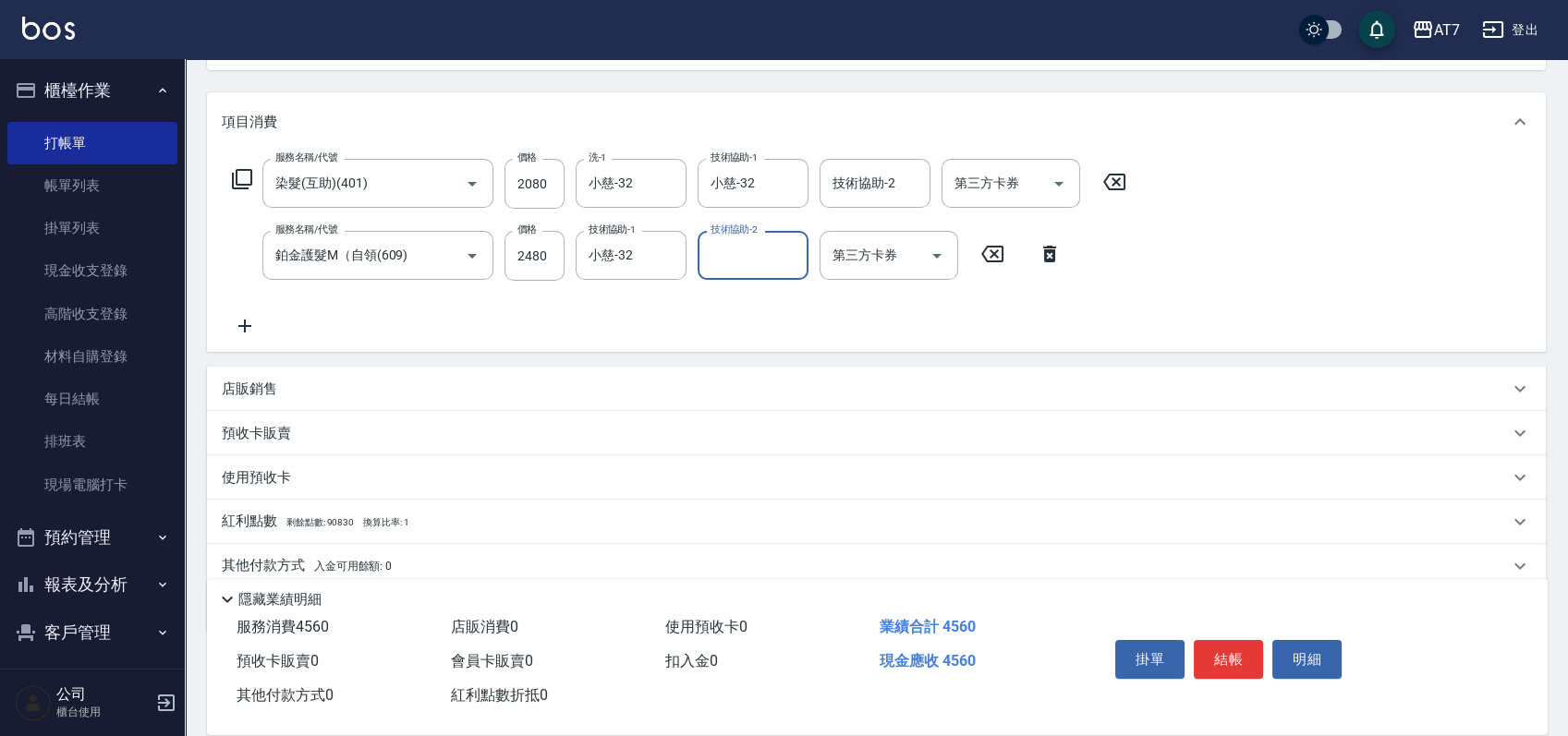
scroll to position [246, 0]
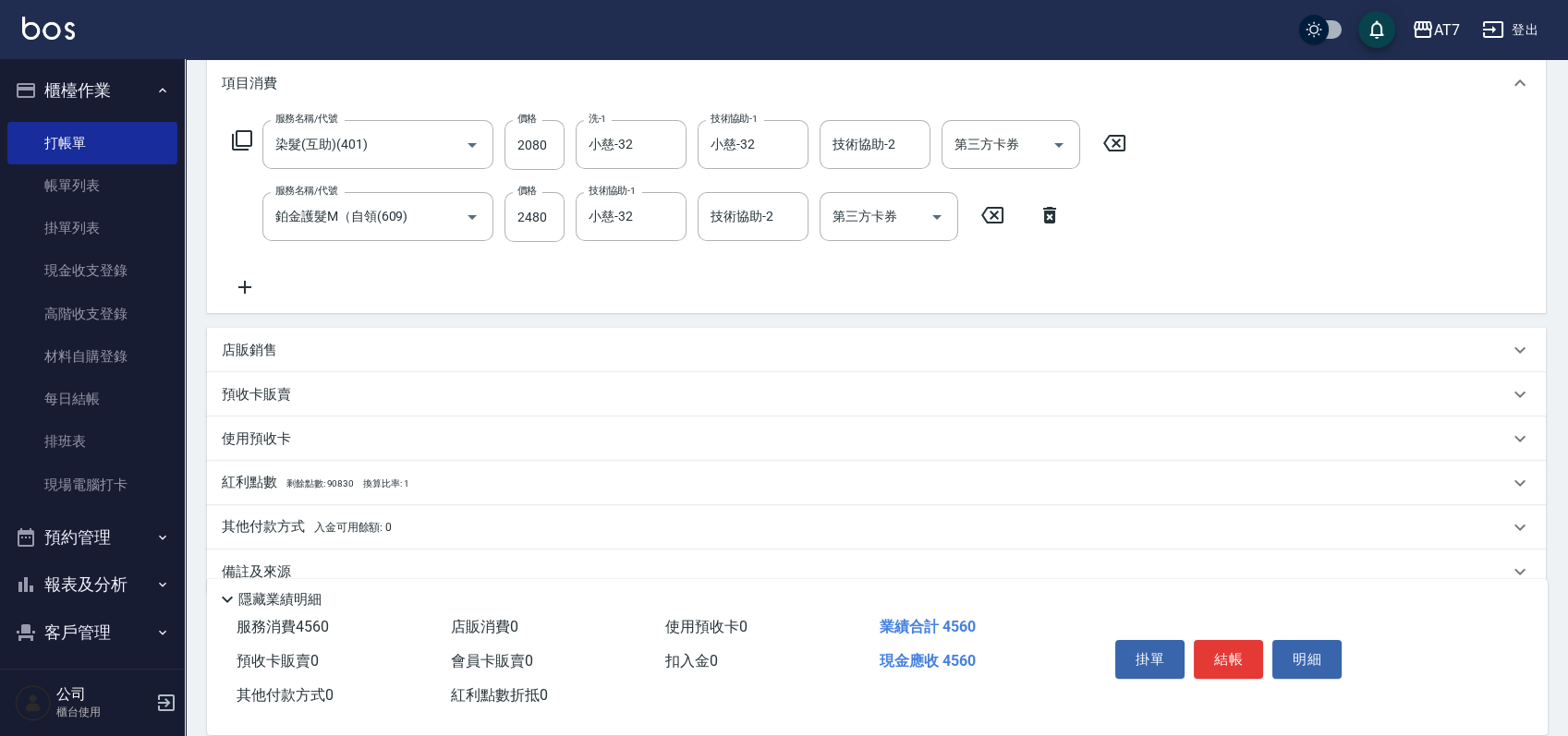
click at [283, 347] on div "店販銷售" at bounding box center [865, 350] width 1287 height 20
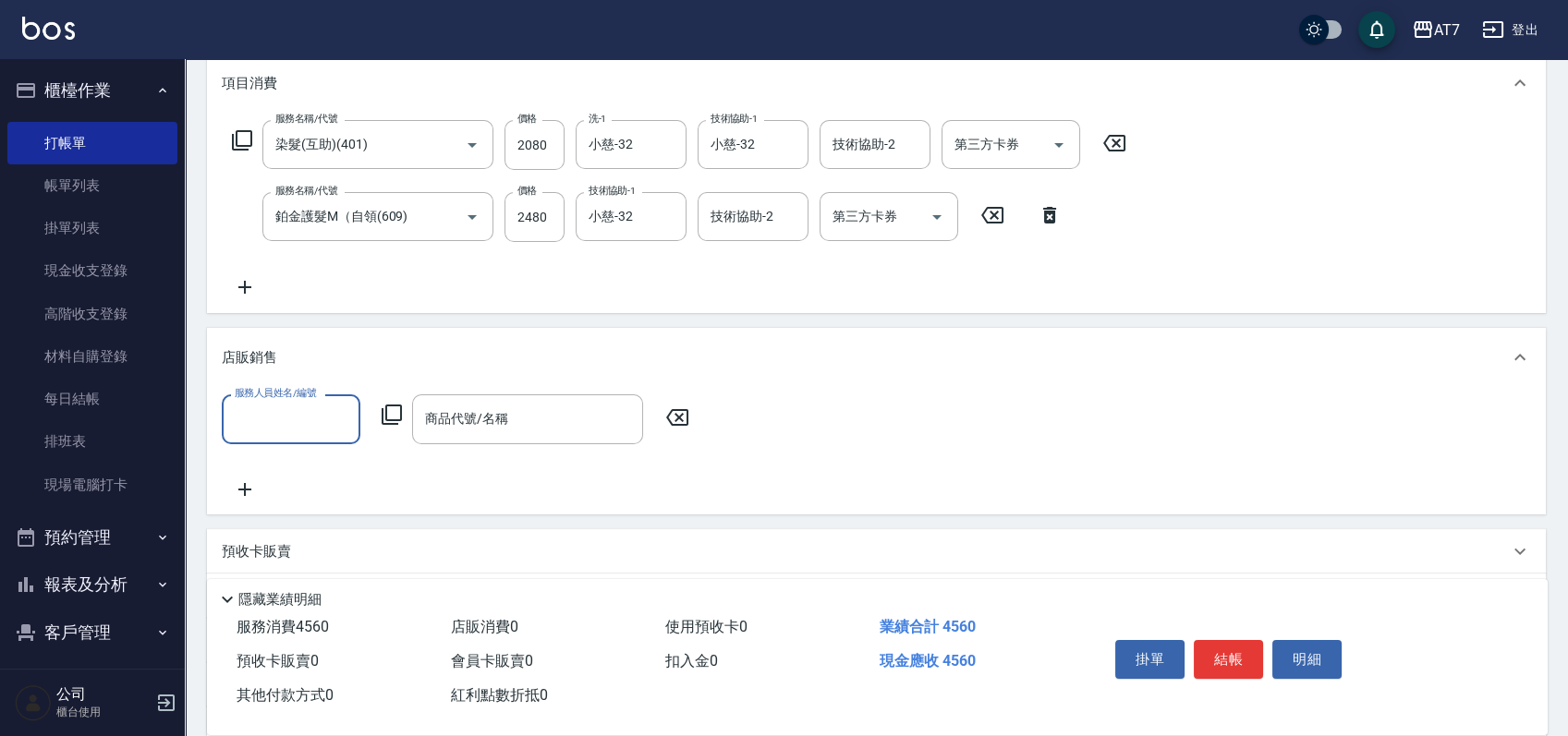
scroll to position [0, 0]
click at [292, 415] on input "服務人員姓名/編號" at bounding box center [291, 419] width 122 height 32
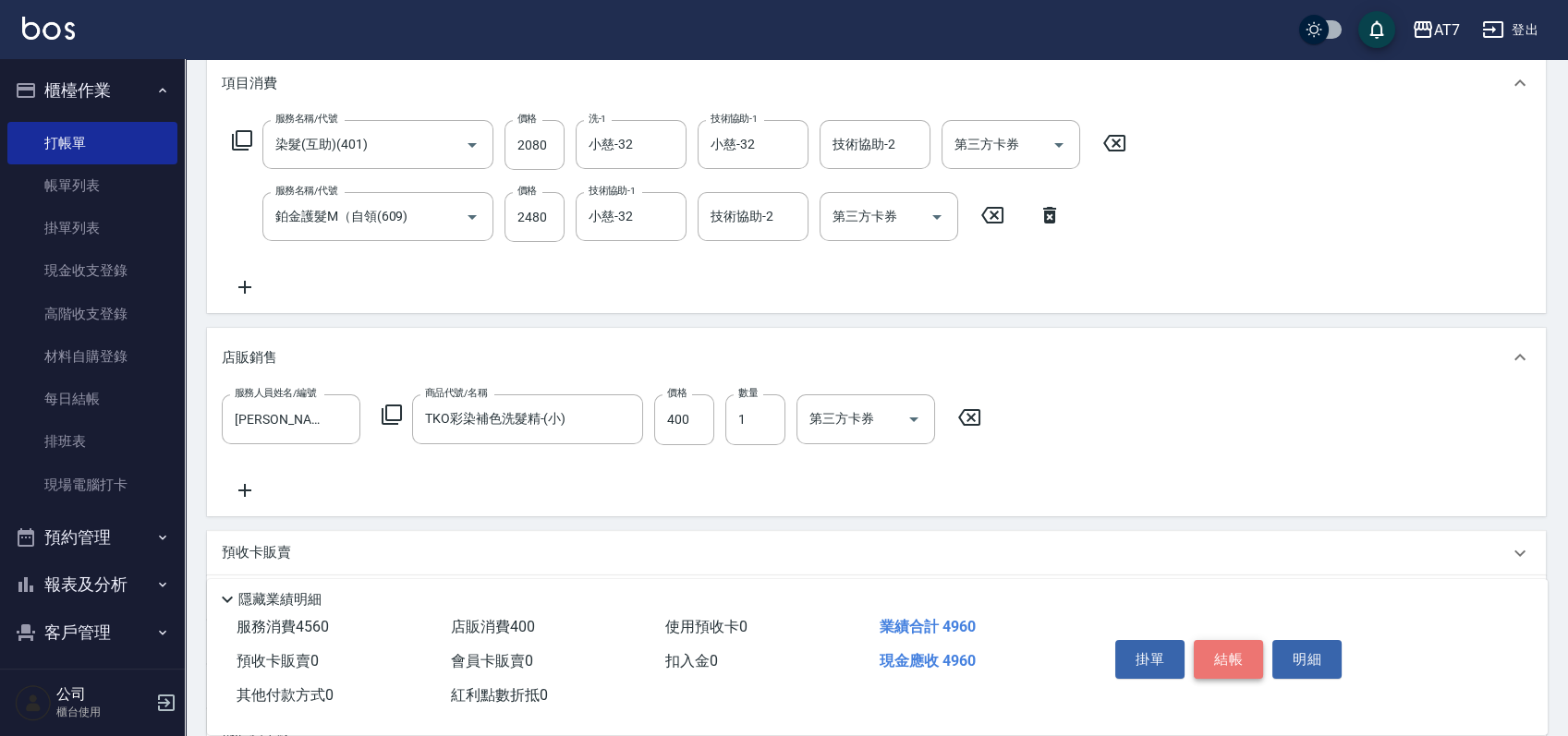
click at [1206, 650] on button "結帳" at bounding box center [1228, 659] width 70 height 39
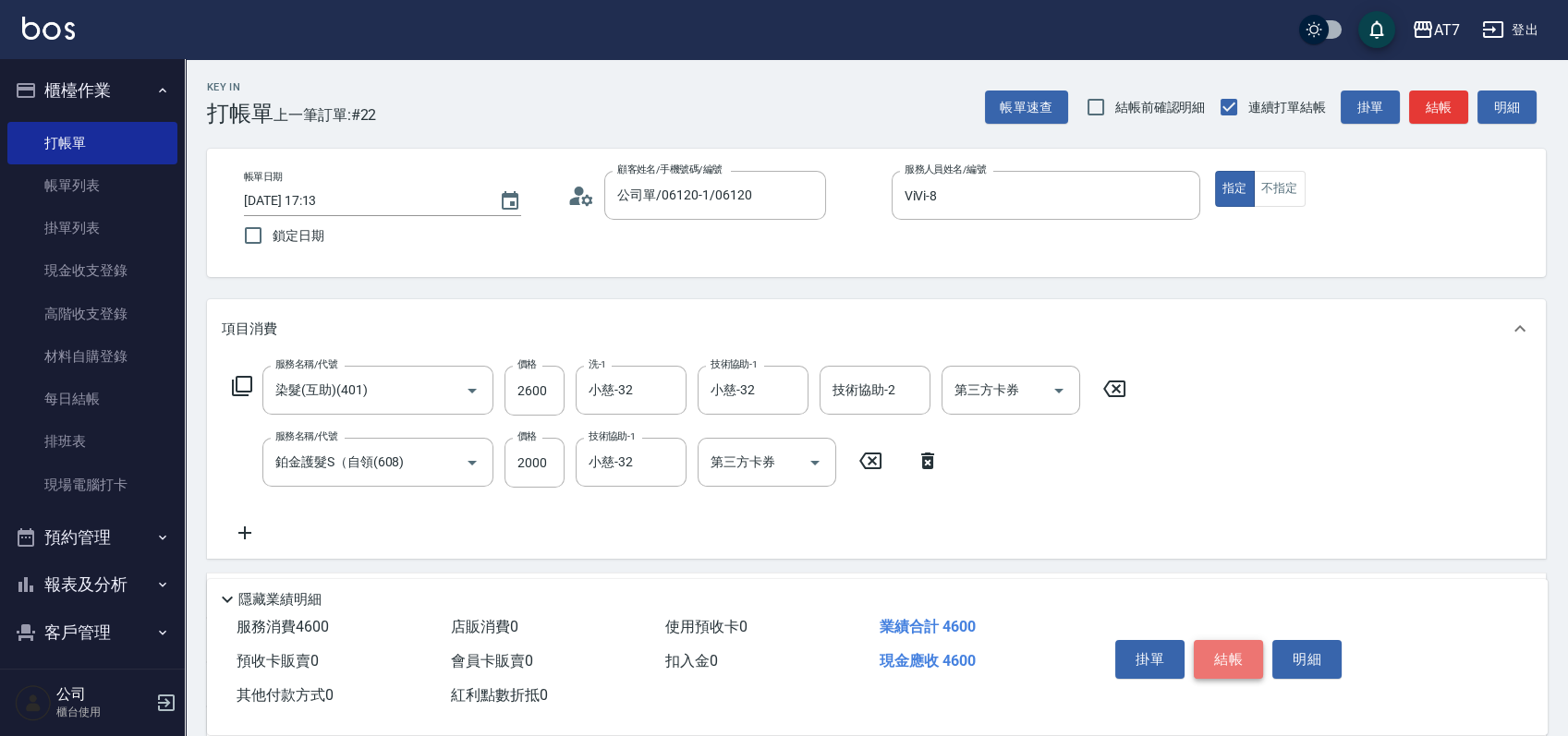
click at [1240, 648] on button "結帳" at bounding box center [1228, 659] width 70 height 39
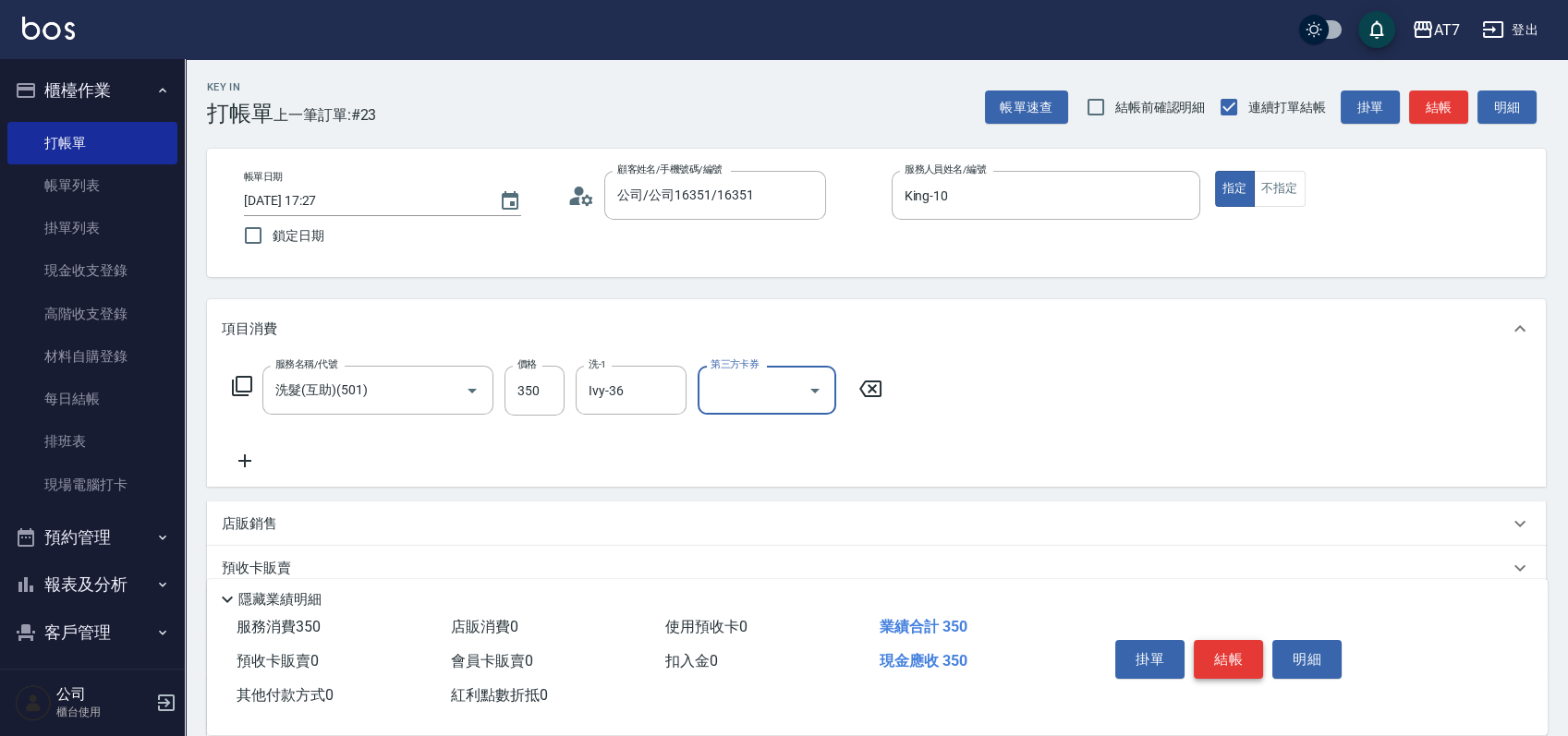
click at [1242, 662] on button "結帳" at bounding box center [1228, 659] width 70 height 39
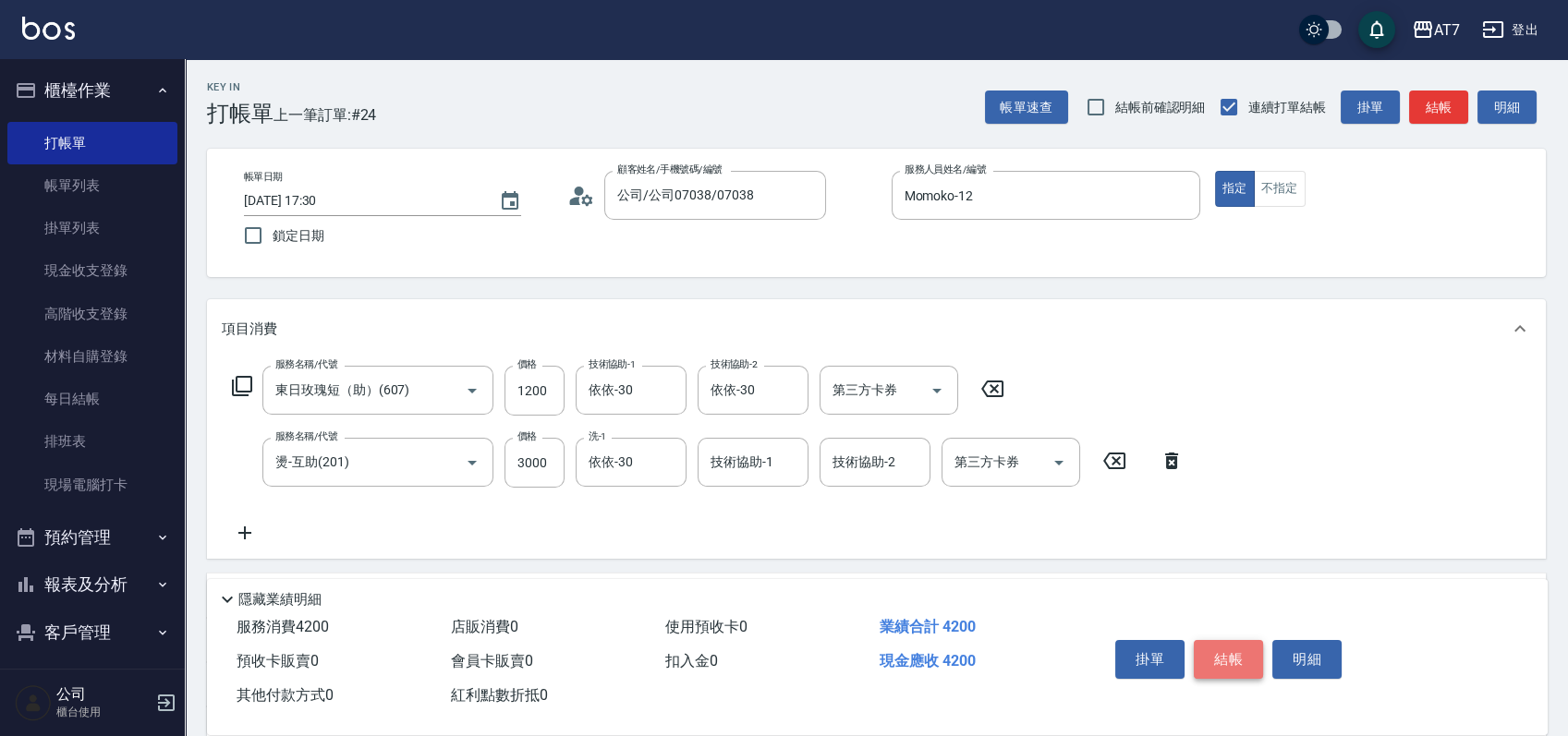
click at [1242, 662] on button "結帳" at bounding box center [1228, 659] width 70 height 39
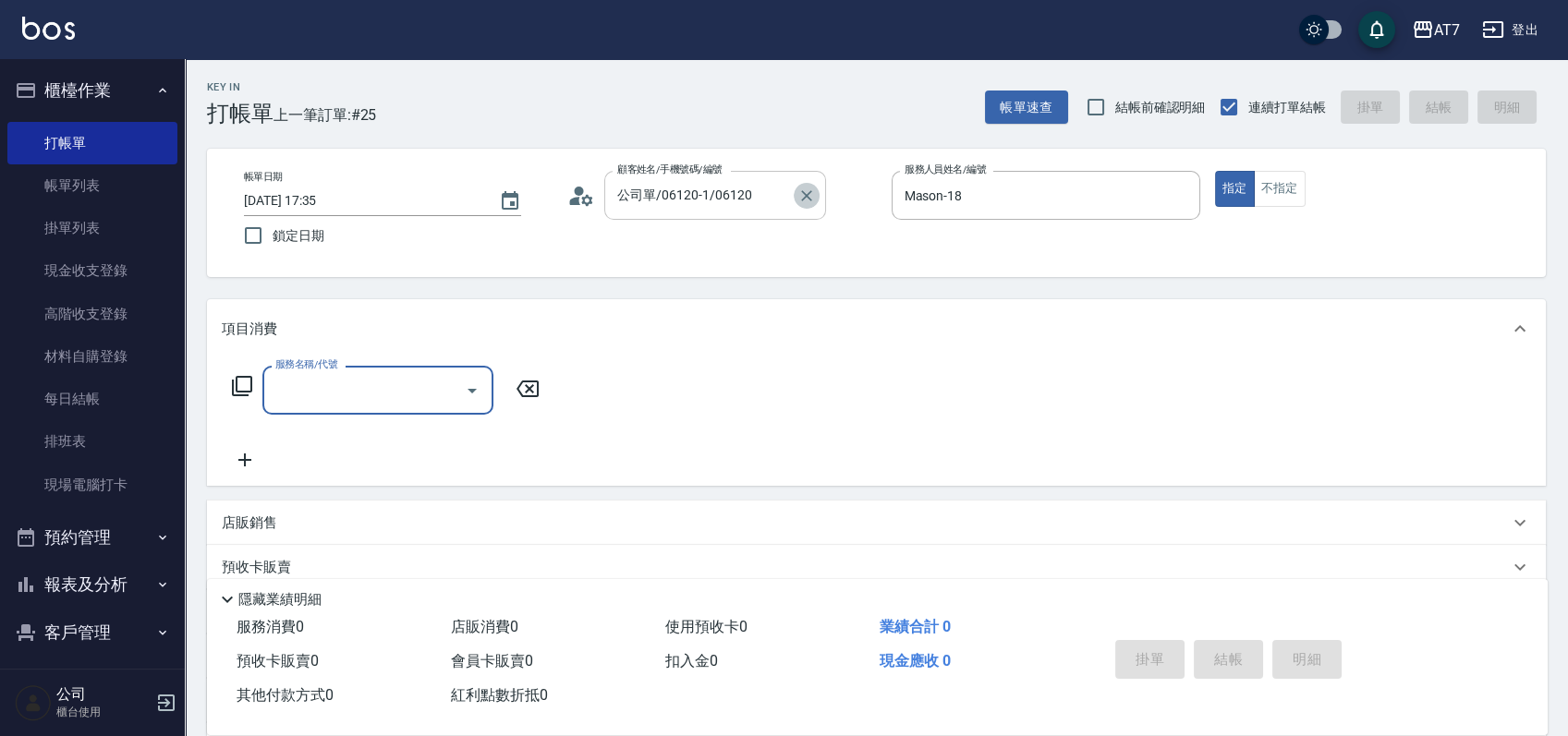
click at [805, 189] on icon "Clear" at bounding box center [807, 196] width 19 height 19
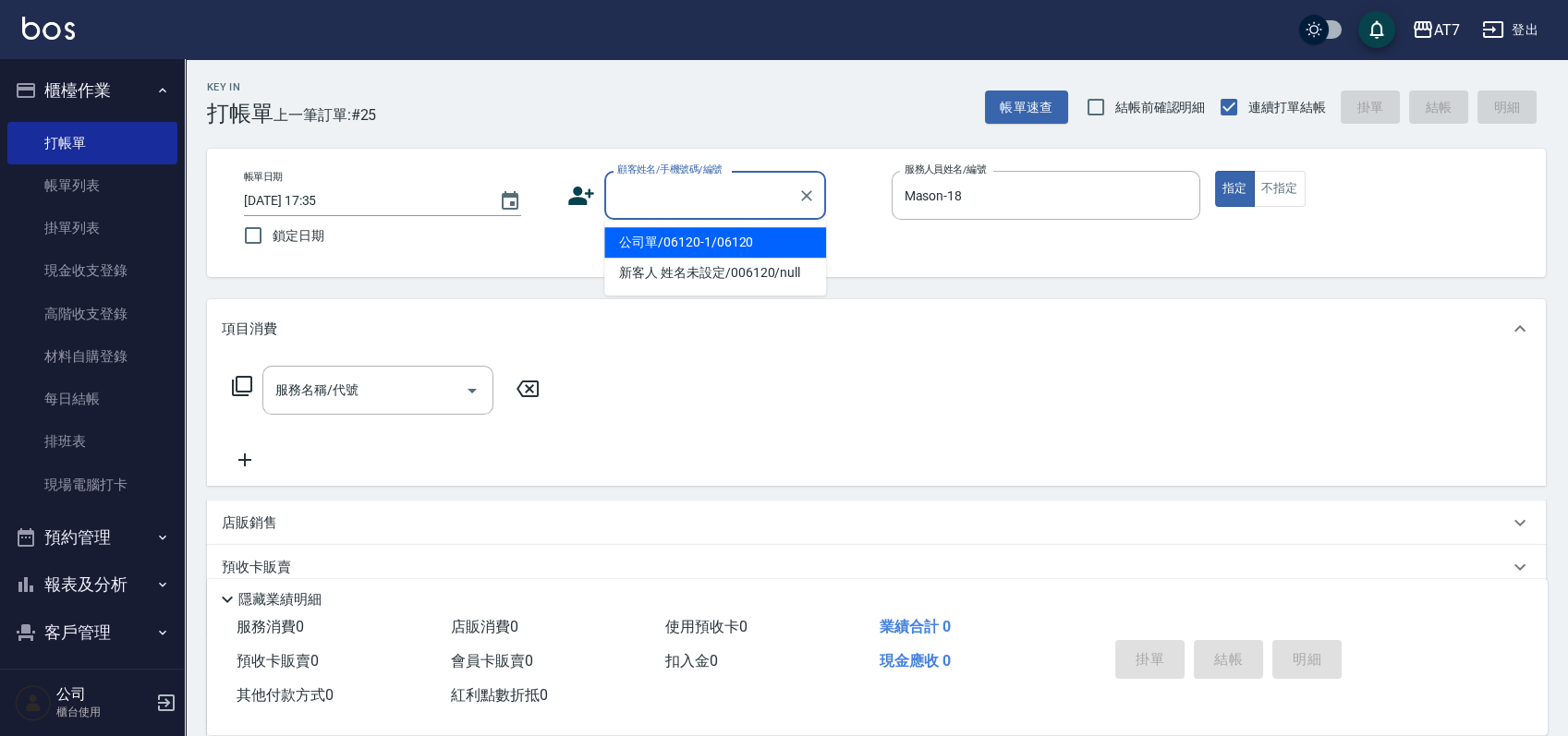
click at [708, 192] on input "顧客姓名/手機號碼/編號" at bounding box center [701, 195] width 177 height 32
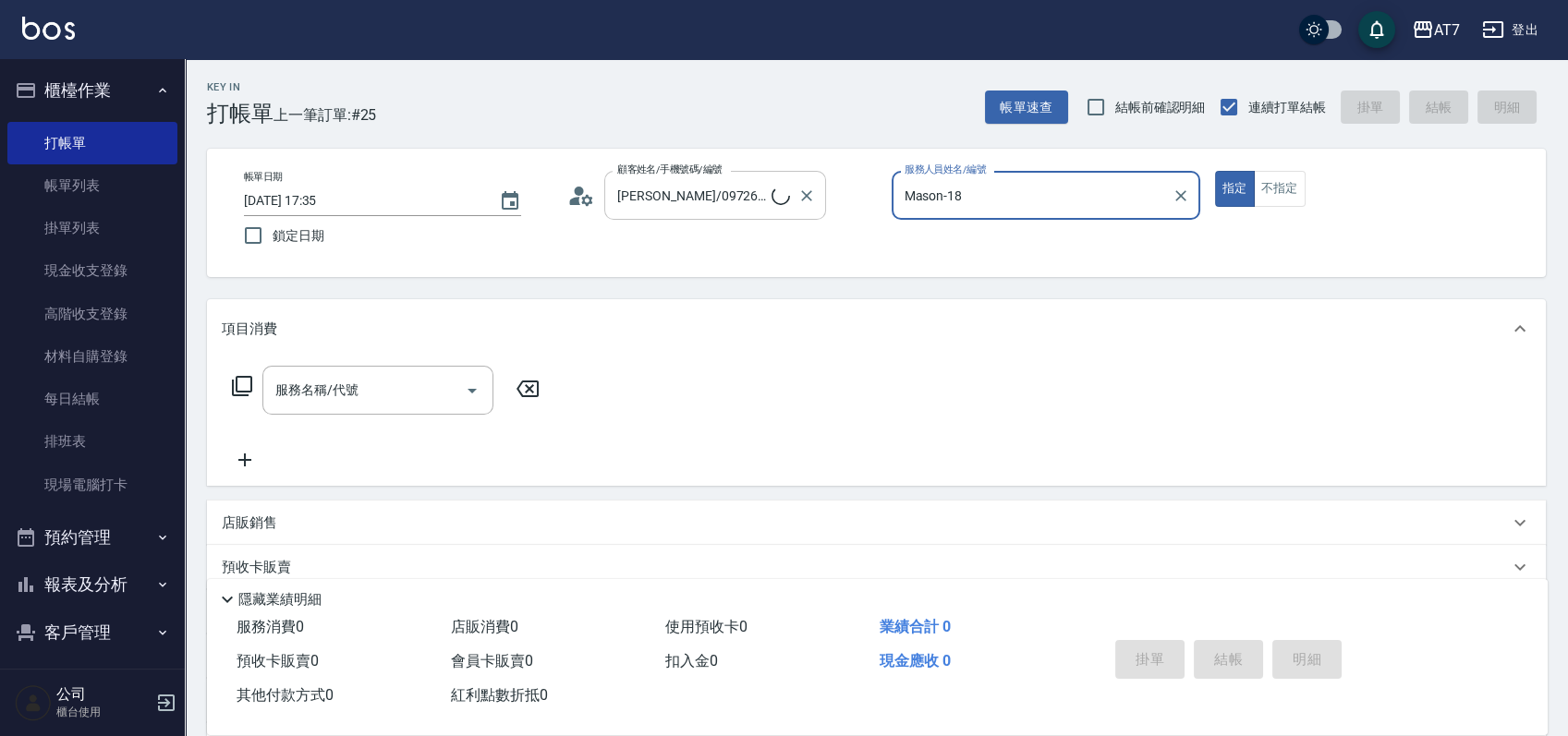
click at [1215, 171] on button "指定" at bounding box center [1235, 189] width 40 height 36
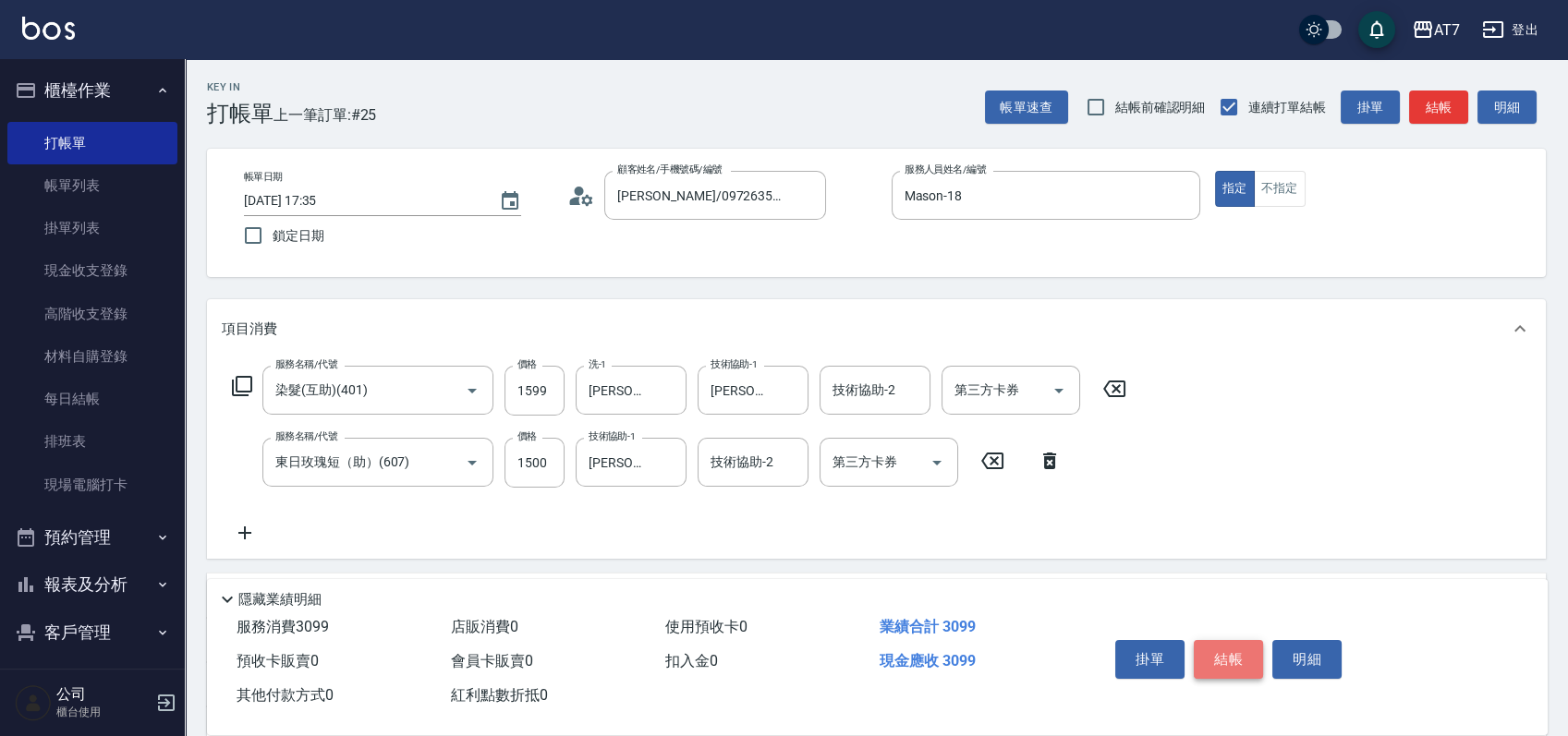
click at [1224, 654] on button "結帳" at bounding box center [1228, 659] width 70 height 39
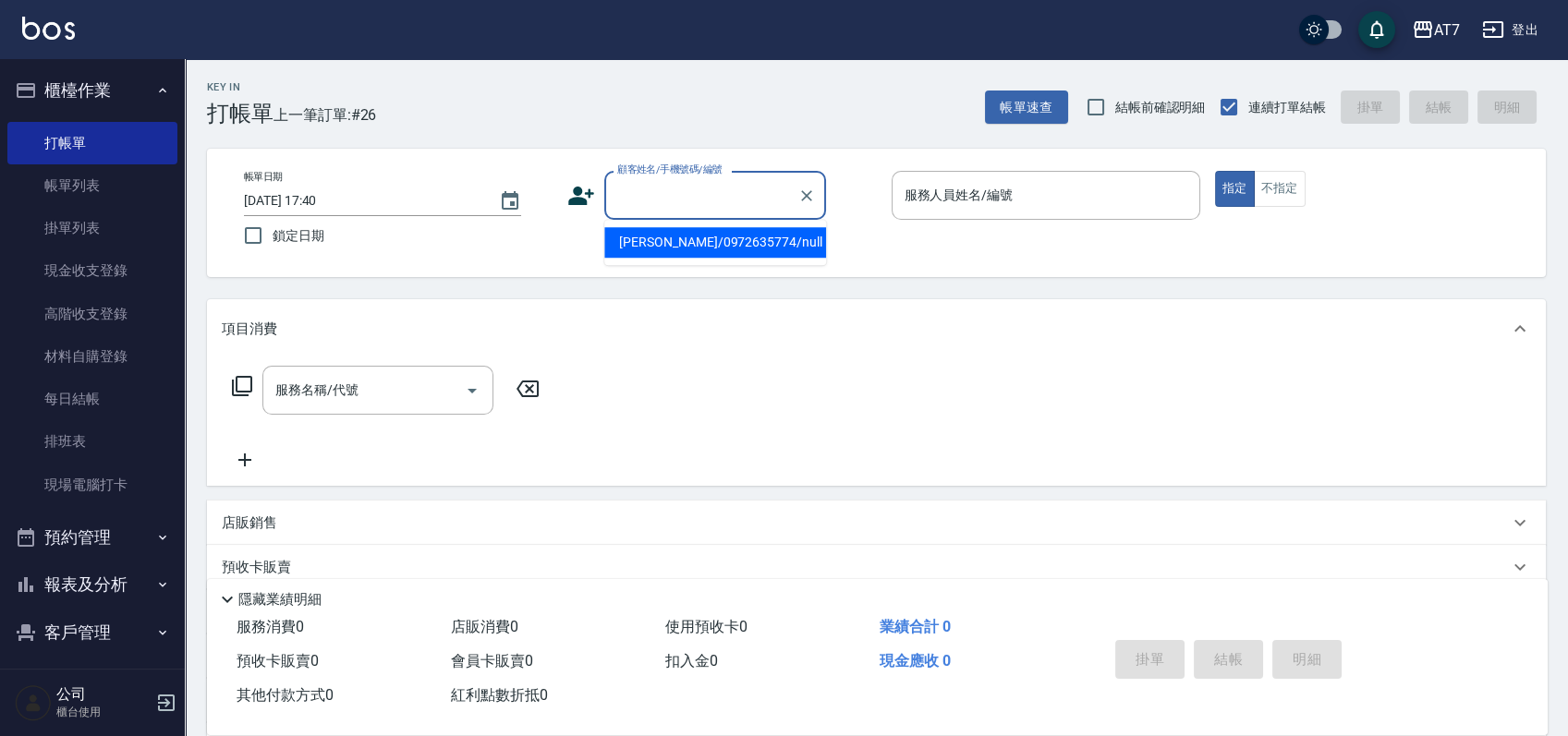
click at [656, 188] on input "顧客姓名/手機號碼/編號" at bounding box center [701, 195] width 177 height 32
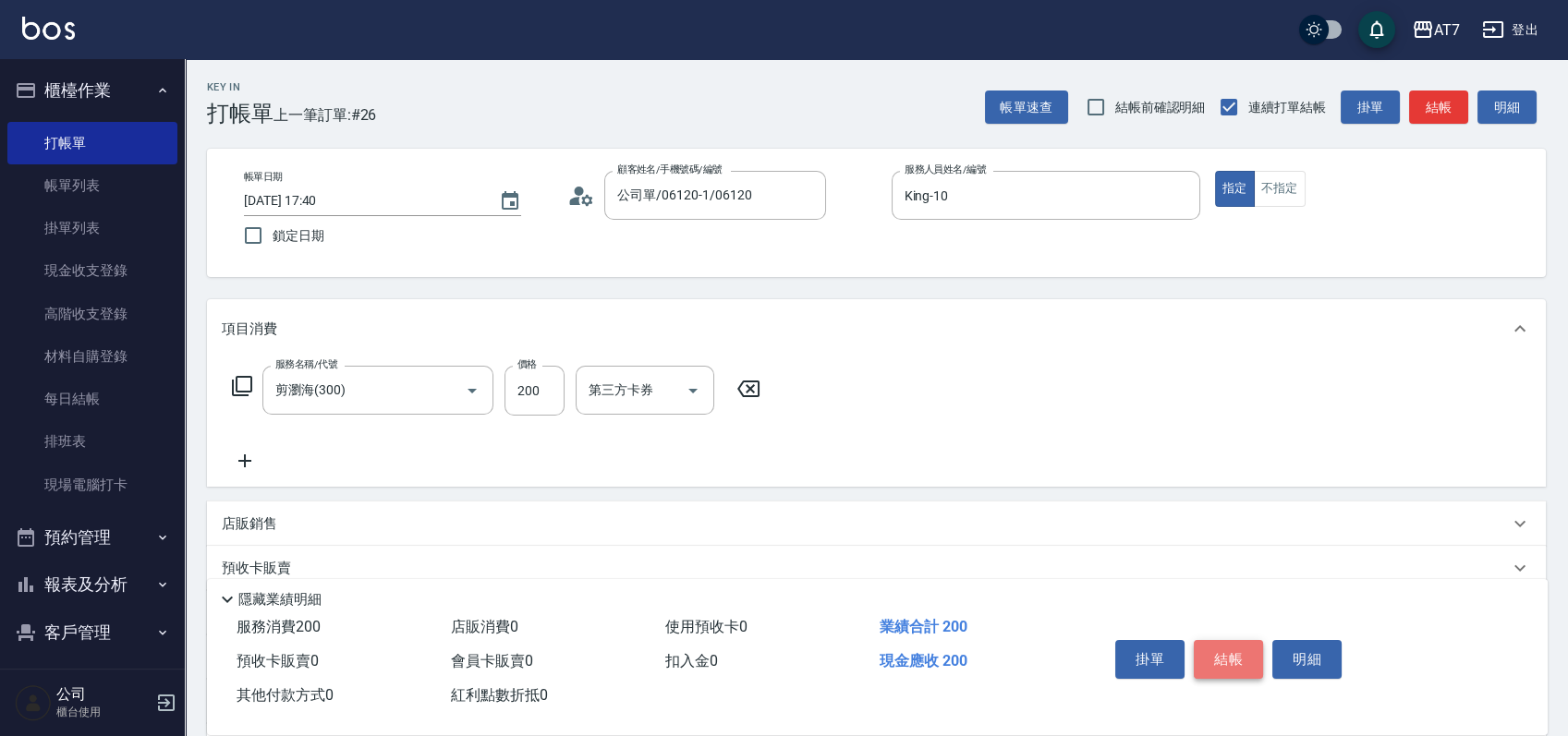
click at [1220, 655] on button "結帳" at bounding box center [1228, 659] width 70 height 39
click at [1208, 658] on button "結帳" at bounding box center [1228, 659] width 70 height 39
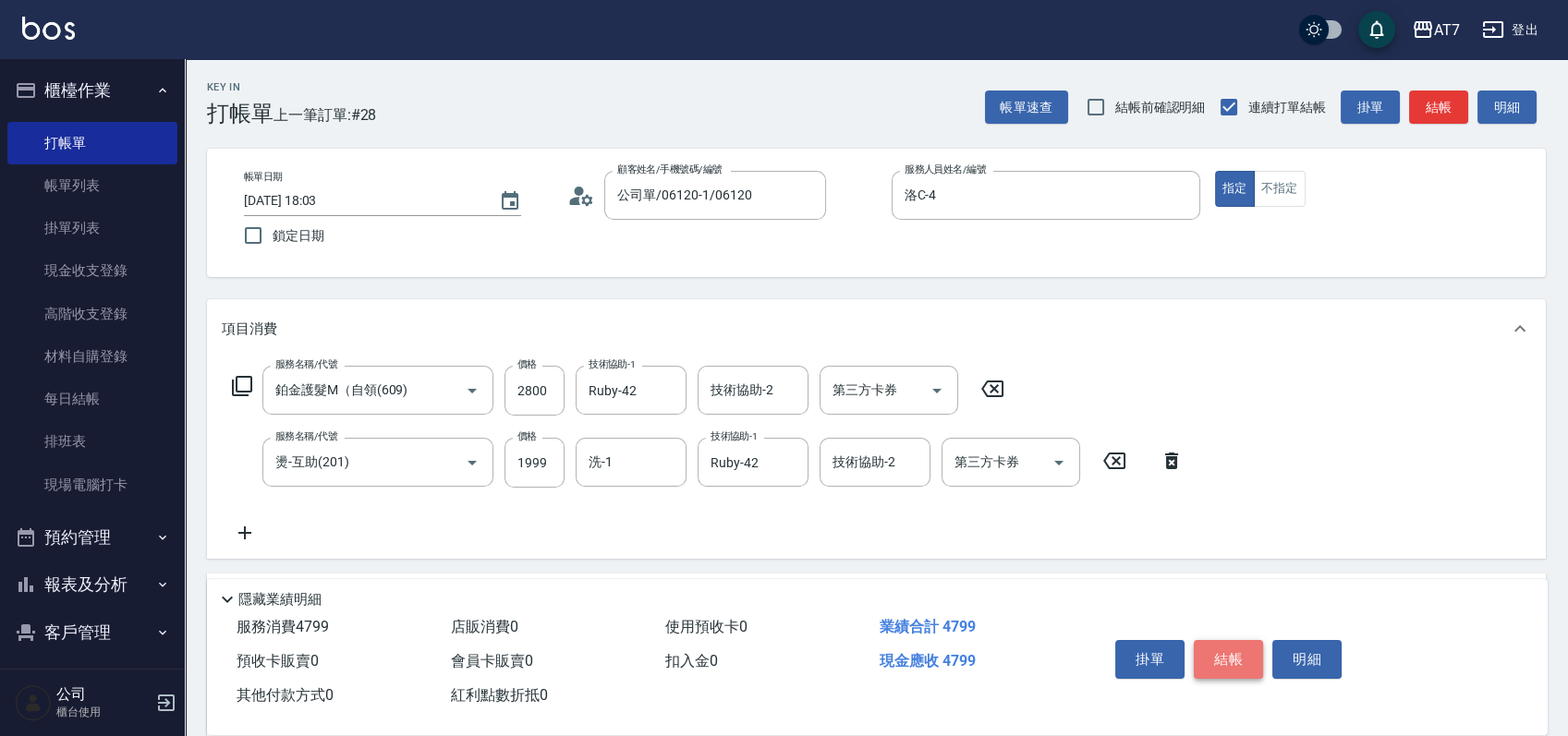
click at [1243, 661] on button "結帳" at bounding box center [1228, 659] width 70 height 39
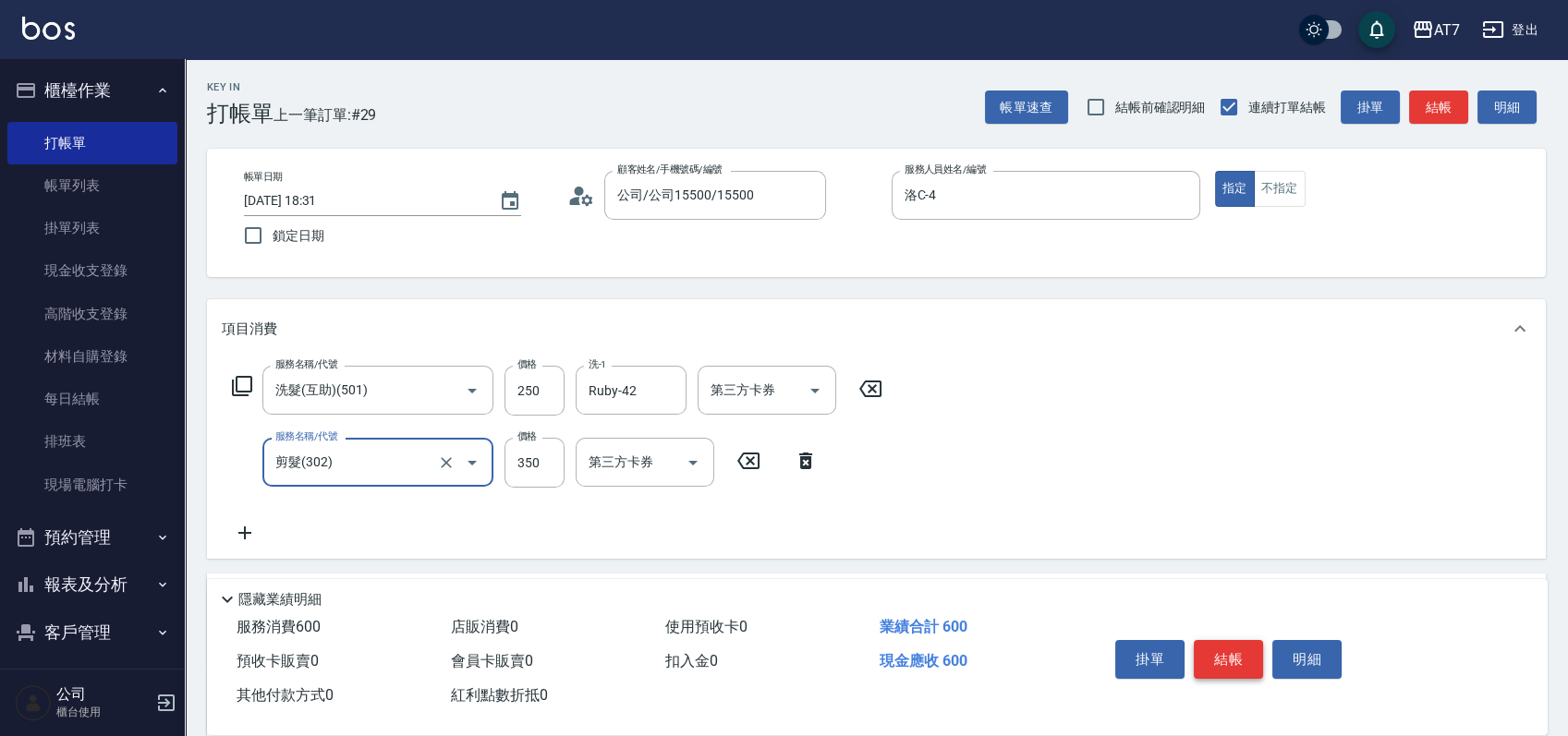
click at [1226, 658] on button "結帳" at bounding box center [1228, 659] width 70 height 39
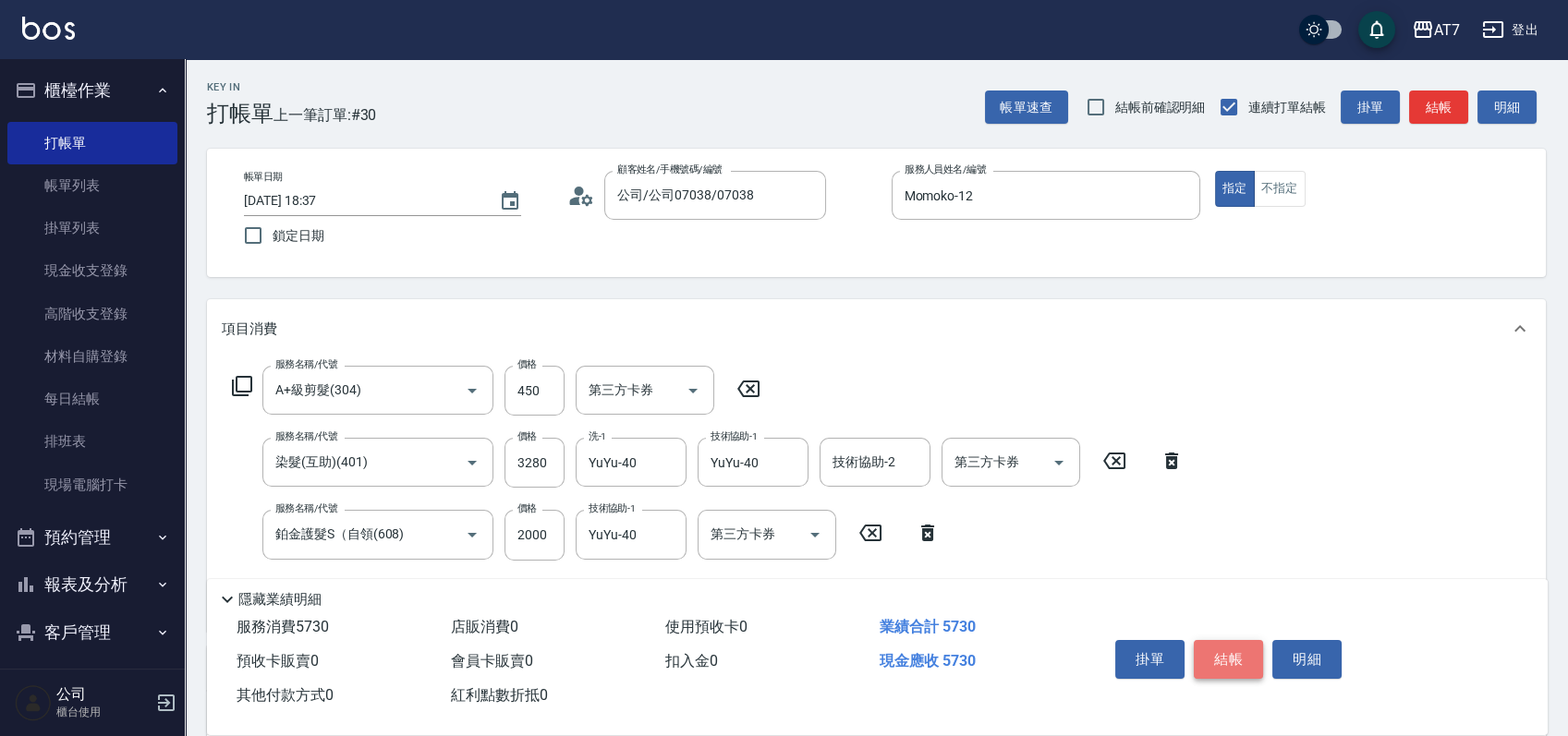
click at [1240, 665] on button "結帳" at bounding box center [1228, 659] width 70 height 39
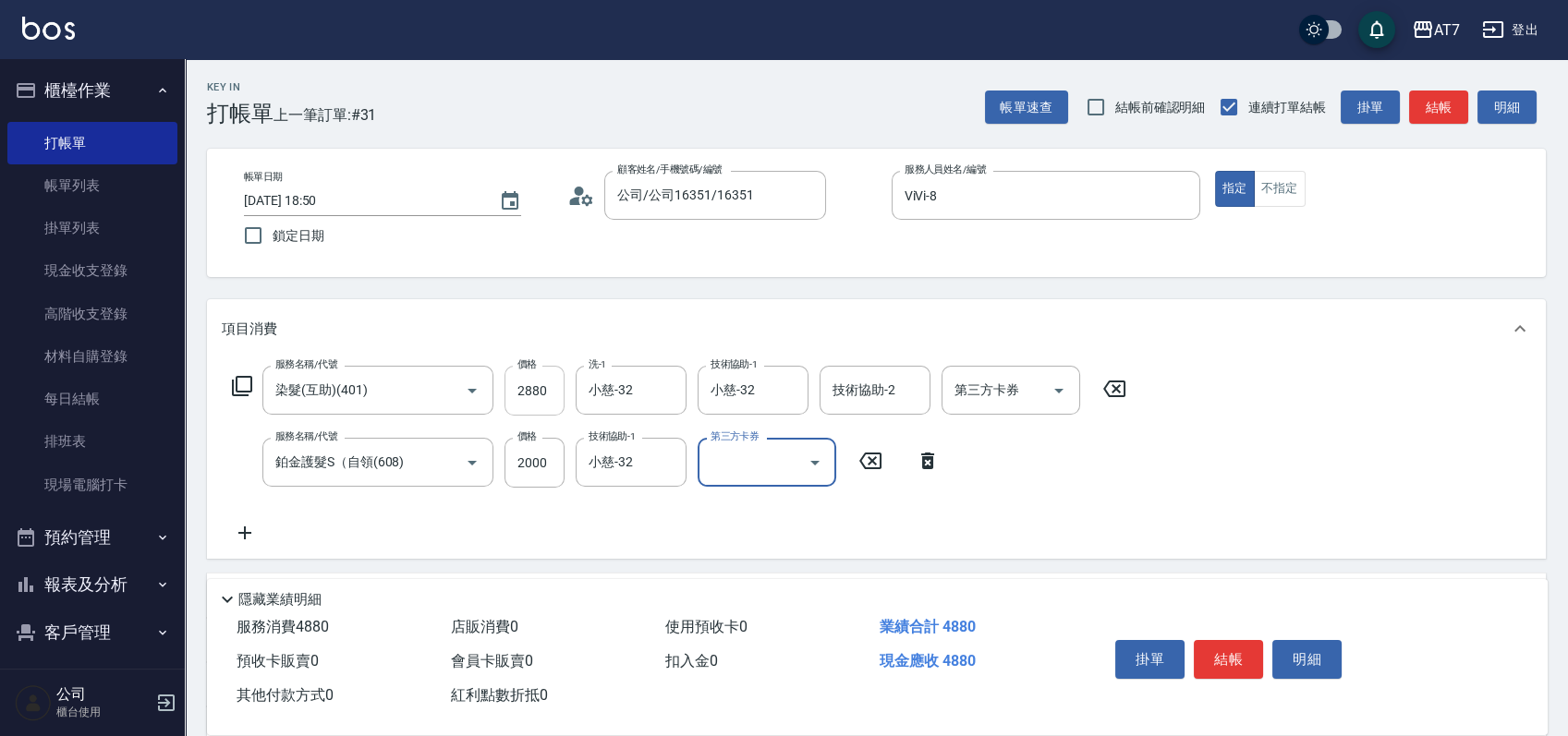
click at [532, 389] on input "2880" at bounding box center [535, 391] width 60 height 50
click at [528, 388] on input "2880" at bounding box center [535, 391] width 60 height 50
click at [1223, 660] on button "結帳" at bounding box center [1228, 659] width 70 height 39
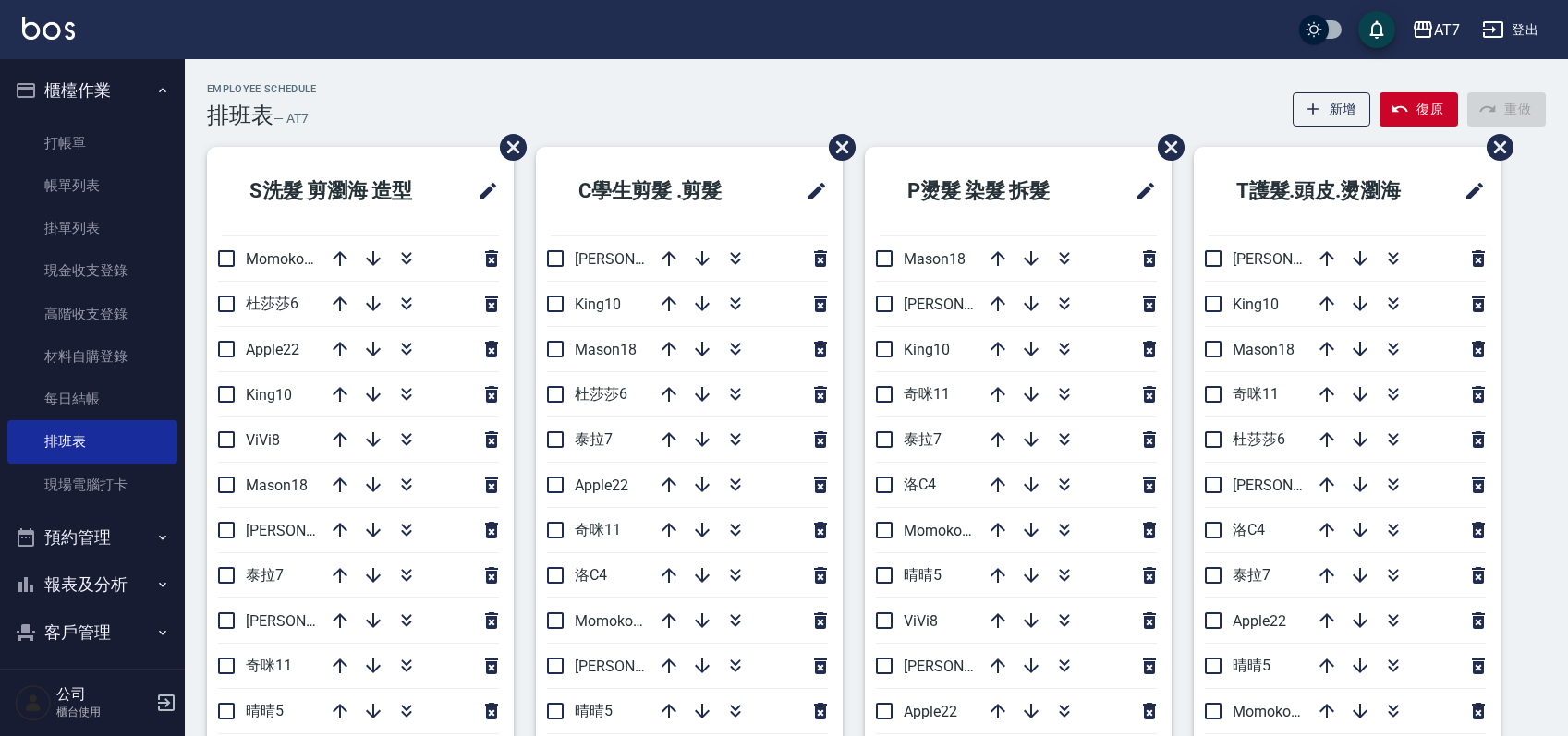
scroll to position [123, 0]
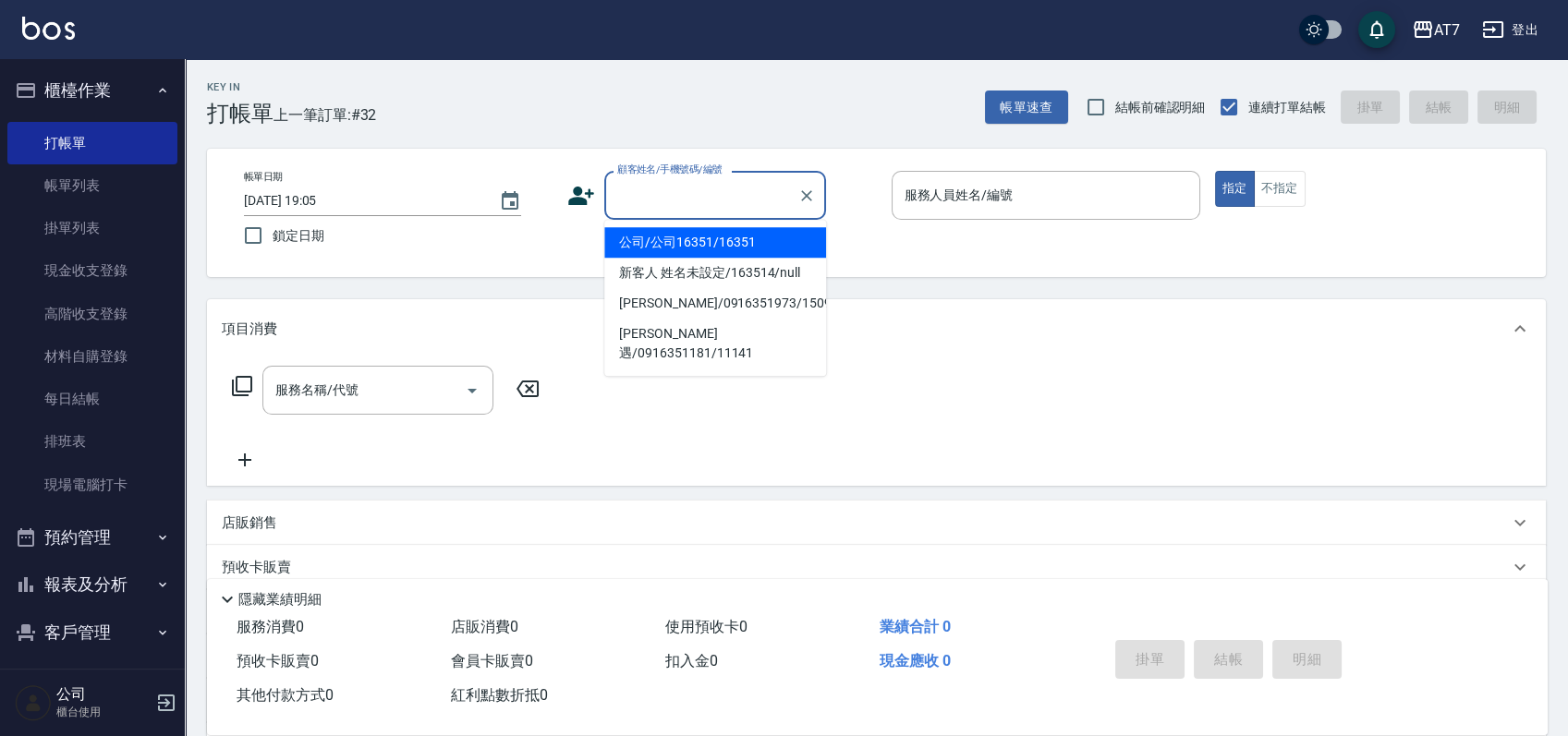
click at [753, 193] on input "顧客姓名/手機號碼/編號" at bounding box center [701, 195] width 177 height 32
type input "15500"
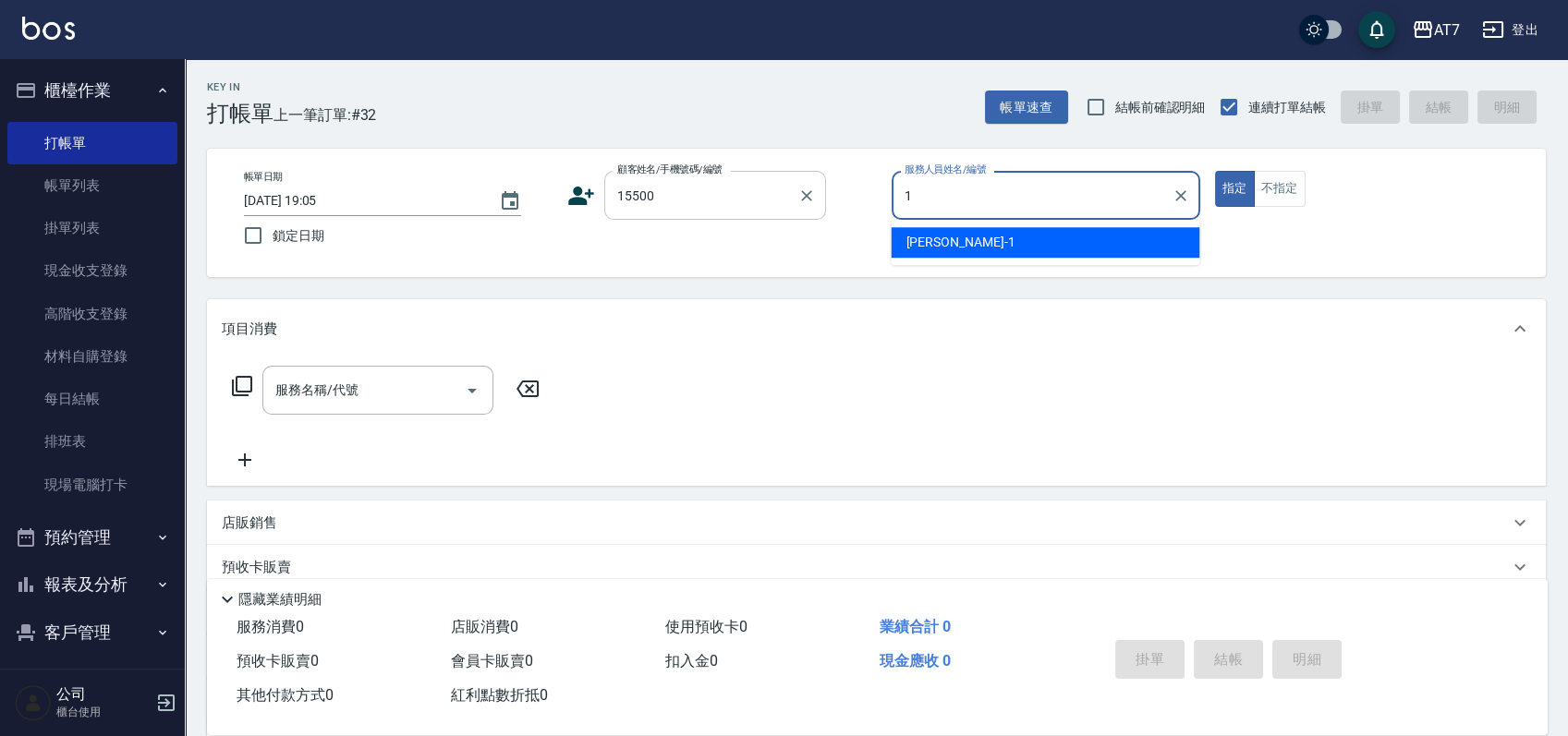
type input "[PERSON_NAME]-1"
type button "true"
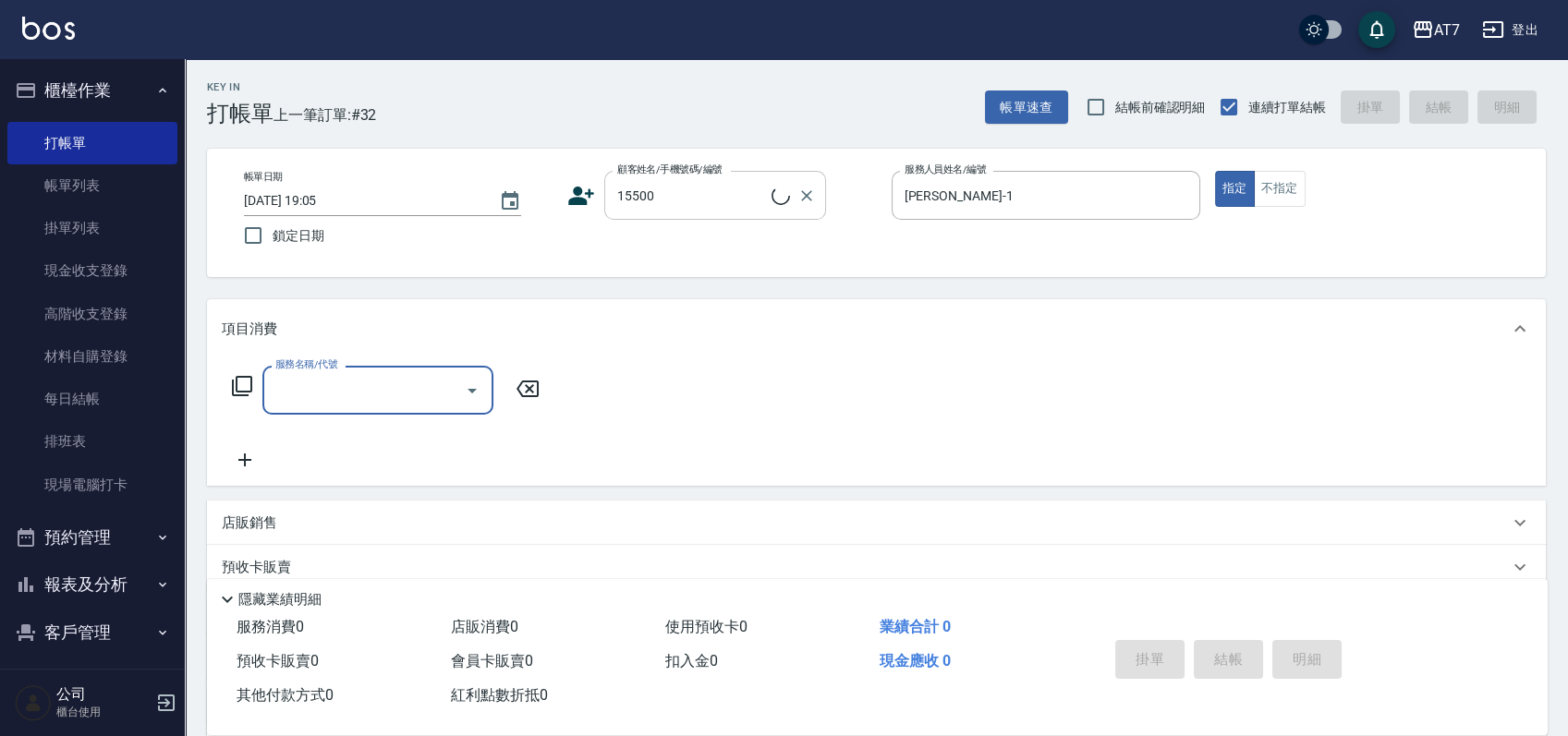
type input "公司/公司15500/15500"
type input "200"
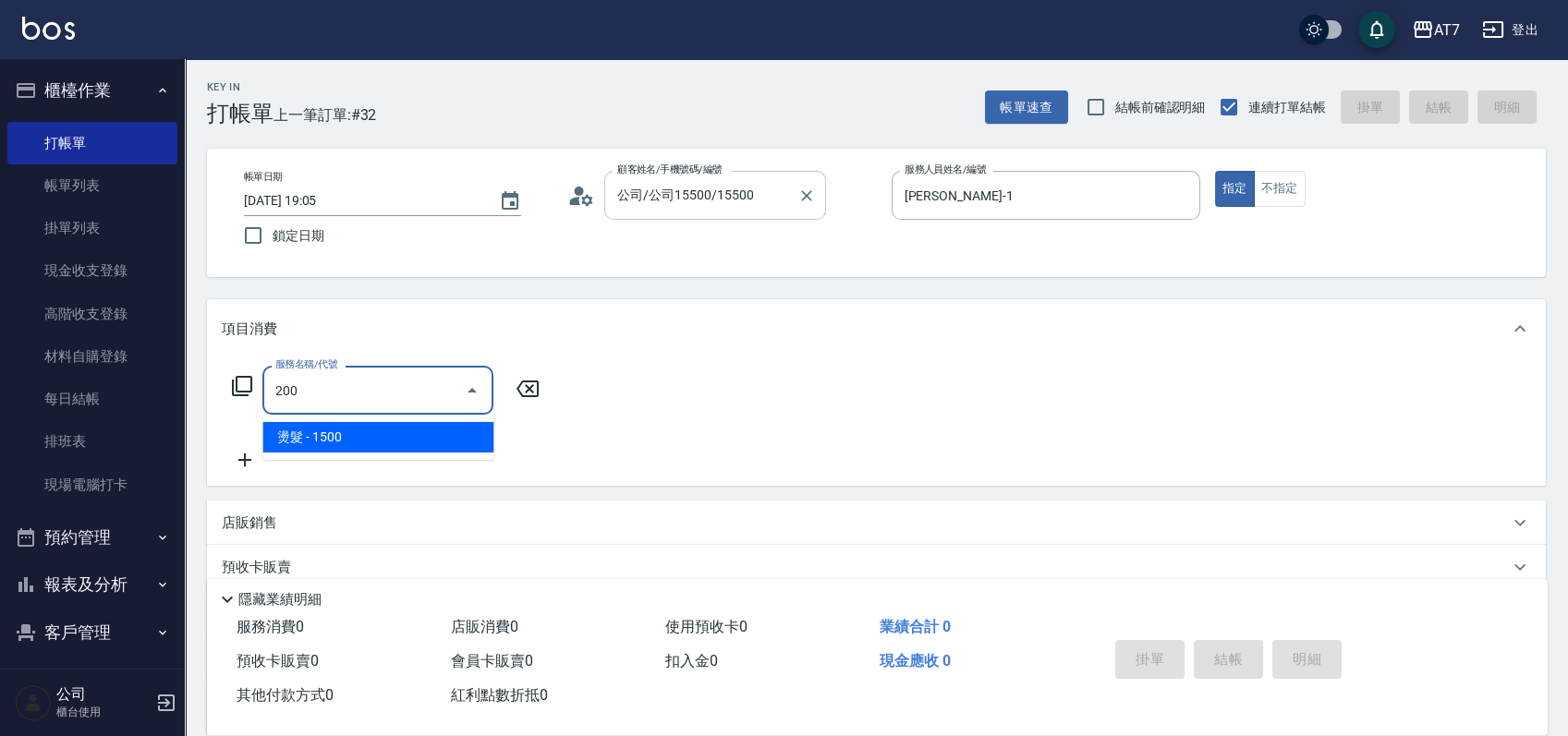
type input "150"
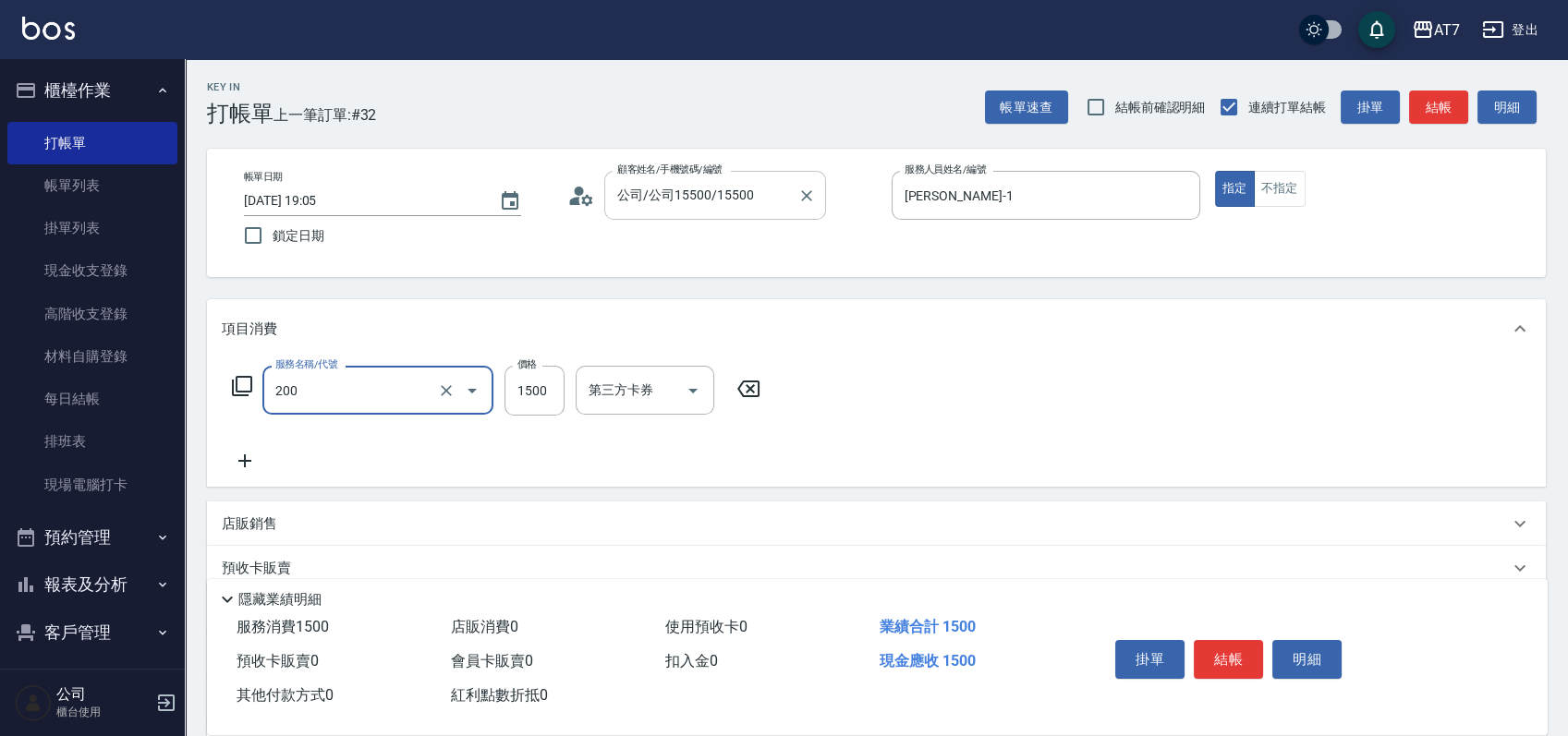
type input "燙髮(200)"
type input "4"
type input "0"
type input "40"
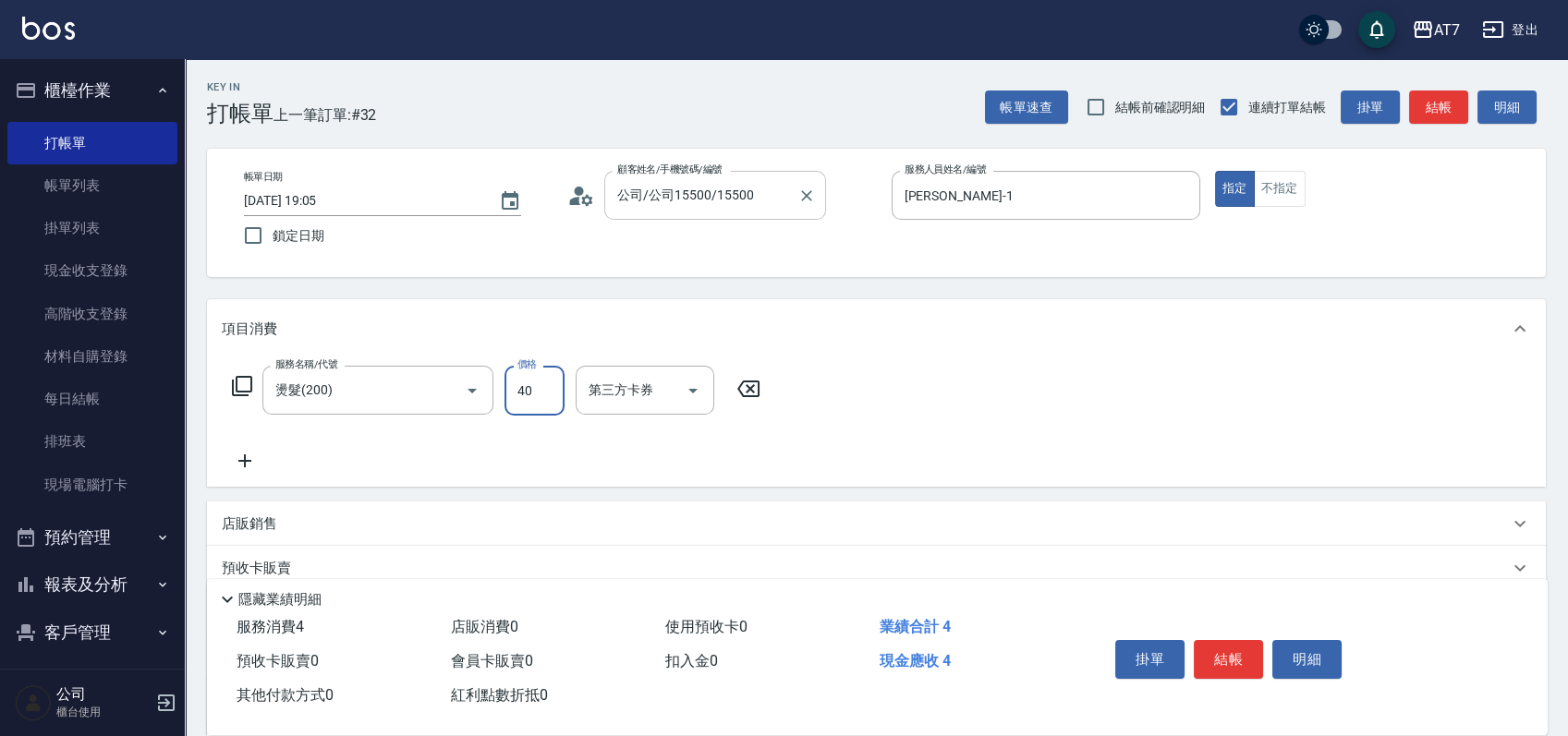
type input "400"
type input "4000"
click at [1241, 651] on button "結帳" at bounding box center [1228, 659] width 70 height 39
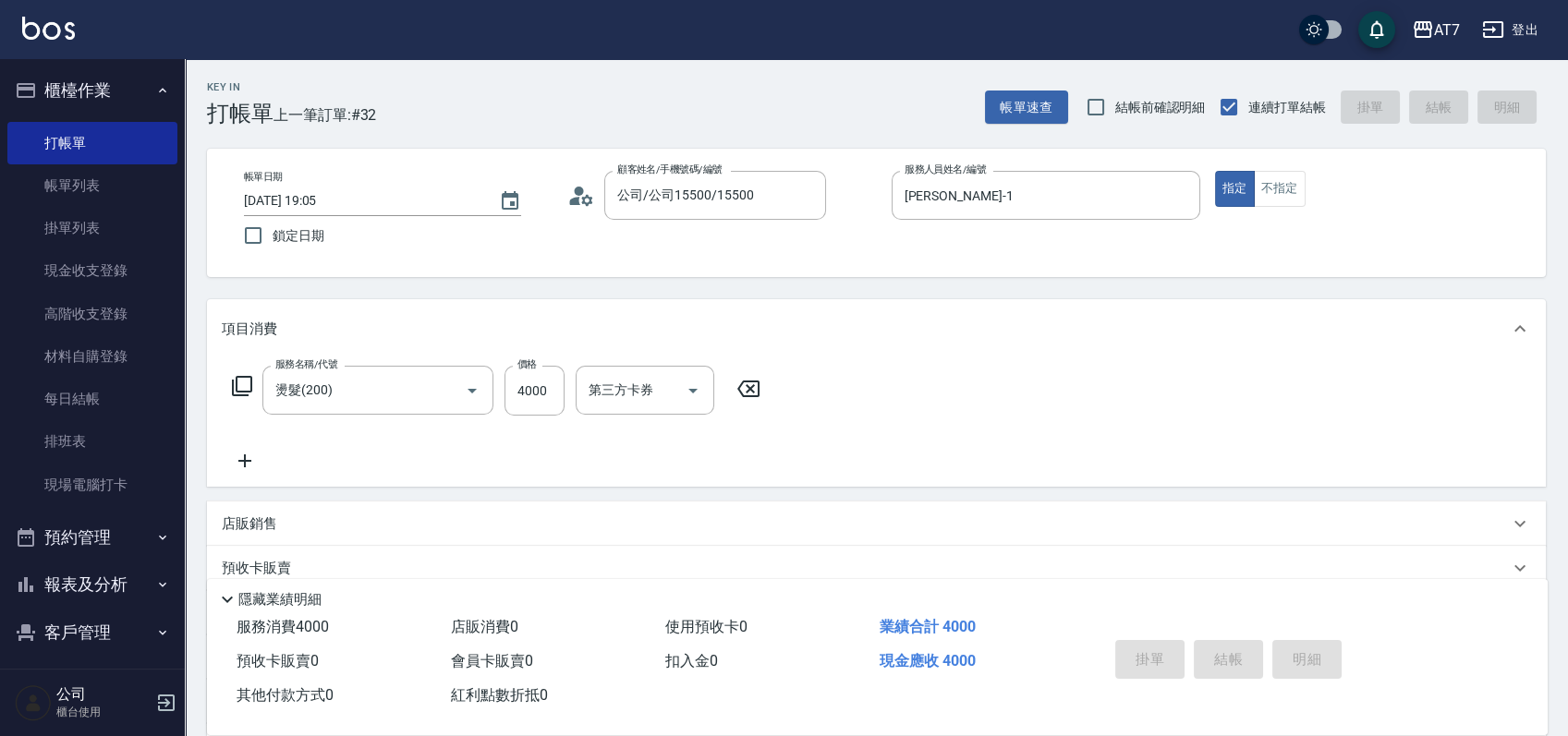
type input "2025/09/21 19:45"
type input "0"
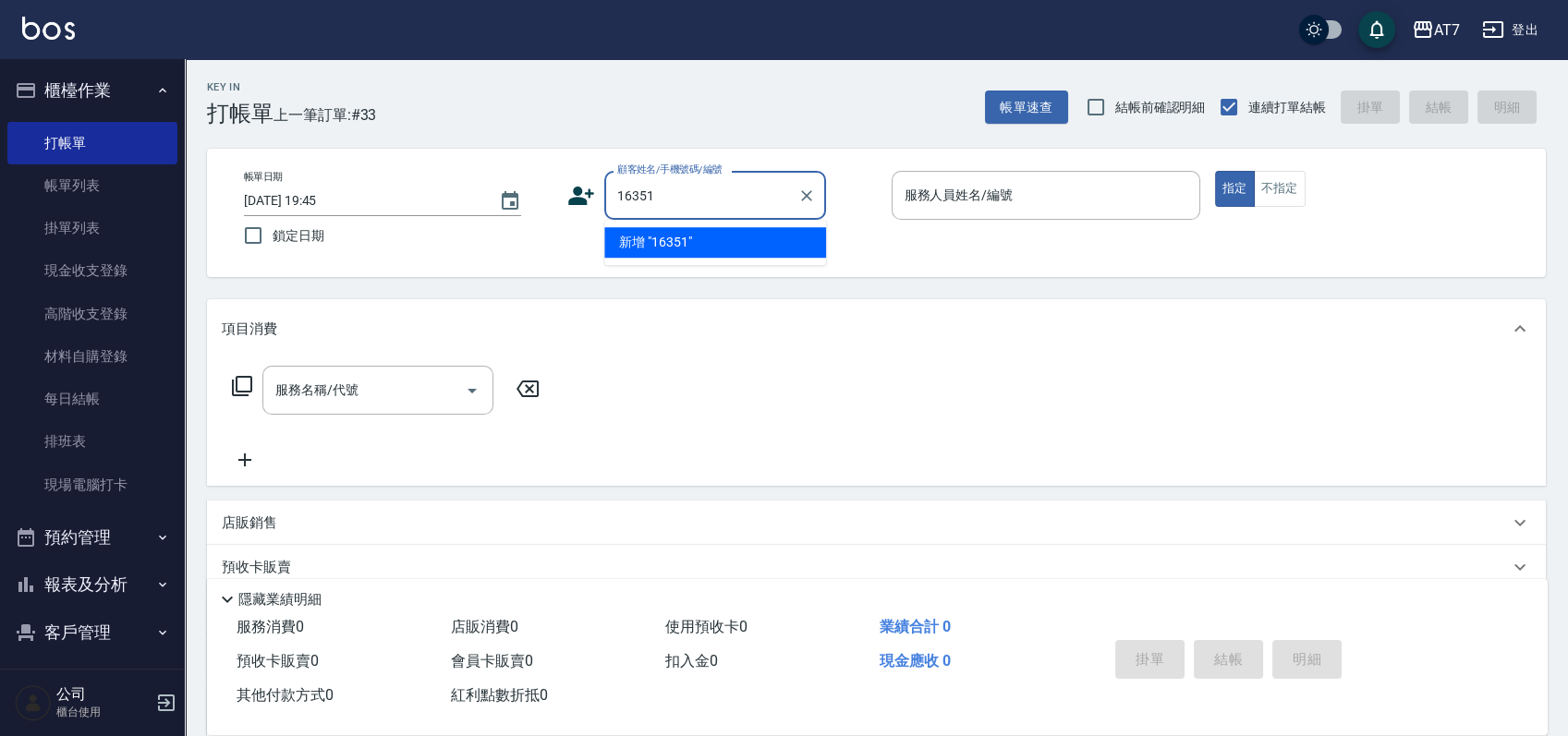
type input "16351"
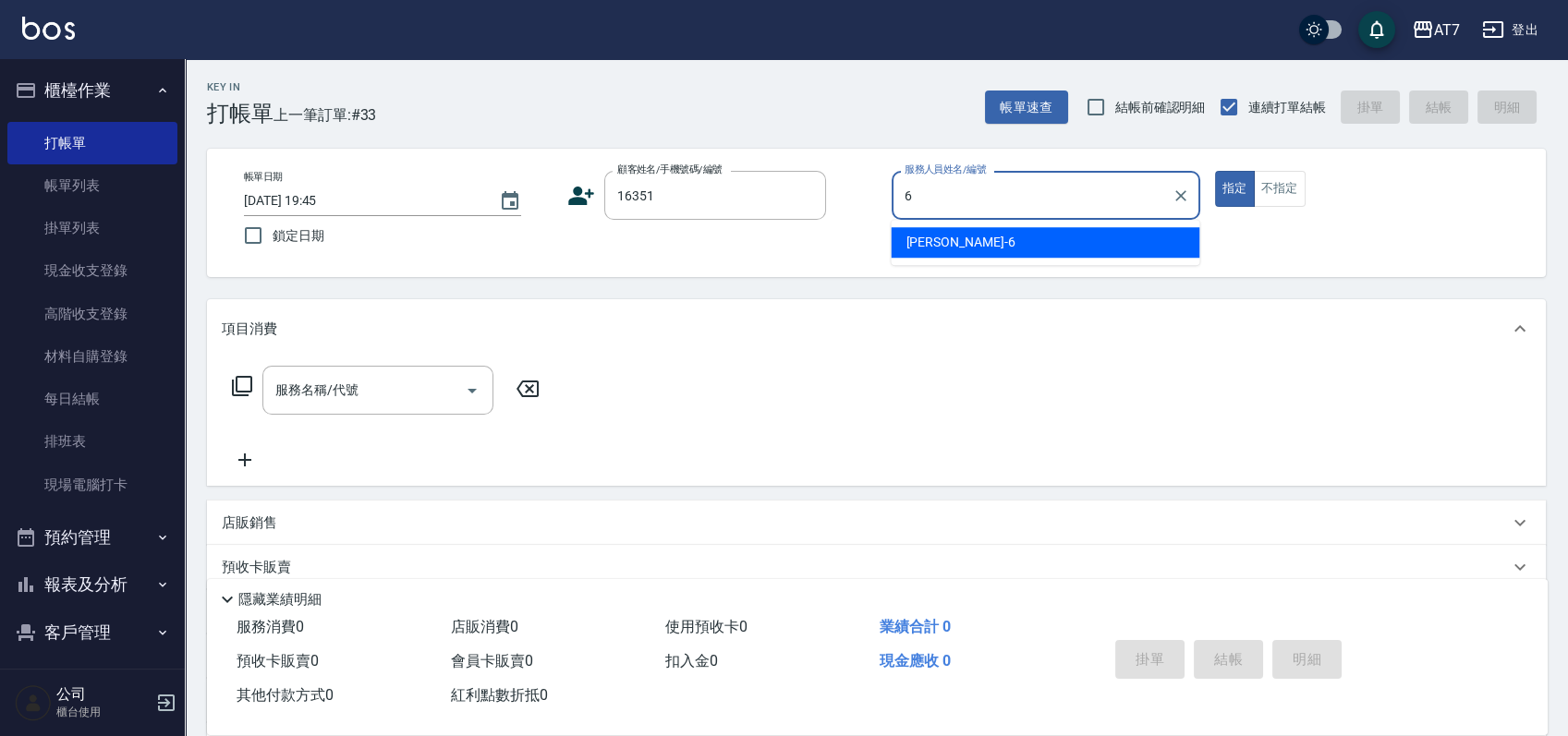
type input "杜莎莎-6"
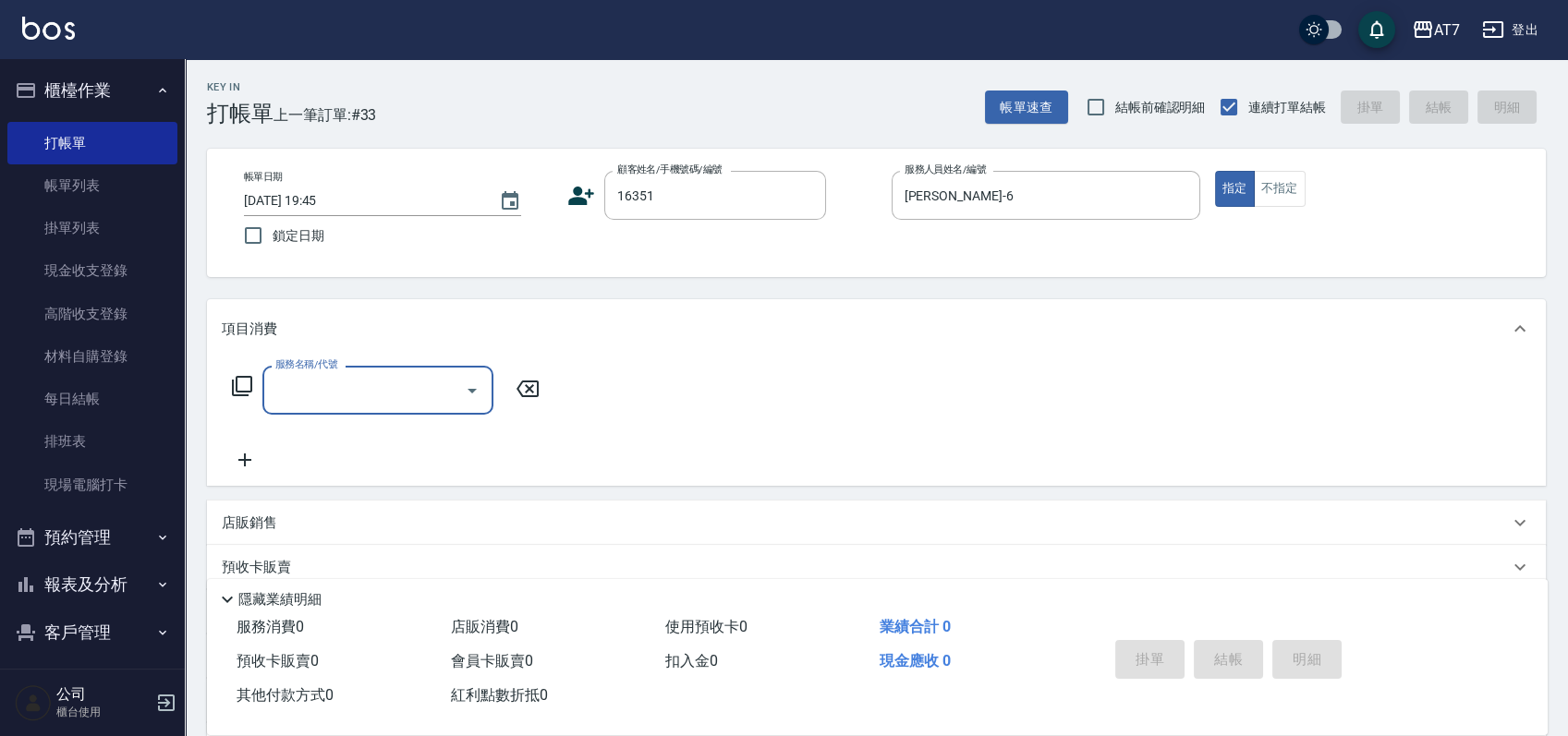
type input "公司/公司16351/16351"
type input "400"
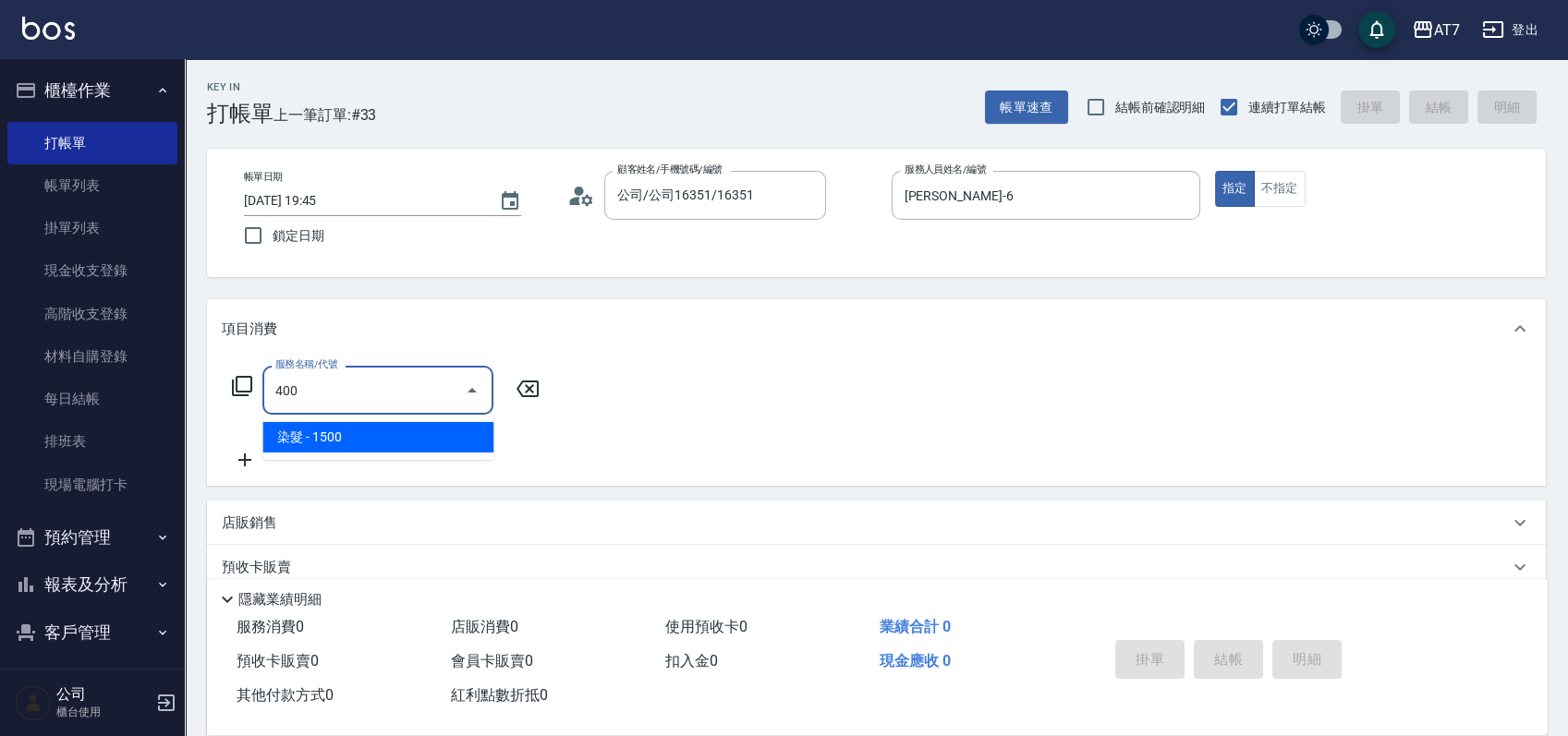
type input "150"
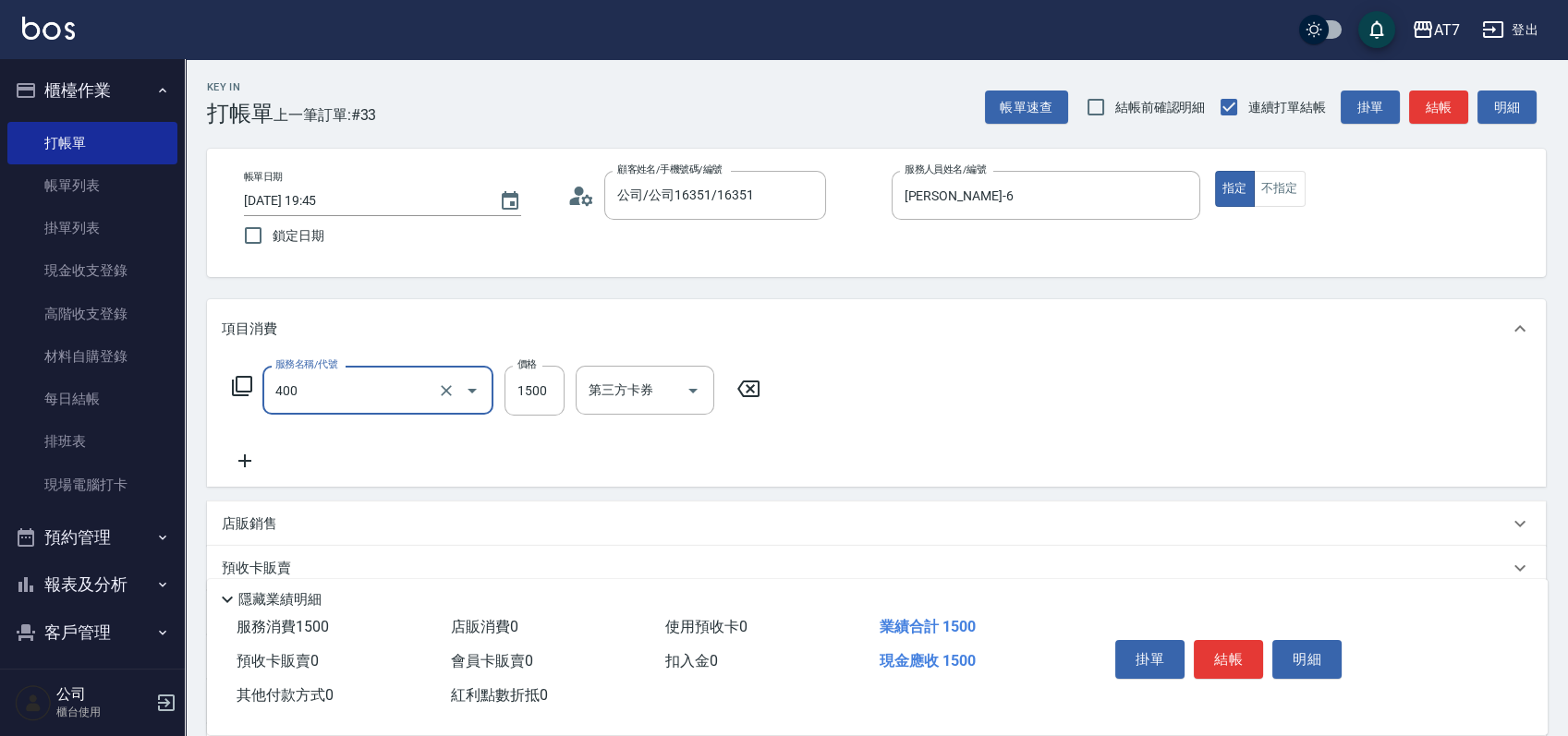
type input "染髮(400)"
type input "1"
type input "0"
type input "168"
type input "160"
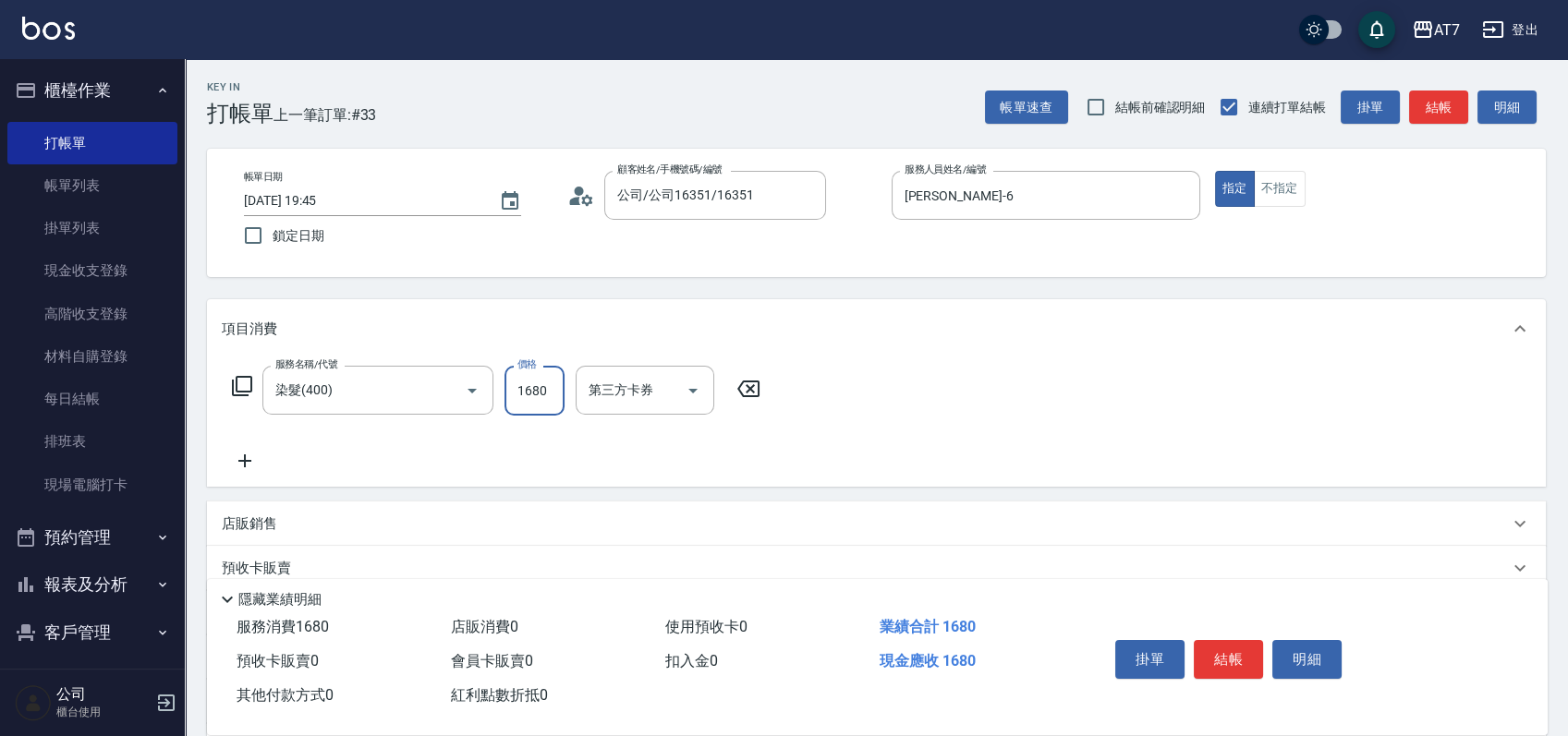
type input "1680"
click at [1240, 650] on button "結帳" at bounding box center [1228, 659] width 70 height 39
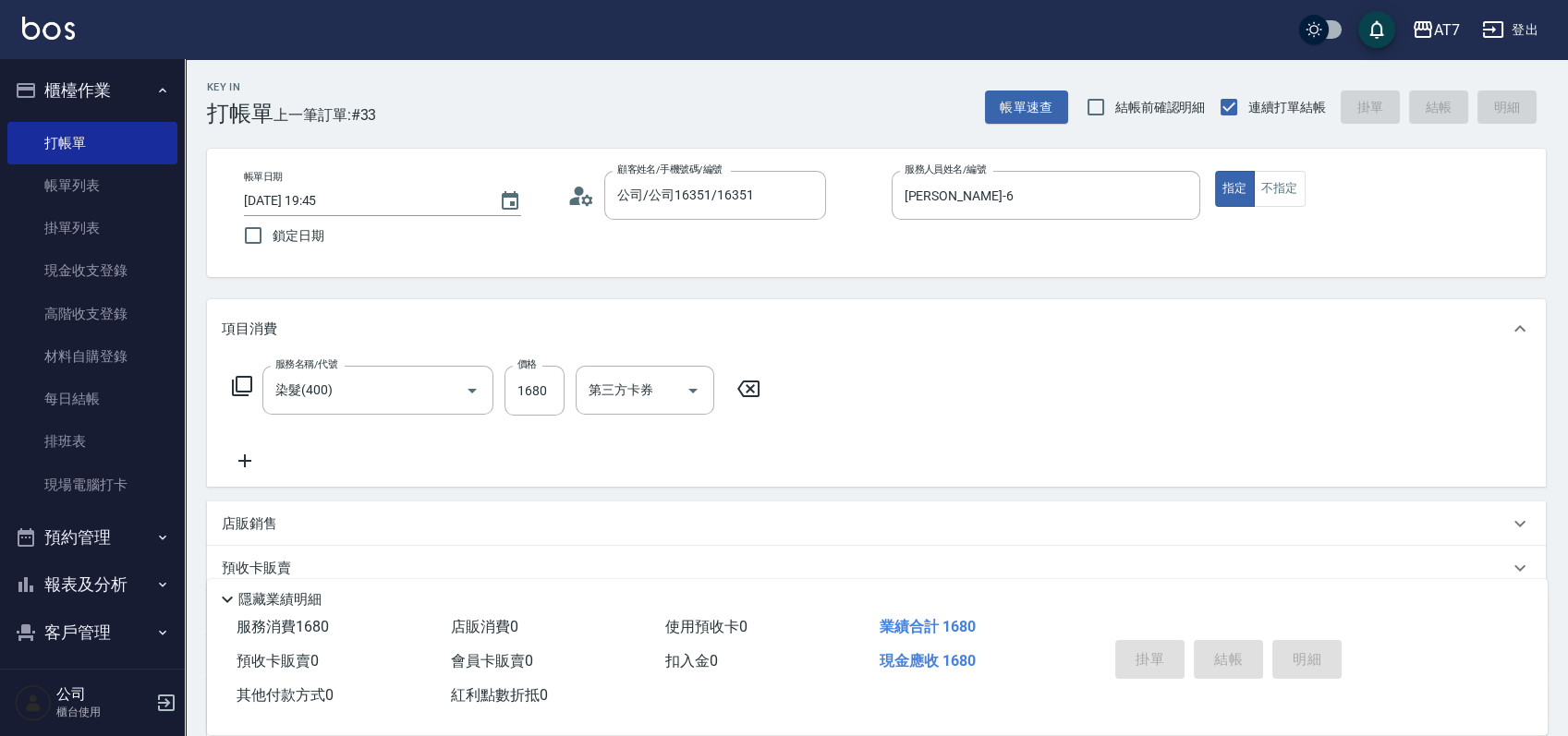
type input "0"
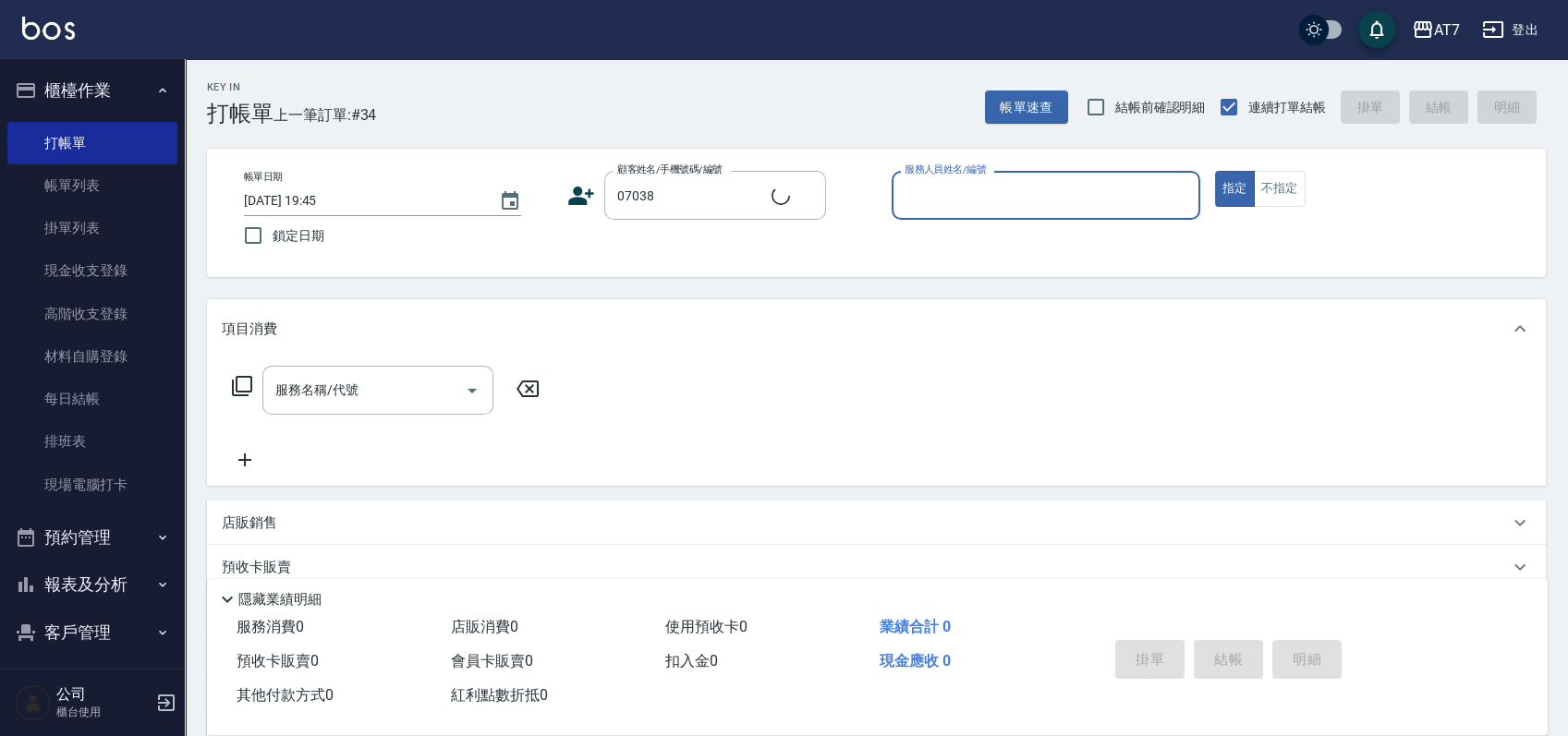
type input "公司/公司07038/07038"
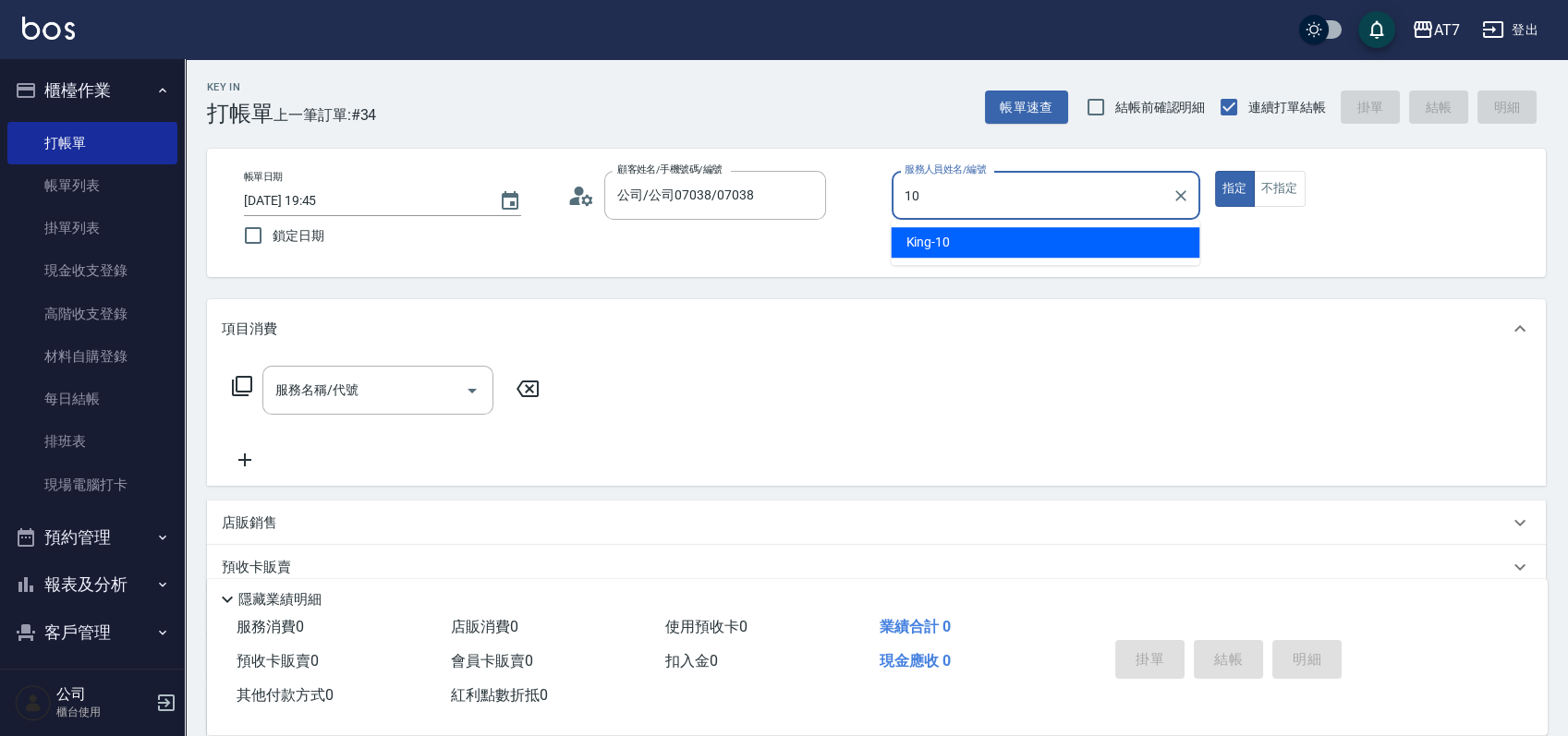
type input "King-10"
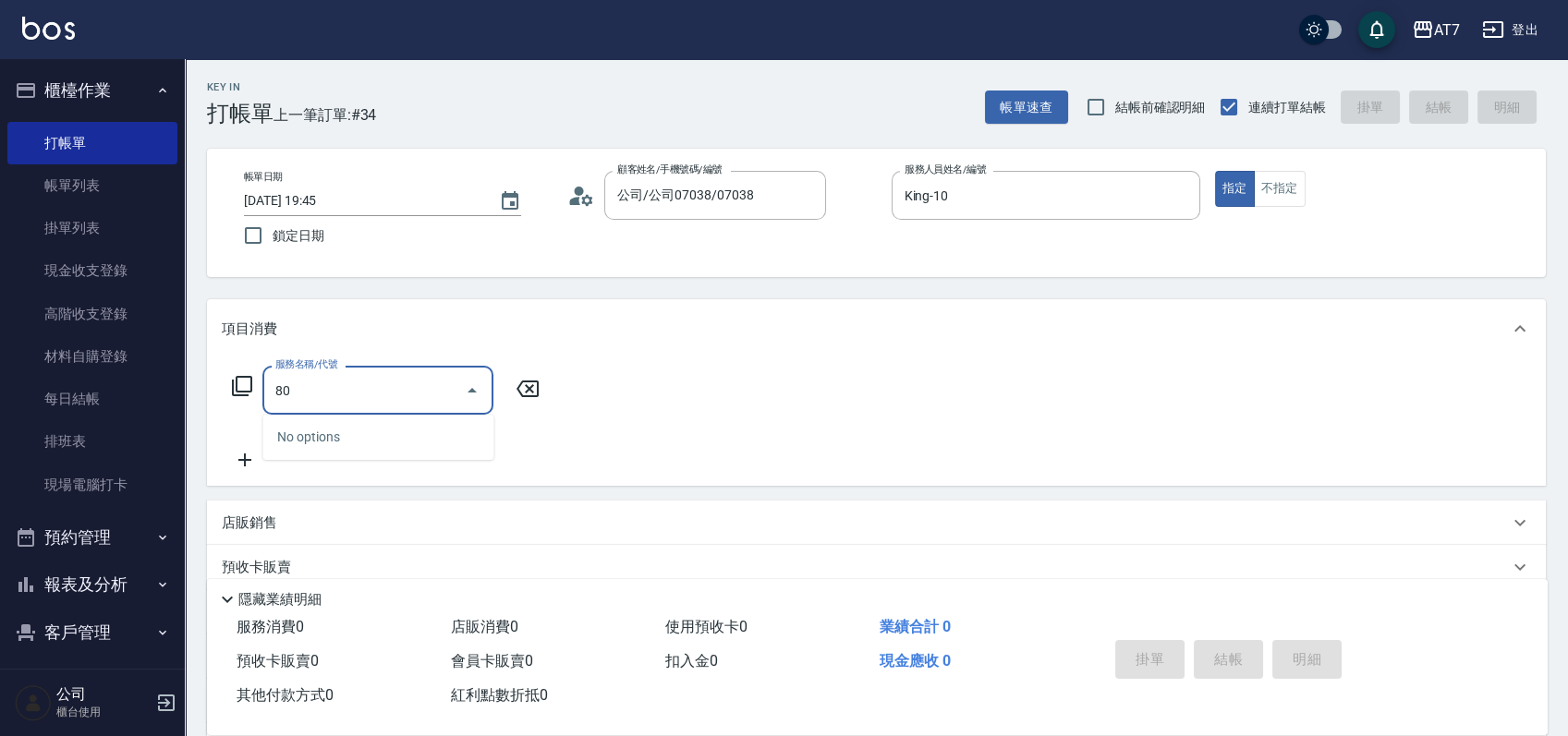
type input "805"
type input "80"
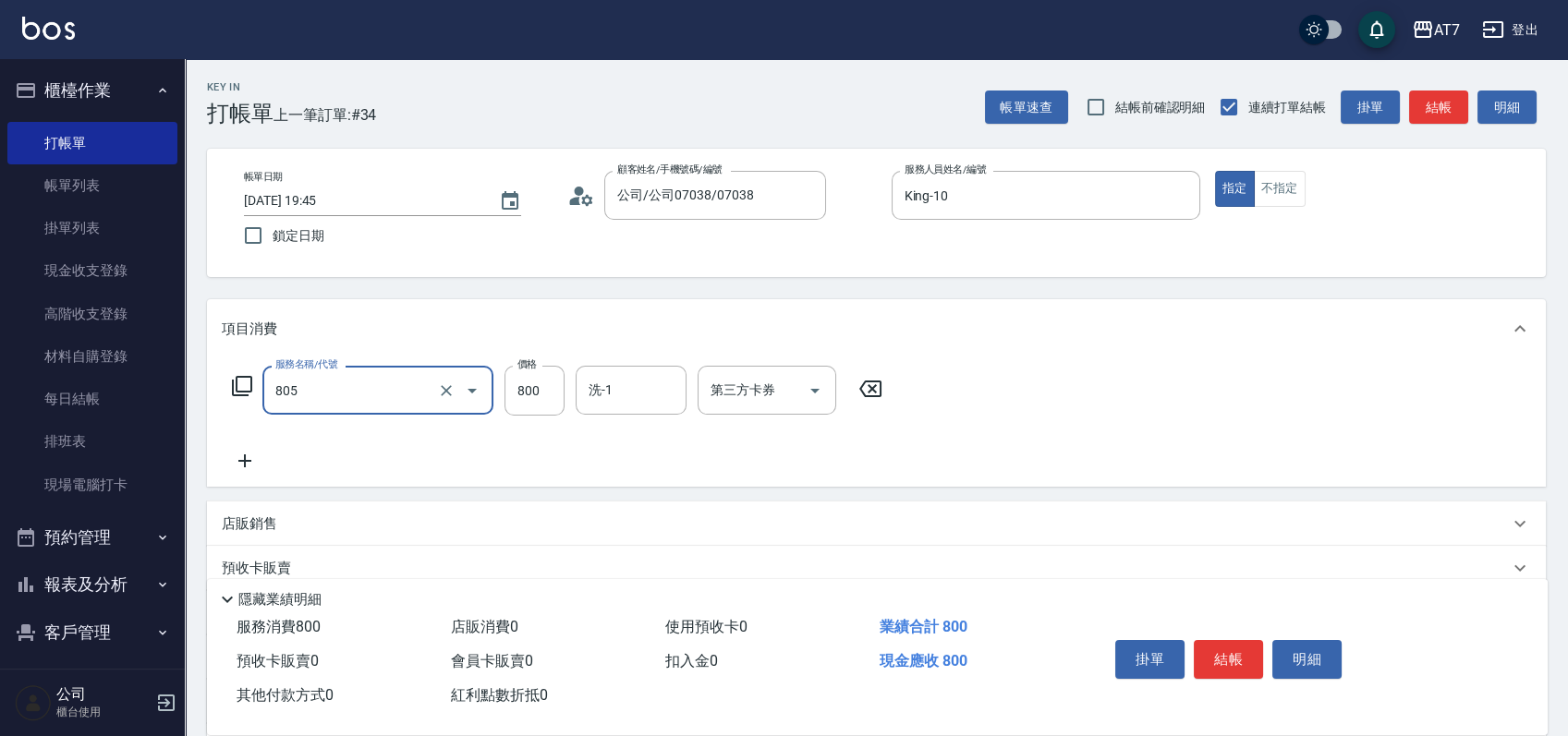
type input "芙米樂頭皮養護(互助)(805)"
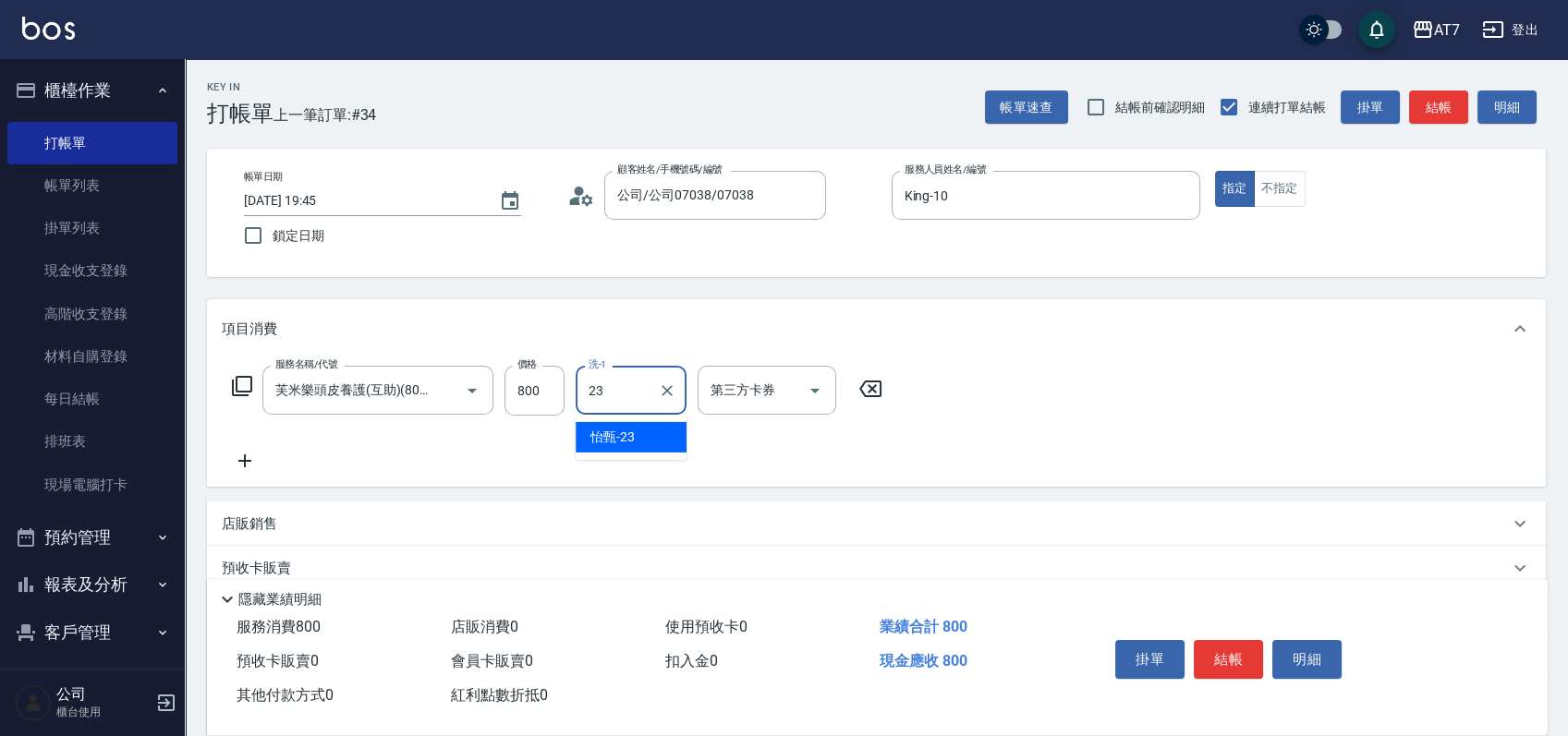
type input "怡甄-23"
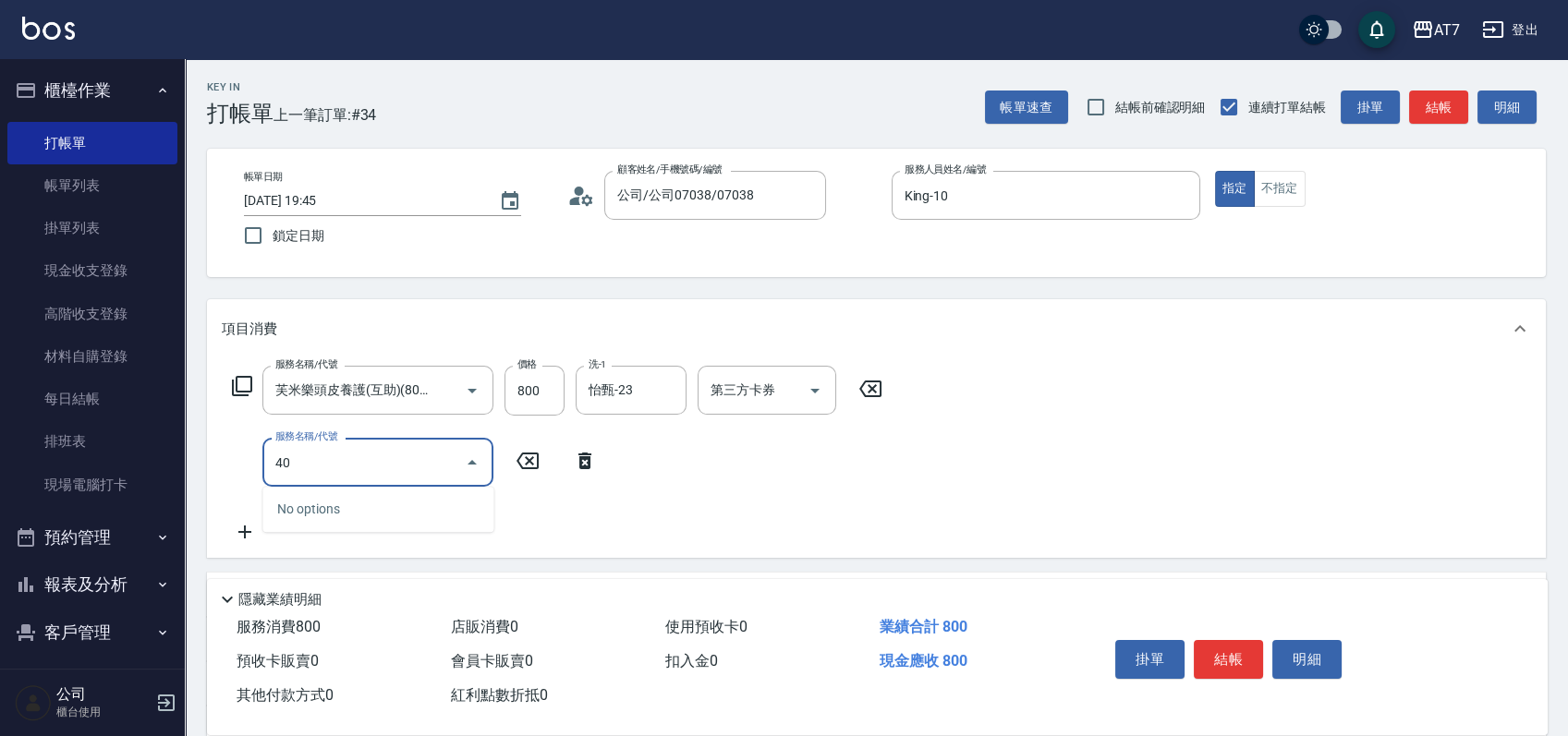
type input "401"
type input "230"
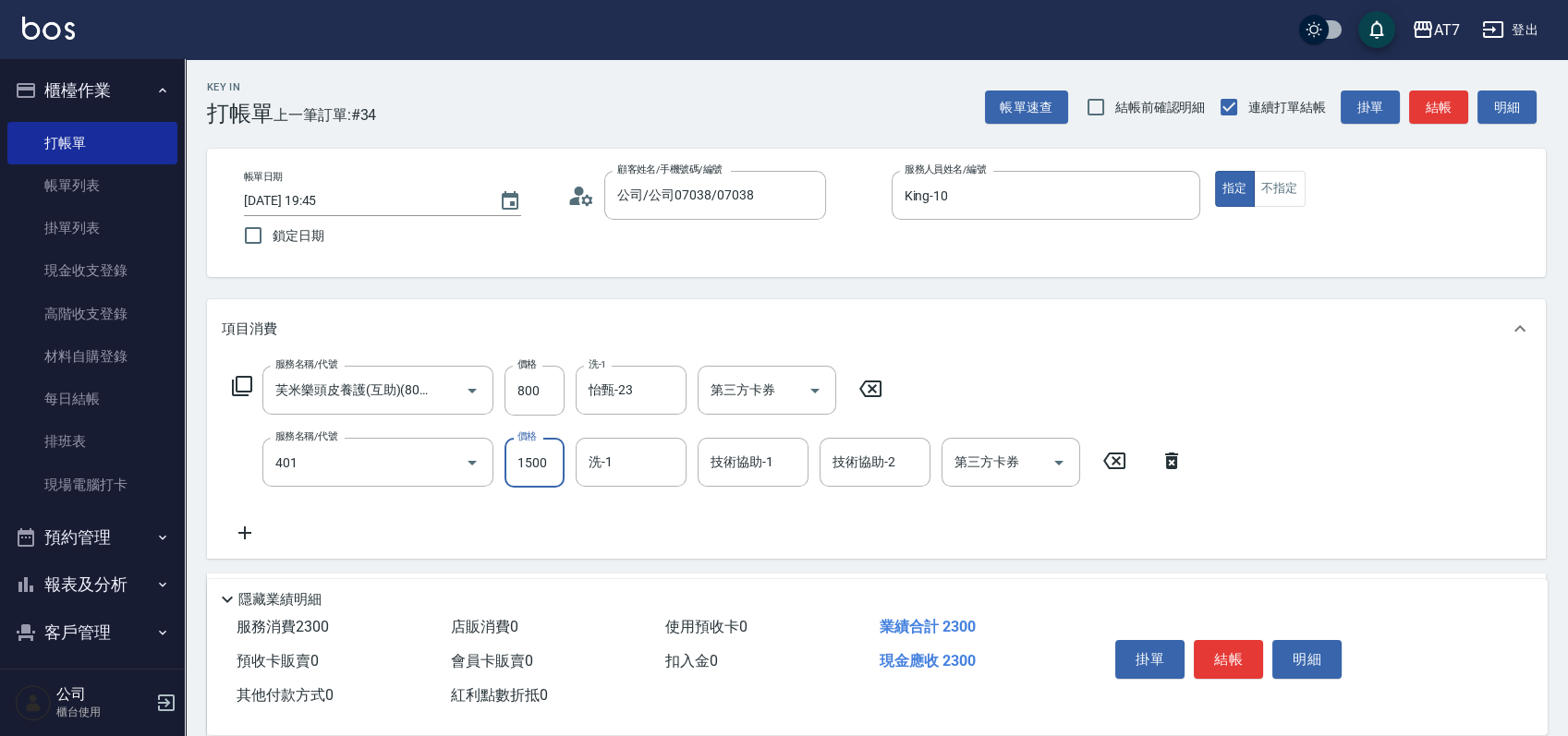
type input "染髮(互助)(401)"
type input "1"
type input "80"
type input "168"
type input "90"
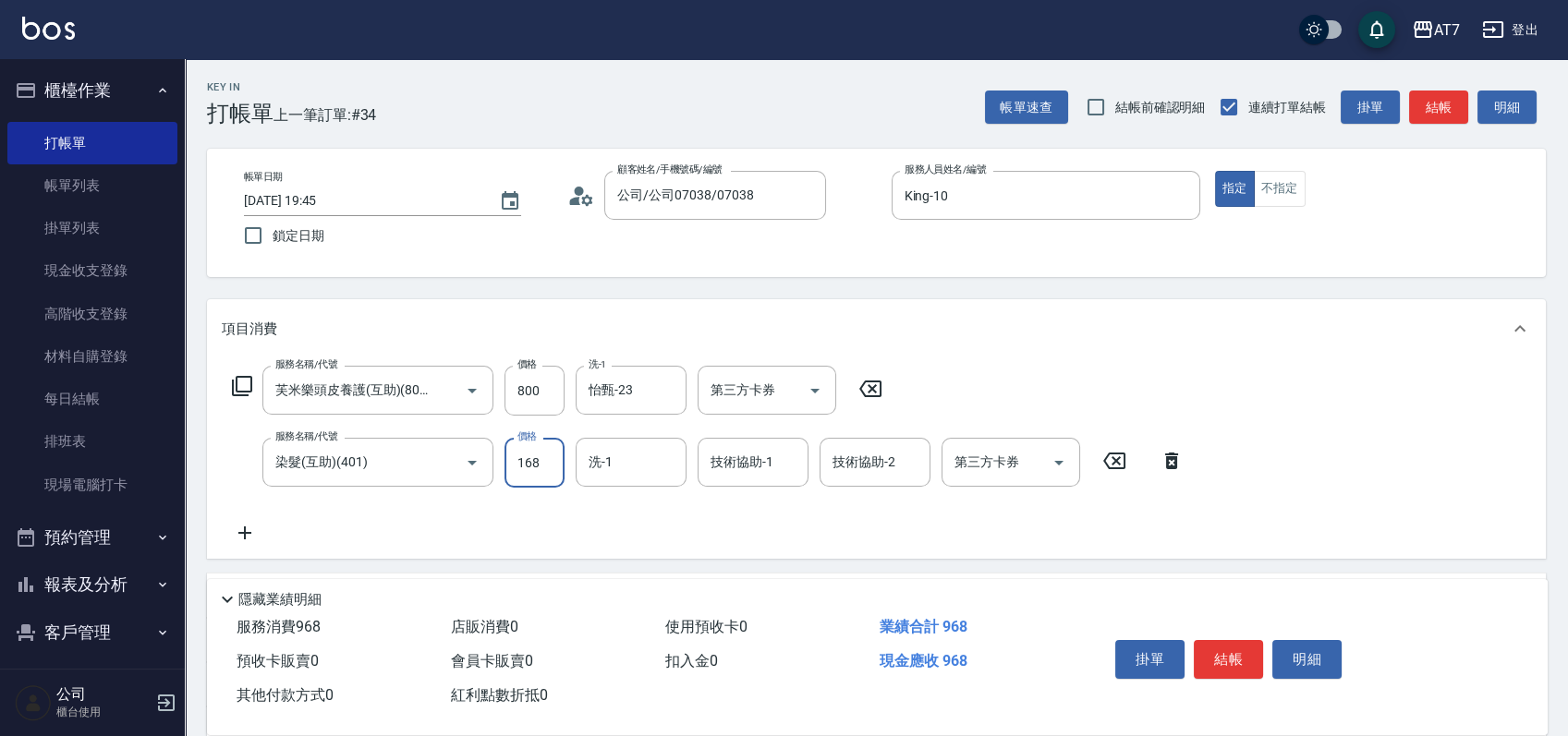
type input "1680"
type input "240"
type input "1680"
type input "Ivy-36"
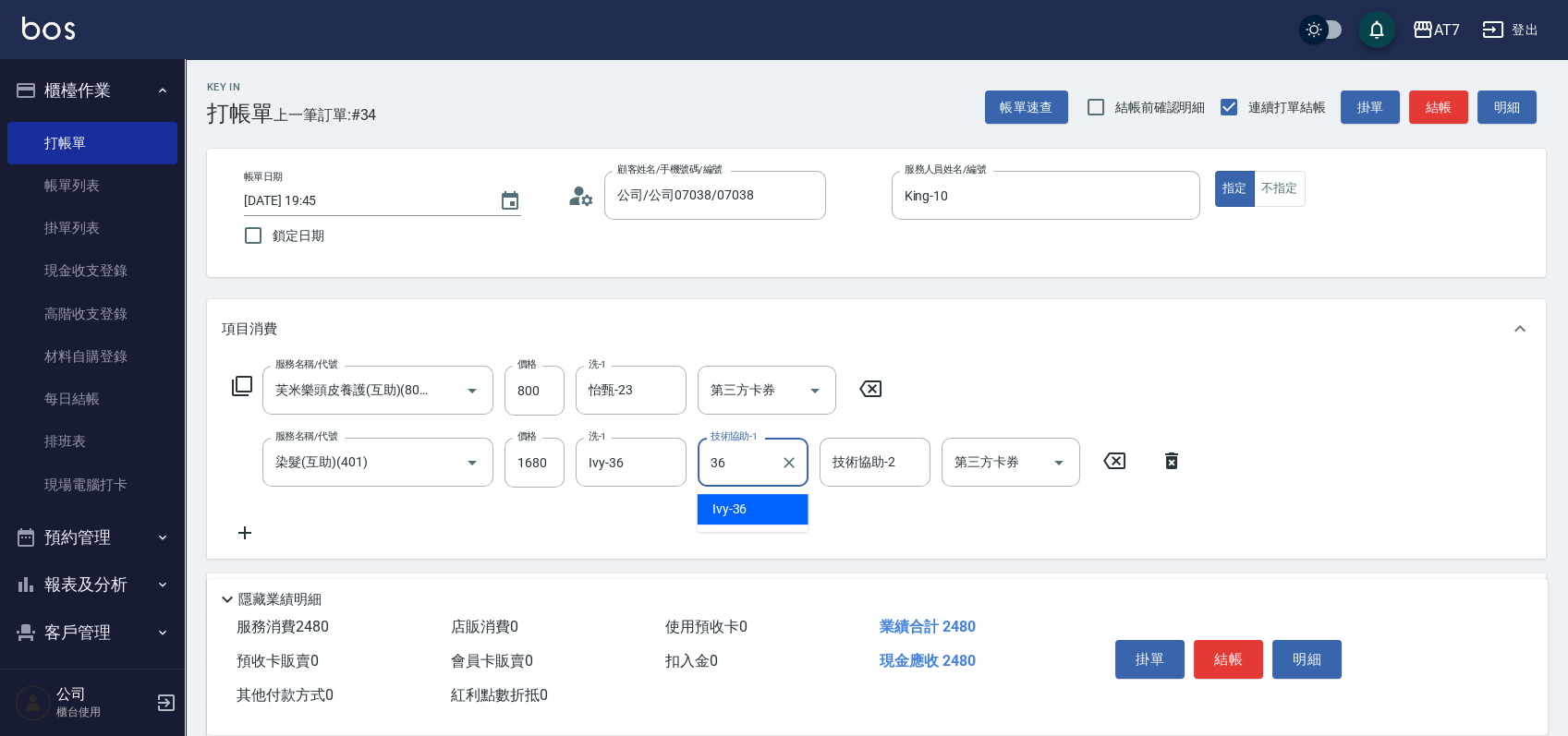
type input "Ivy-36"
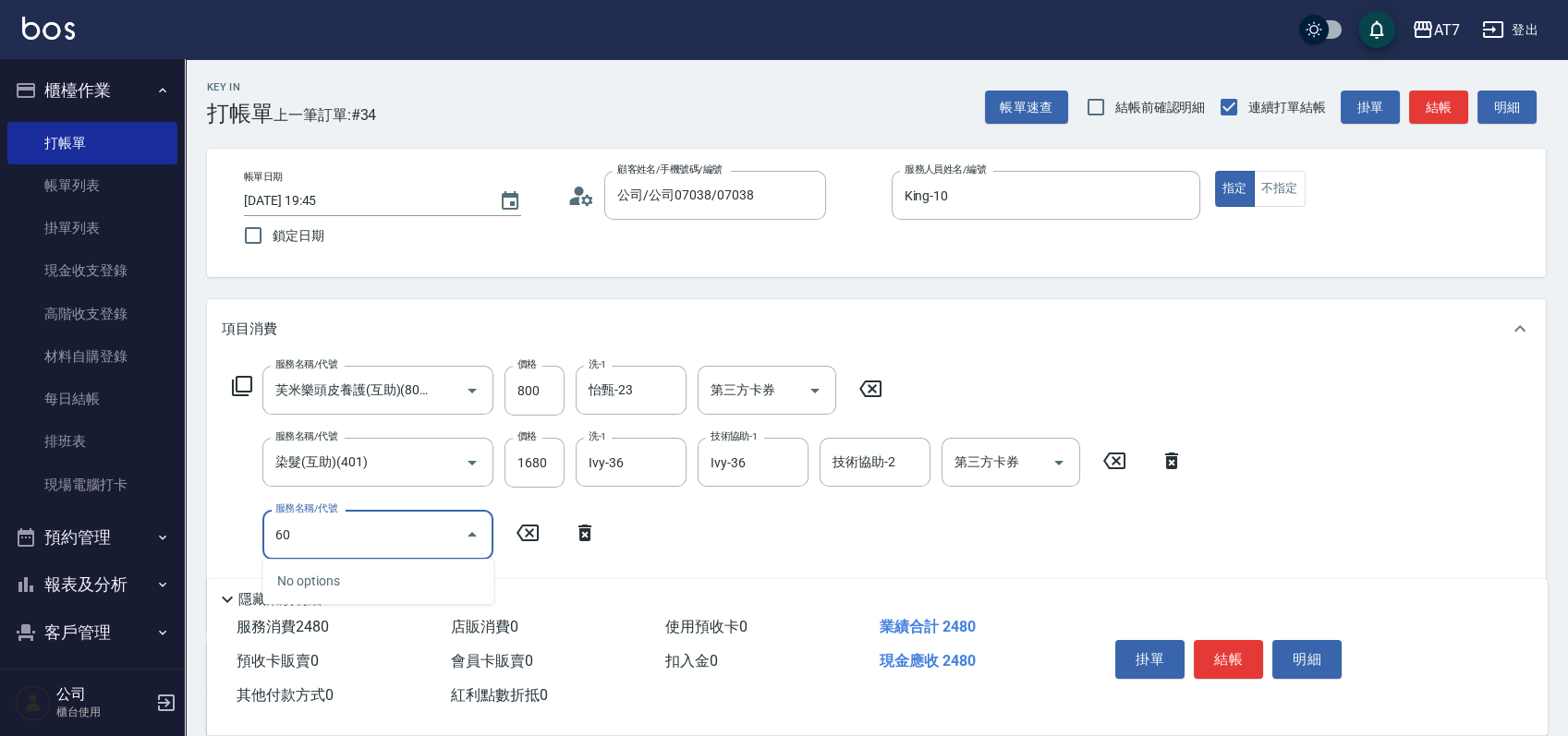
type input "605"
type input "340"
type input "順子護髮(助(605)"
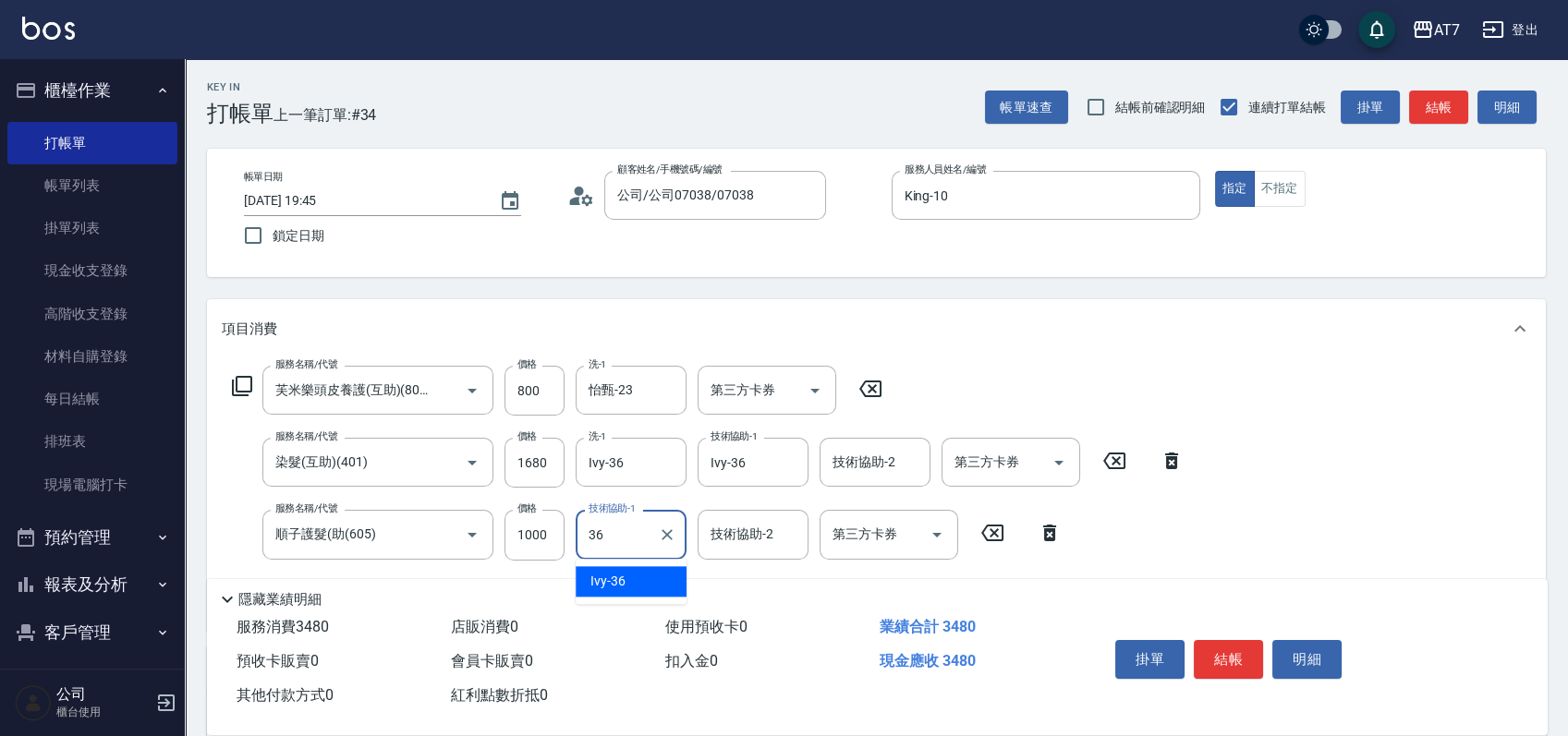
type input "Ivy-36"
click at [249, 381] on icon at bounding box center [242, 387] width 23 height 23
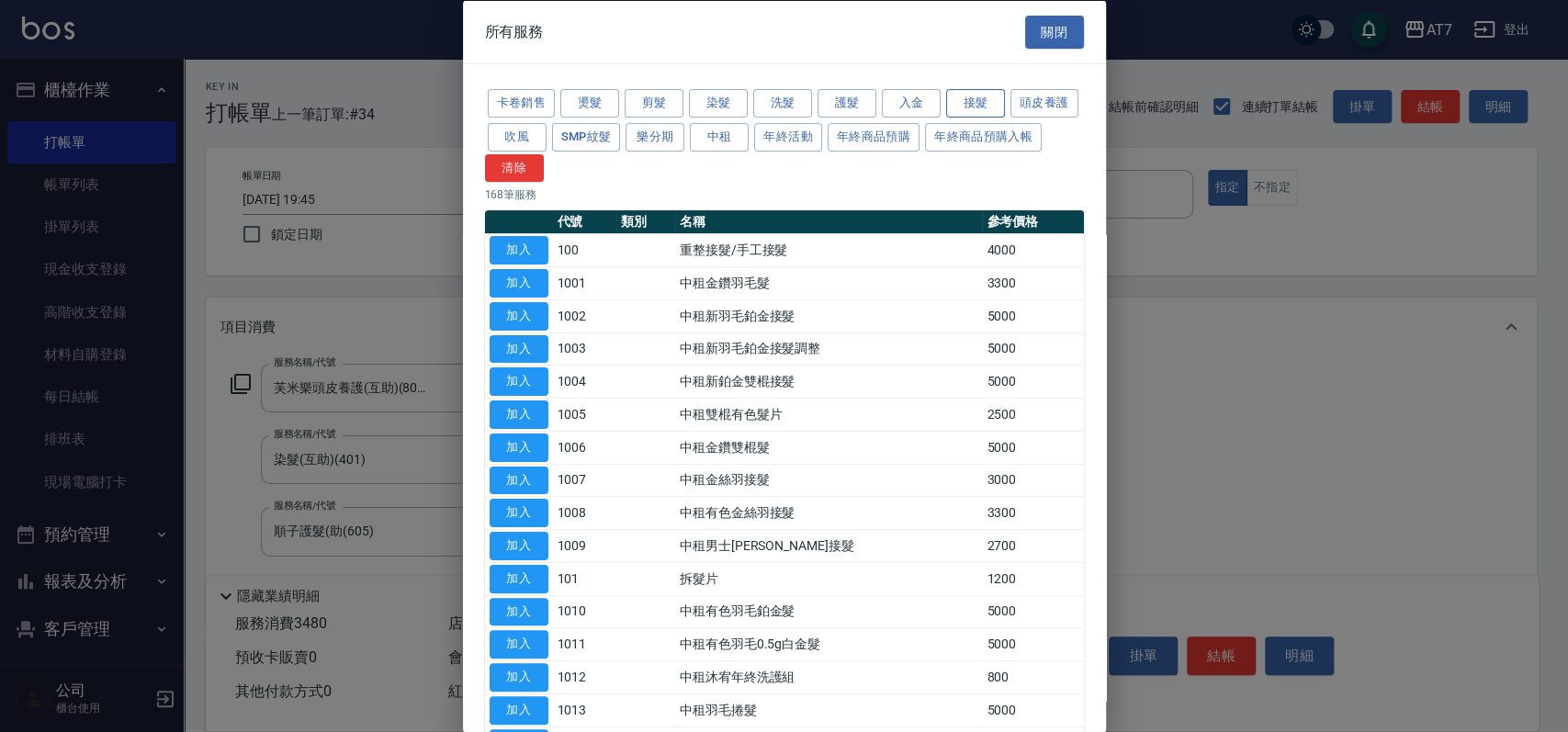
click at [973, 99] on button "接髮" at bounding box center [975, 103] width 59 height 28
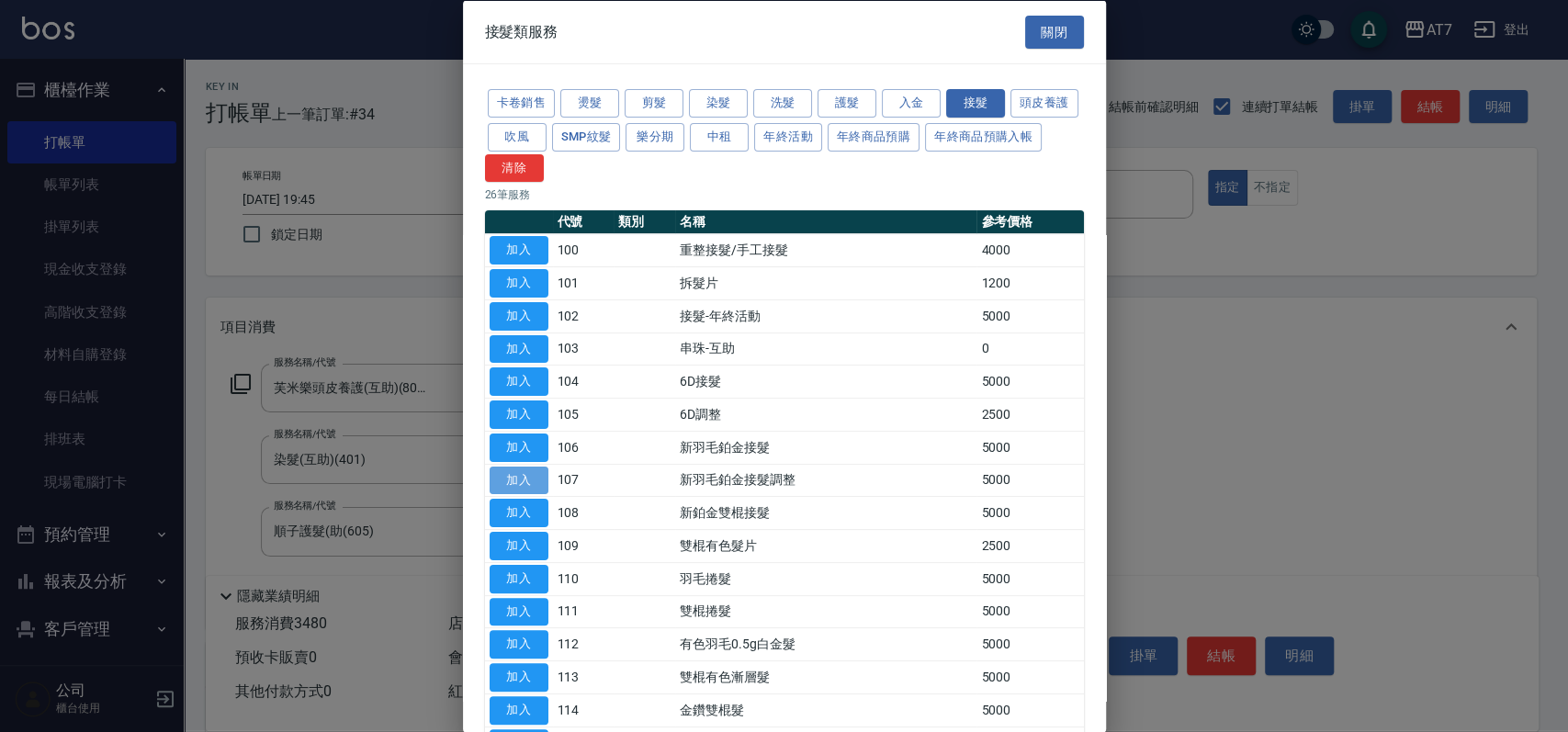
click at [532, 480] on button "加入" at bounding box center [518, 480] width 59 height 28
type input "840"
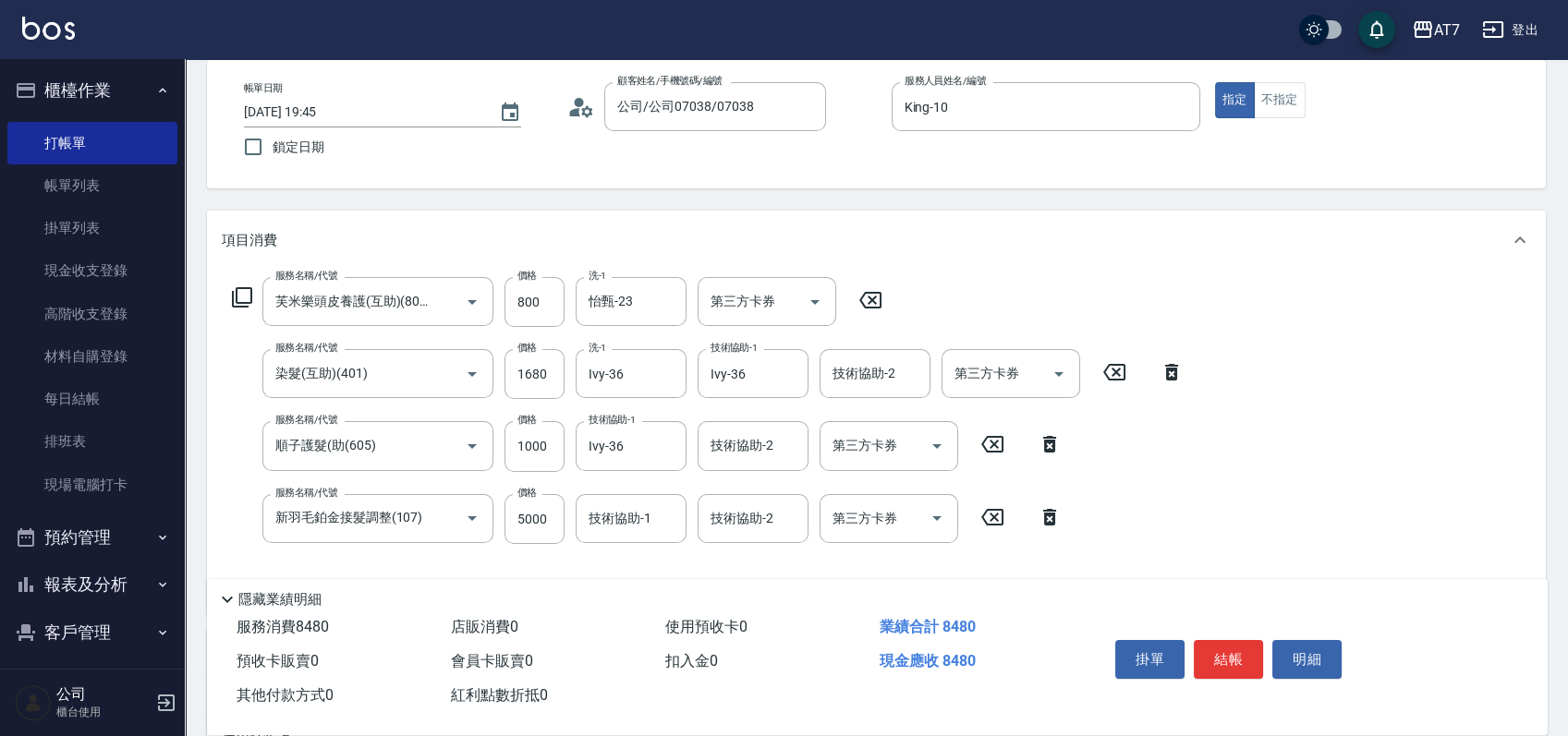
scroll to position [123, 0]
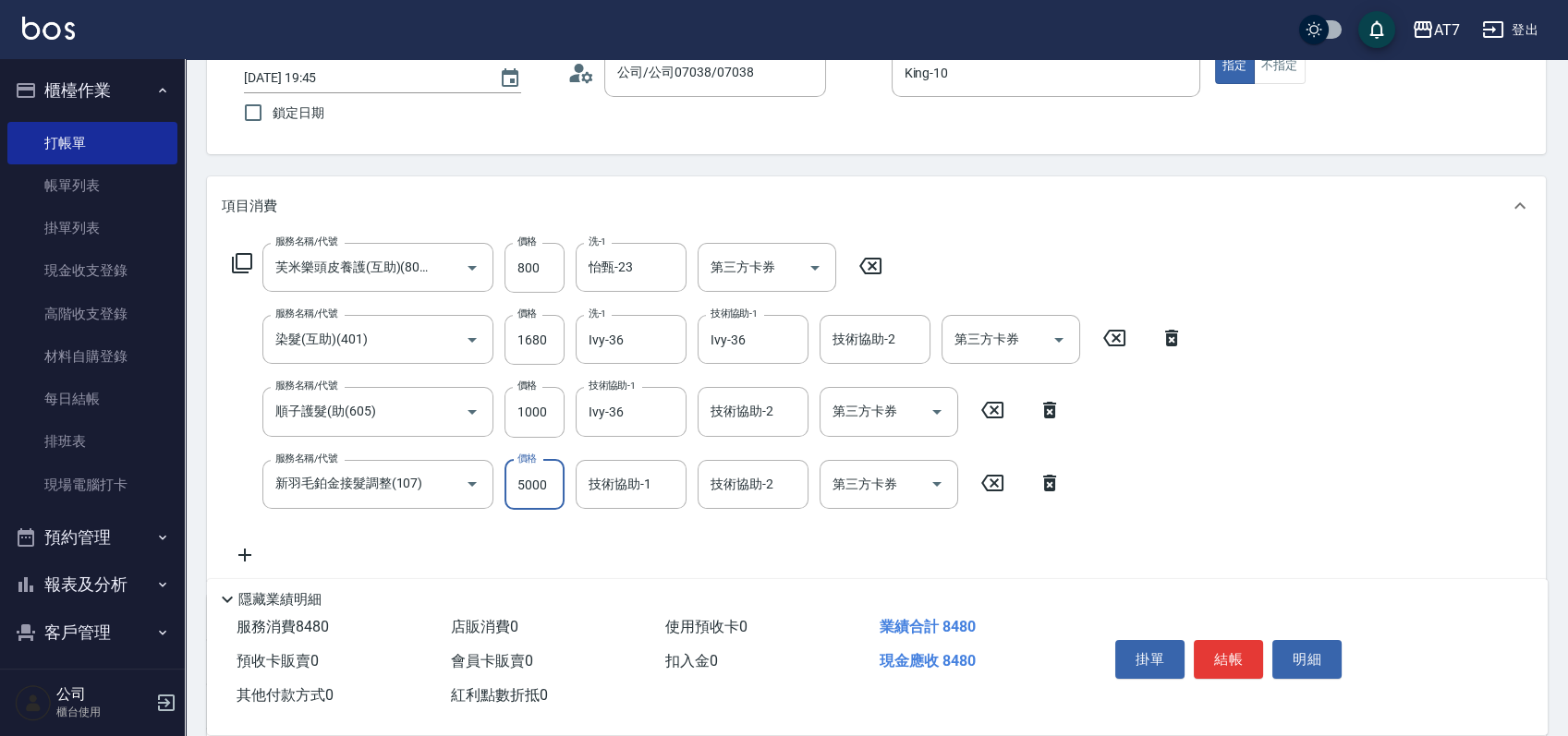
click at [547, 482] on input "5000" at bounding box center [535, 485] width 60 height 50
type input "4"
type input "340"
type input "40"
type input "350"
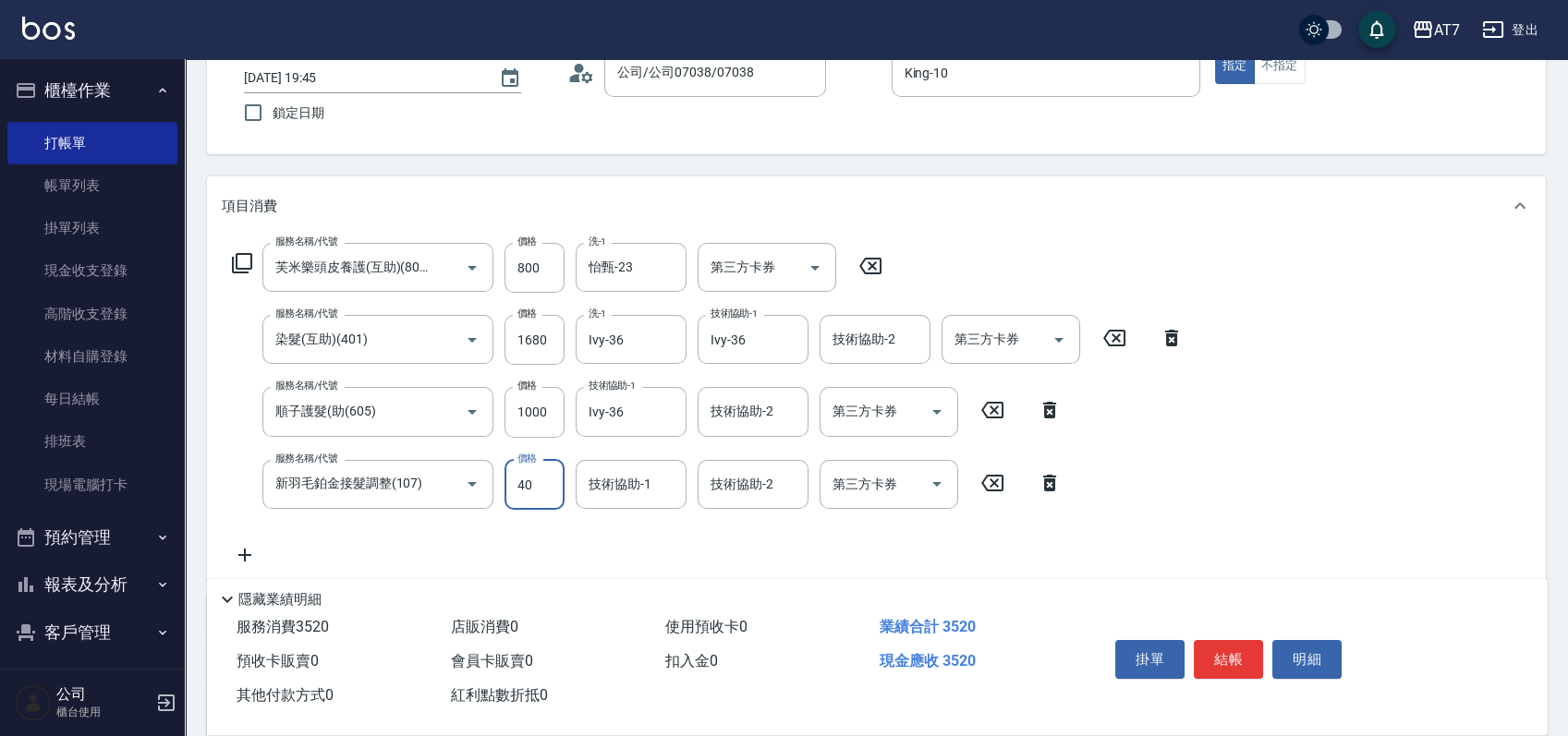
type input "400"
type input "380"
type input "4000"
type input "740"
type input "4000"
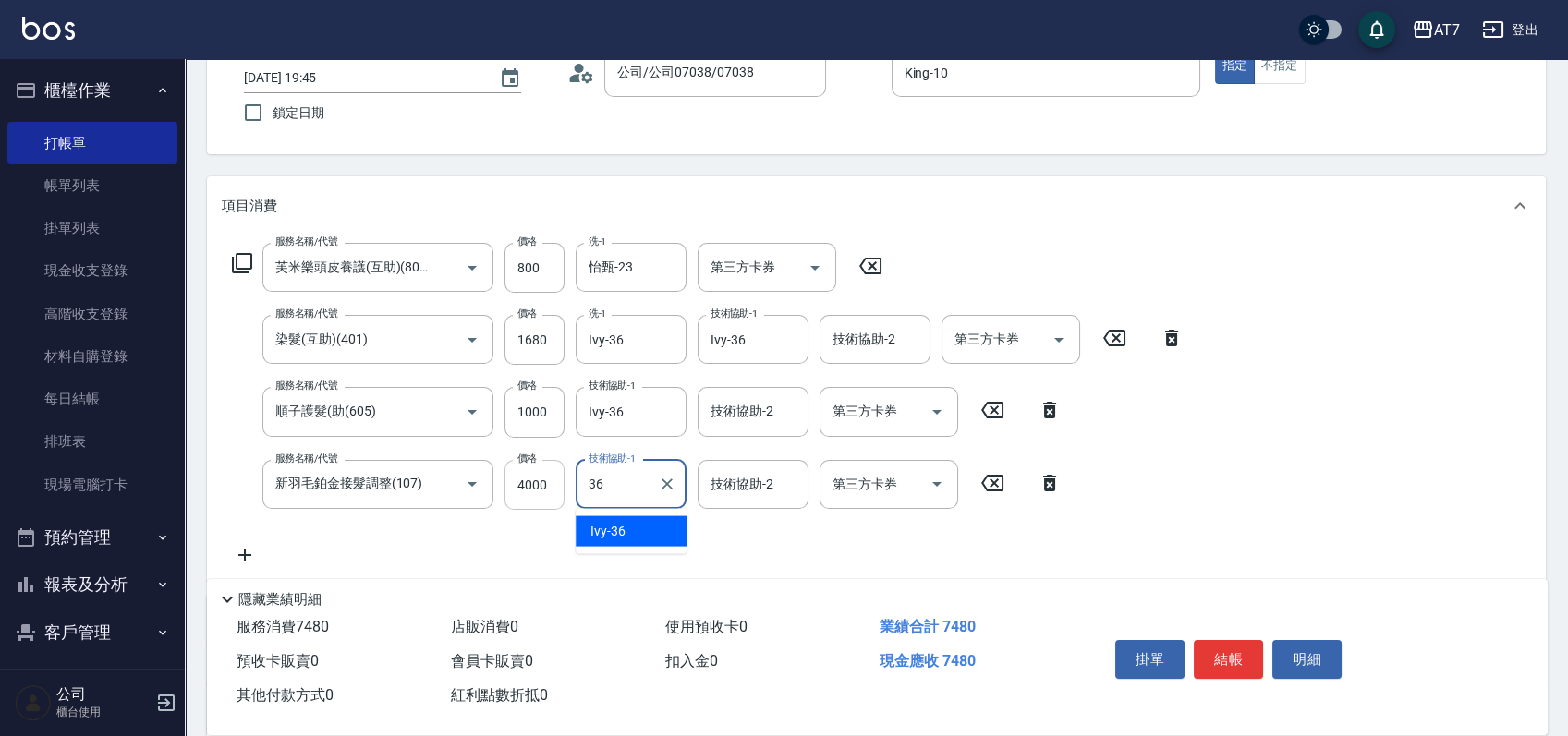
type input "Ivy-36"
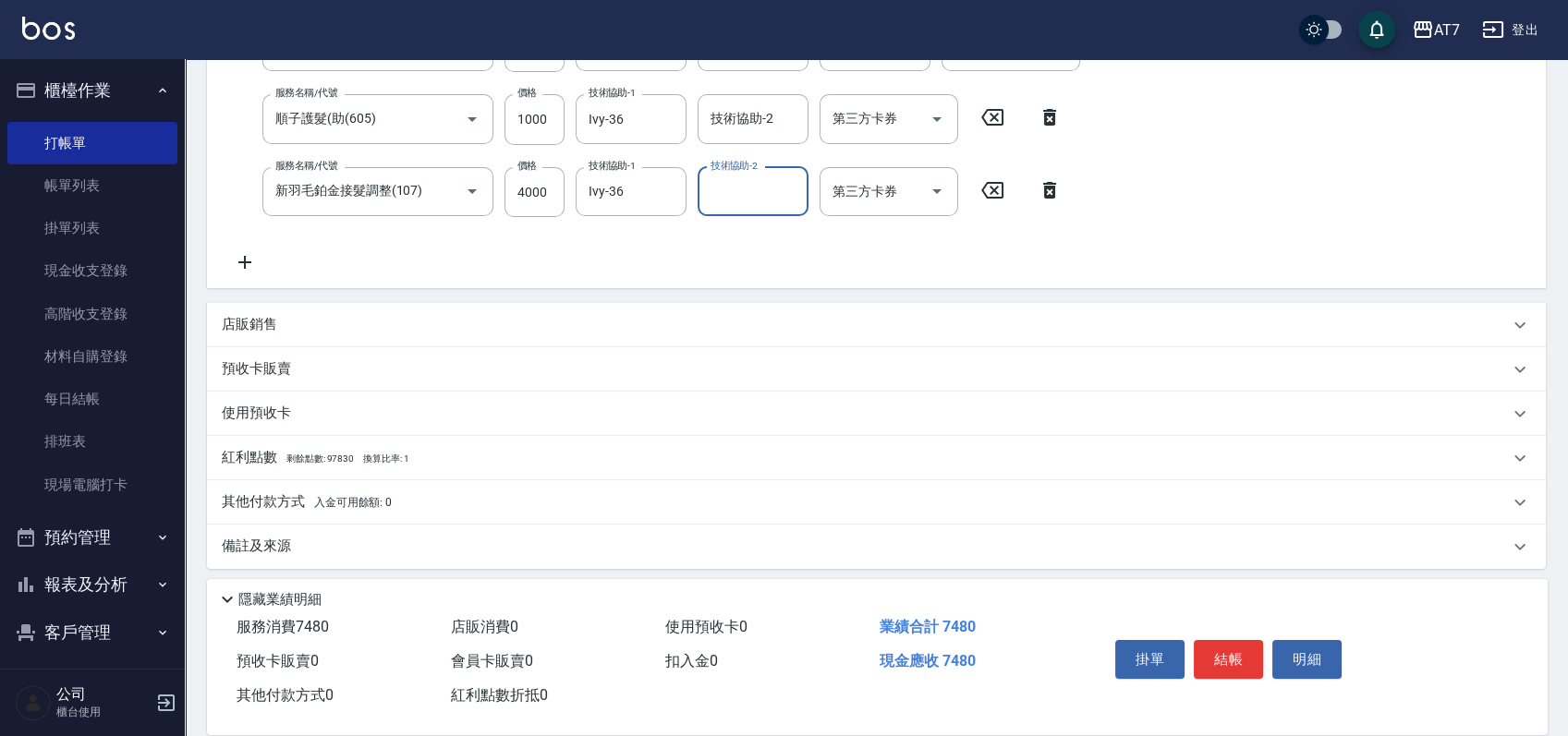
scroll to position [422, 0]
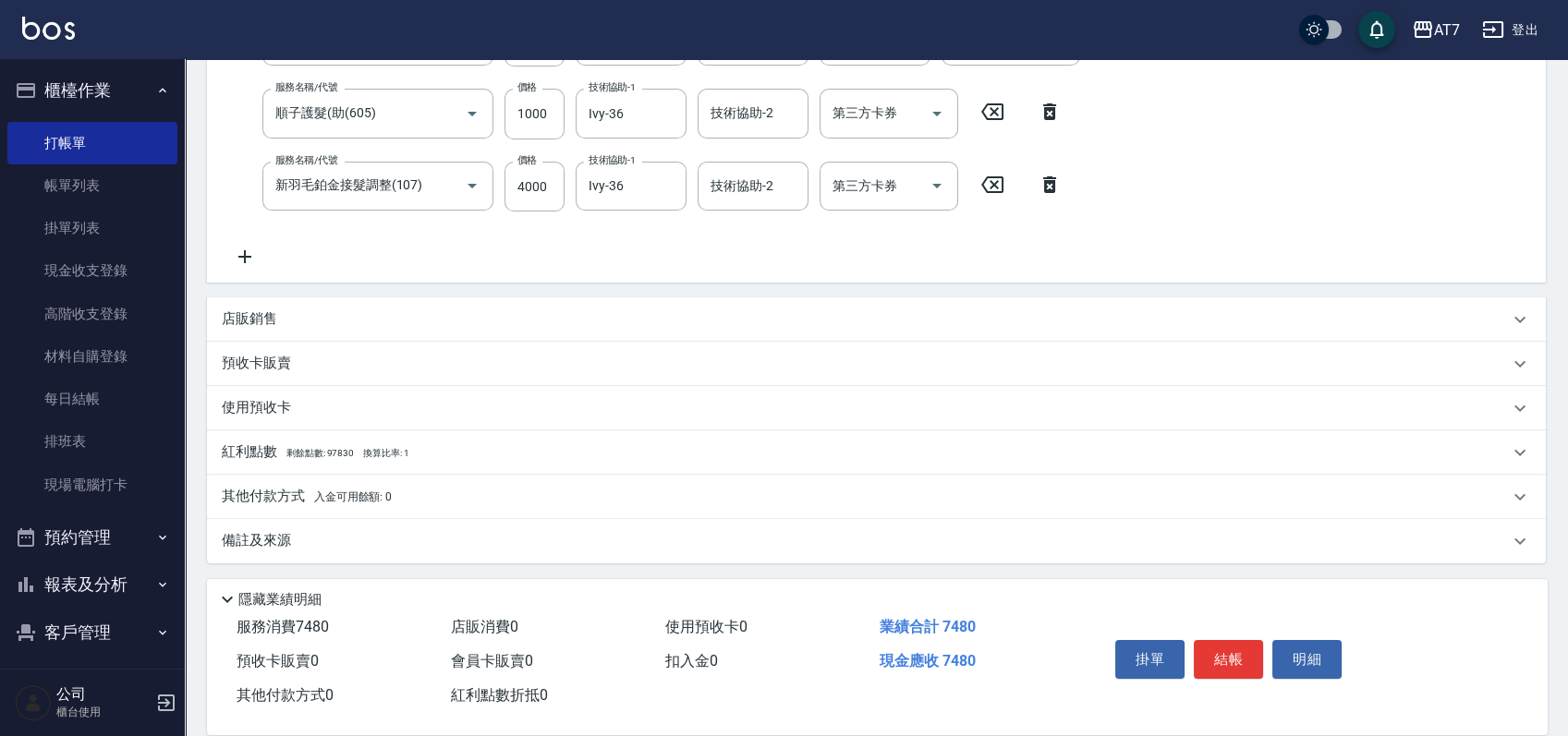
click at [612, 495] on div "其他付款方式 入金可用餘額: 0" at bounding box center [865, 497] width 1287 height 21
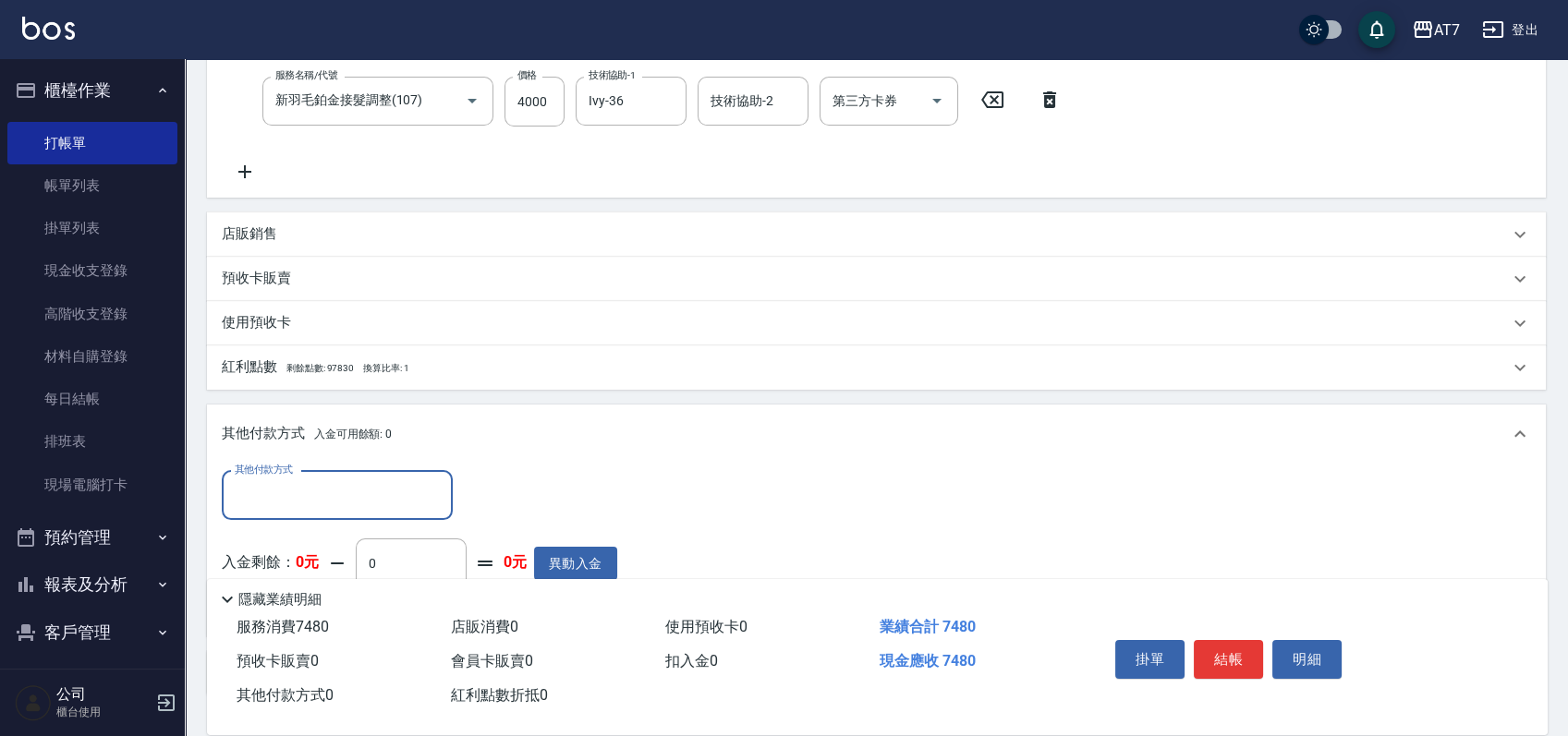
scroll to position [545, 0]
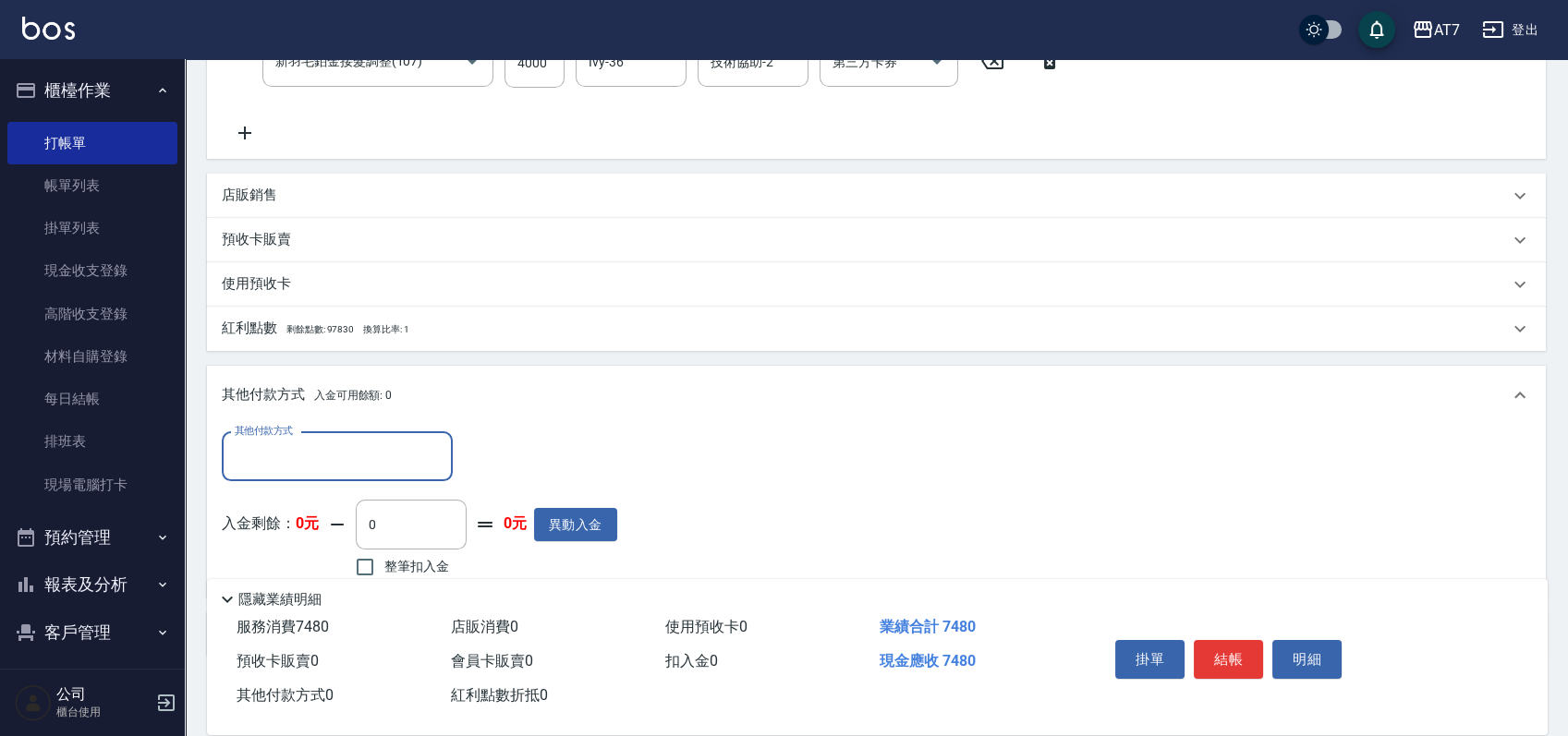
click at [333, 459] on input "其他付款方式" at bounding box center [337, 456] width 215 height 32
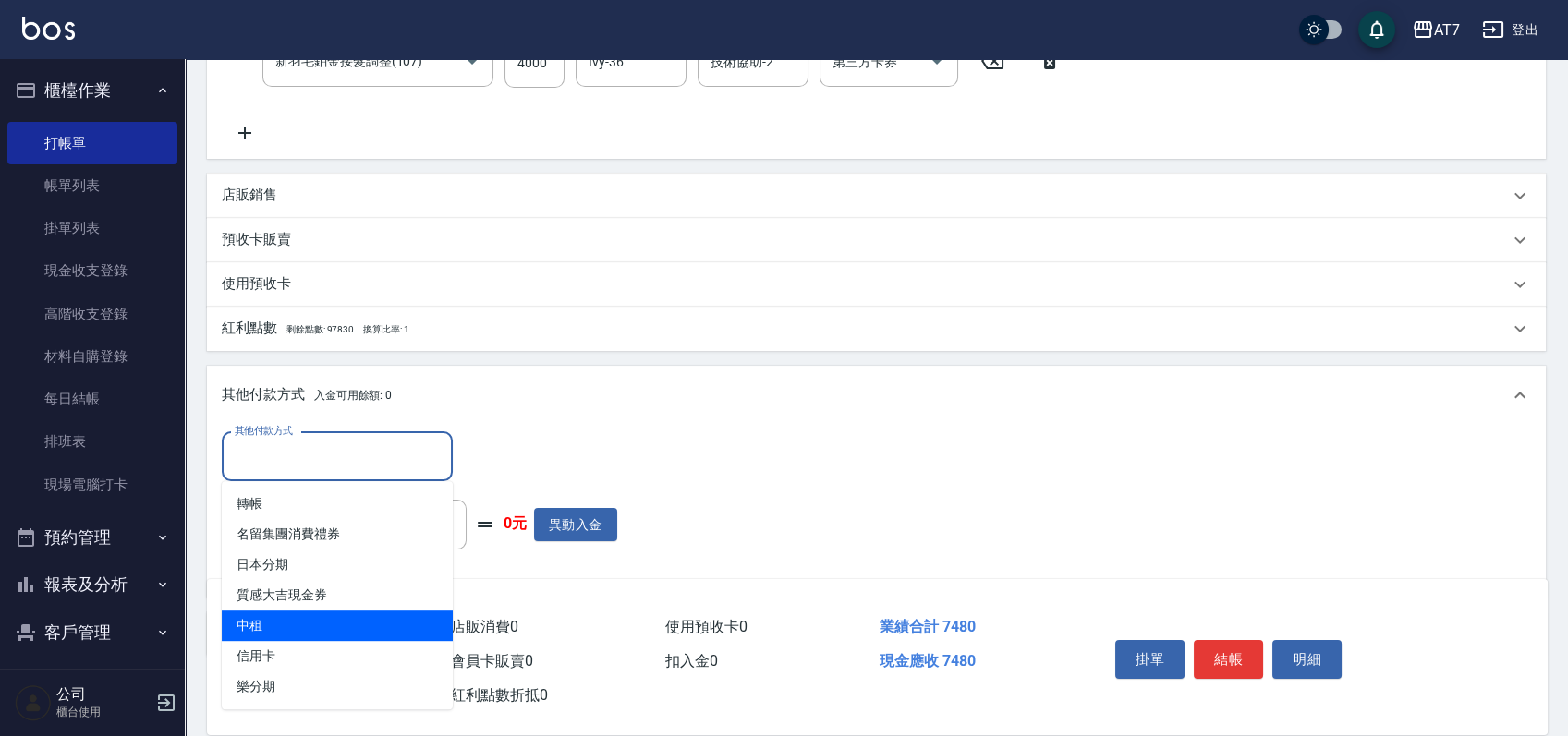
click at [304, 625] on span "中租" at bounding box center [337, 626] width 231 height 30
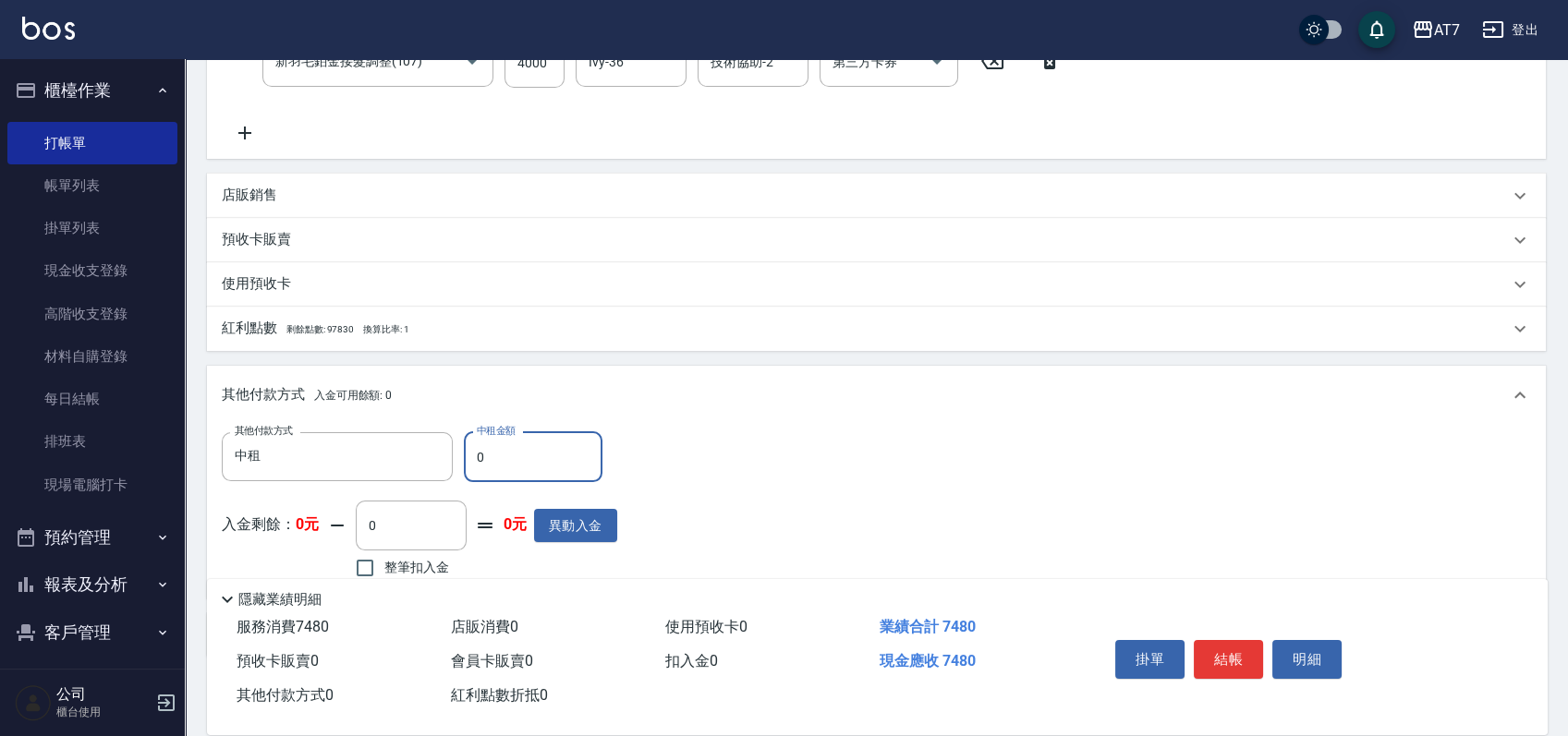
type input "中租"
click at [471, 462] on input "0" at bounding box center [533, 456] width 138 height 50
type input "740"
type input "670"
type input "7480"
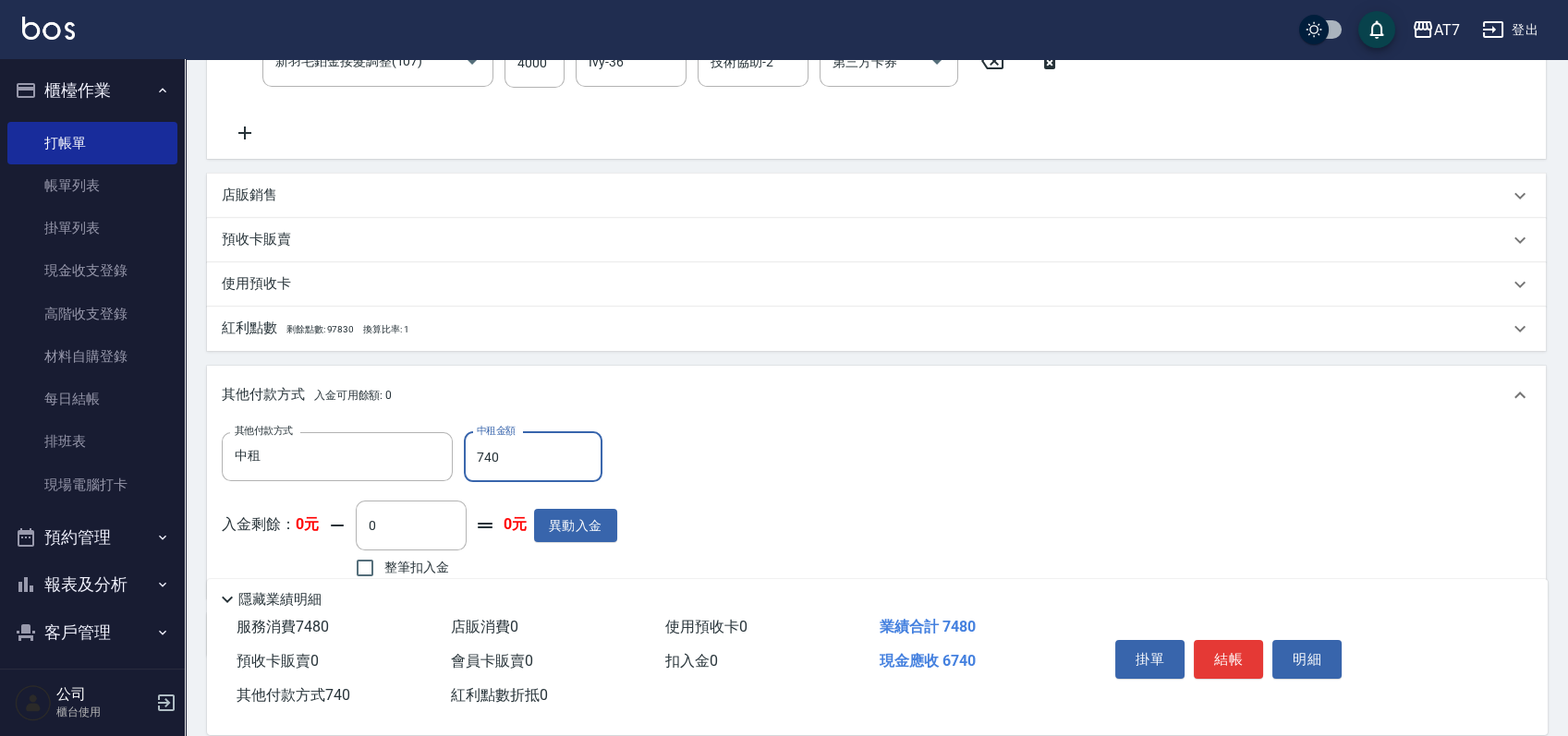
type input "0"
type input "7480"
click at [1230, 657] on button "結帳" at bounding box center [1228, 659] width 70 height 39
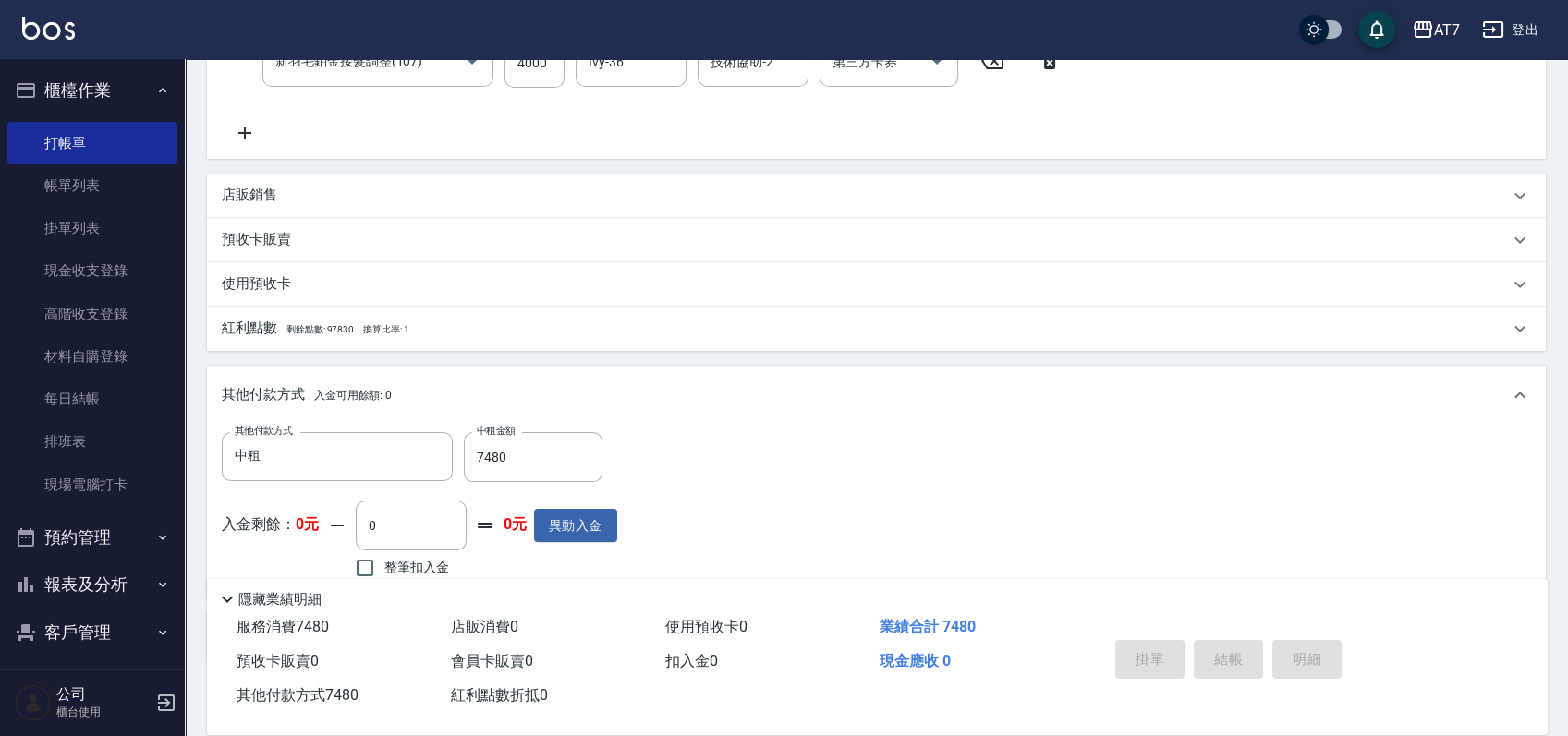
type input "2025/09/21 19:46"
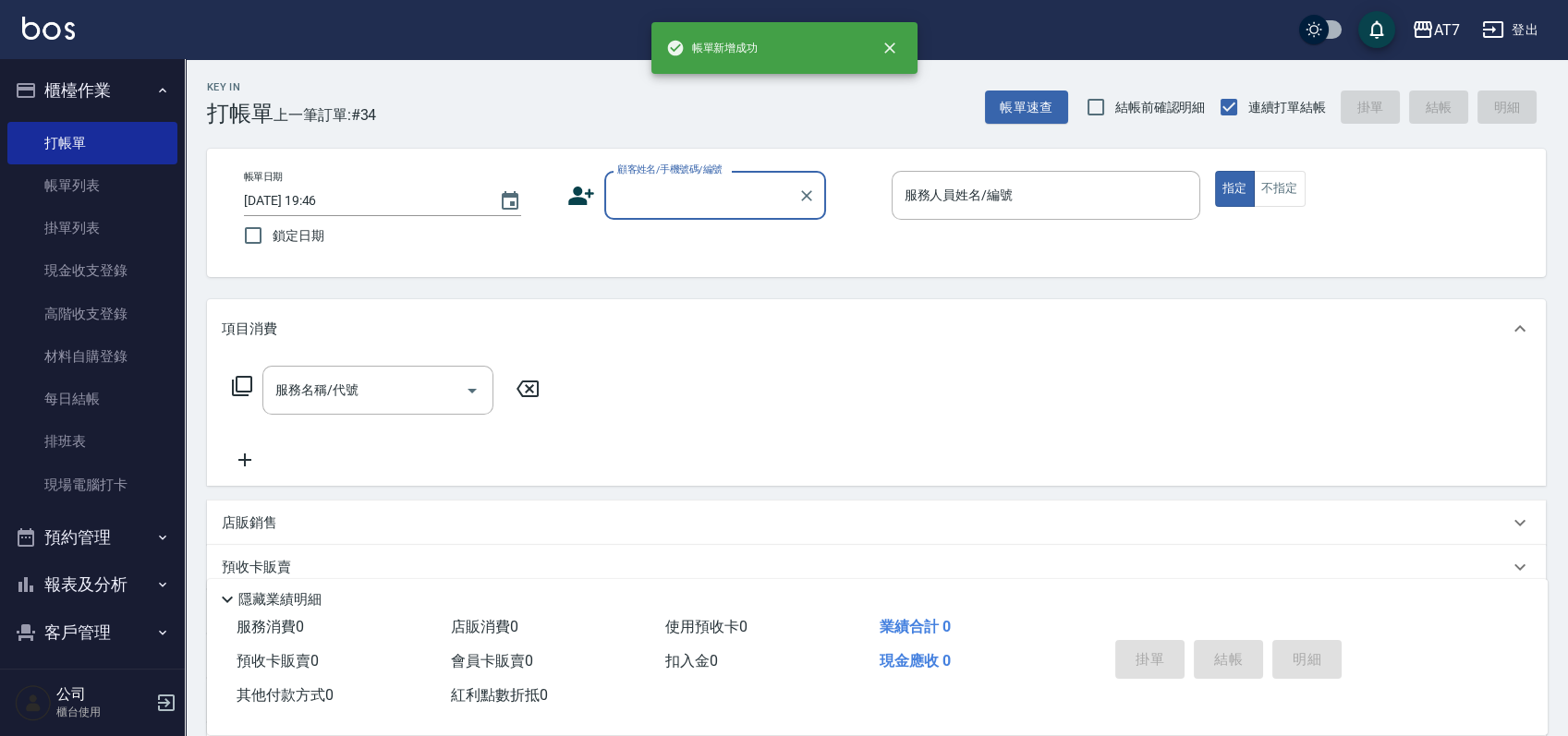
scroll to position [0, 0]
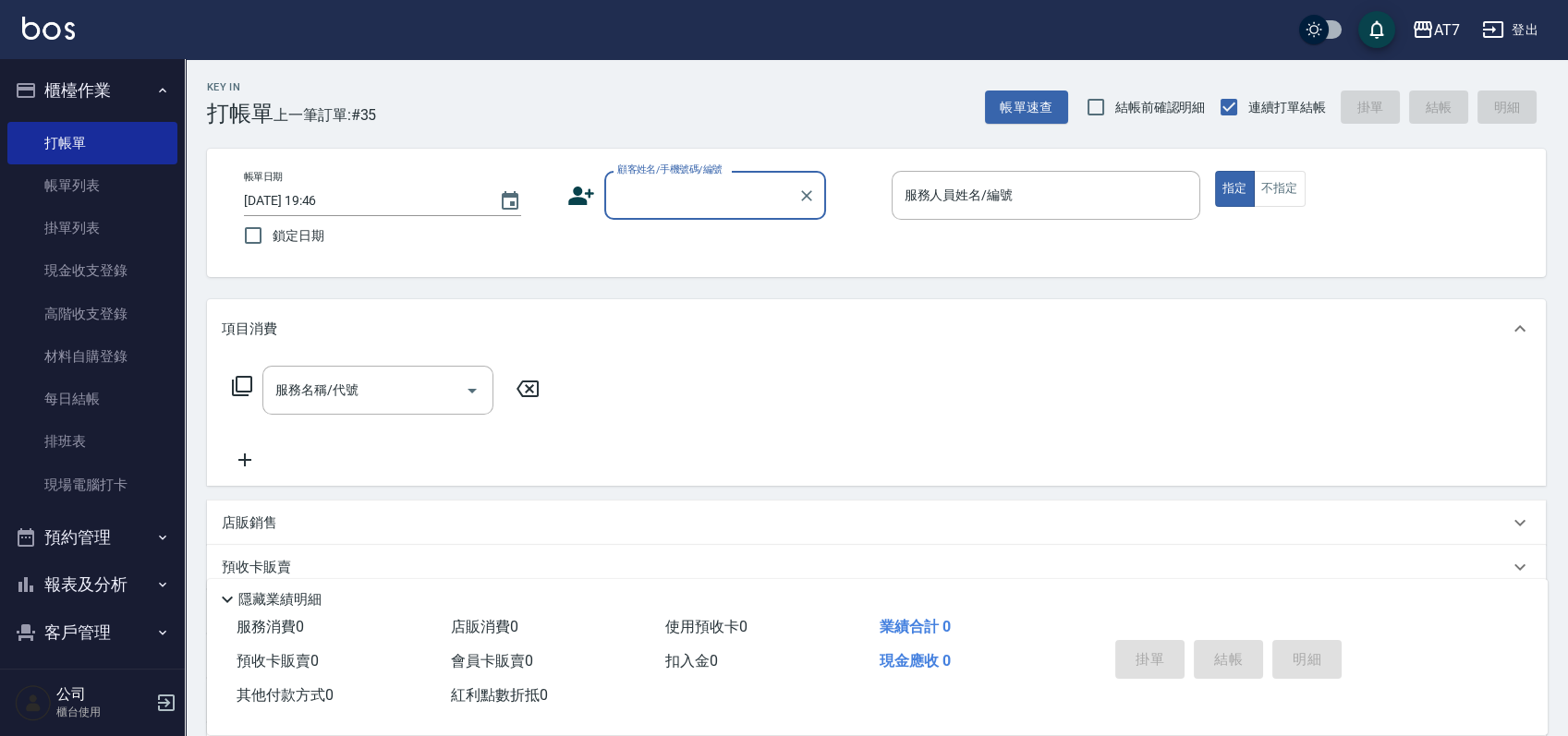
click at [751, 207] on input "顧客姓名/手機號碼/編號" at bounding box center [701, 195] width 177 height 32
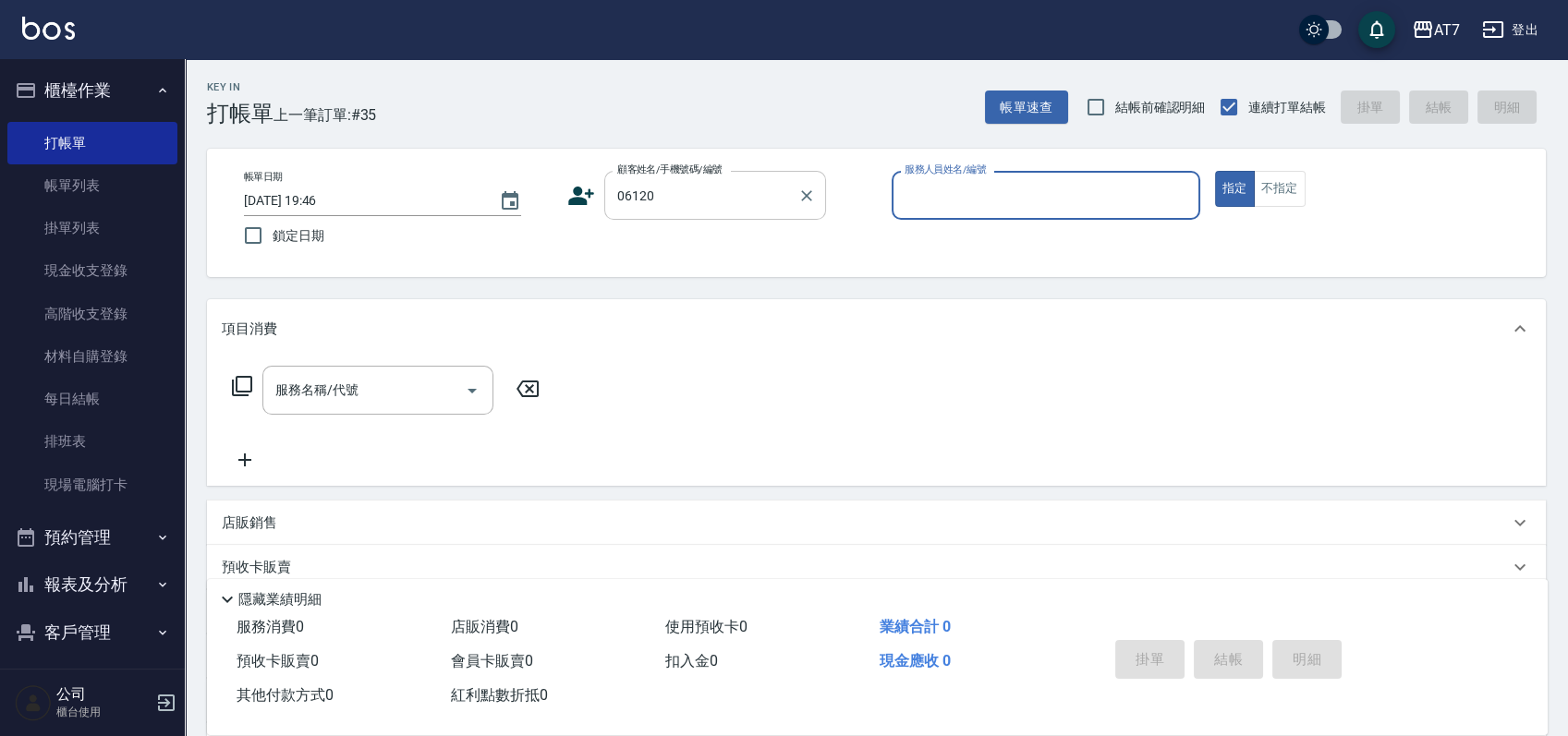
type input "公司單/06120-1/06120"
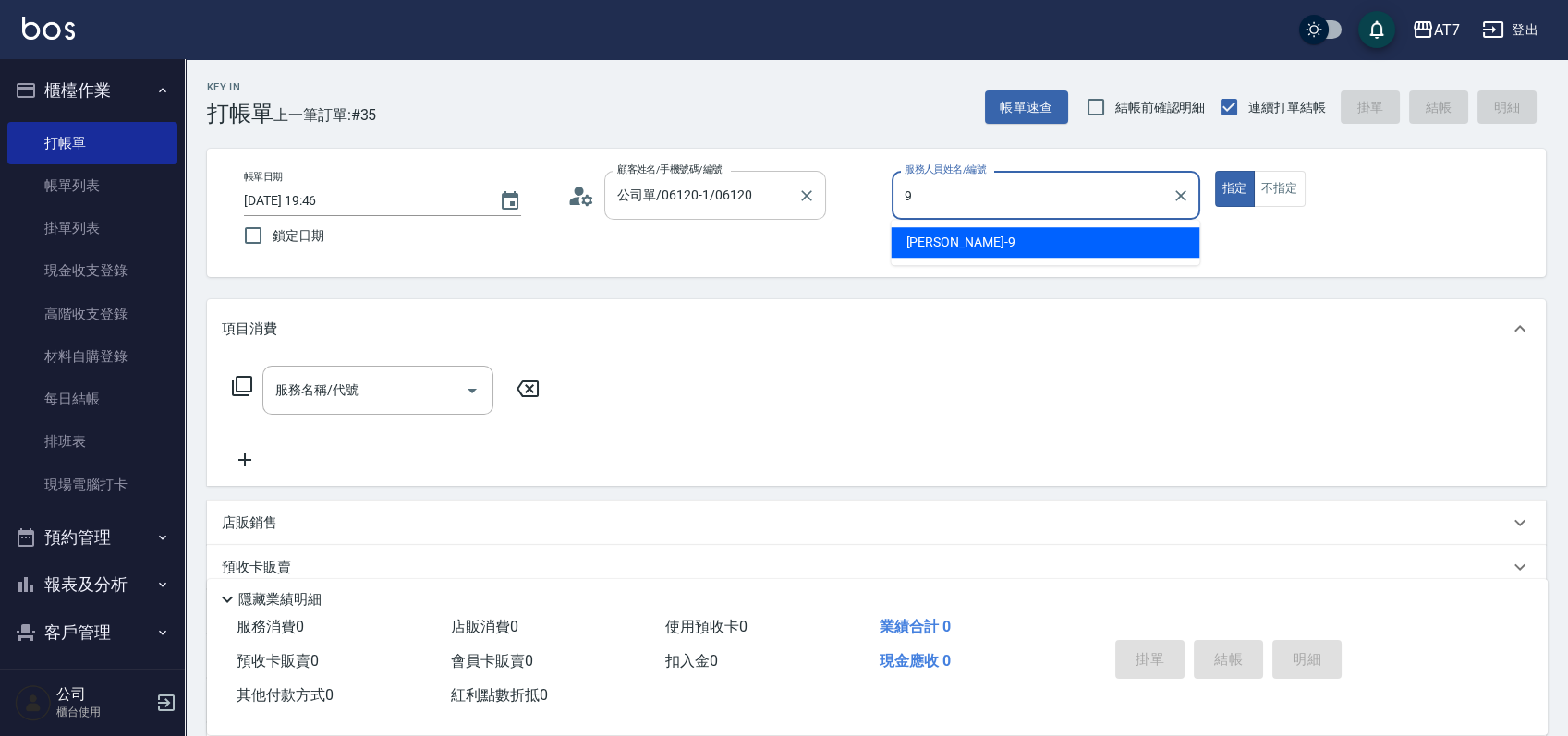
type input "郭郭-9"
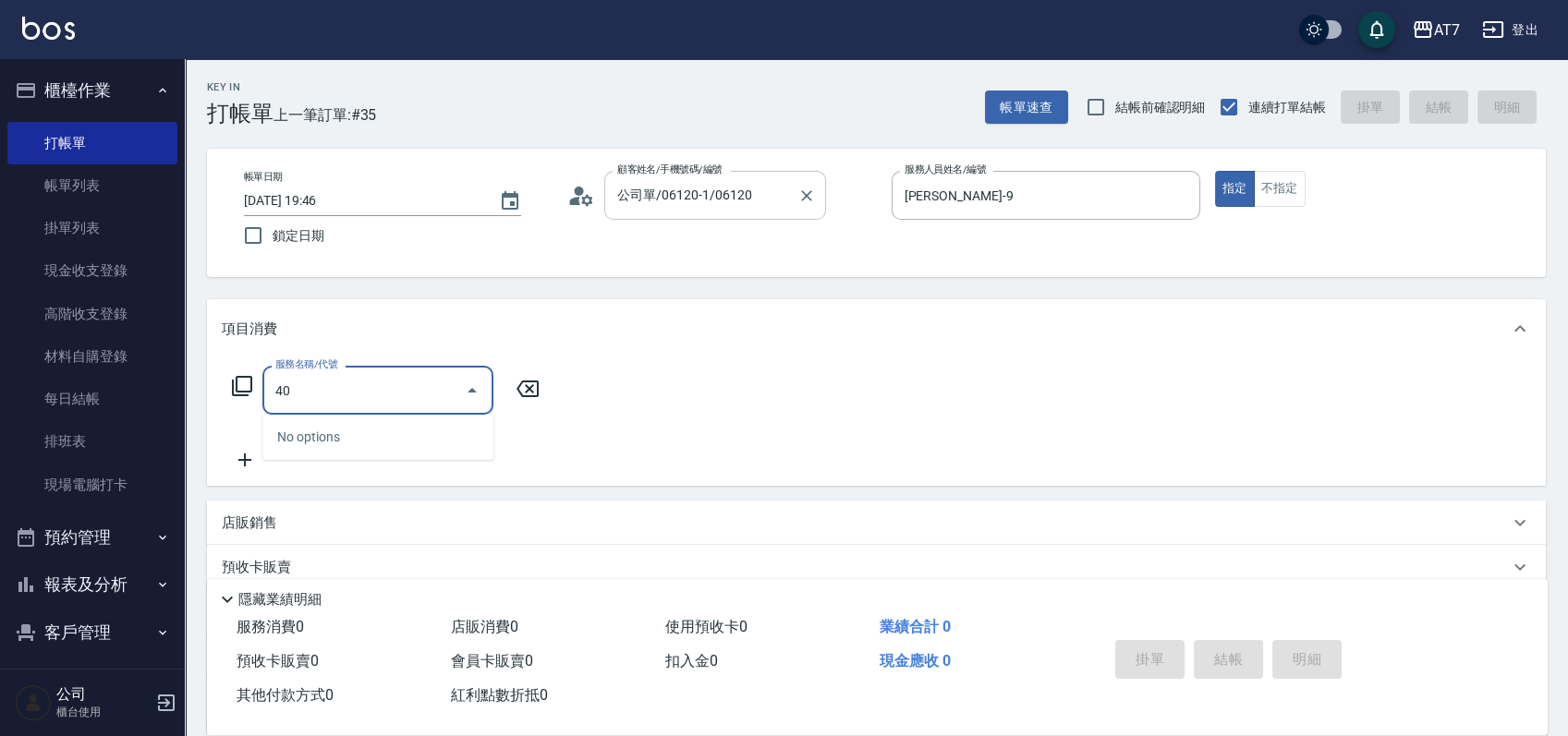
type input "401"
type input "150"
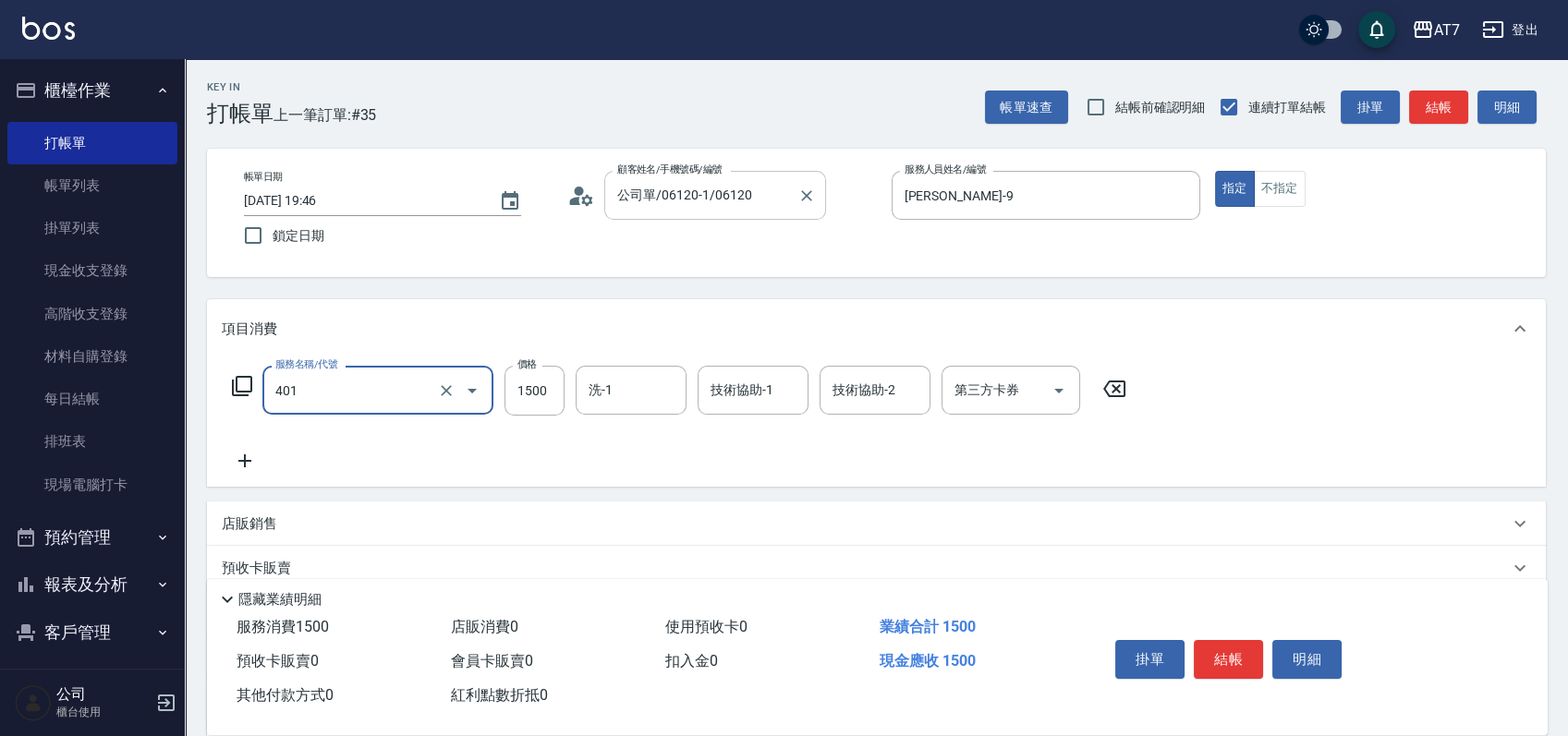
type input "染髮(互助)(401)"
type input "1"
type input "0"
type input "100"
type input "10"
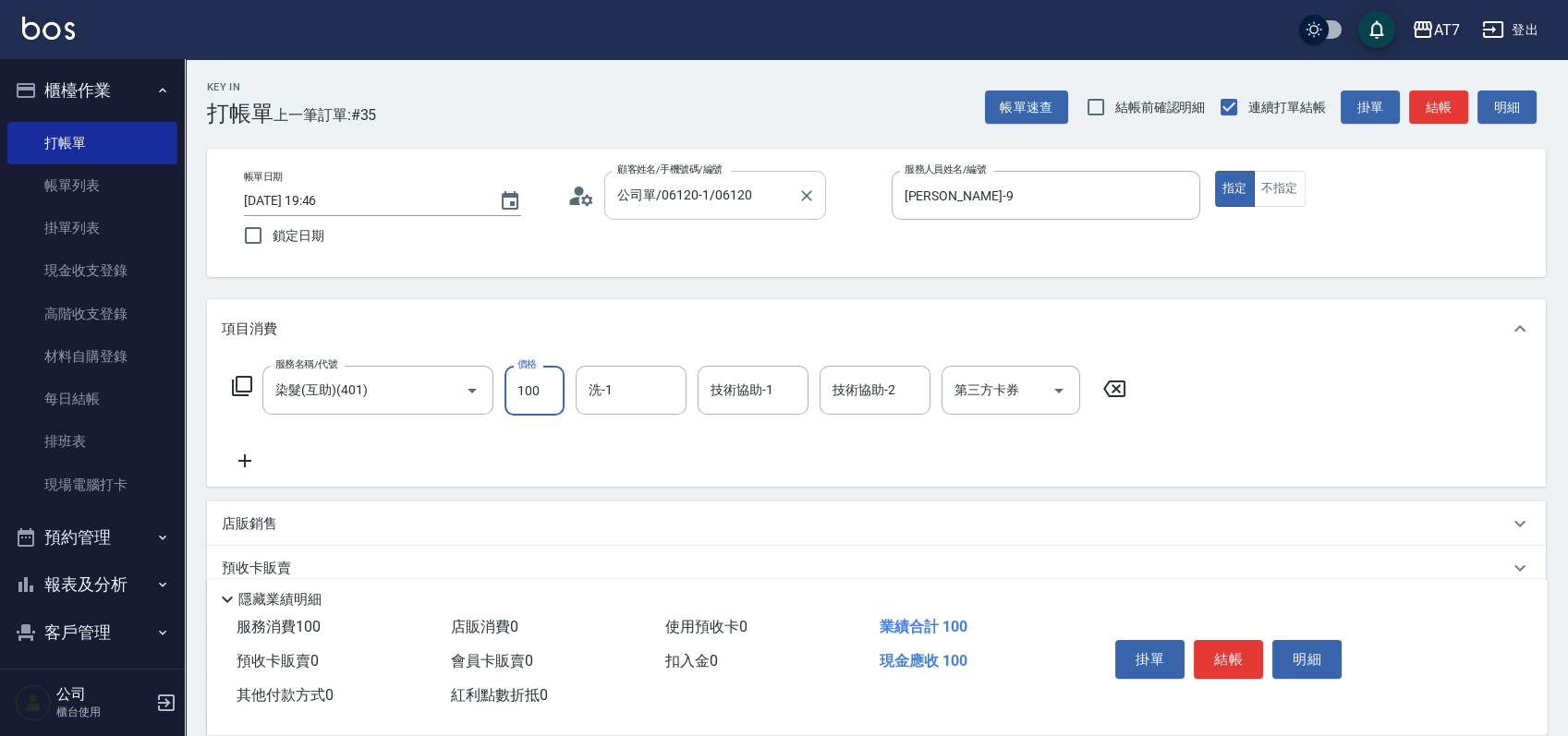
type input "1000"
type input "100"
type input "1000"
type input "怡甄-23"
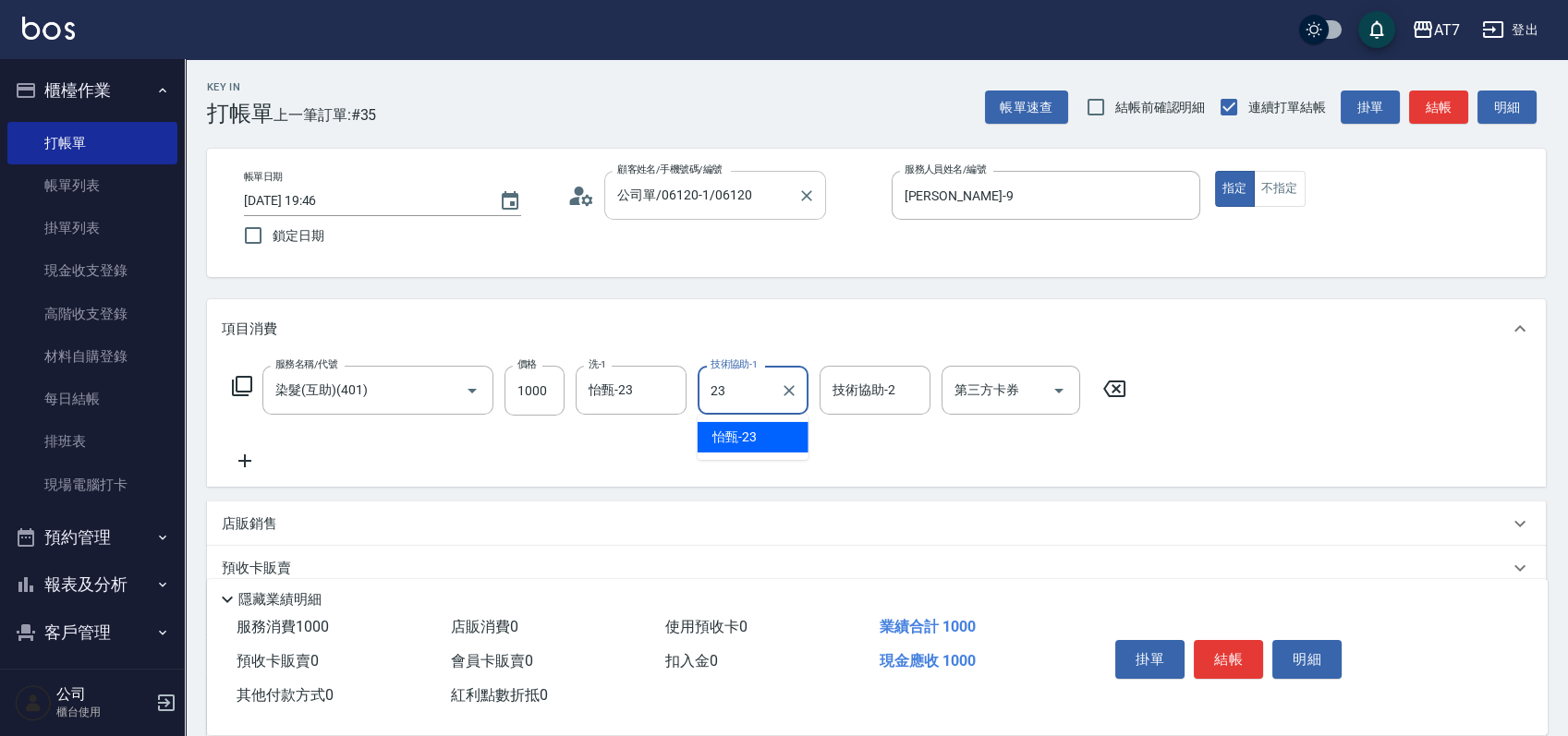
type input "怡甄-23"
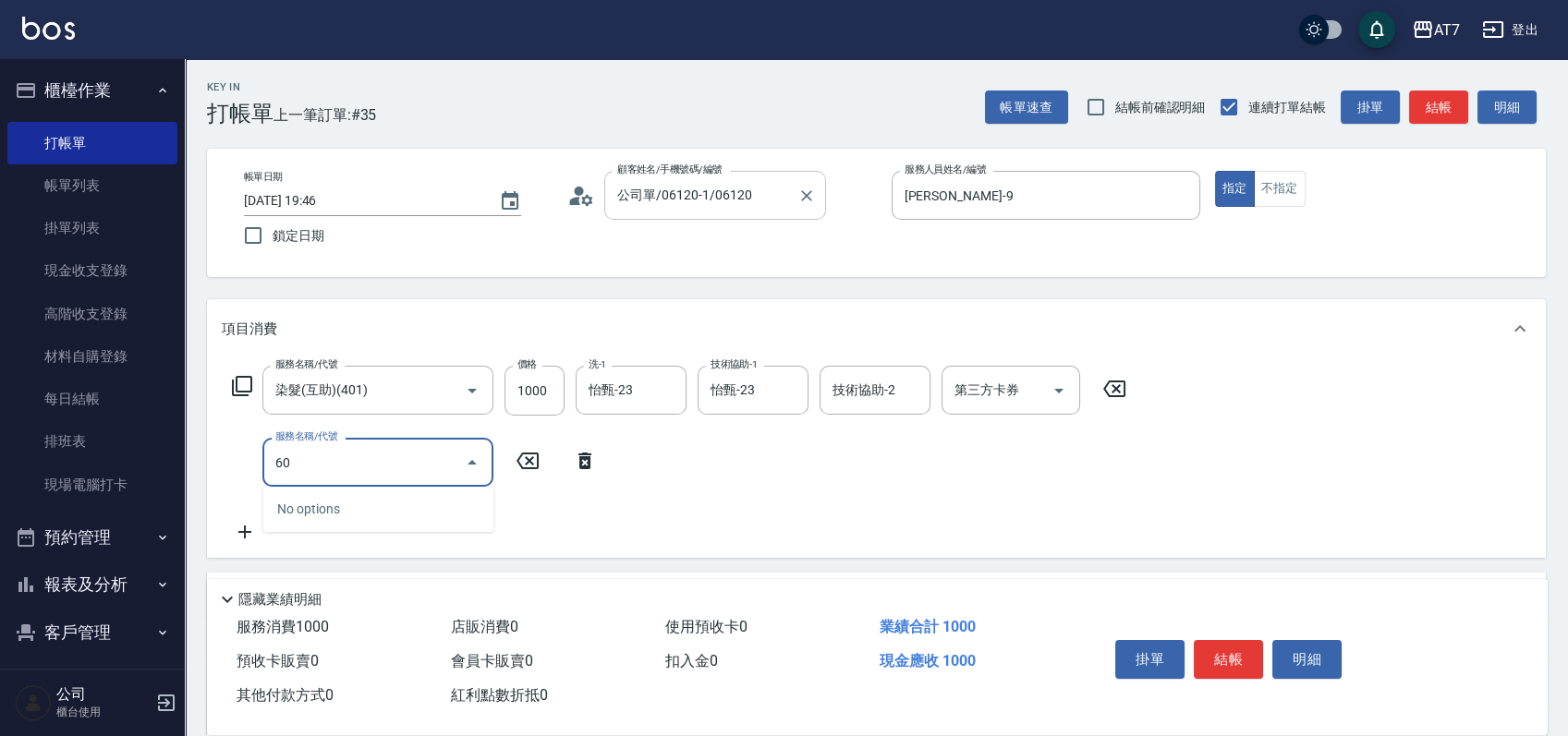
type input "605"
type input "200"
type input "順子護髮(助(605)"
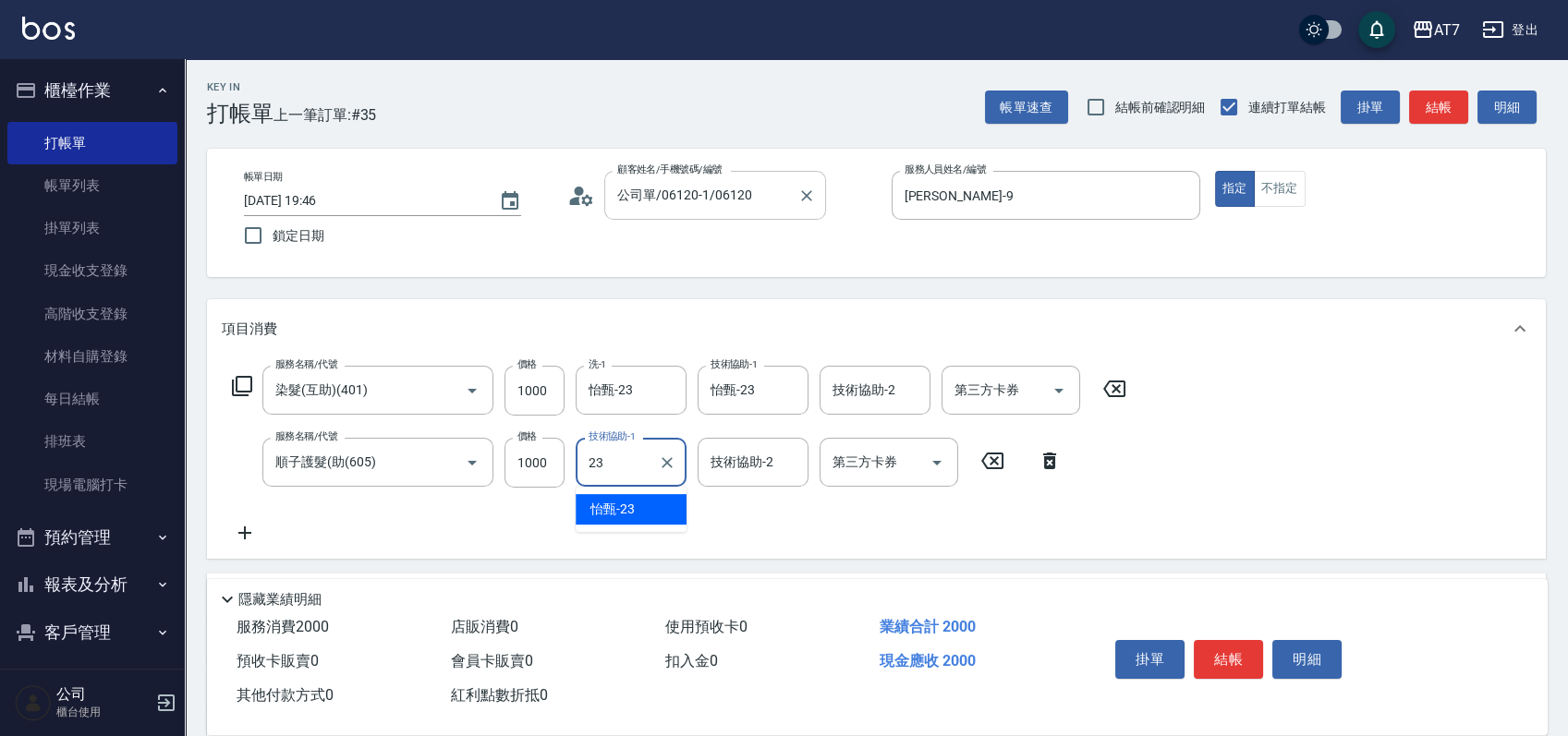
type input "怡甄-23"
click at [247, 386] on icon at bounding box center [242, 387] width 23 height 23
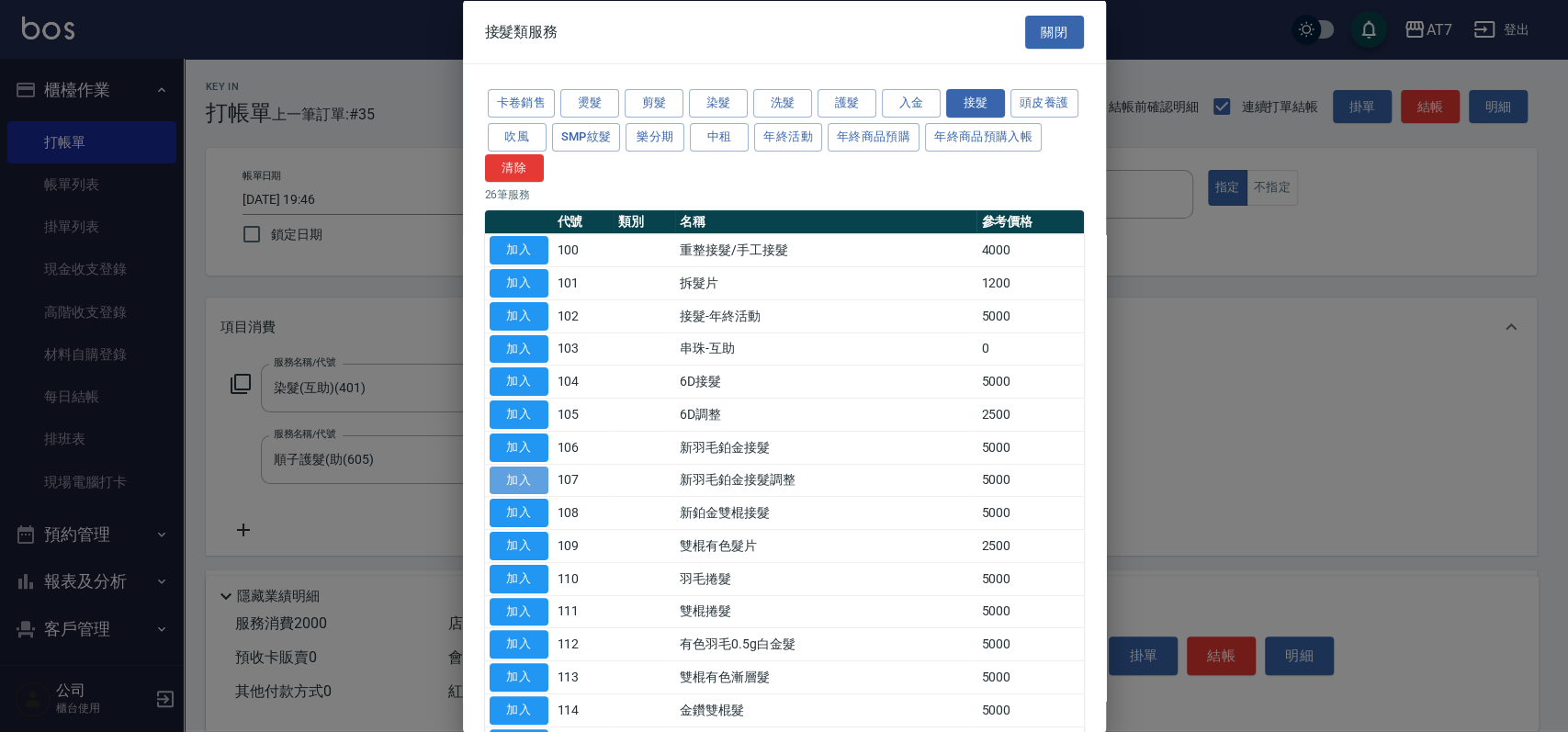
click at [522, 482] on button "加入" at bounding box center [518, 480] width 59 height 28
type input "700"
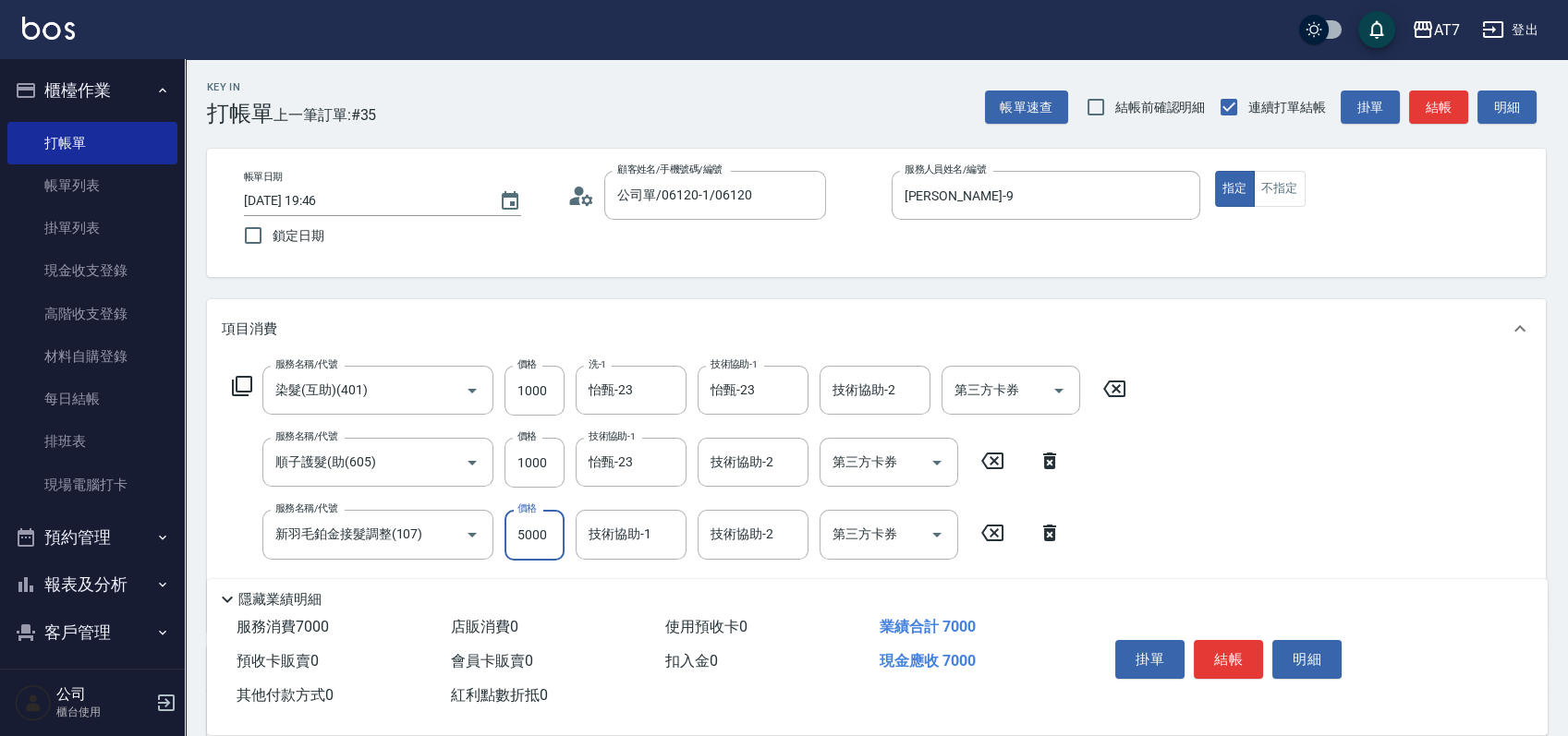
click at [529, 526] on input "5000" at bounding box center [535, 535] width 60 height 50
type input "1"
type input "200"
type input "110"
type input "210"
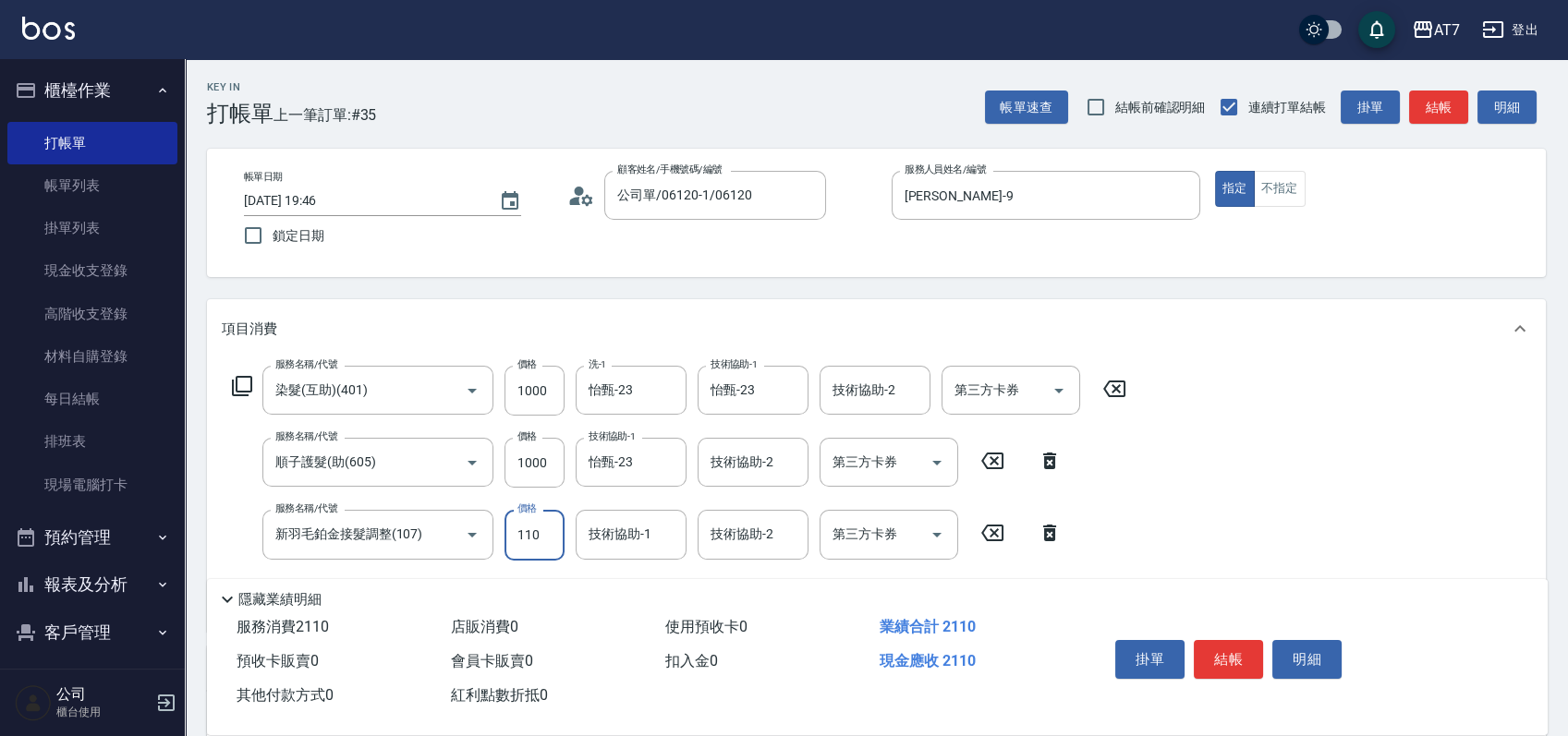
type input "1100"
type input "310"
type input "1100"
click at [242, 390] on icon at bounding box center [242, 387] width 23 height 23
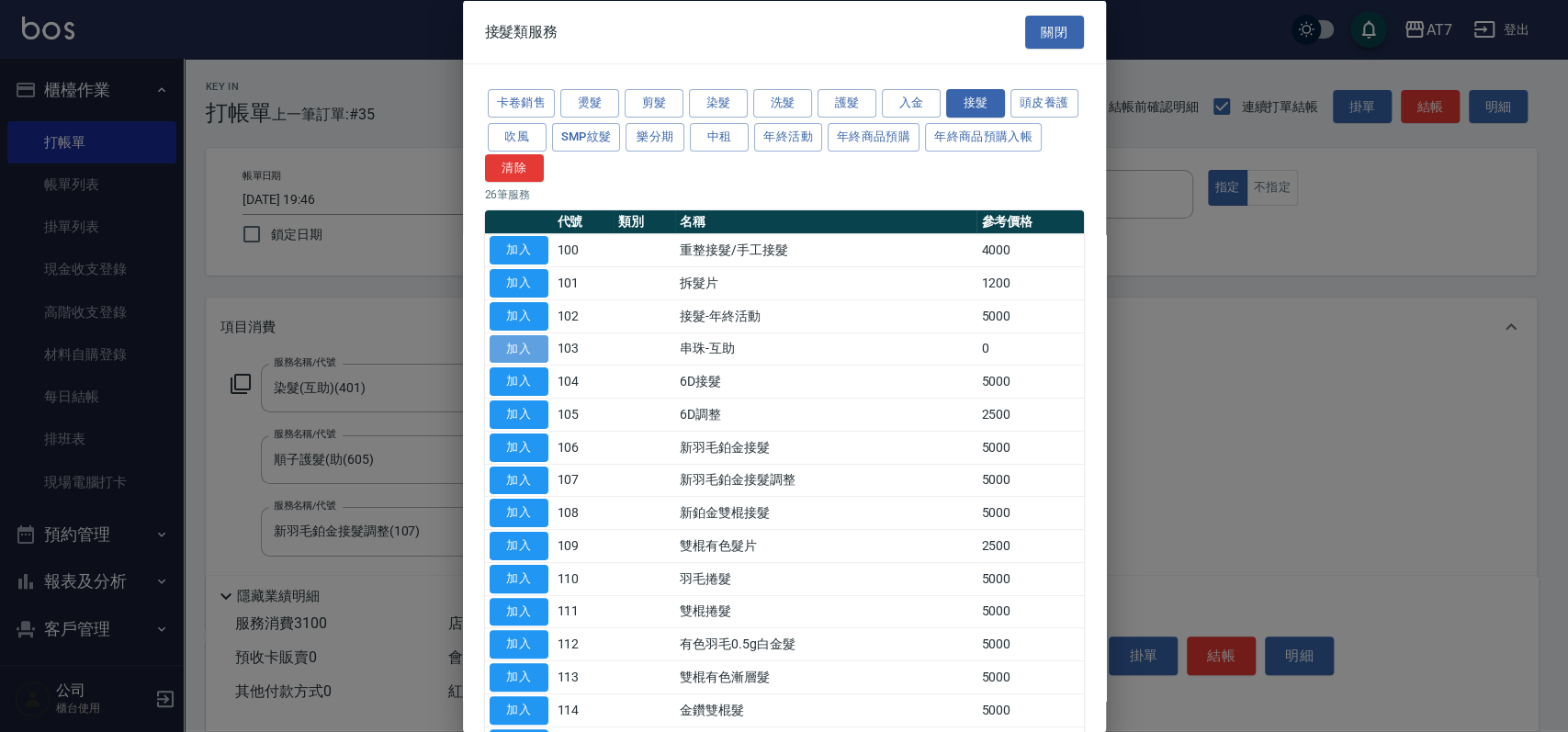
click at [523, 351] on button "加入" at bounding box center [518, 348] width 59 height 28
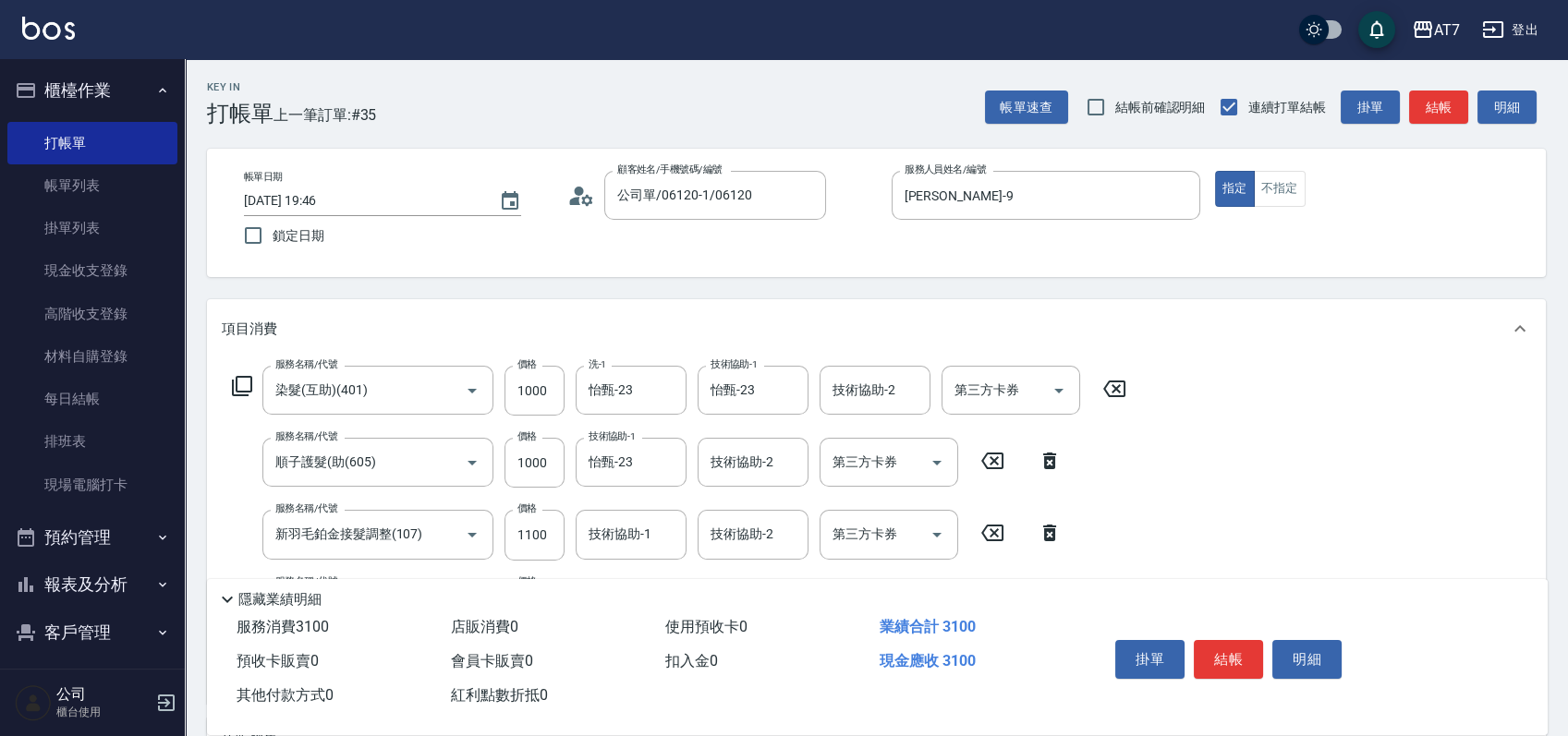
scroll to position [123, 0]
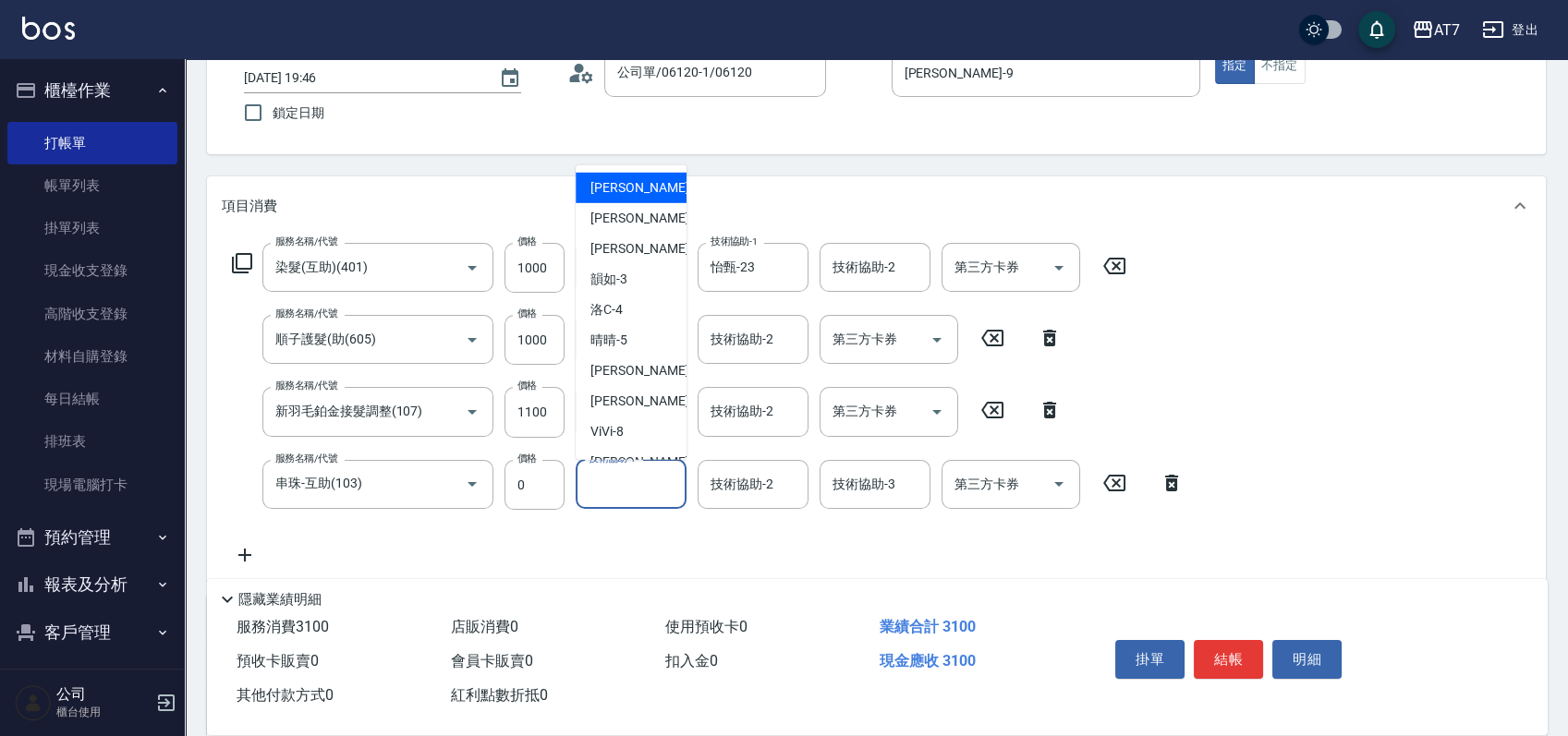
click at [626, 488] on input "技術協助-1" at bounding box center [631, 485] width 94 height 32
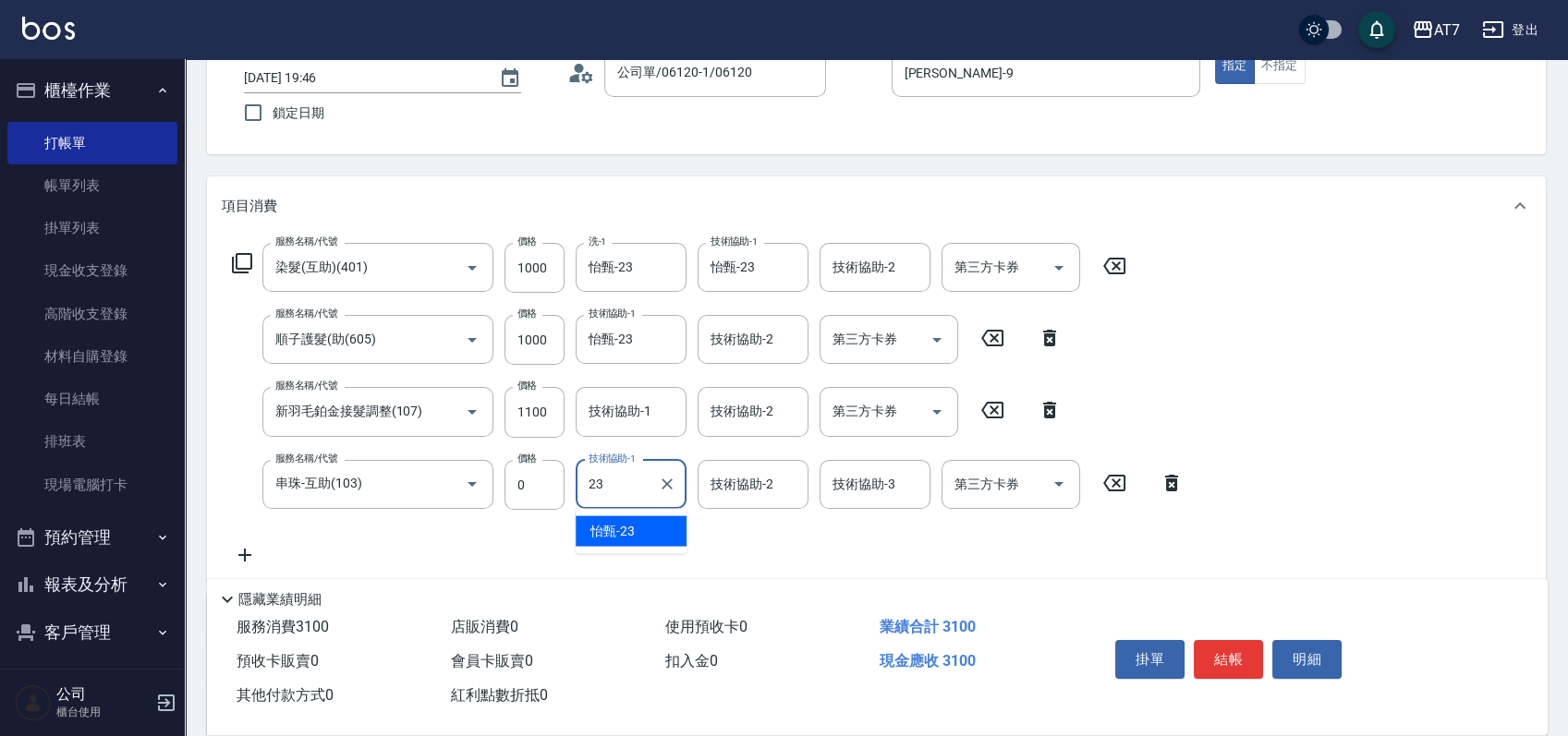
type input "怡甄-23"
click at [1233, 664] on button "結帳" at bounding box center [1228, 659] width 70 height 39
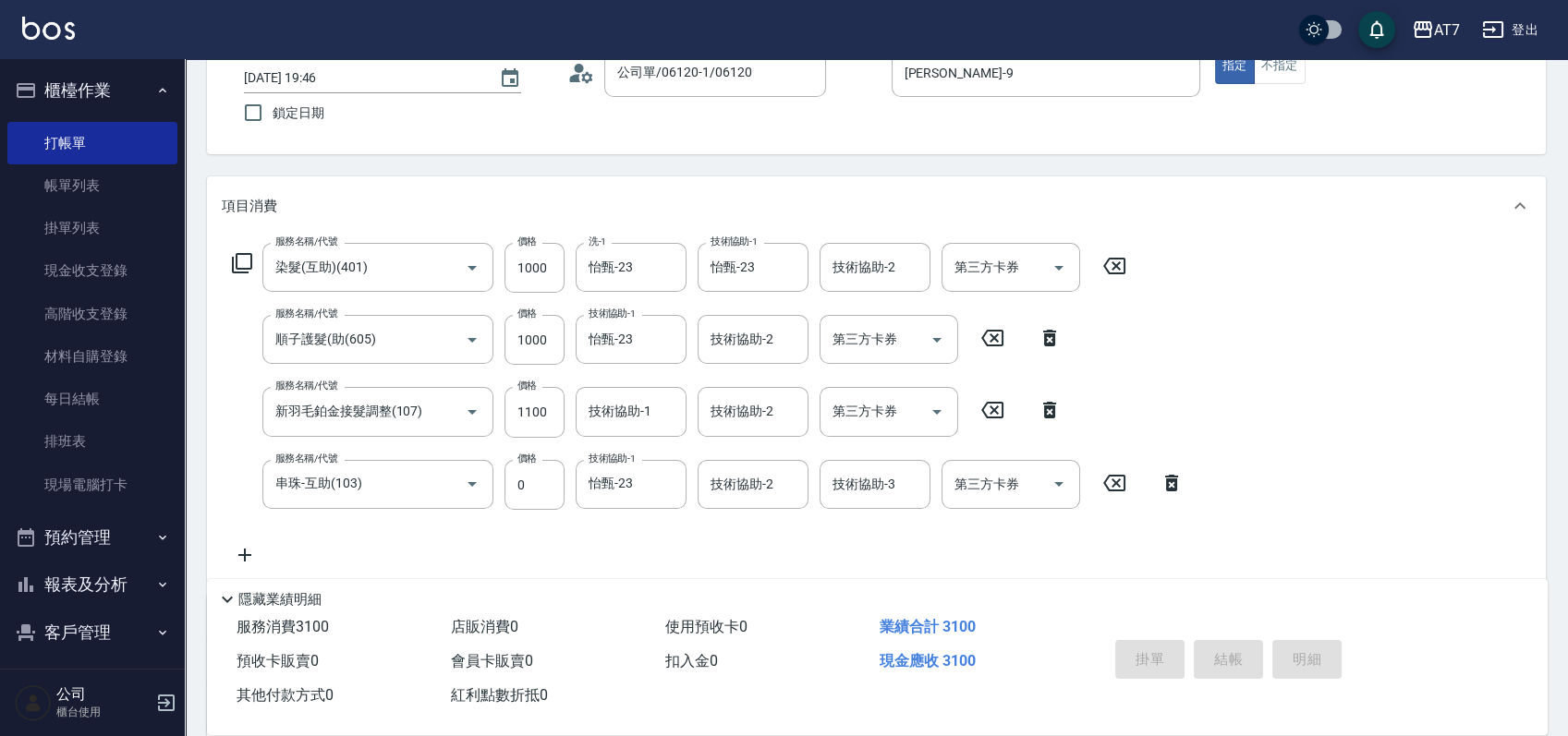
type input "2025/09/21 19:48"
type input "0"
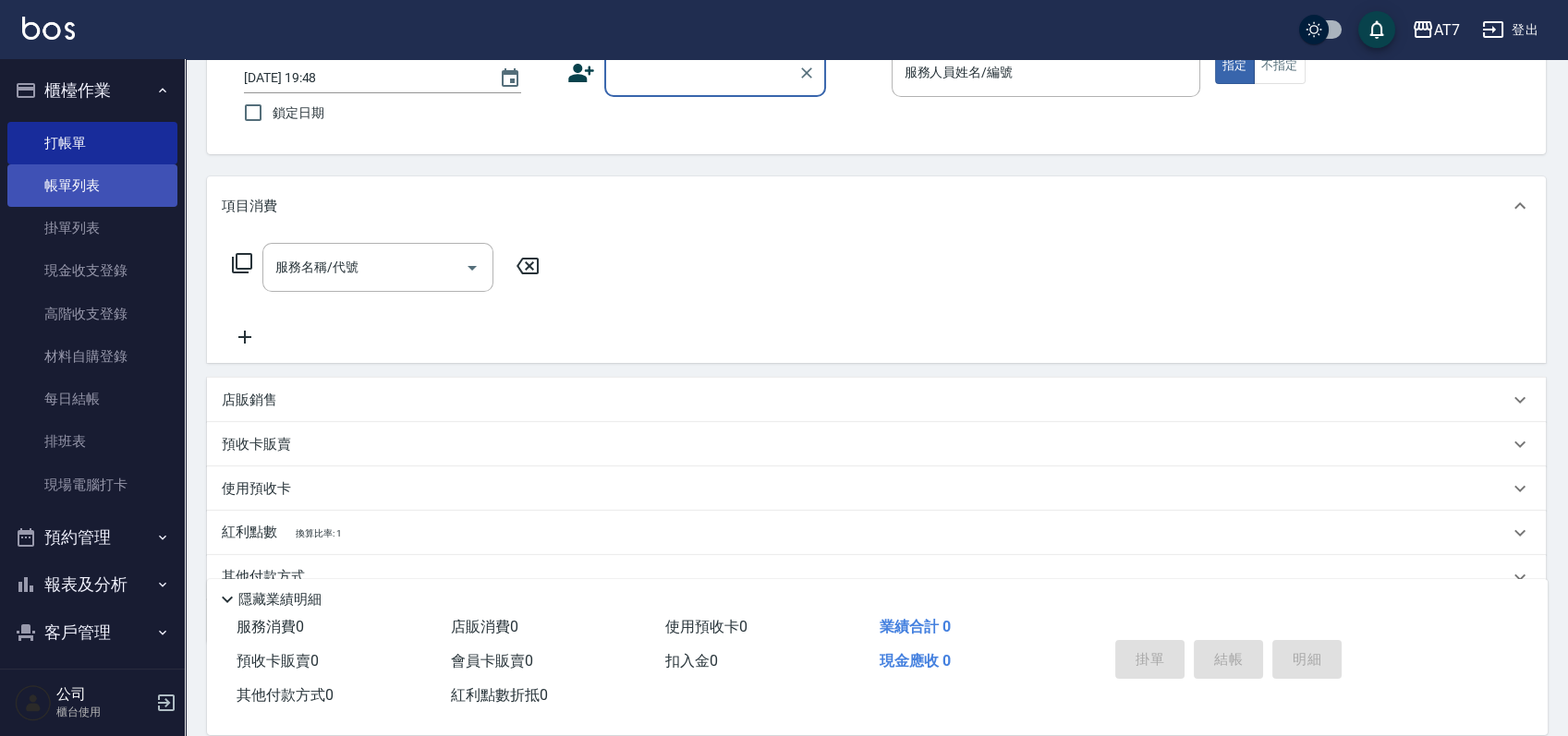
click at [101, 186] on link "帳單列表" at bounding box center [92, 185] width 170 height 42
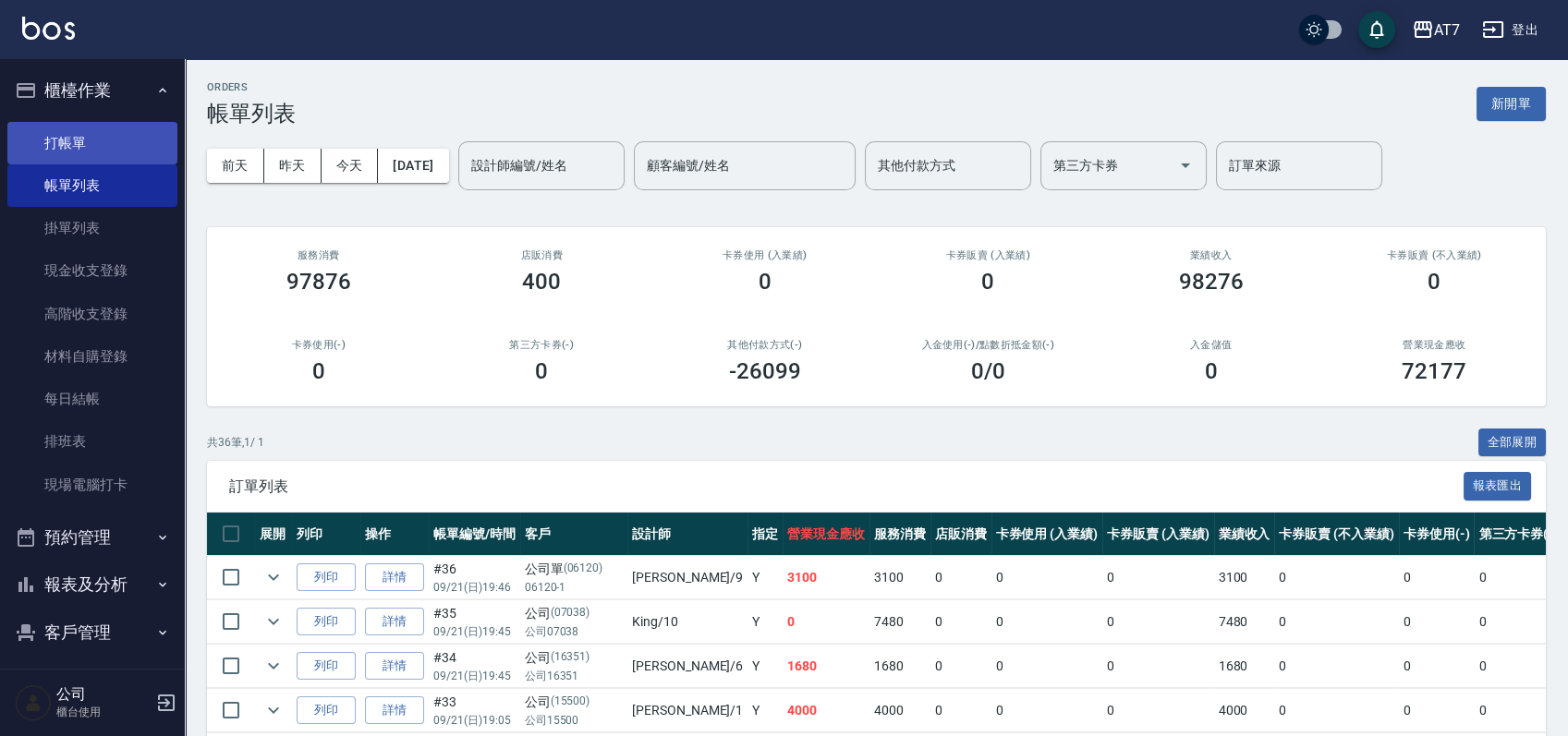
click at [140, 141] on link "打帳單" at bounding box center [92, 143] width 170 height 42
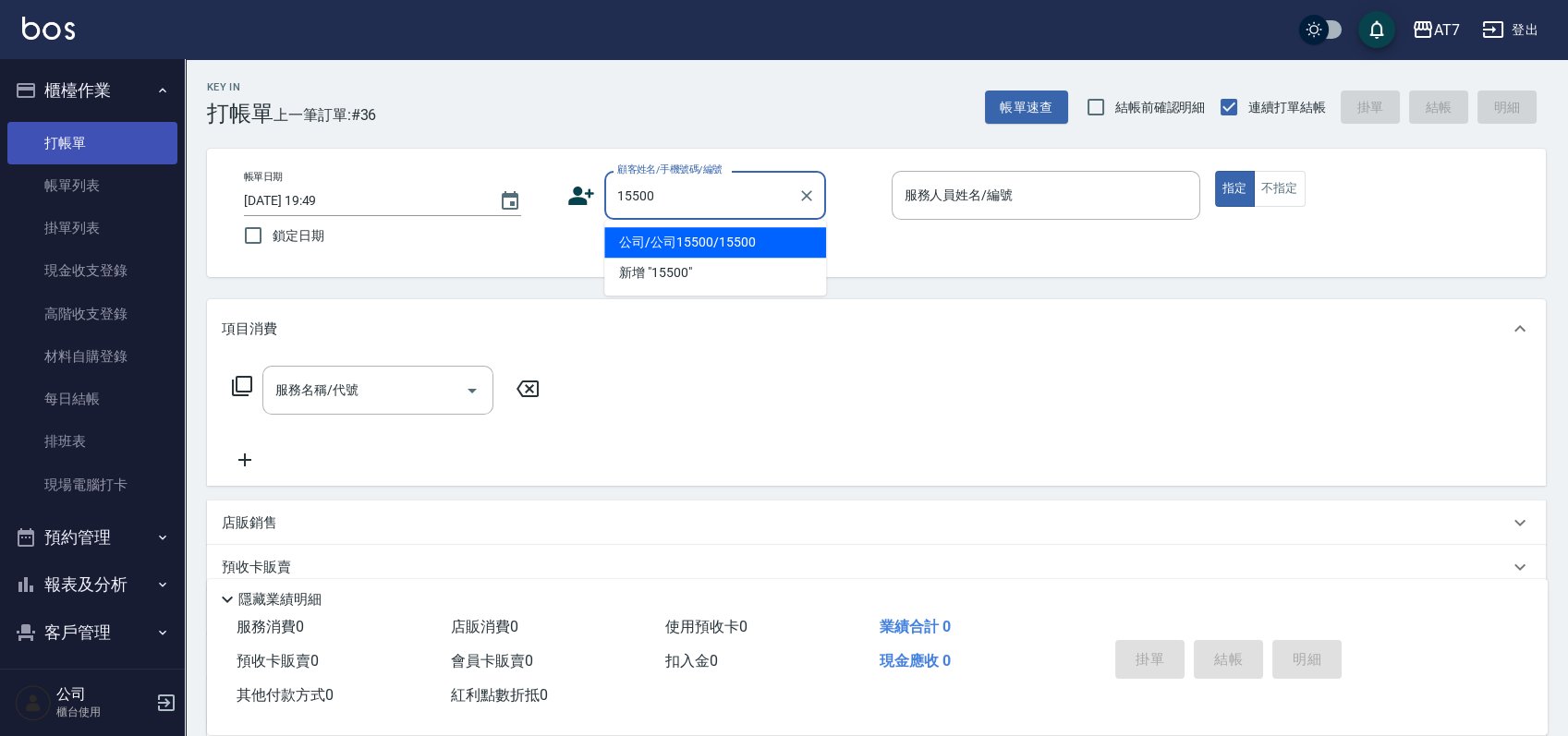
type input "公司/公司15500/15500"
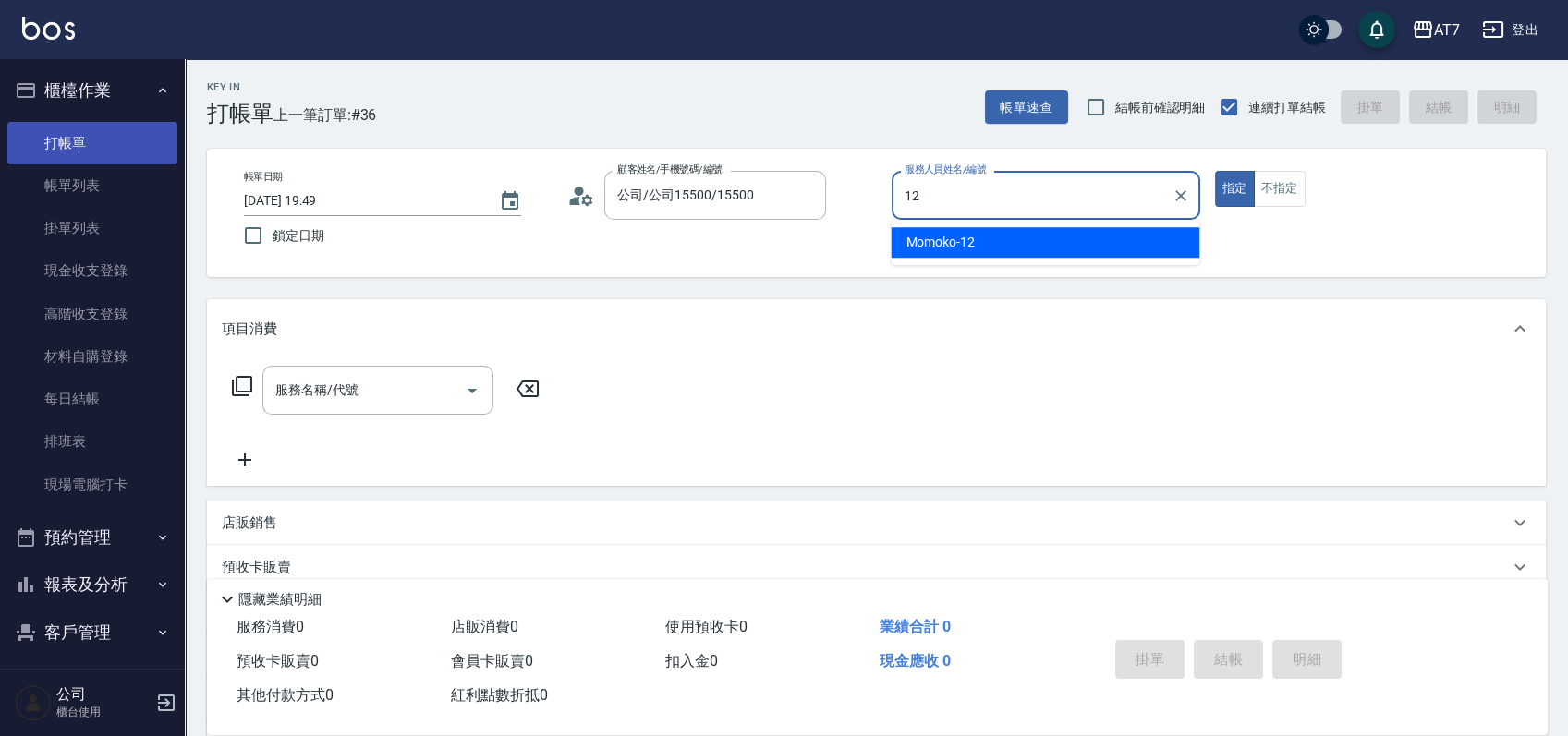
type input "Momoko-12"
type button "true"
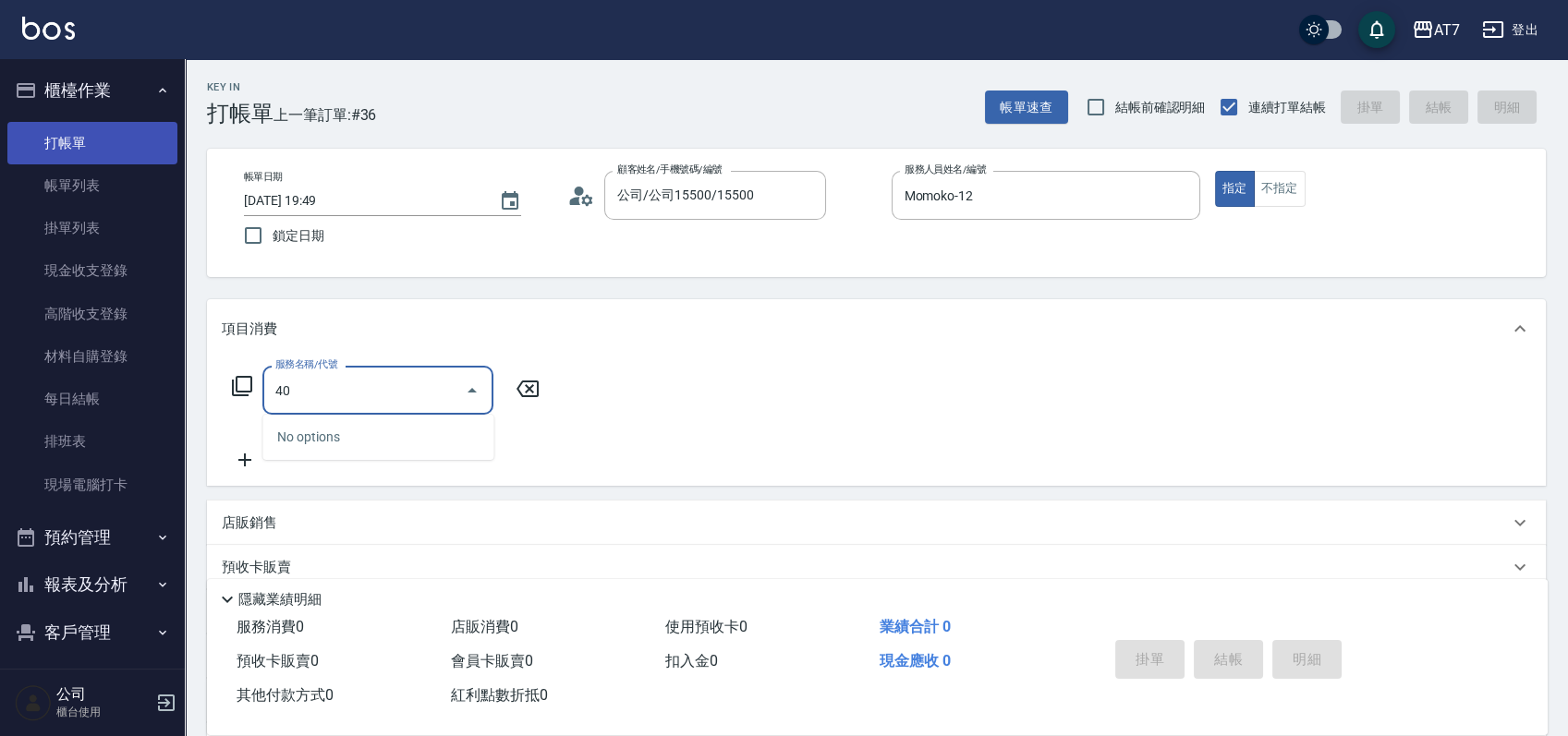
type input "401"
type input "150"
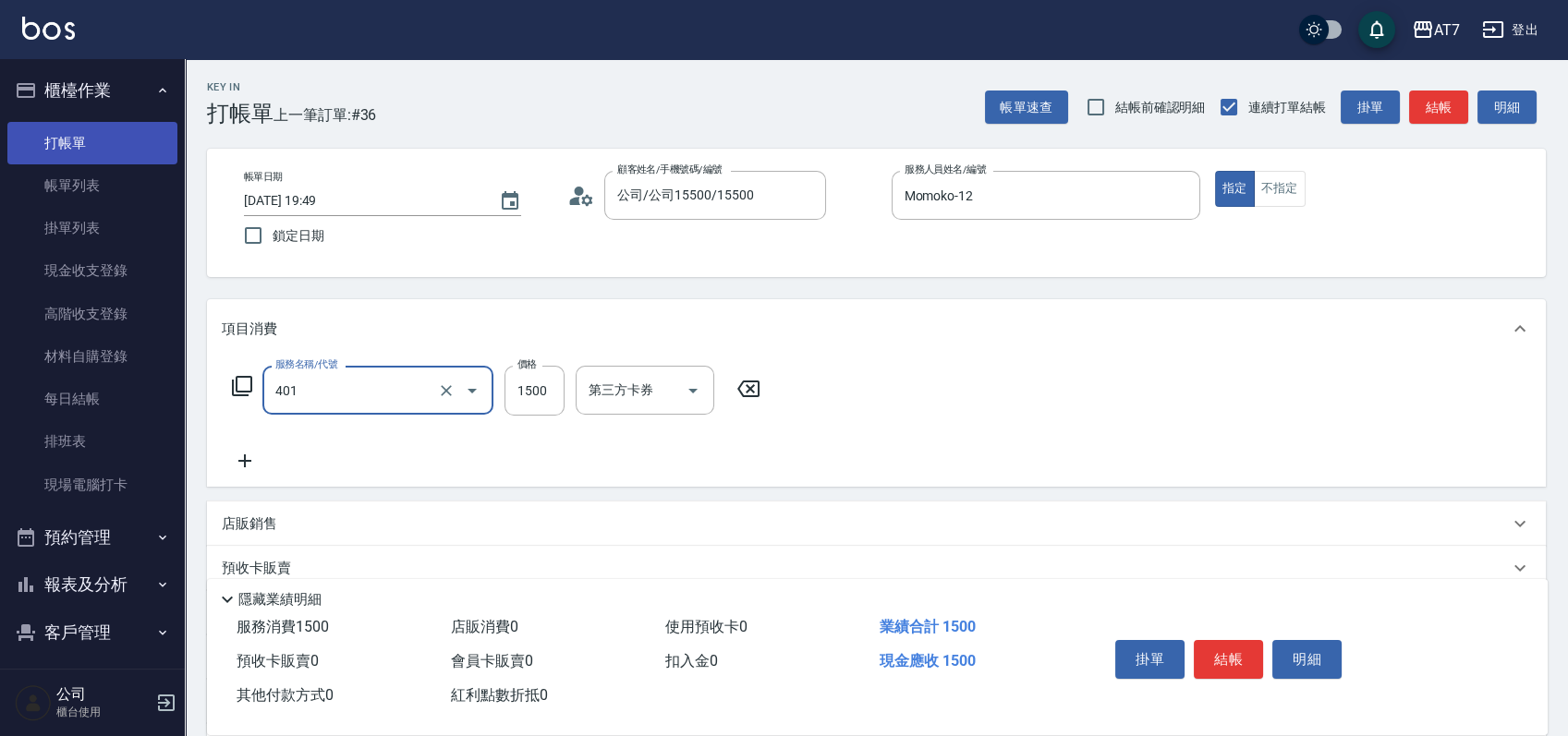
type input "染髮(互助)(401)"
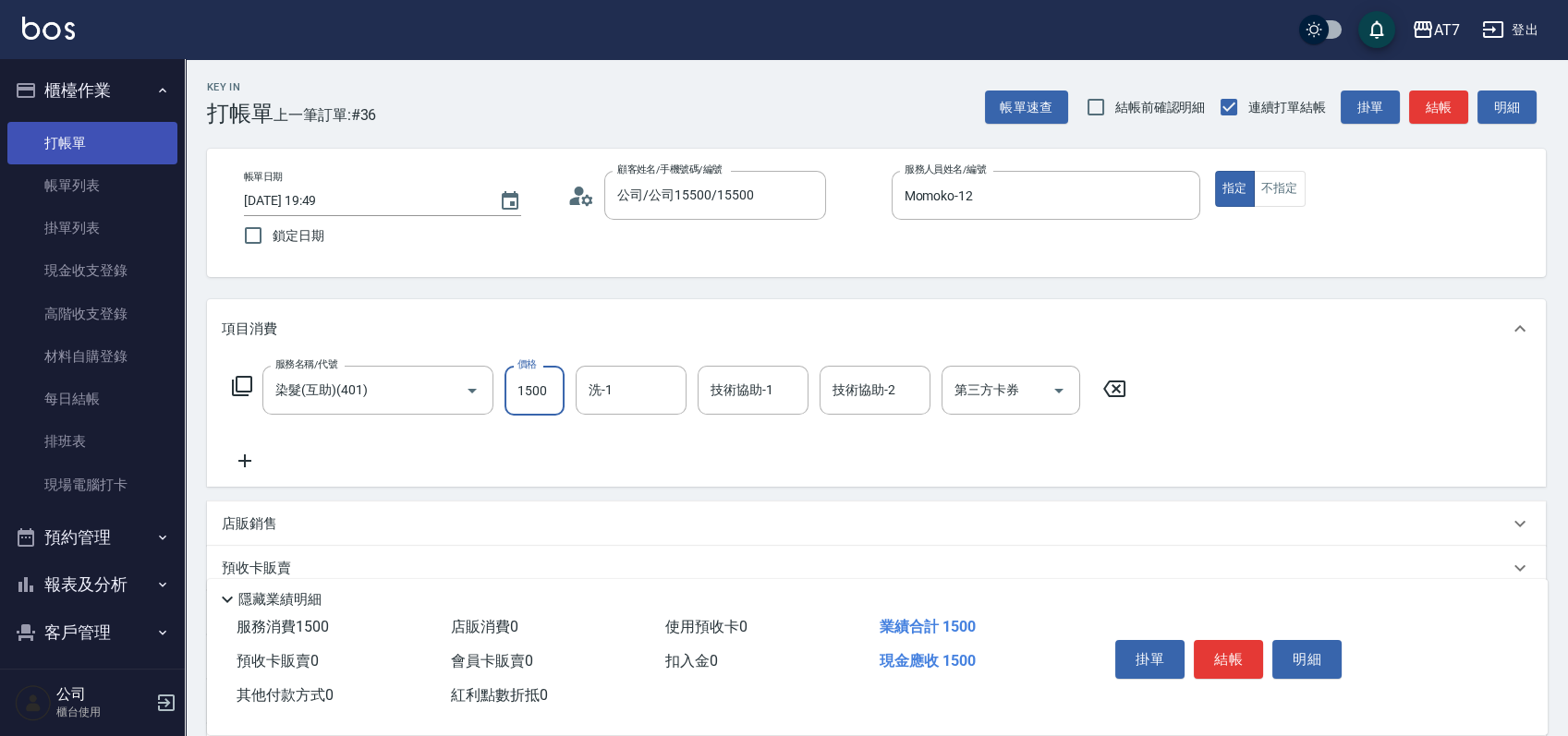
type input "1"
type input "0"
type input "168"
type input "10"
type input "1680"
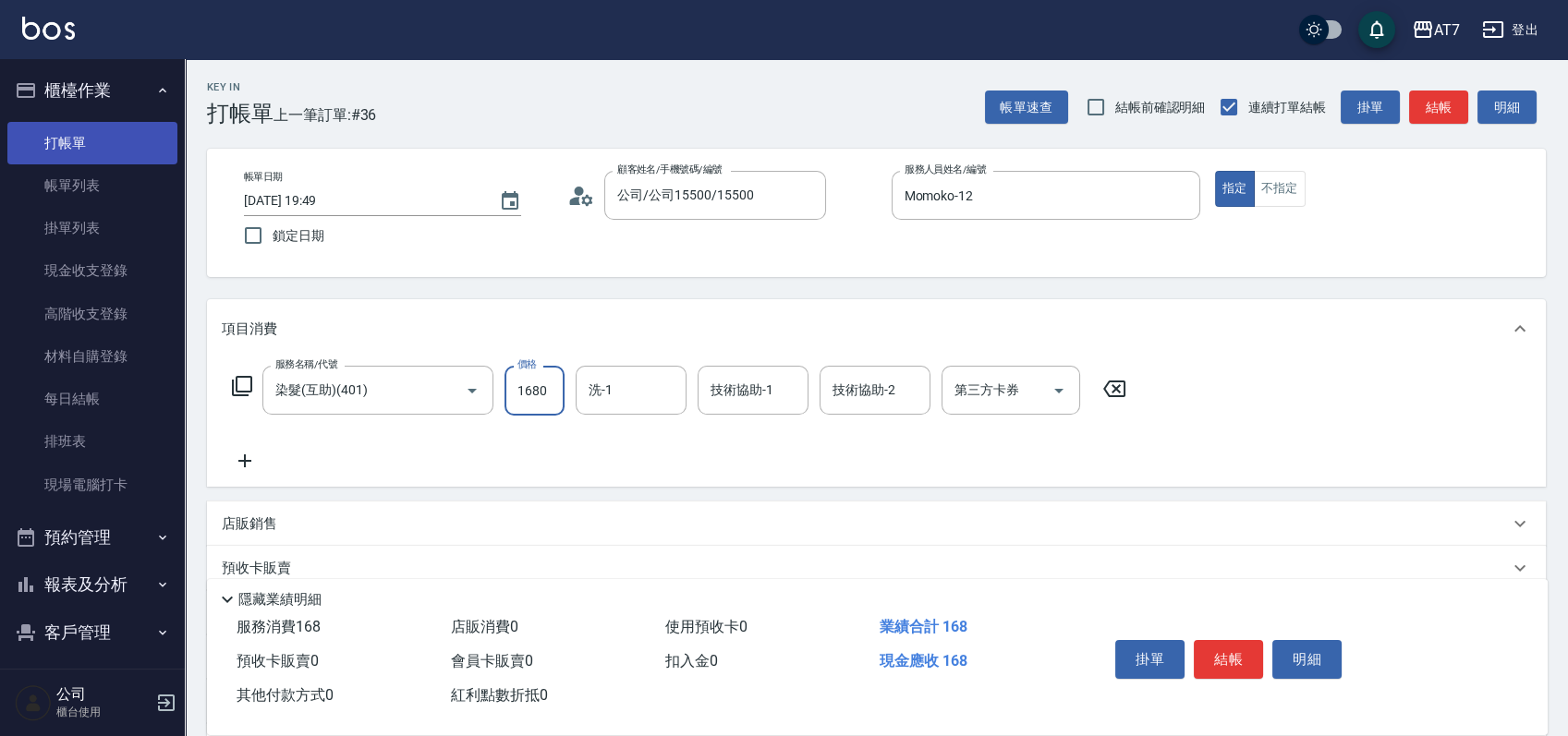
type input "160"
type input "1680"
type input "YuYu-40"
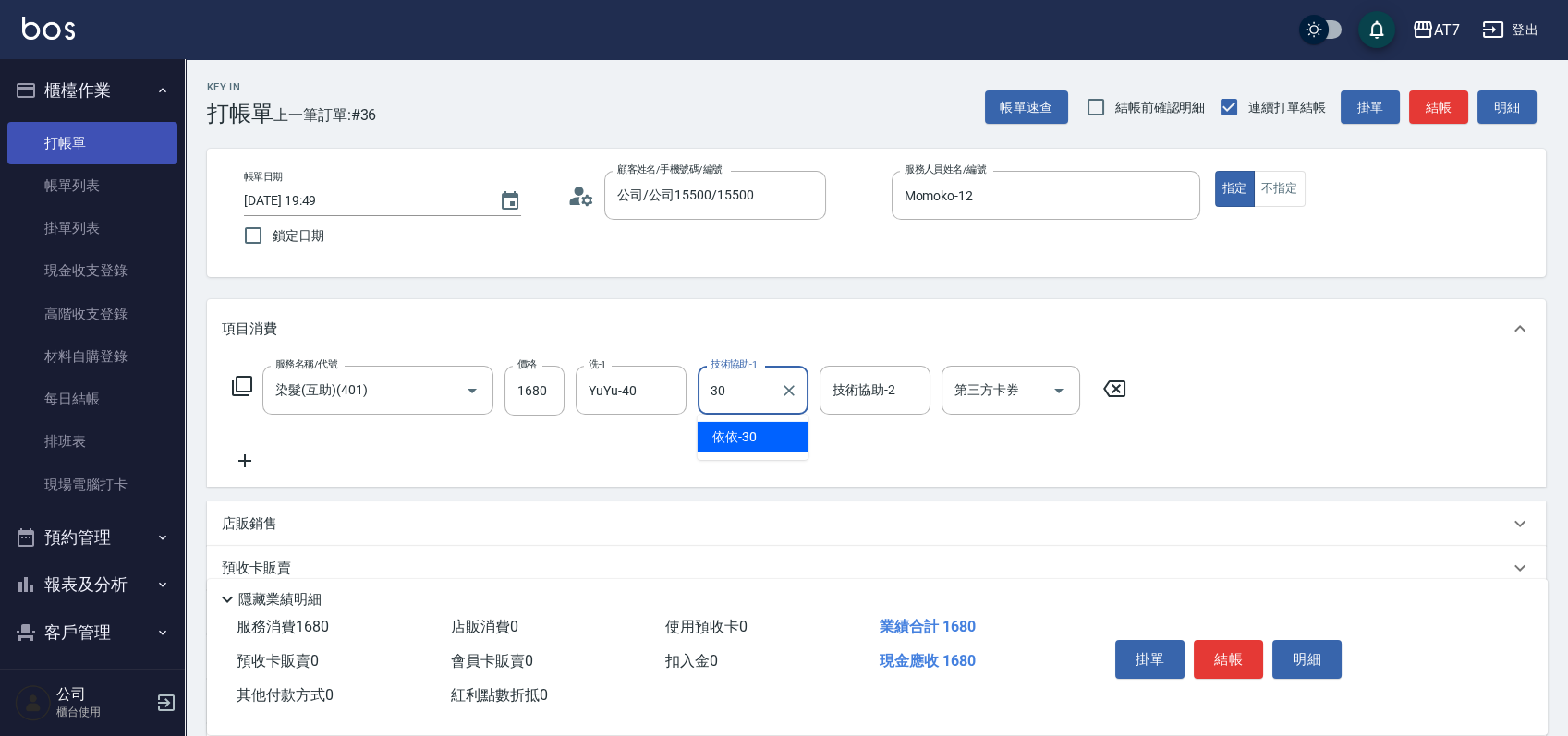
type input "依依-30"
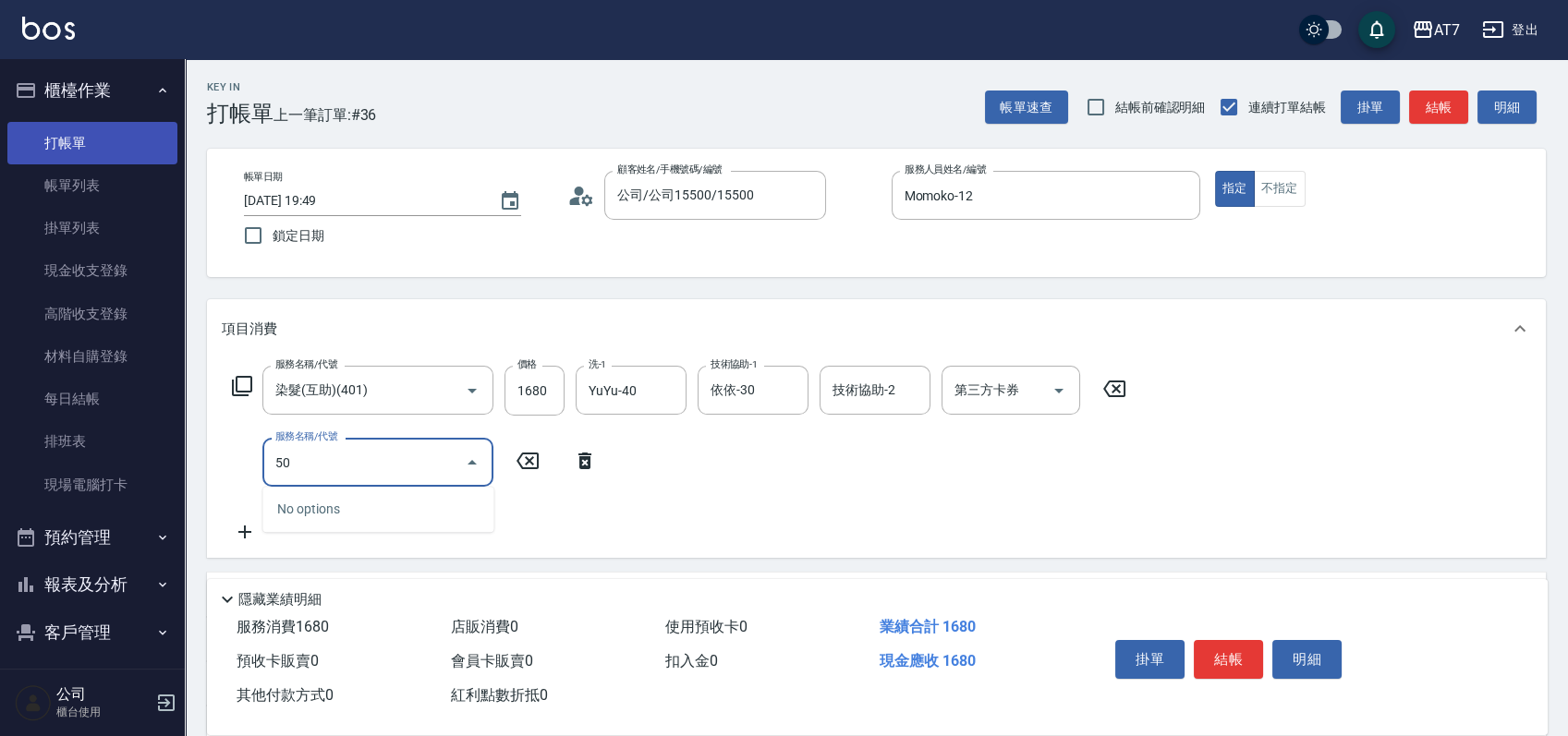
type input "504"
type input "170"
type input "潤絲(504)"
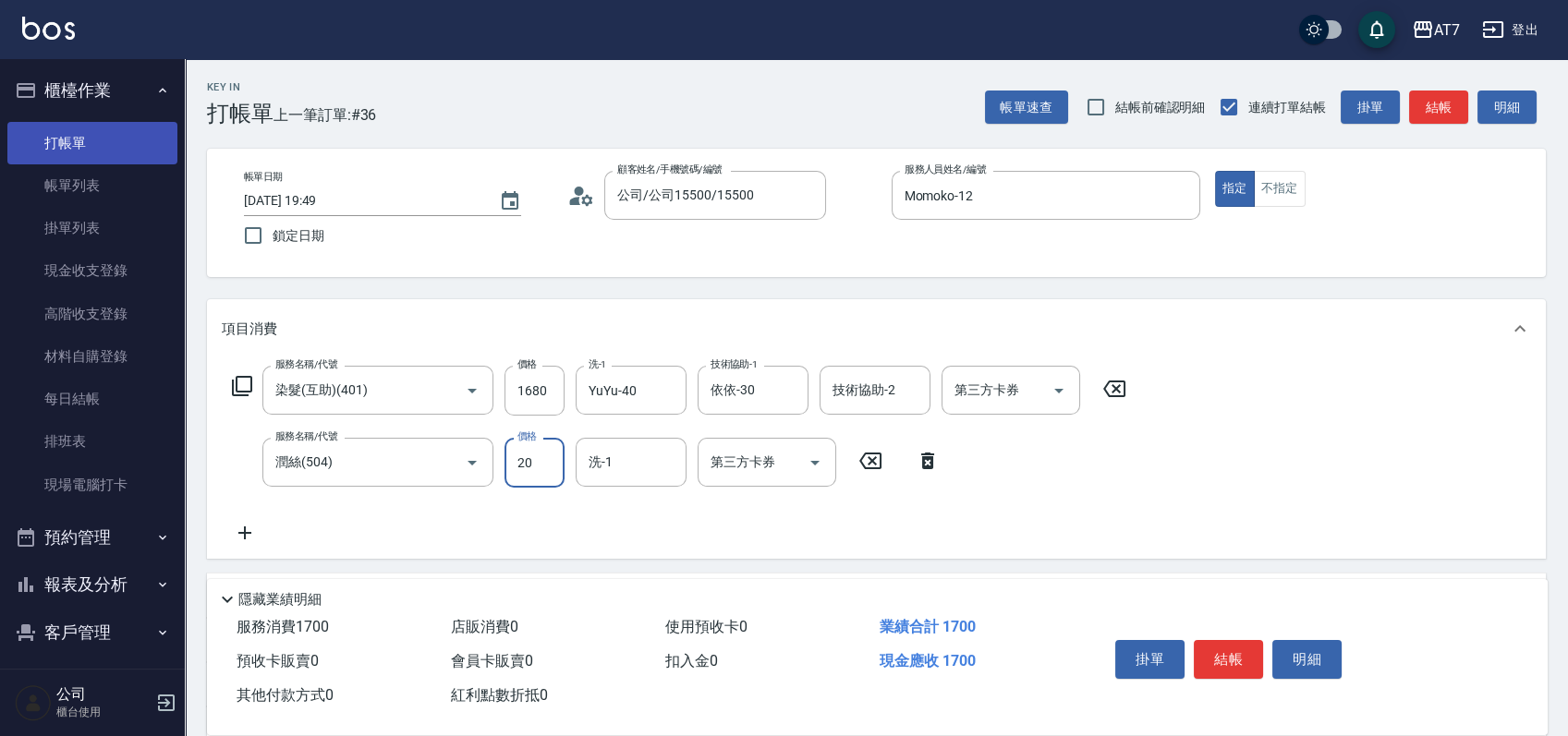
type input "5"
type input "160"
type input "50"
type input "170"
type input "50"
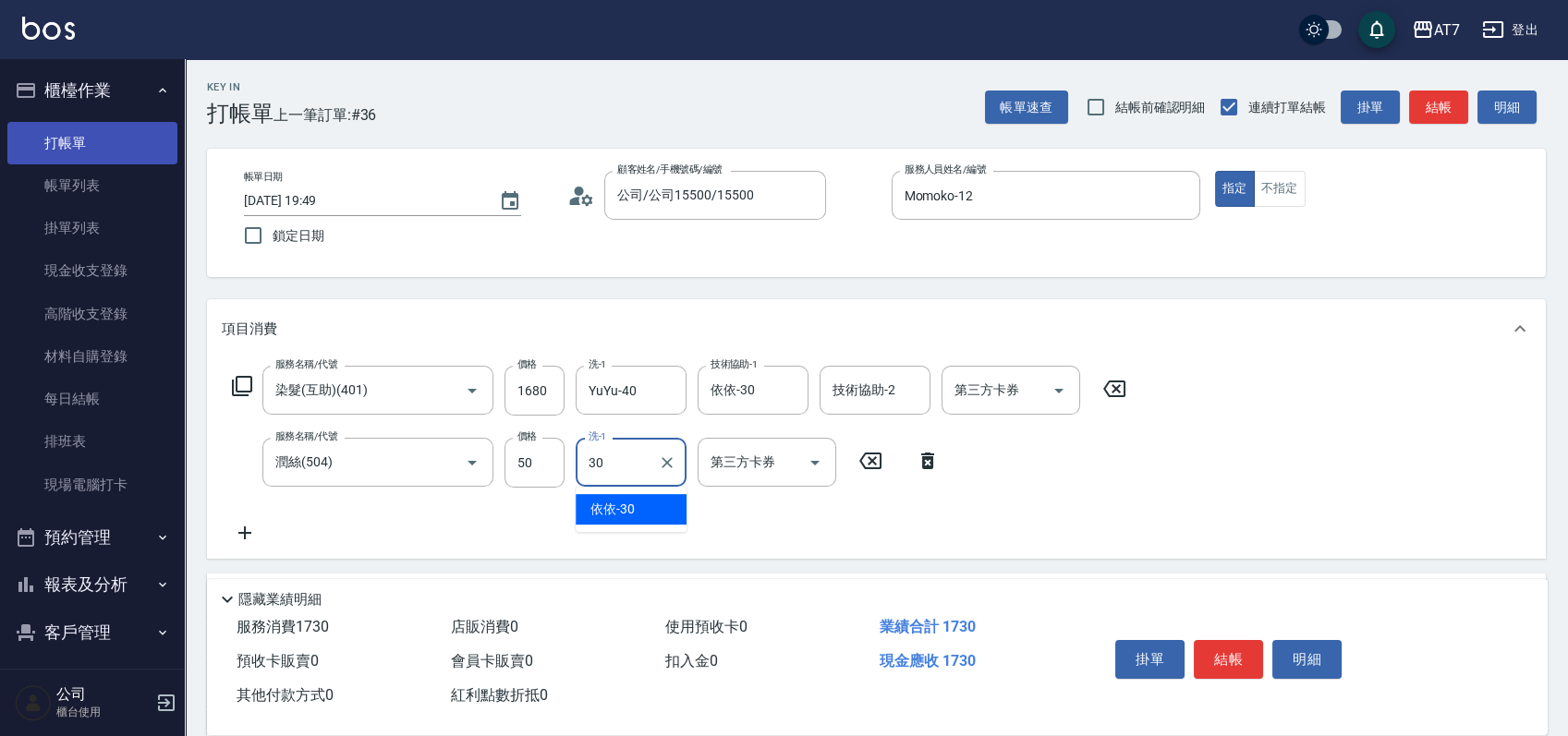
type input "依依-30"
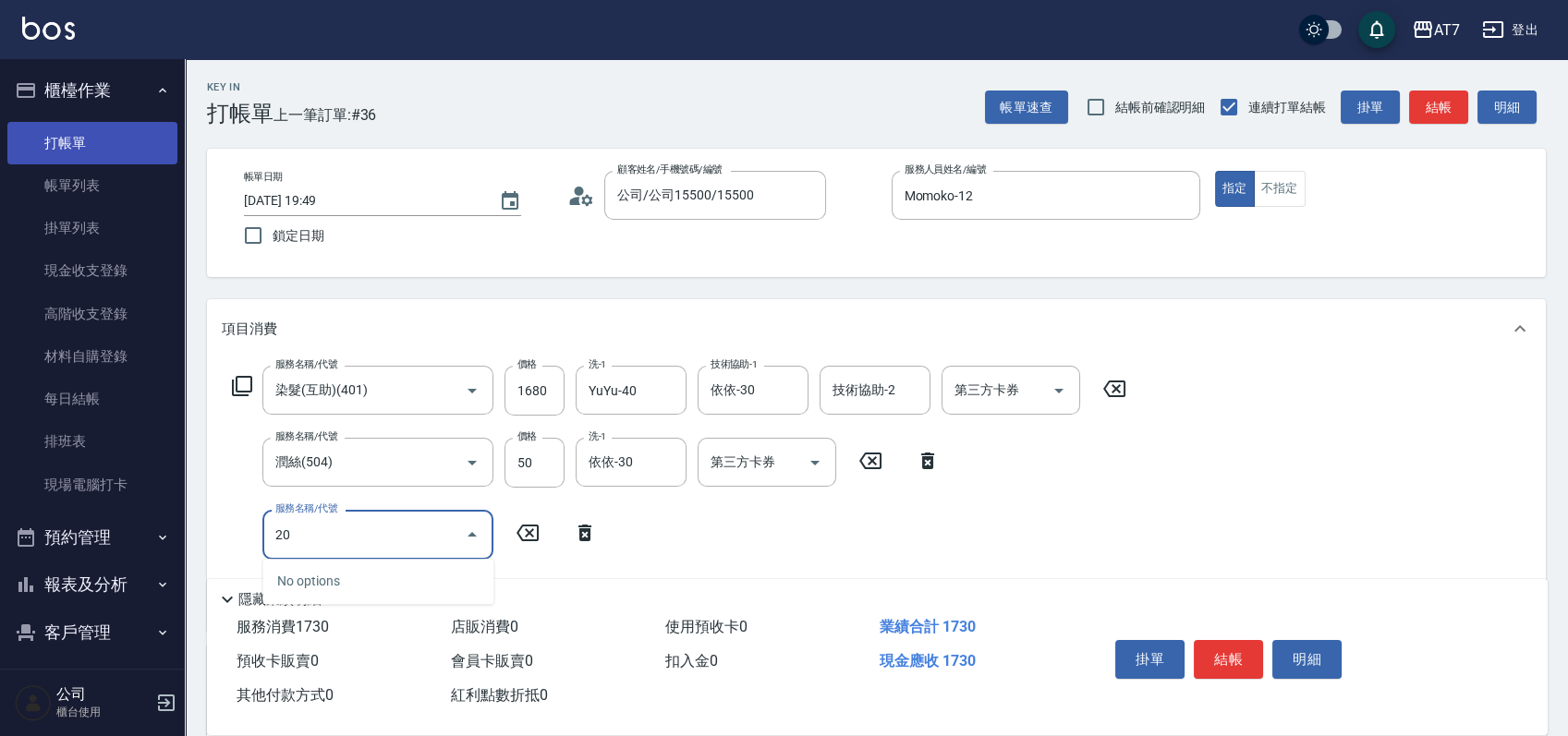
type input "201"
type input "320"
type input "燙-互助(201)"
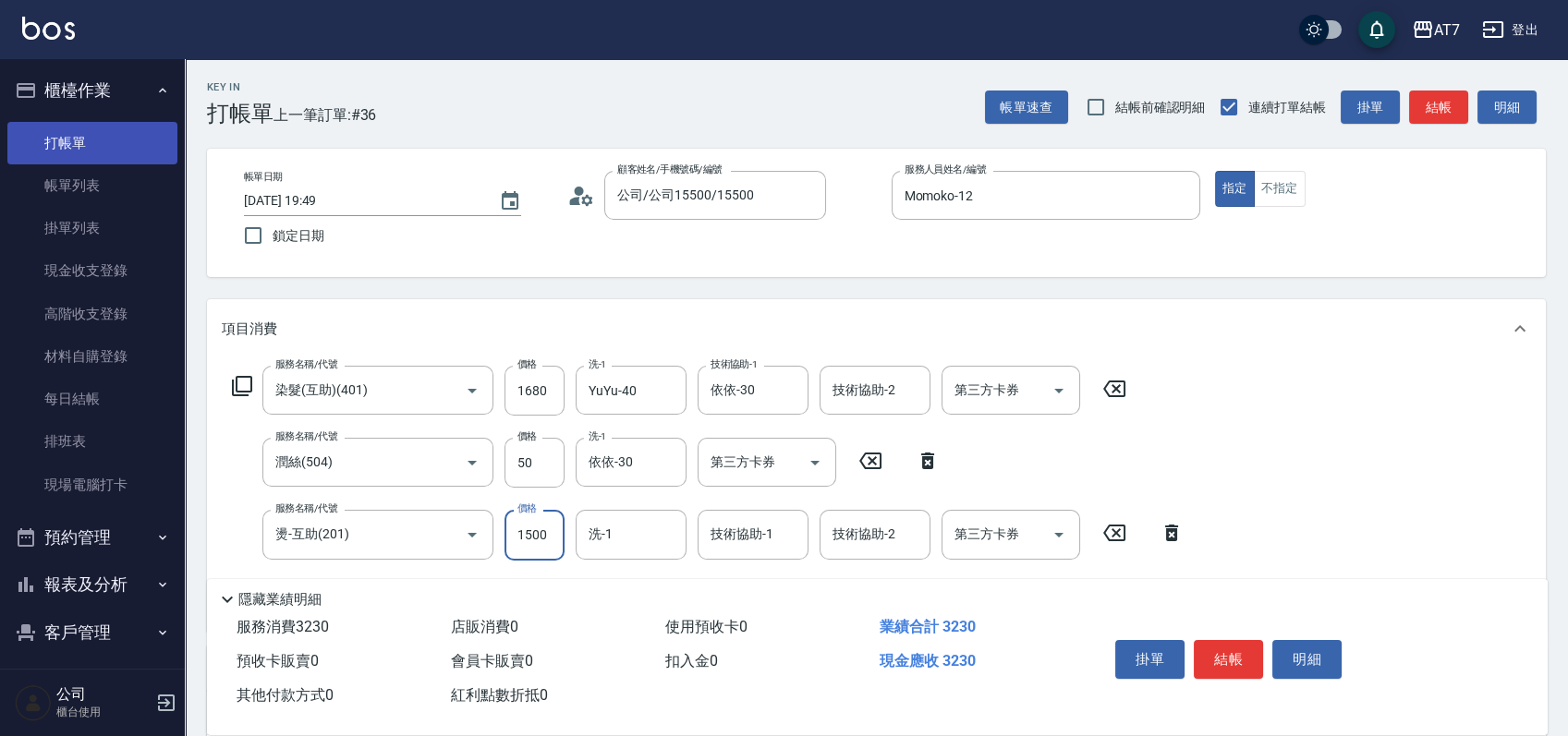
type input "3"
type input "170"
type input "300"
type input "200"
type input "3000"
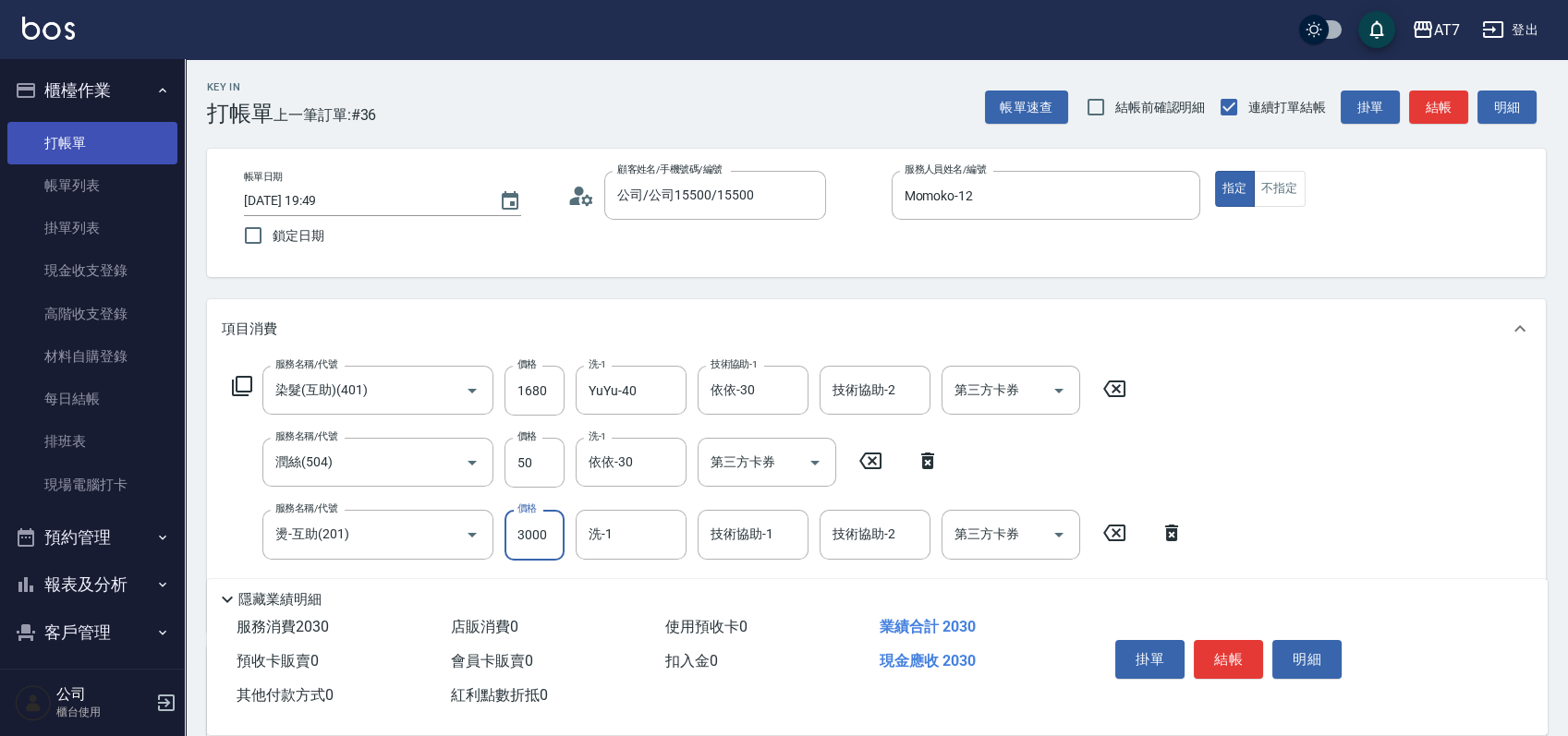
type input "470"
type input "3000"
type input "YuYu-40"
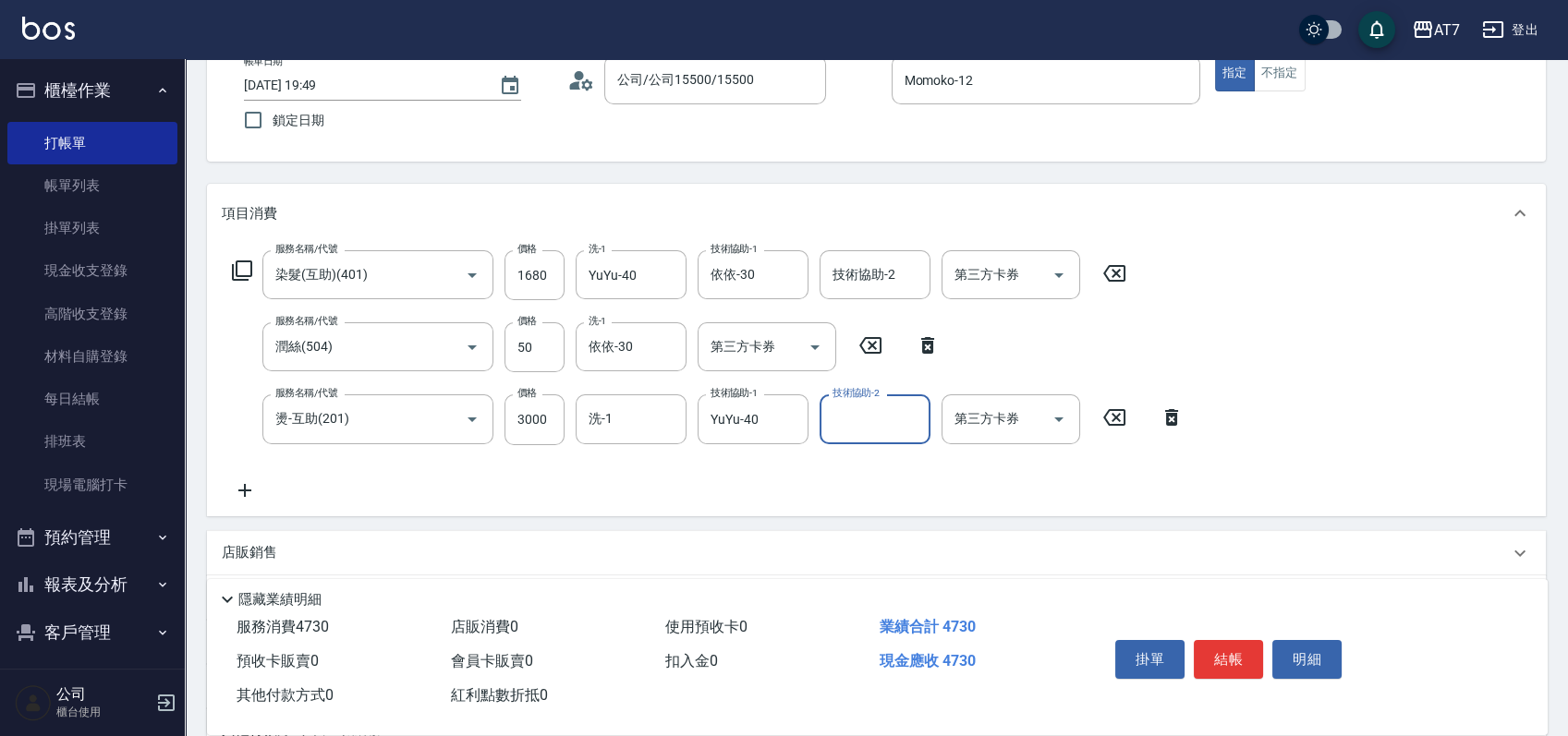
scroll to position [246, 0]
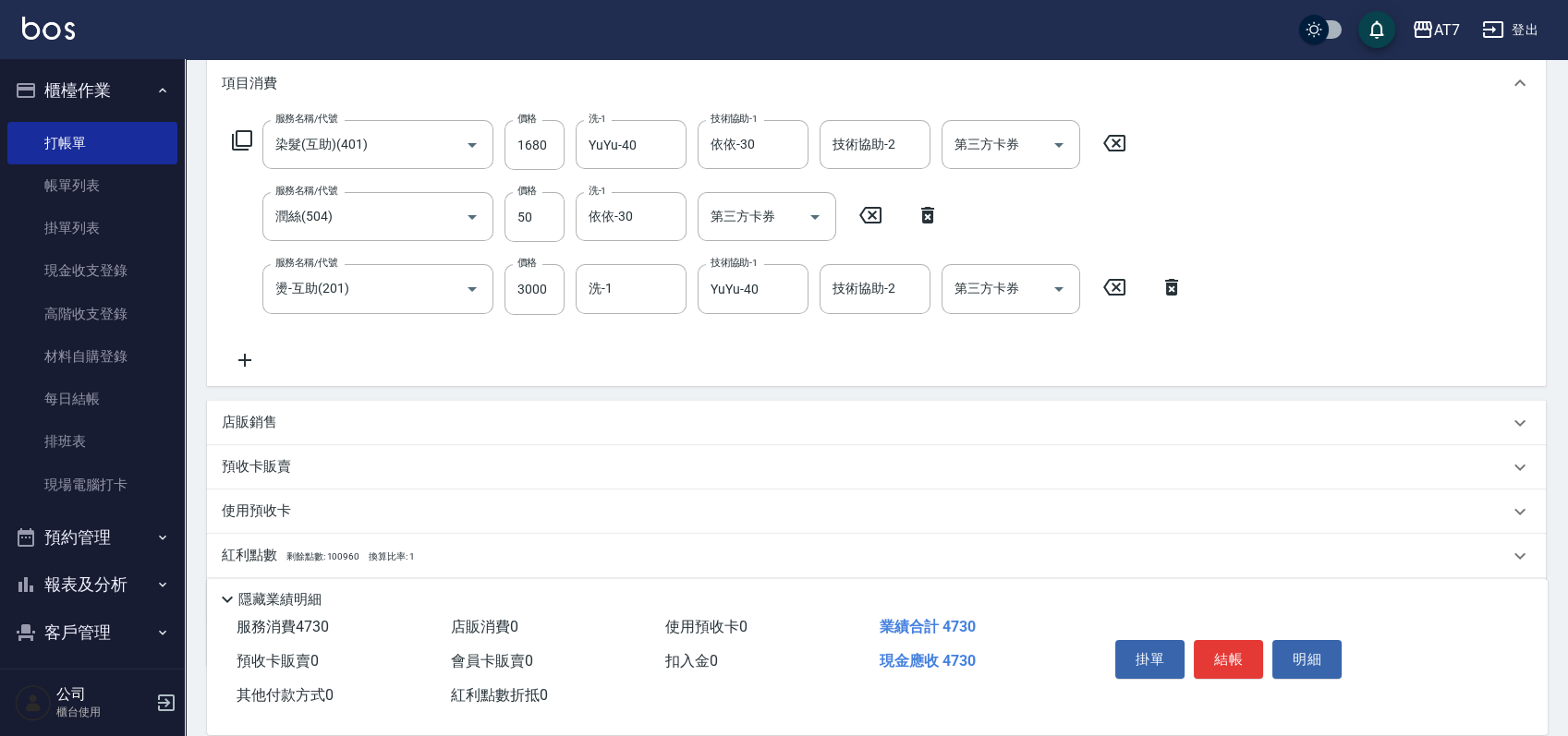
click at [1176, 410] on div "店販銷售" at bounding box center [876, 423] width 1338 height 44
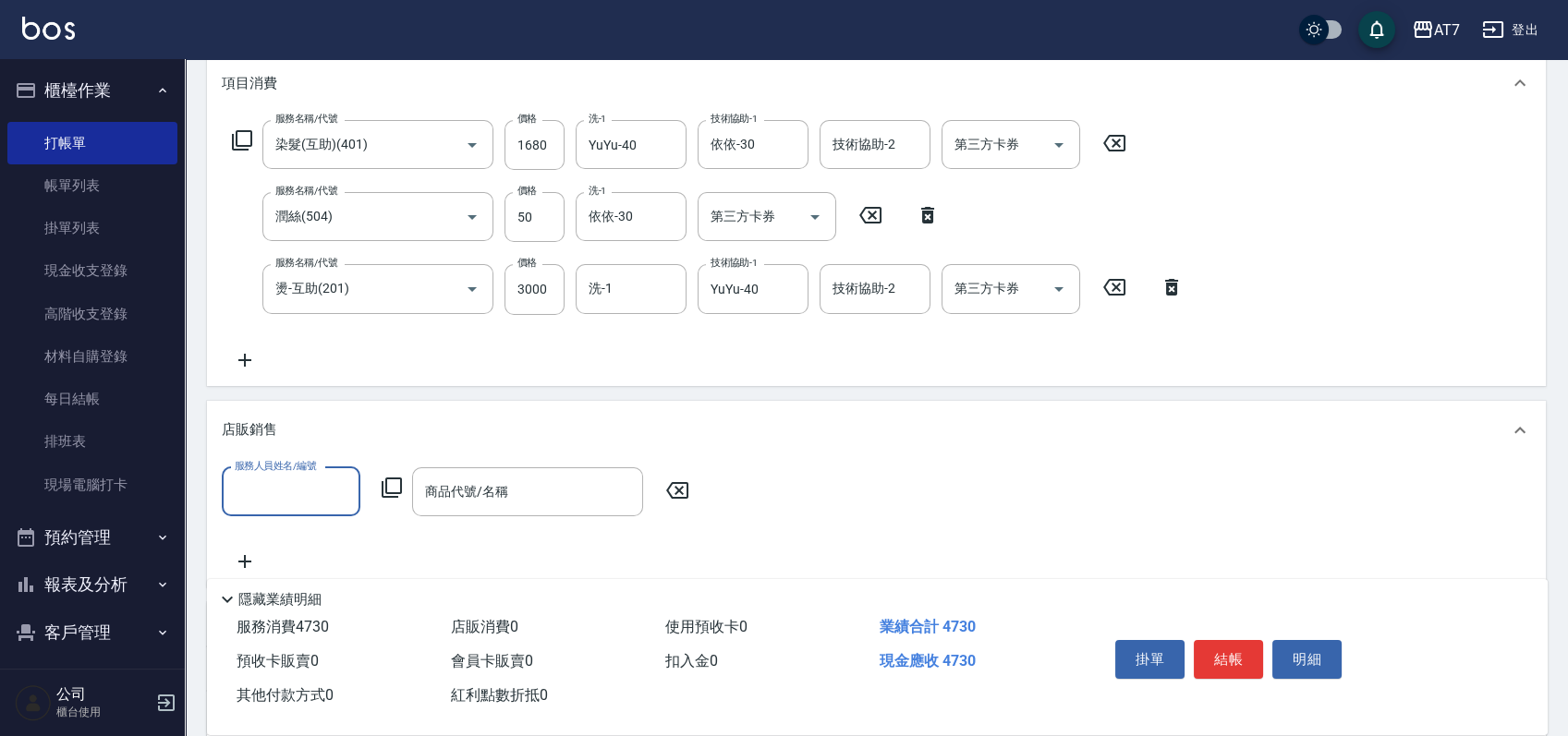
scroll to position [0, 0]
type input "Momoko-12"
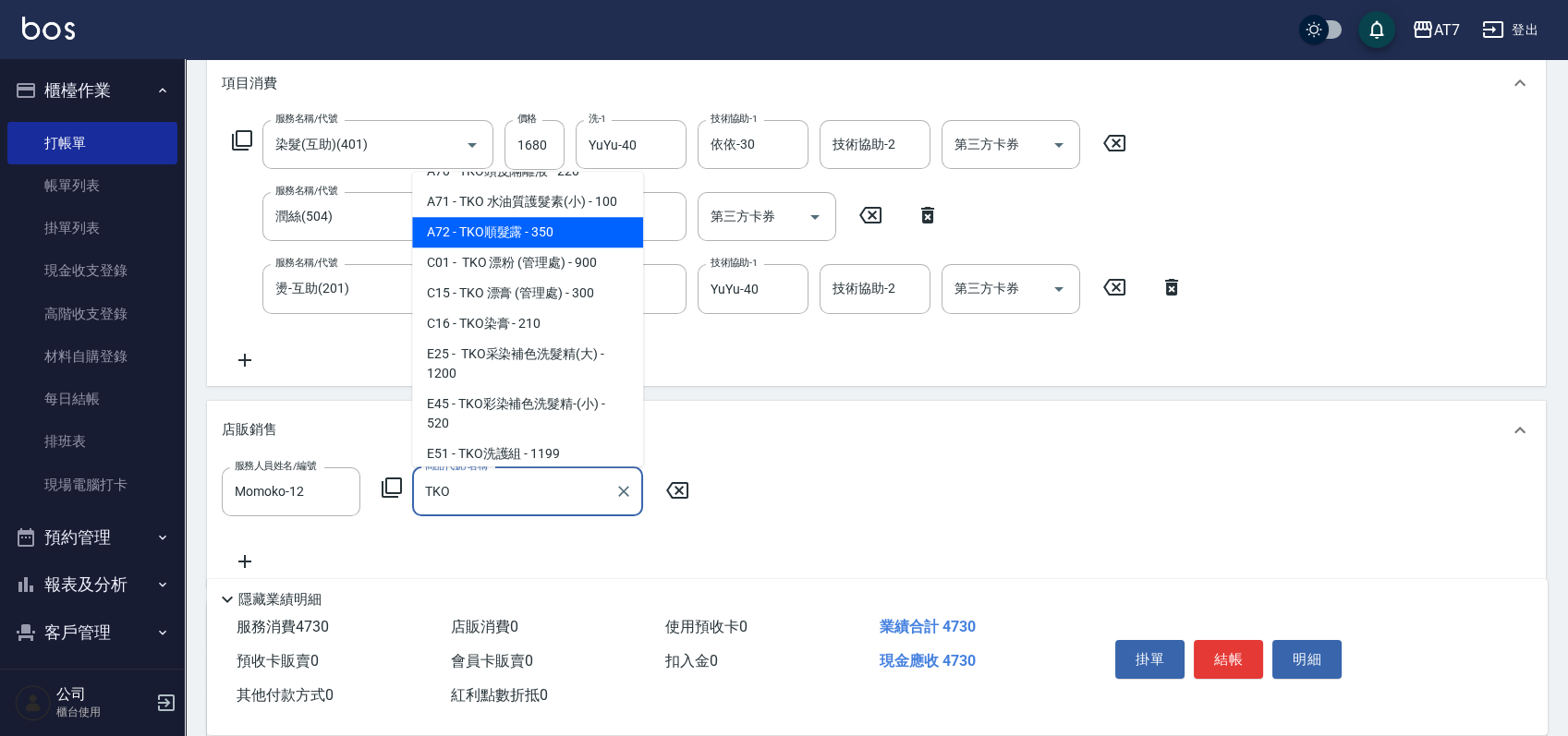
scroll to position [123, 0]
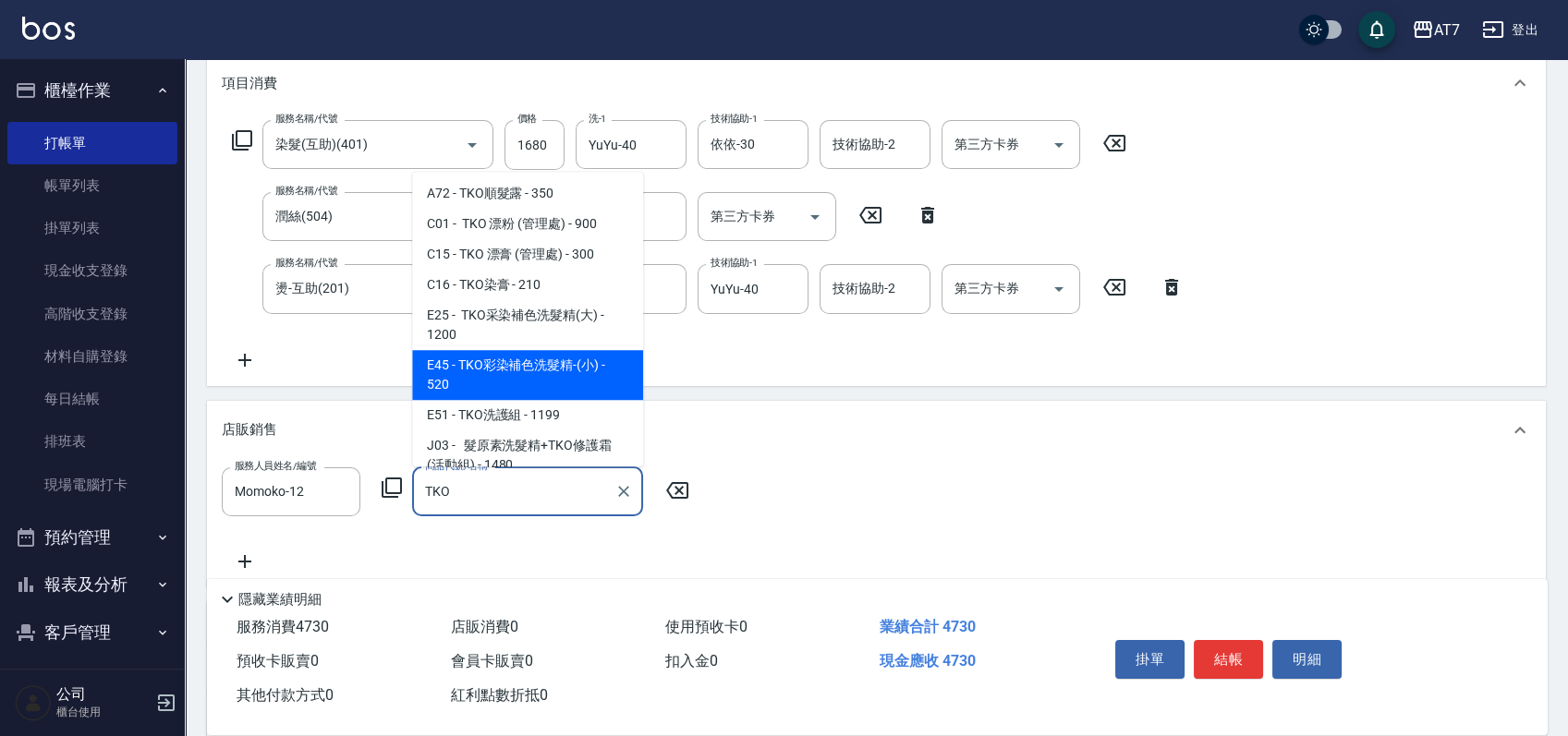
click at [549, 366] on span "E45 - TKO彩染補色洗髮精-(小) - 520" at bounding box center [527, 375] width 231 height 50
type input "TKO彩染補色洗髮精-(小)"
type input "520"
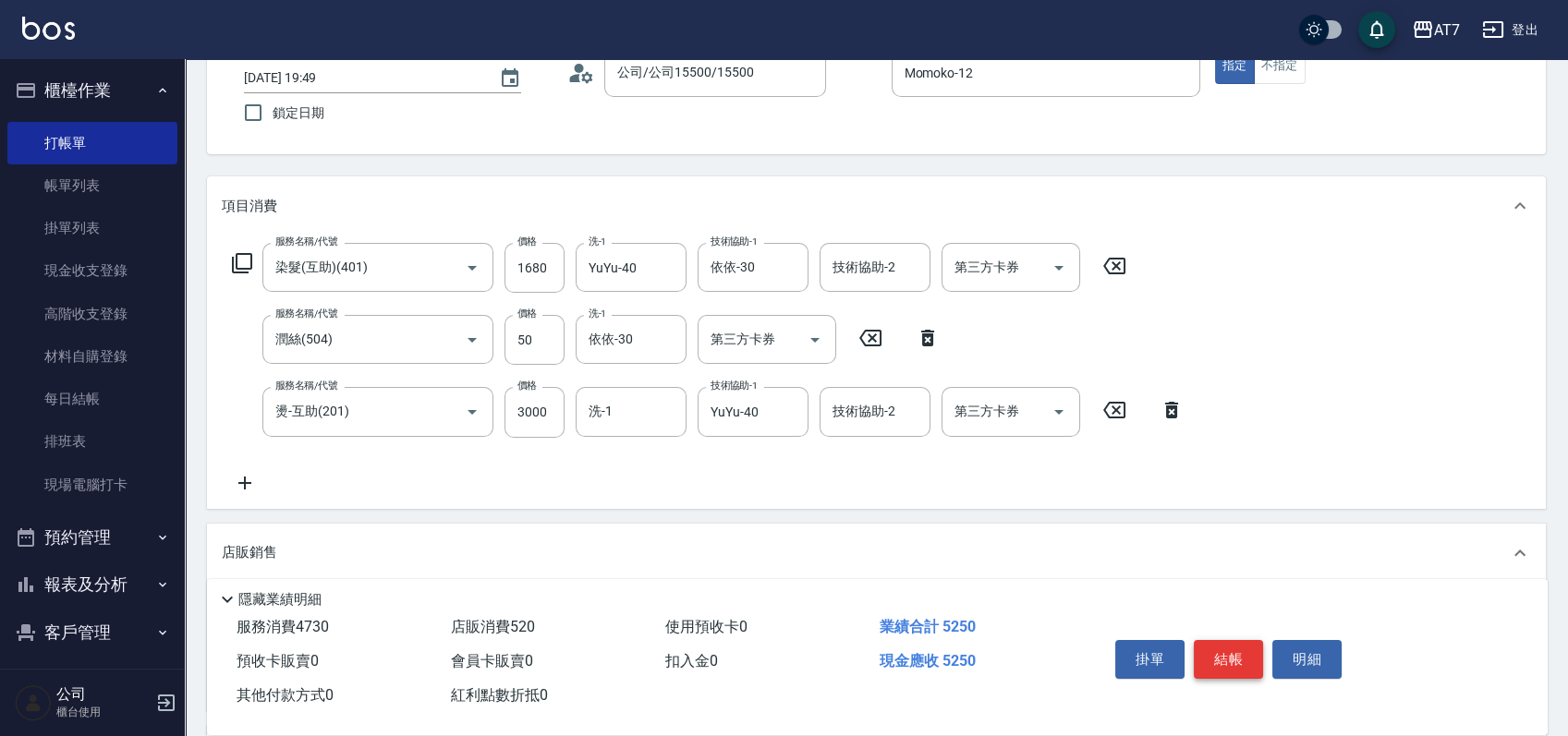
type input "TKO彩染補色洗髮精-(小)"
click at [1241, 649] on button "結帳" at bounding box center [1228, 659] width 70 height 39
type input "2025/09/21 19:50"
type input "0"
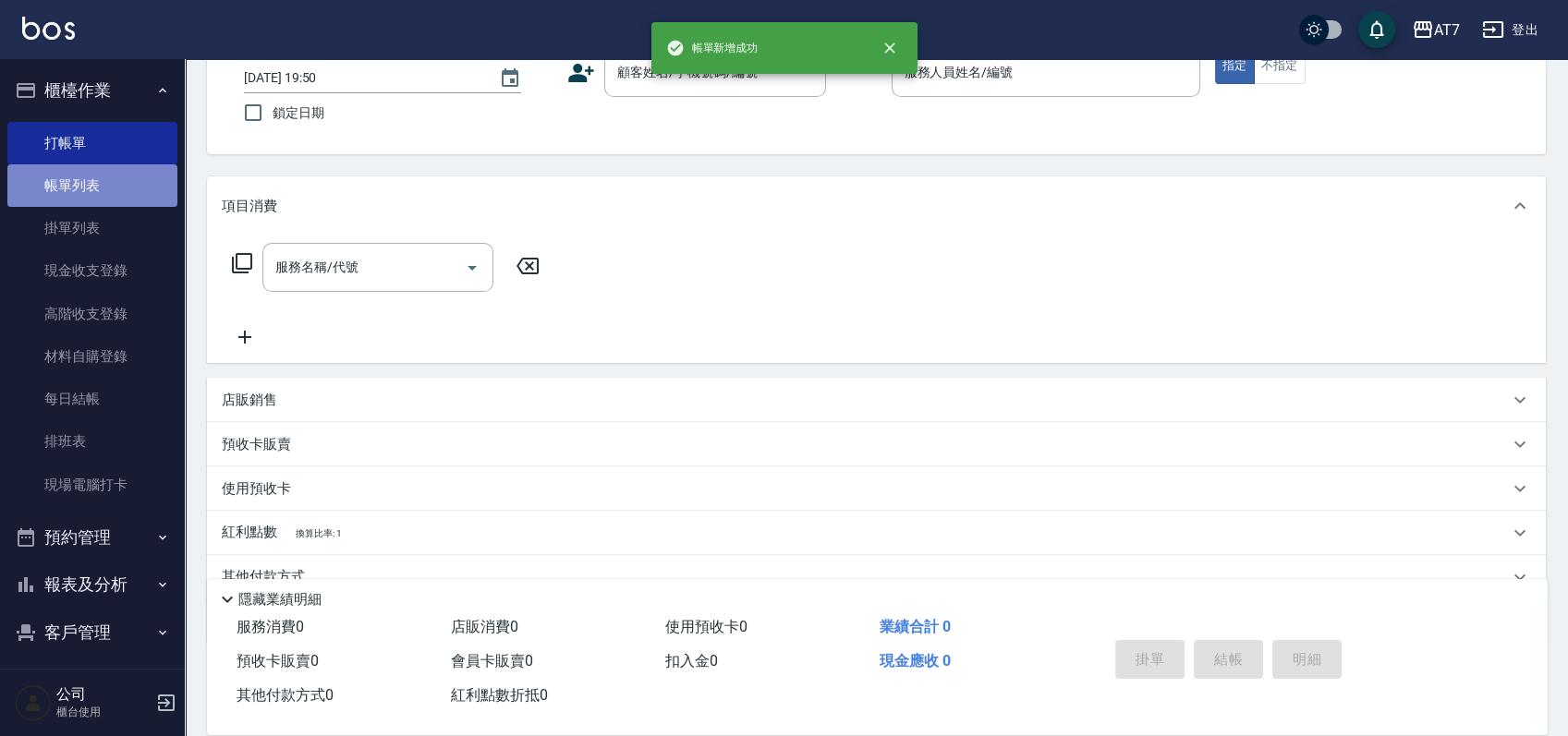
click at [137, 186] on link "帳單列表" at bounding box center [92, 185] width 170 height 42
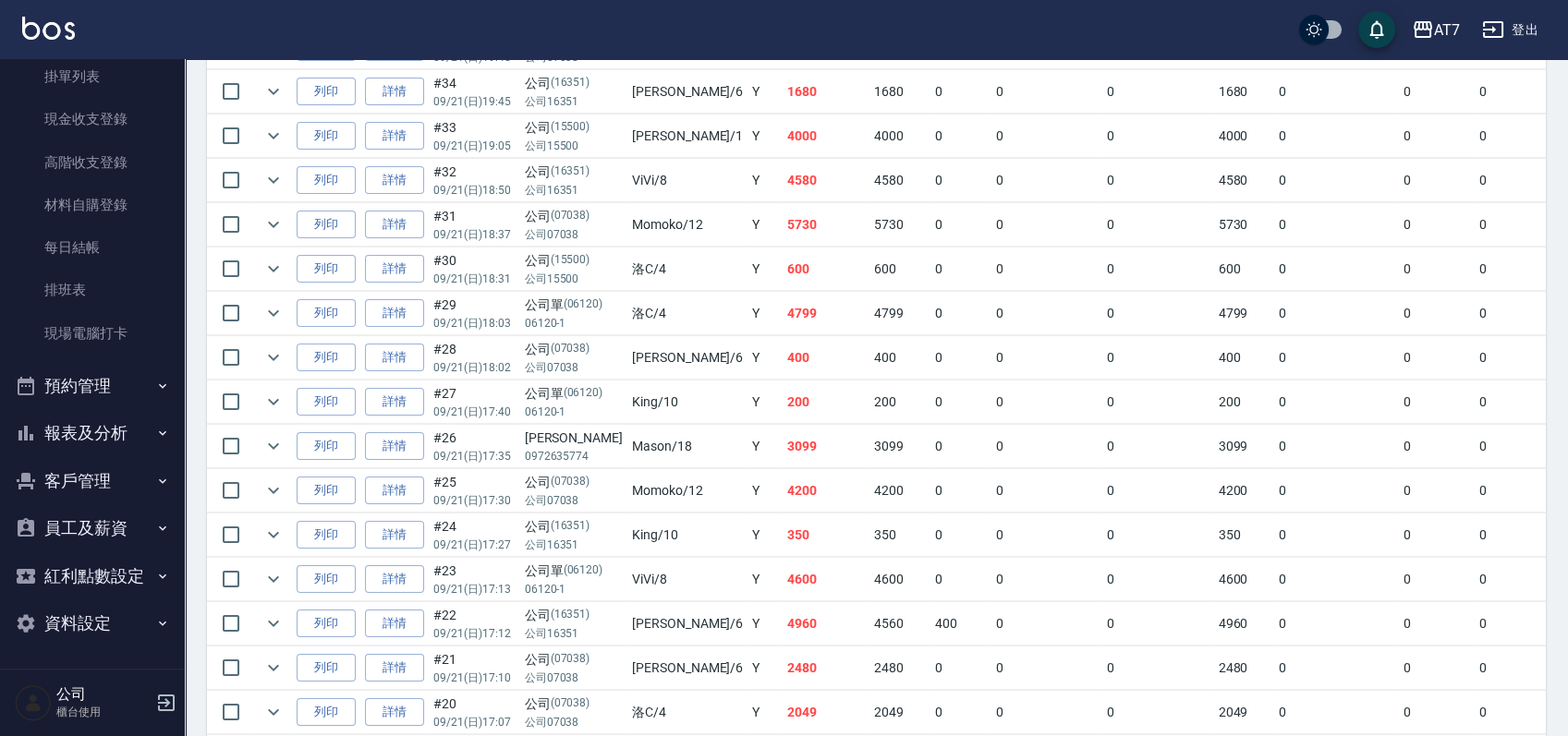
scroll to position [739, 0]
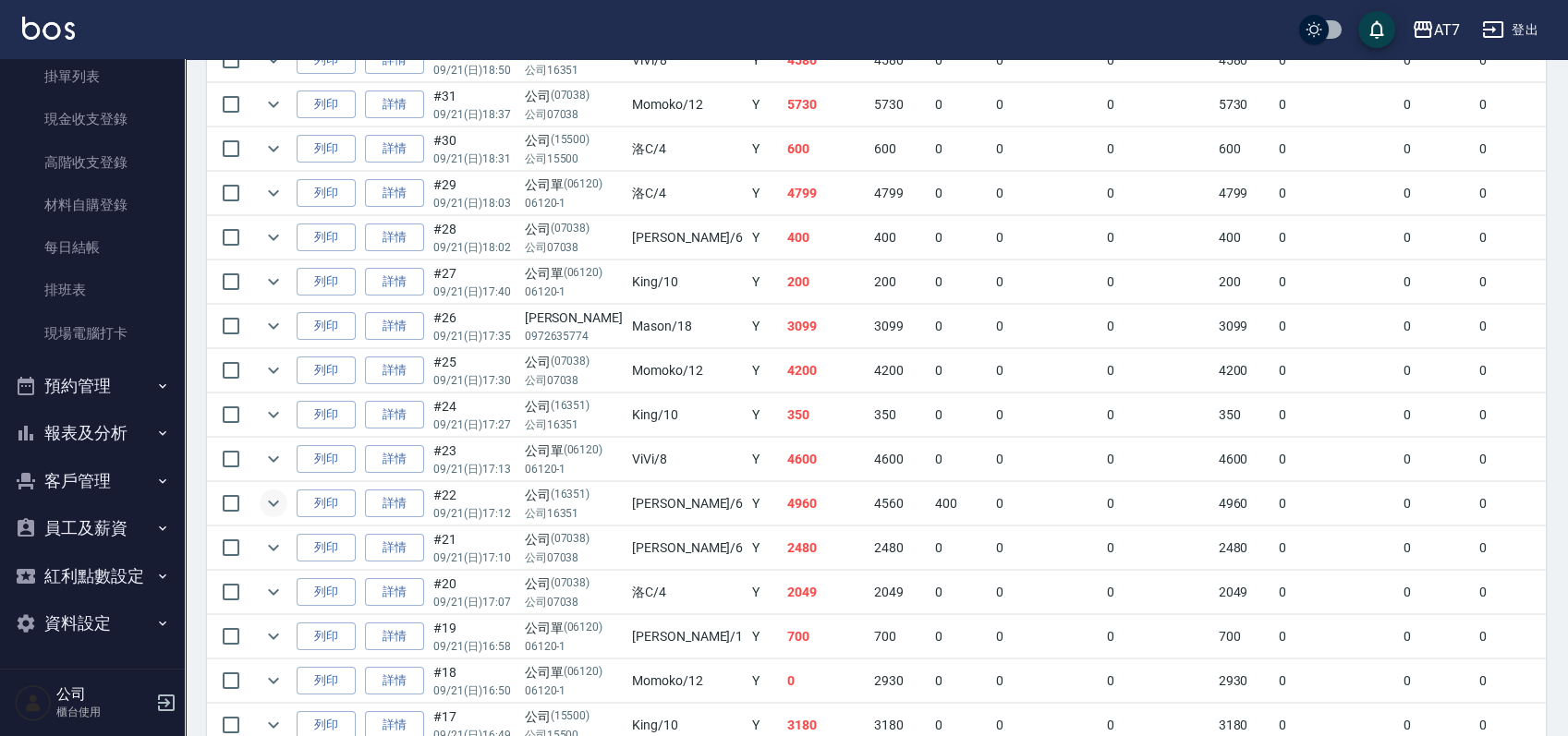
click at [281, 499] on icon "expand row" at bounding box center [274, 504] width 23 height 23
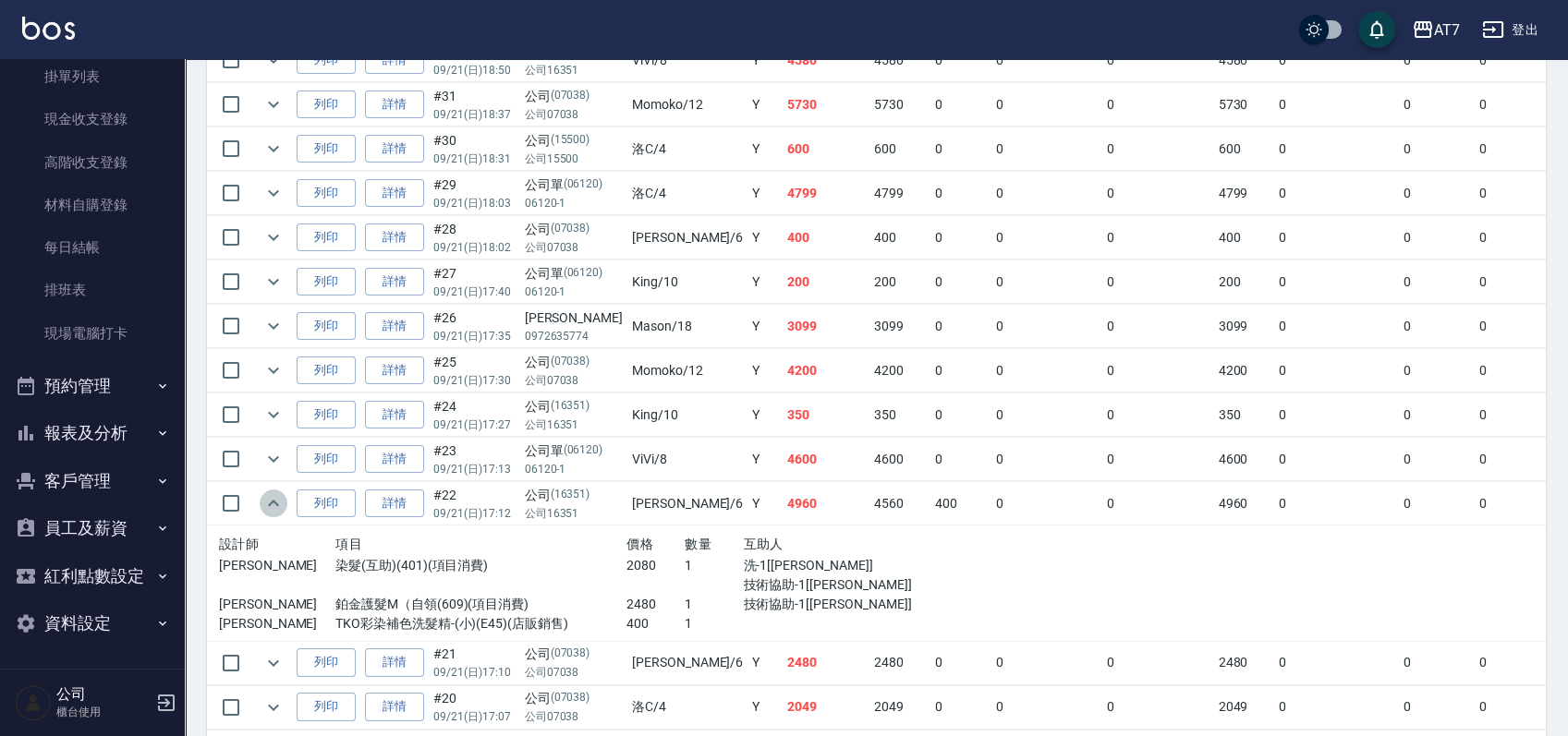
click at [281, 499] on icon "expand row" at bounding box center [274, 504] width 23 height 23
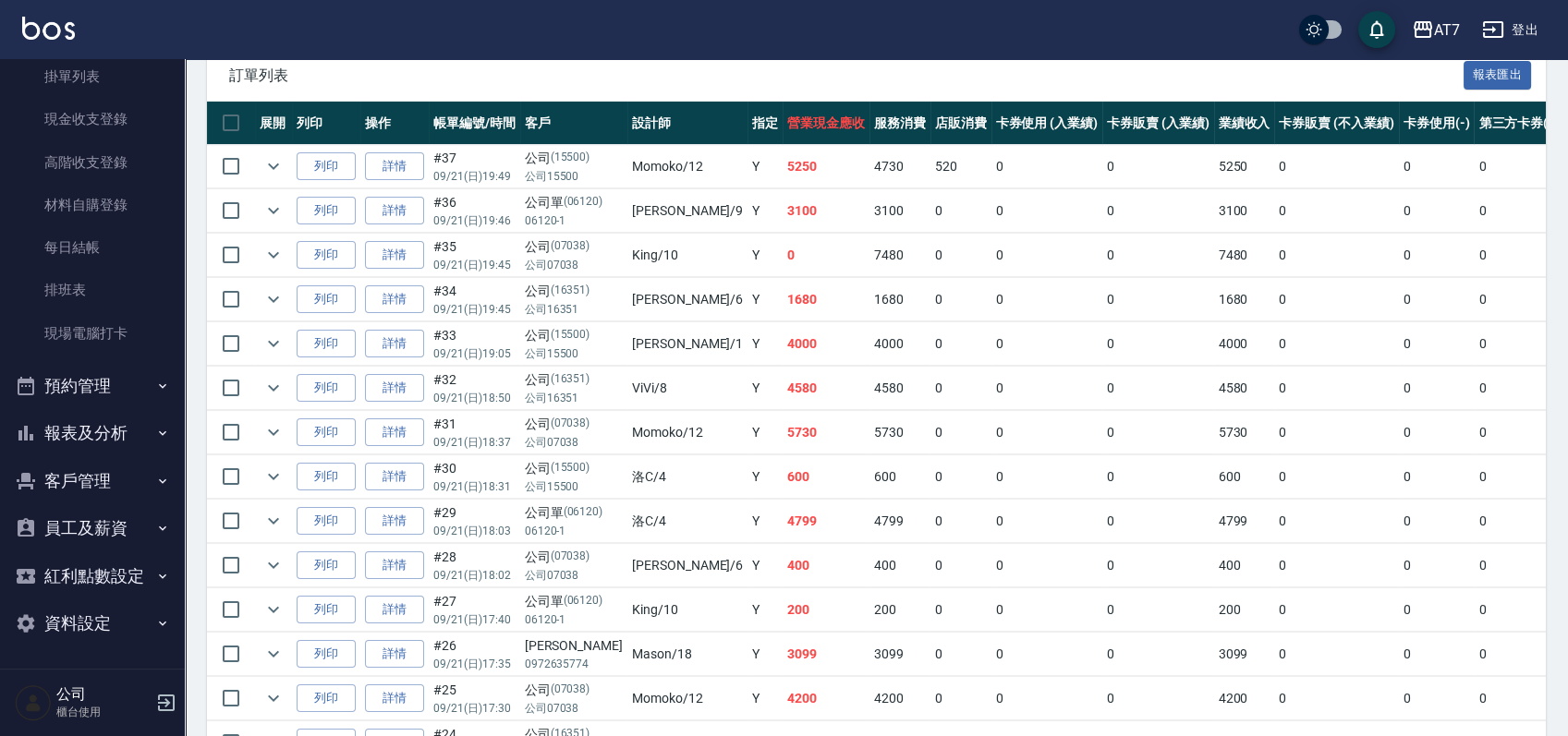
scroll to position [435, 0]
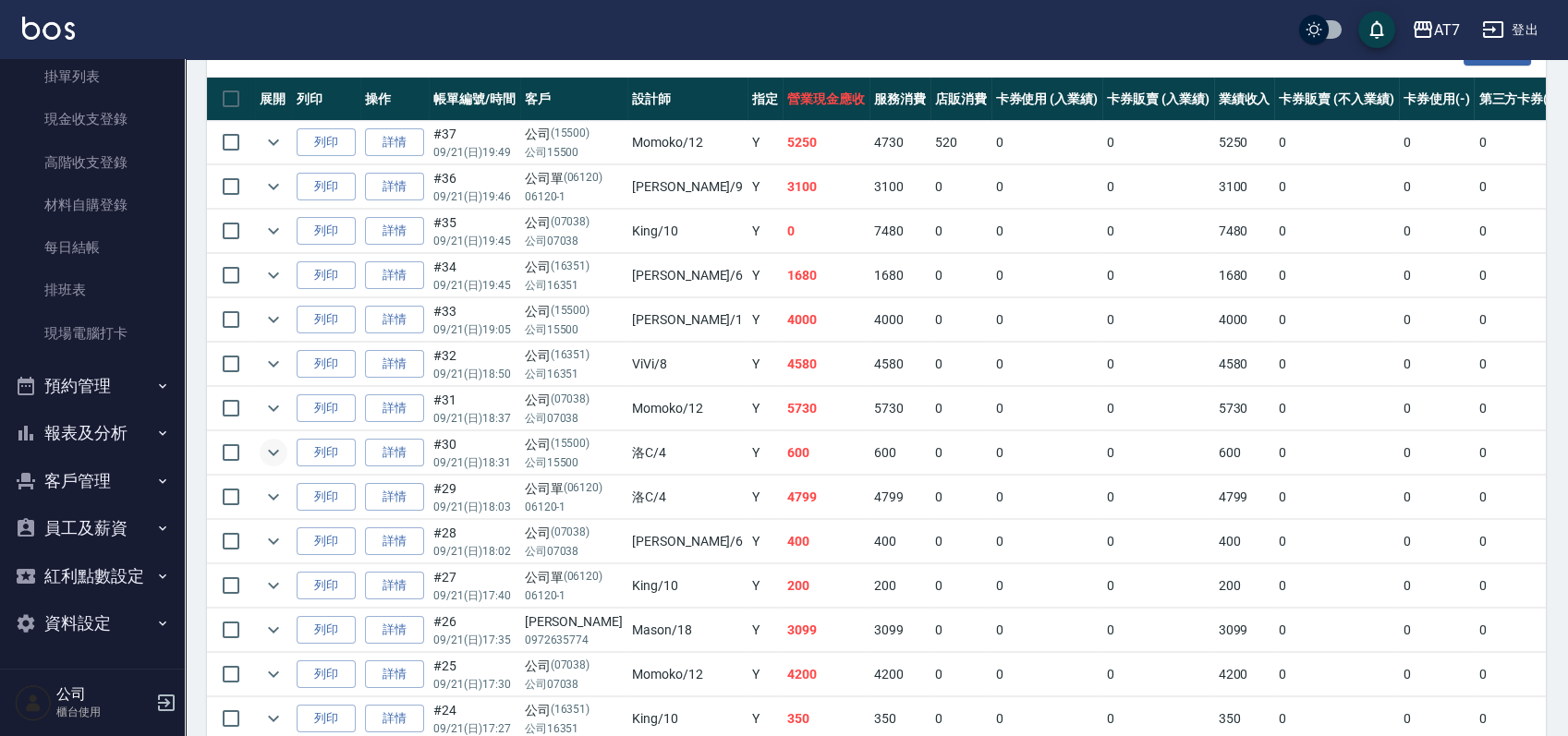
click at [272, 454] on icon "expand row" at bounding box center [274, 453] width 23 height 23
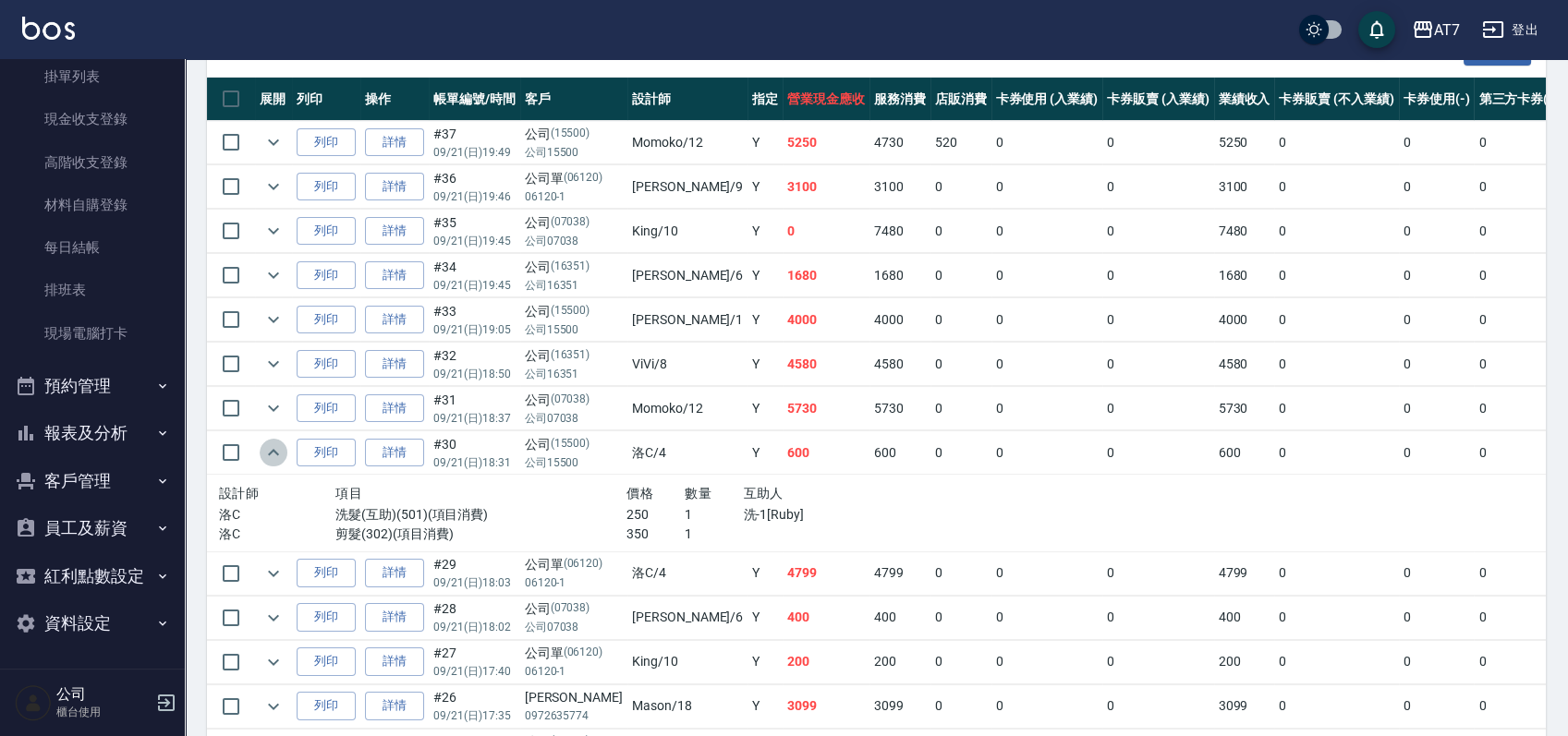
click at [272, 454] on icon "expand row" at bounding box center [274, 453] width 23 height 23
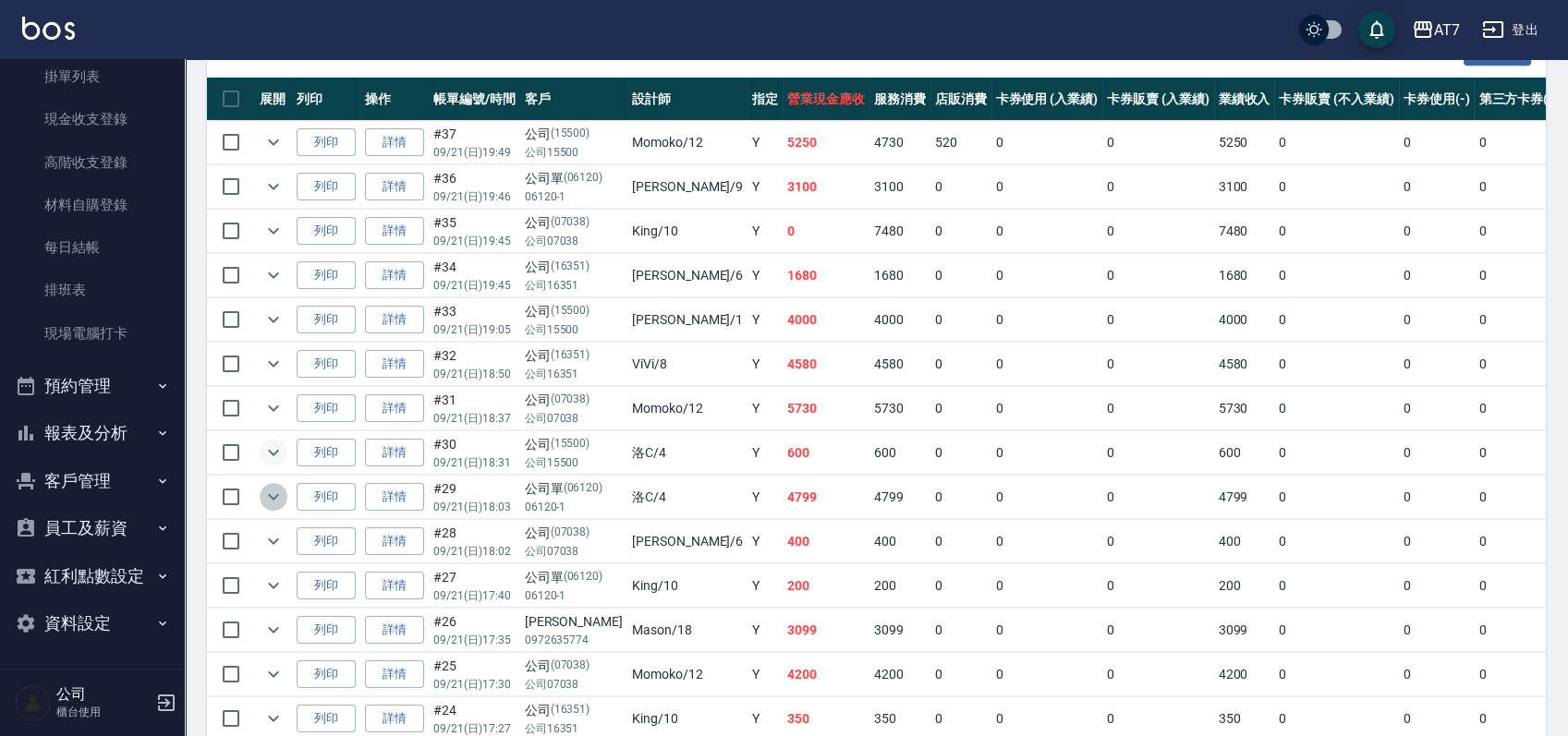
click at [278, 488] on icon "expand row" at bounding box center [274, 497] width 23 height 23
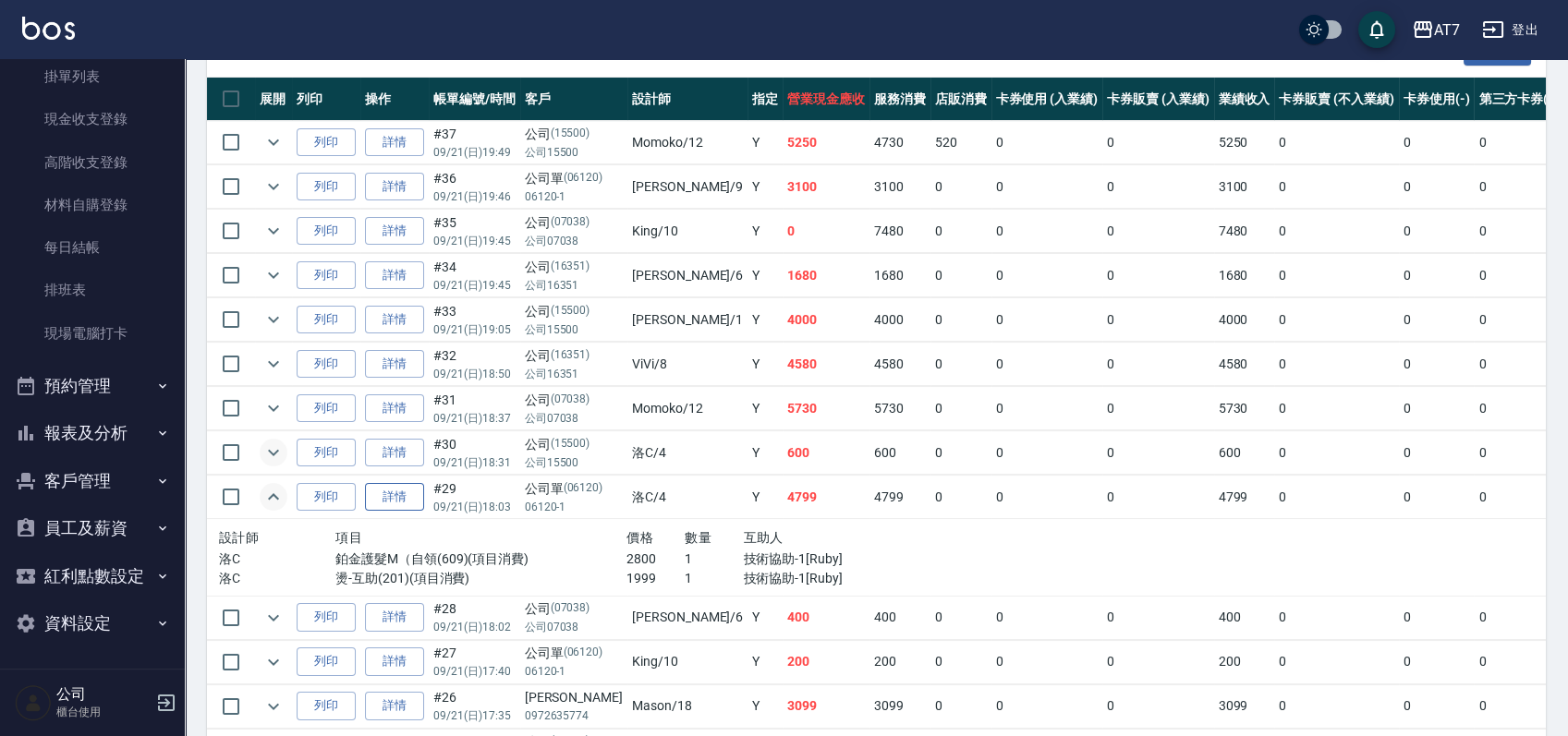
click at [402, 483] on link "詳情" at bounding box center [394, 497] width 59 height 28
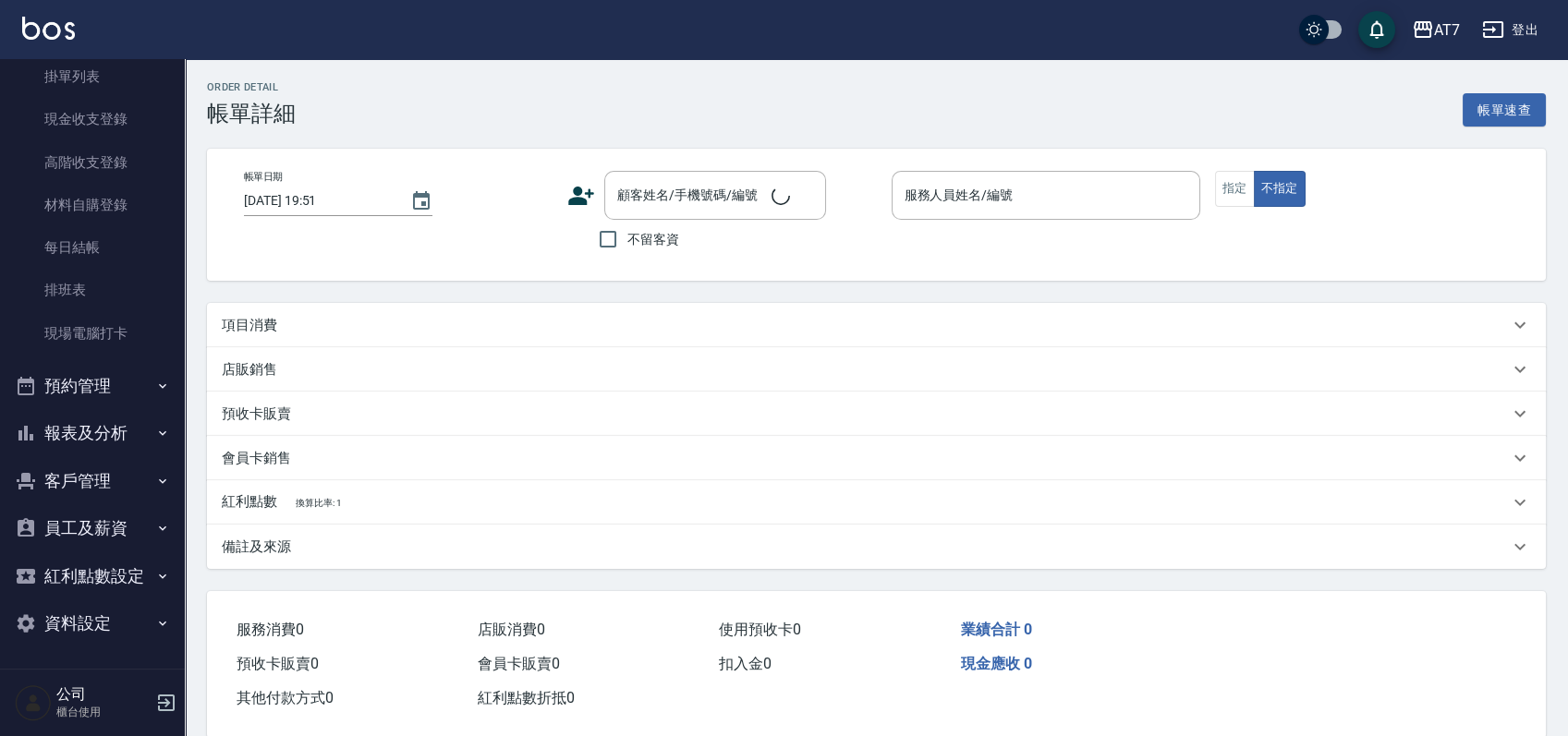
type input "2025/09/21 18:03"
type input "洛C-4"
type input "470"
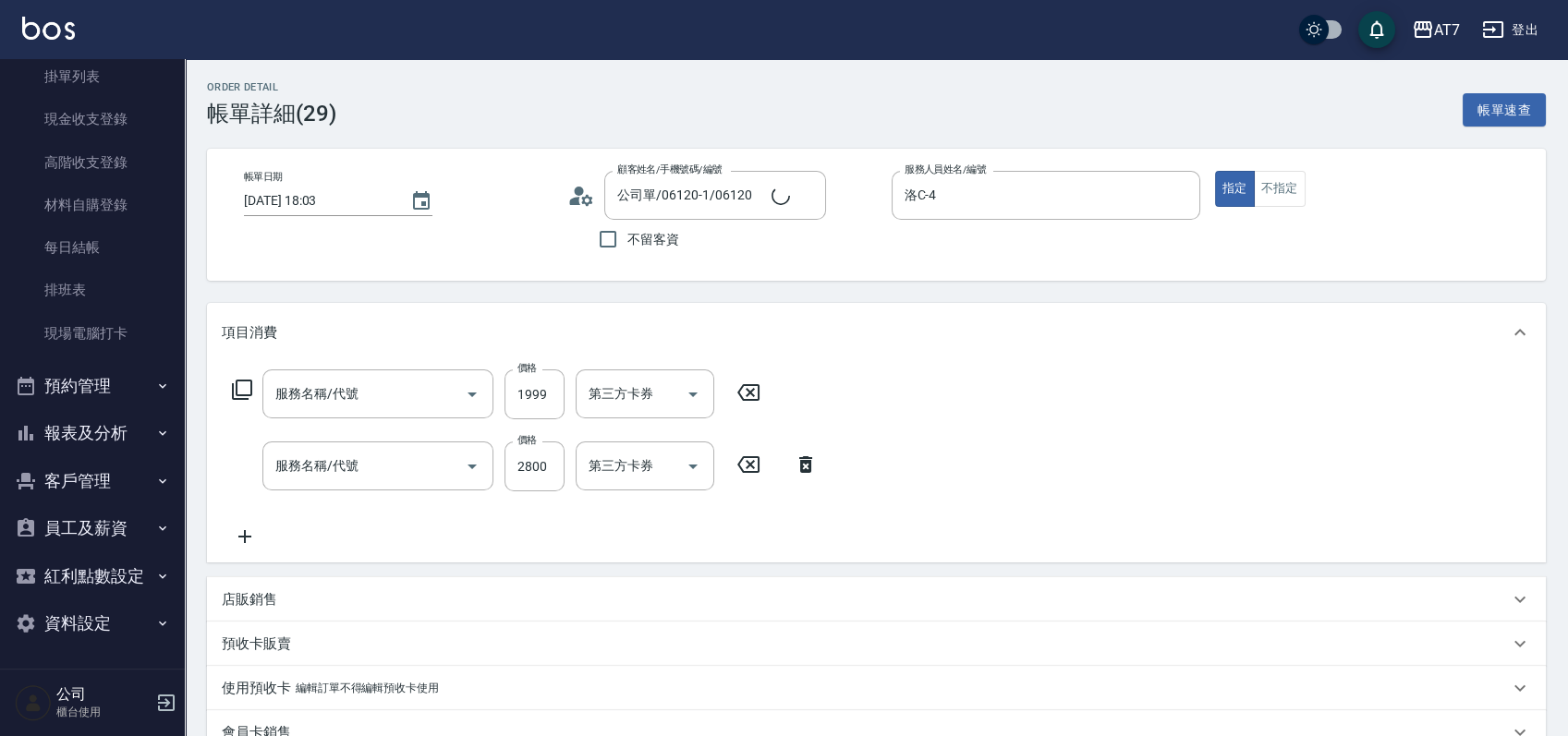
type input "公司單/06120-1/06120"
type input "燙-互助(201)"
type input "鉑金護髮M（自領(609)"
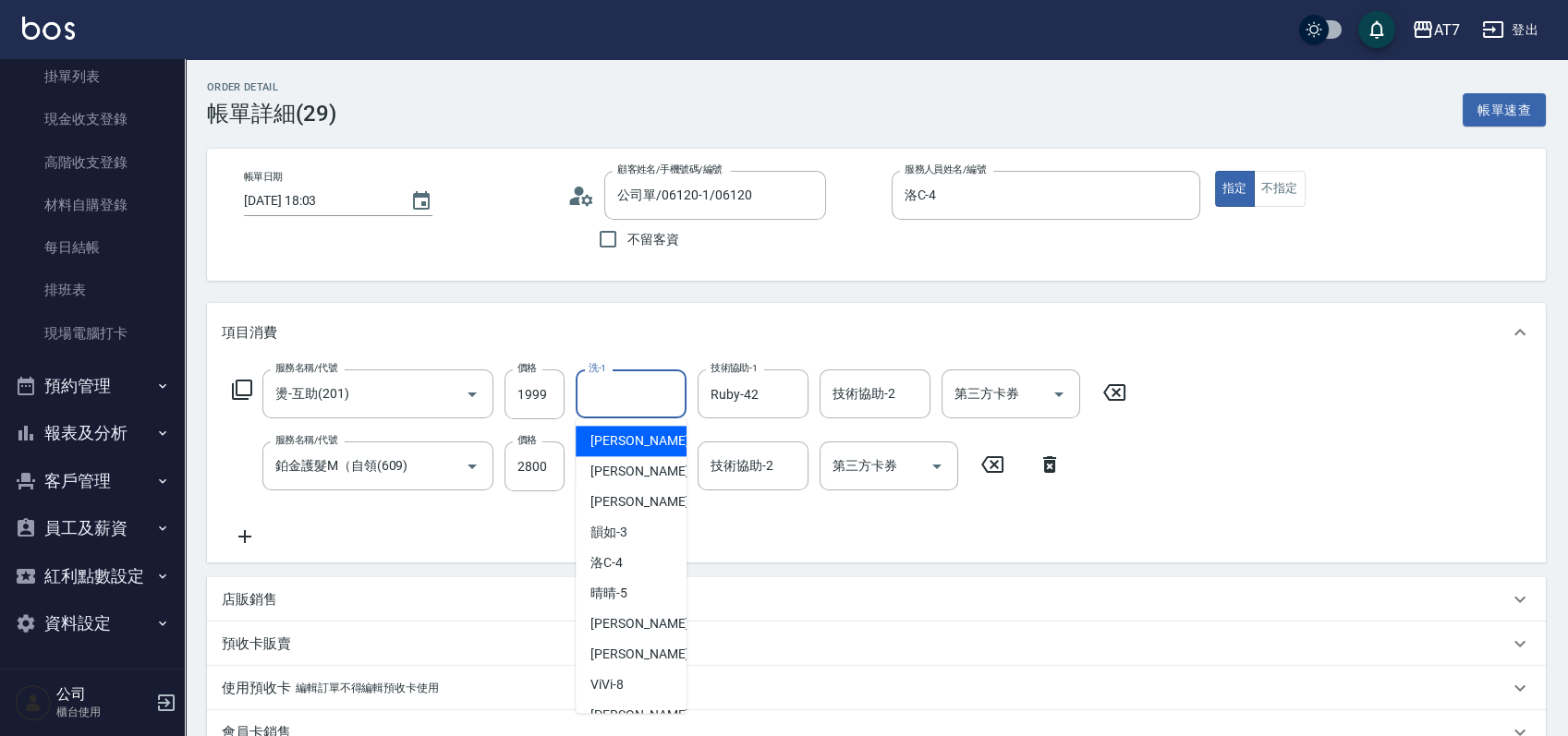
click at [604, 394] on input "洗-1" at bounding box center [631, 393] width 94 height 32
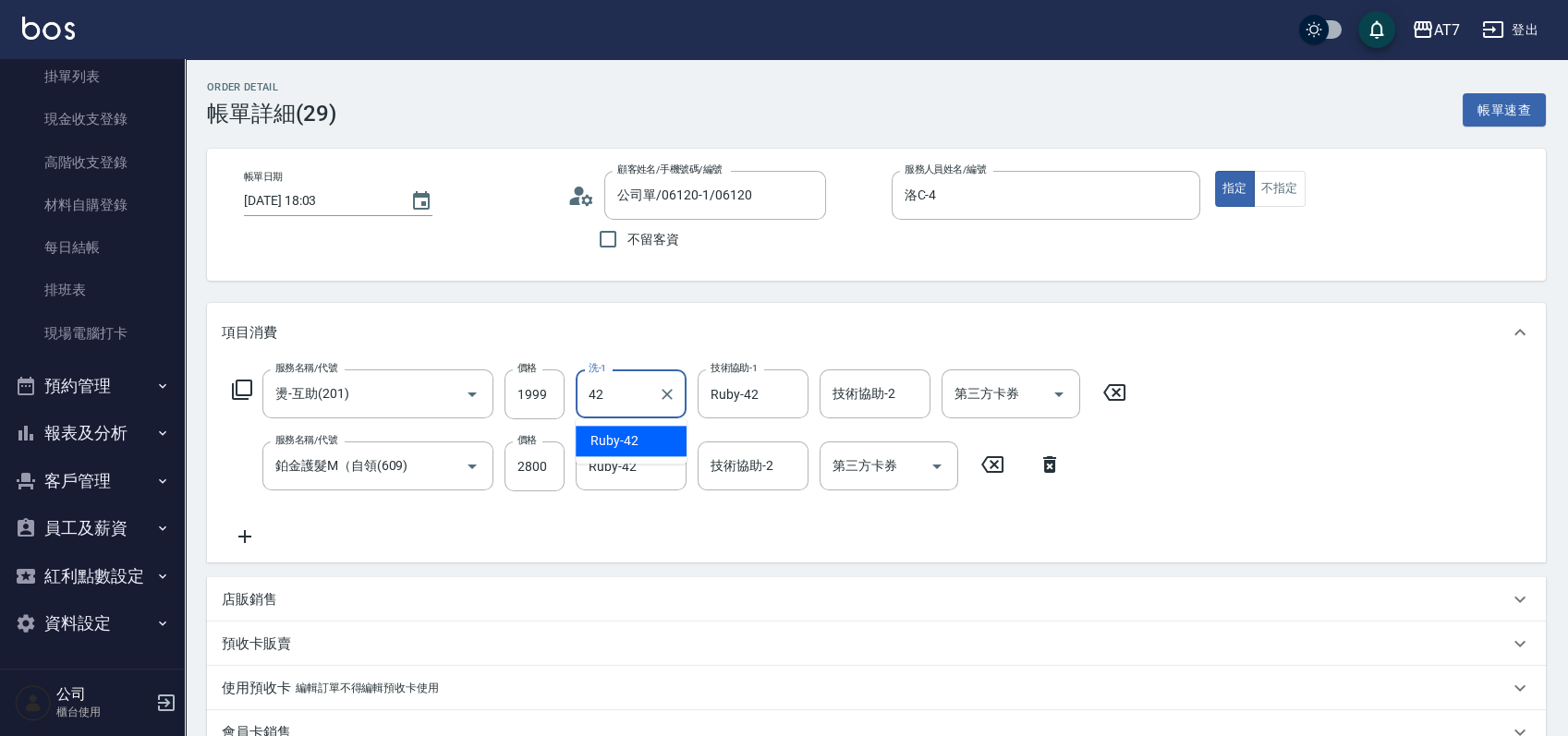
type input "Ruby-42"
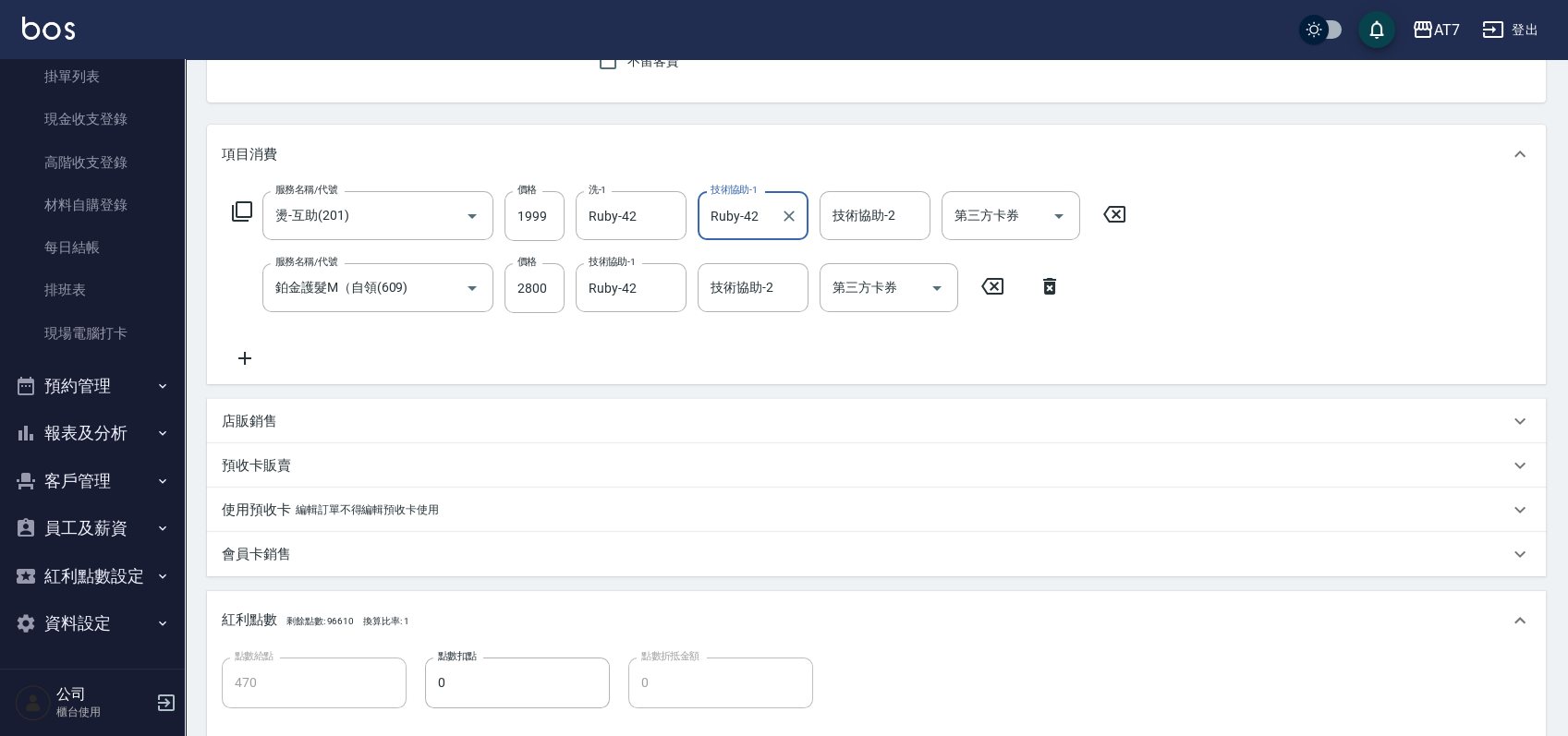
scroll to position [487, 0]
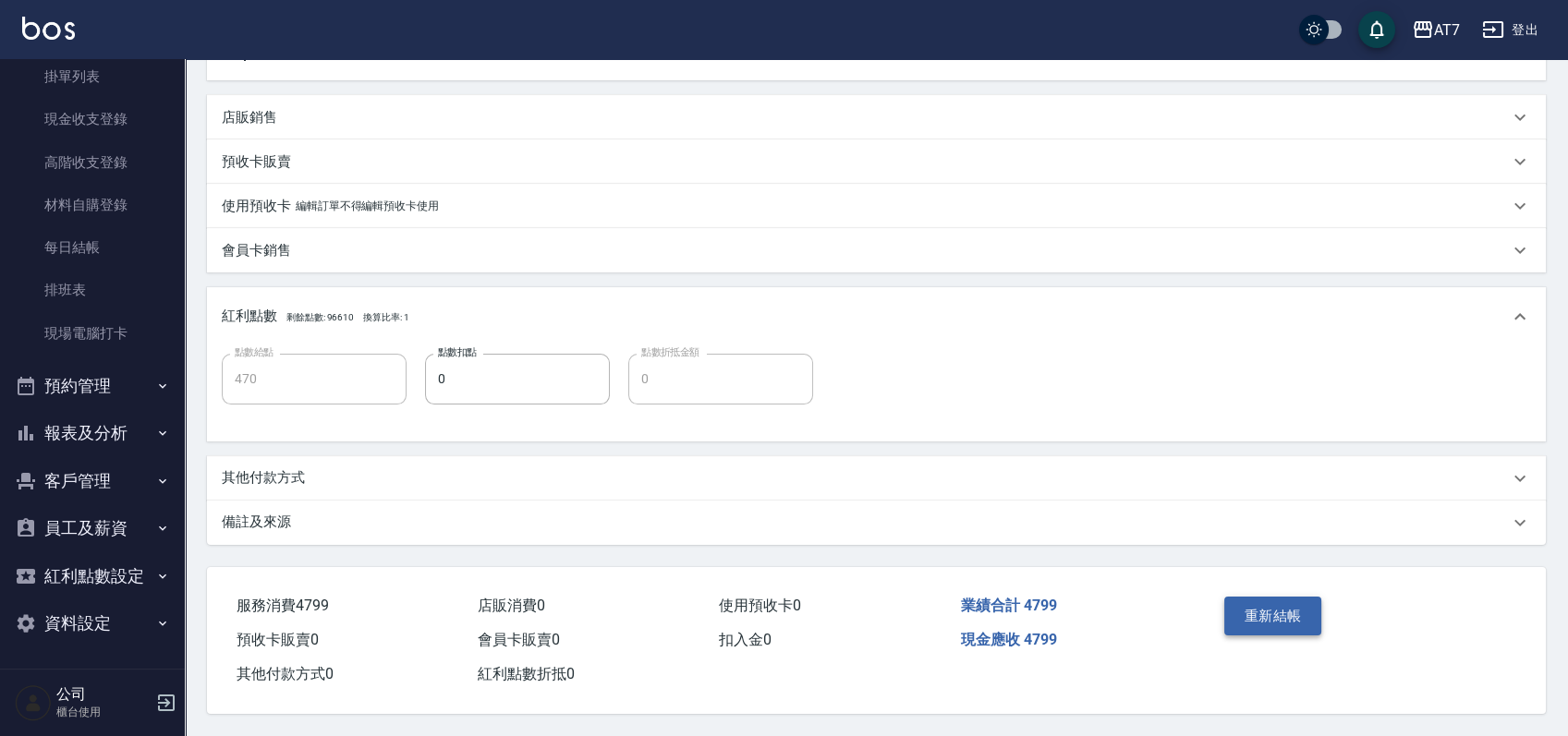
click at [1261, 610] on button "重新結帳" at bounding box center [1273, 616] width 98 height 39
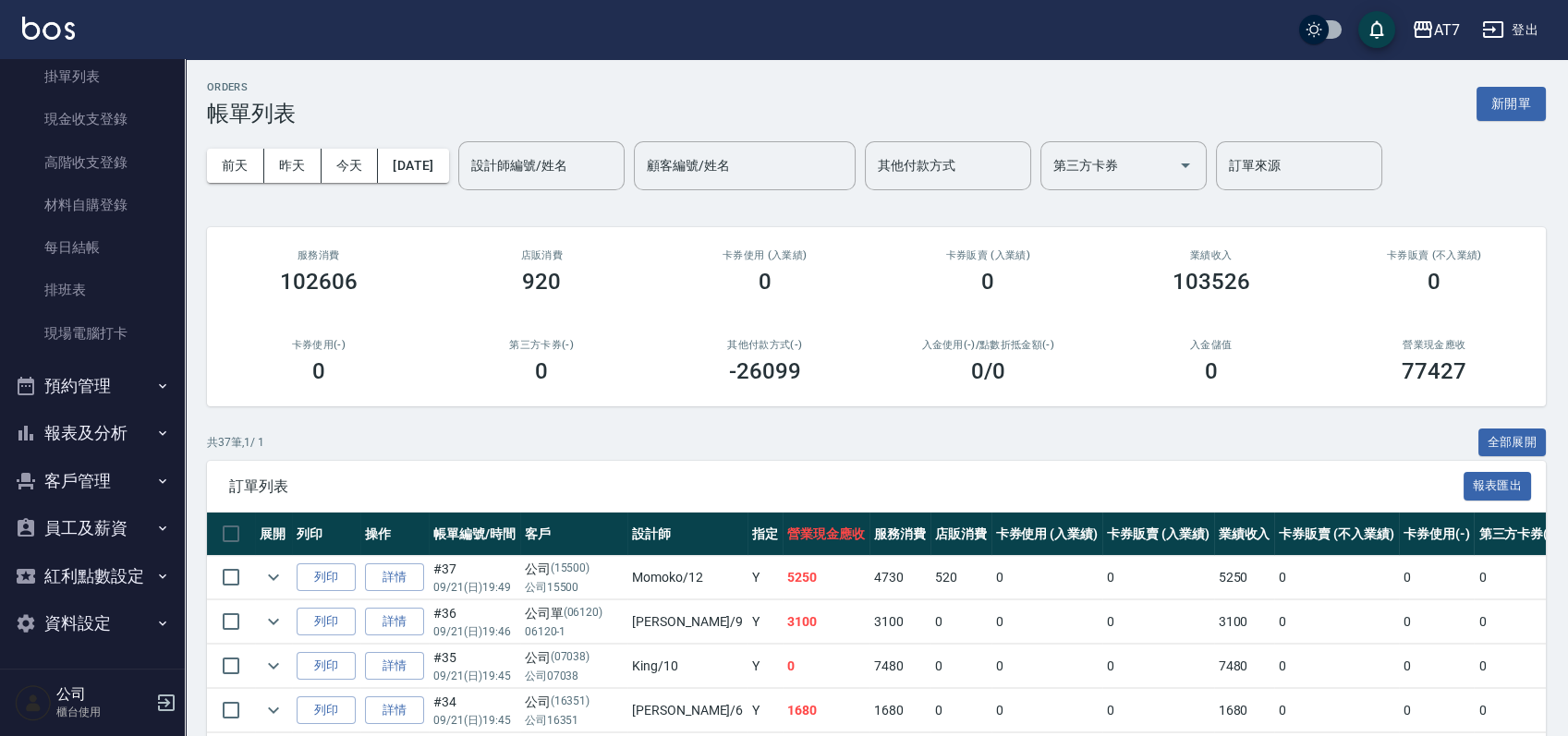
scroll to position [739, 0]
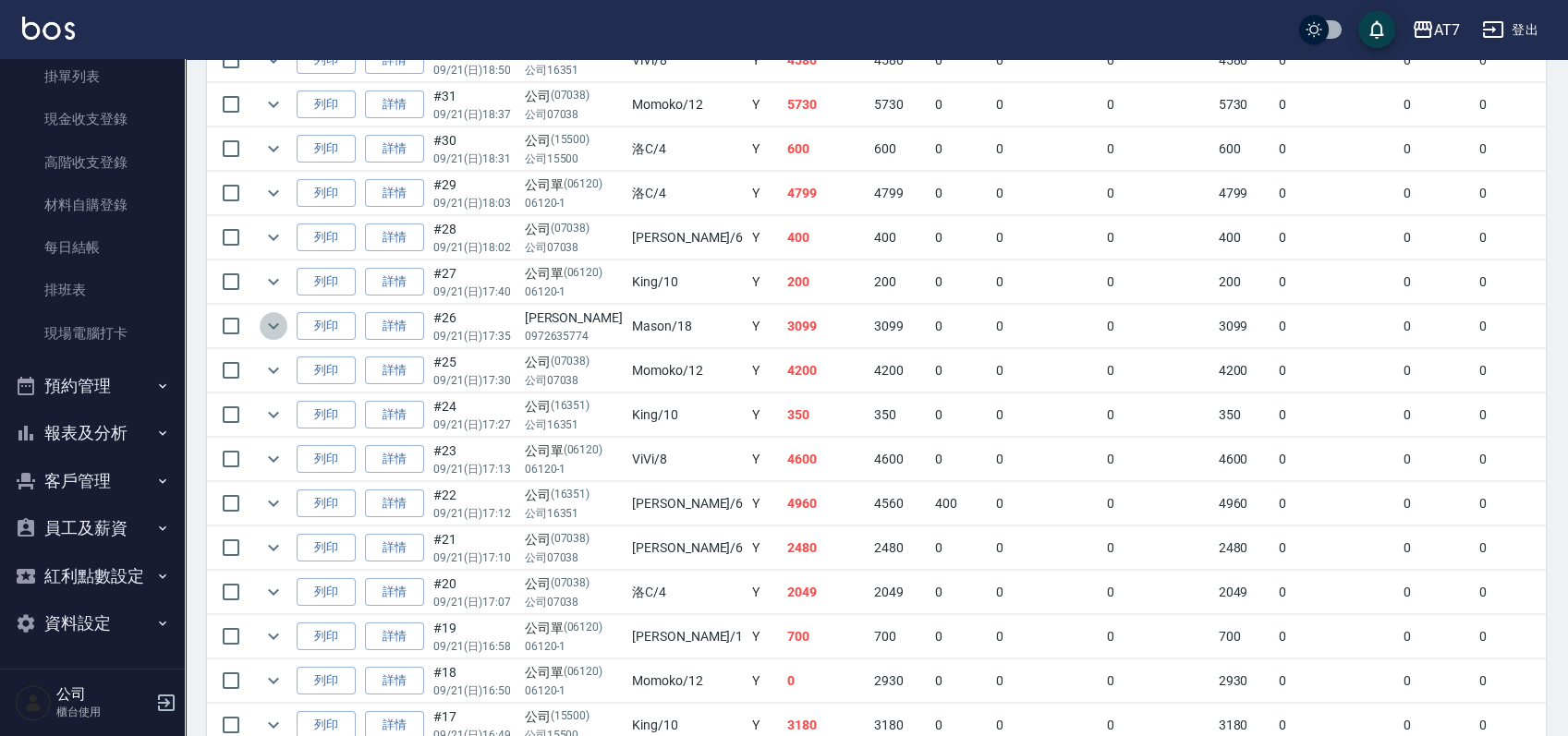
click at [272, 322] on icon "expand row" at bounding box center [274, 327] width 23 height 23
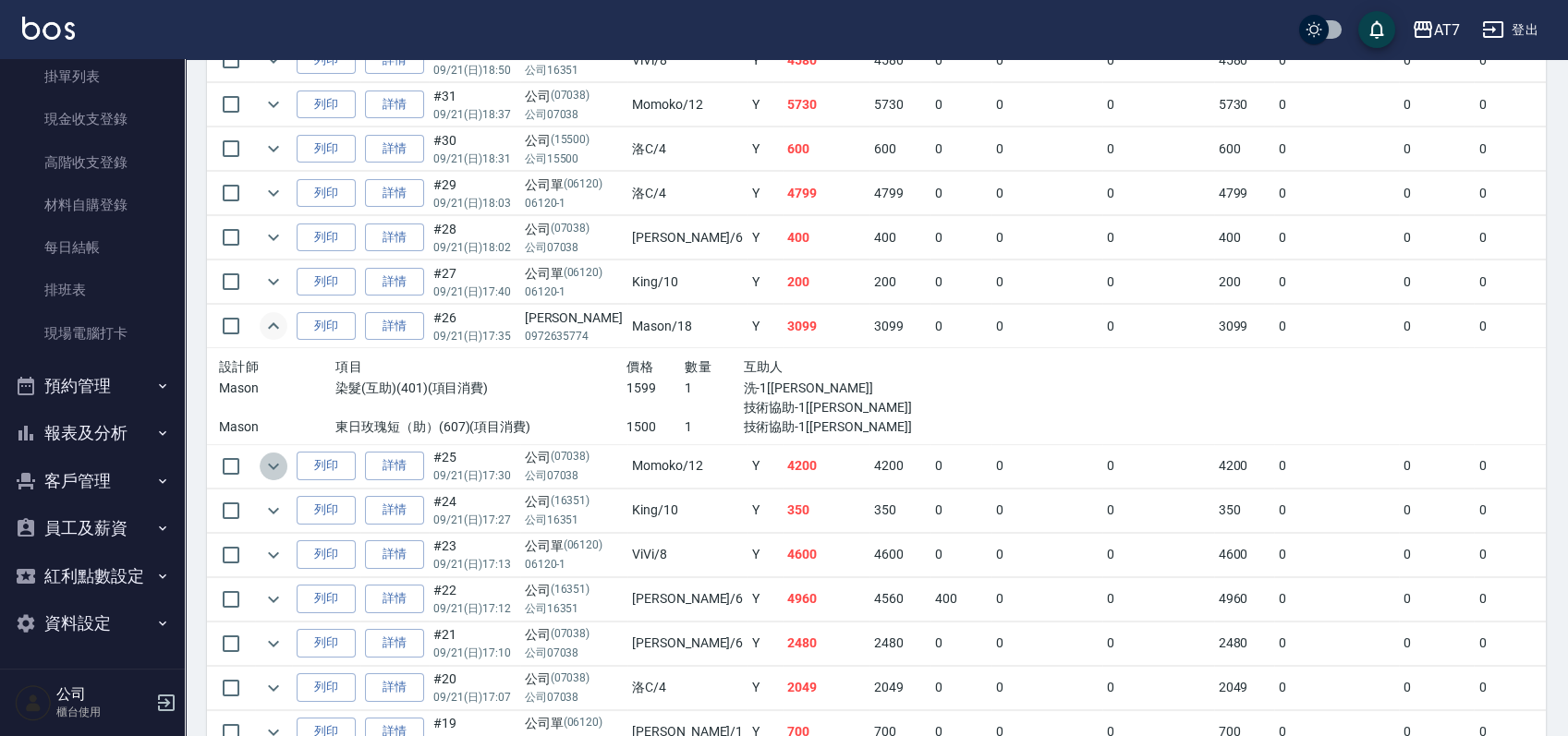
click at [276, 459] on icon "expand row" at bounding box center [274, 467] width 23 height 23
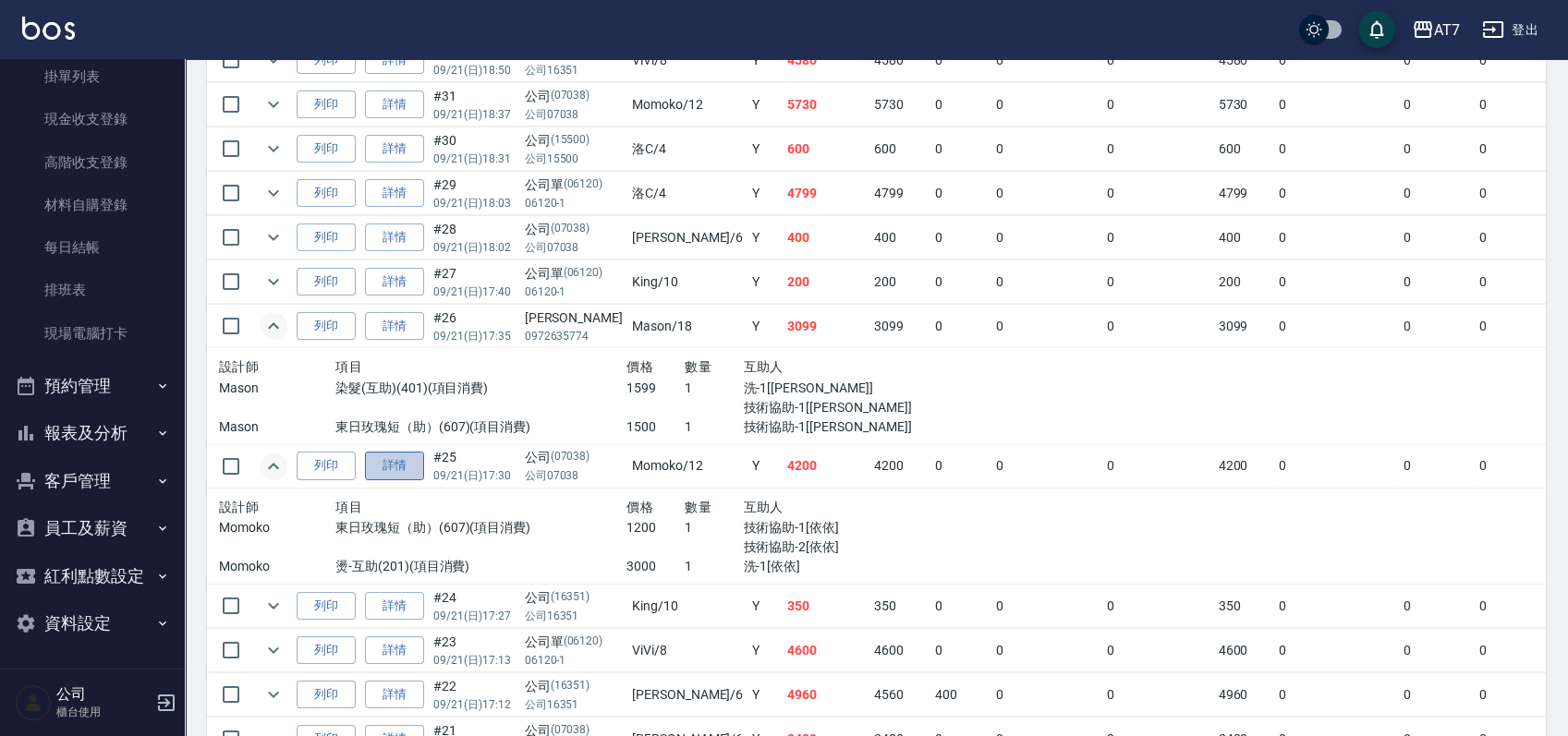
click at [418, 456] on link "詳情" at bounding box center [394, 466] width 59 height 28
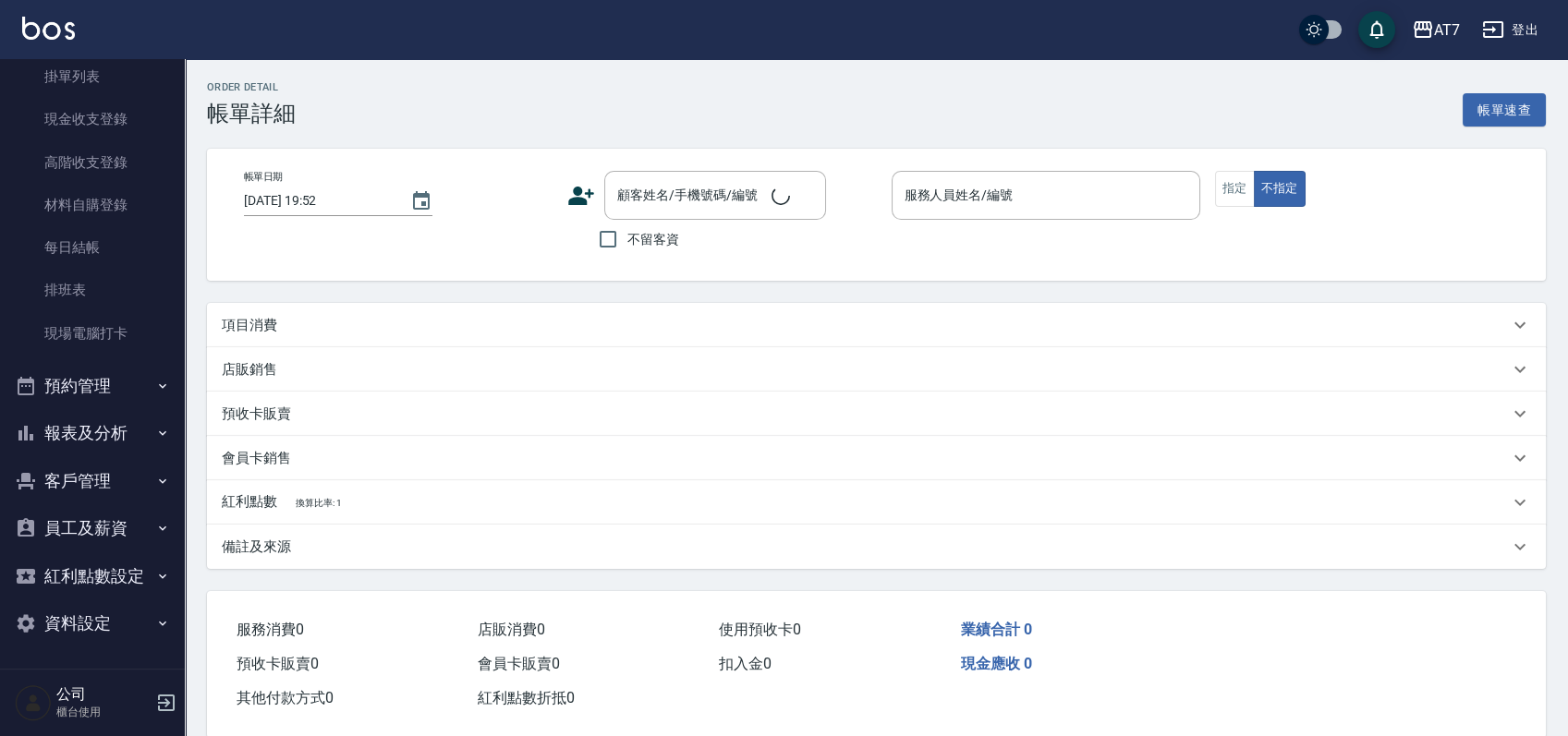
type input "2025/09/21 17:30"
type input "Momoko-12"
type input "420"
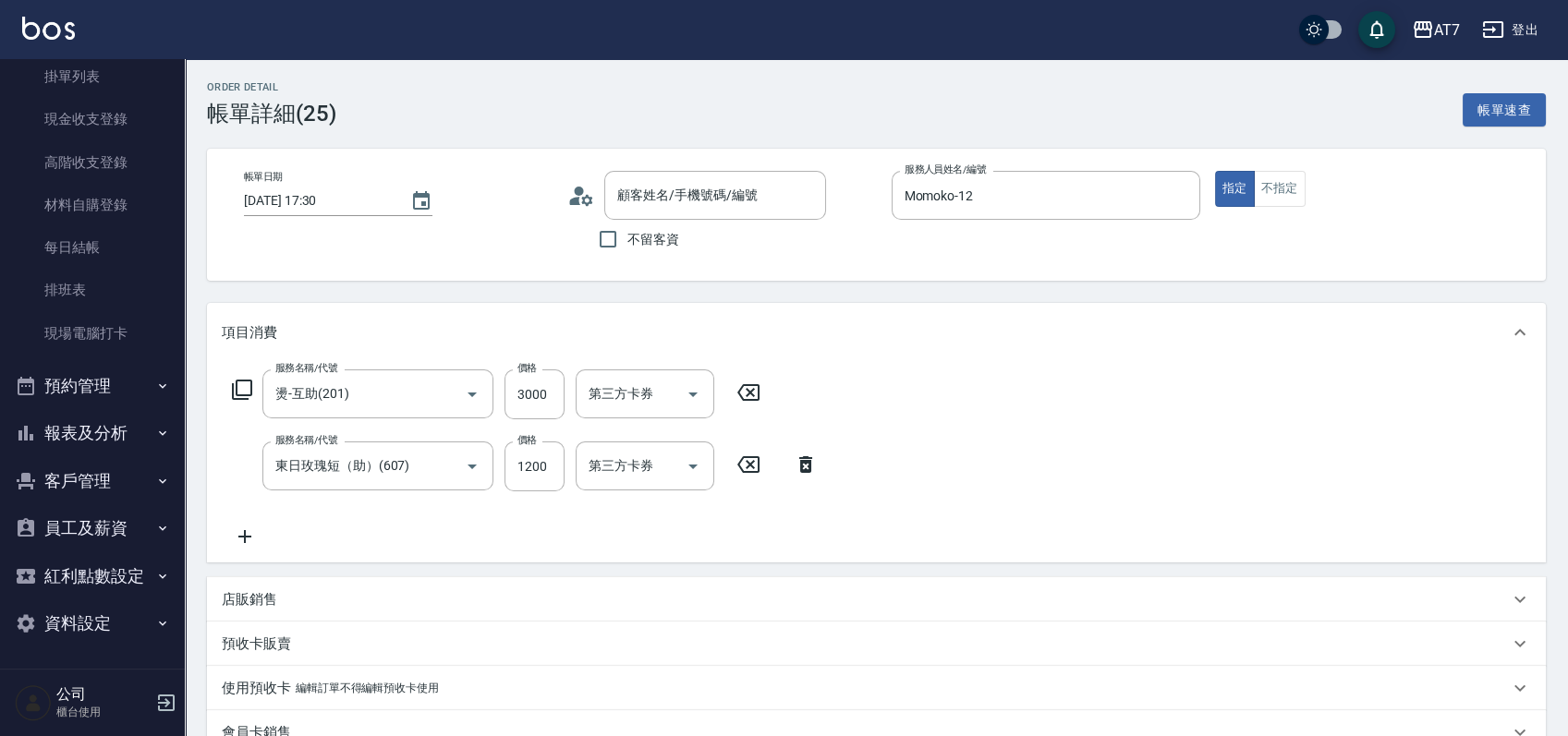
type input "燙-互助(201)"
type input "東日玫瑰短（助）(607)"
type input "公司/公司07038/07038"
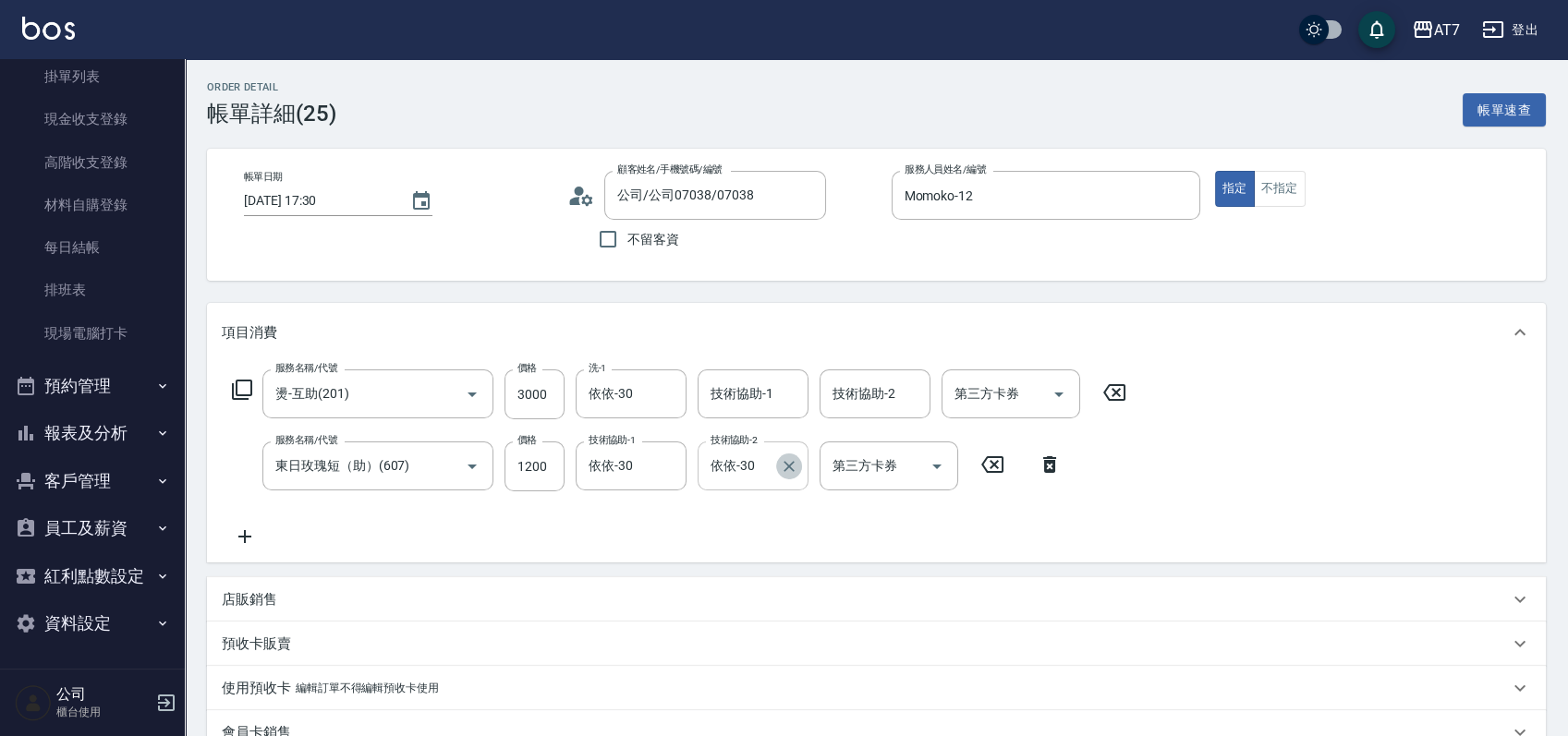
click at [797, 464] on icon "Clear" at bounding box center [789, 467] width 19 height 19
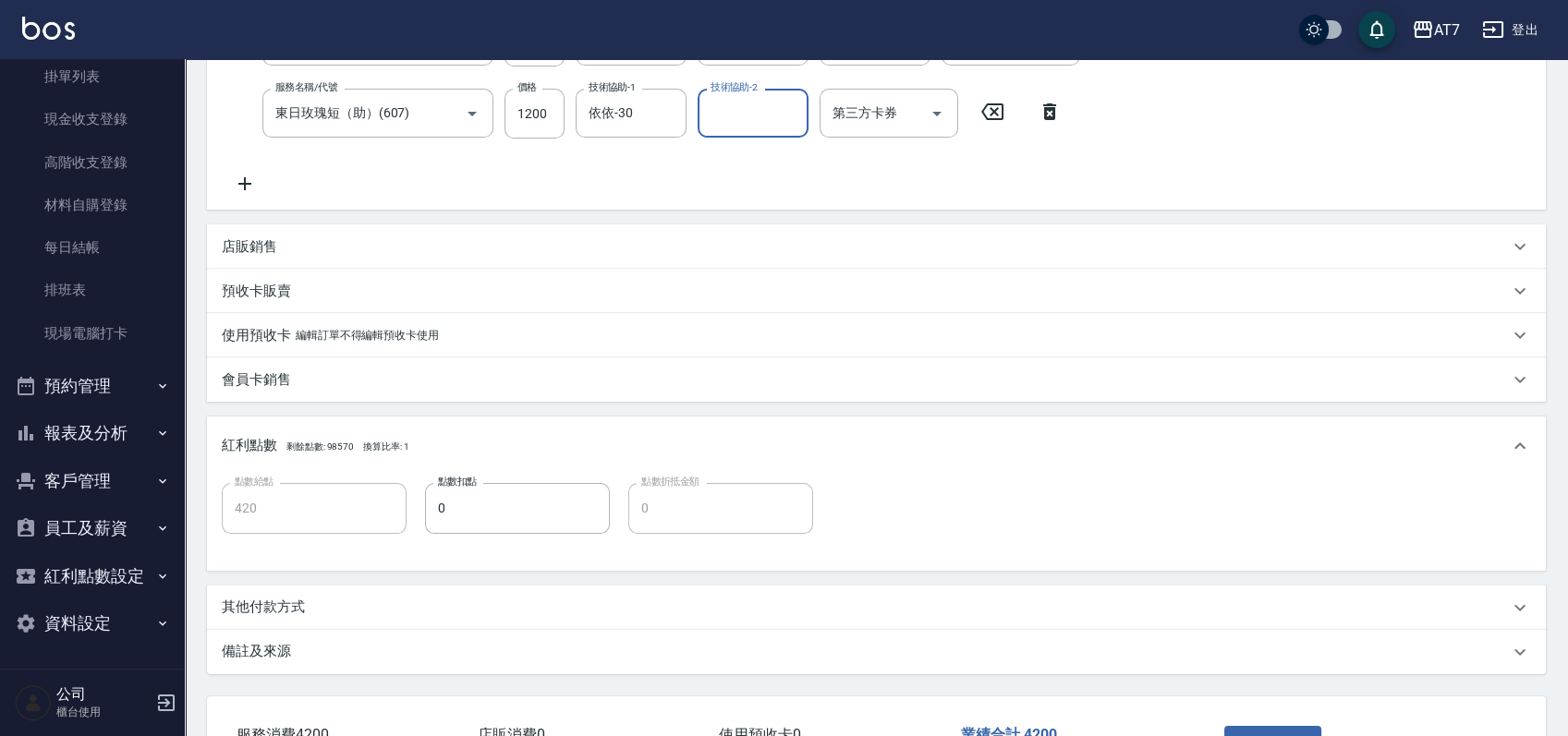
scroll to position [487, 0]
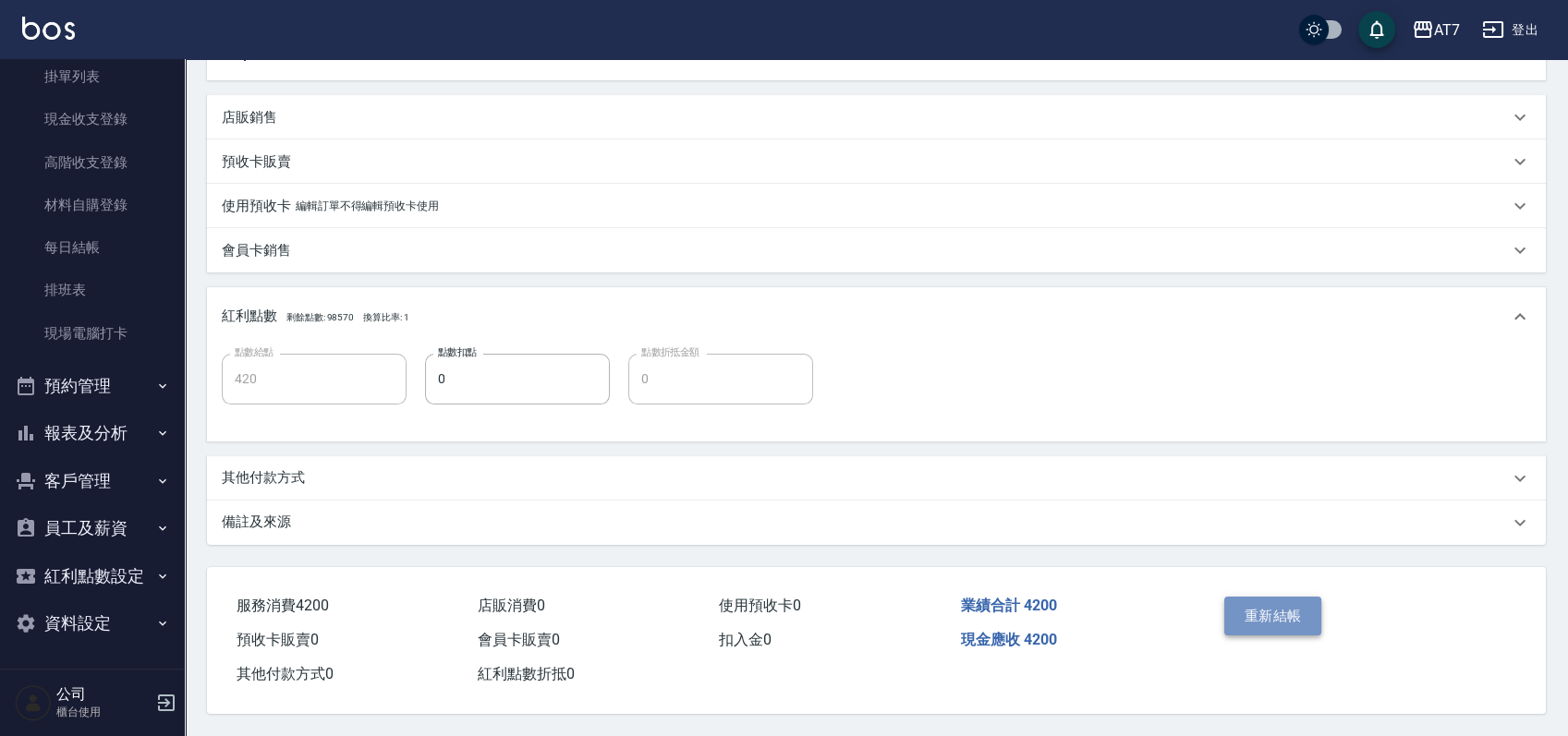
click at [1258, 602] on button "重新結帳" at bounding box center [1273, 616] width 98 height 39
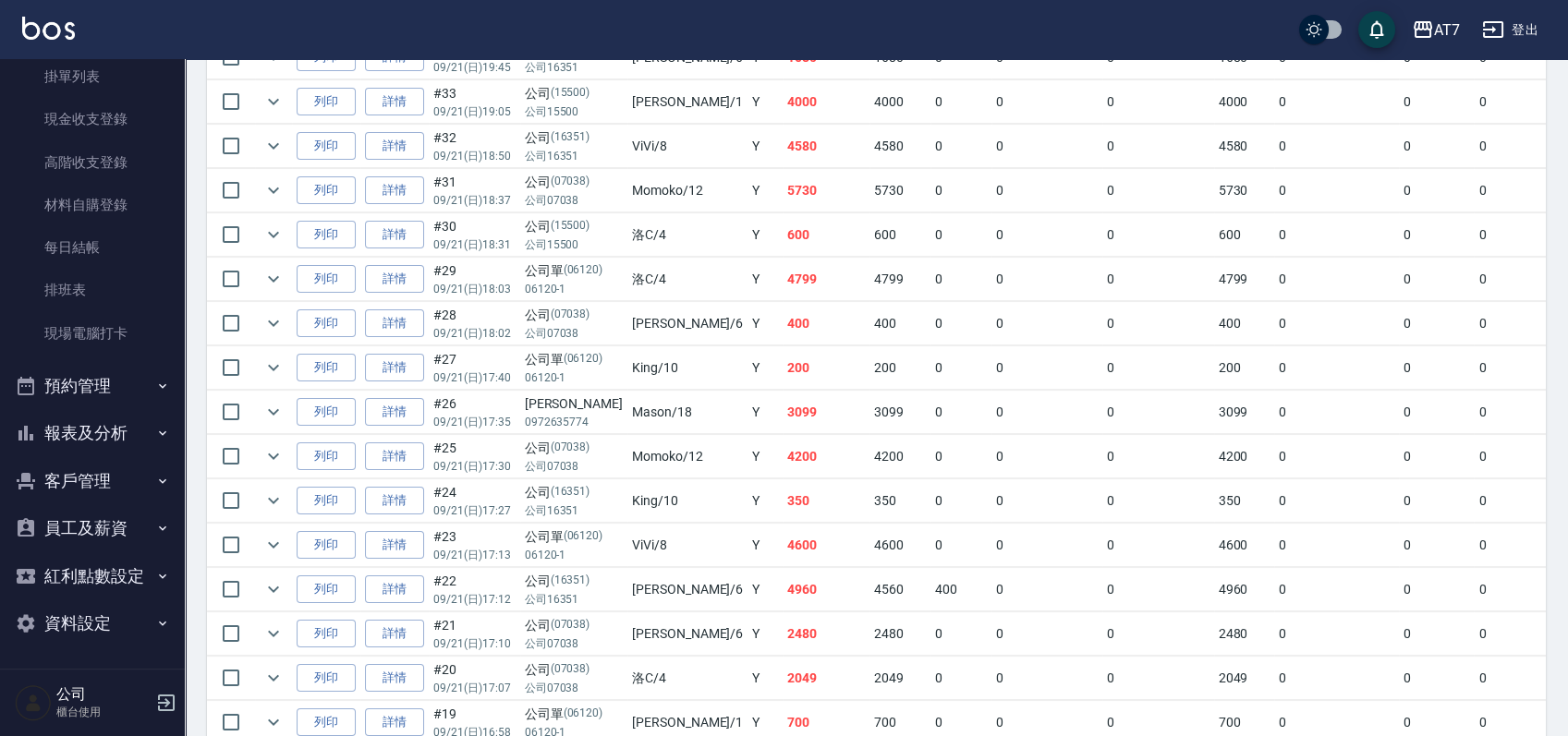
scroll to position [862, 0]
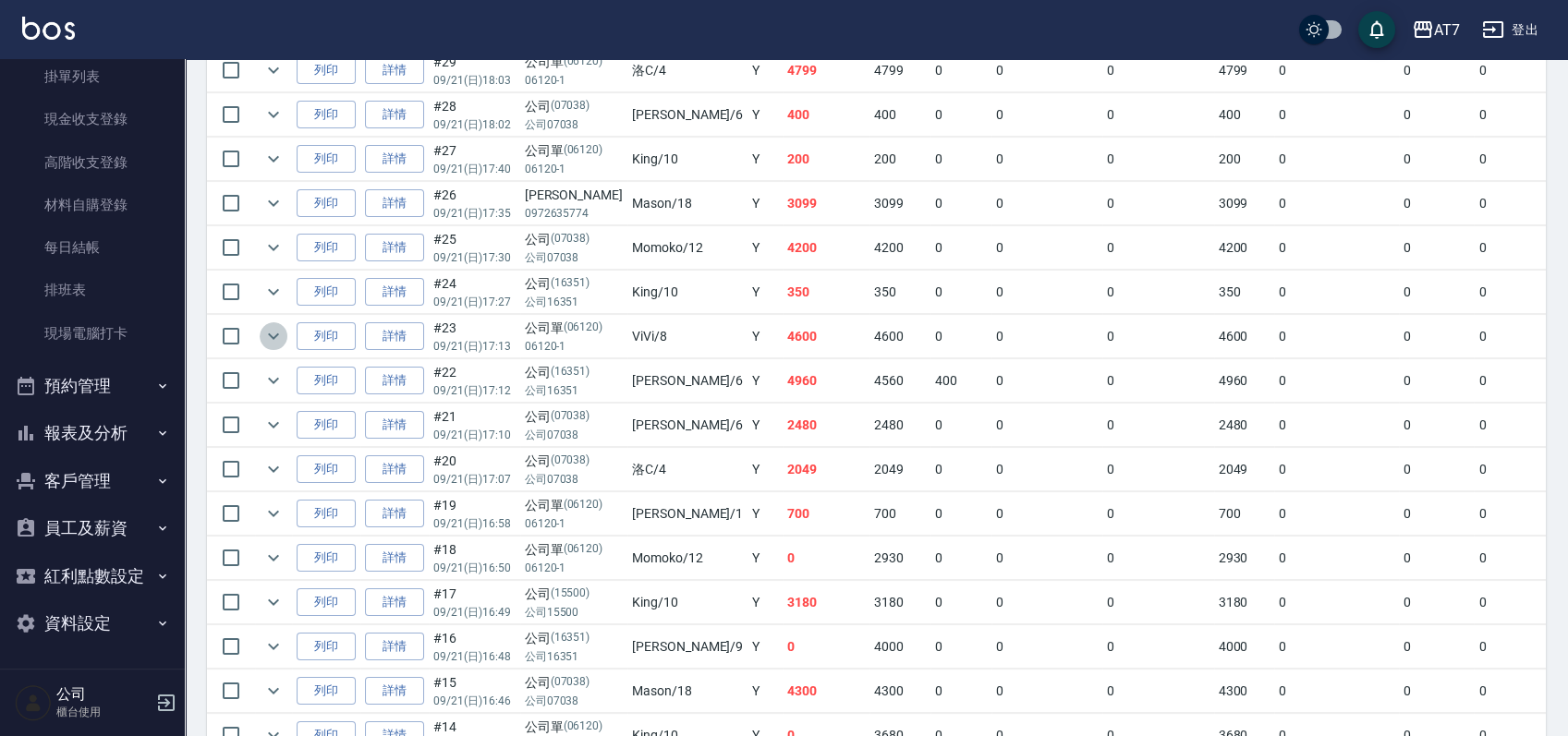
click at [277, 332] on icon "expand row" at bounding box center [274, 337] width 23 height 23
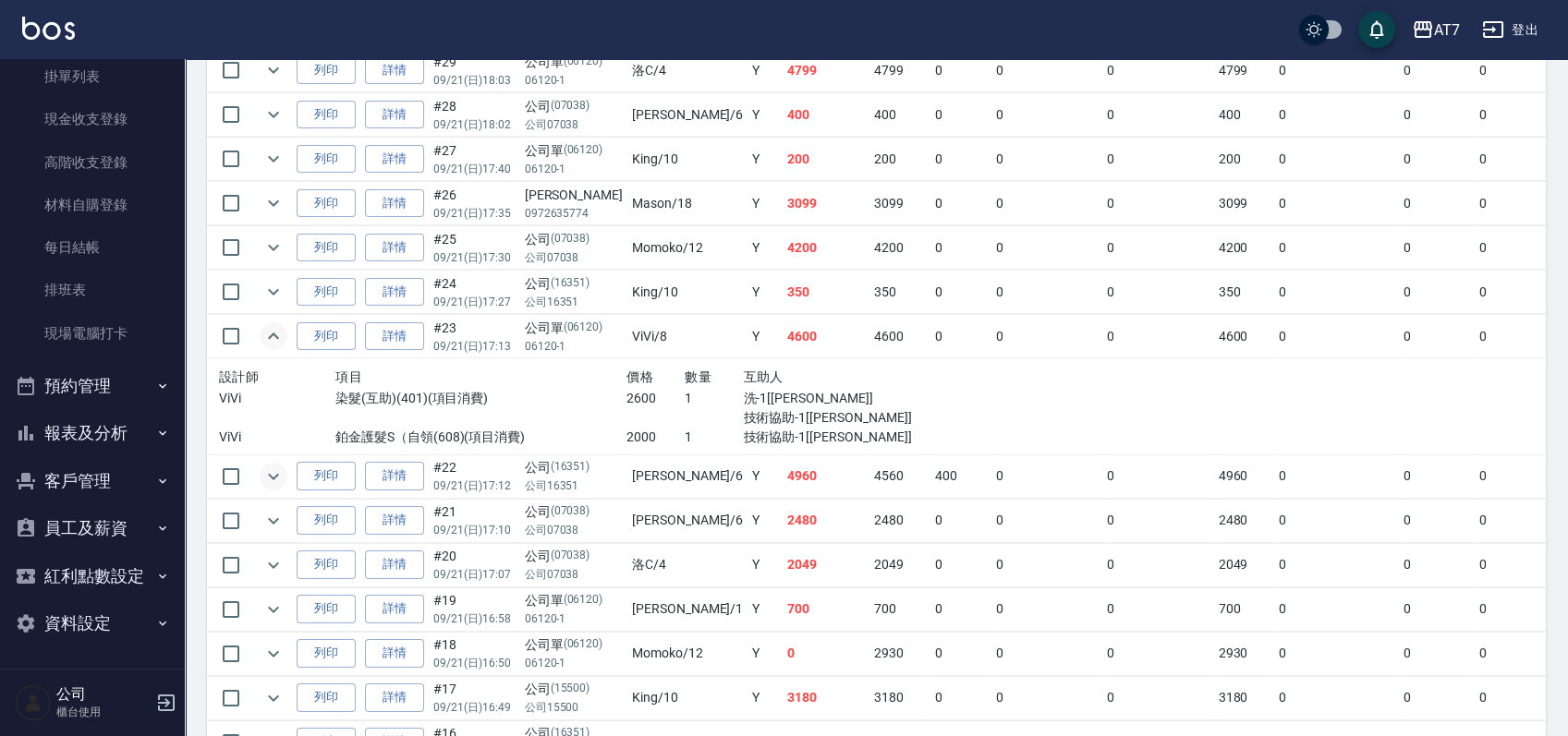
click at [278, 484] on button "expand row" at bounding box center [273, 476] width 27 height 27
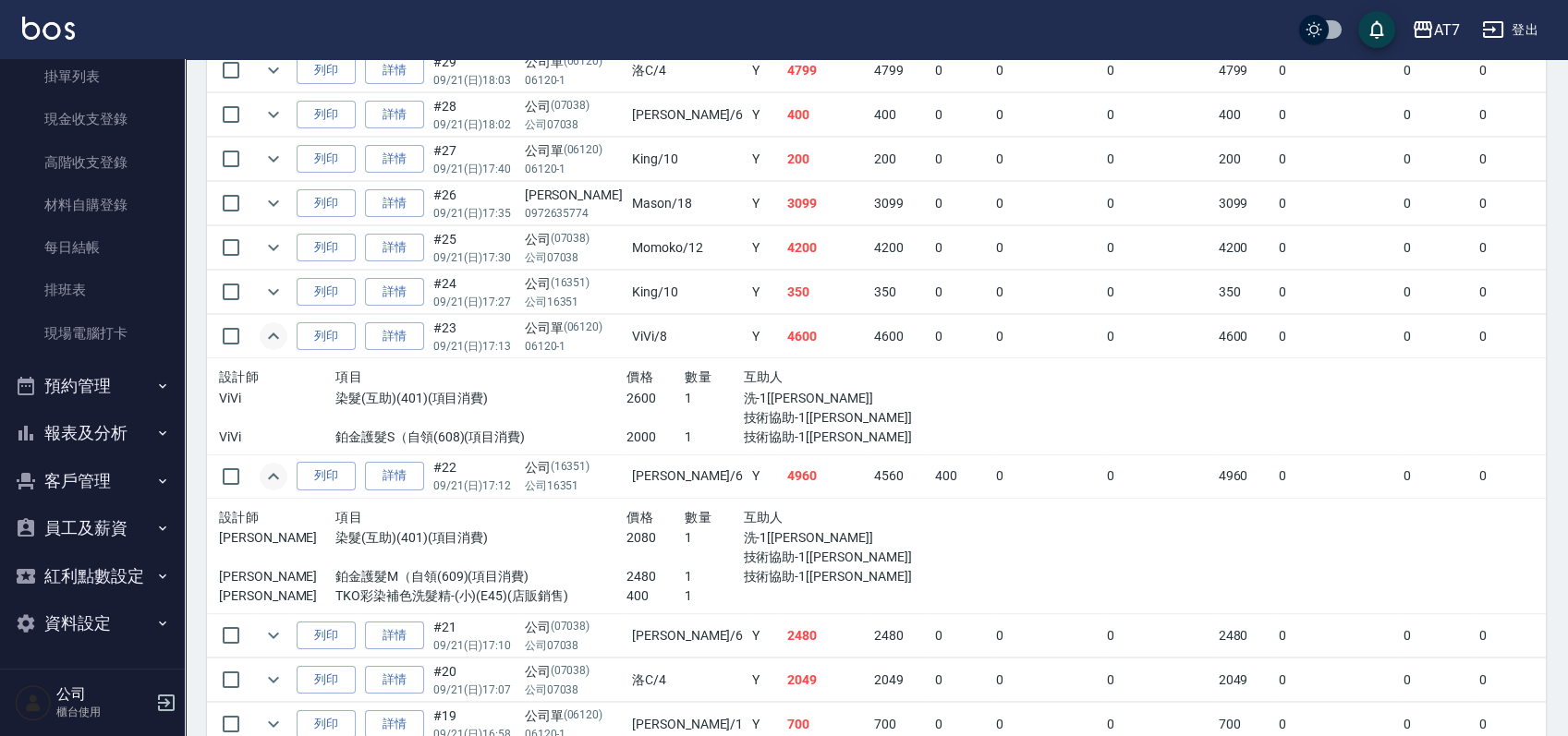
scroll to position [984, 0]
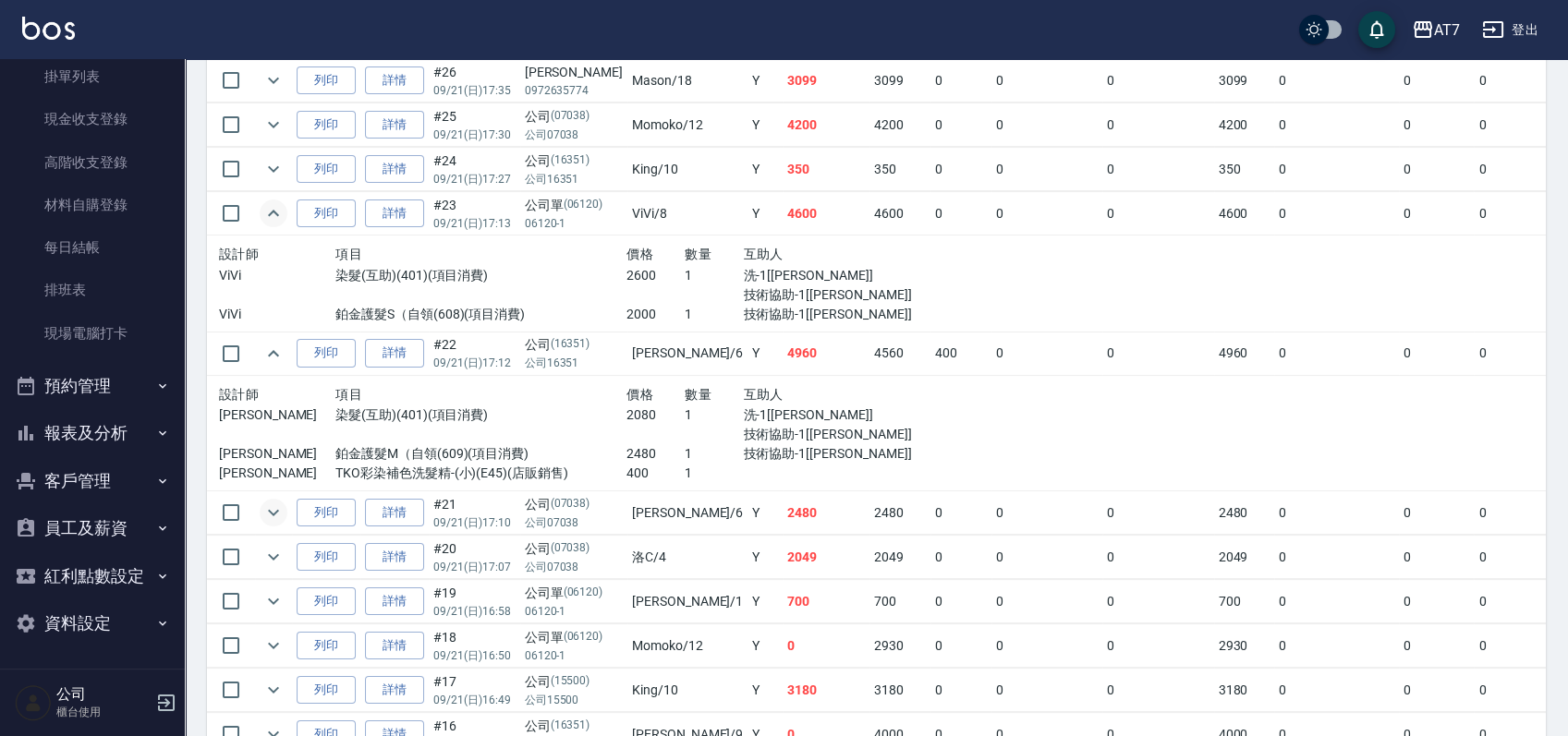
click at [285, 506] on button "expand row" at bounding box center [273, 512] width 27 height 27
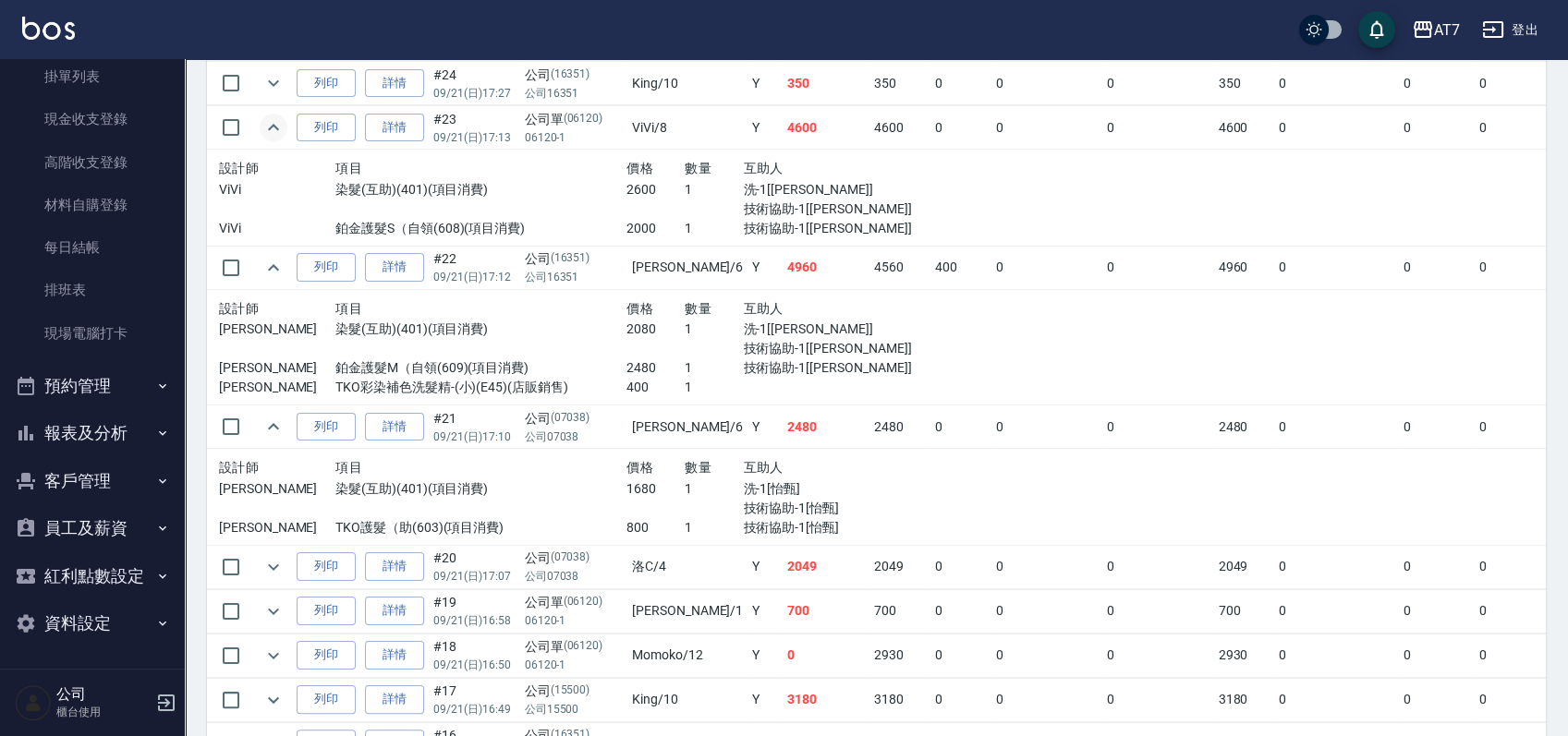
scroll to position [1109, 0]
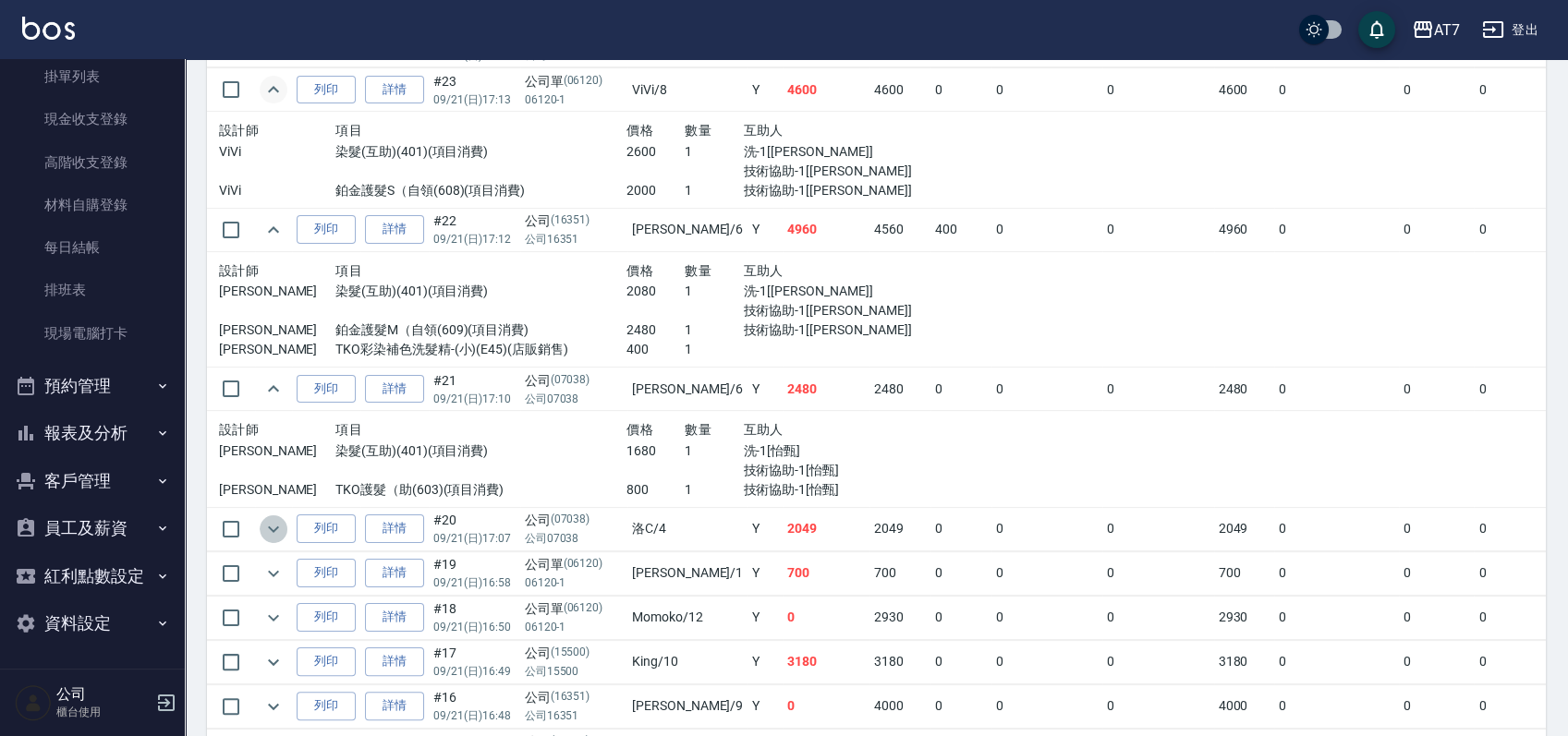
click at [273, 523] on icon "expand row" at bounding box center [274, 530] width 23 height 23
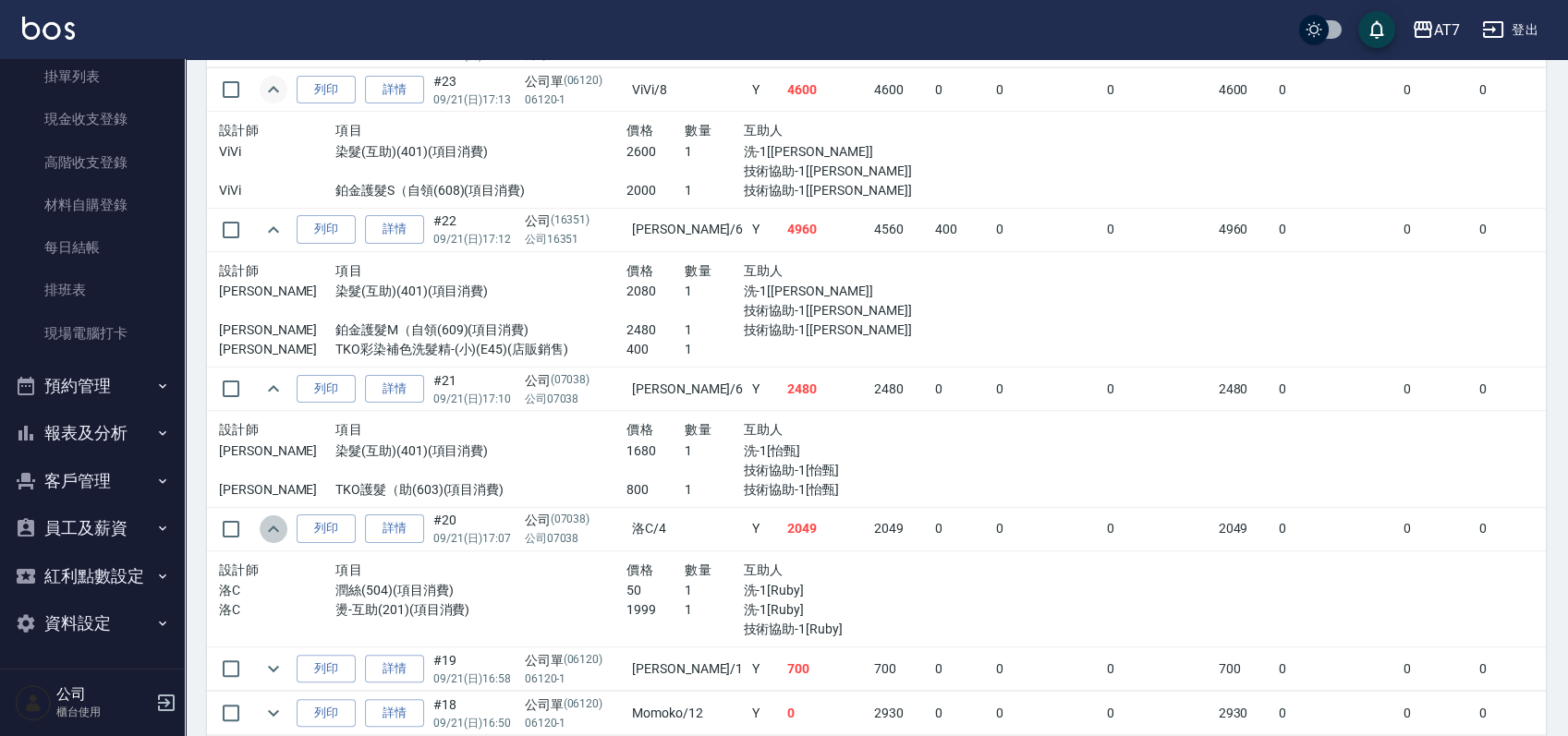
click at [273, 526] on icon "expand row" at bounding box center [274, 529] width 11 height 7
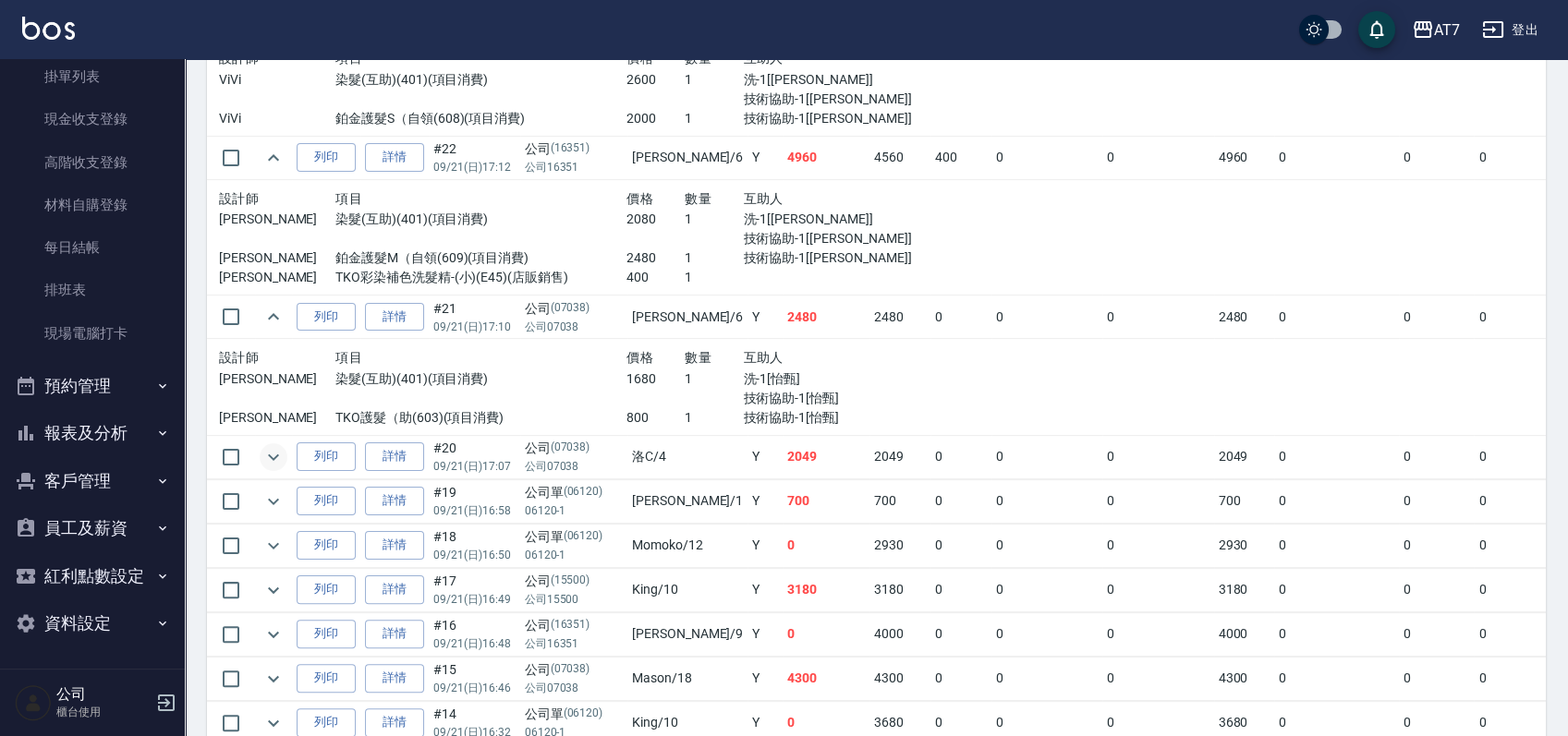
scroll to position [1231, 0]
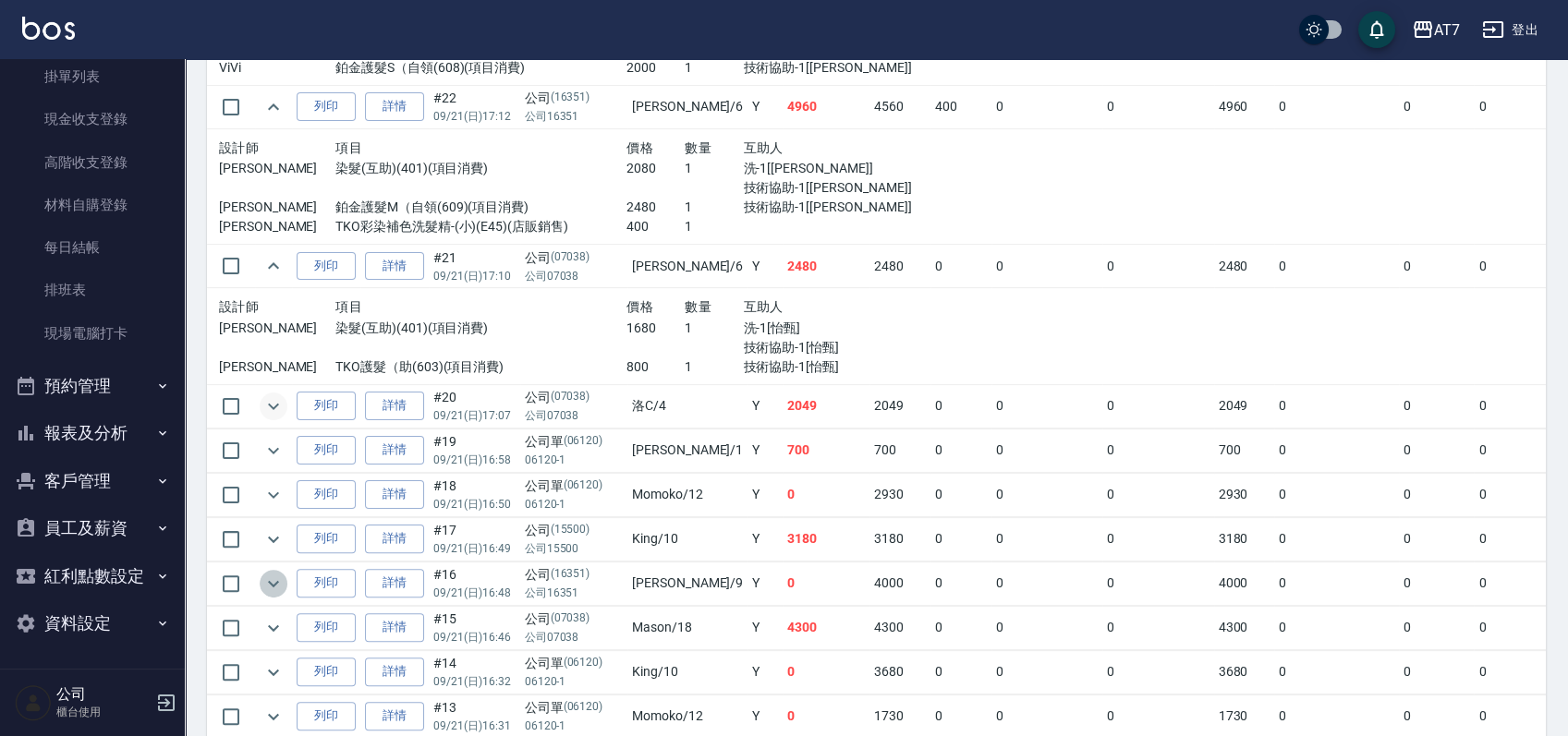
click at [277, 573] on icon "expand row" at bounding box center [274, 584] width 23 height 23
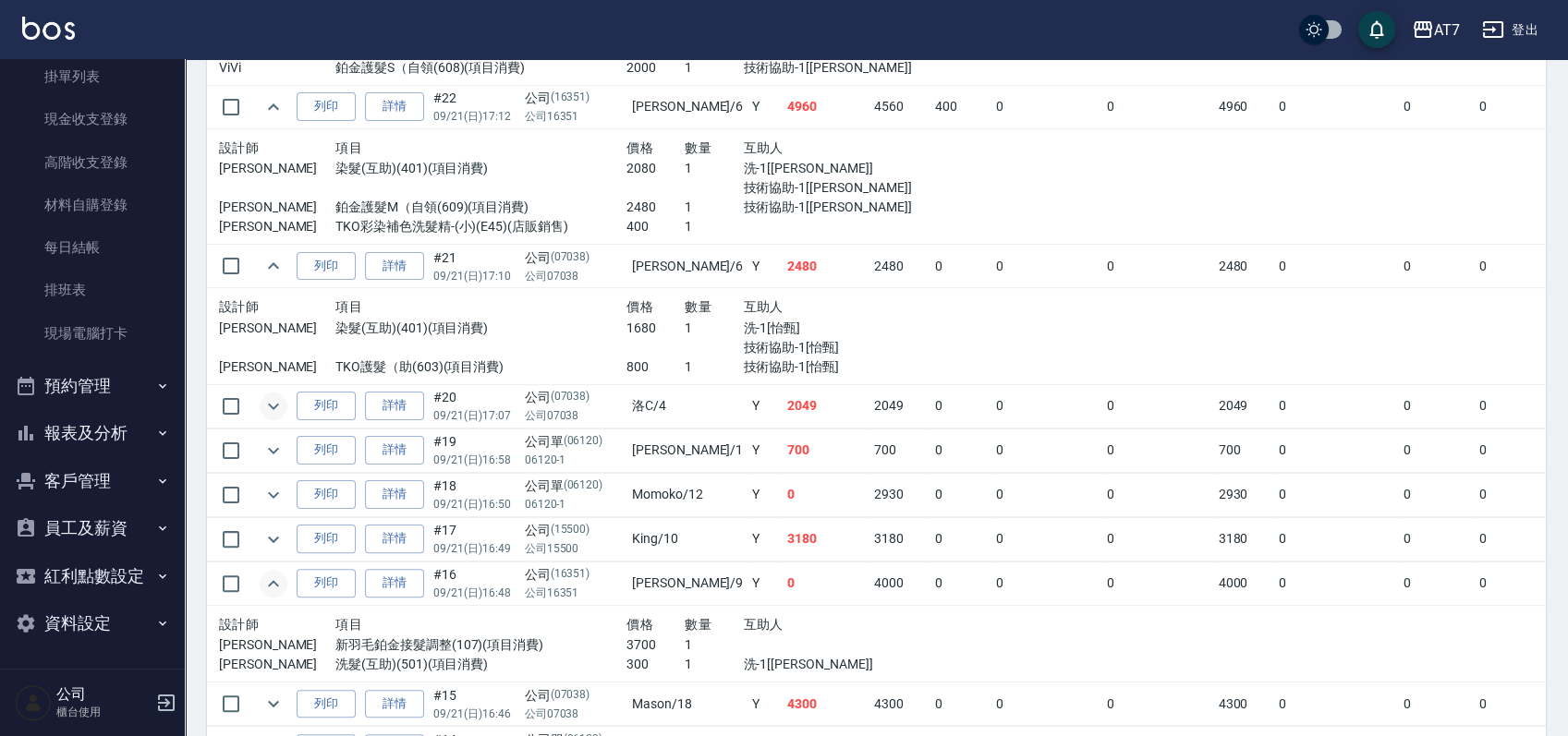
scroll to position [1354, 0]
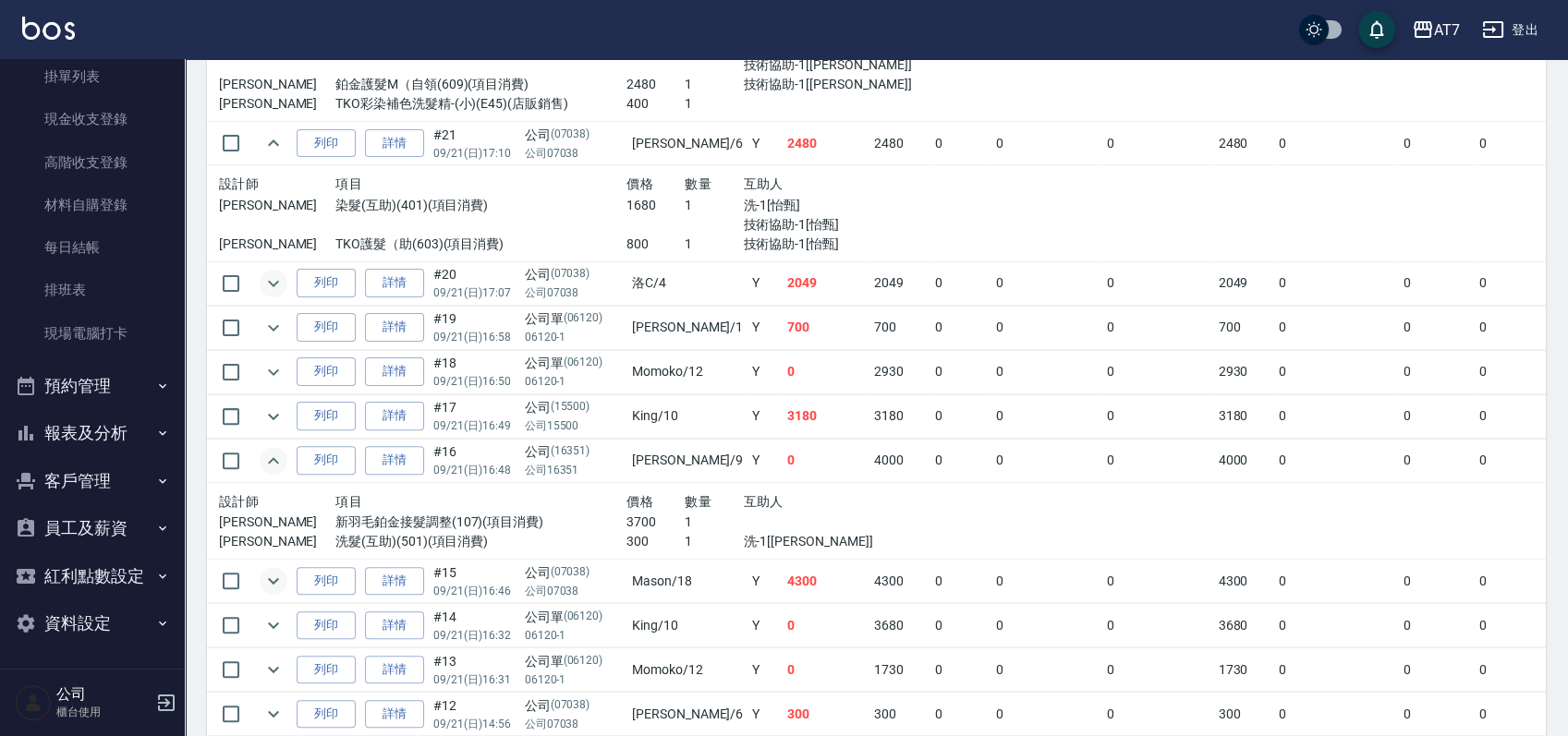
click at [280, 581] on icon "expand row" at bounding box center [274, 582] width 23 height 23
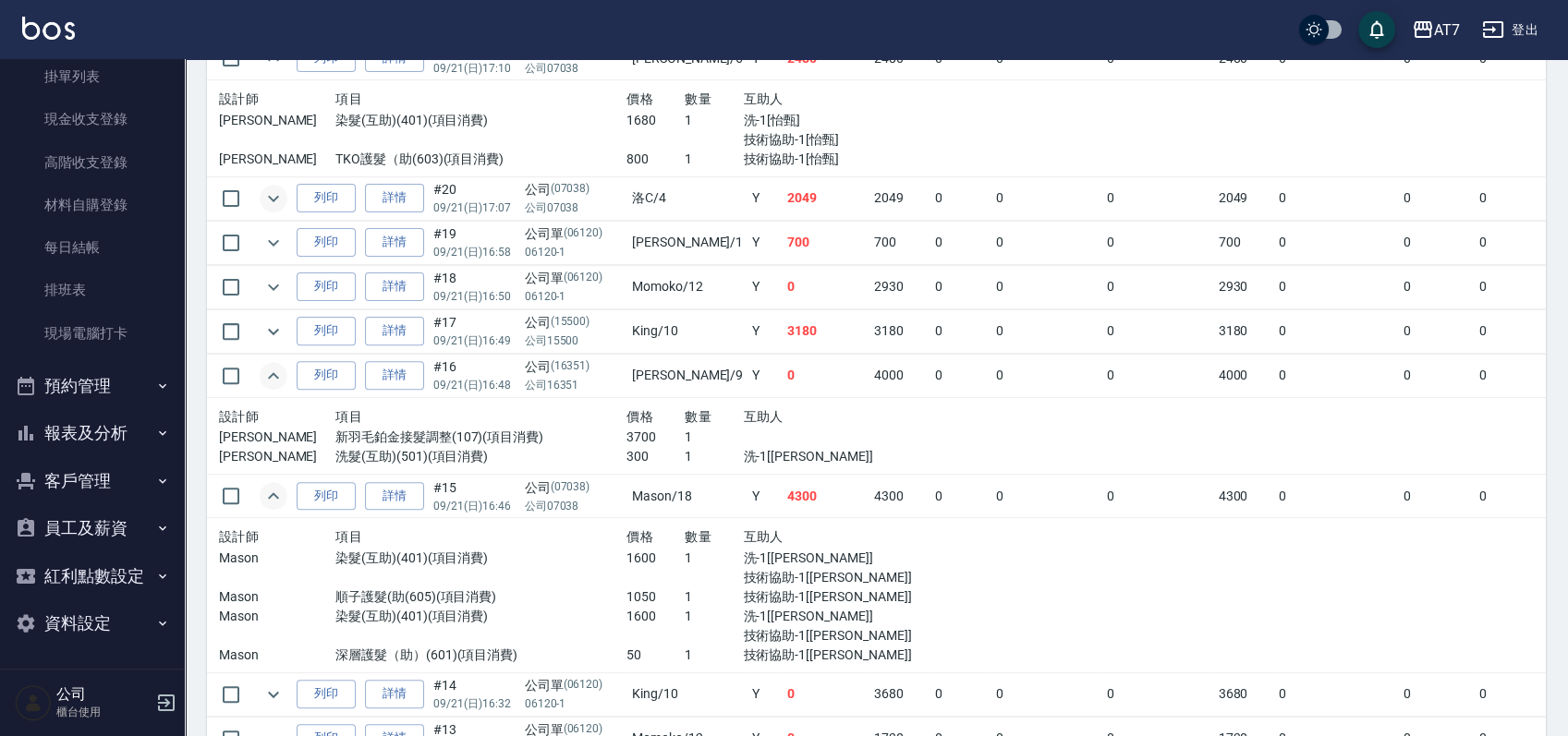
scroll to position [1479, 0]
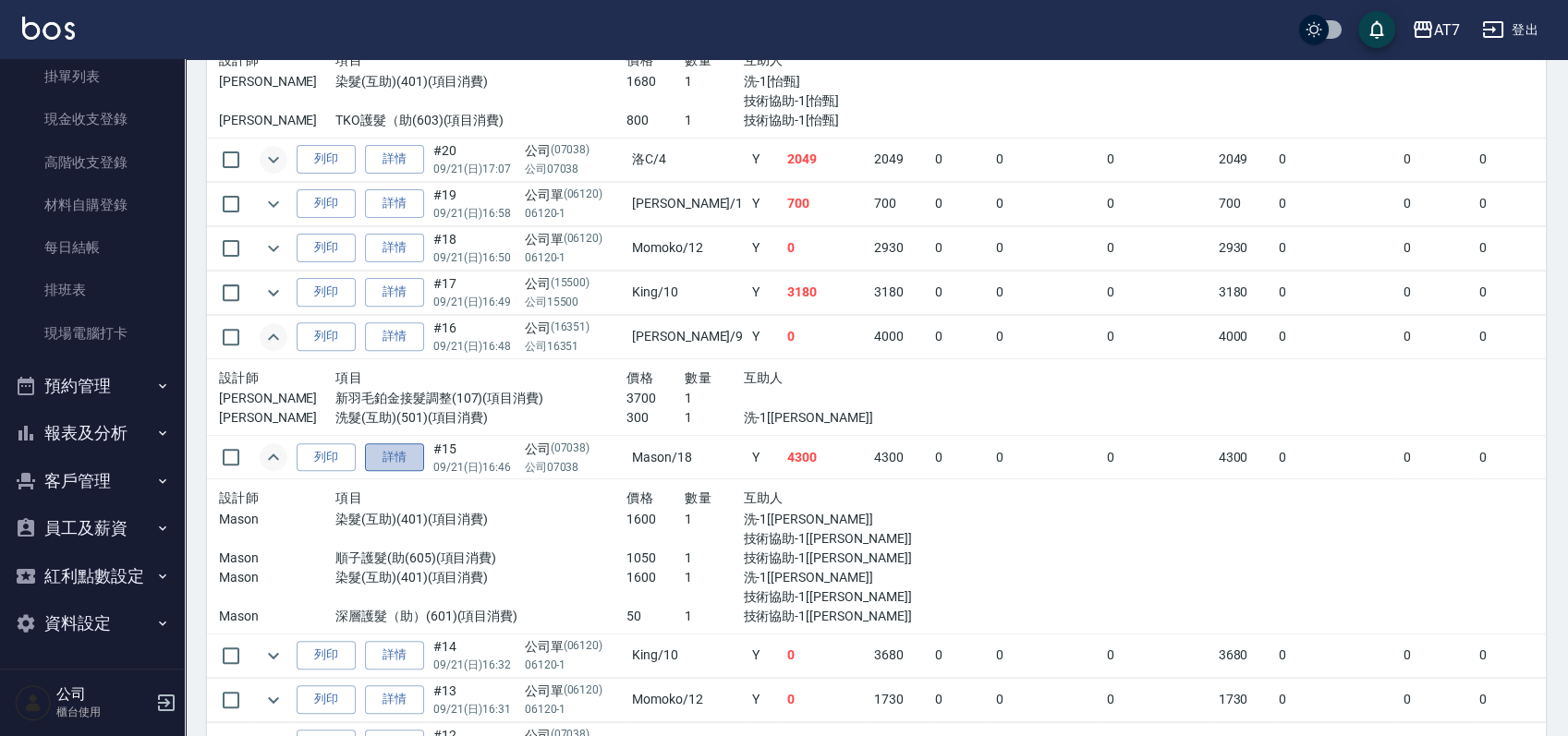
click at [414, 456] on link "詳情" at bounding box center [394, 457] width 59 height 28
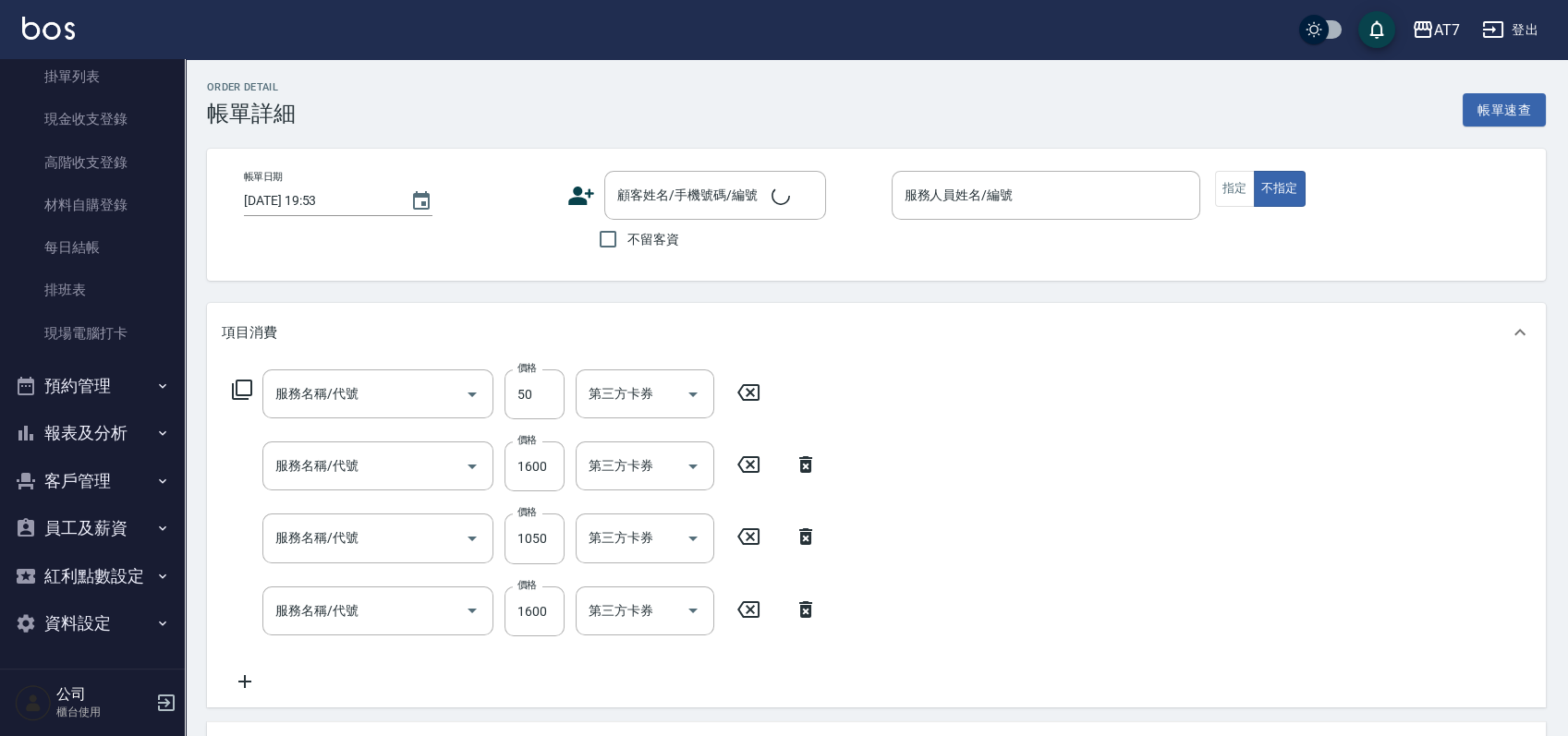
type input "深層護髮（助）(601)"
type input "染髮(互助)(401)"
type input "順子護髮(助(605)"
type input "染髮(互助)(401)"
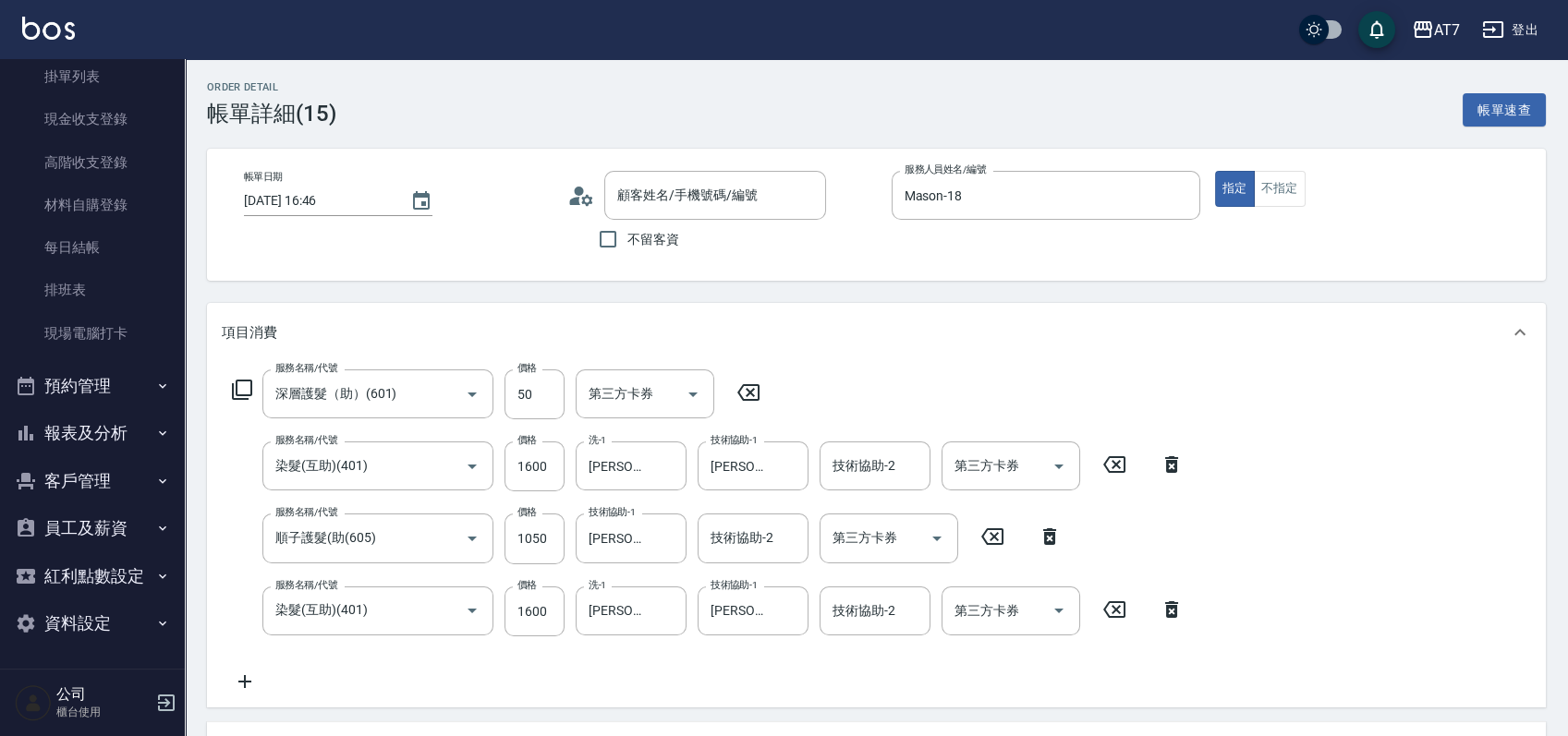
type input "2025/09/21 16:46"
type input "Mason-18"
type input "430"
type input "公司/公司07038/07038"
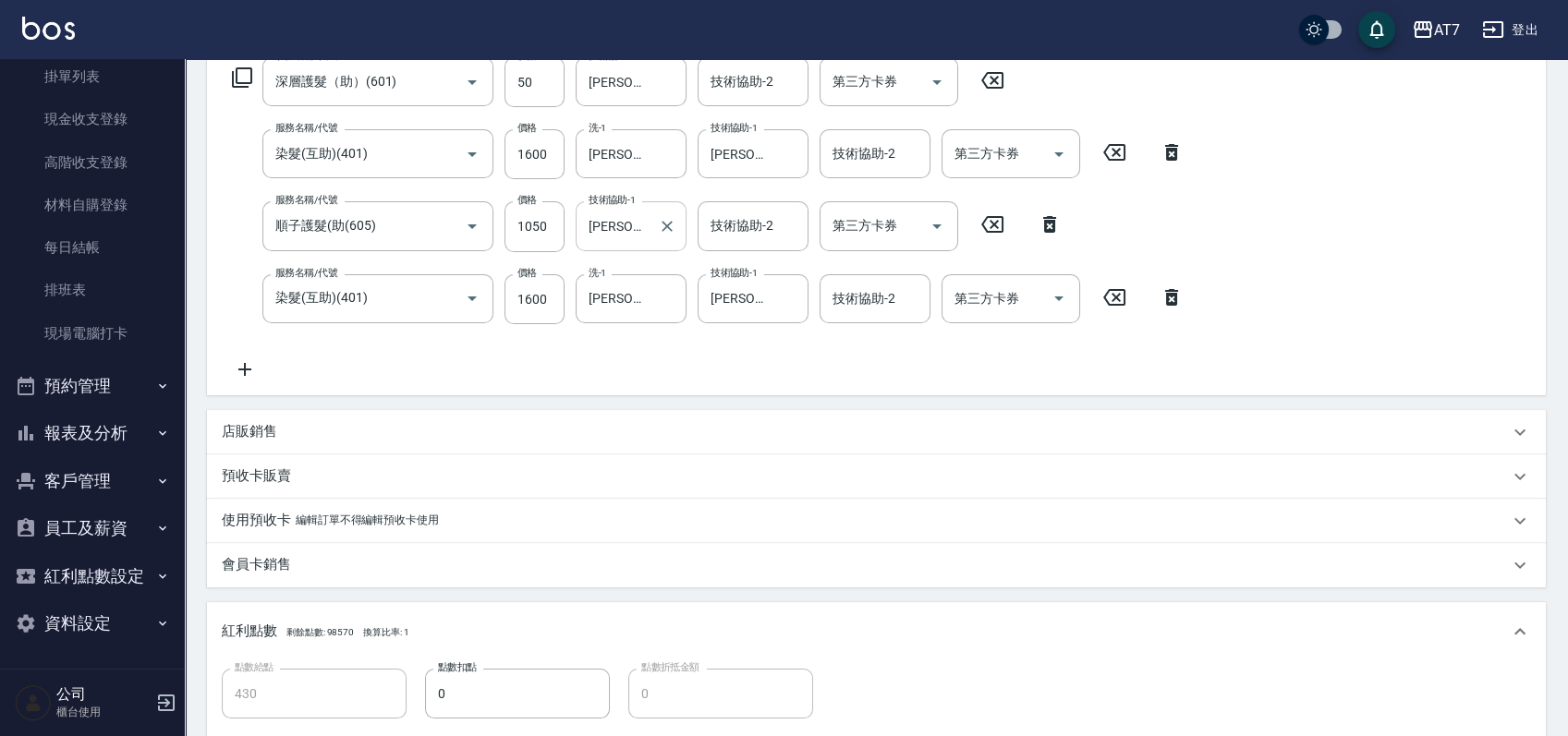
scroll to position [616, 0]
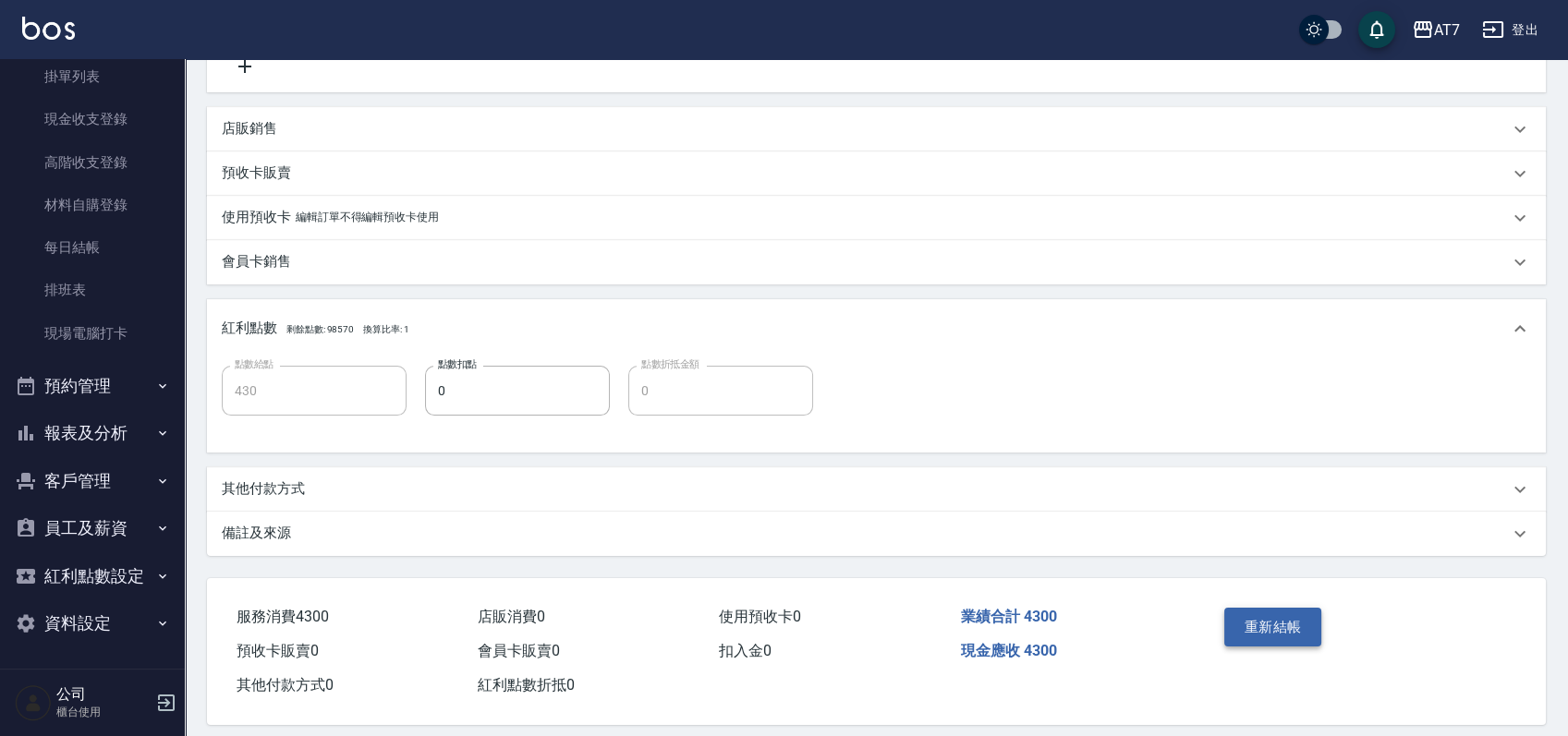
click at [1282, 625] on button "重新結帳" at bounding box center [1273, 627] width 98 height 39
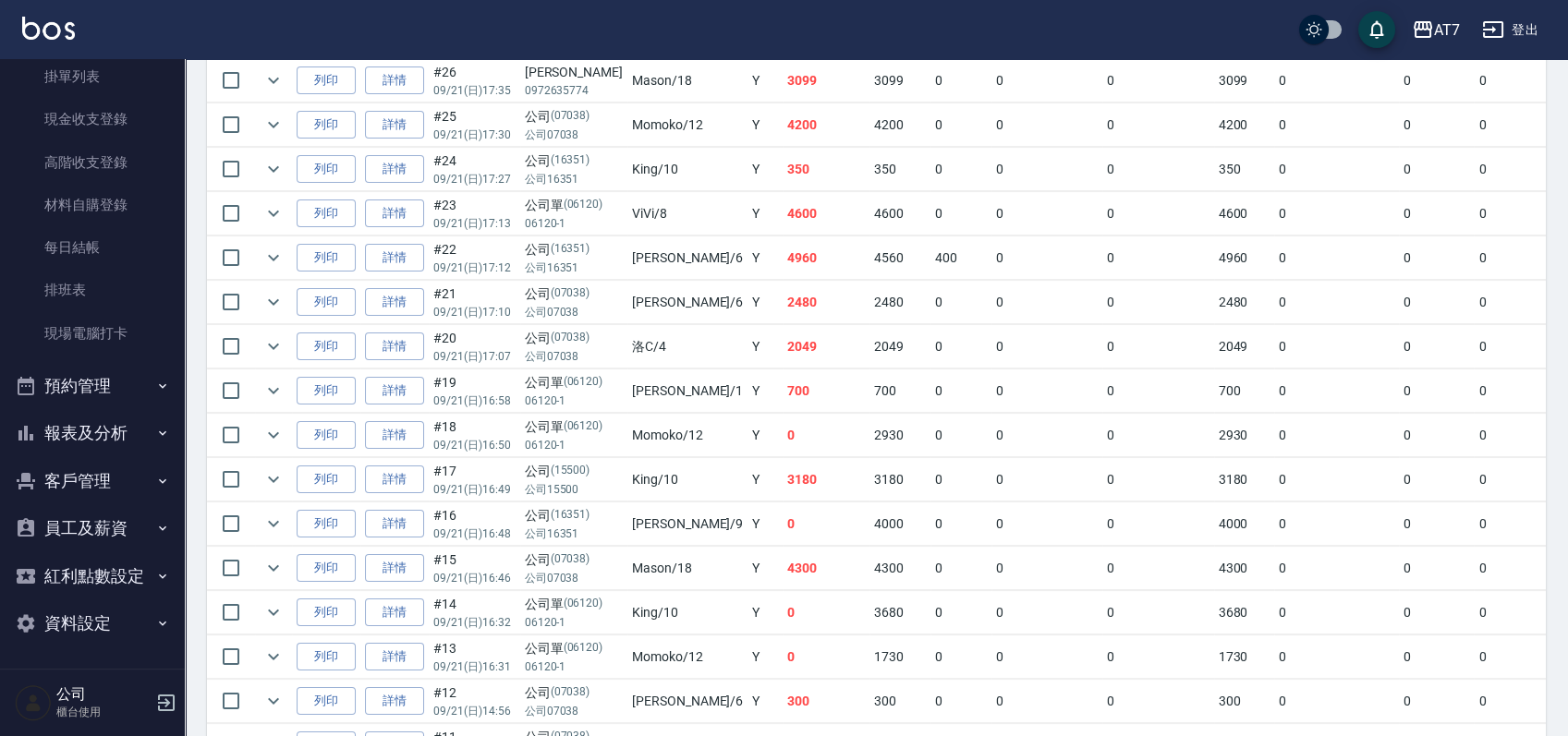
scroll to position [1109, 0]
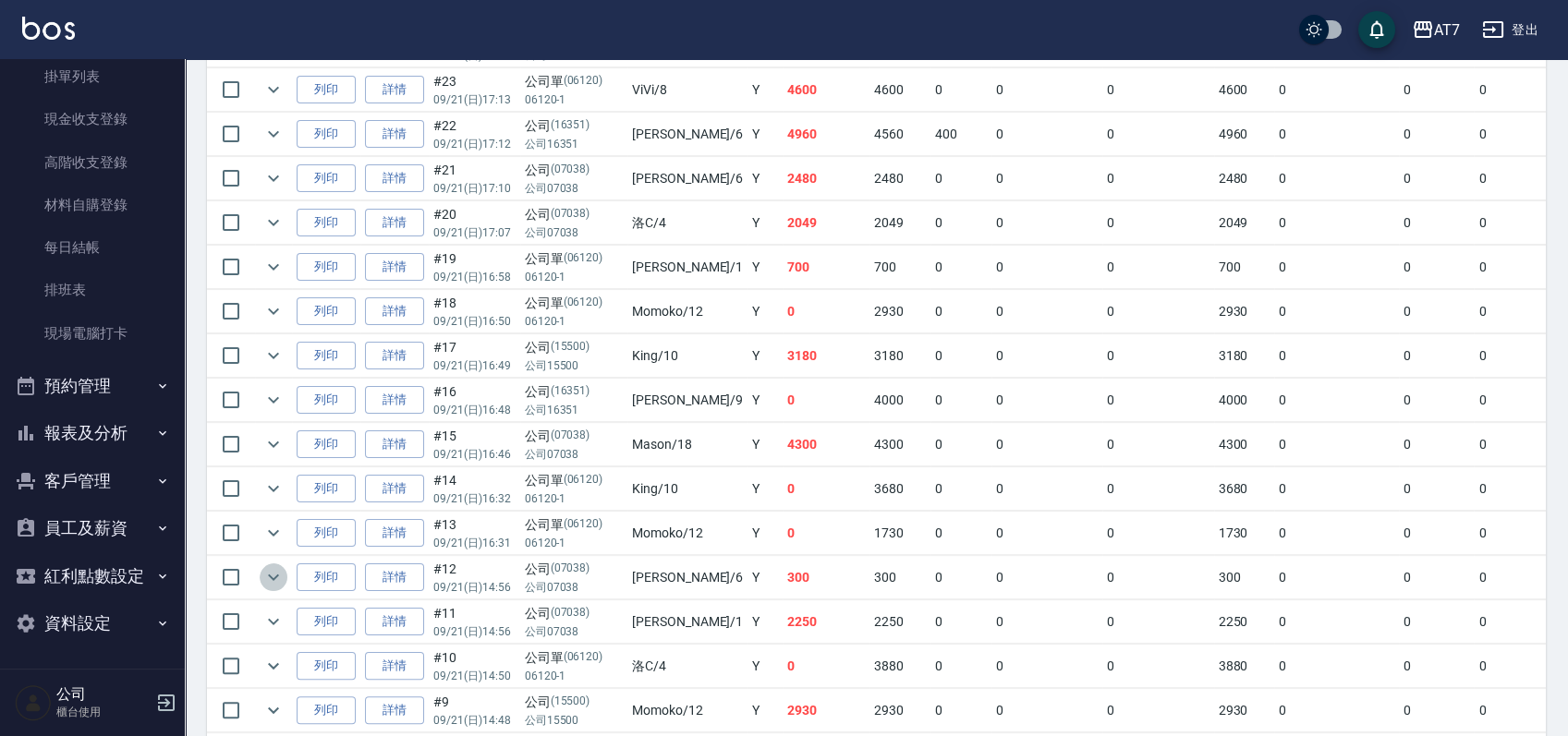
click at [278, 573] on icon "expand row" at bounding box center [274, 578] width 23 height 23
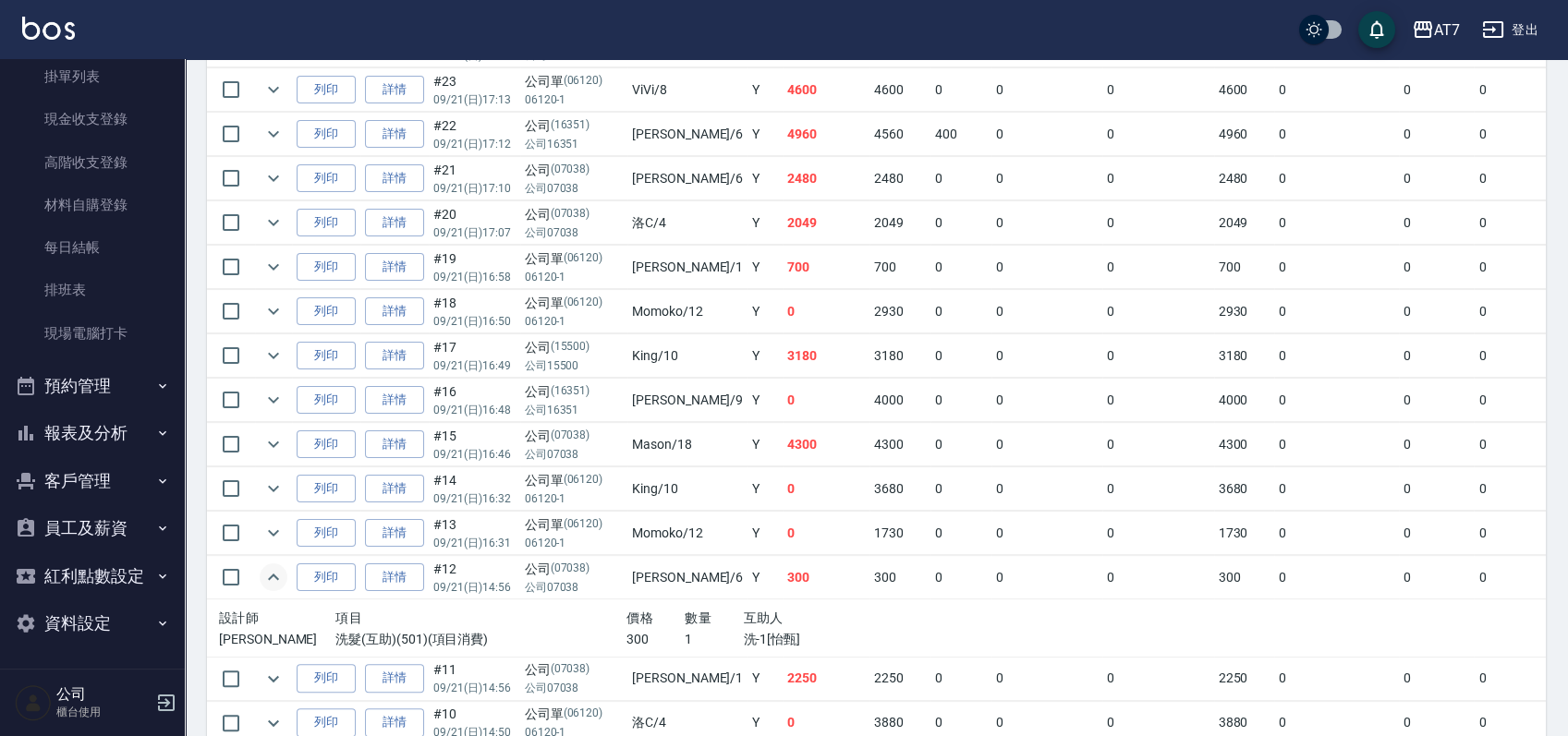
click at [278, 573] on icon "expand row" at bounding box center [274, 578] width 23 height 23
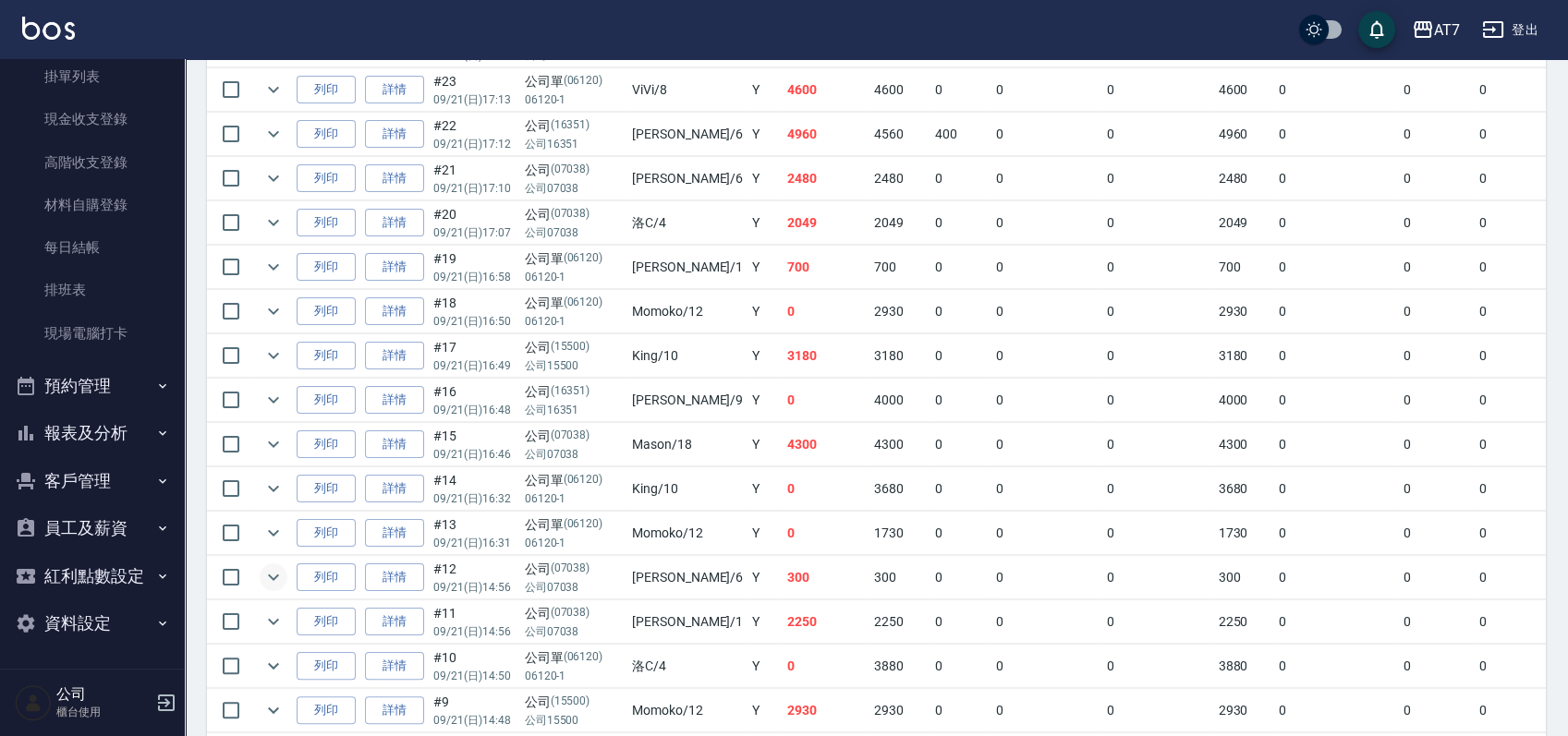
scroll to position [1231, 0]
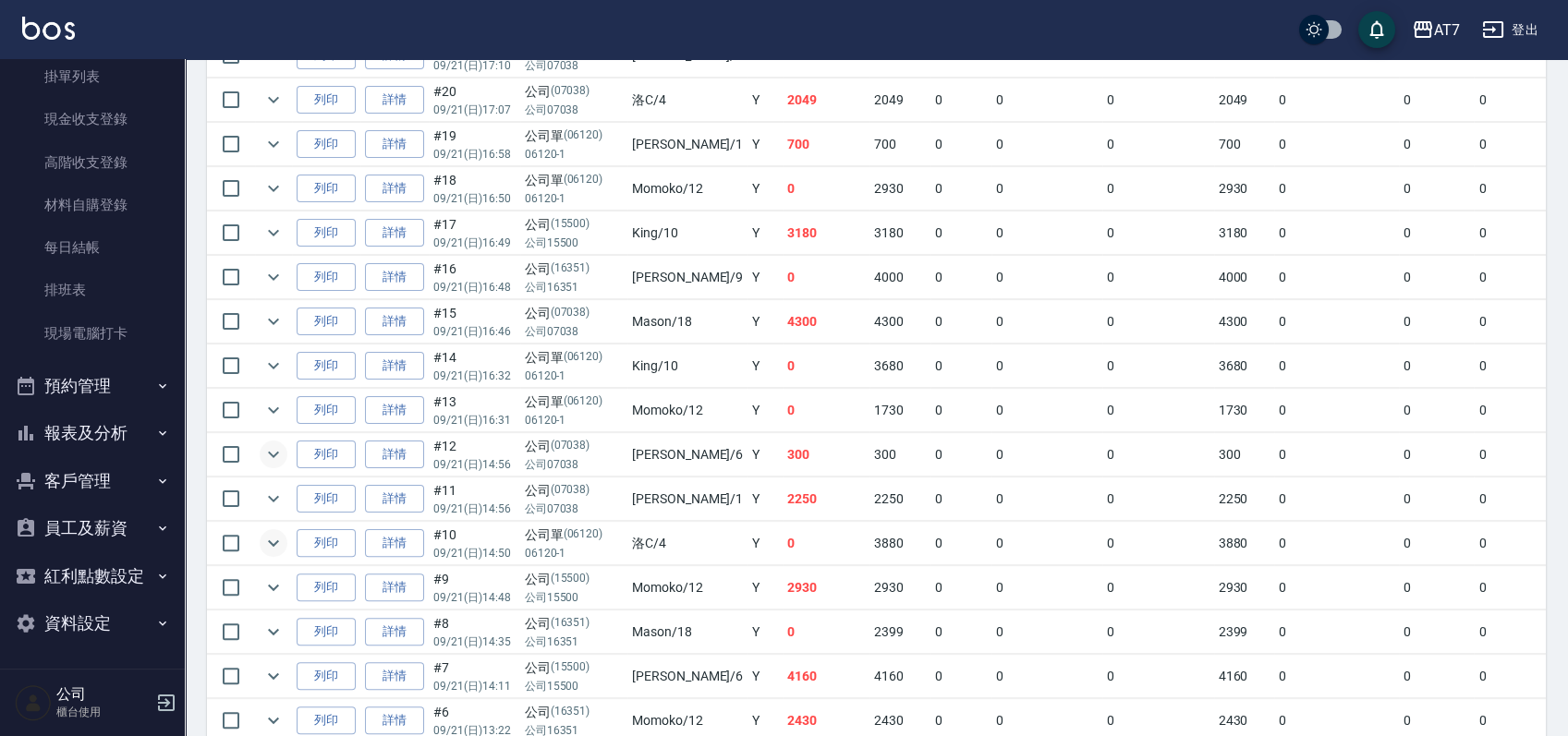
click at [278, 538] on icon "expand row" at bounding box center [274, 543] width 23 height 23
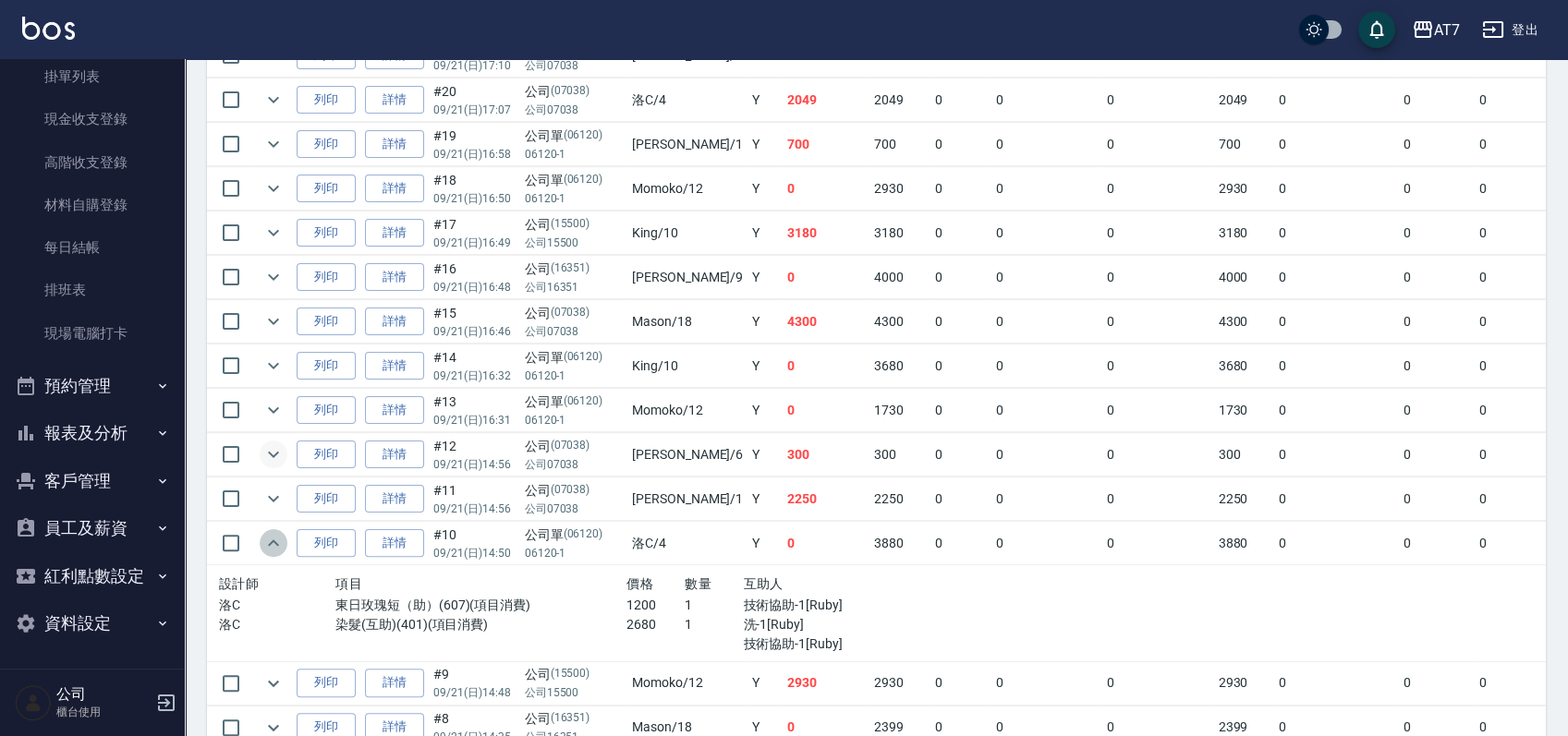
click at [278, 539] on icon "expand row" at bounding box center [274, 542] width 11 height 7
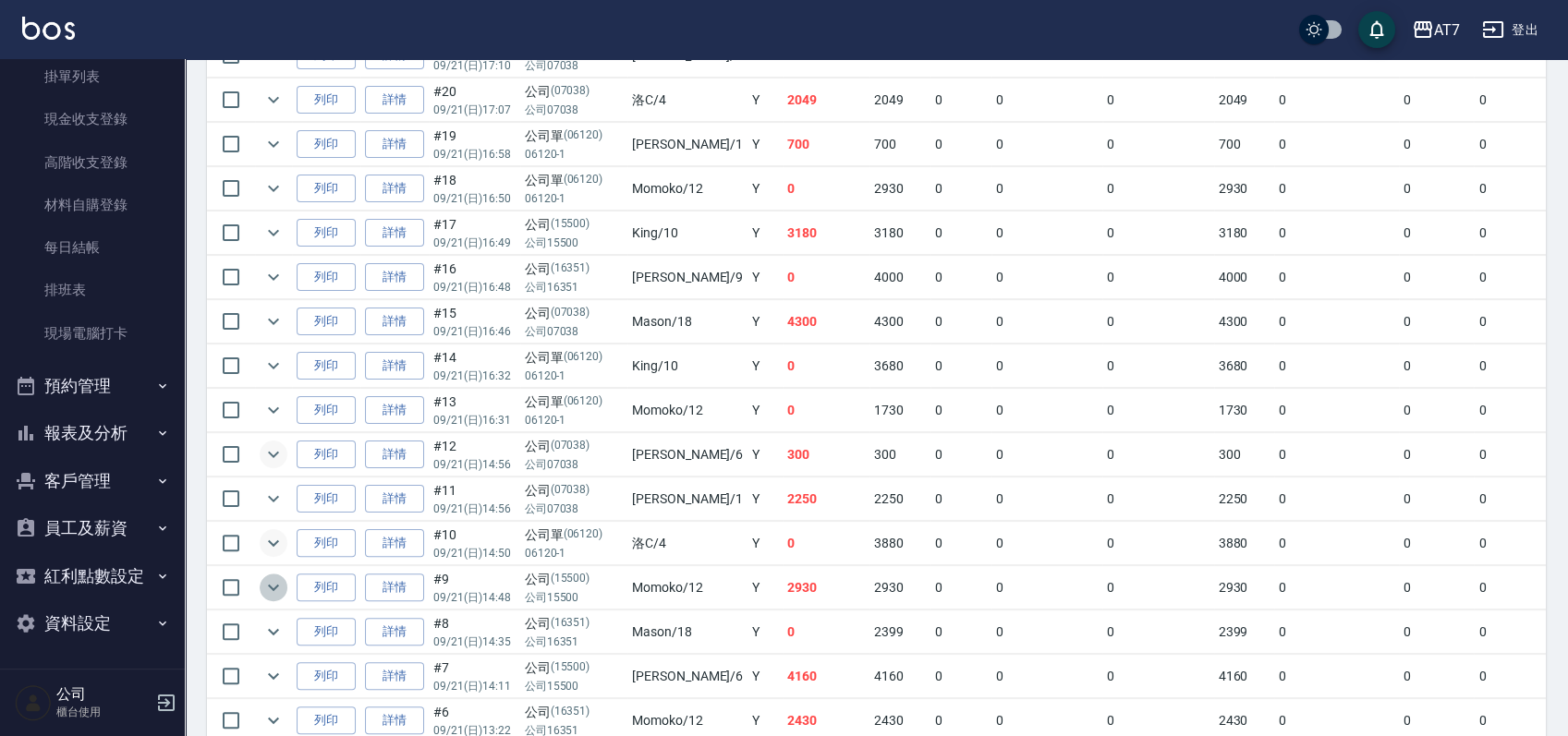
click at [281, 579] on icon "expand row" at bounding box center [274, 588] width 23 height 23
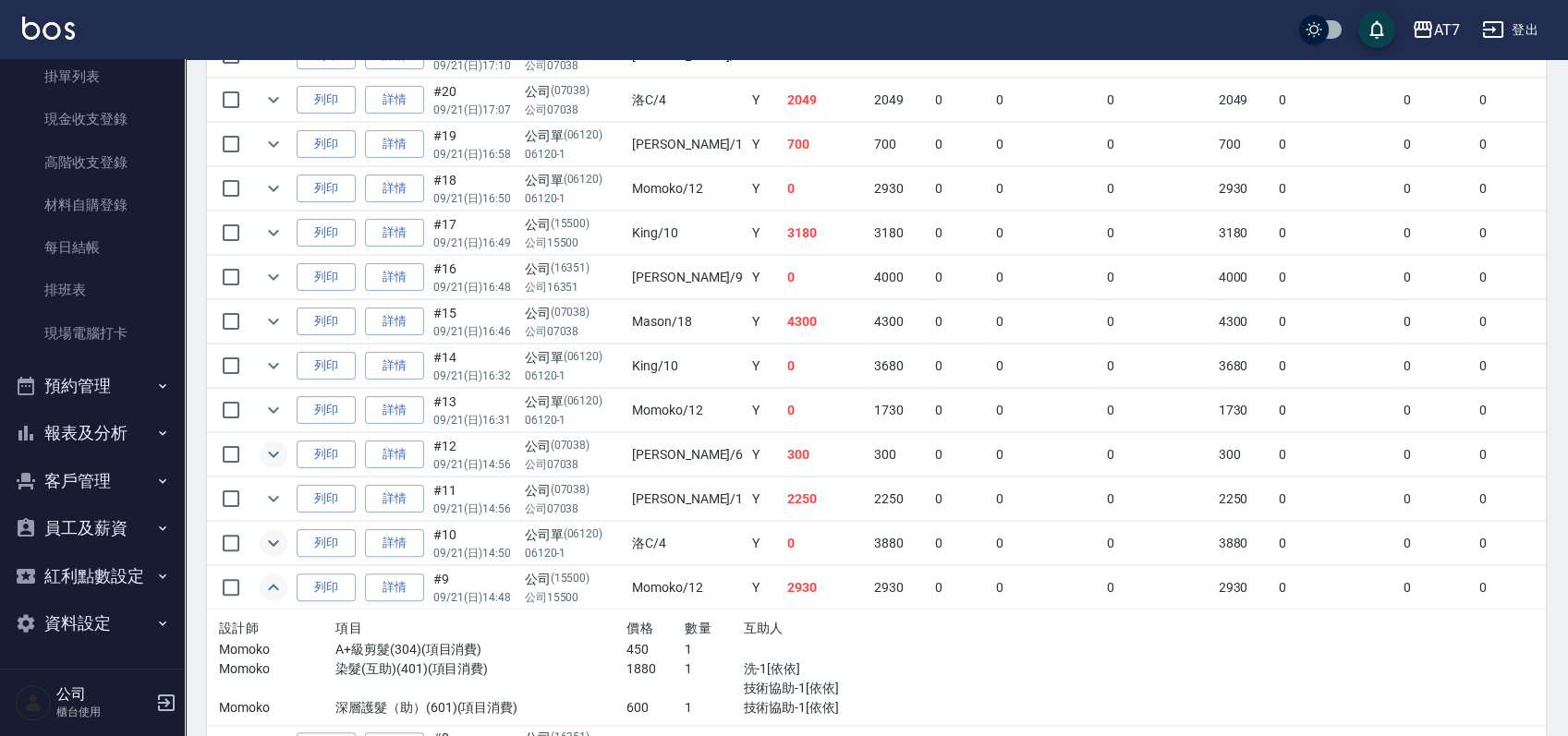
click at [280, 580] on icon "expand row" at bounding box center [274, 588] width 23 height 23
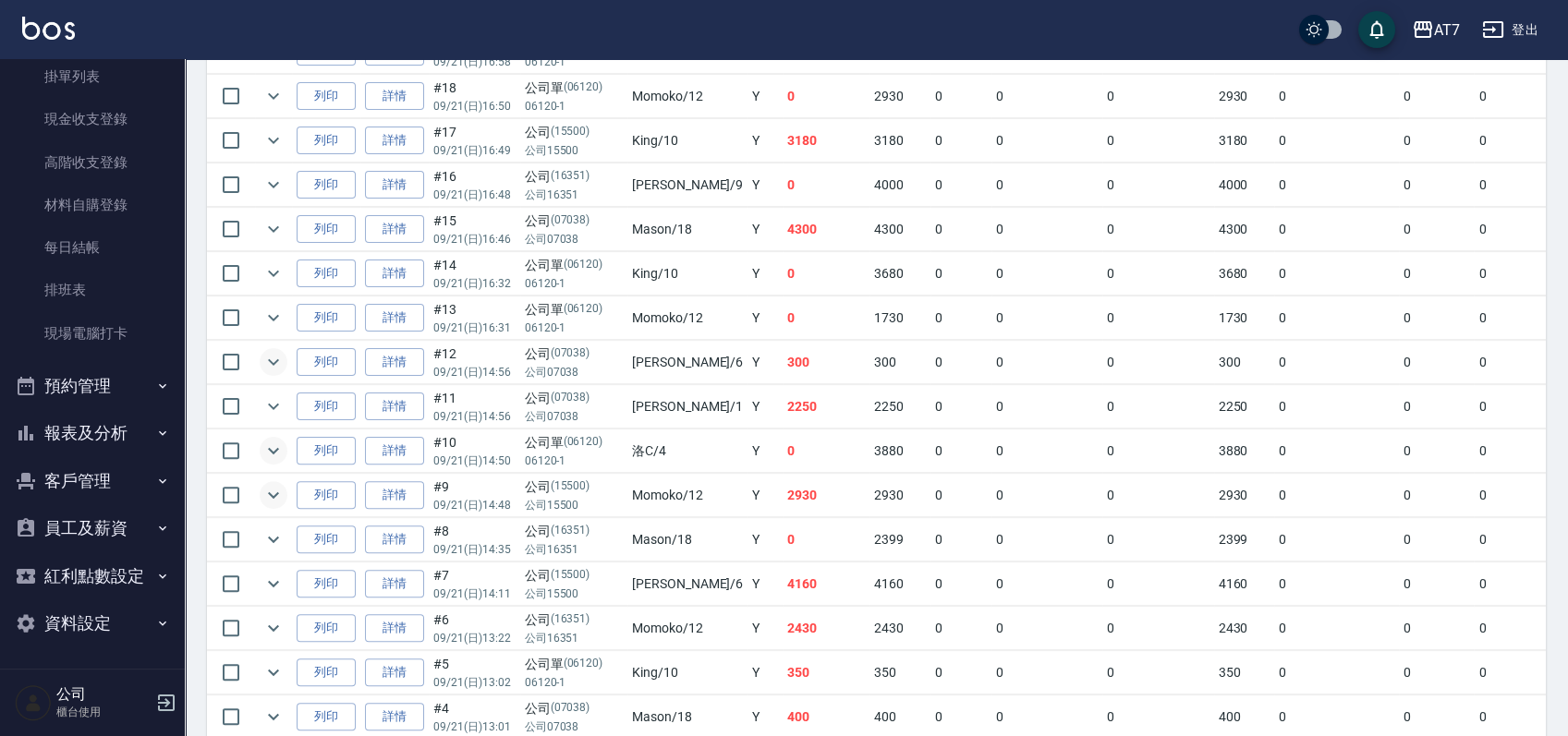
scroll to position [1354, 0]
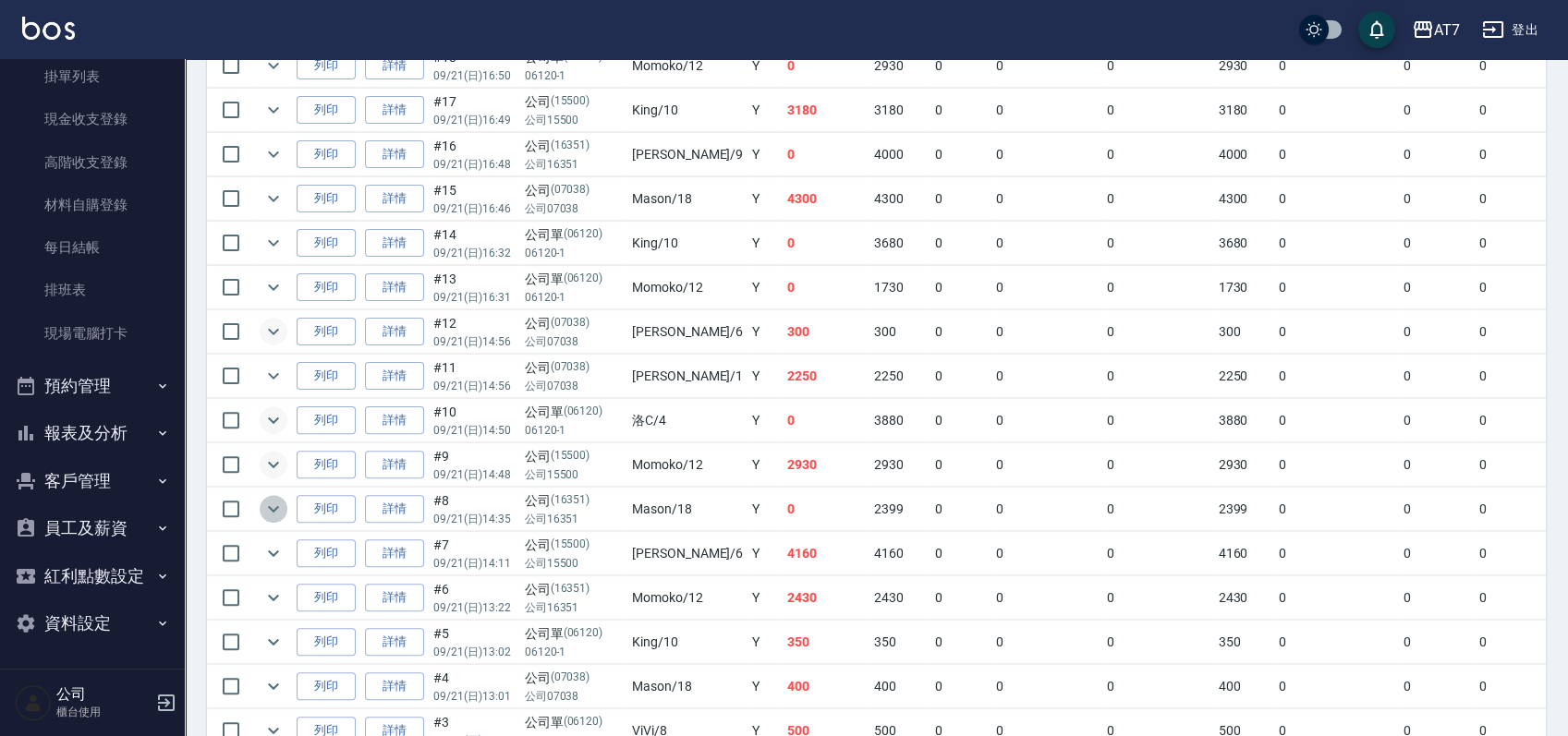
click at [273, 508] on icon "expand row" at bounding box center [274, 509] width 23 height 23
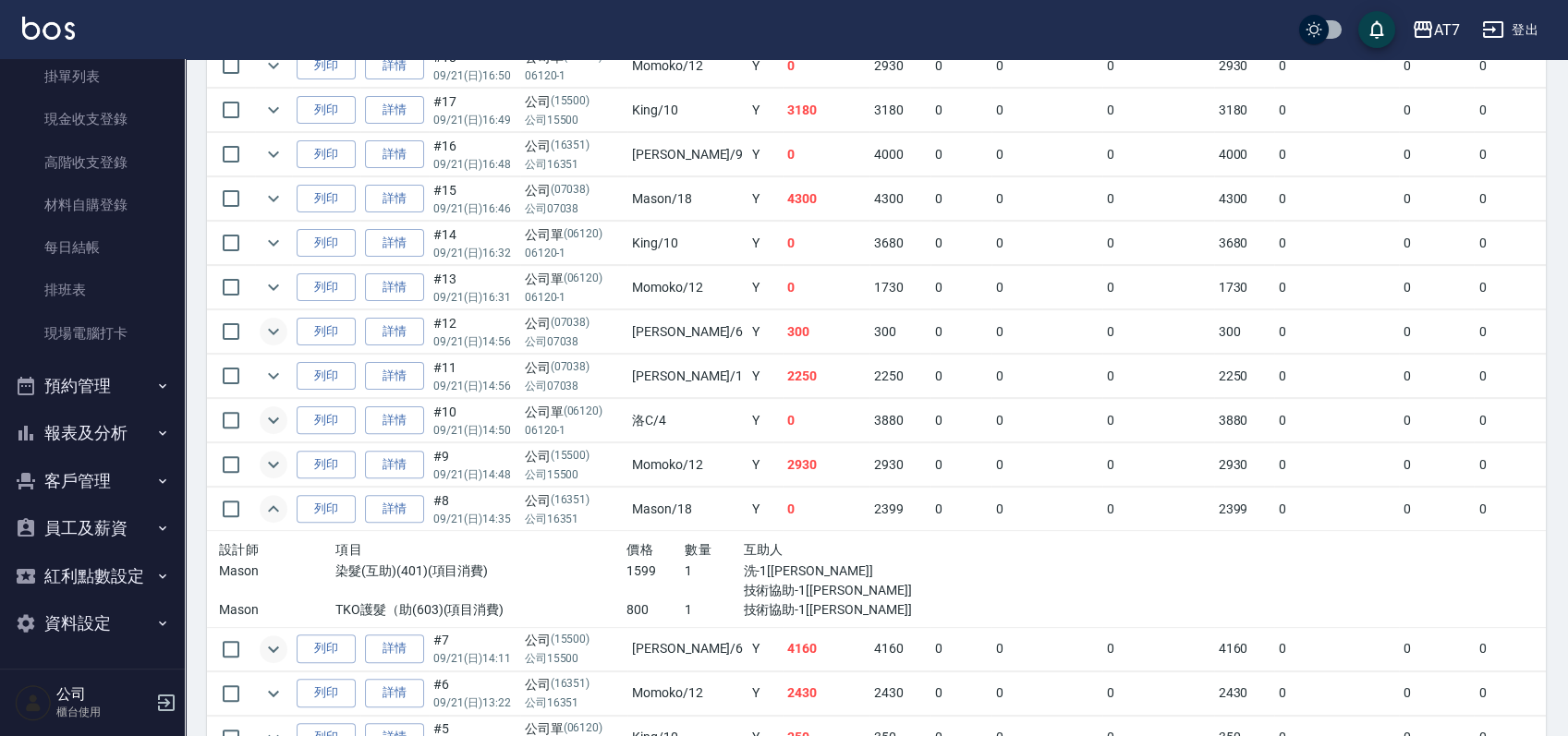
click at [275, 638] on icon "expand row" at bounding box center [274, 649] width 23 height 23
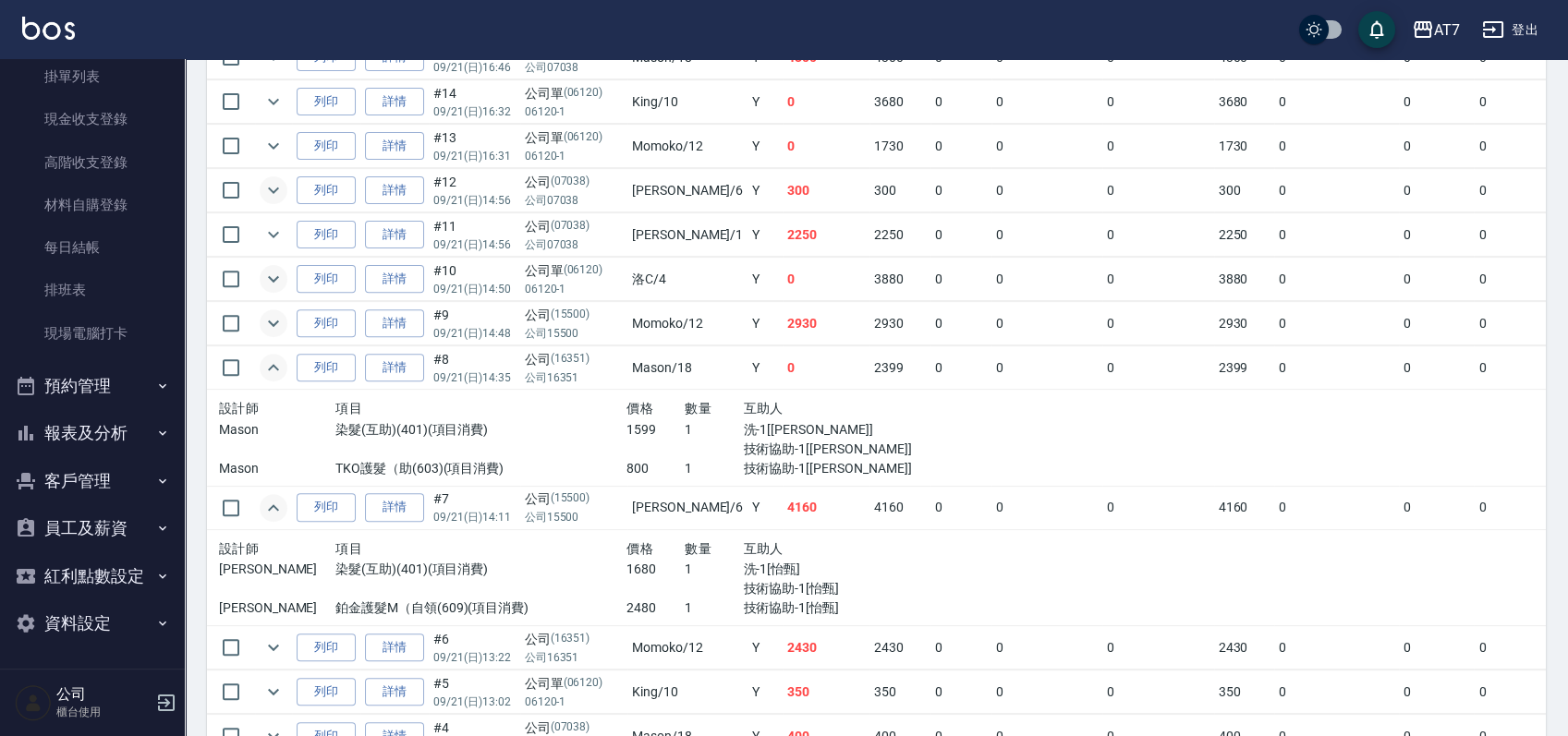
scroll to position [1724, 0]
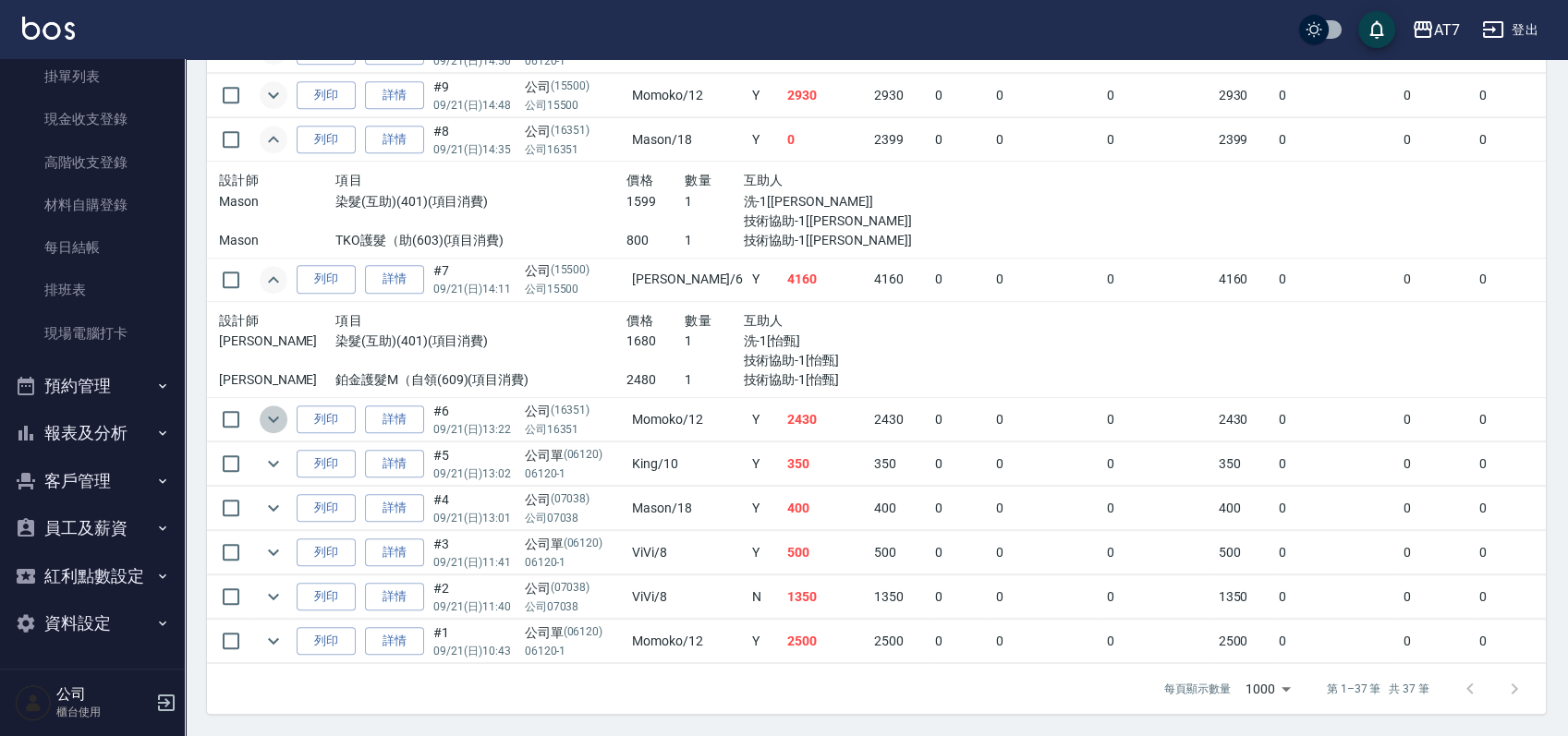
click at [276, 413] on icon "expand row" at bounding box center [274, 420] width 23 height 23
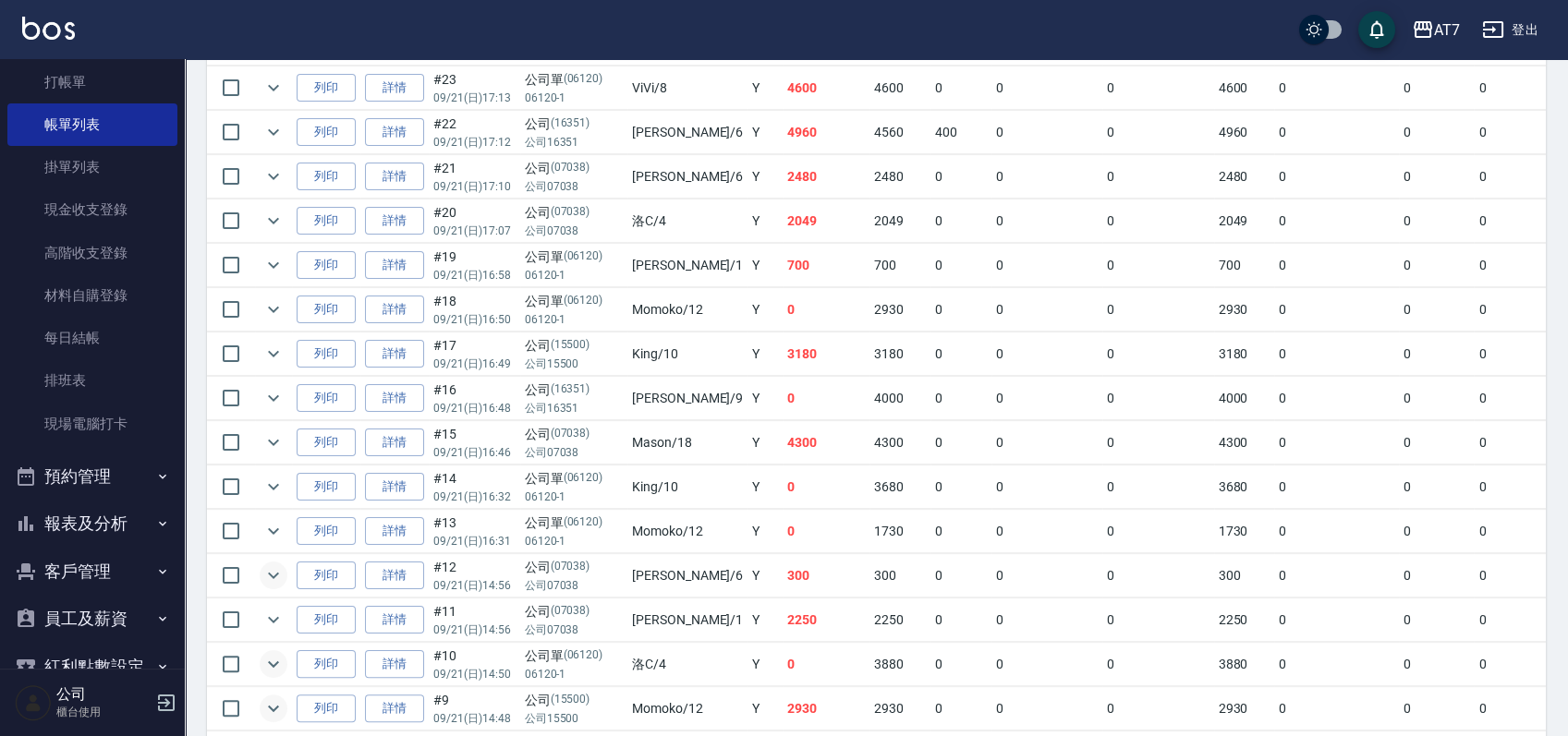
scroll to position [0, 0]
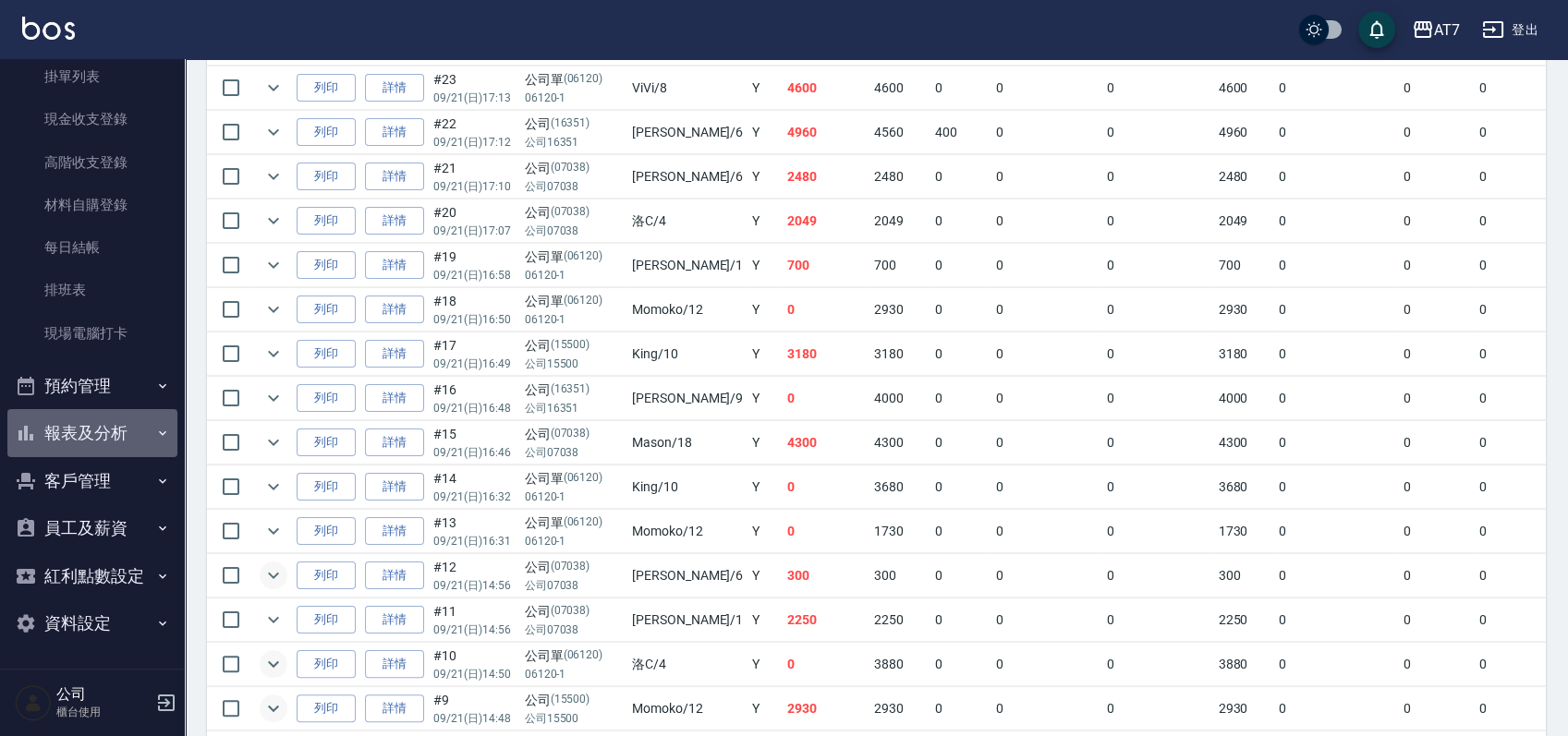
click at [115, 444] on button "報表及分析" at bounding box center [92, 433] width 170 height 48
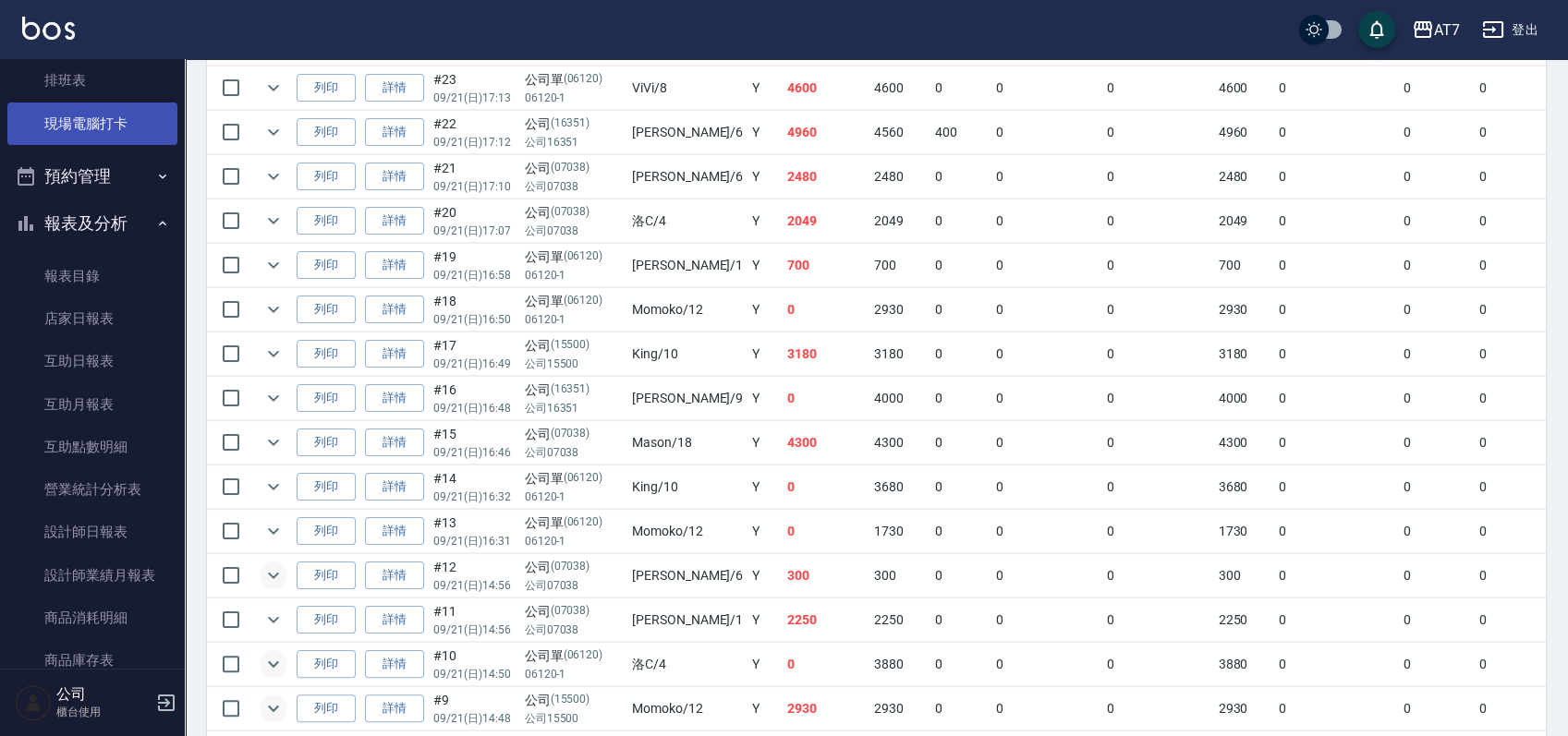
scroll to position [644, 0]
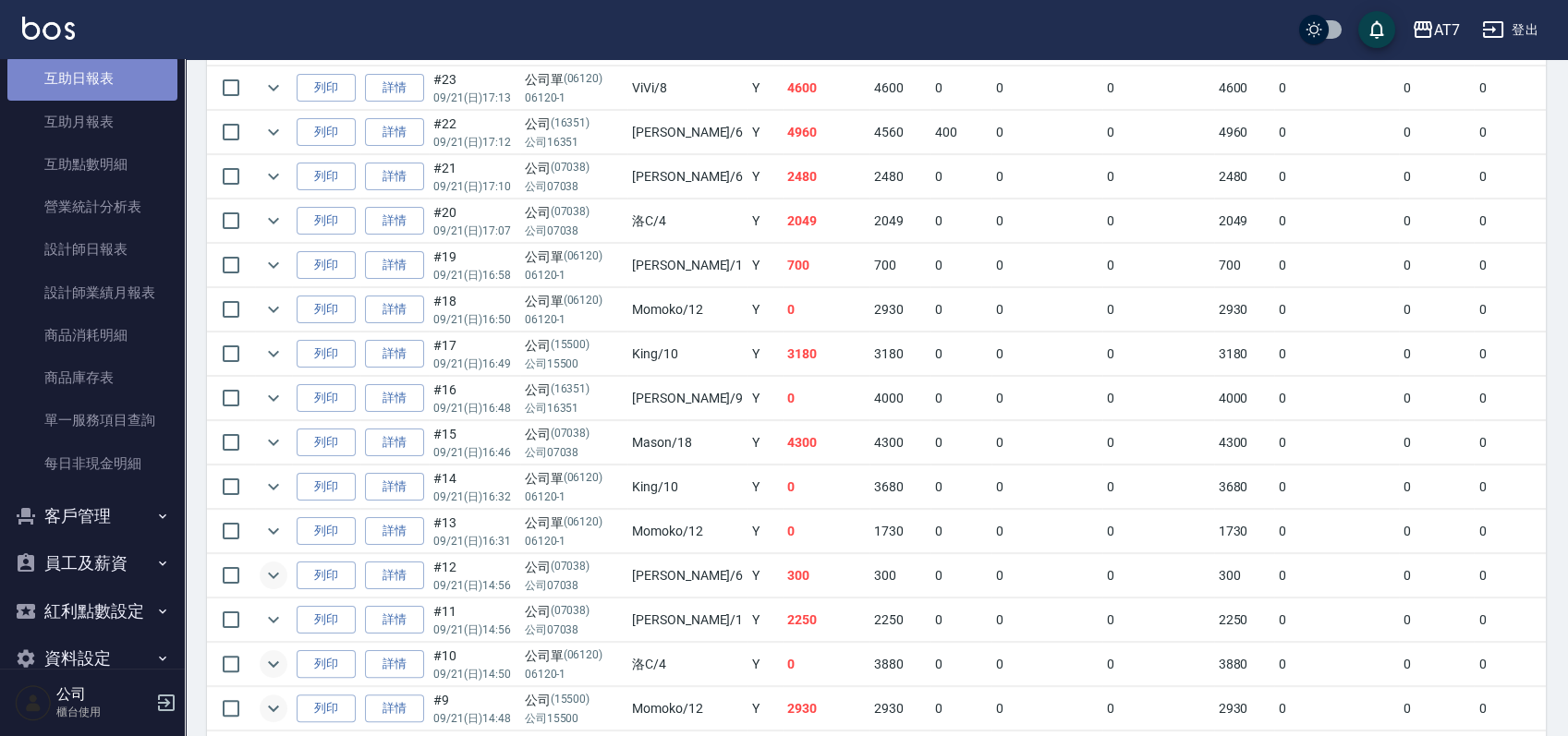
click at [124, 71] on link "互助日報表" at bounding box center [92, 78] width 170 height 42
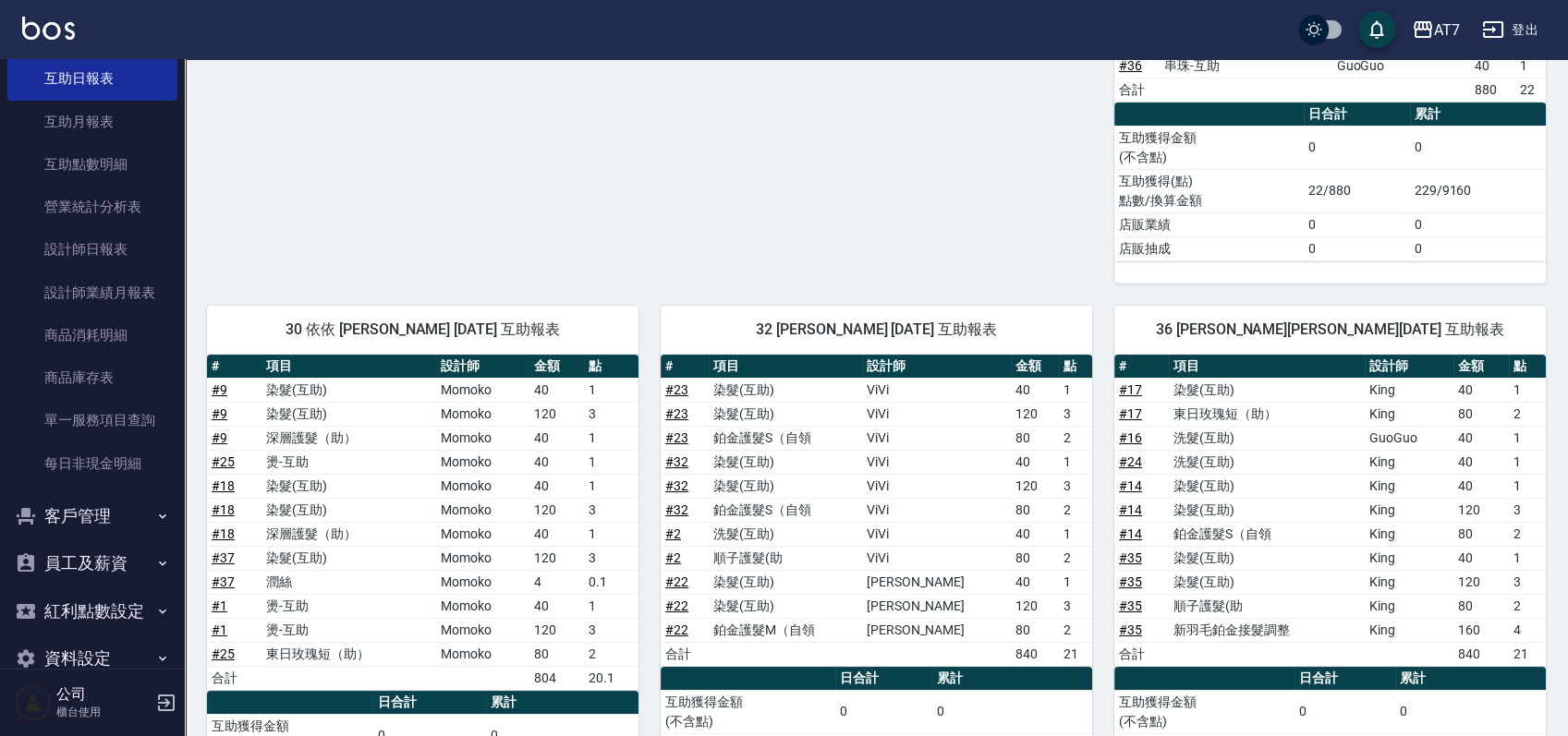
scroll to position [679, 0]
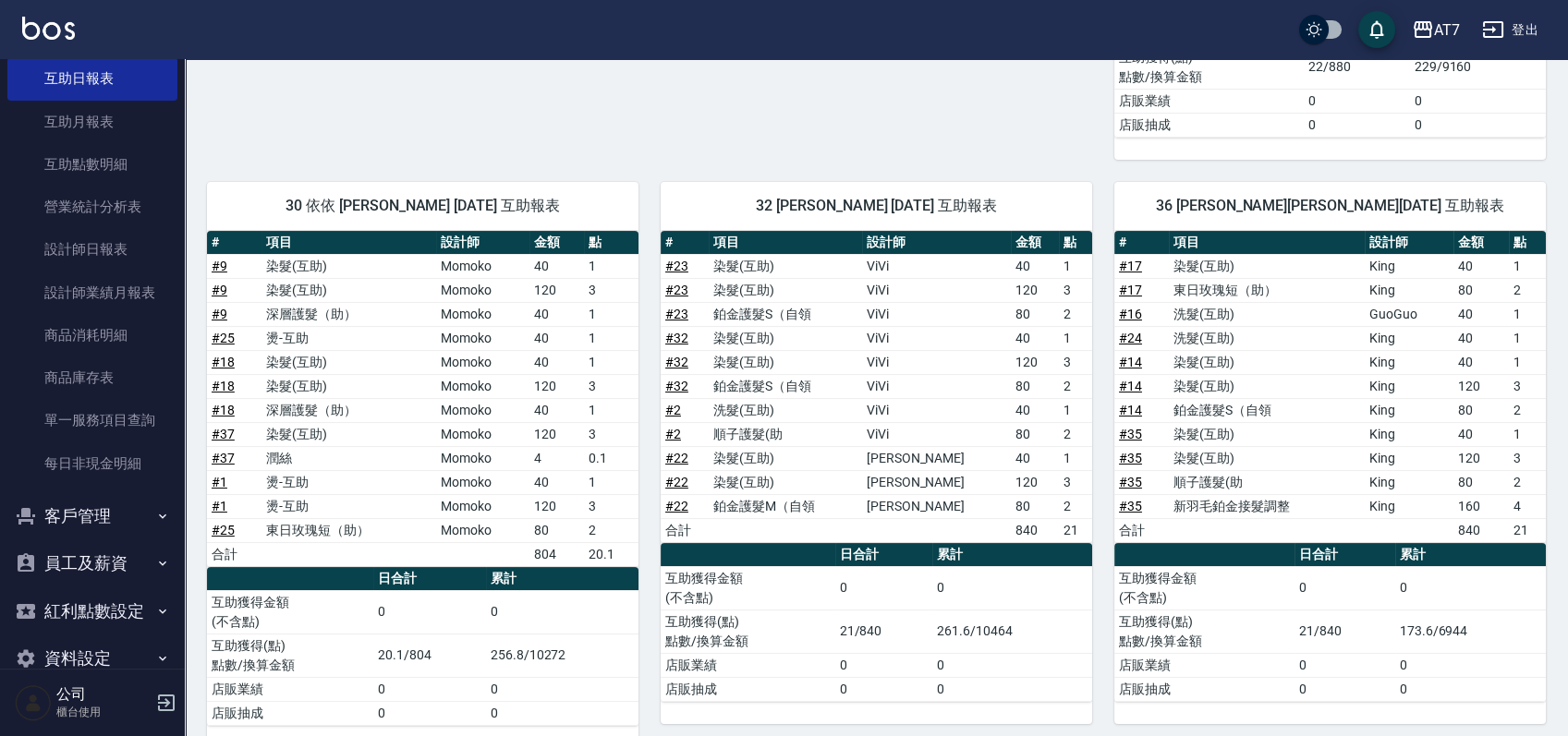
click at [221, 523] on link "# 25" at bounding box center [223, 531] width 24 height 15
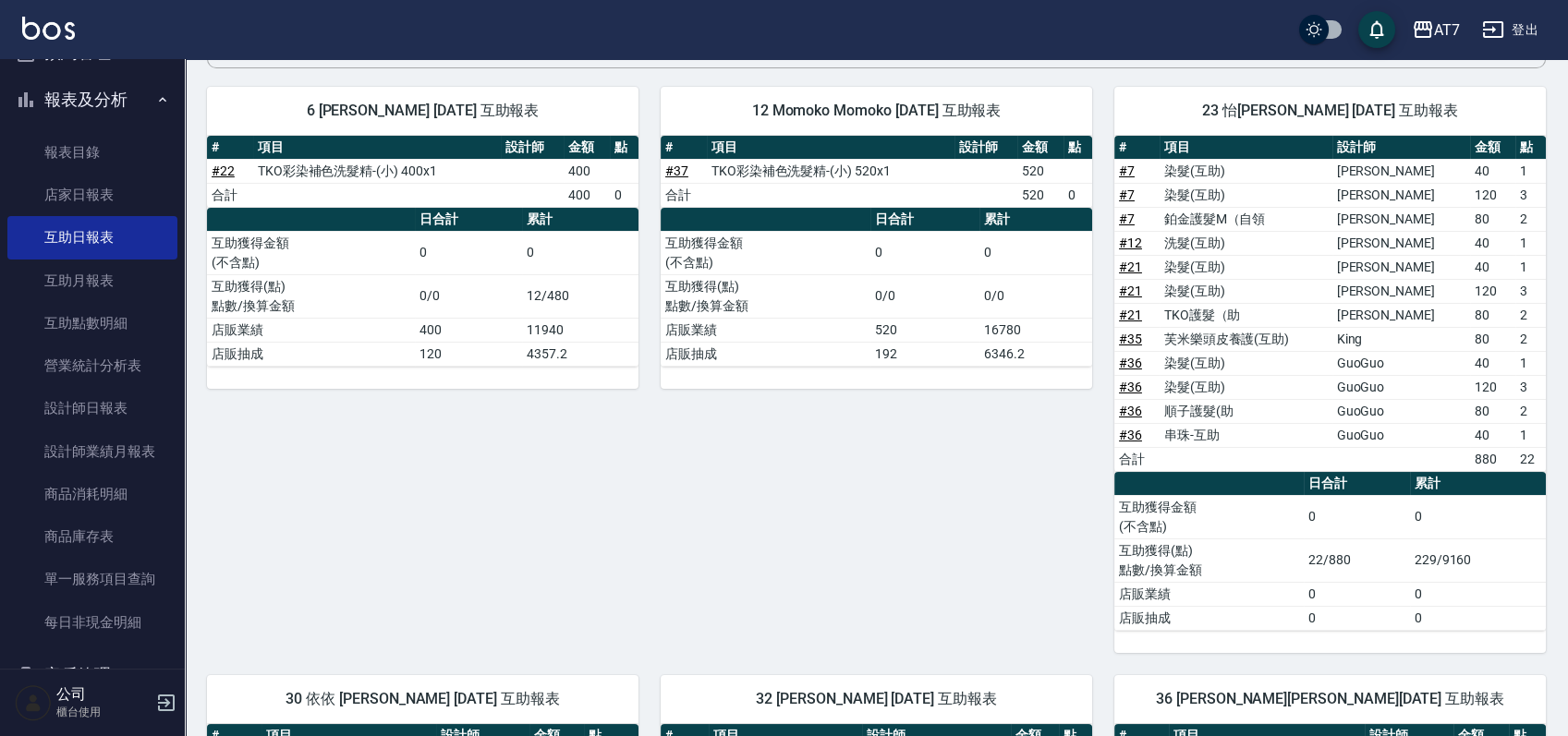
scroll to position [398, 0]
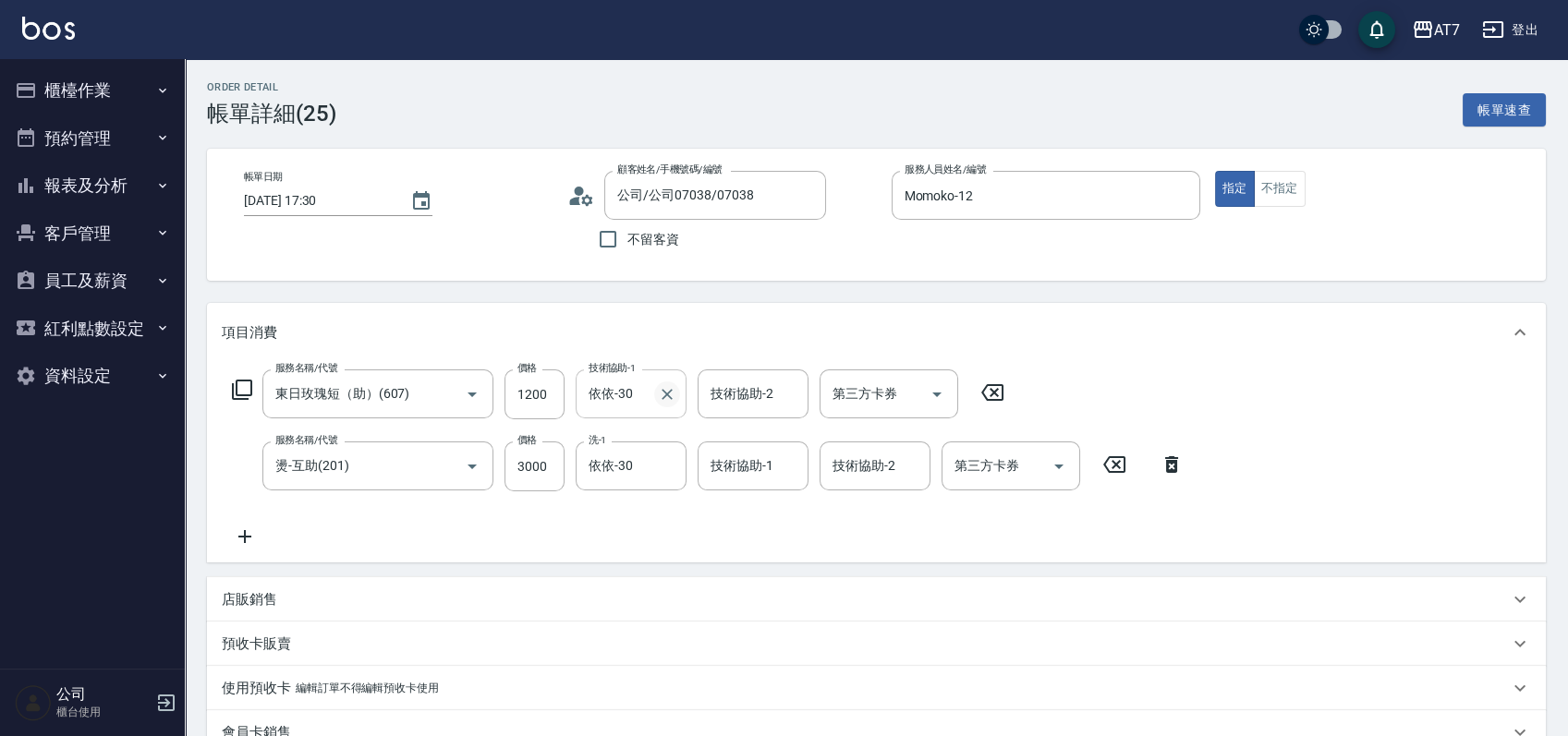
click at [673, 396] on icon "Clear" at bounding box center [667, 394] width 19 height 19
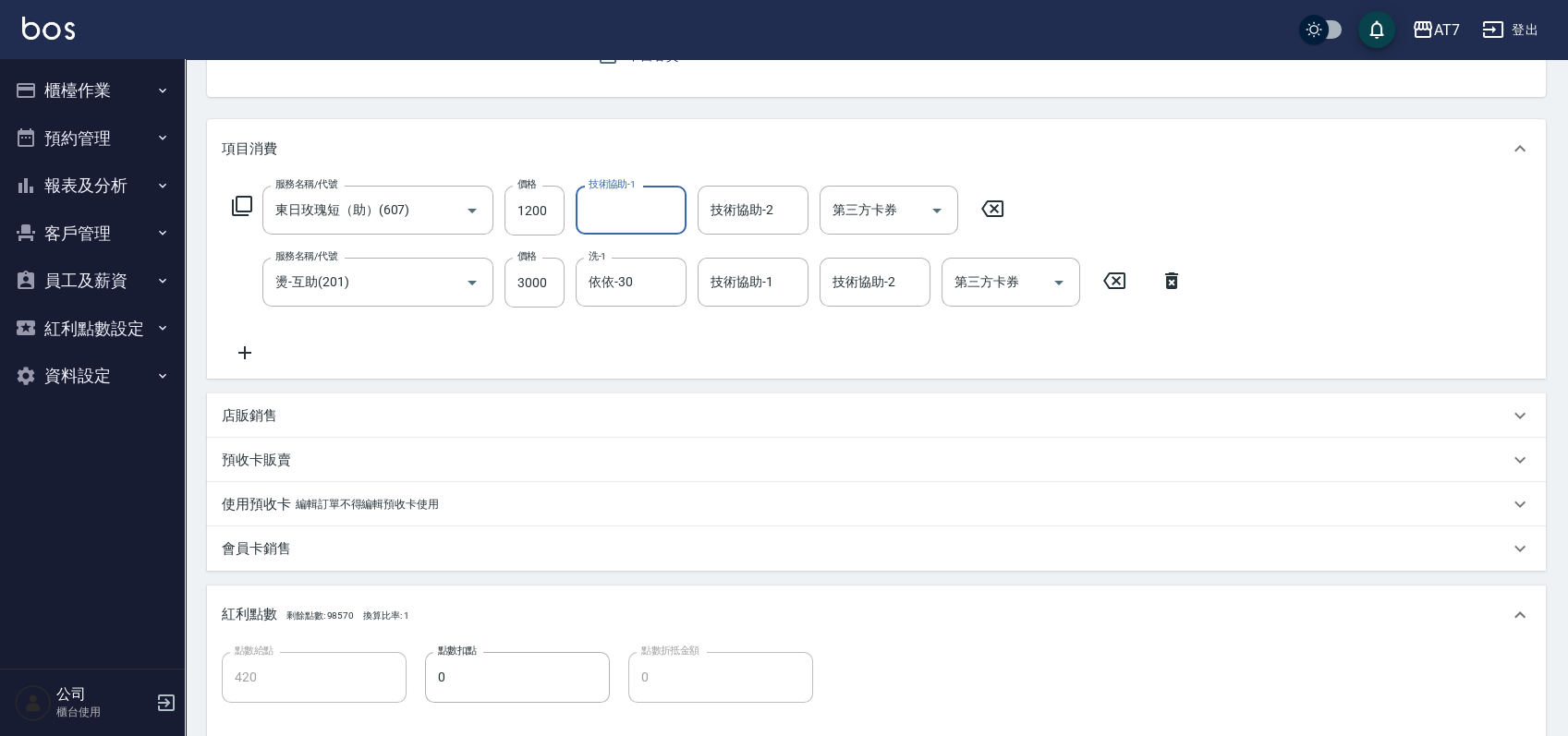
scroll to position [487, 0]
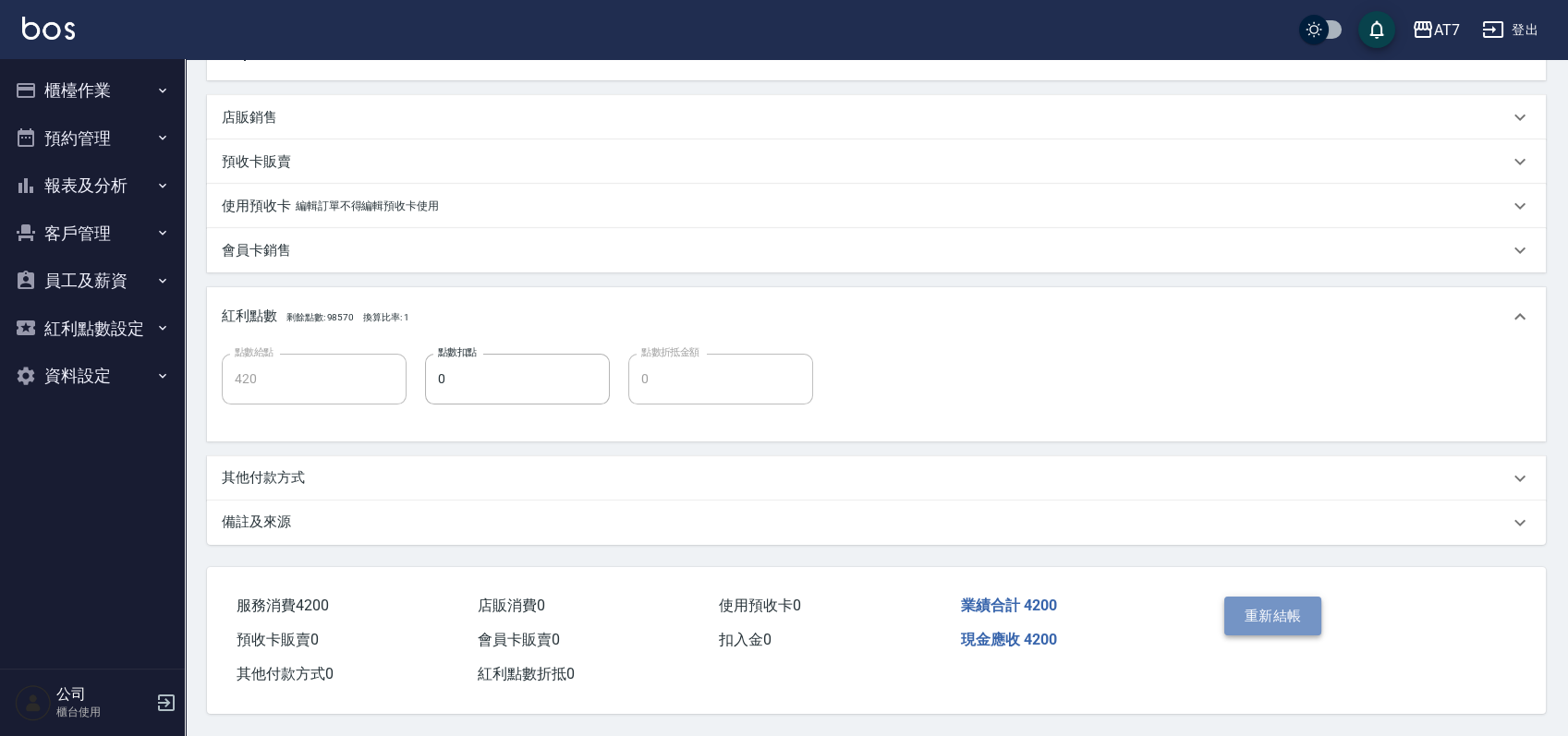
click at [1272, 621] on button "重新結帳" at bounding box center [1273, 616] width 98 height 39
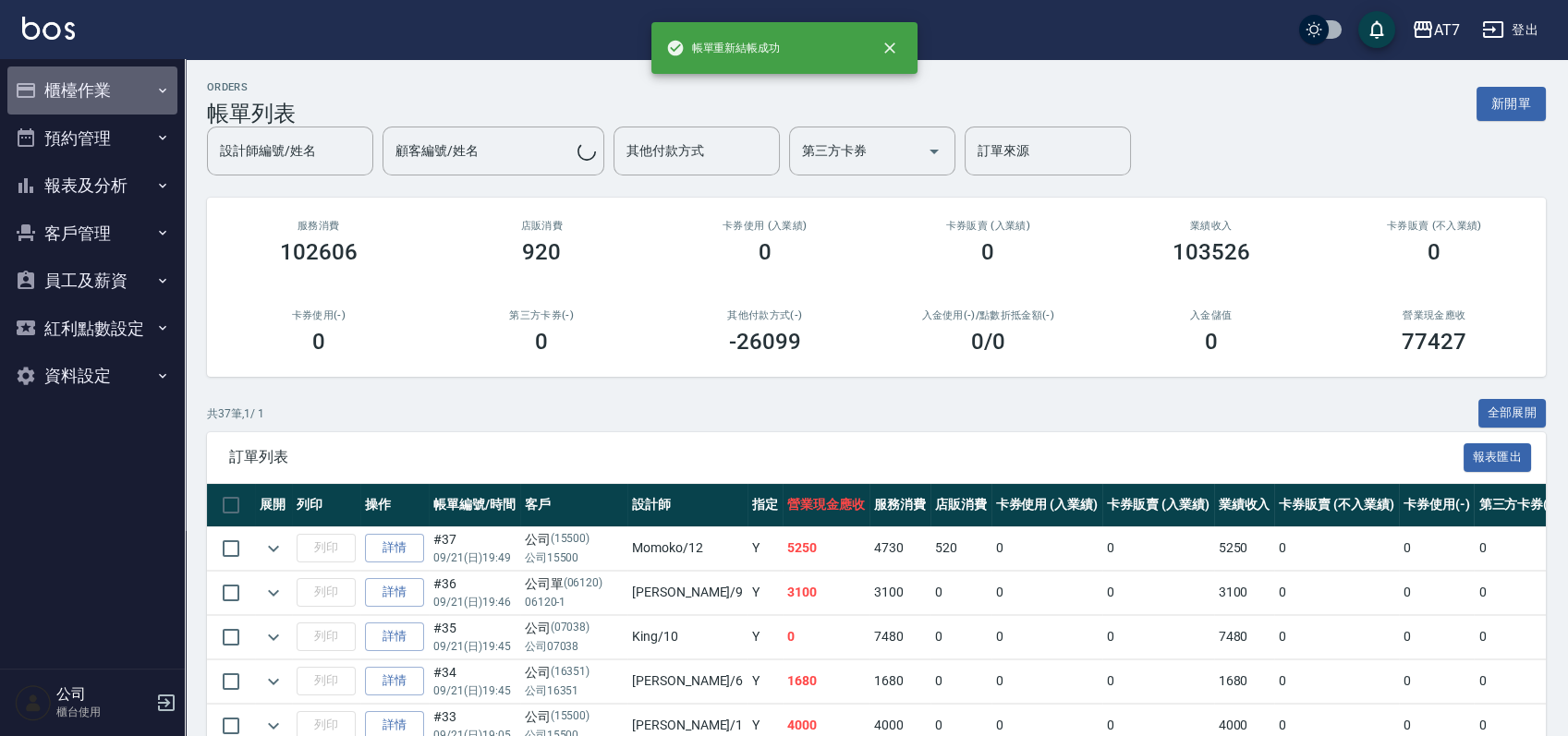
click at [53, 85] on button "櫃檯作業" at bounding box center [92, 90] width 170 height 48
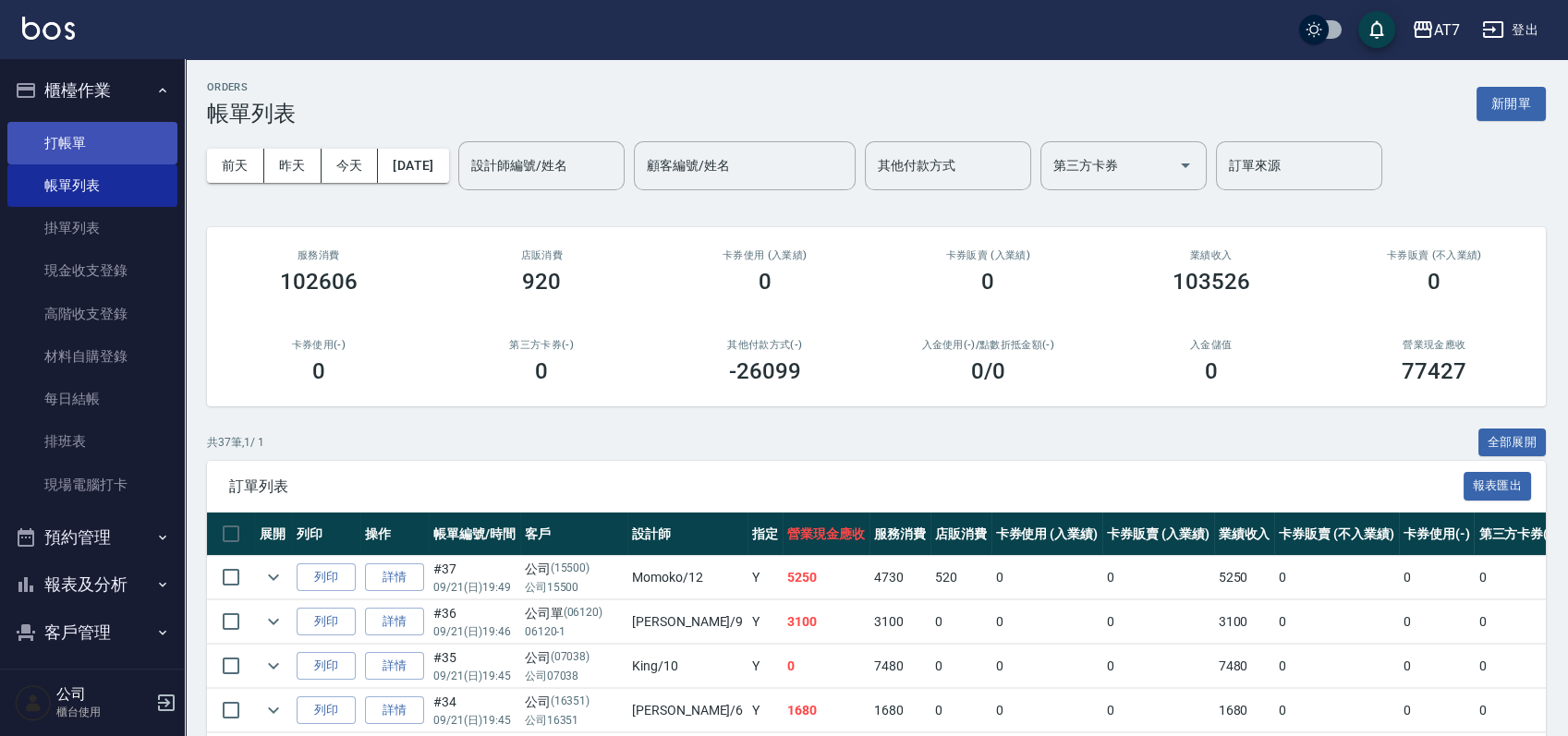
click at [75, 131] on link "打帳單" at bounding box center [92, 143] width 170 height 42
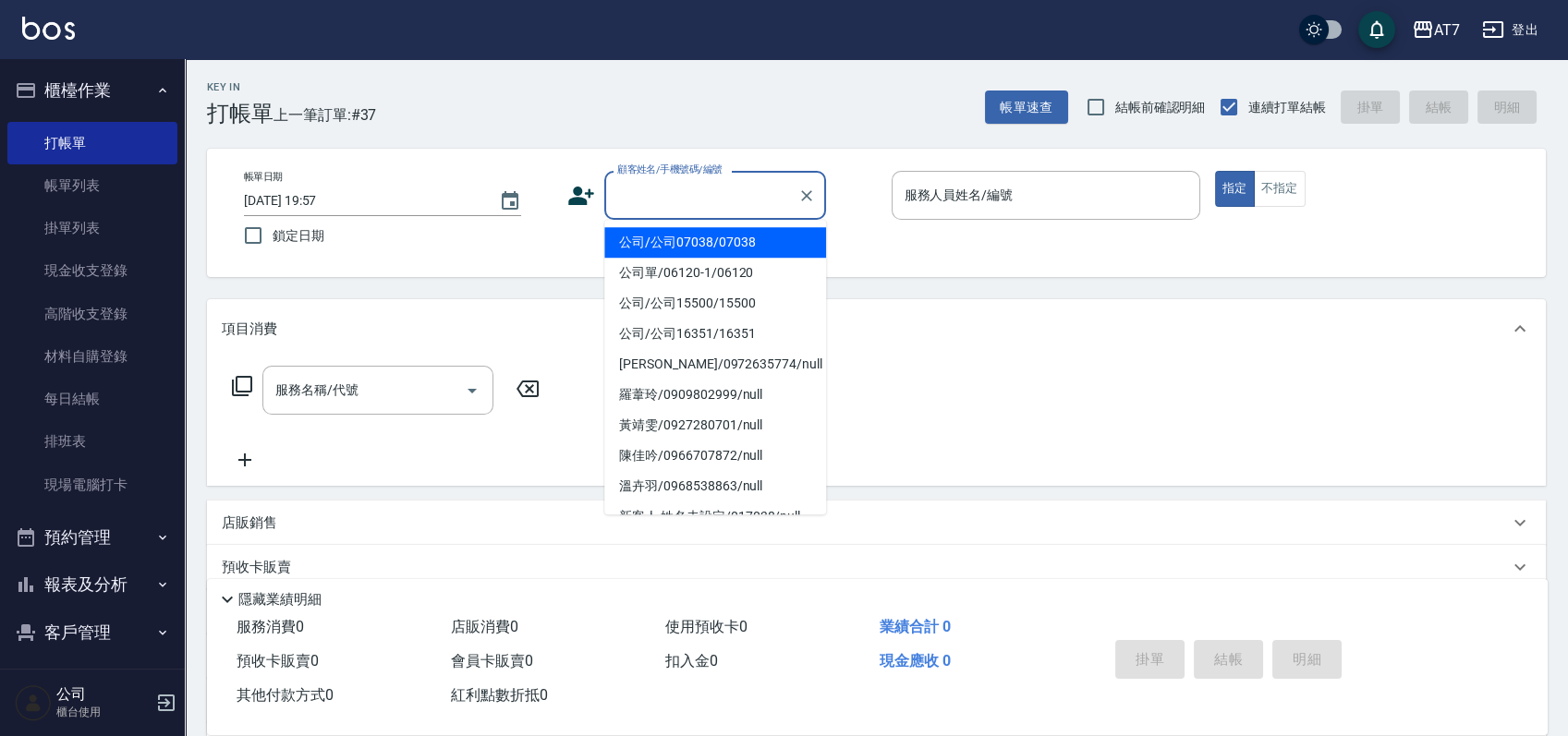
click at [639, 196] on input "顧客姓名/手機號碼/編號" at bounding box center [701, 195] width 177 height 32
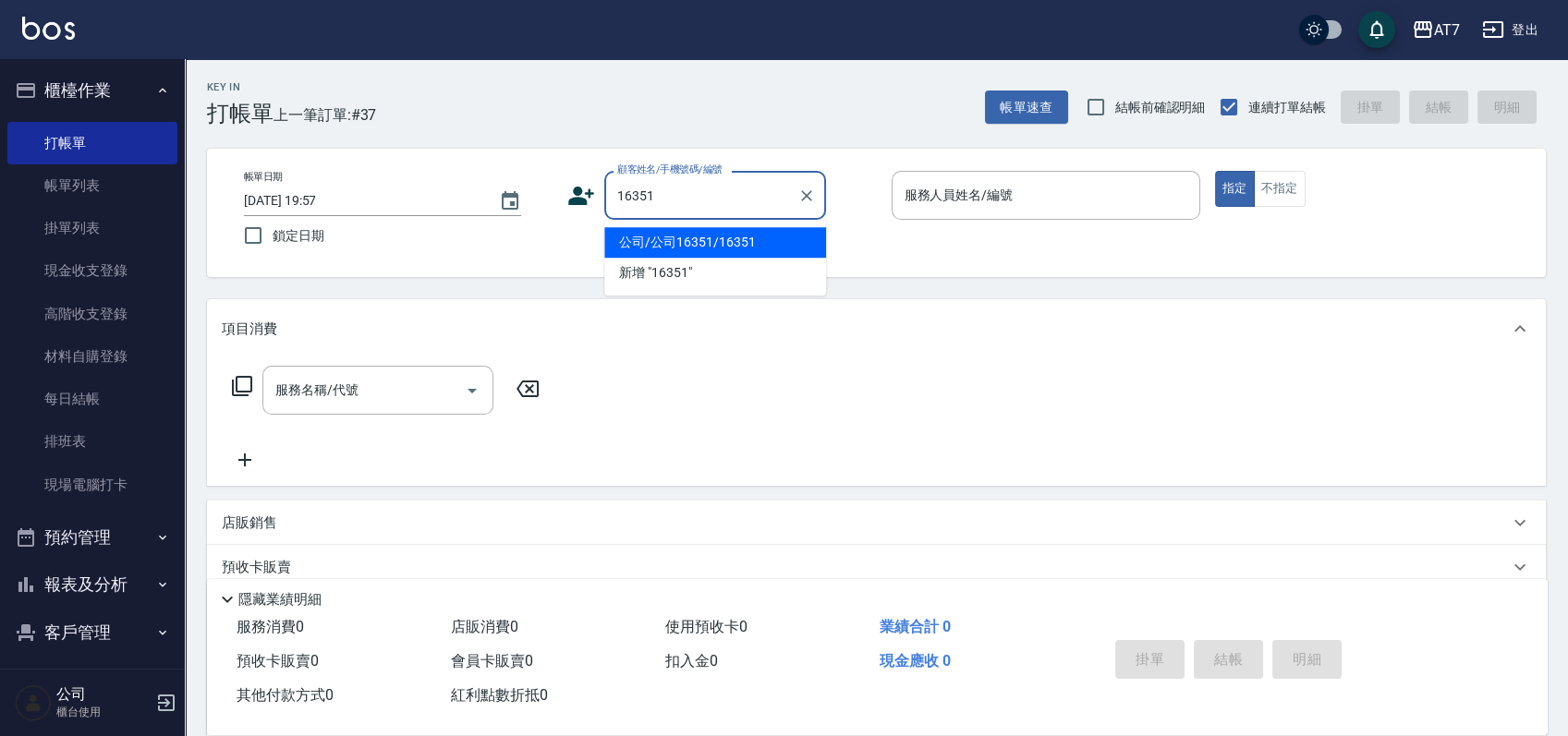
type input "公司/公司16351/16351"
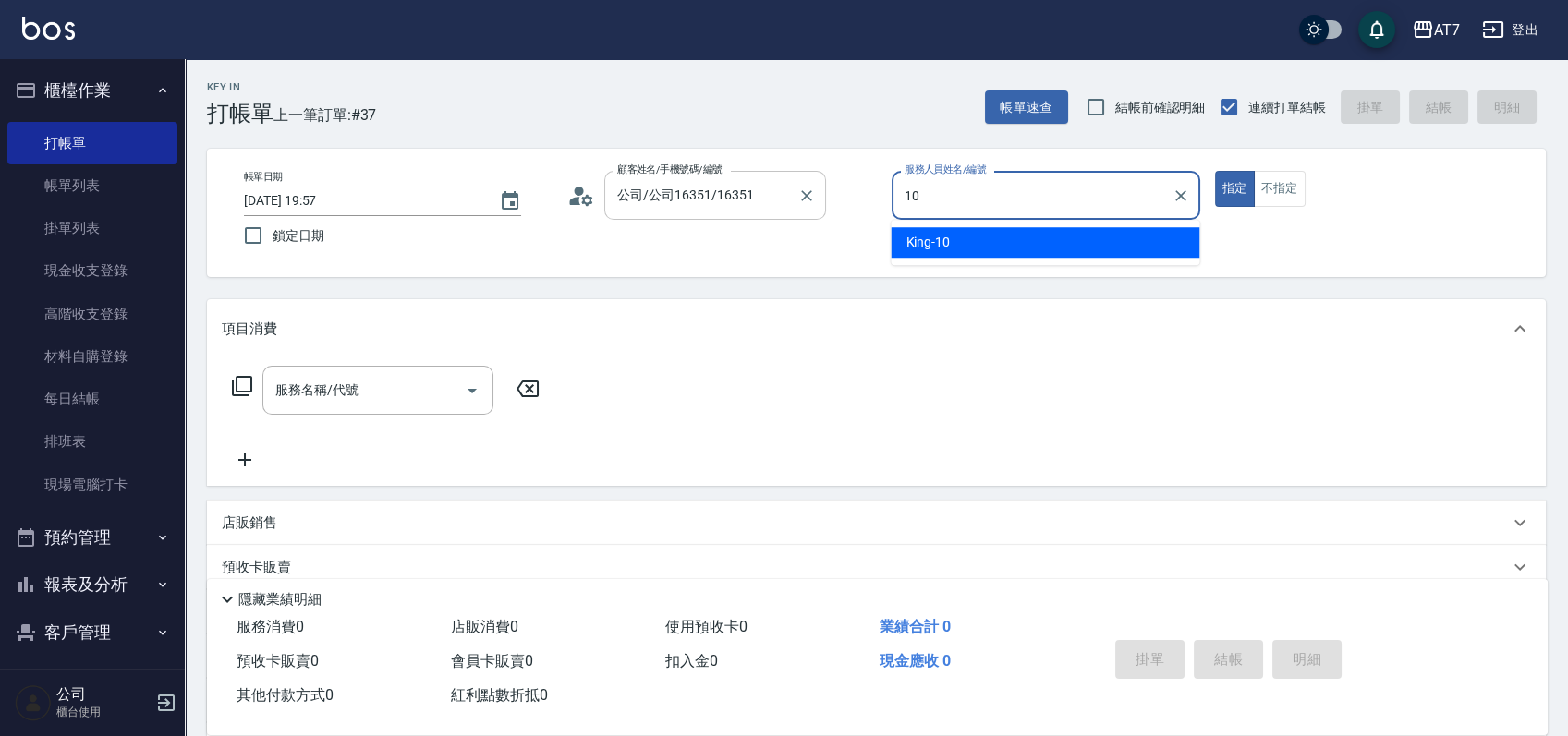
type input "King-10"
type button "true"
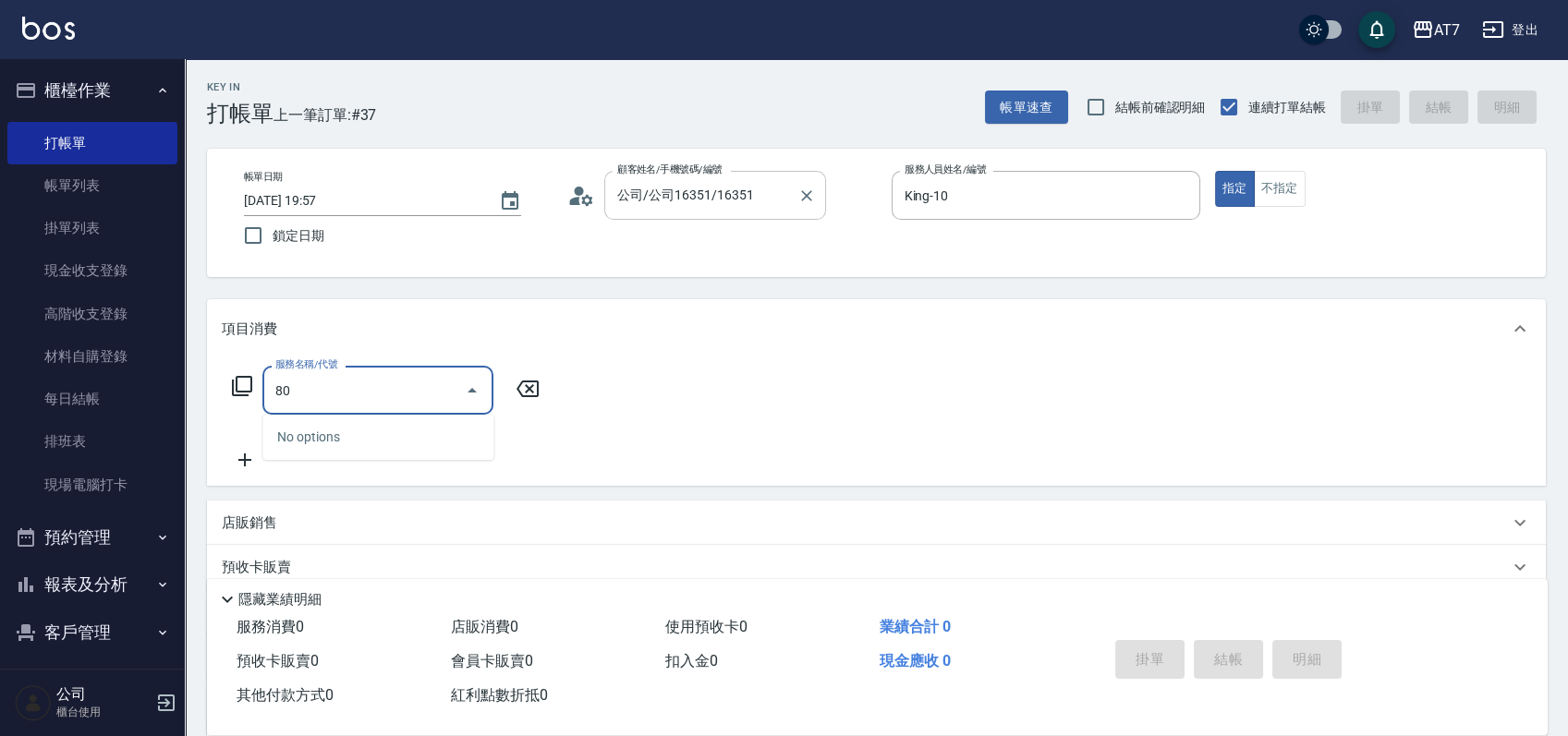
type input "803"
type input "60"
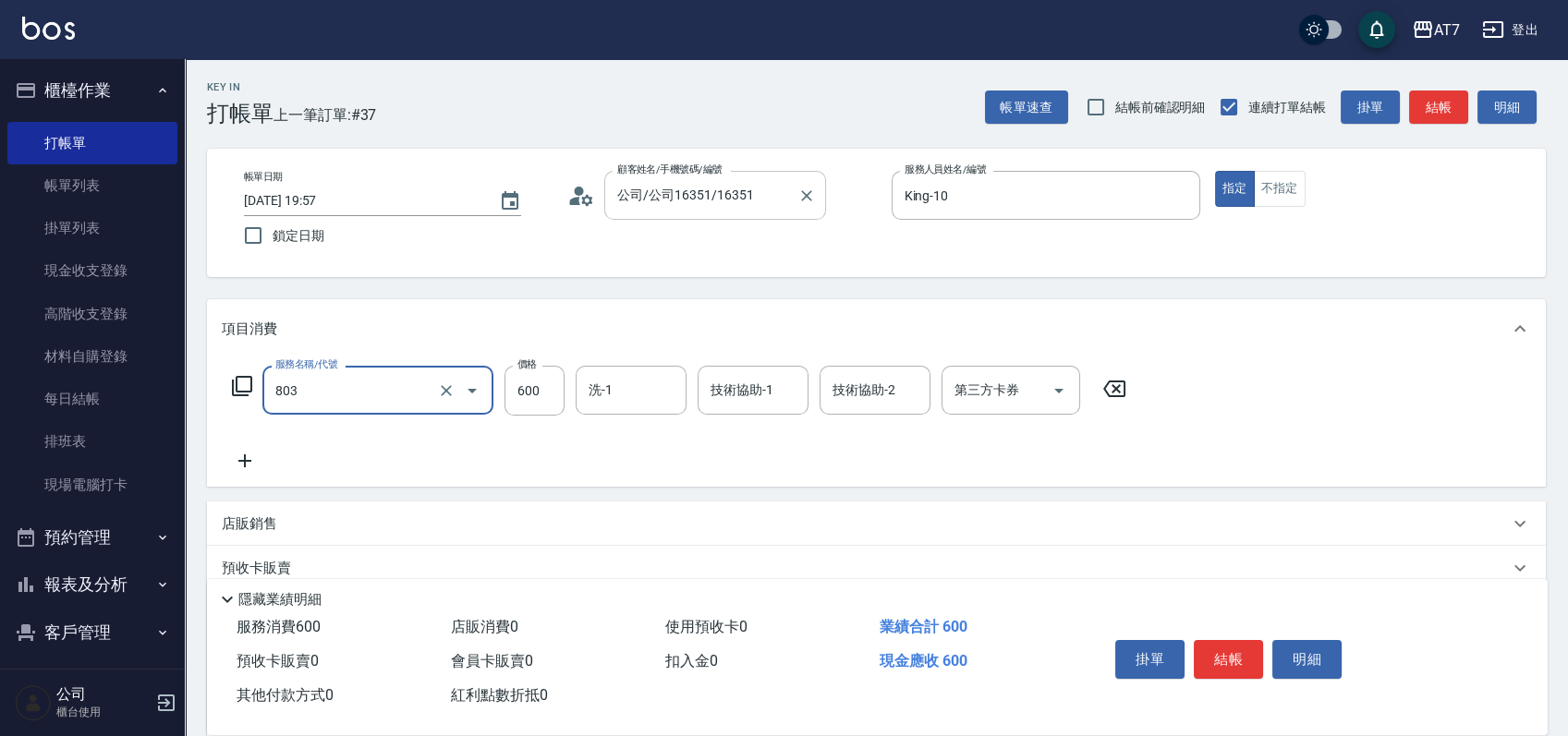
type input "髮原素去角質(互助)(803)"
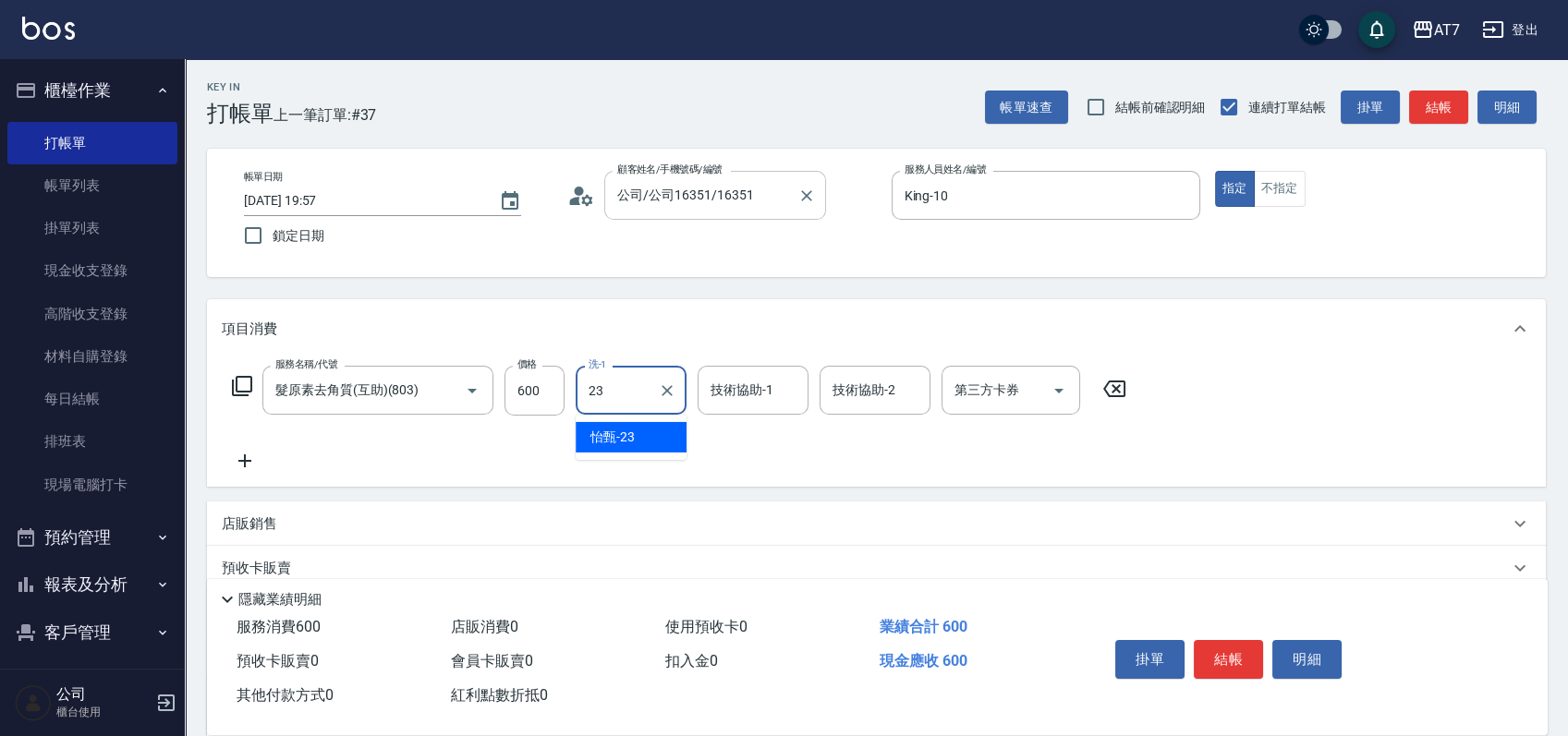
type input "怡甄-23"
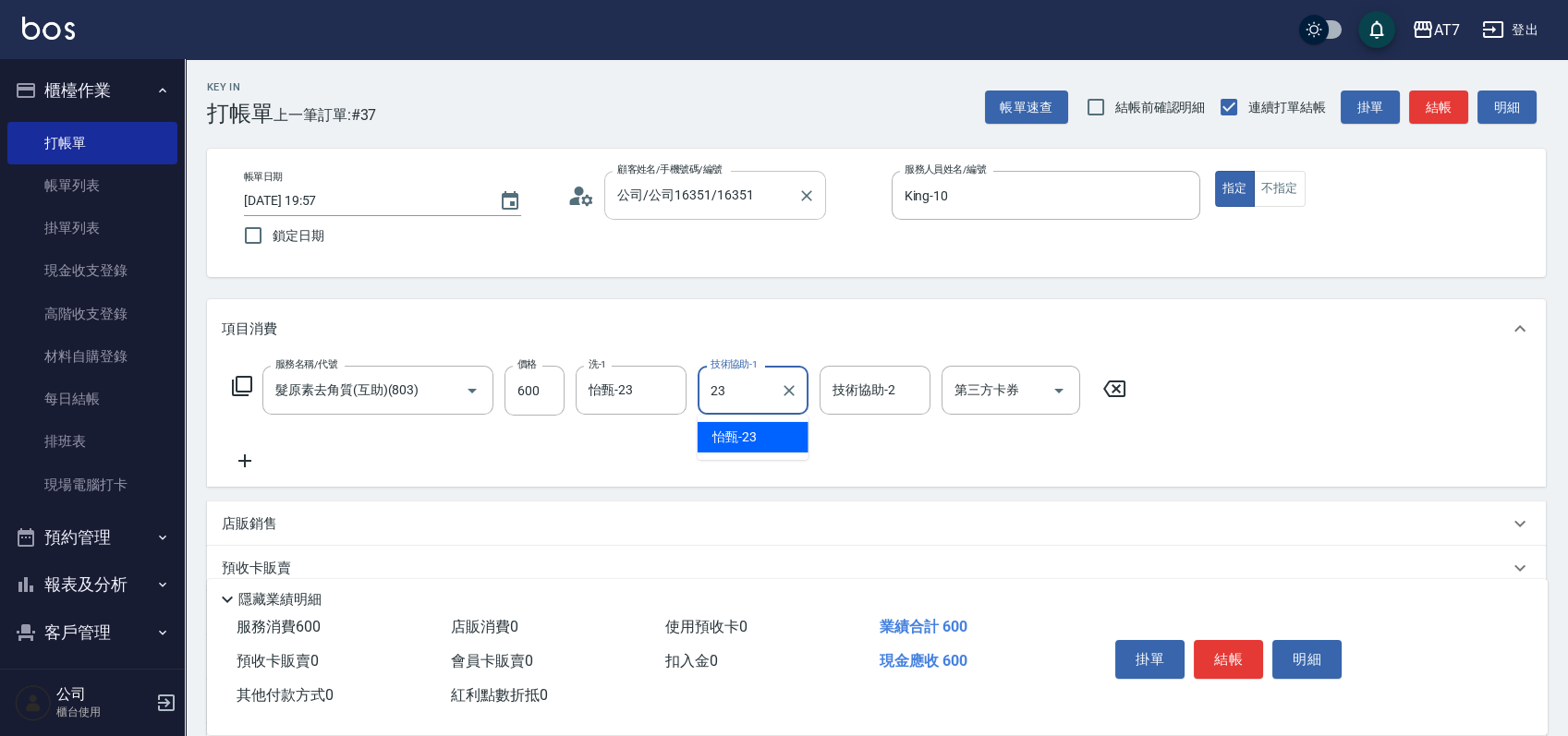
type input "怡甄-23"
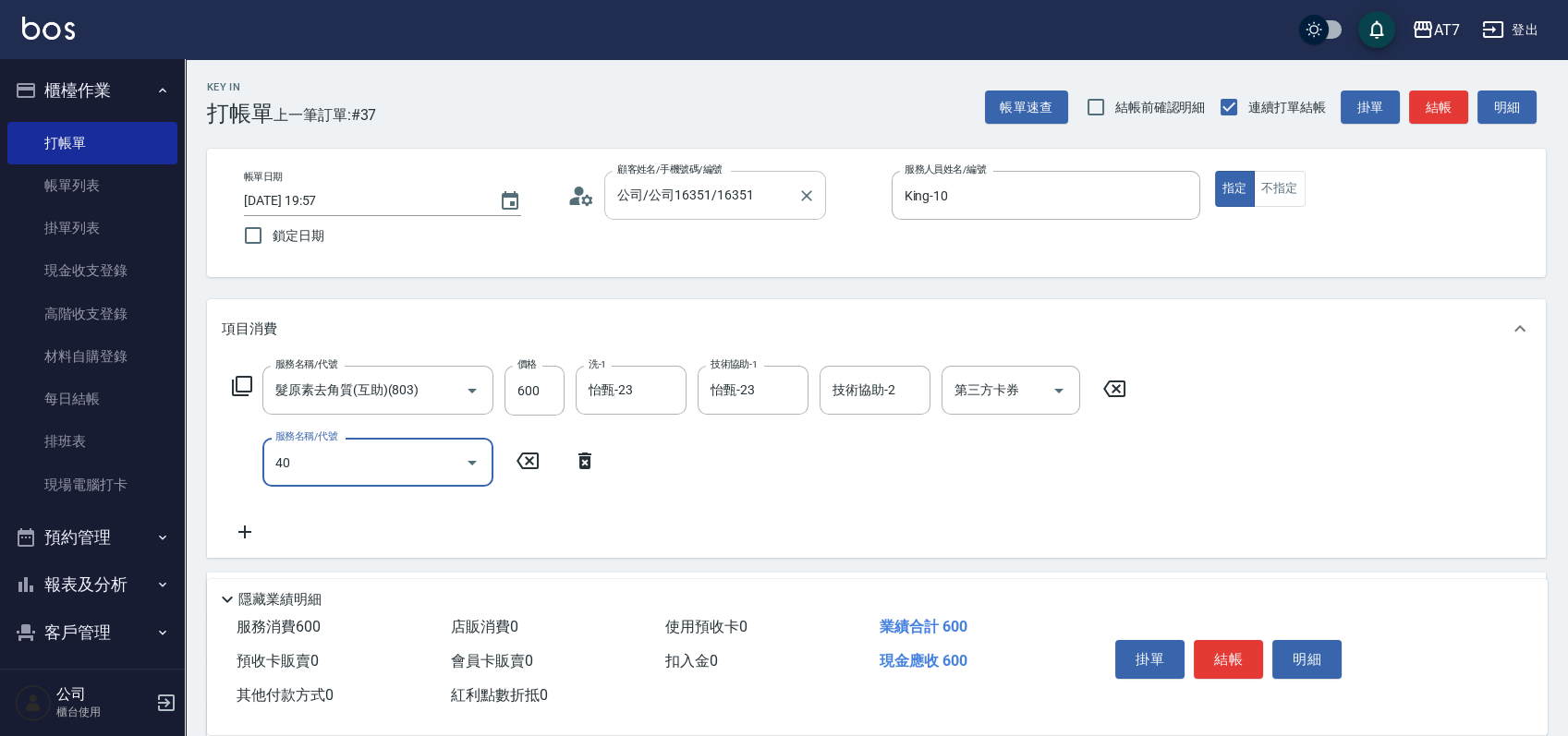
type input "401"
type input "210"
type input "染髮(互助)(401)"
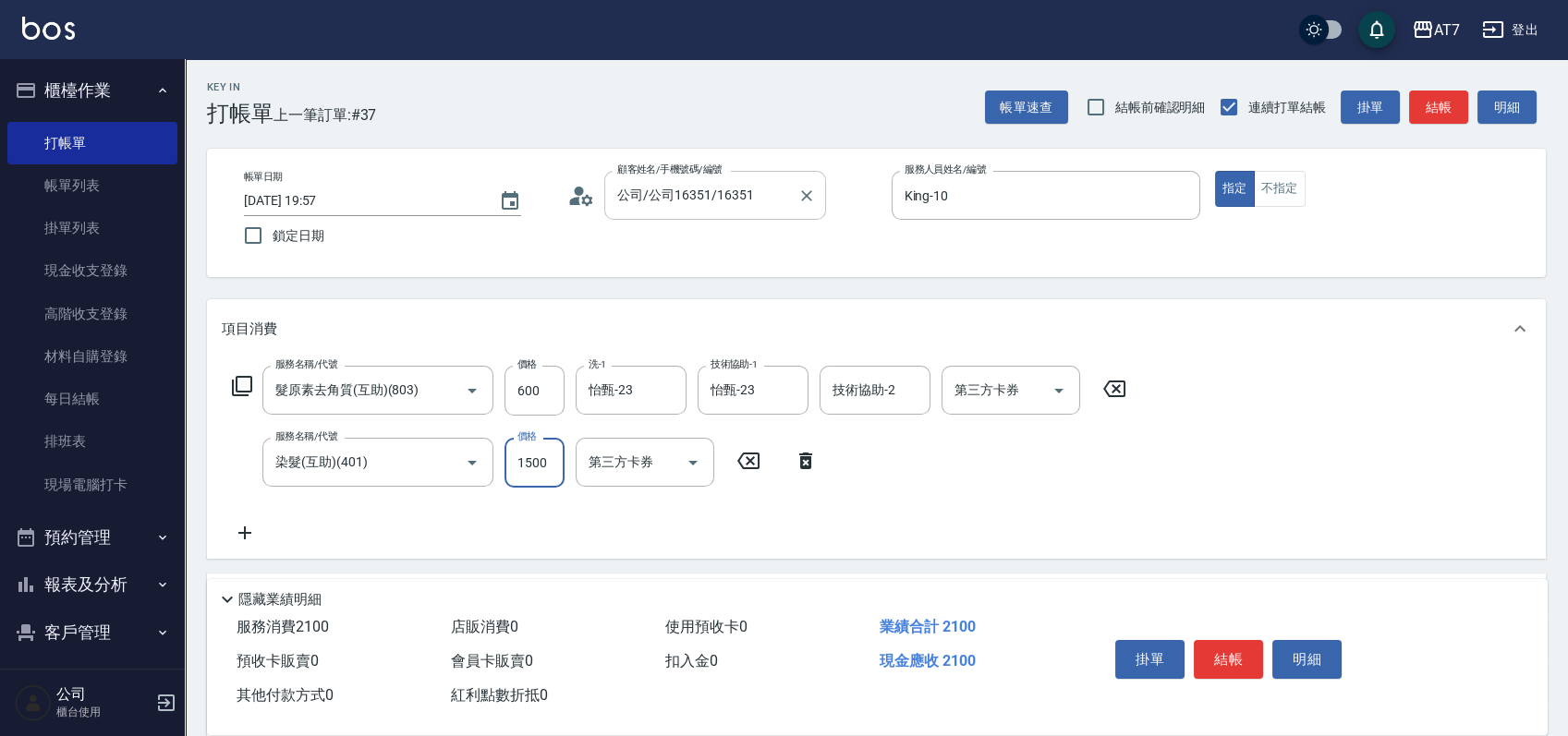
type input "1"
type input "60"
type input "100"
type input "70"
type input "1000"
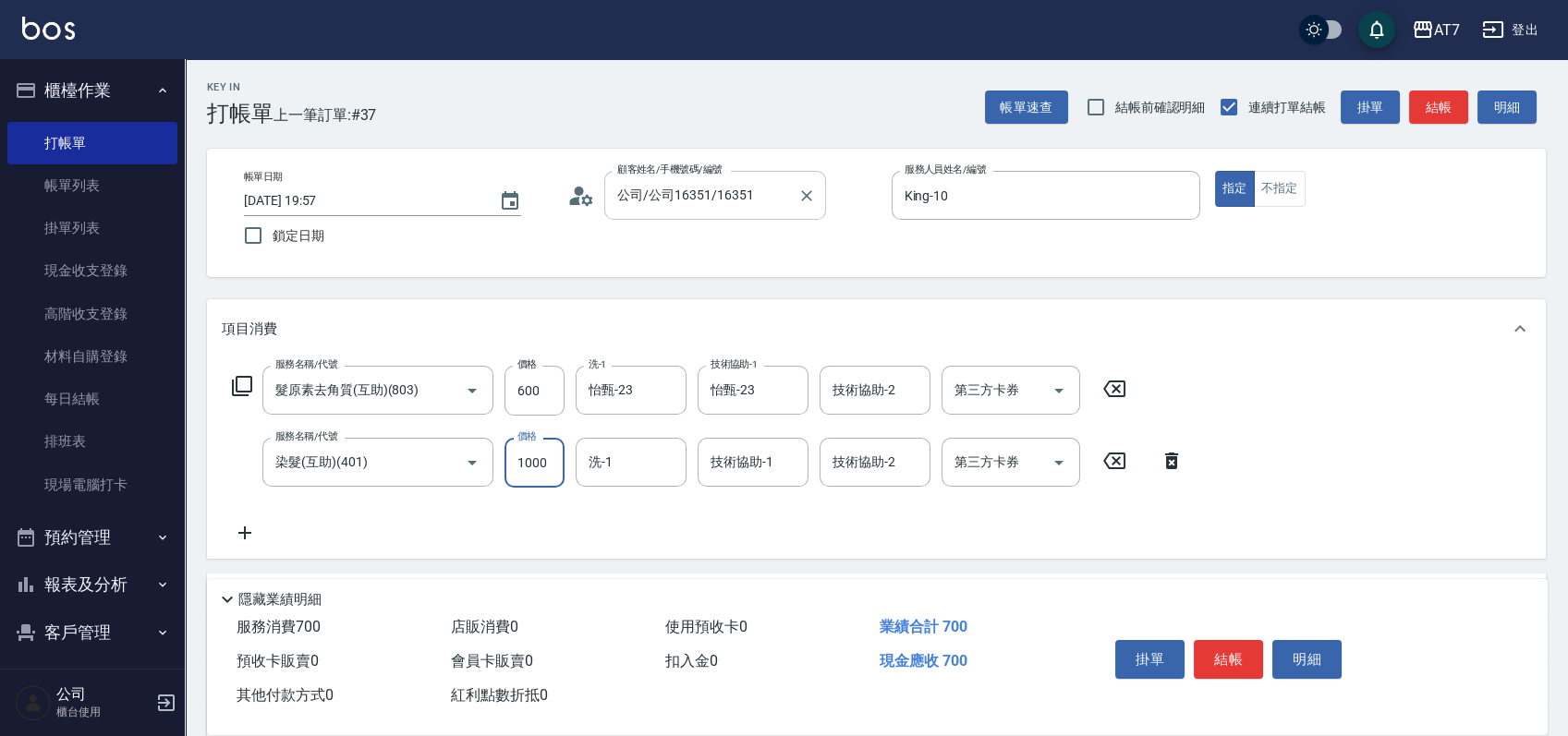
type input "160"
type input "1000"
type input "Ivy-36"
click at [250, 388] on icon at bounding box center [242, 387] width 21 height 21
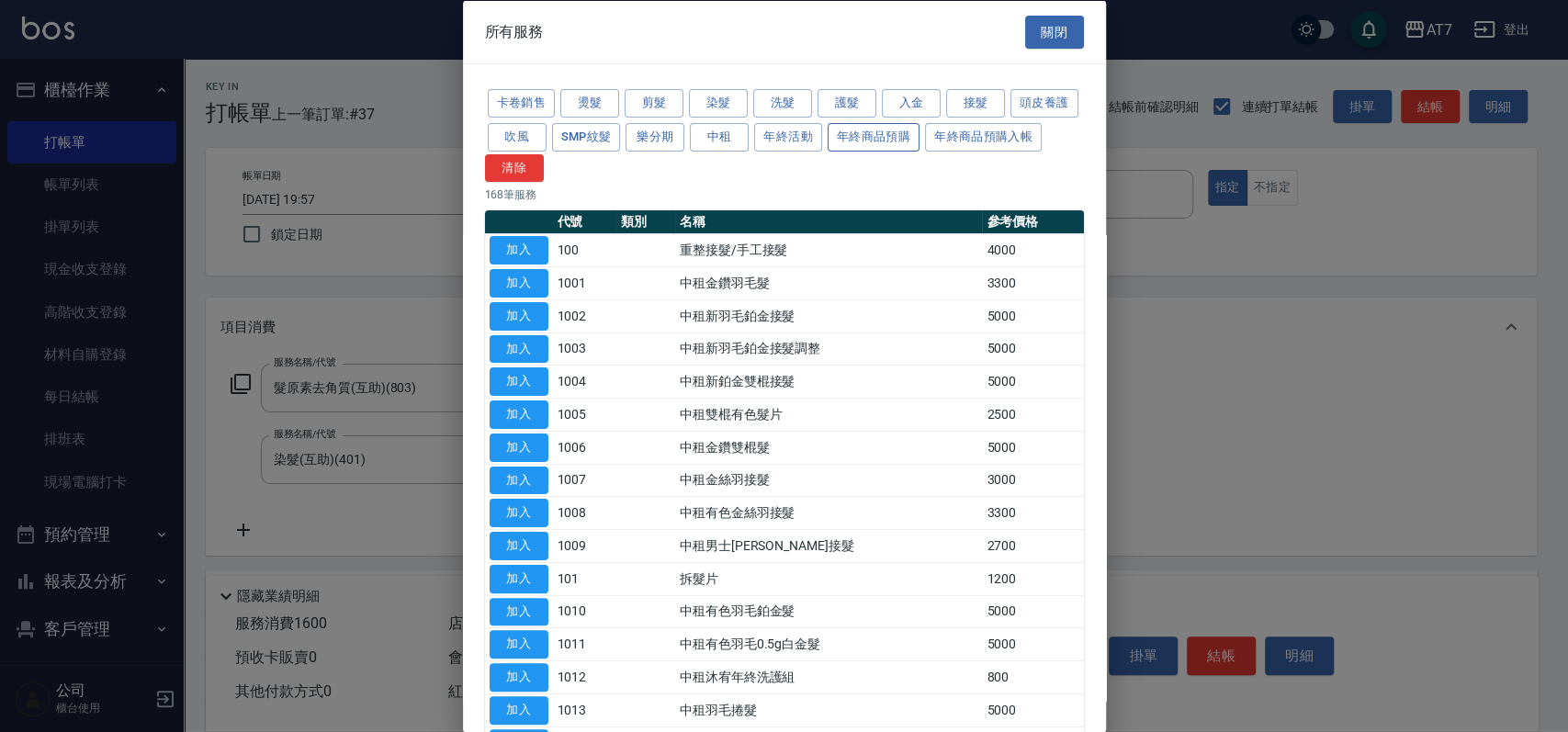
click at [984, 94] on button "接髮" at bounding box center [975, 103] width 59 height 28
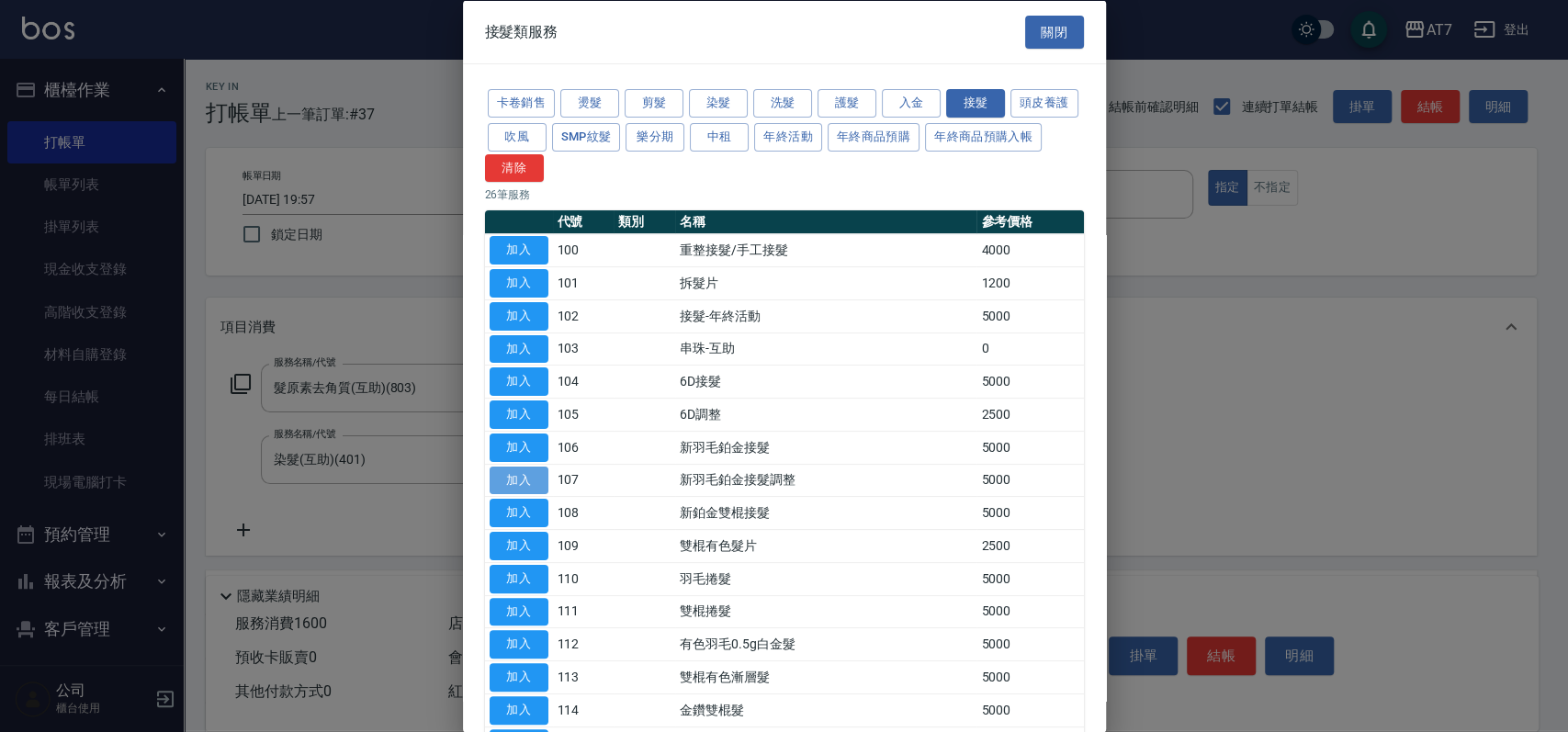
click at [533, 482] on button "加入" at bounding box center [518, 480] width 59 height 28
type input "660"
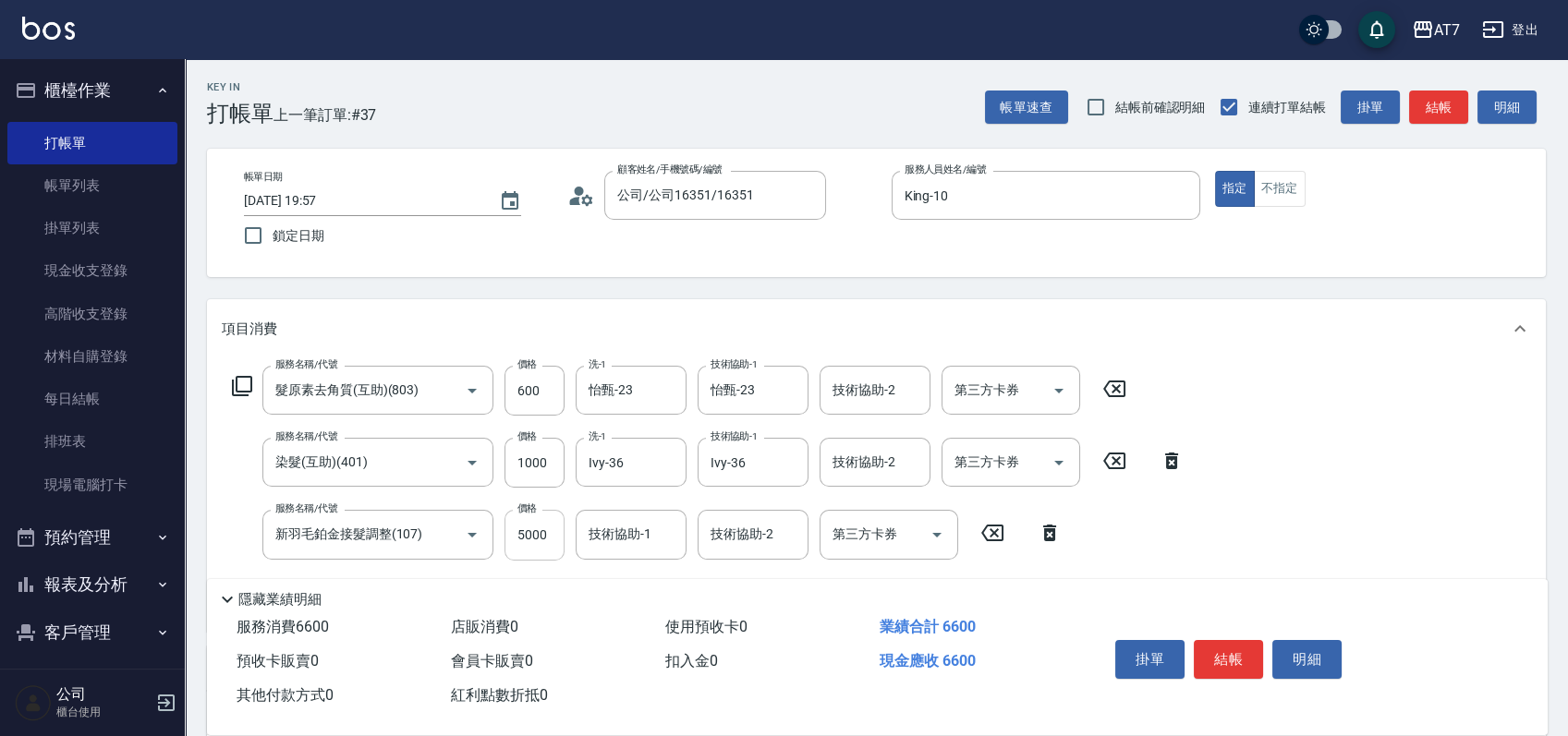
click at [527, 529] on input "5000" at bounding box center [535, 535] width 60 height 50
type input "3"
type input "160"
type input "300"
type input "190"
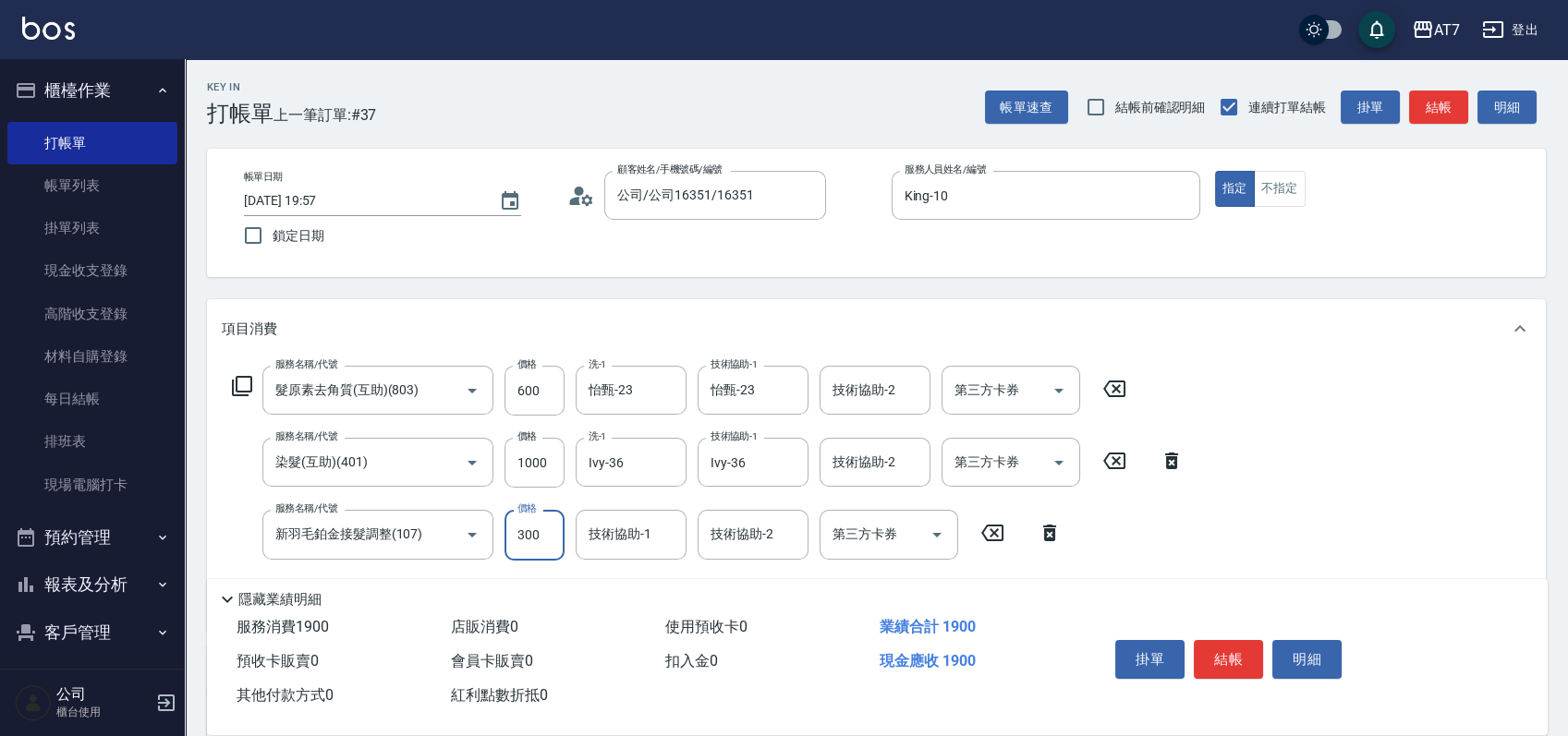
type input "3000"
type input "460"
type input "3000"
type input "Ivy-36"
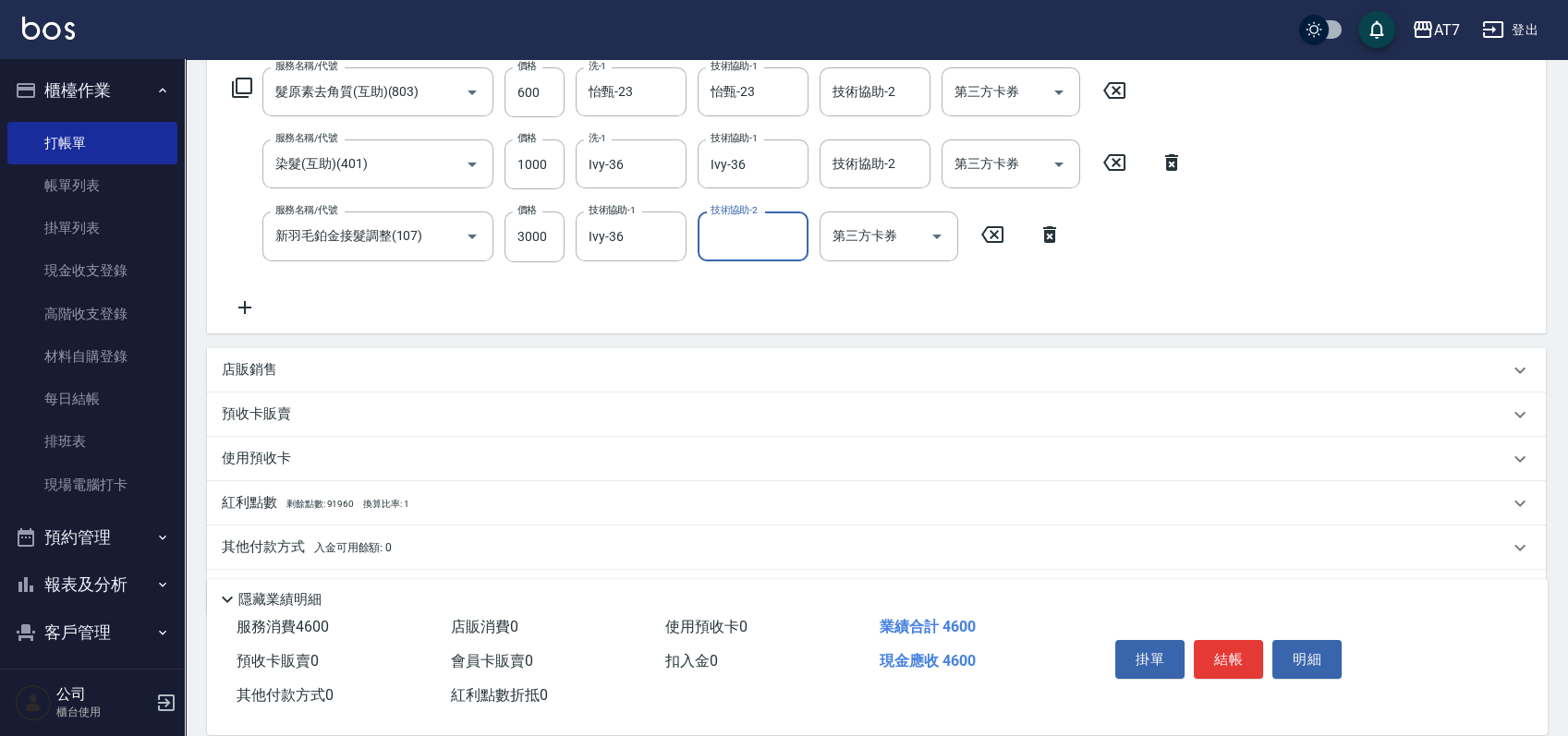
scroll to position [350, 0]
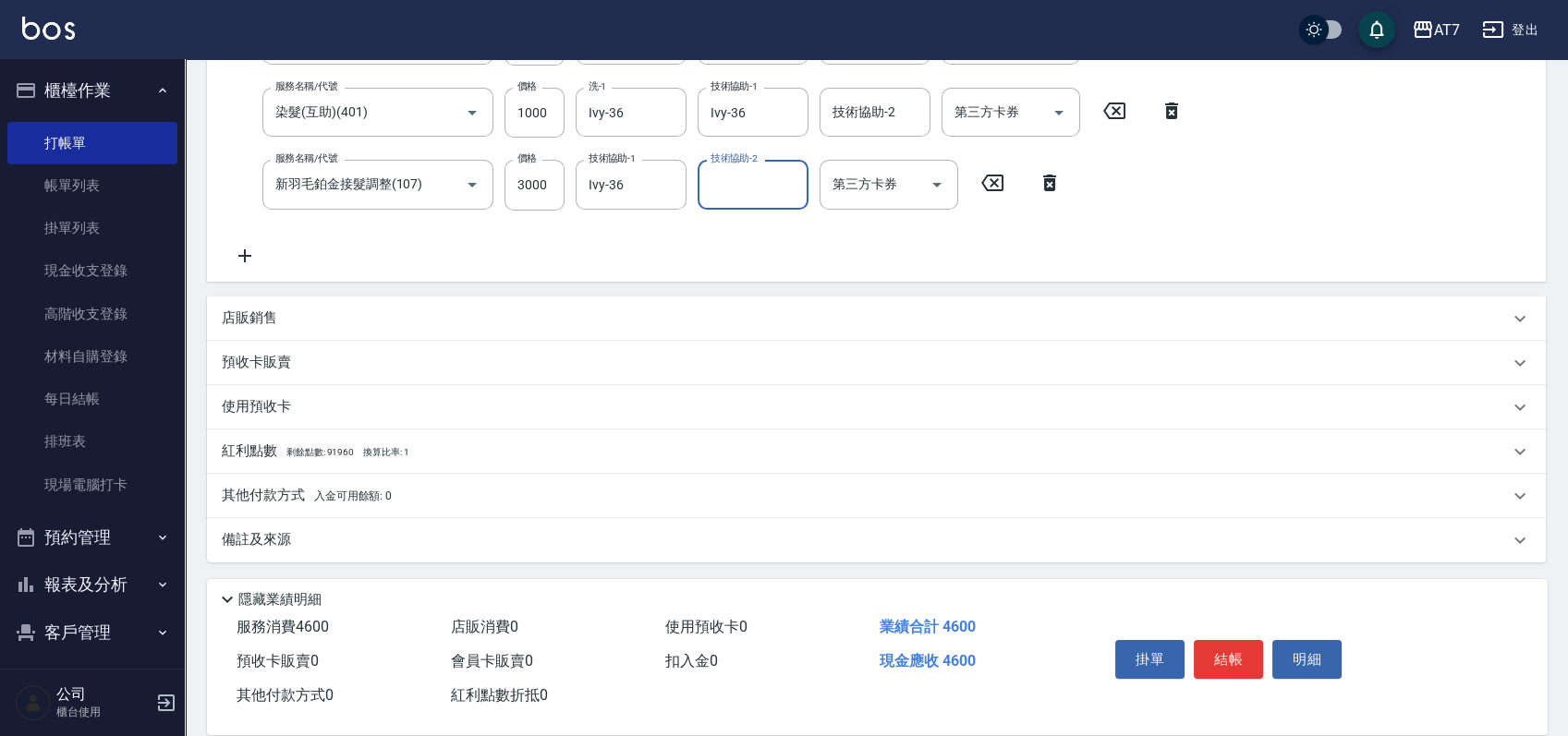
click at [570, 499] on div "其他付款方式 入金可用餘額: 0" at bounding box center [865, 496] width 1287 height 21
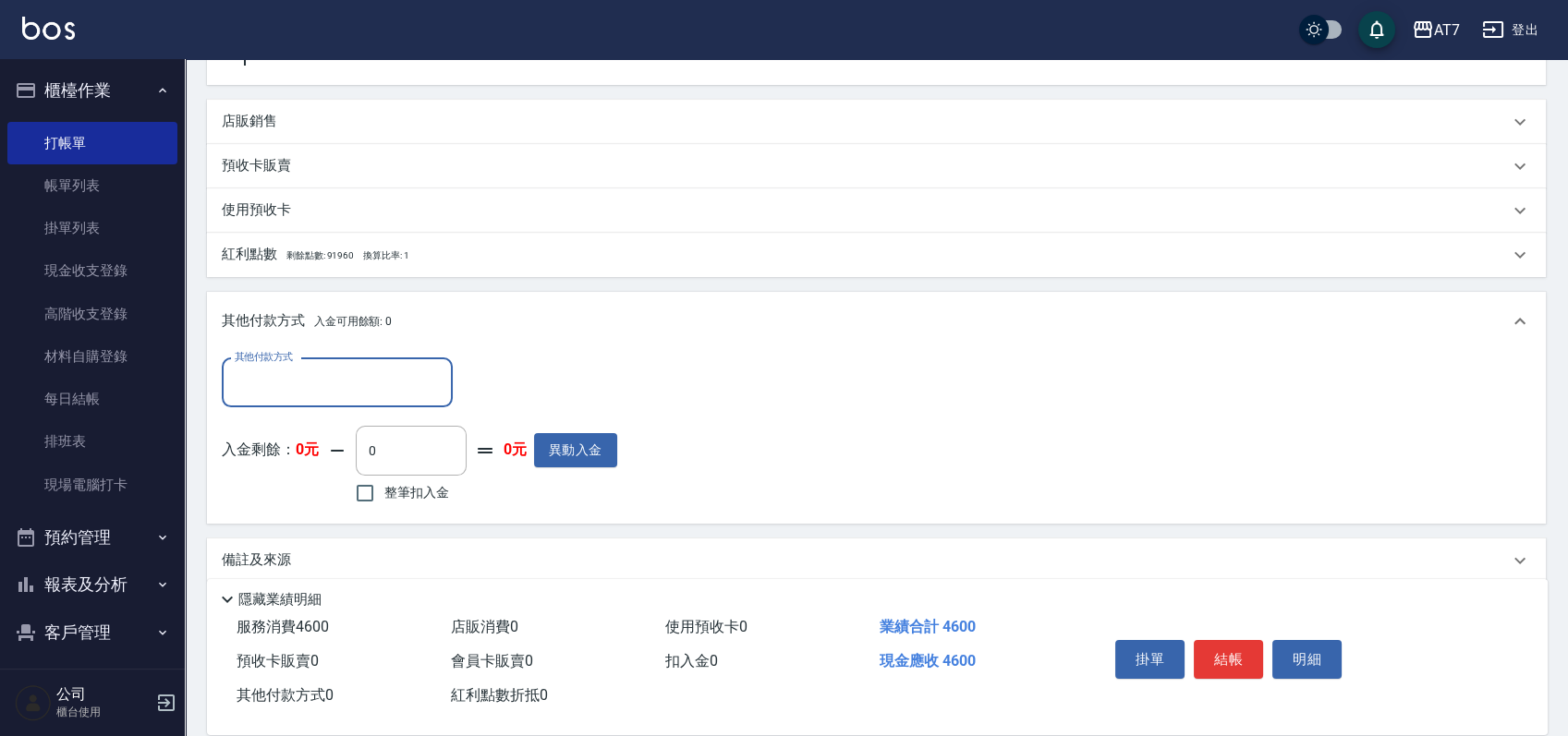
scroll to position [558, 0]
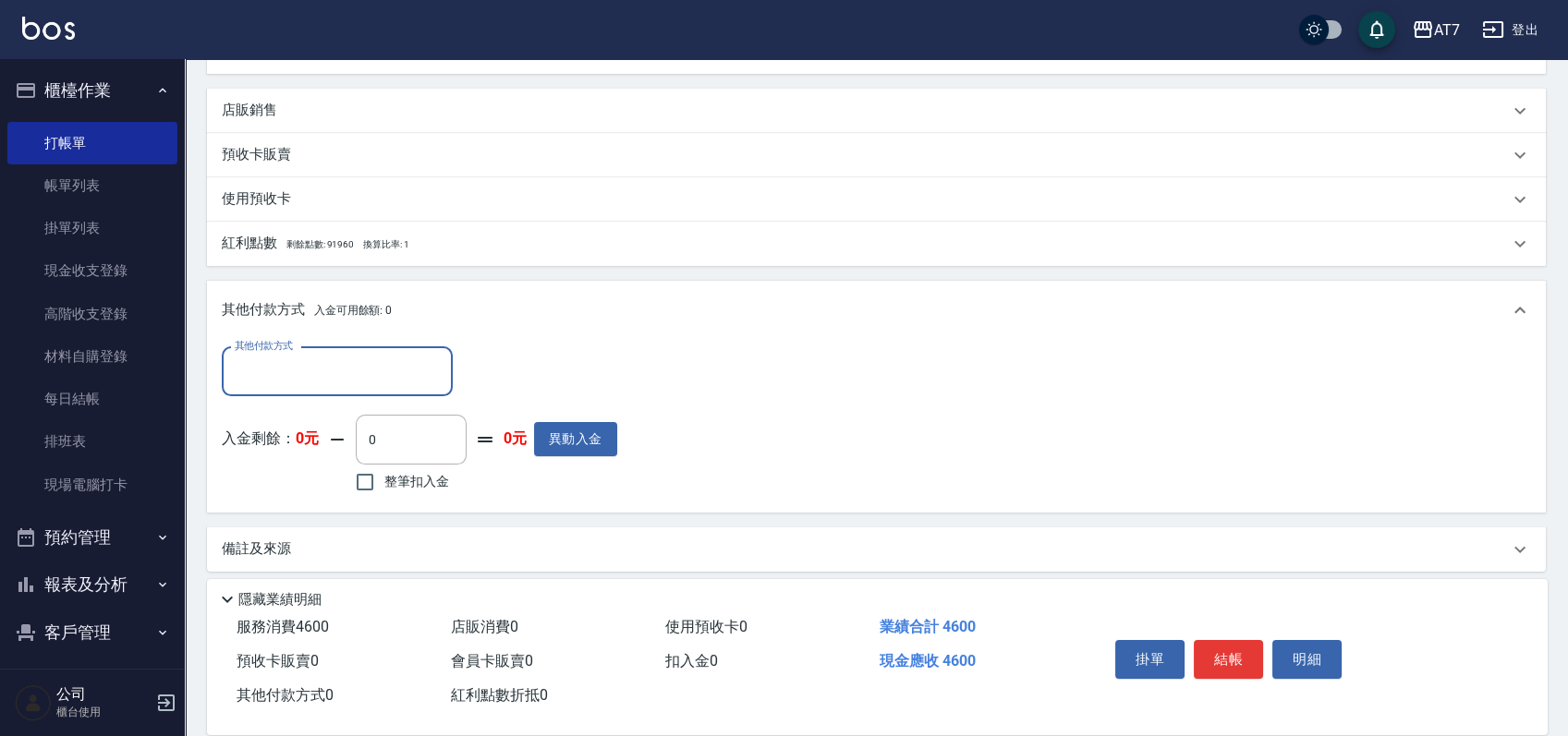
drag, startPoint x: 321, startPoint y: 376, endPoint x: 311, endPoint y: 385, distance: 13.5
click at [318, 376] on input "其他付款方式" at bounding box center [337, 372] width 215 height 32
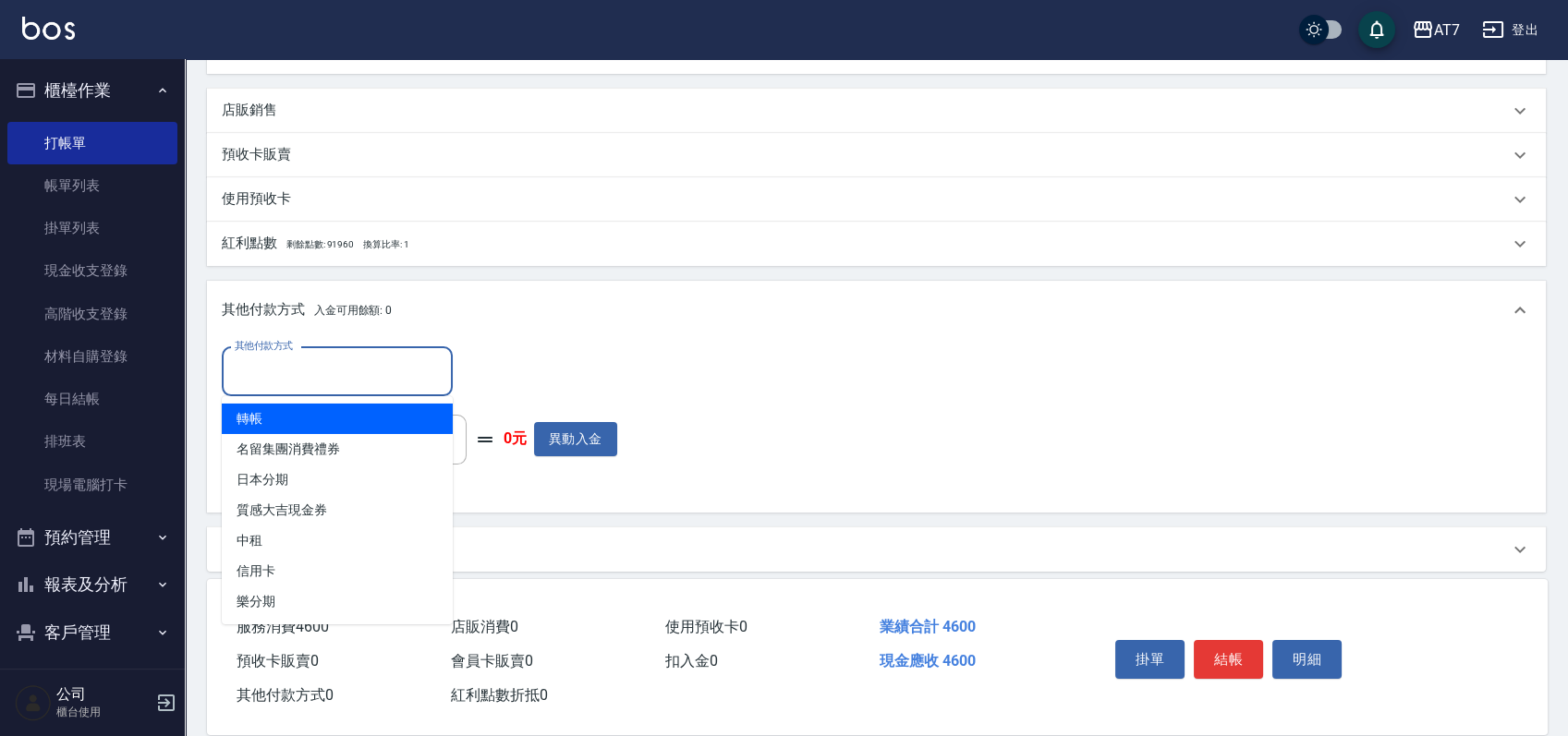
click at [299, 428] on span "轉帳" at bounding box center [337, 419] width 231 height 30
type input "轉帳"
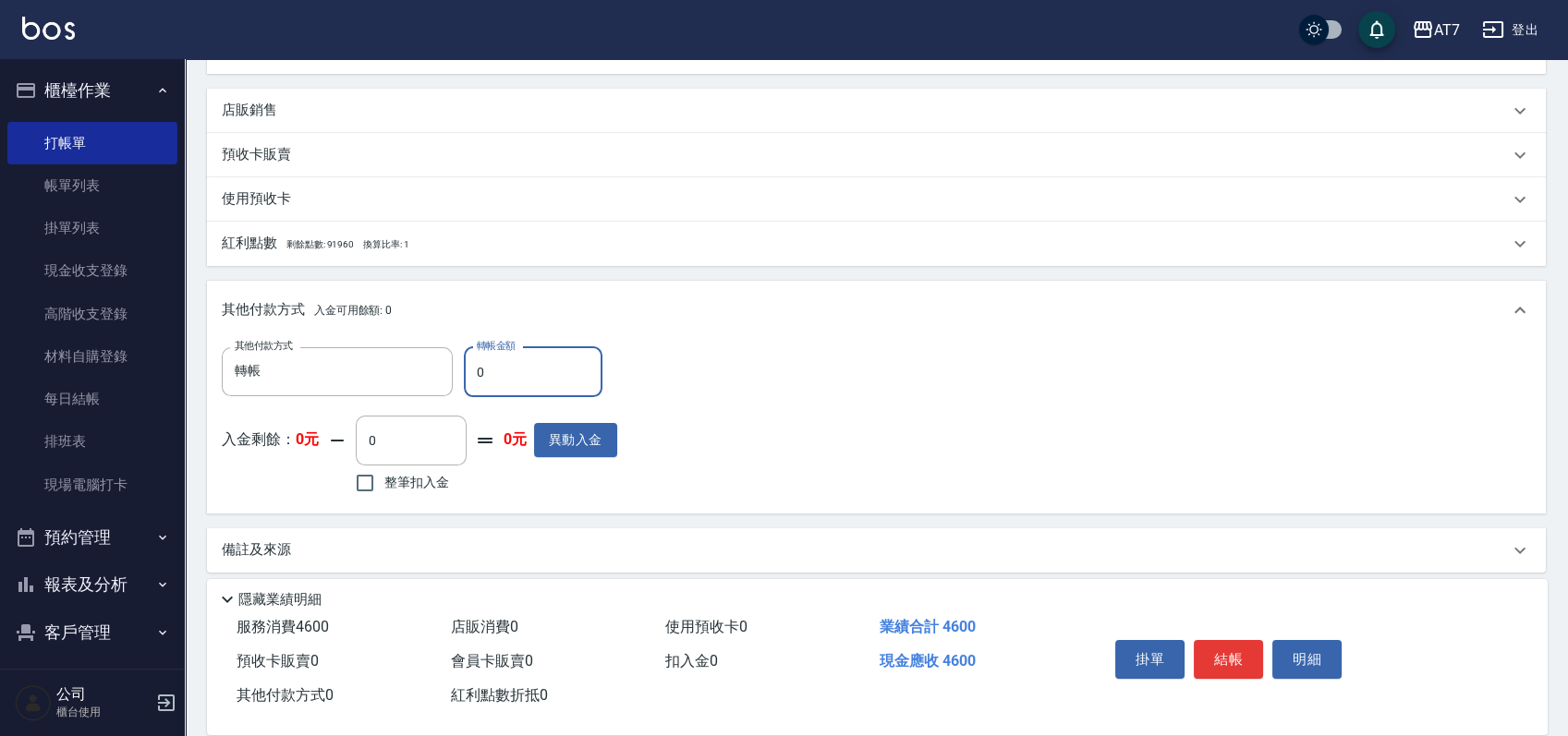
click at [469, 376] on input "0" at bounding box center [533, 372] width 138 height 50
type input "40"
type input "450"
type input "460"
type input "410"
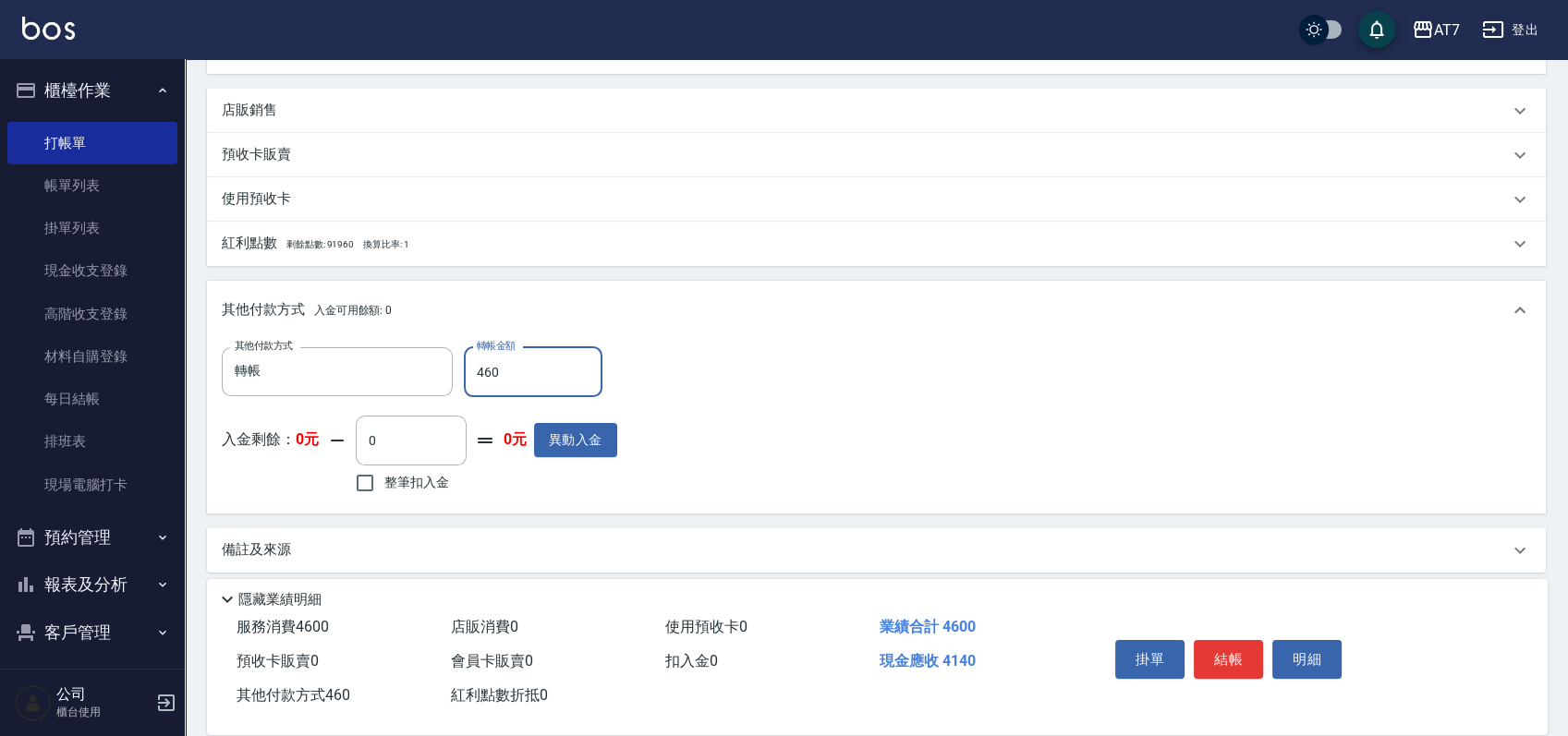
type input "4600"
type input "0"
type input "4600"
click at [1239, 647] on button "結帳" at bounding box center [1228, 659] width 70 height 39
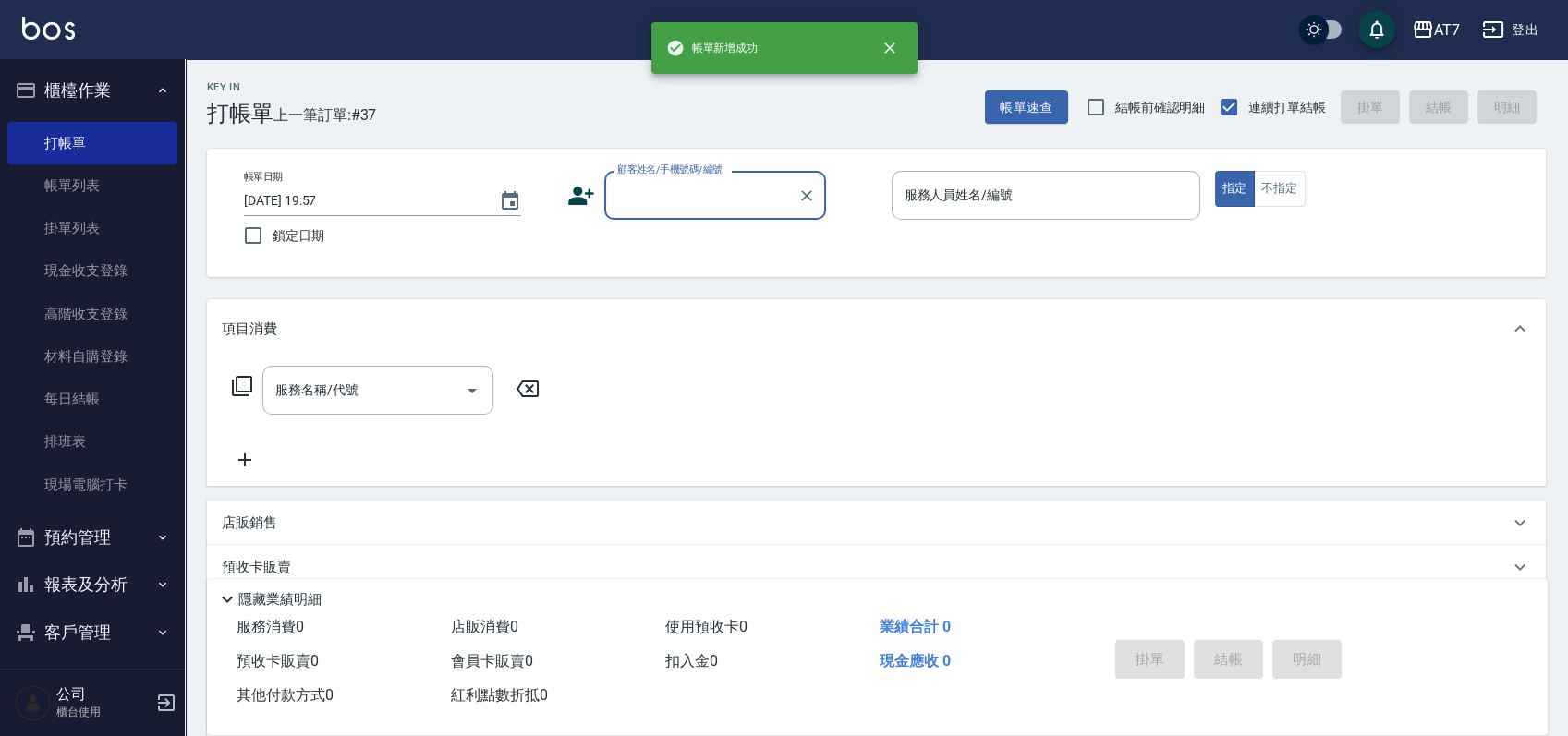
scroll to position [0, 0]
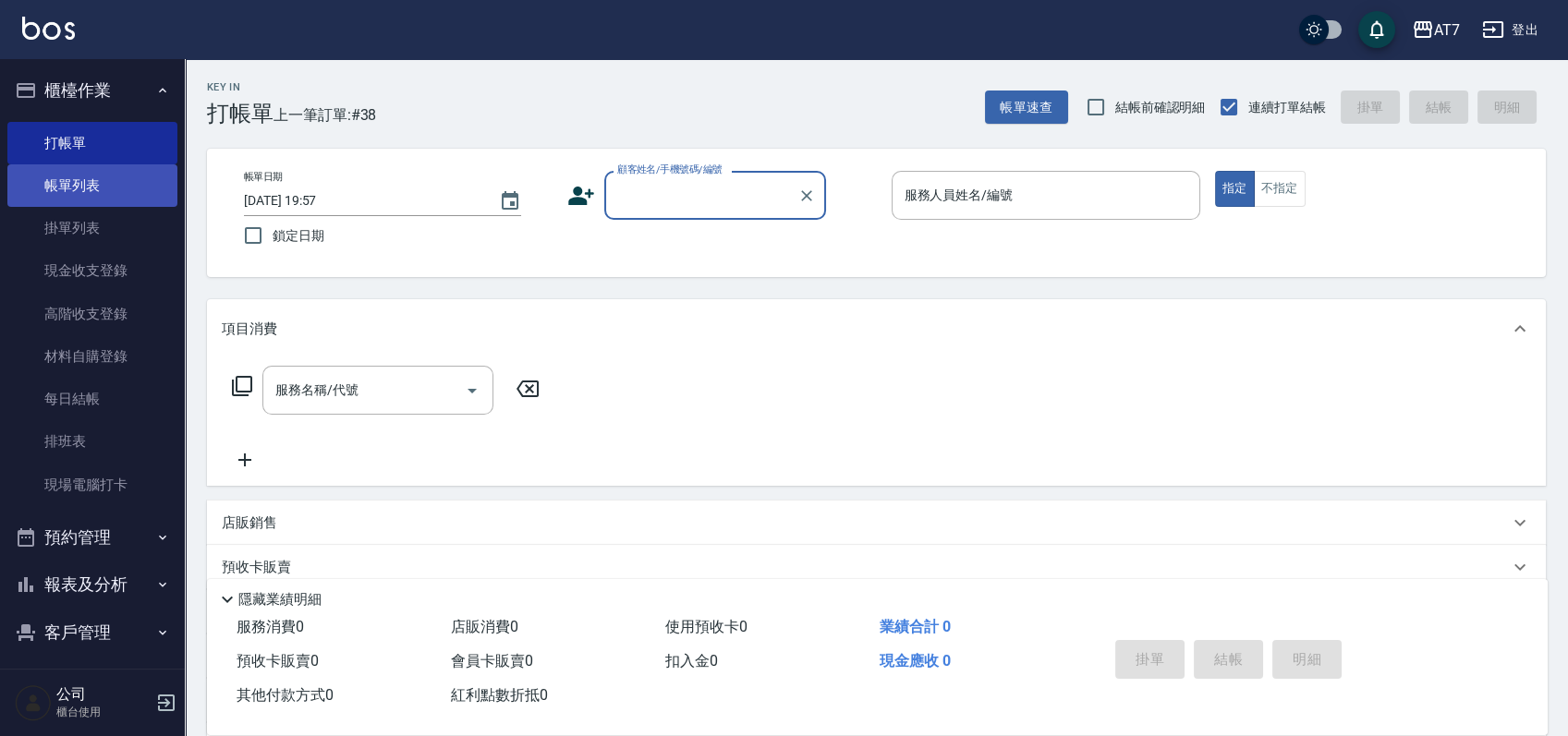
click at [105, 183] on link "帳單列表" at bounding box center [92, 185] width 170 height 42
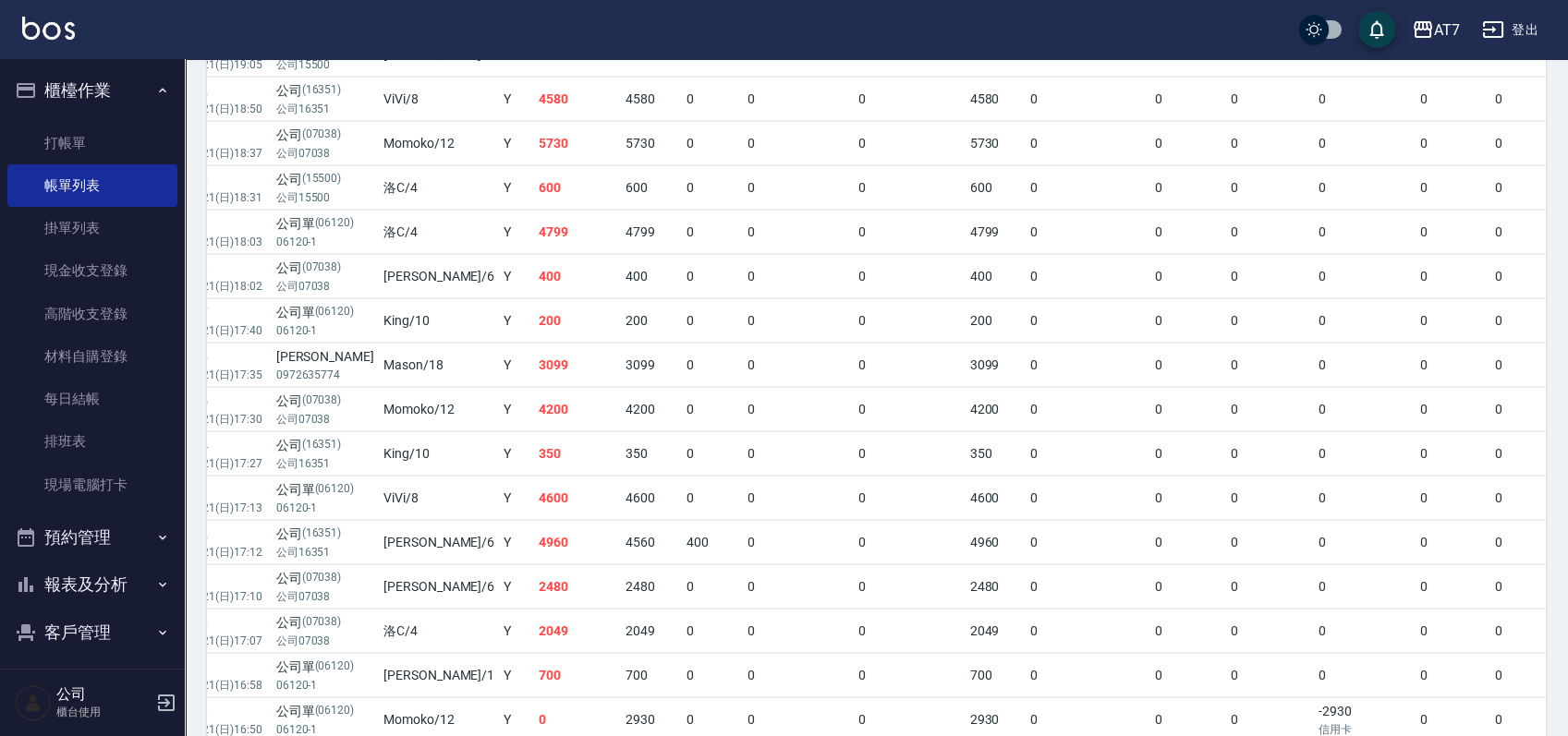
scroll to position [1094, 0]
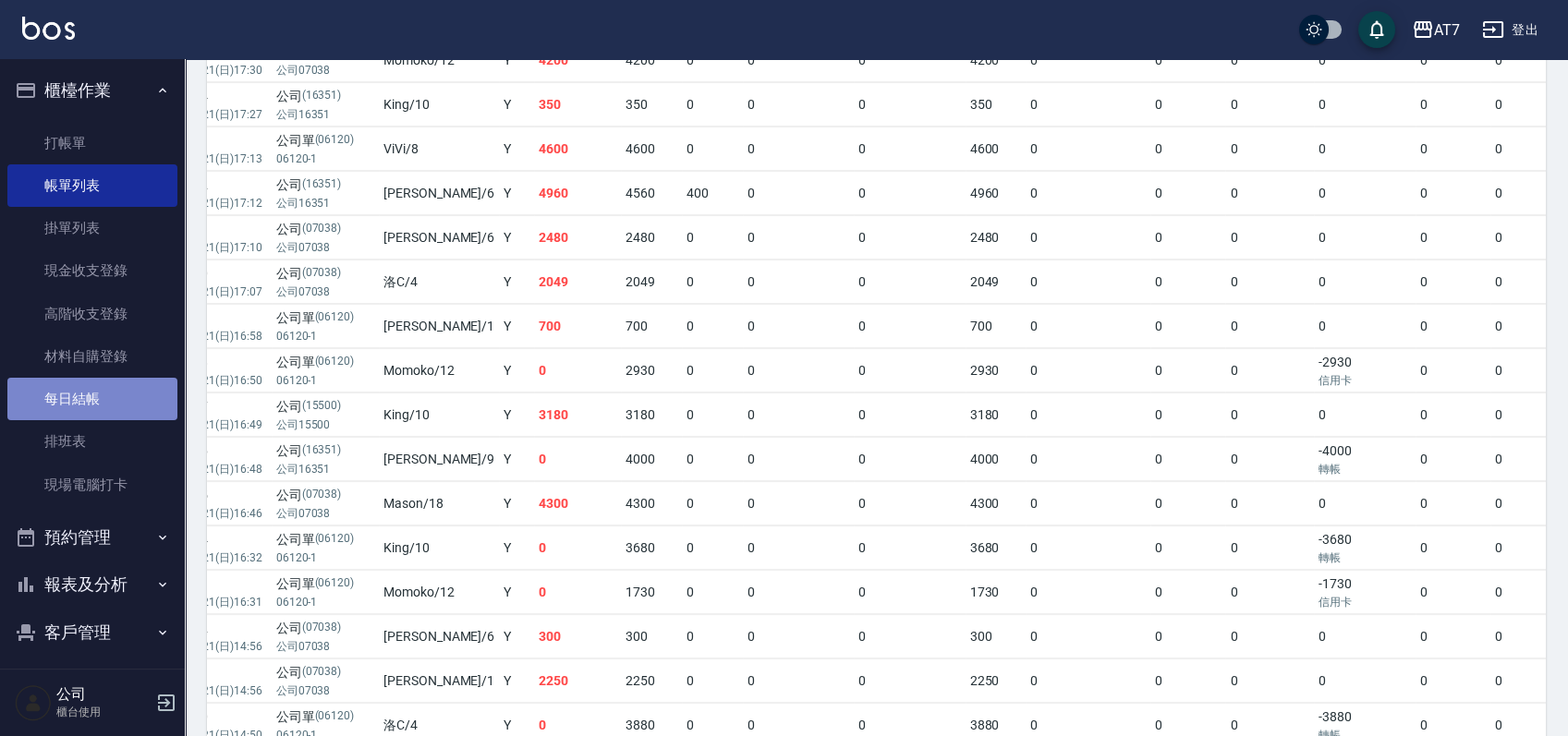
click at [123, 398] on link "每日結帳" at bounding box center [92, 398] width 170 height 42
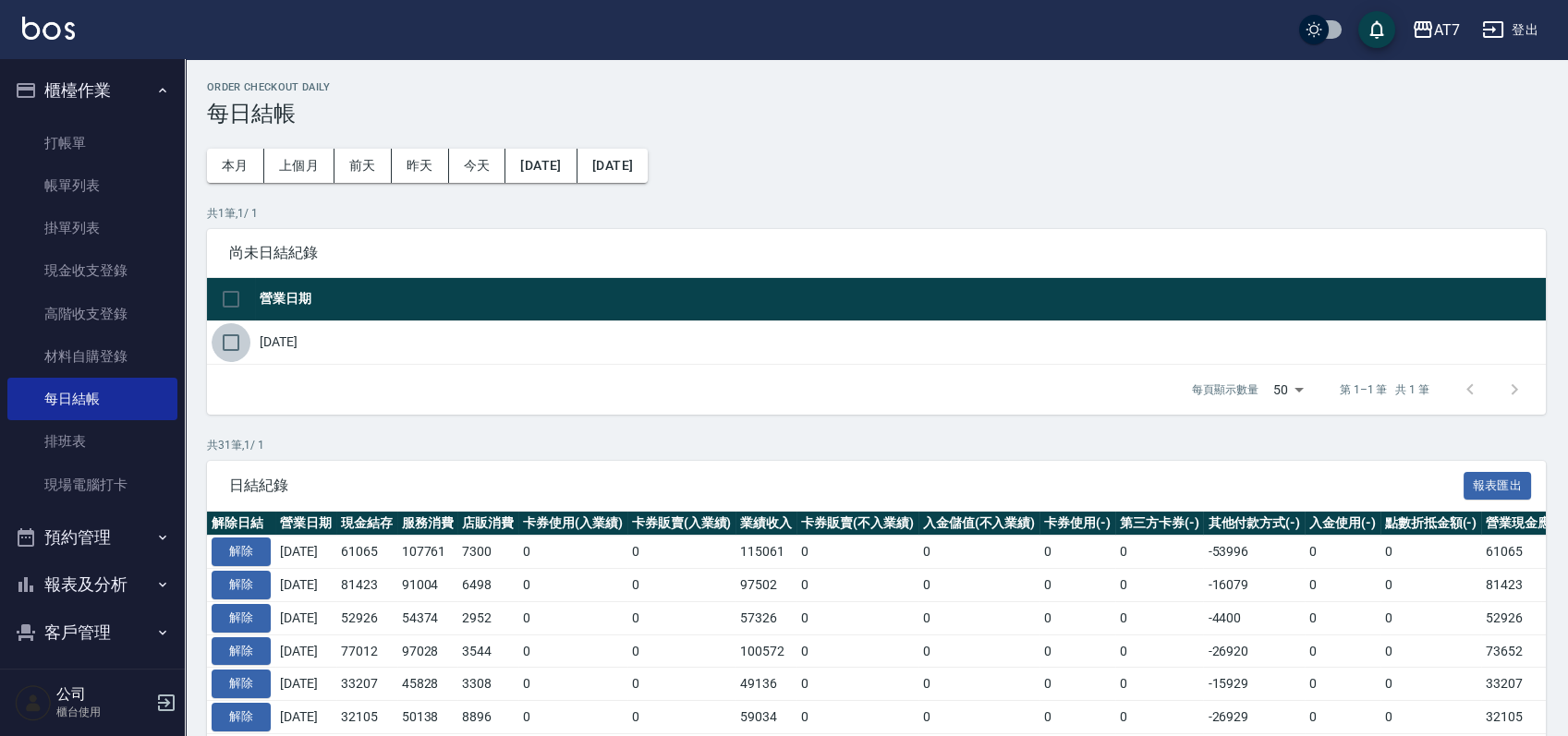
click at [231, 344] on input "checkbox" at bounding box center [231, 343] width 39 height 39
checkbox input "true"
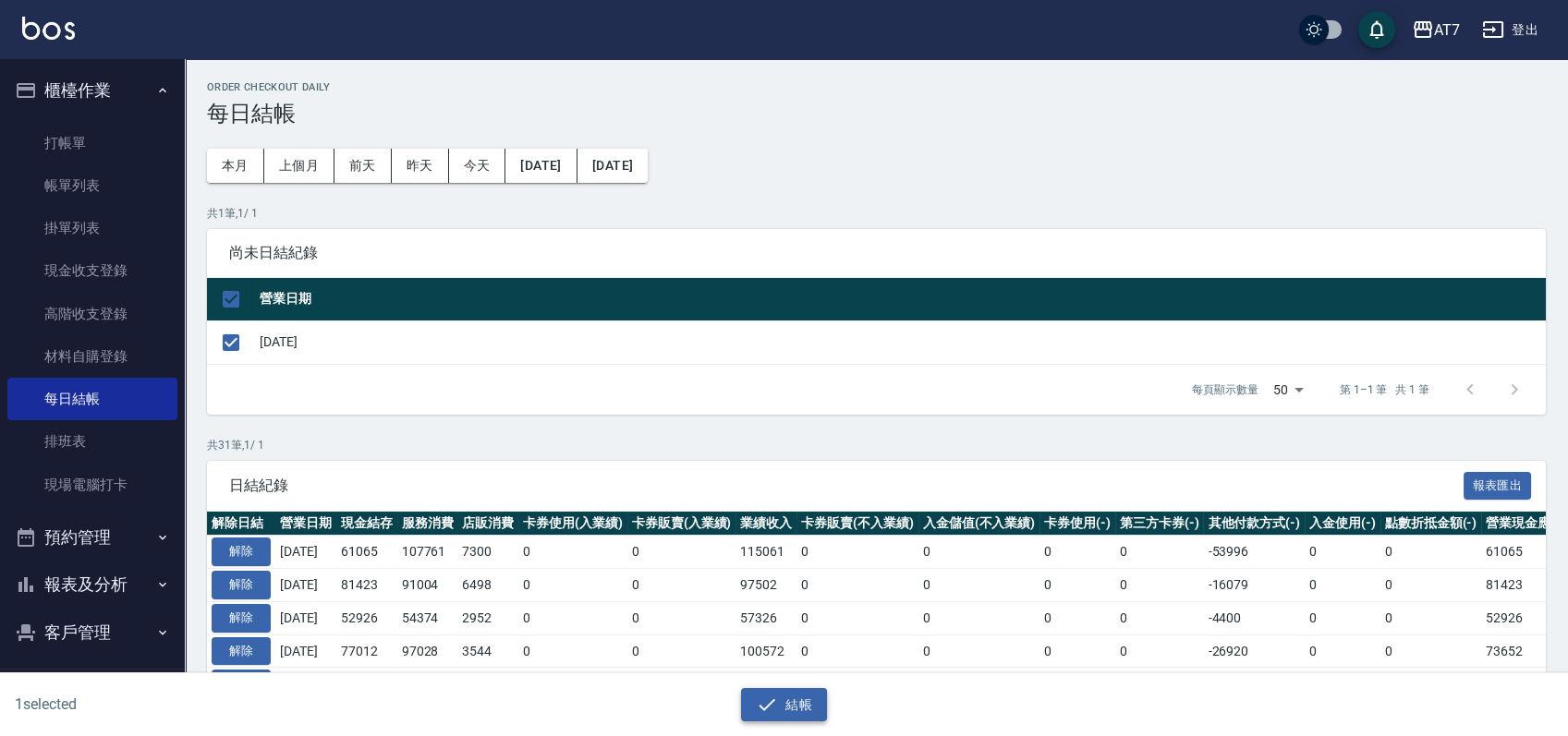
click at [806, 701] on button "結帳" at bounding box center [783, 705] width 86 height 34
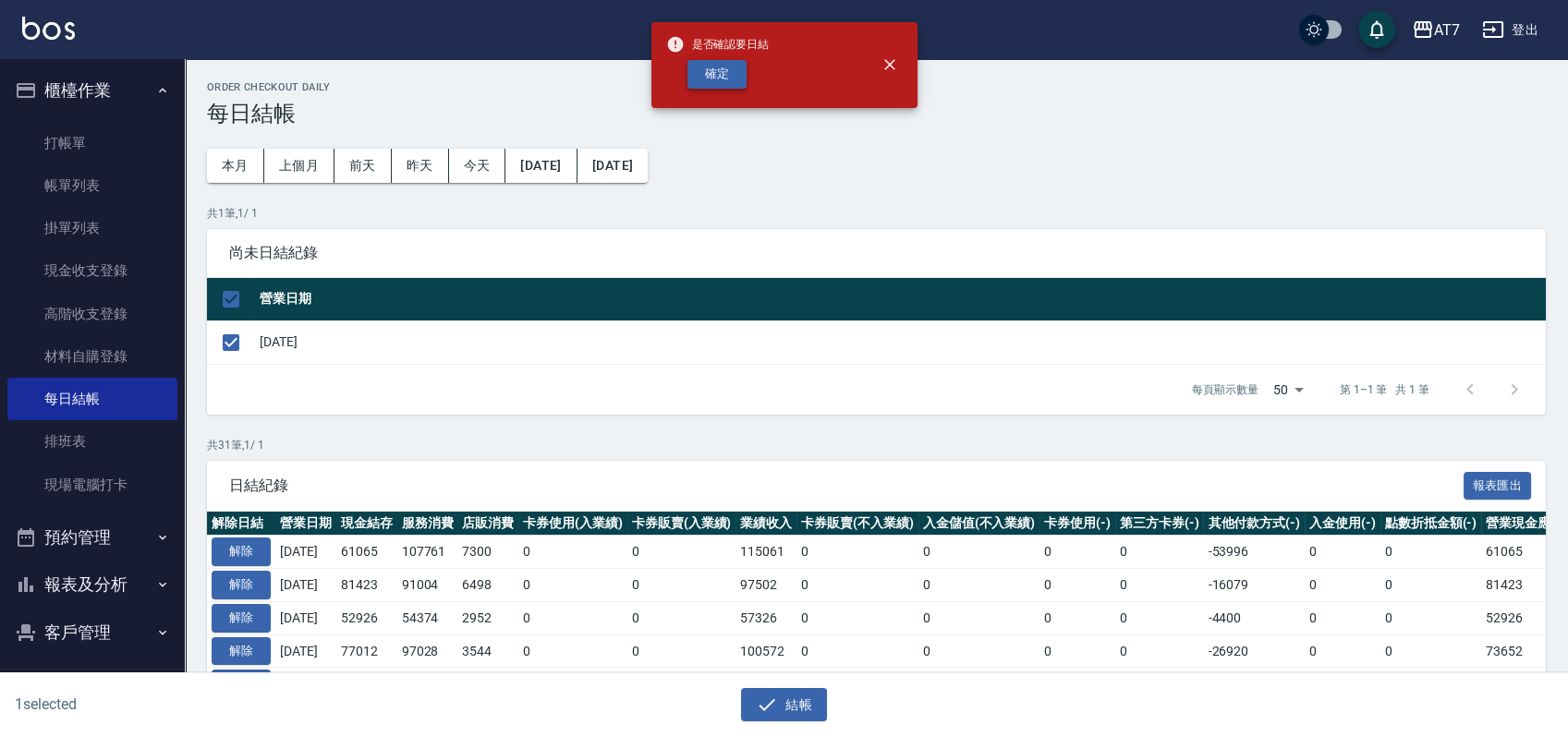
click at [722, 77] on button "確定" at bounding box center [716, 74] width 59 height 28
checkbox input "false"
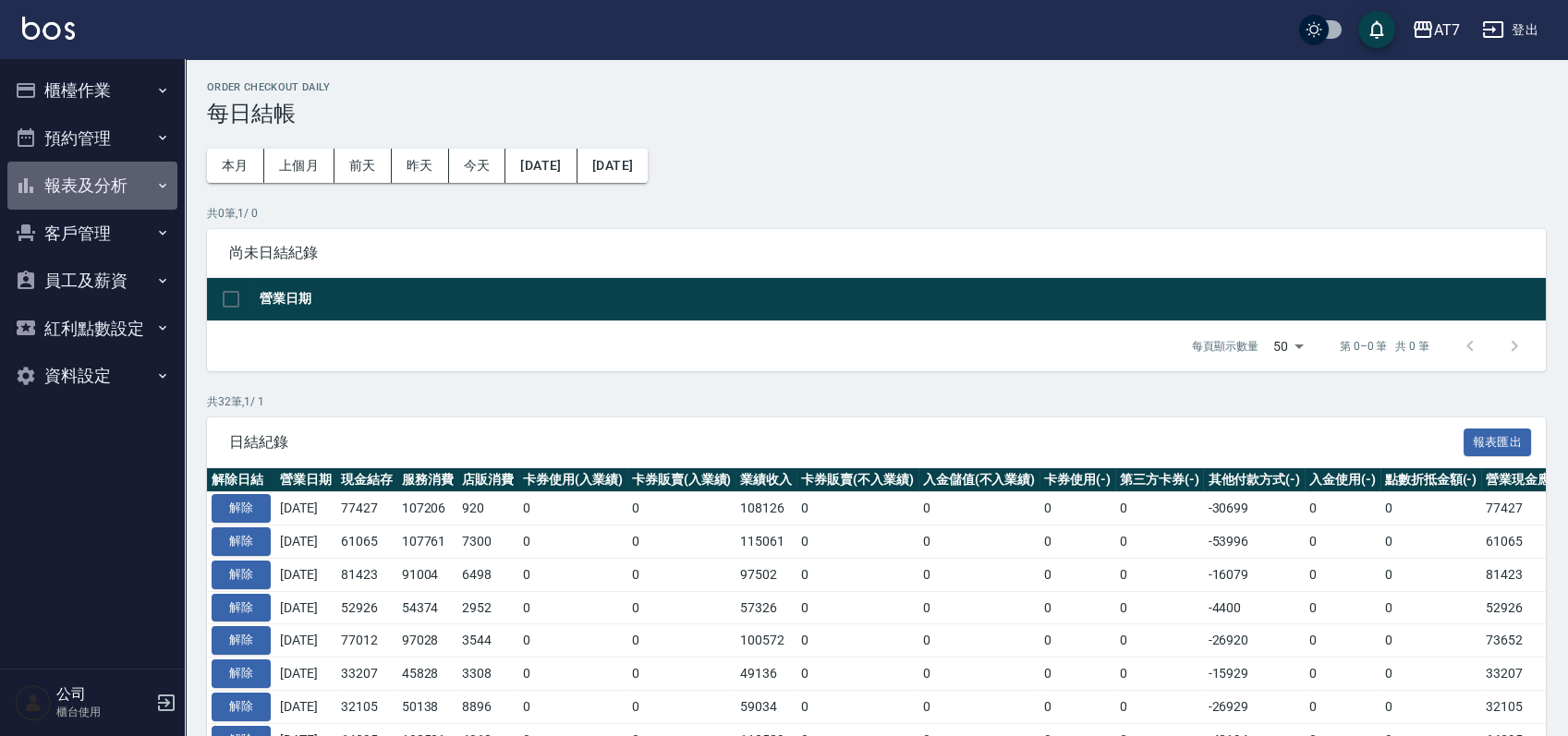
click at [104, 201] on button "報表及分析" at bounding box center [92, 185] width 170 height 48
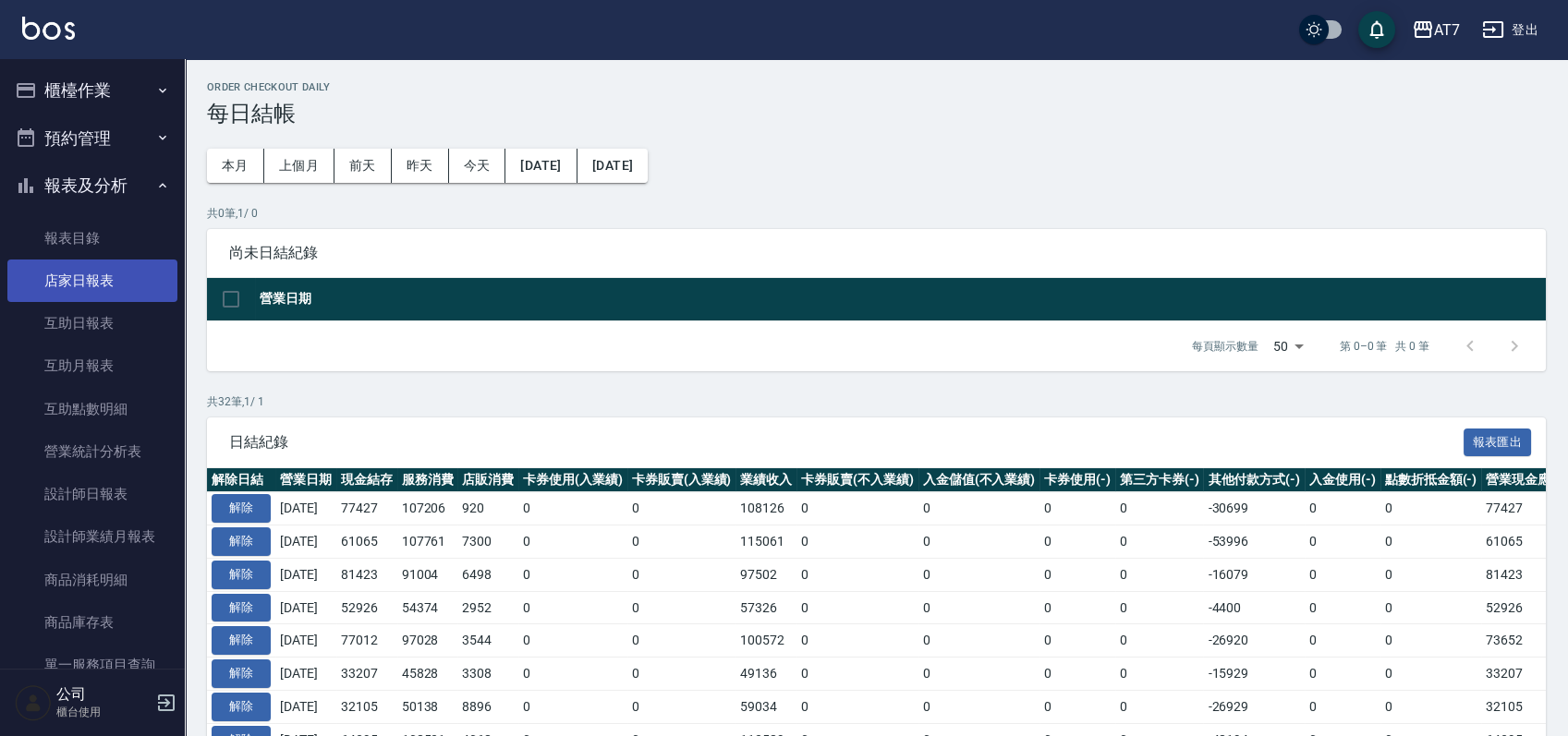
click at [97, 274] on link "店家日報表" at bounding box center [92, 280] width 170 height 42
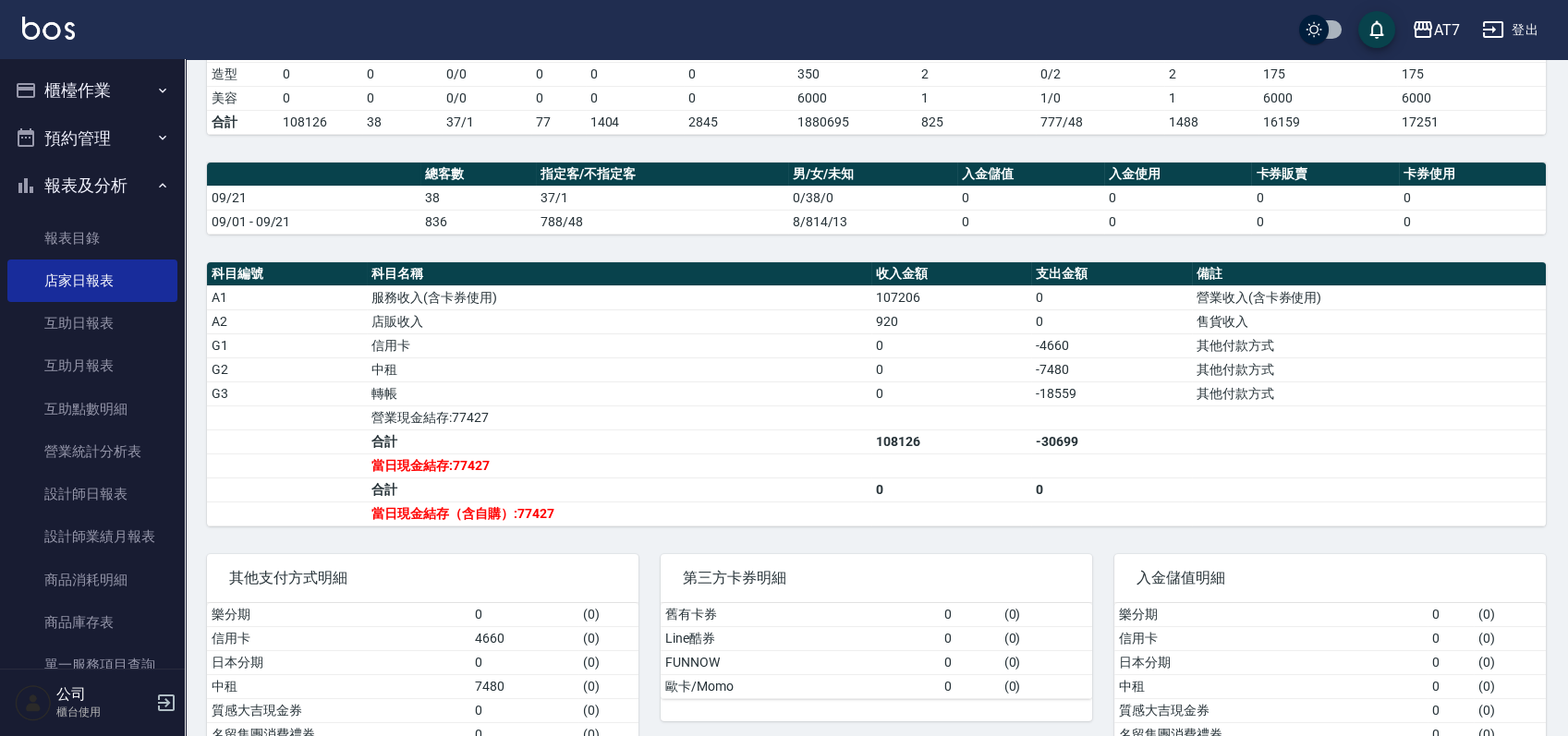
scroll to position [492, 0]
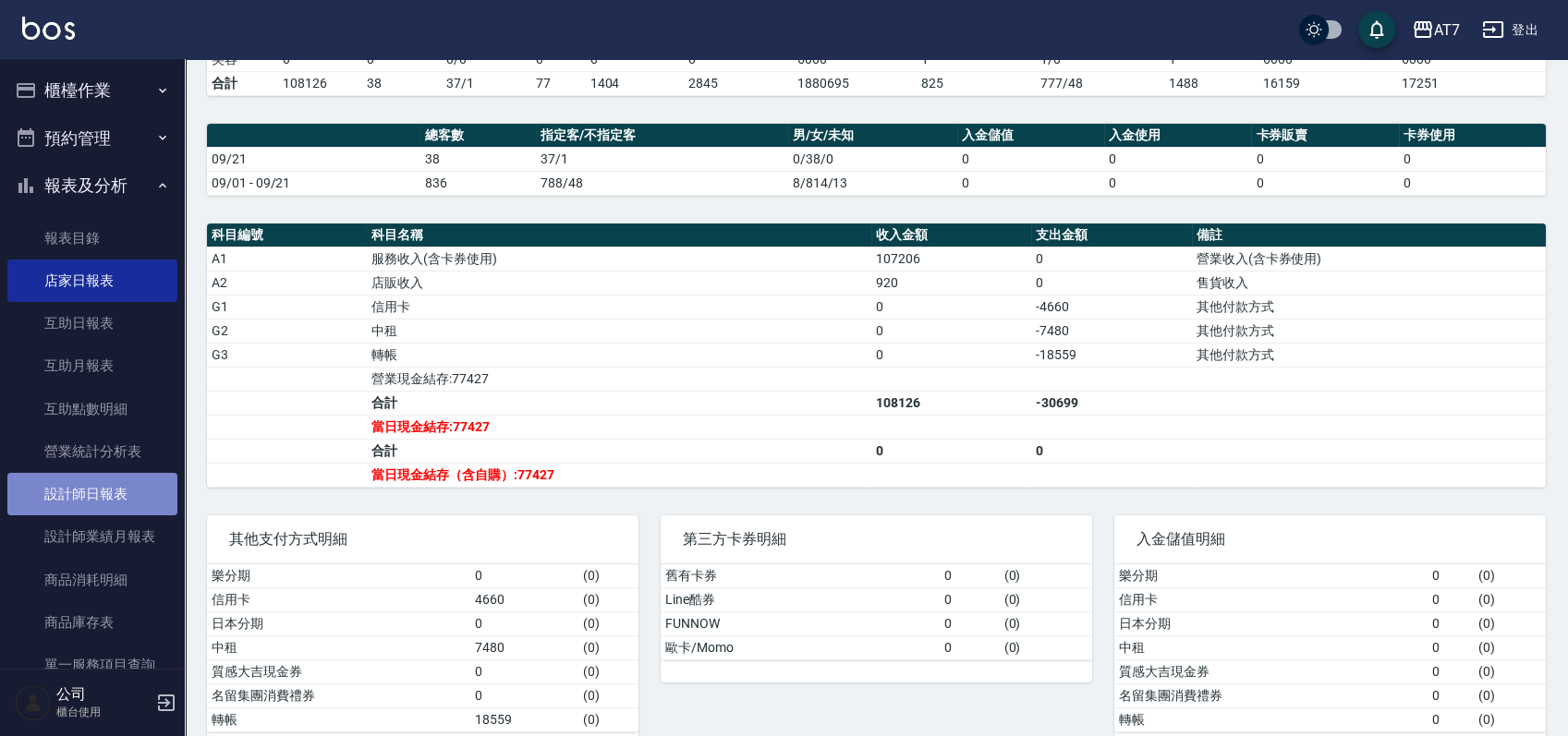
click at [120, 497] on link "設計師日報表" at bounding box center [92, 494] width 170 height 42
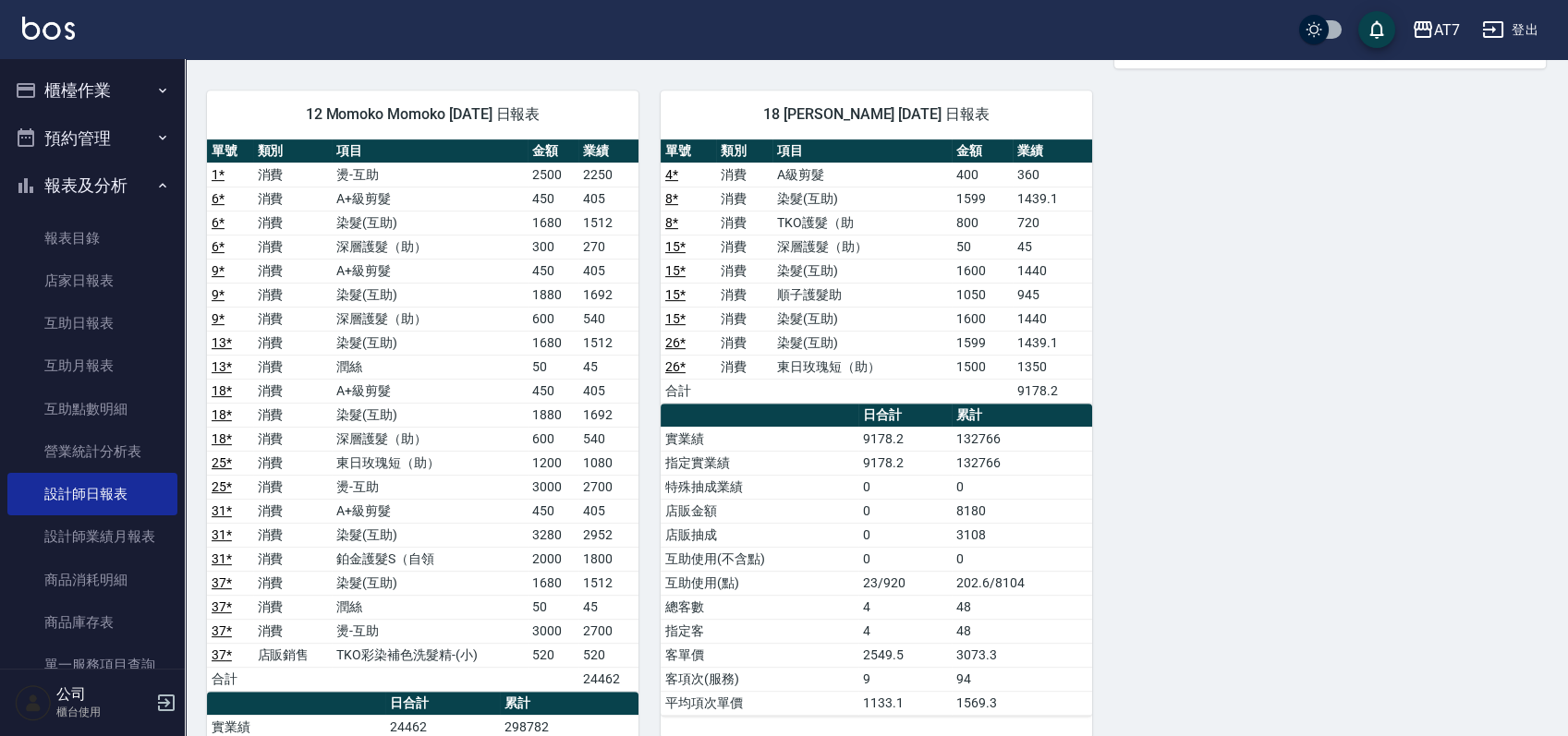
scroll to position [1479, 0]
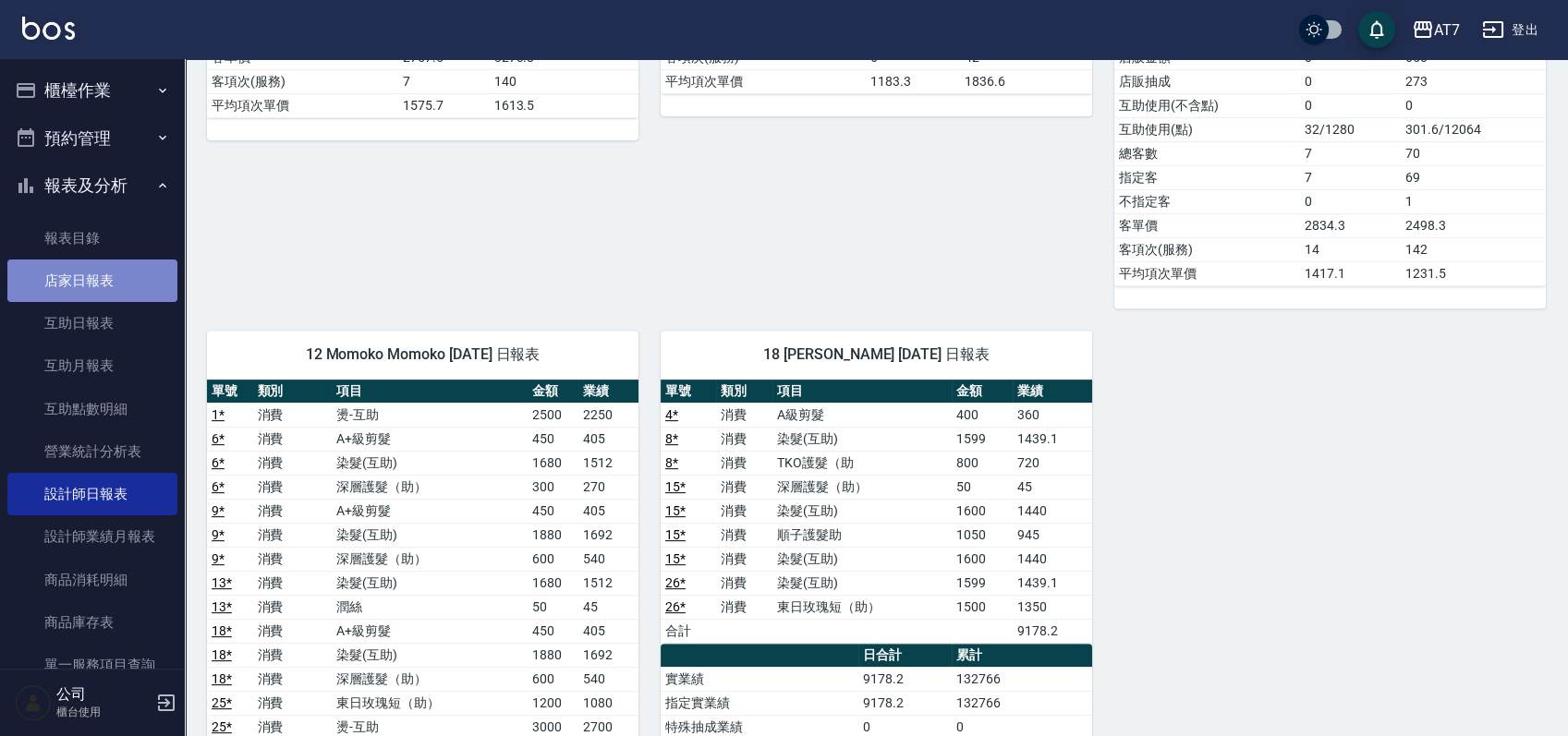
click at [93, 280] on link "店家日報表" at bounding box center [92, 280] width 170 height 42
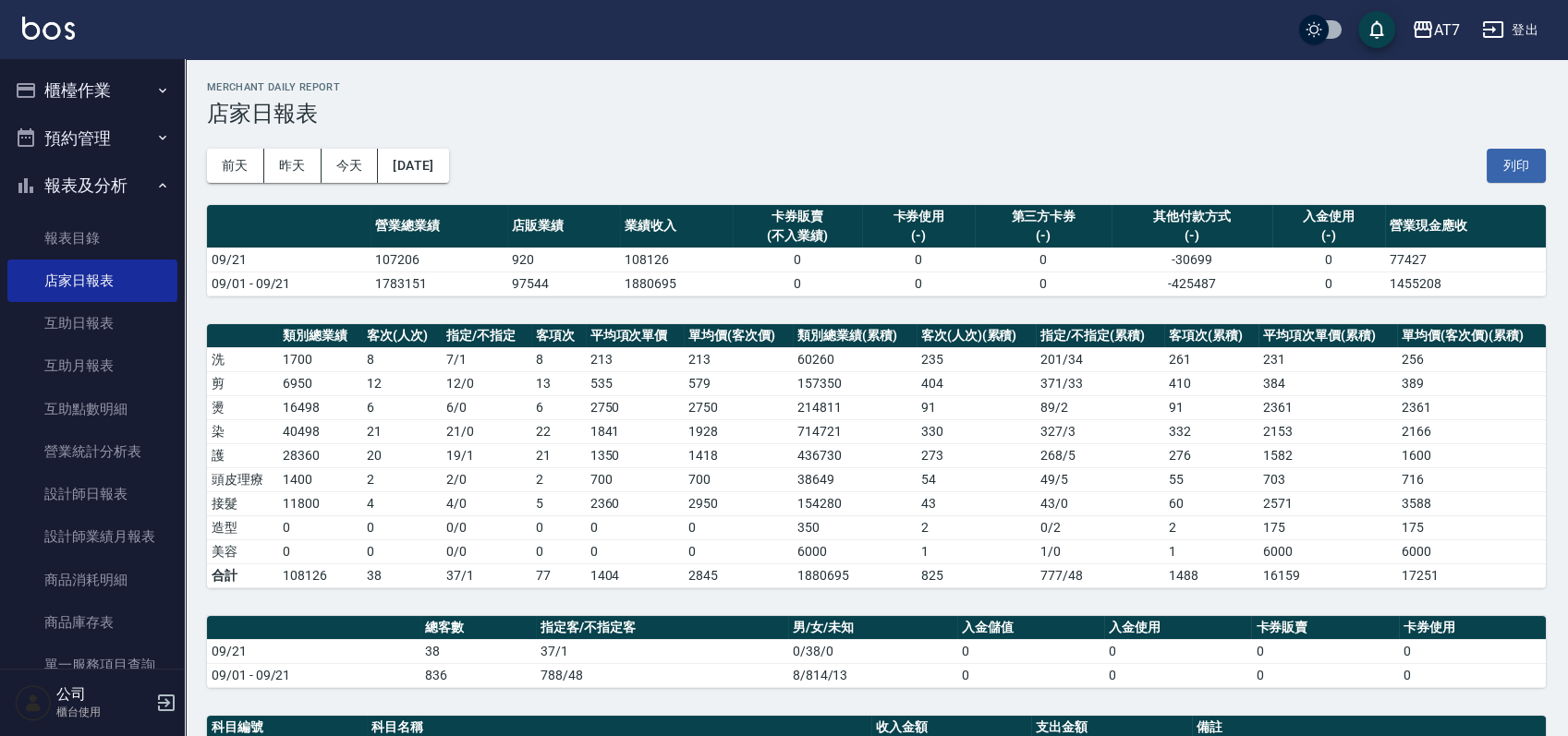
click at [102, 84] on button "櫃檯作業" at bounding box center [92, 90] width 170 height 48
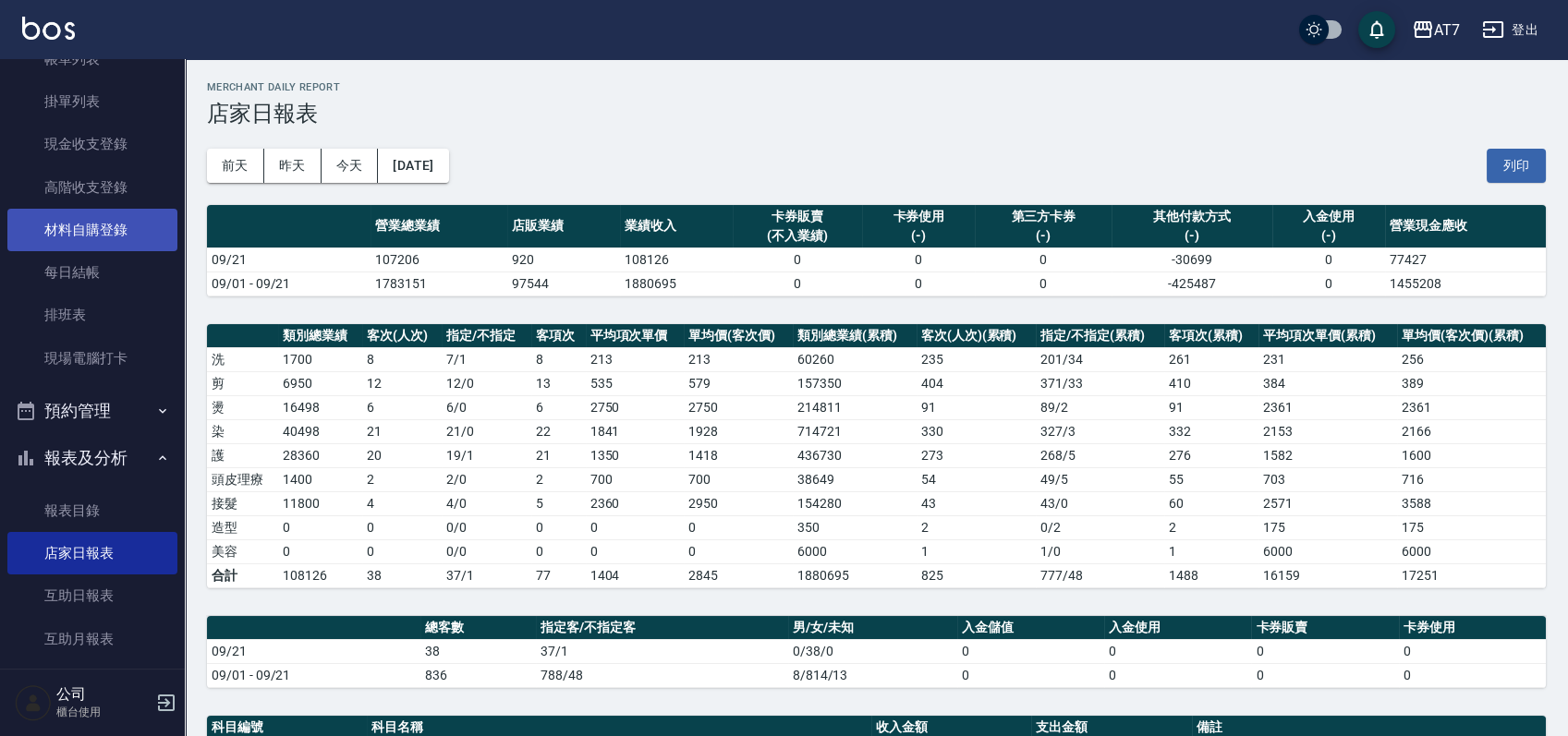
scroll to position [246, 0]
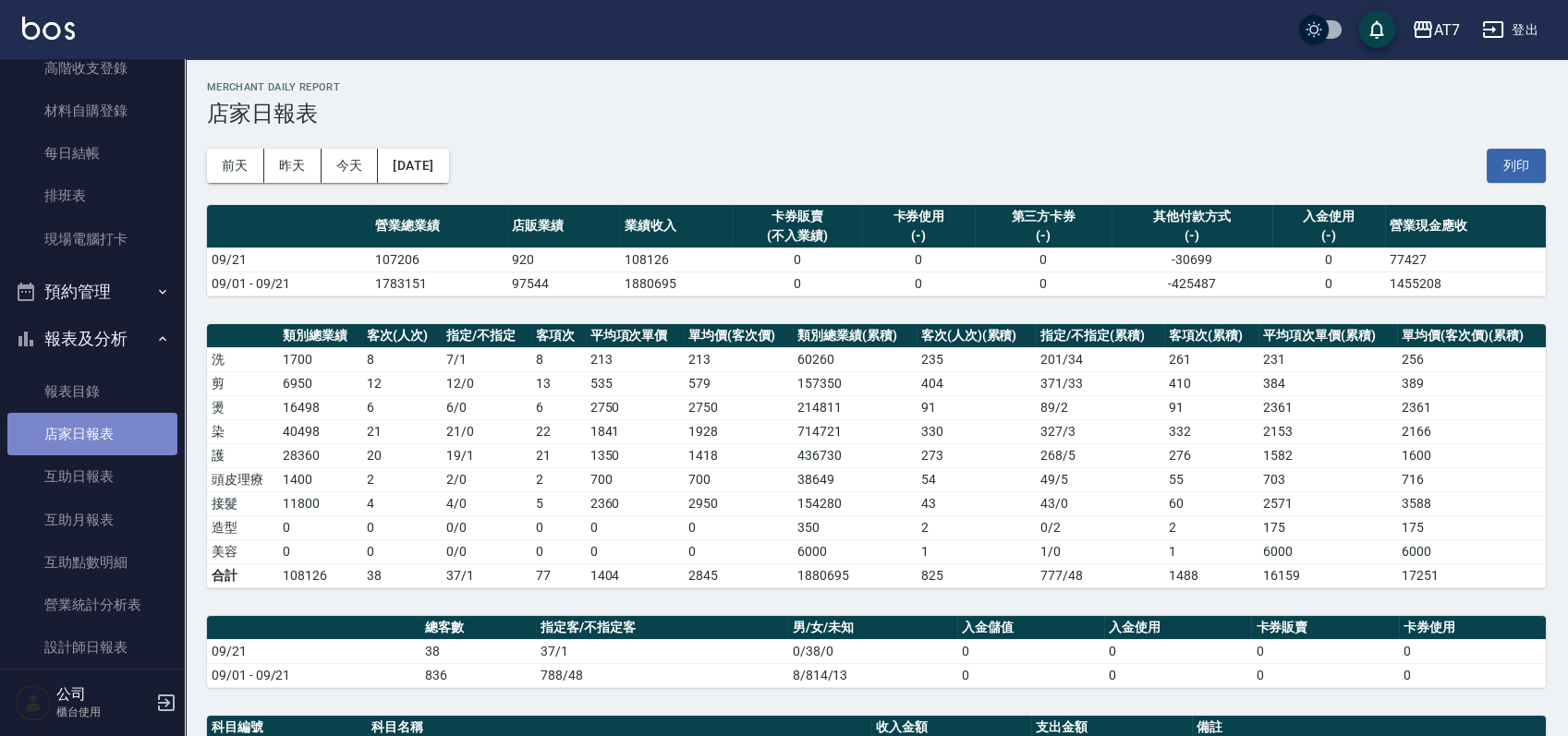
click at [105, 429] on link "店家日報表" at bounding box center [92, 434] width 170 height 42
click at [446, 156] on button "[DATE]" at bounding box center [412, 166] width 71 height 34
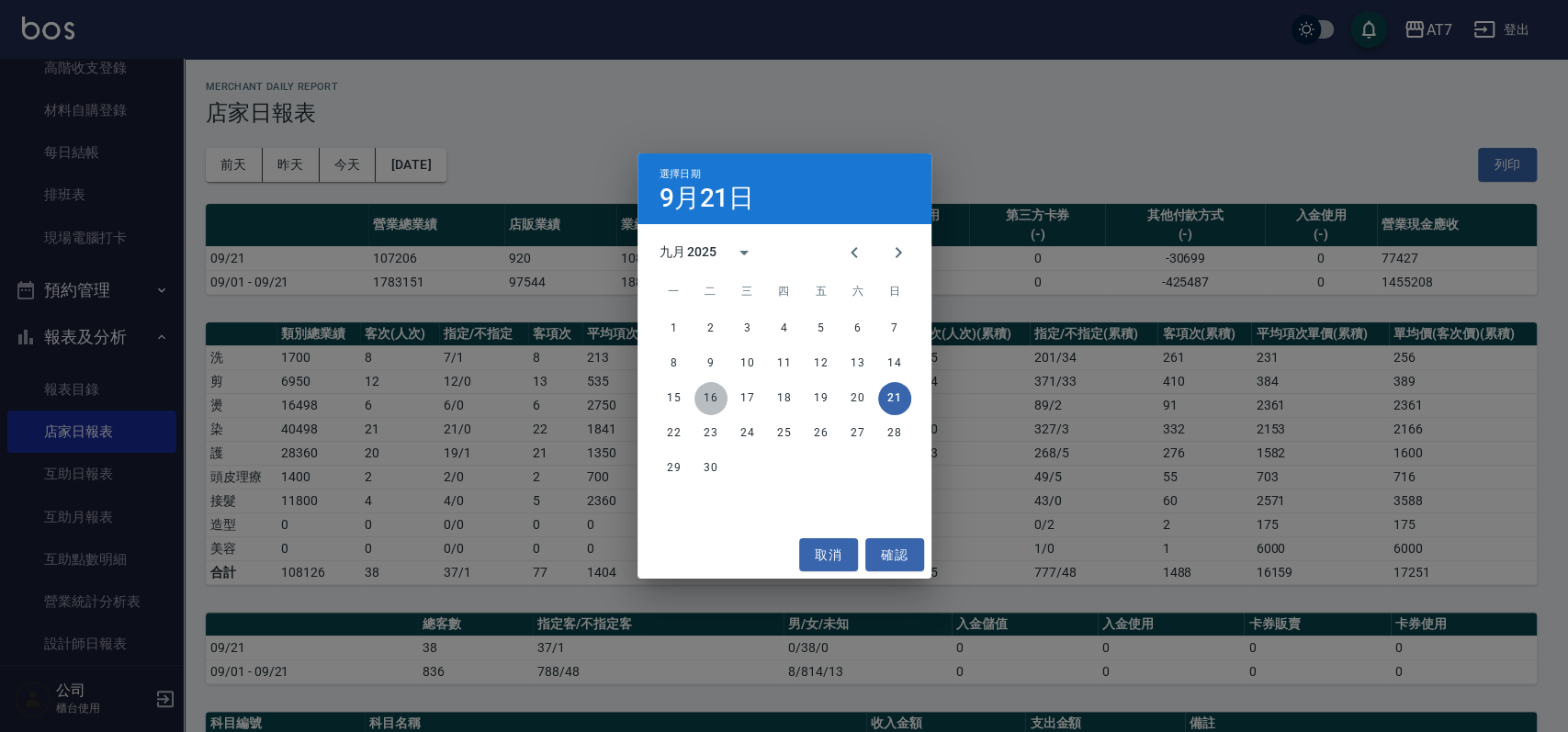
click at [707, 393] on button "16" at bounding box center [710, 398] width 33 height 33
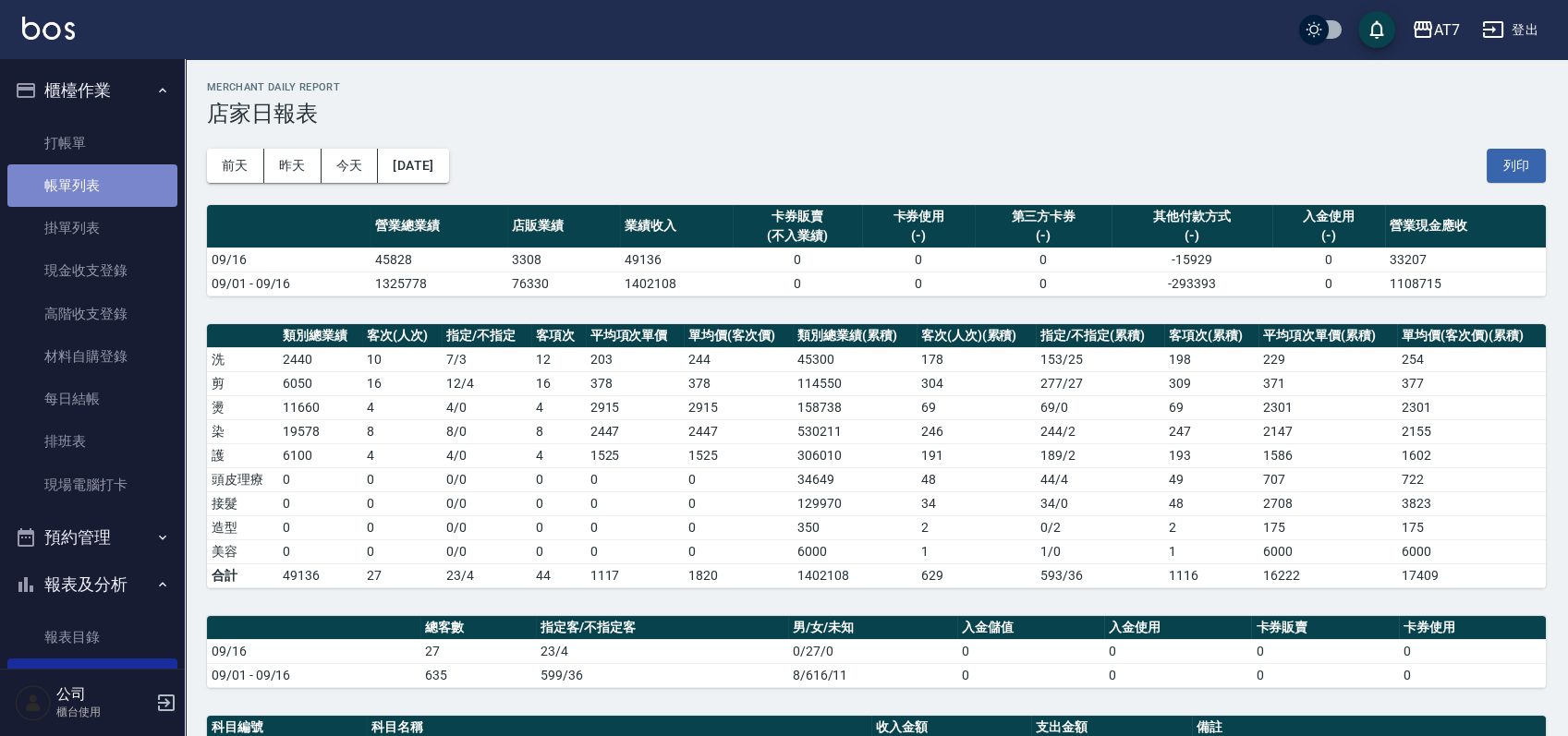
click at [110, 184] on link "帳單列表" at bounding box center [92, 185] width 170 height 42
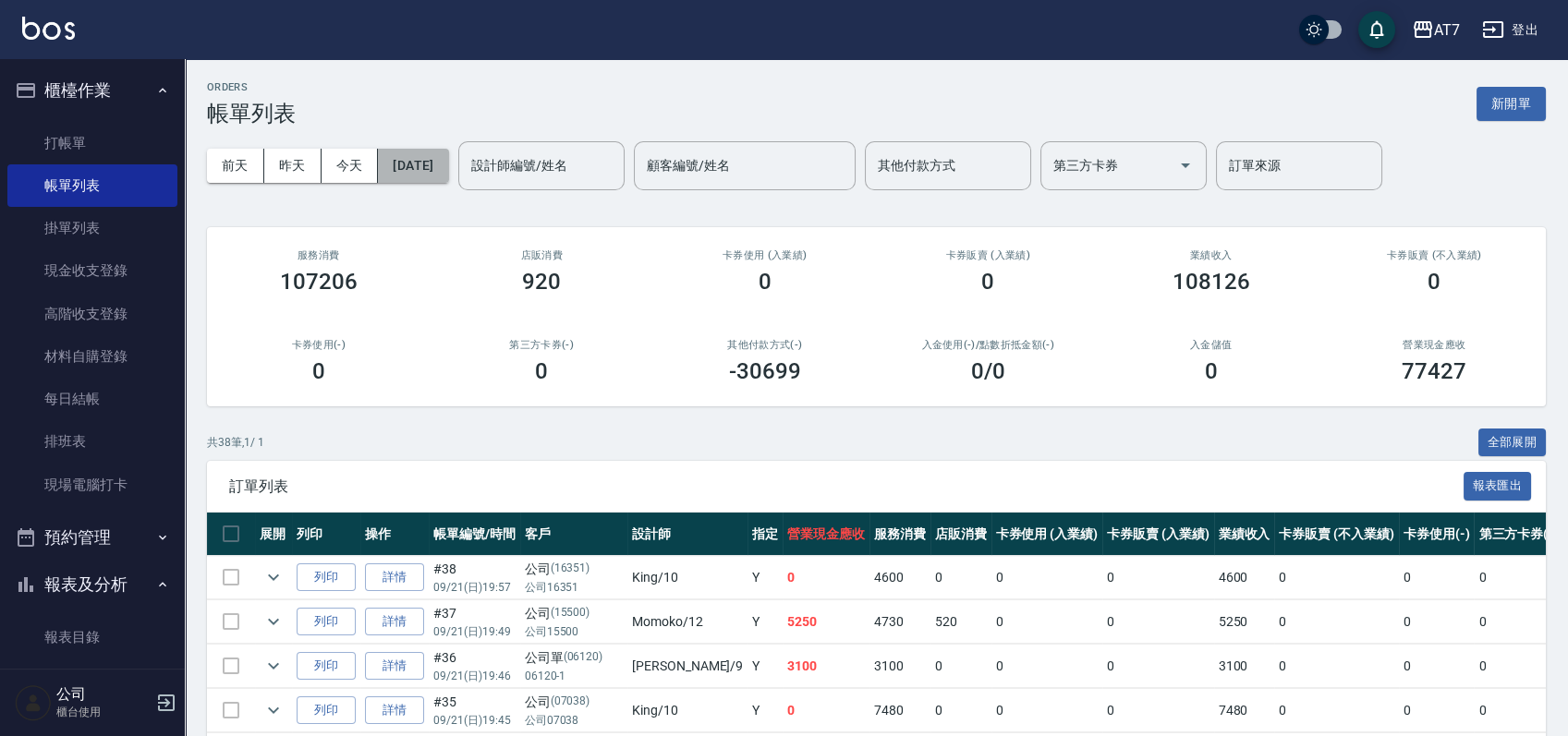
click at [424, 166] on button "[DATE]" at bounding box center [412, 166] width 71 height 34
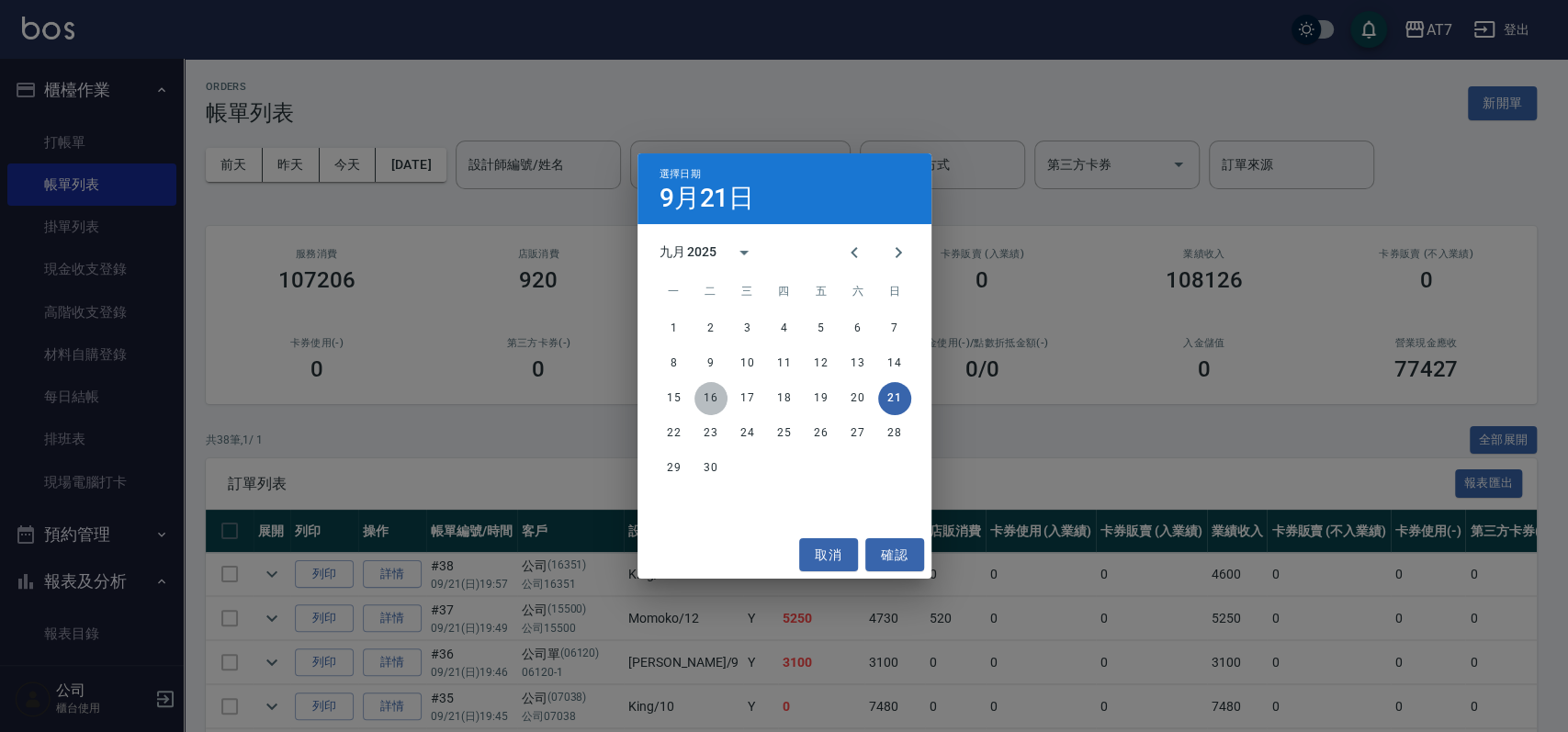
click at [711, 405] on button "16" at bounding box center [710, 398] width 33 height 33
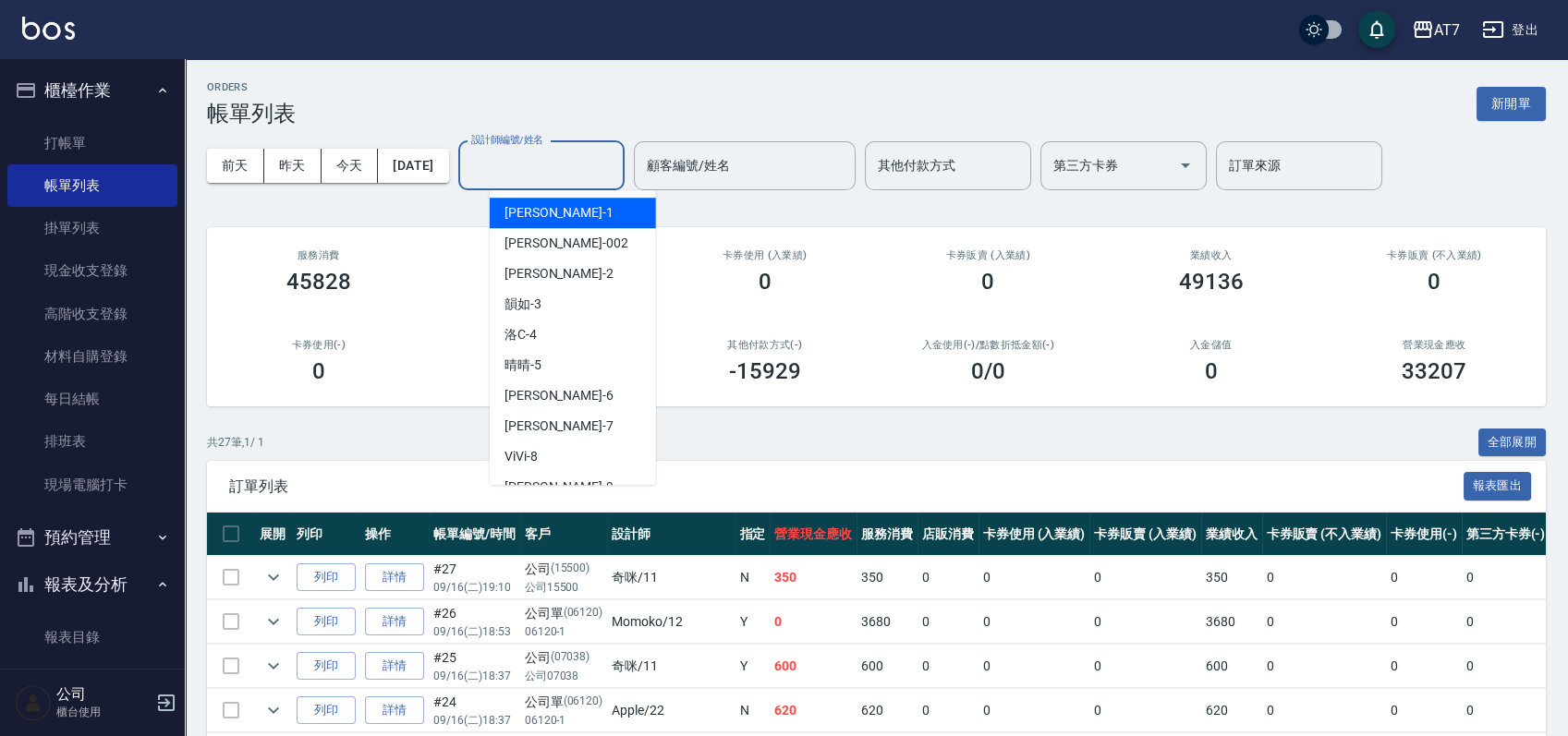
click at [587, 175] on input "設計師編號/姓名" at bounding box center [541, 166] width 150 height 32
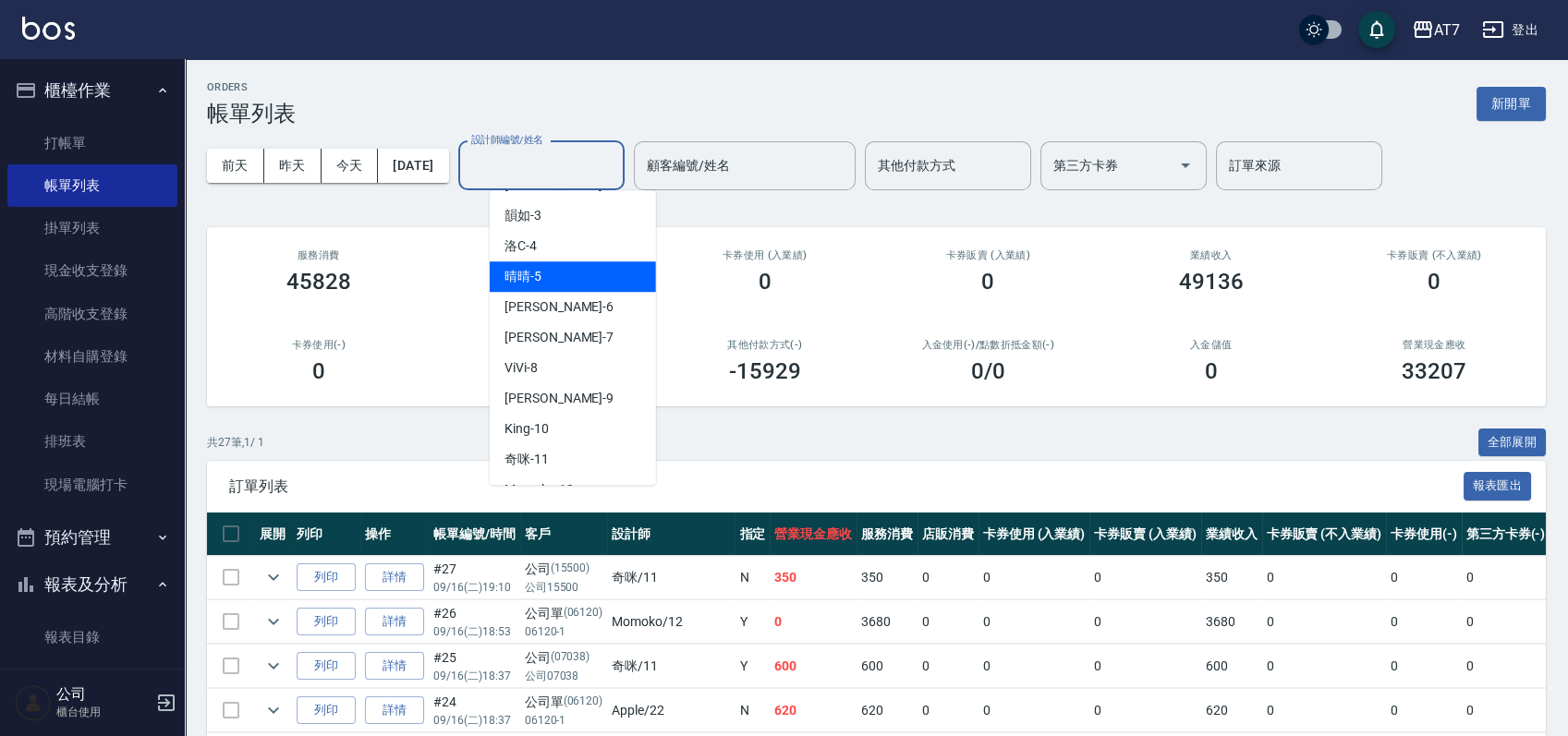
scroll to position [123, 0]
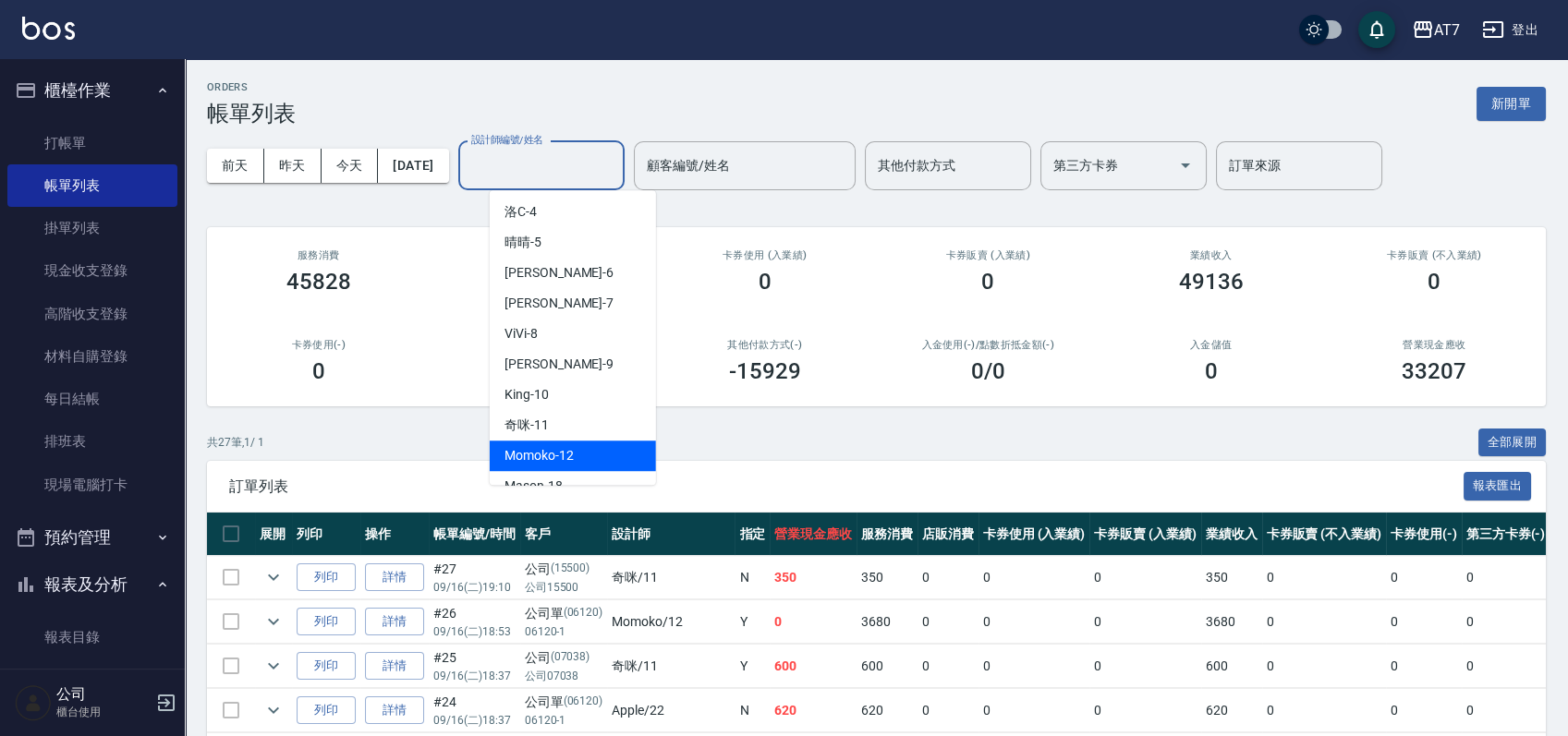
click at [579, 447] on div "Momoko -12" at bounding box center [572, 456] width 167 height 30
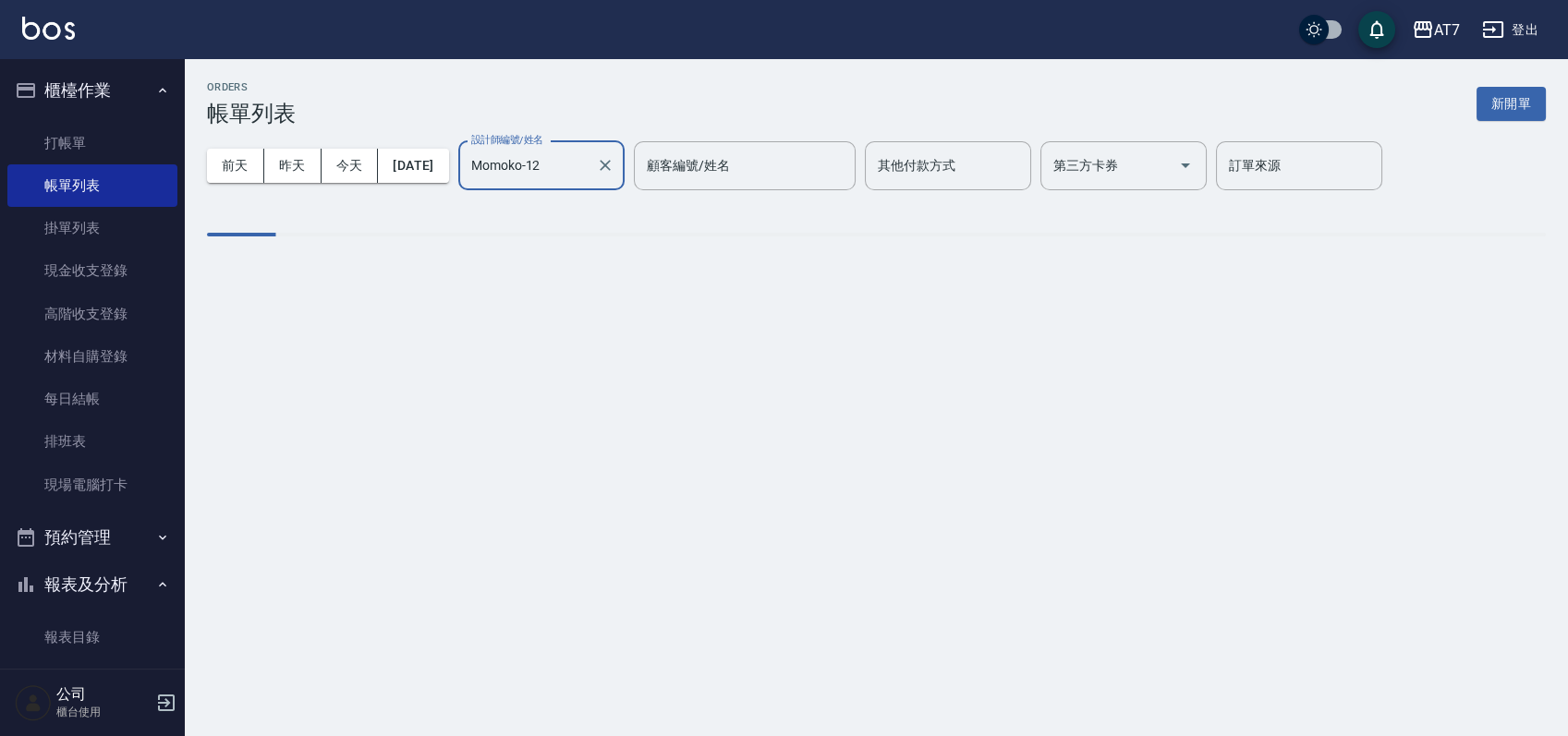
type input "Momoko-12"
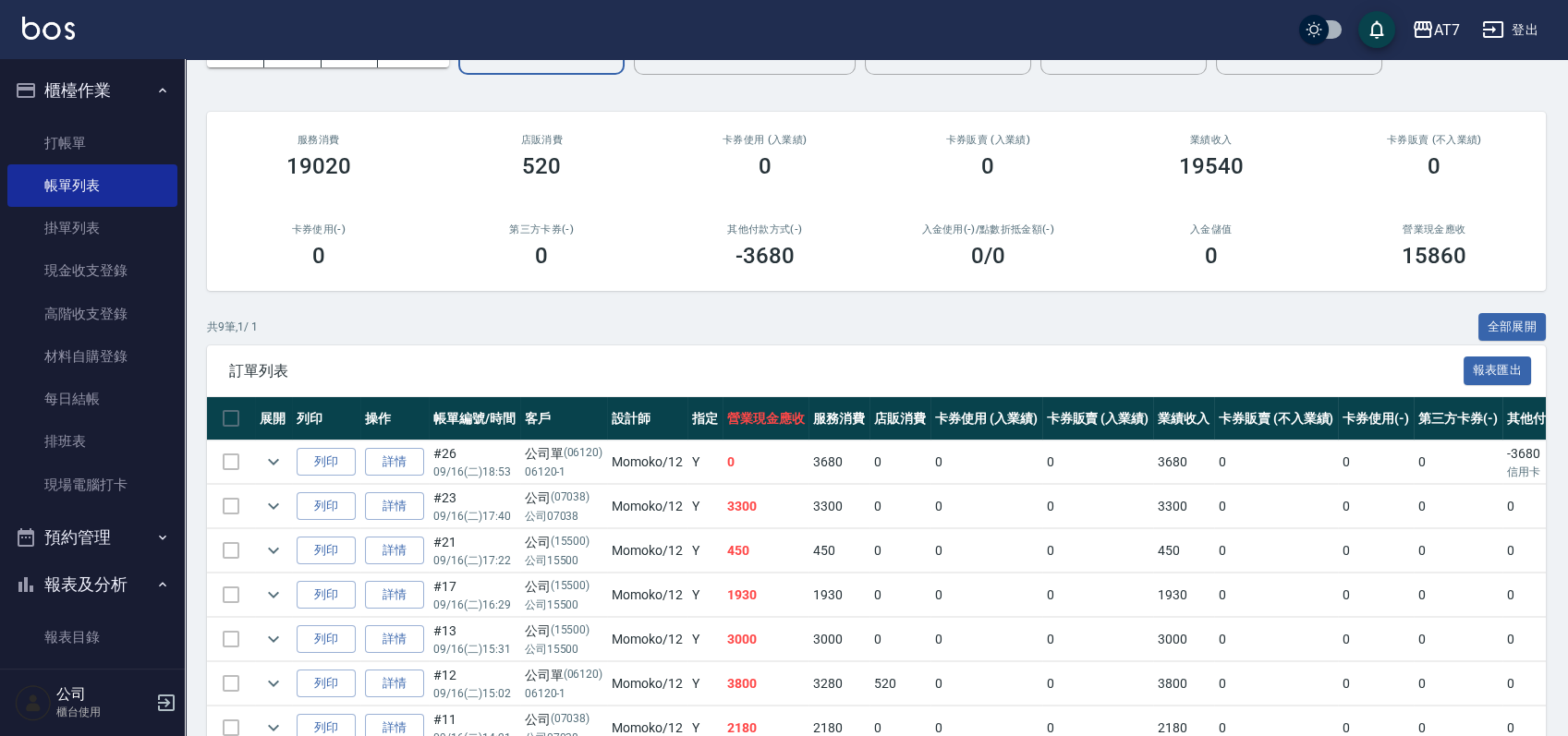
scroll to position [0, 0]
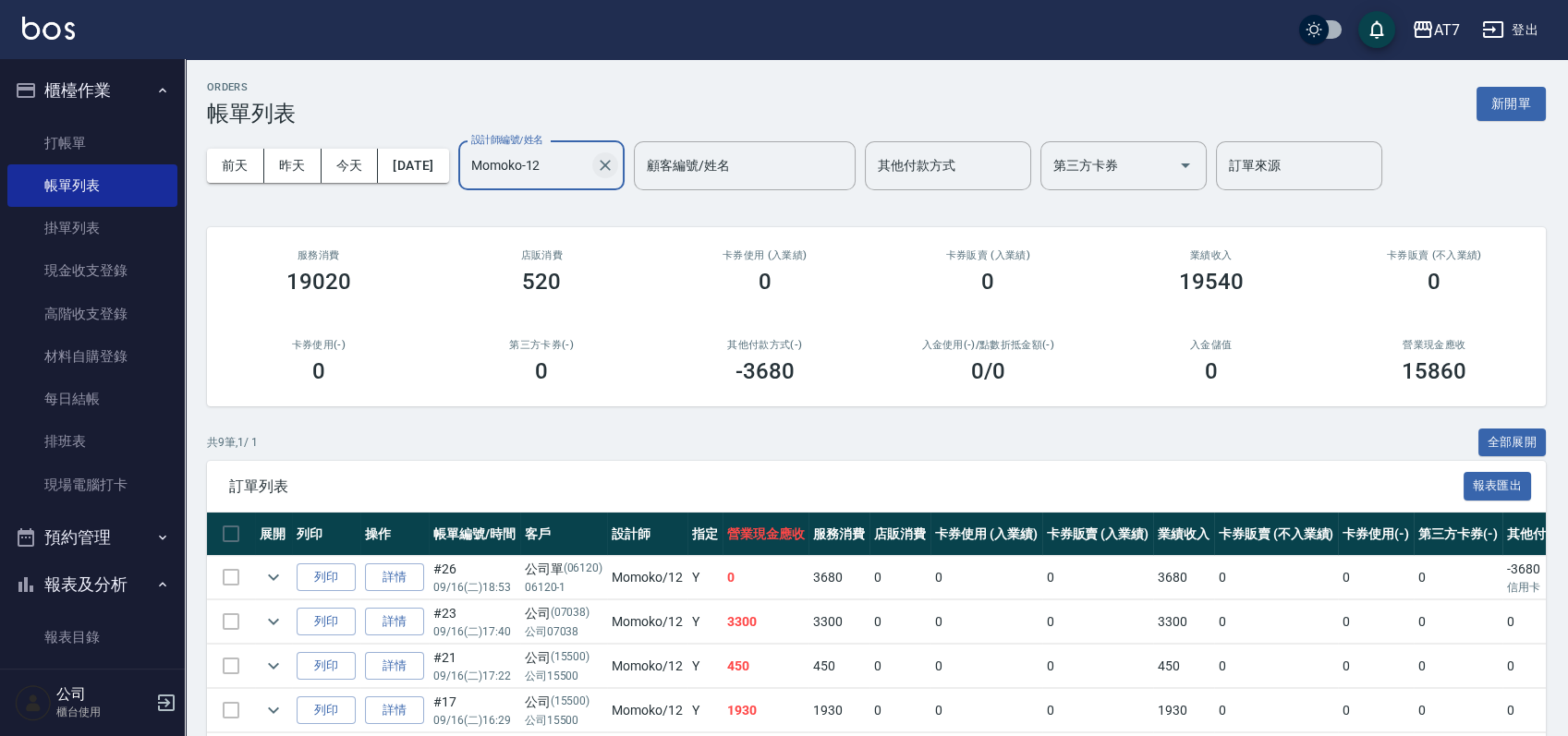
click at [618, 163] on button "Clear" at bounding box center [604, 165] width 25 height 25
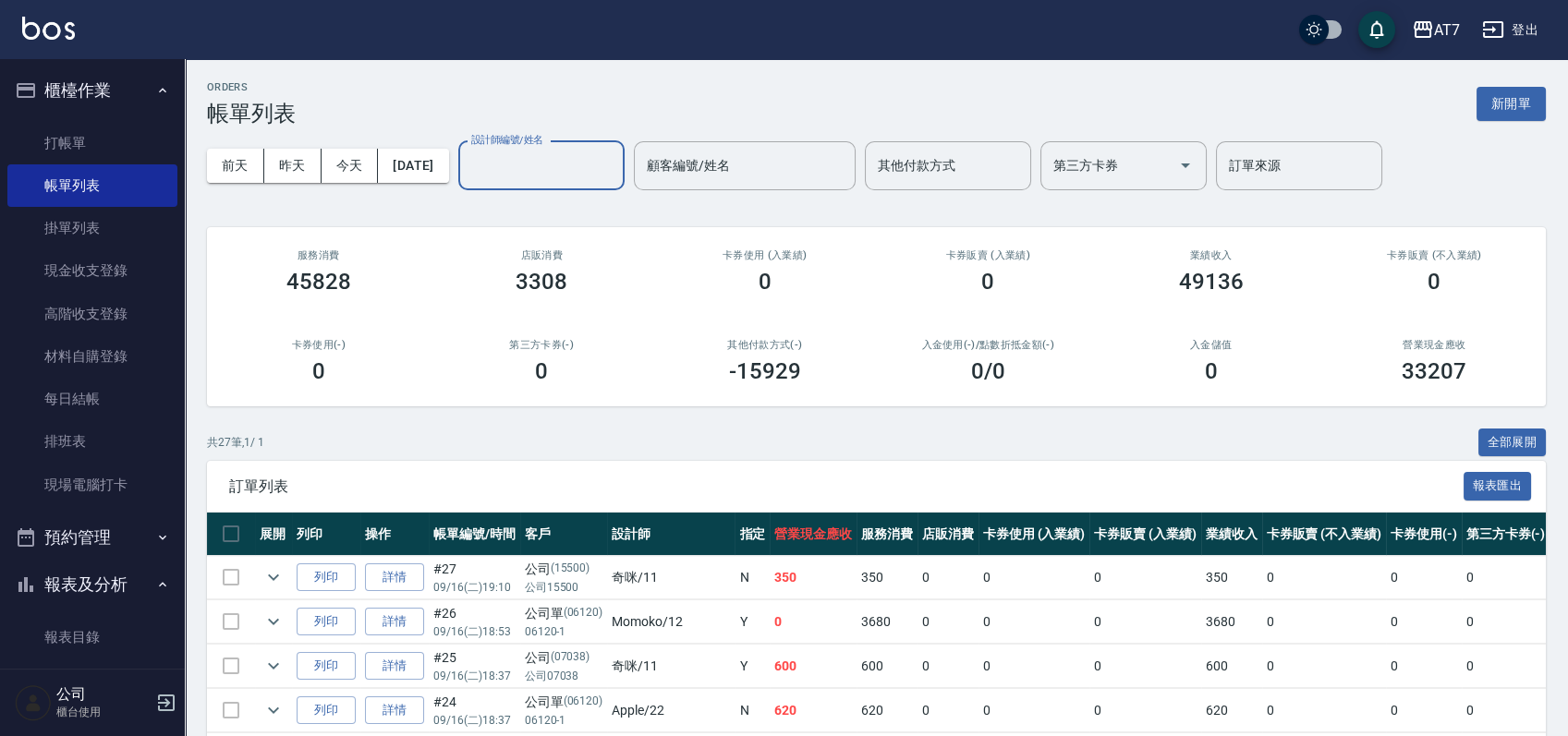
click at [527, 187] on div "設計師編號/姓名" at bounding box center [541, 166] width 167 height 49
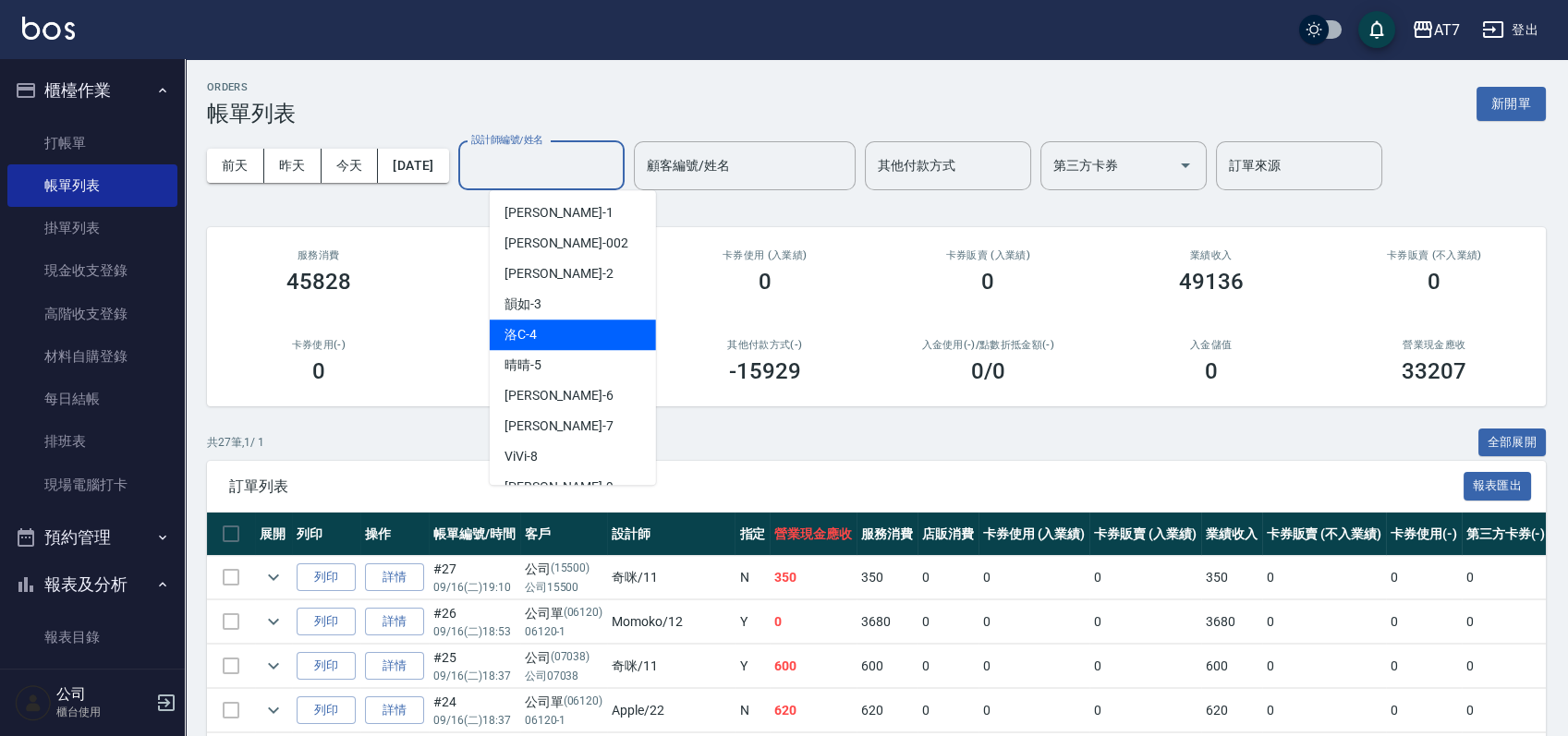
click at [554, 340] on div "洛C -4" at bounding box center [572, 335] width 167 height 30
type input "洛C-4"
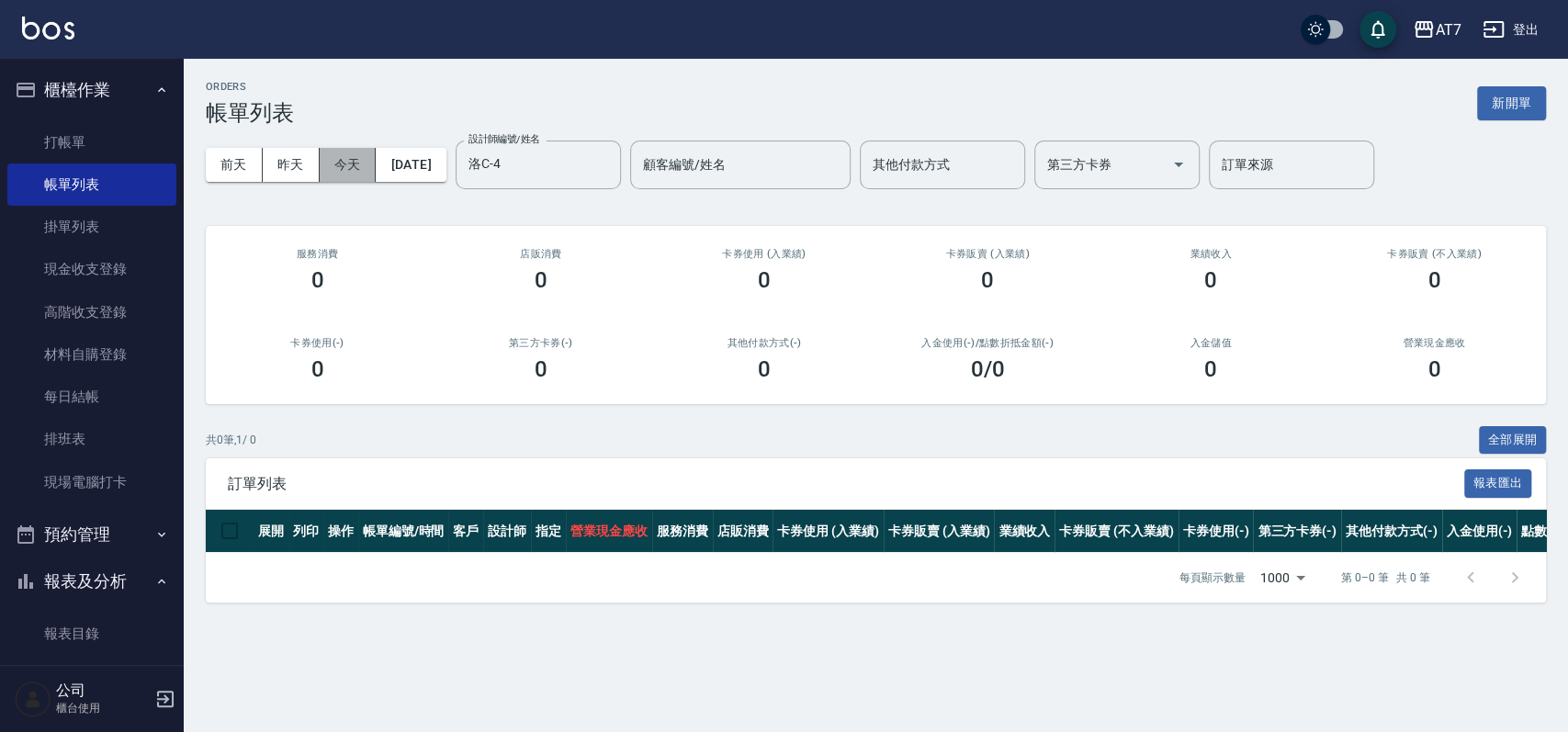
click at [353, 161] on button "今天" at bounding box center [348, 165] width 57 height 34
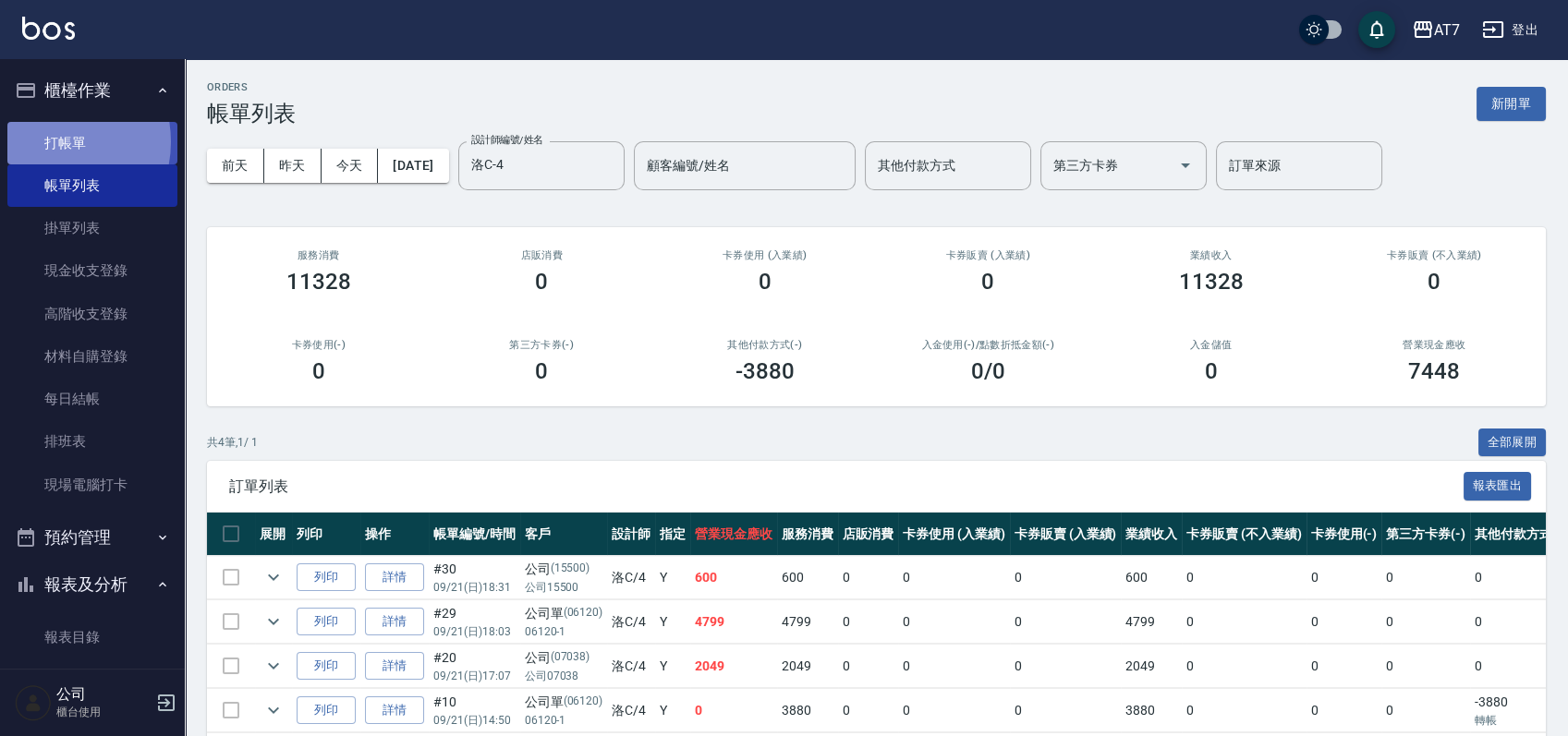
click at [52, 141] on link "打帳單" at bounding box center [92, 143] width 170 height 42
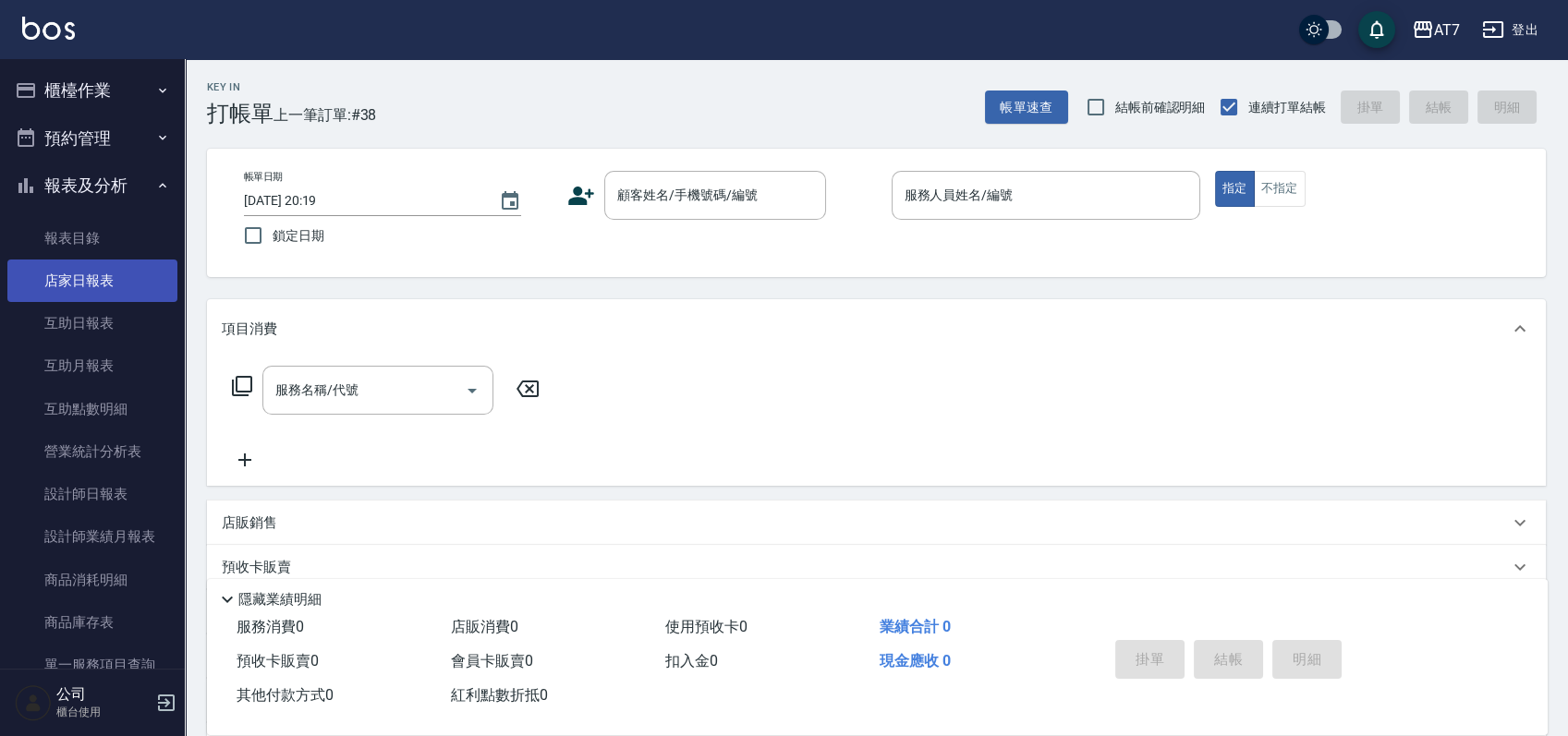
click at [98, 270] on link "店家日報表" at bounding box center [92, 280] width 170 height 42
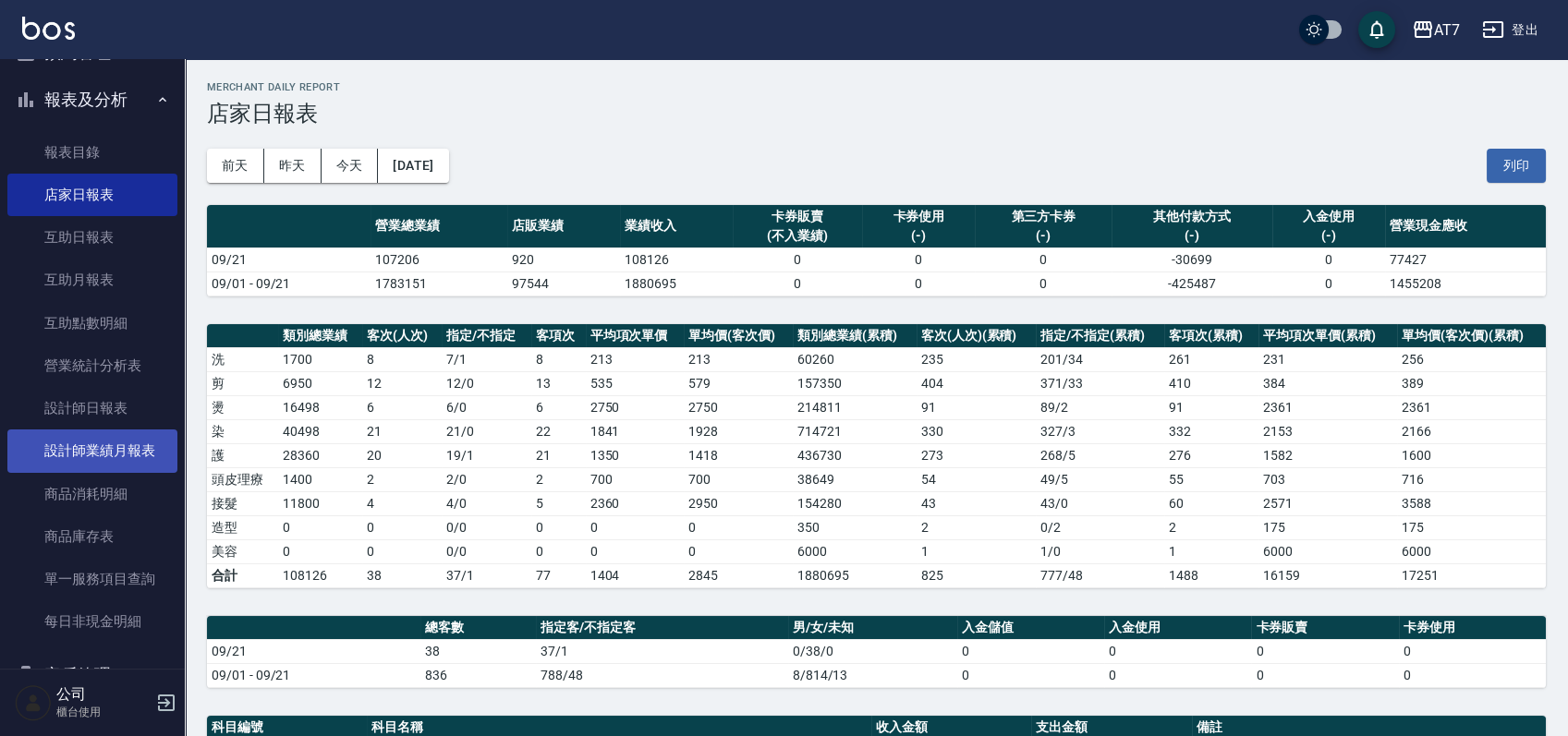
scroll to position [123, 0]
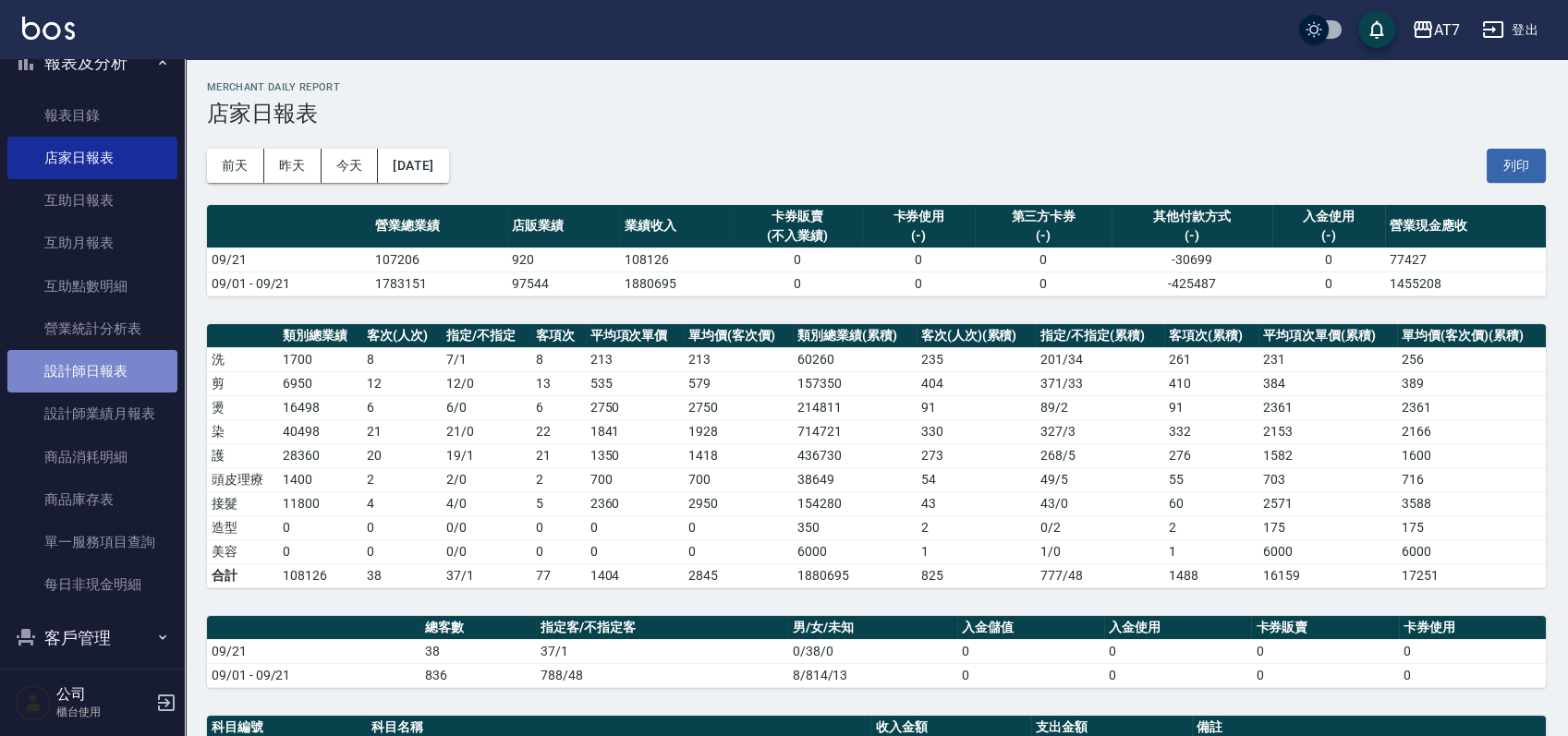
click at [114, 366] on link "設計師日報表" at bounding box center [92, 371] width 170 height 42
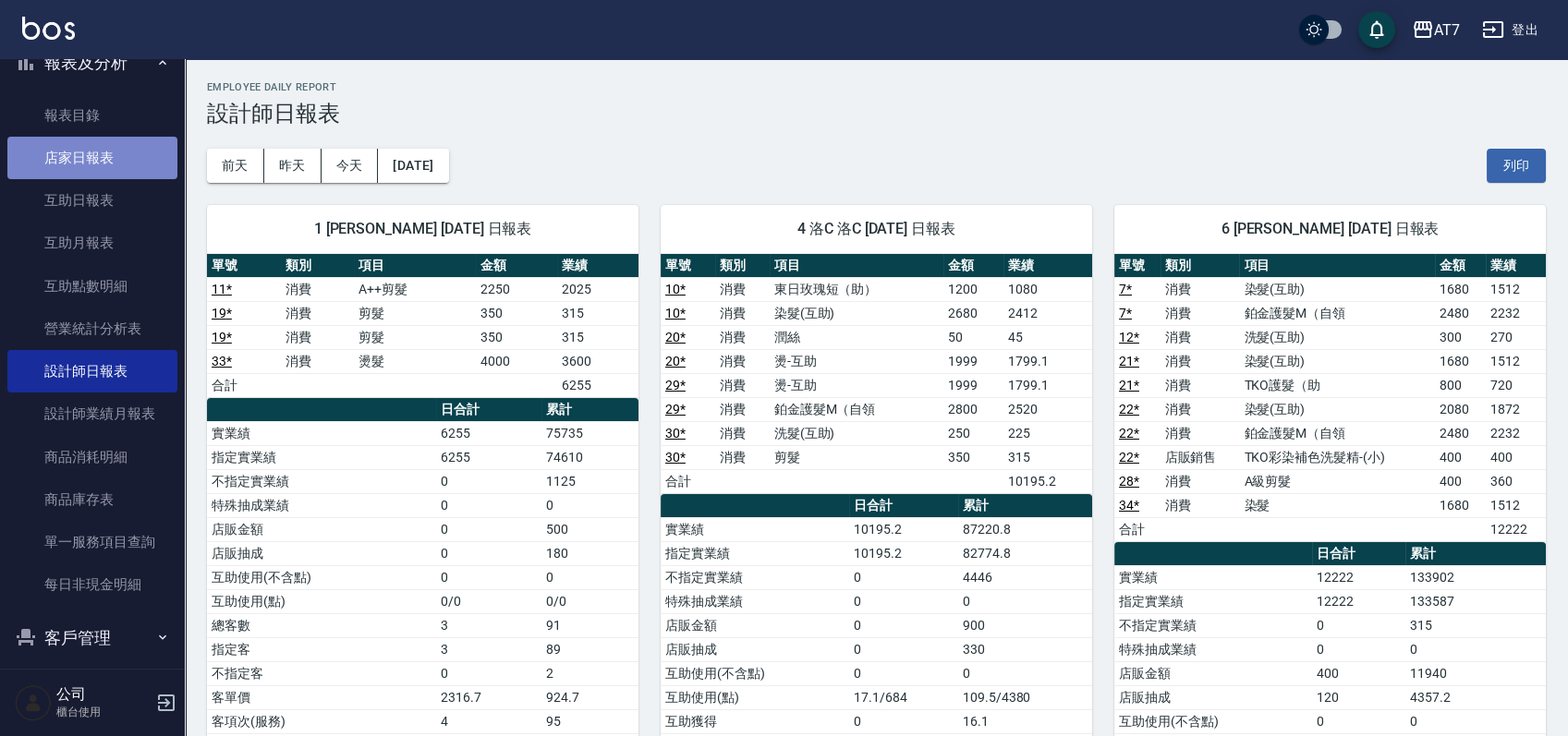
click at [101, 156] on link "店家日報表" at bounding box center [92, 157] width 170 height 42
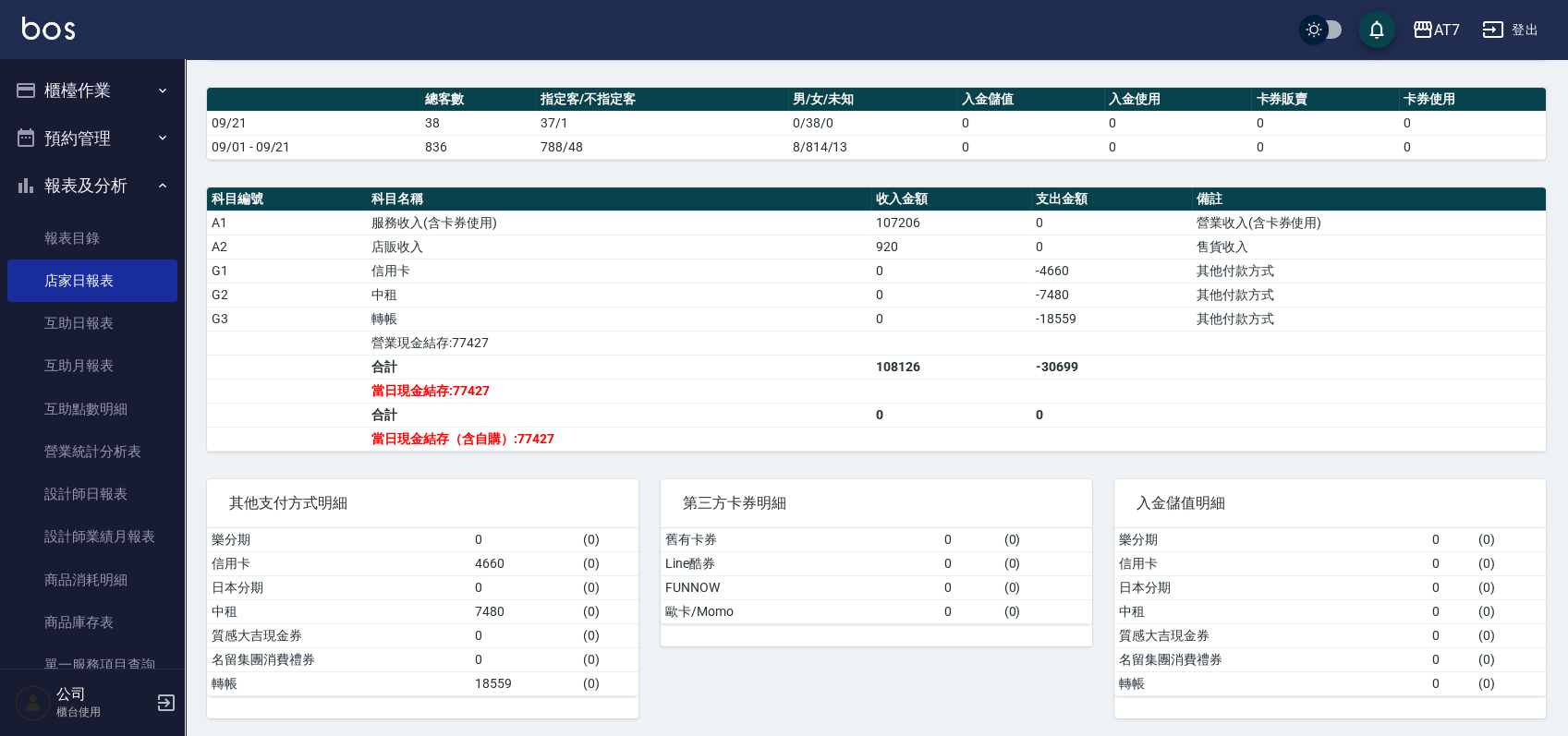
click at [118, 100] on button "櫃檯作業" at bounding box center [92, 90] width 170 height 48
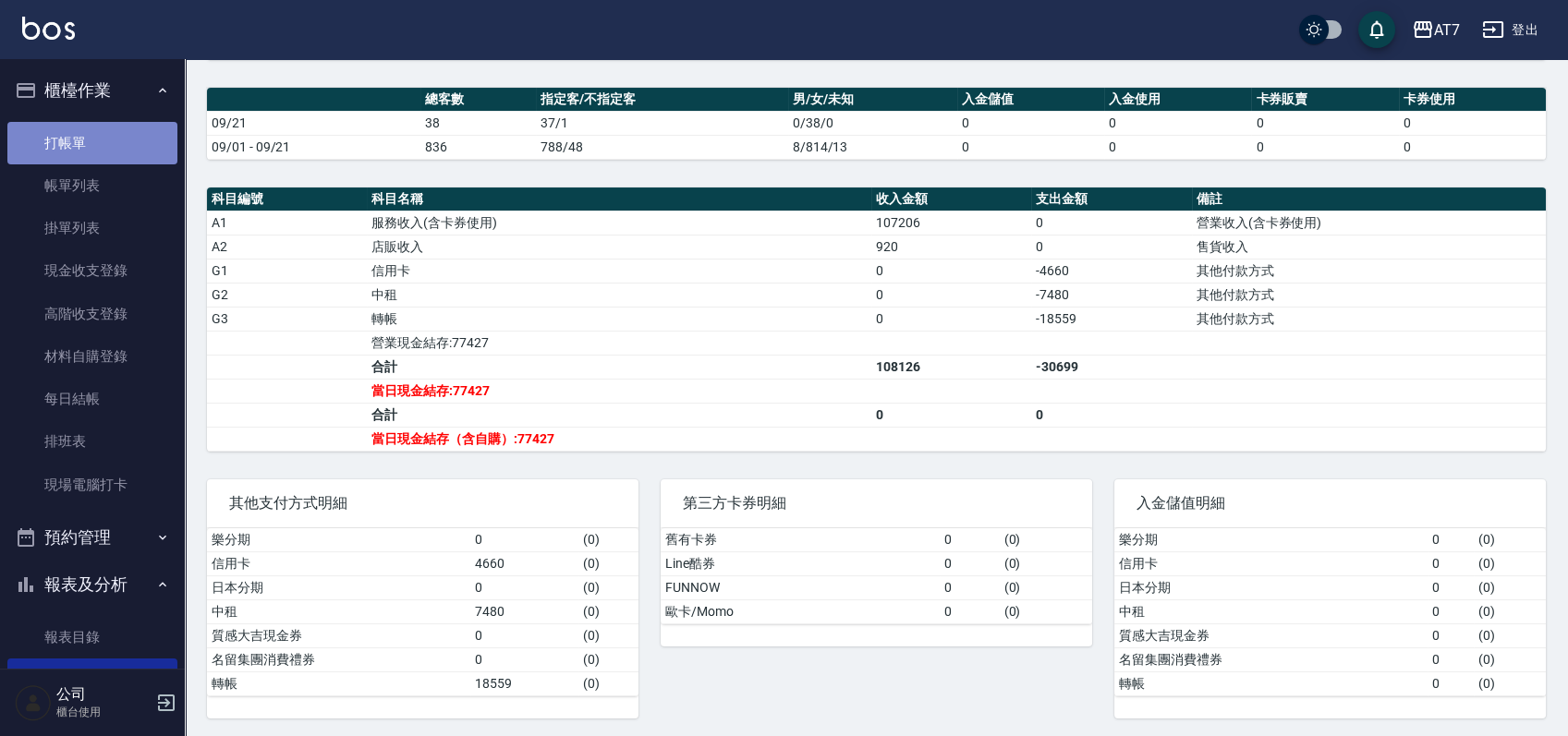
click at [100, 123] on link "打帳單" at bounding box center [92, 143] width 170 height 42
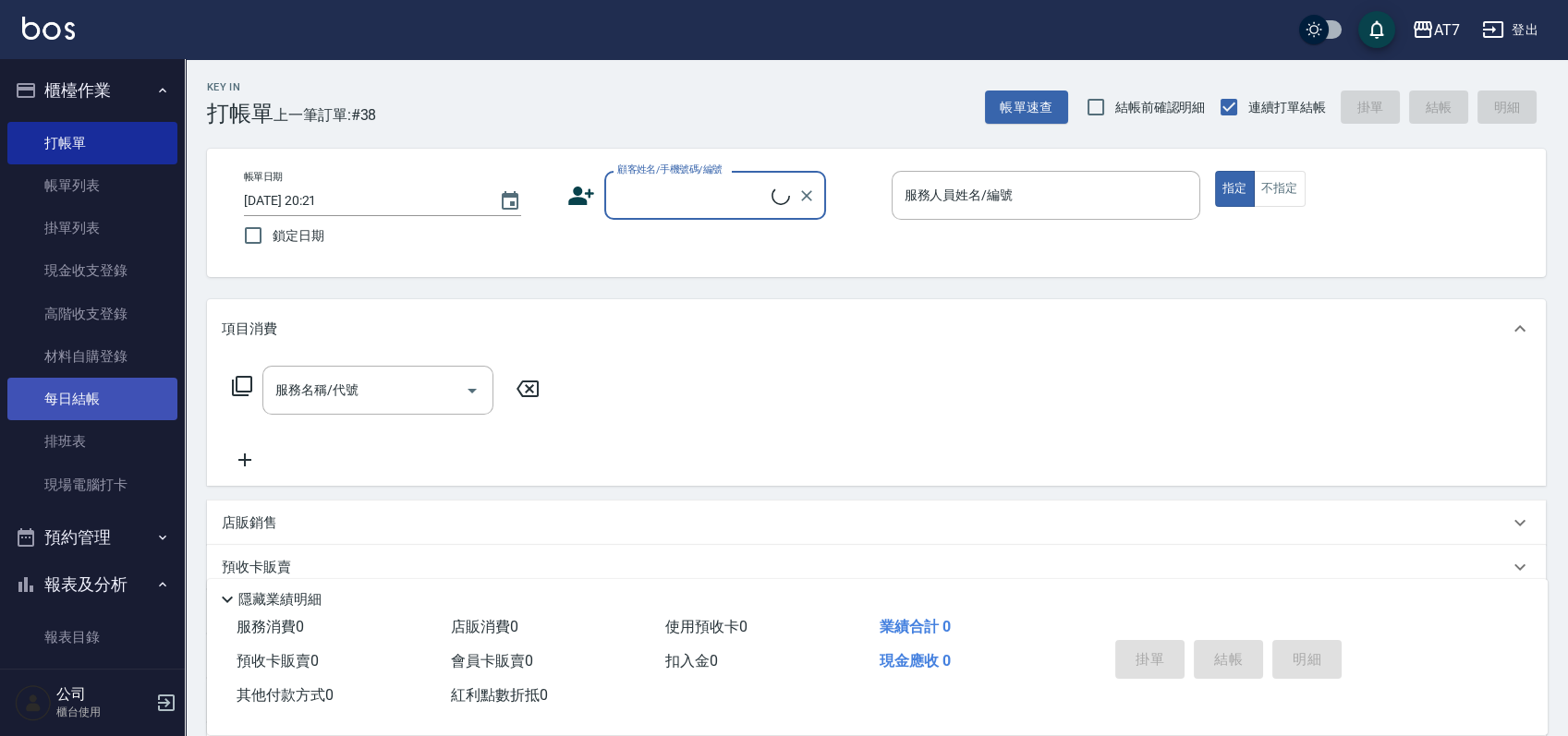
click at [61, 395] on link "每日結帳" at bounding box center [92, 398] width 170 height 42
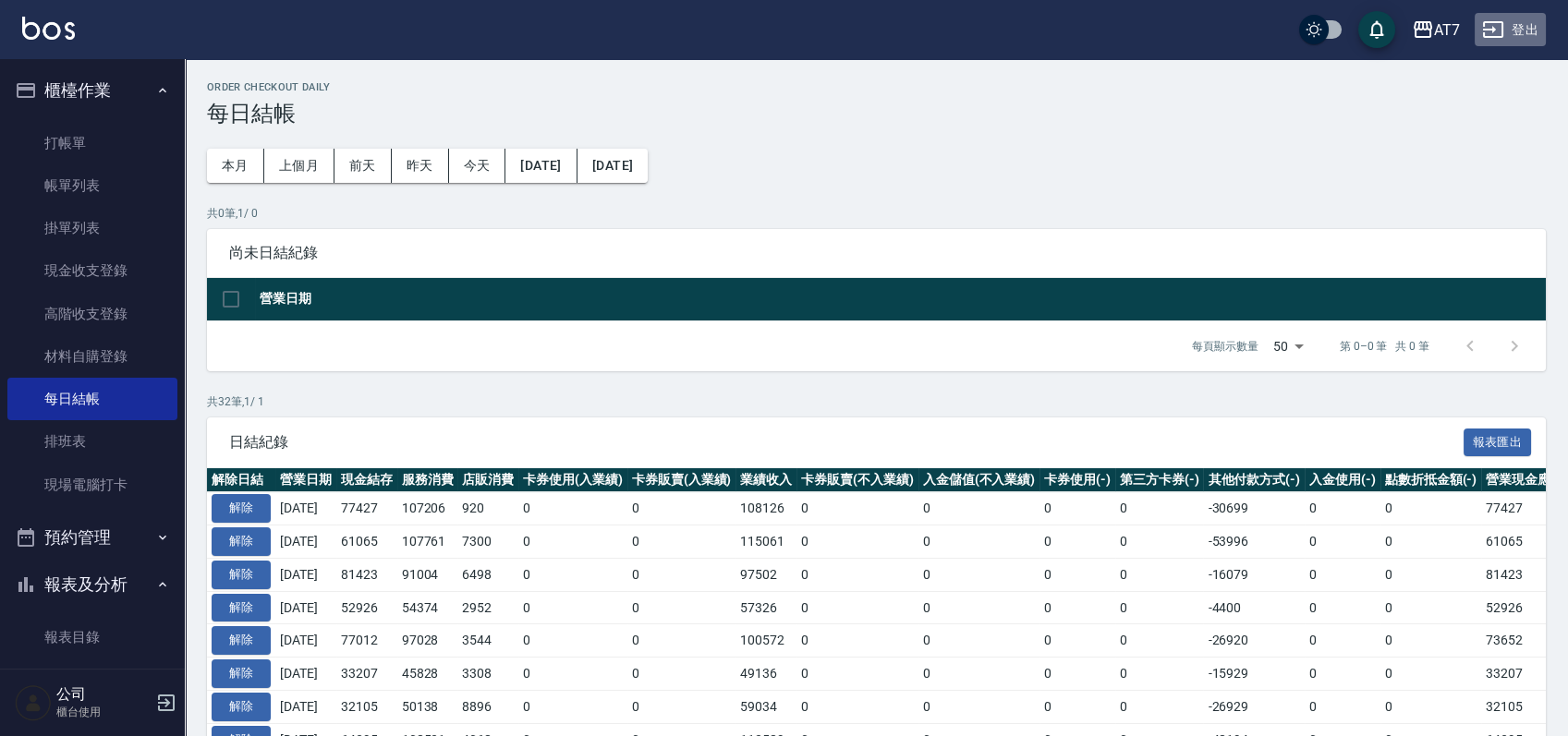
click at [1526, 33] on button "登出" at bounding box center [1511, 30] width 72 height 34
